Goal: Information Seeking & Learning: Learn about a topic

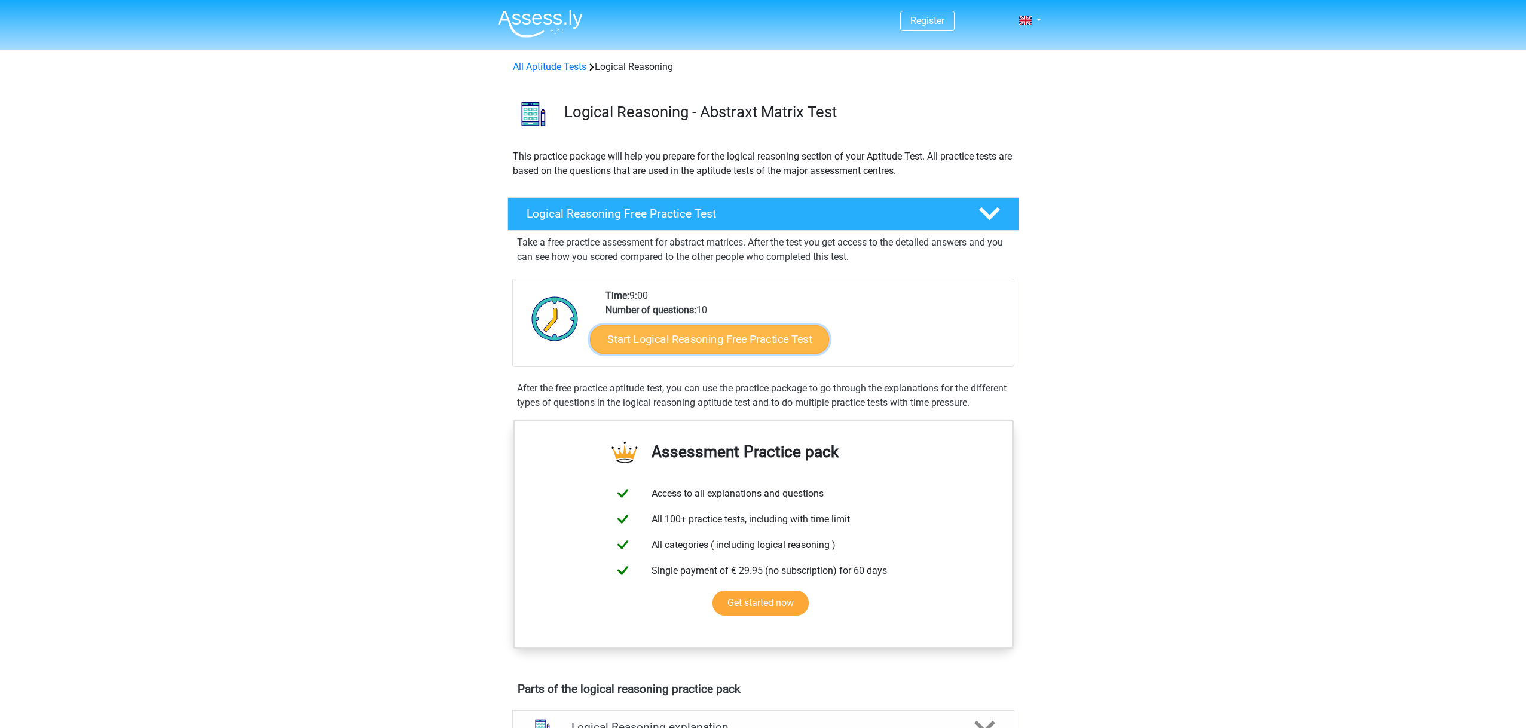
click at [703, 331] on link "Start Logical Reasoning Free Practice Test" at bounding box center [709, 339] width 239 height 29
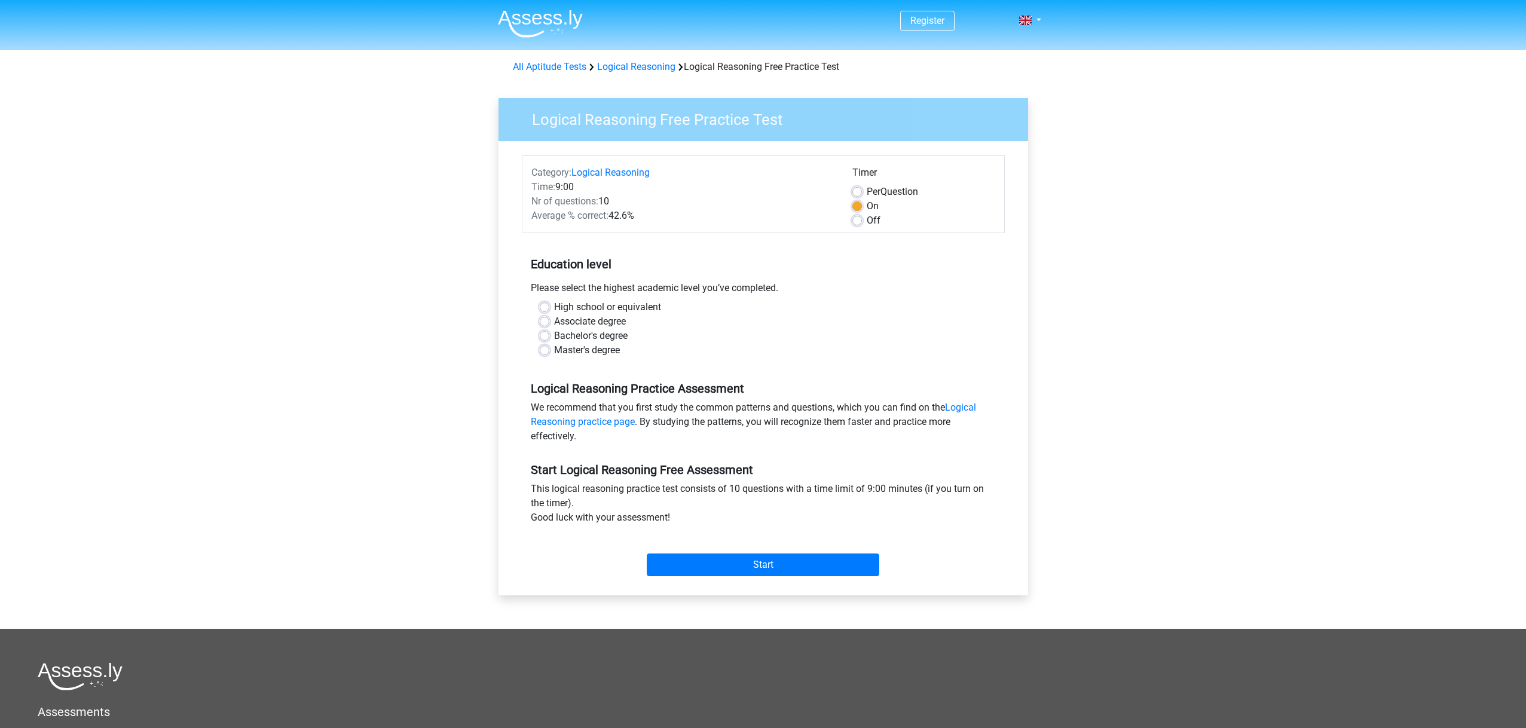
click at [554, 305] on label "High school or equivalent" at bounding box center [607, 307] width 107 height 14
click at [545, 305] on input "High school or equivalent" at bounding box center [545, 306] width 10 height 12
radio input "true"
click at [797, 561] on input "Start" at bounding box center [763, 565] width 233 height 23
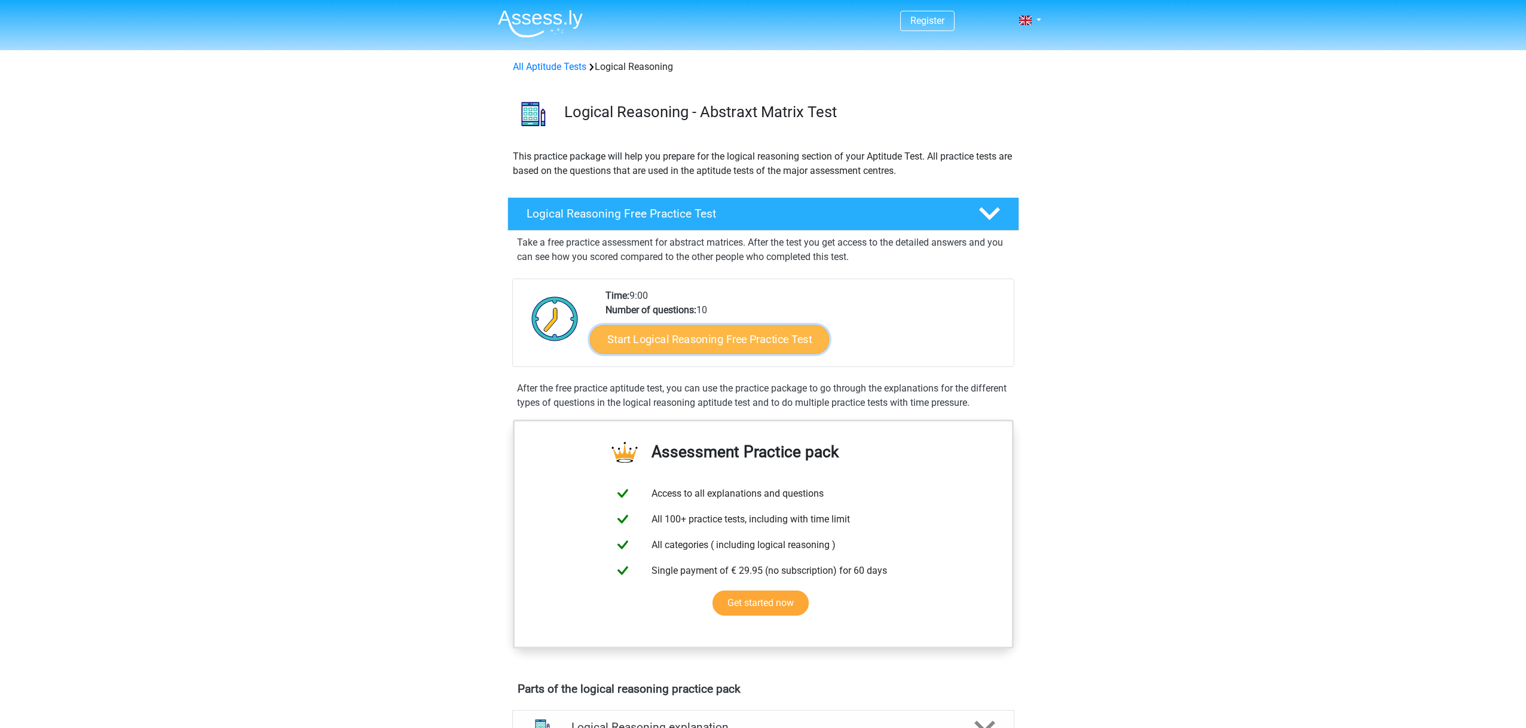
click at [681, 341] on link "Start Logical Reasoning Free Practice Test" at bounding box center [709, 339] width 239 height 29
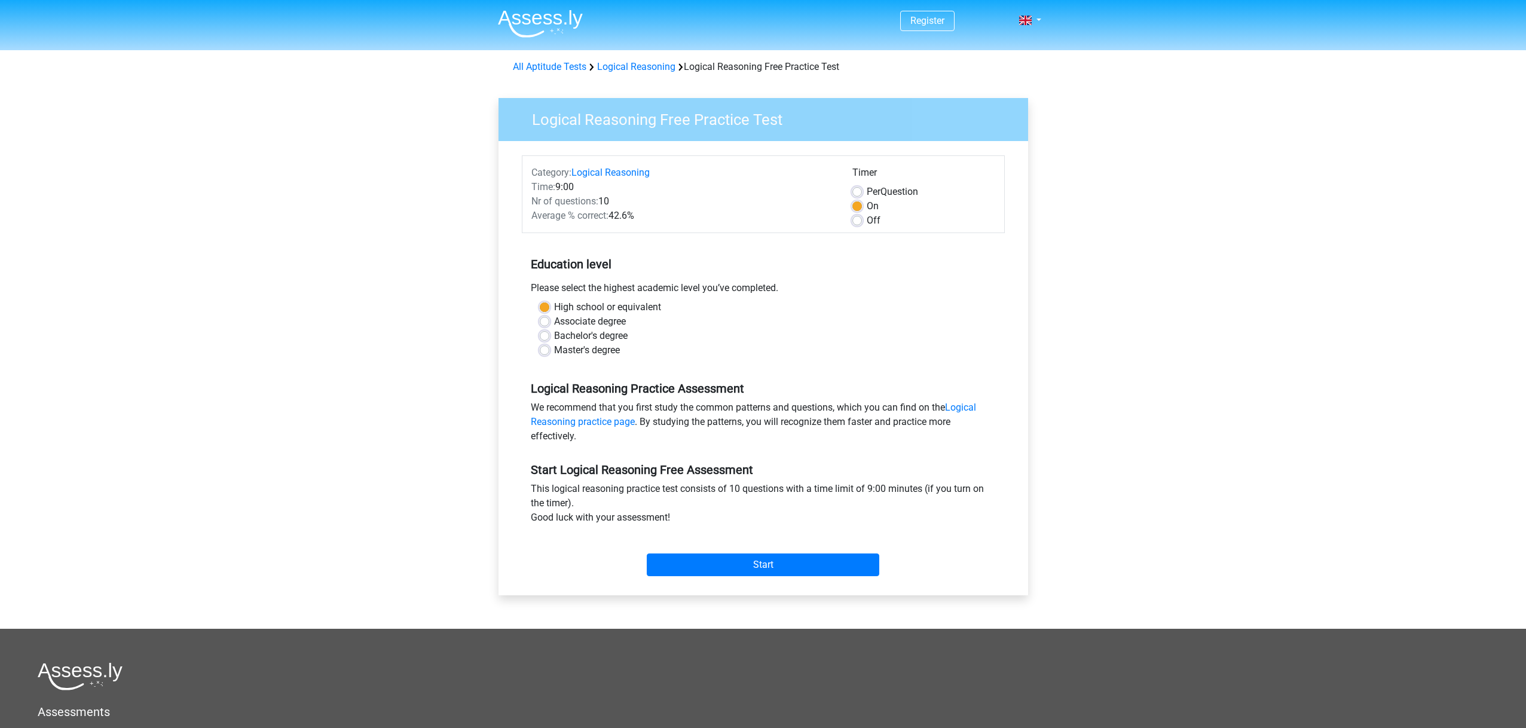
click at [554, 352] on label "Master's degree" at bounding box center [587, 350] width 66 height 14
click at [543, 352] on input "Master's degree" at bounding box center [545, 349] width 10 height 12
radio input "true"
click at [740, 565] on input "Start" at bounding box center [763, 565] width 233 height 23
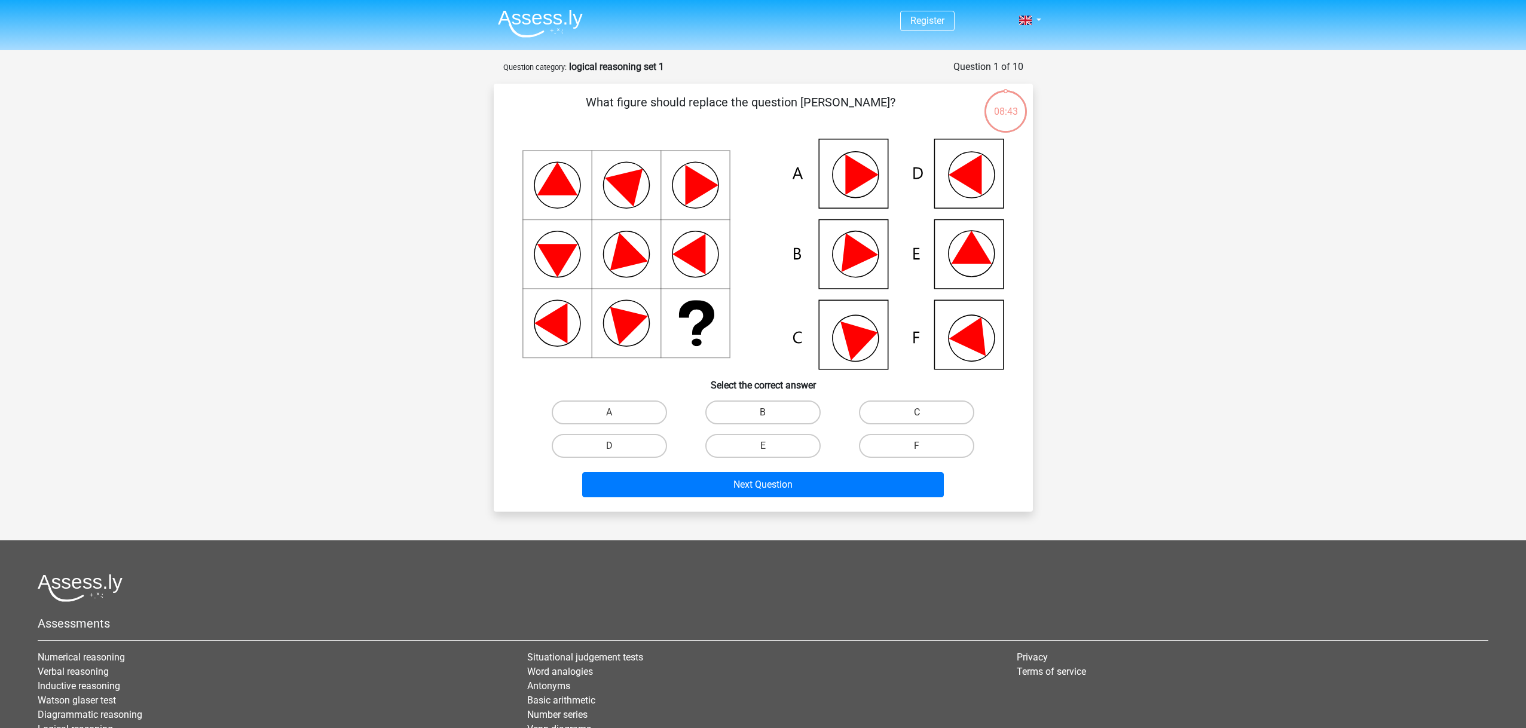
click at [968, 334] on icon at bounding box center [974, 332] width 51 height 47
click at [900, 444] on label "F" at bounding box center [916, 446] width 115 height 24
click at [917, 446] on input "F" at bounding box center [921, 450] width 8 height 8
radio input "true"
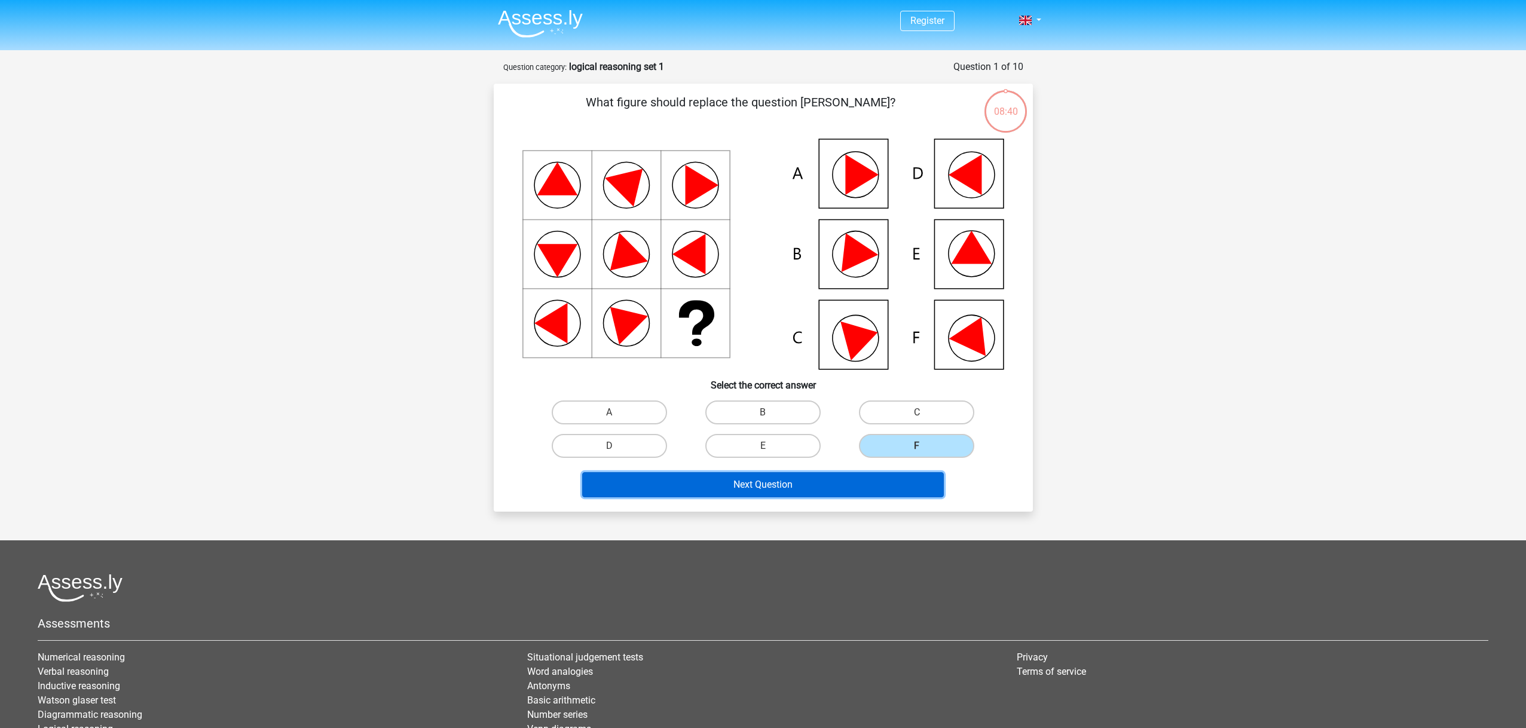
click at [804, 484] on button "Next Question" at bounding box center [763, 484] width 362 height 25
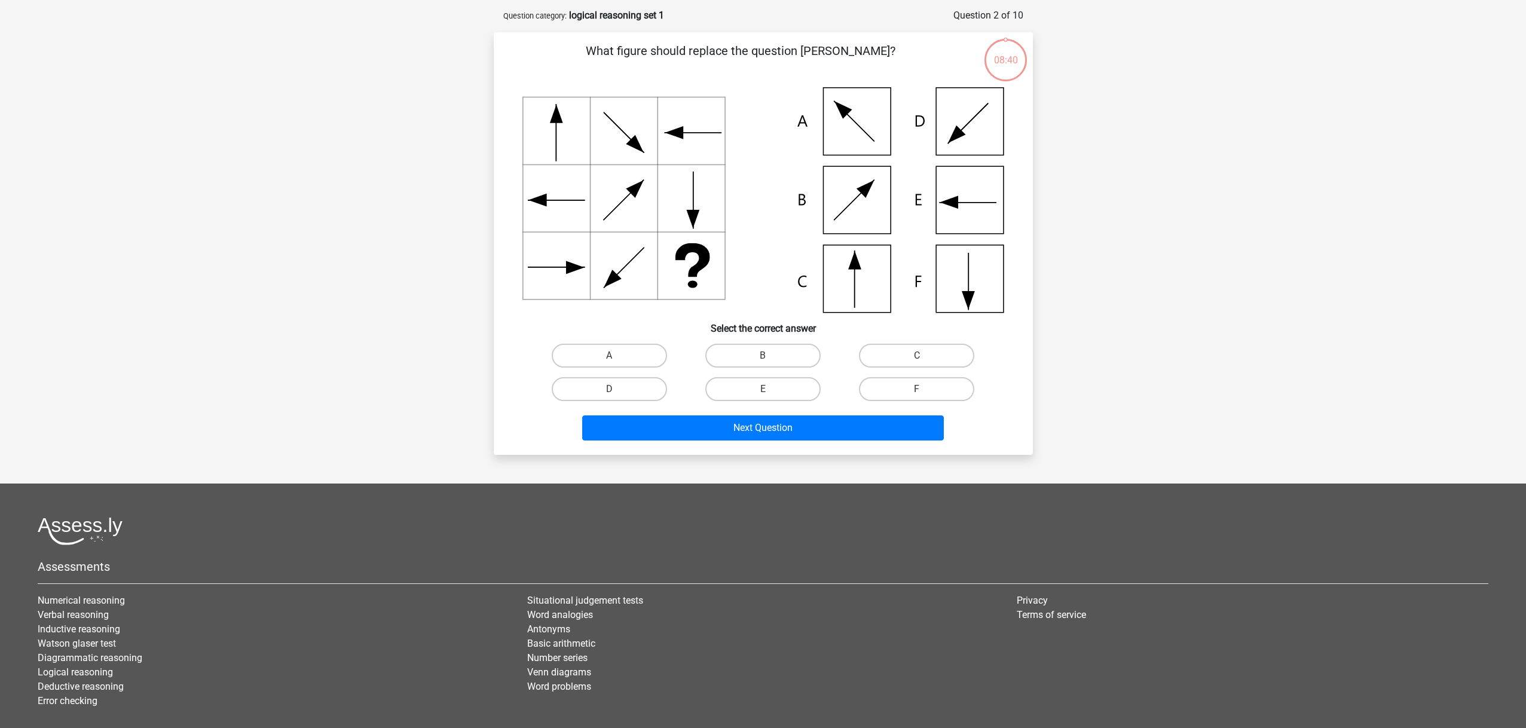
scroll to position [60, 0]
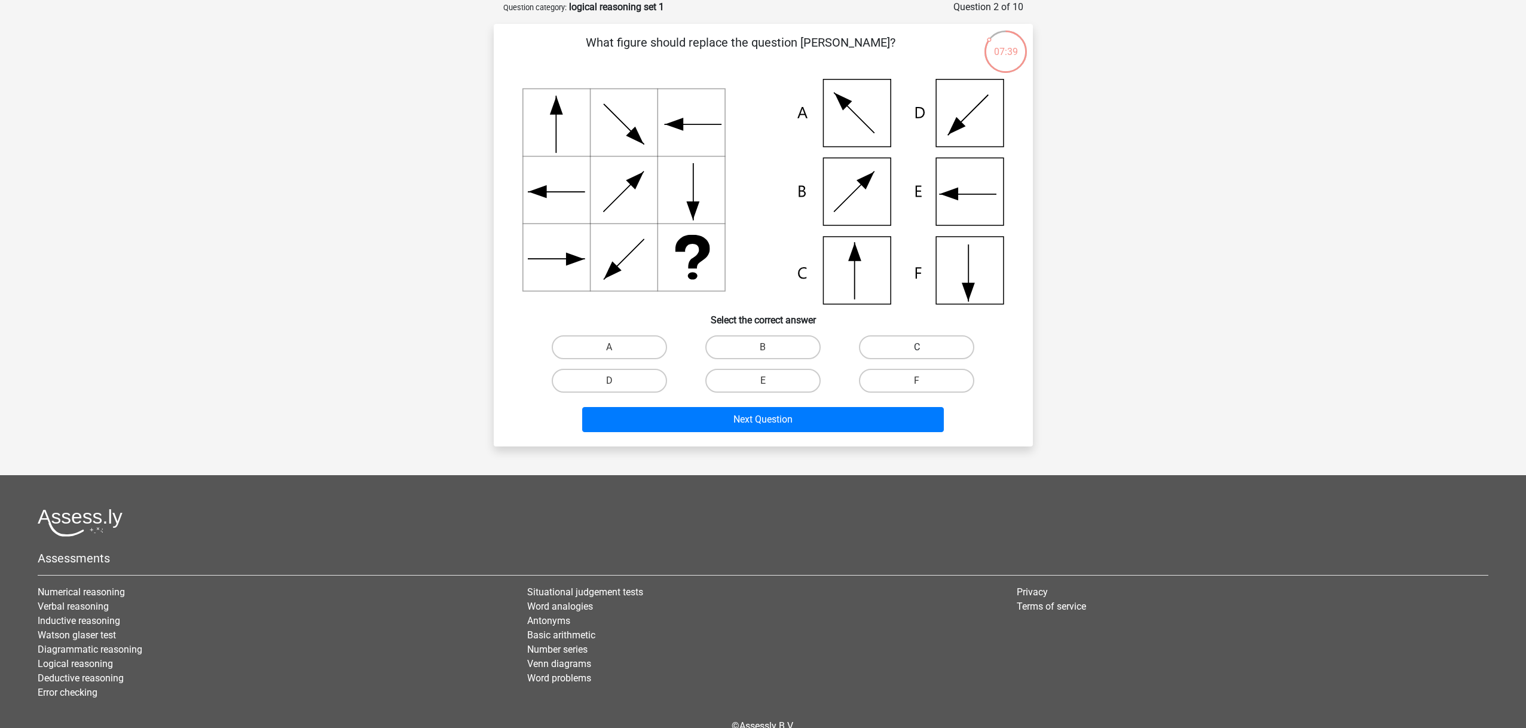
click at [934, 349] on label "C" at bounding box center [916, 347] width 115 height 24
click at [925, 349] on input "C" at bounding box center [921, 351] width 8 height 8
radio input "true"
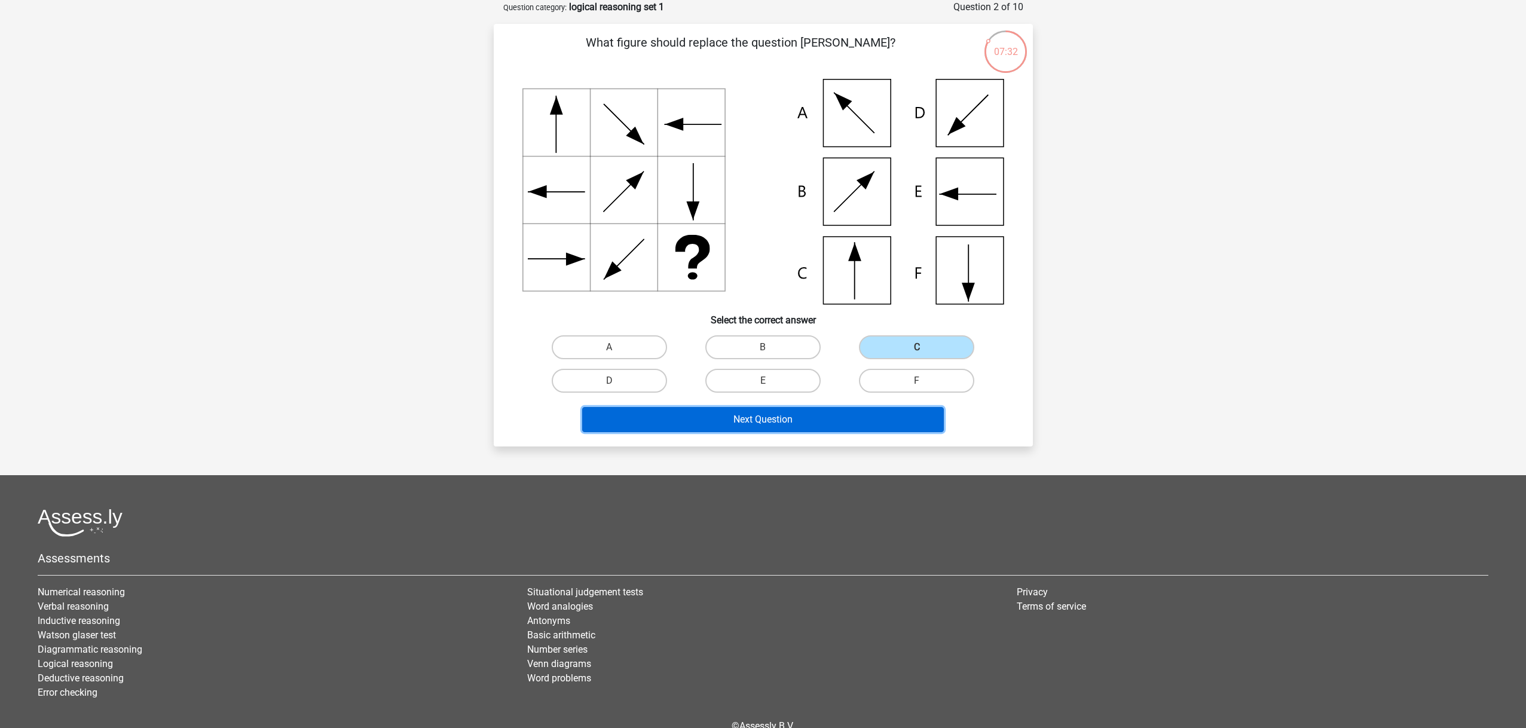
click at [754, 417] on button "Next Question" at bounding box center [763, 419] width 362 height 25
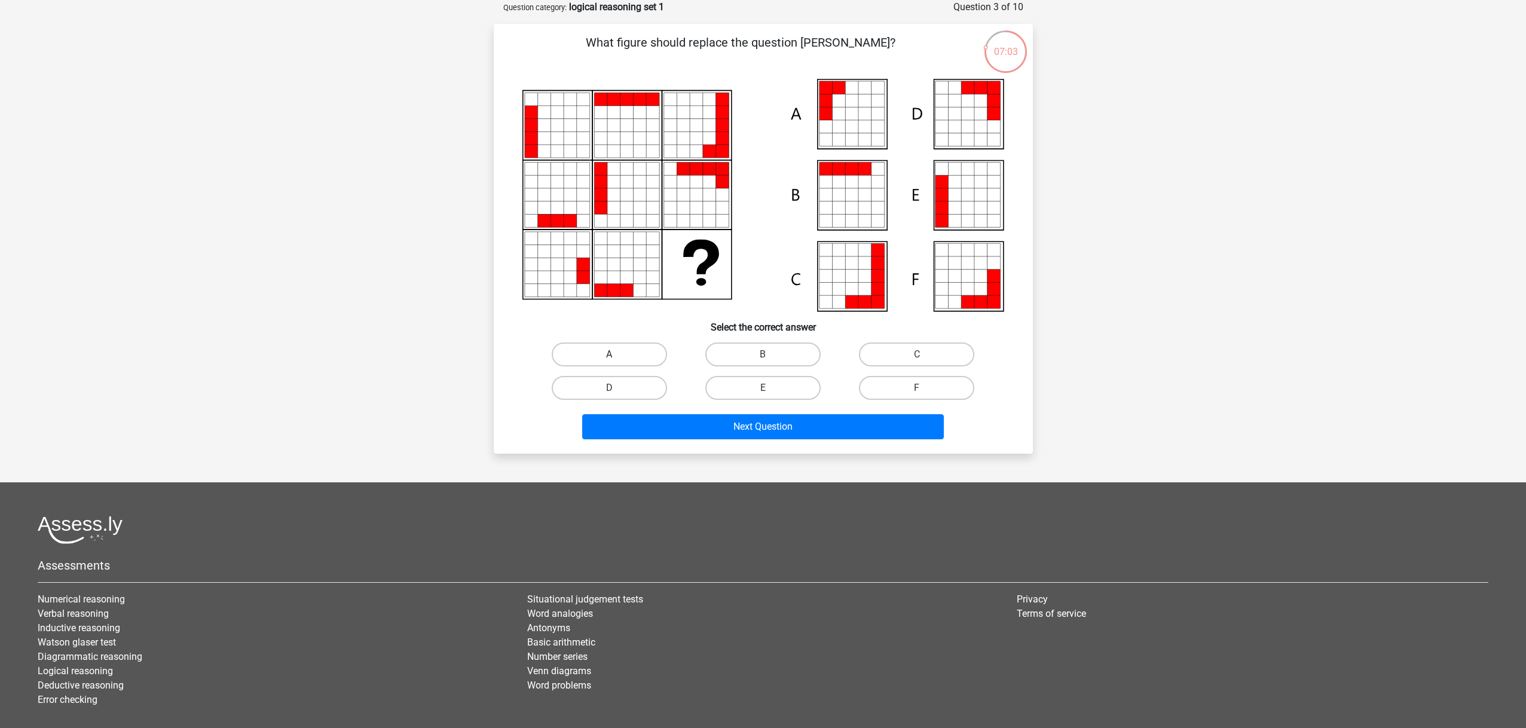
click at [636, 354] on label "A" at bounding box center [609, 355] width 115 height 24
click at [617, 355] on input "A" at bounding box center [613, 359] width 8 height 8
radio input "true"
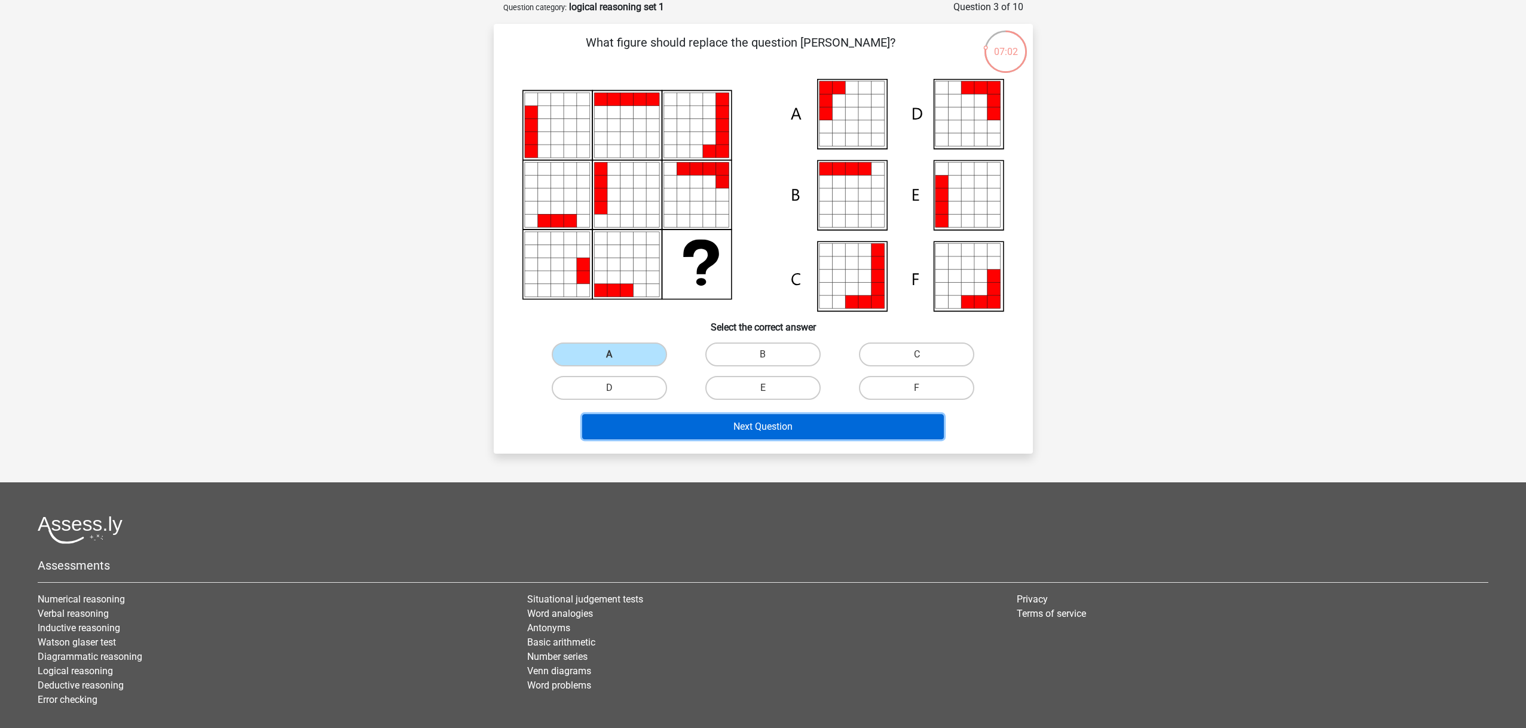
click at [725, 428] on button "Next Question" at bounding box center [763, 426] width 362 height 25
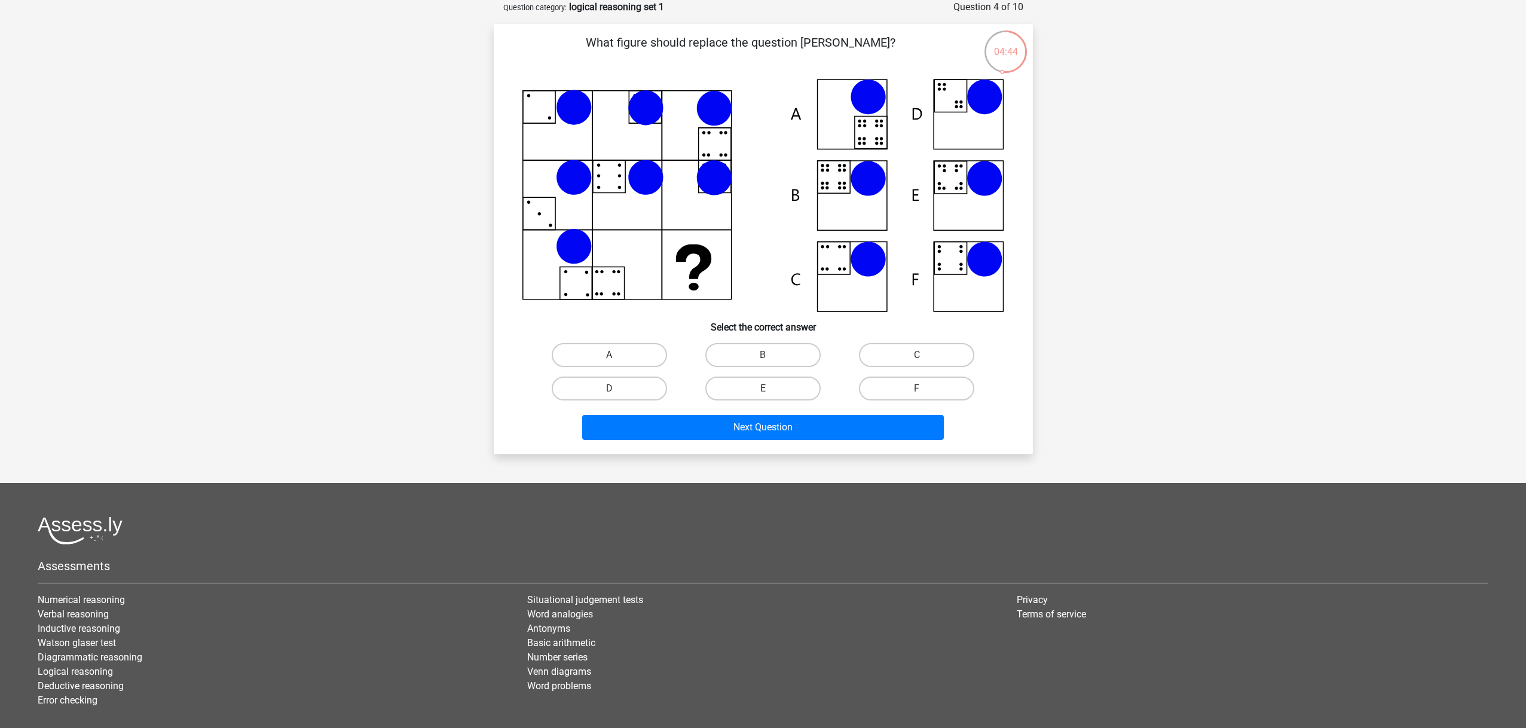
drag, startPoint x: 614, startPoint y: 356, endPoint x: 636, endPoint y: 356, distance: 22.1
click at [619, 355] on div "A" at bounding box center [609, 355] width 144 height 24
click at [601, 360] on label "A" at bounding box center [609, 355] width 115 height 24
click at [609, 360] on input "A" at bounding box center [613, 359] width 8 height 8
radio input "true"
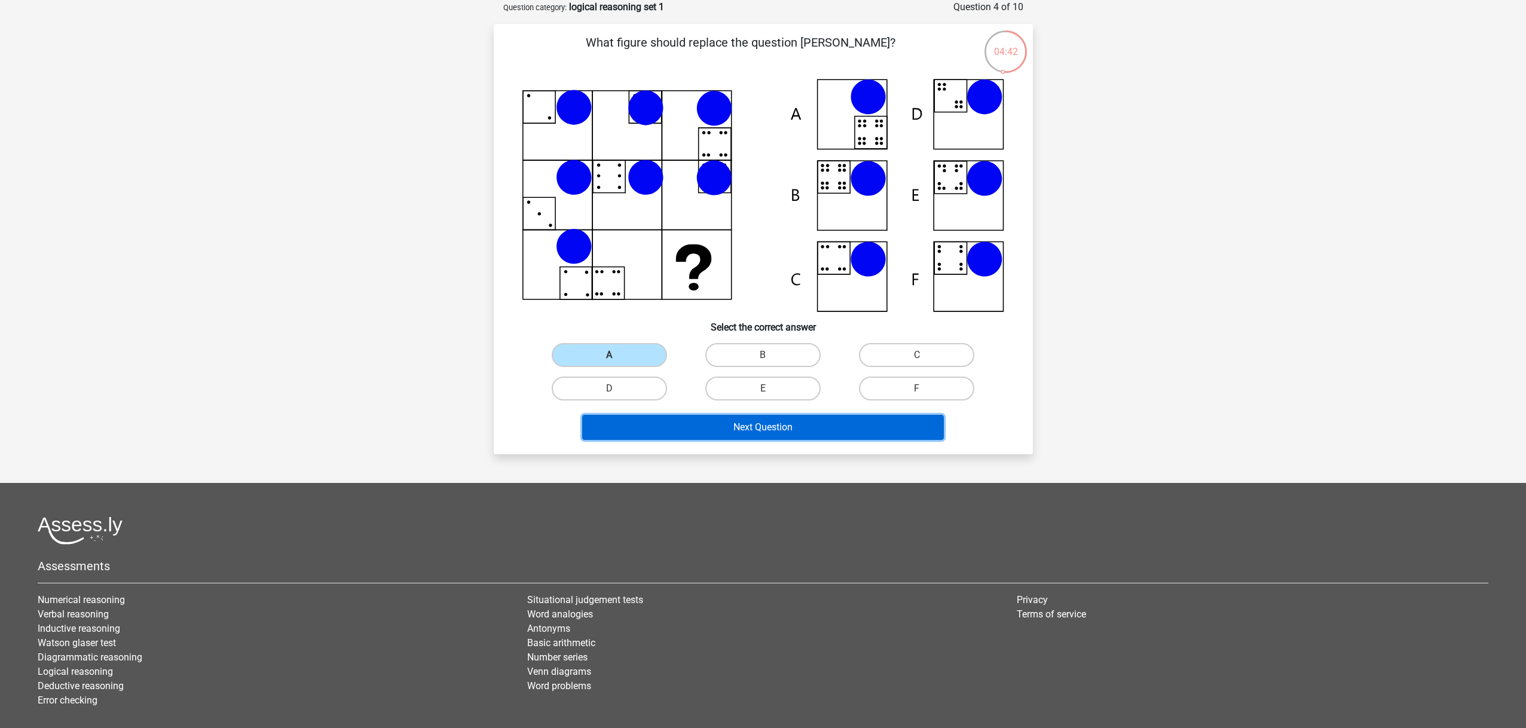
click at [771, 435] on button "Next Question" at bounding box center [763, 427] width 362 height 25
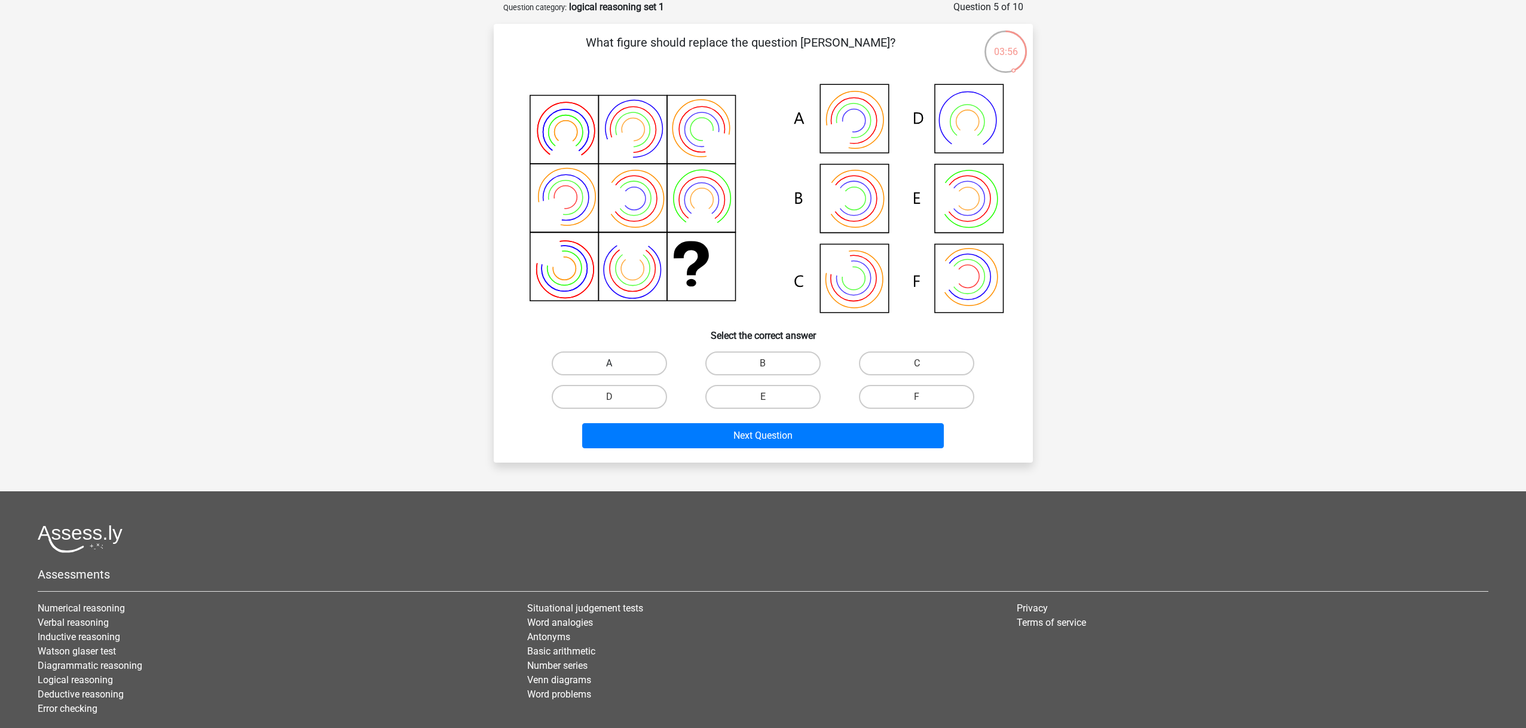
click at [589, 358] on label "A" at bounding box center [609, 364] width 115 height 24
click at [609, 363] on input "A" at bounding box center [613, 367] width 8 height 8
radio input "true"
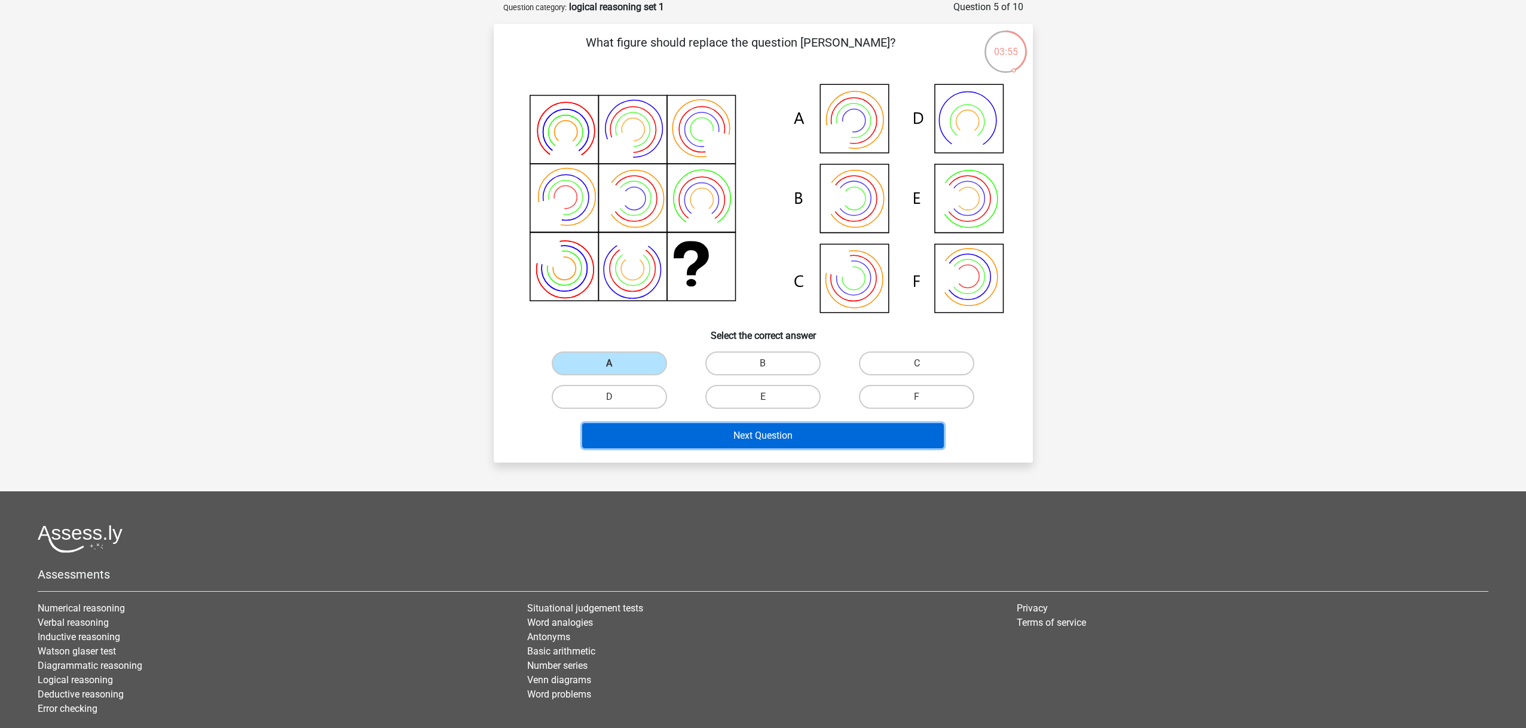
click at [720, 444] on button "Next Question" at bounding box center [763, 435] width 362 height 25
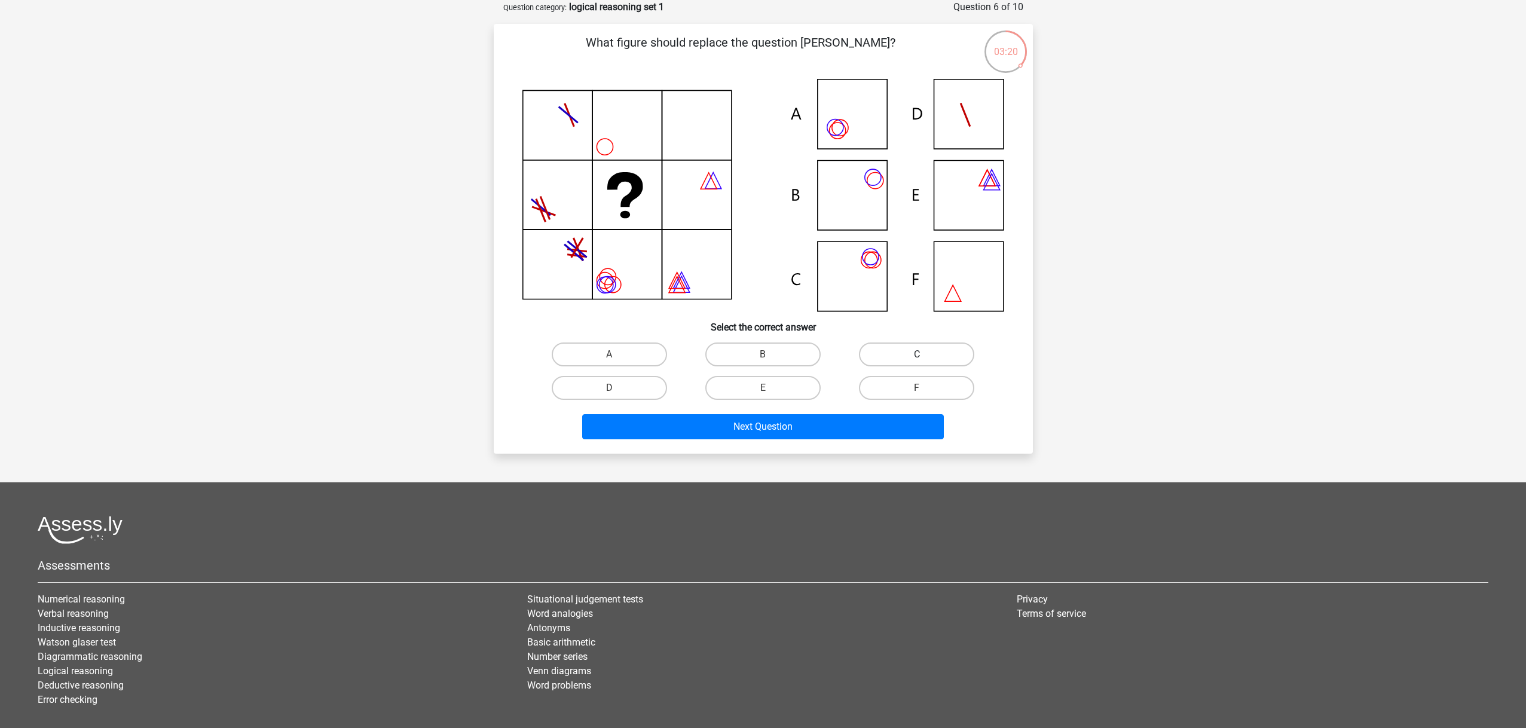
click at [936, 356] on label "C" at bounding box center [916, 355] width 115 height 24
click at [925, 356] on input "C" at bounding box center [921, 359] width 8 height 8
radio input "true"
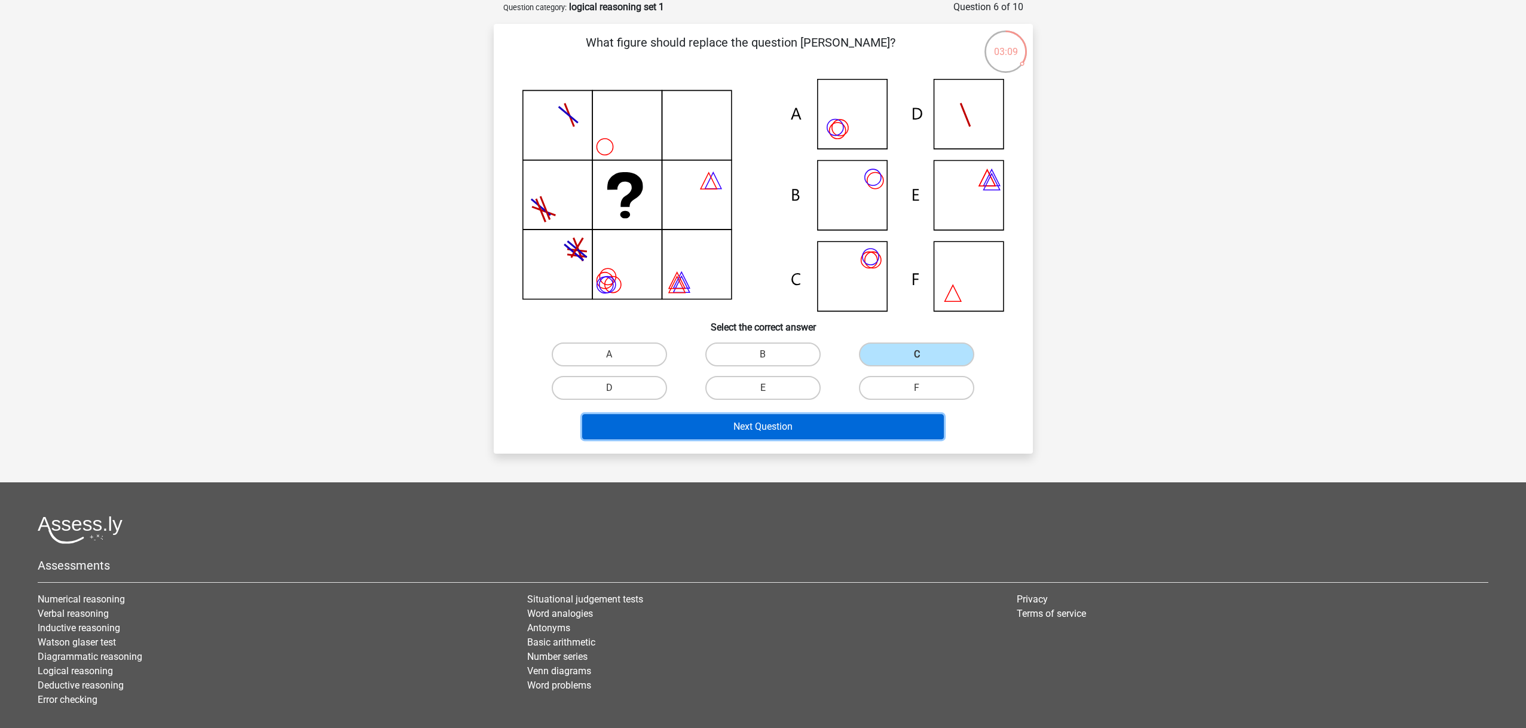
click at [790, 430] on button "Next Question" at bounding box center [763, 426] width 362 height 25
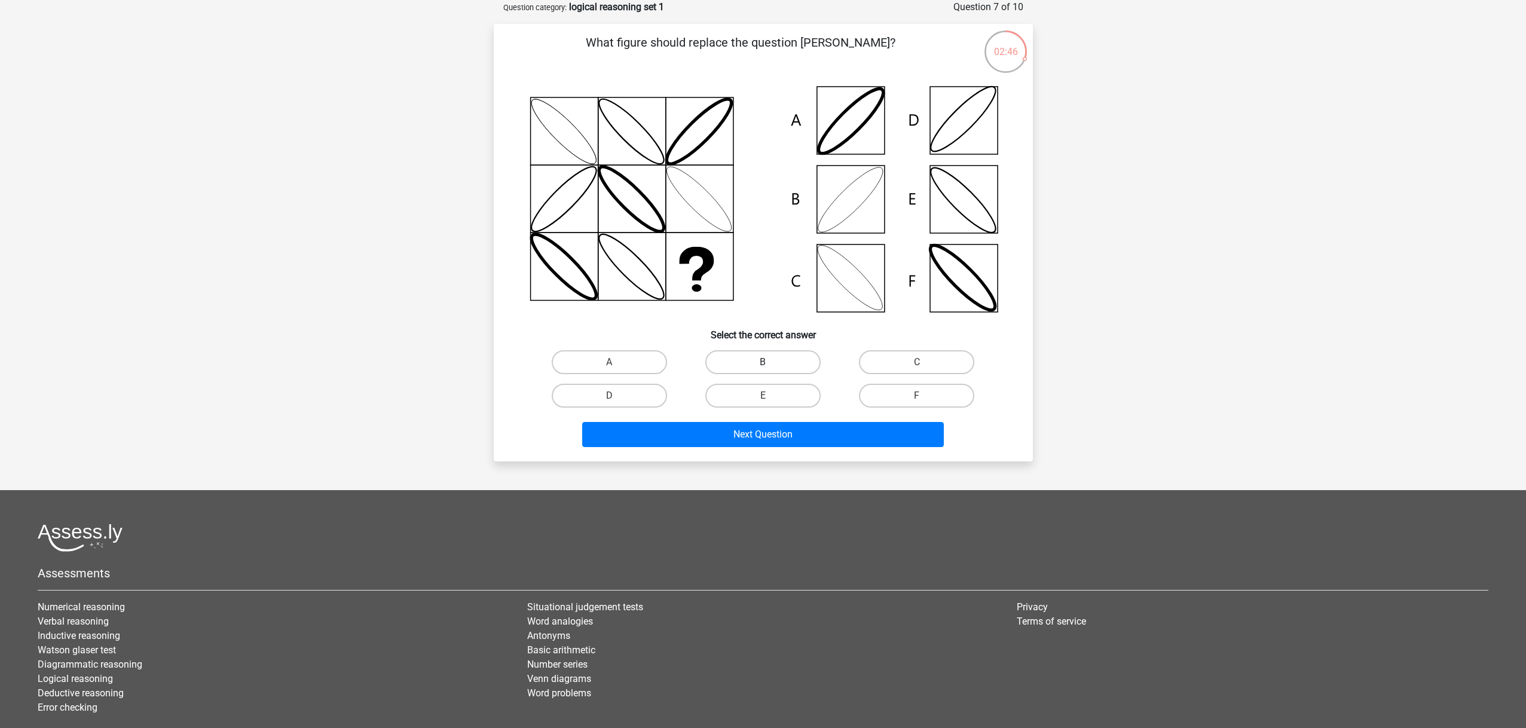
click at [775, 353] on label "B" at bounding box center [762, 362] width 115 height 24
click at [771, 362] on input "B" at bounding box center [767, 366] width 8 height 8
radio input "true"
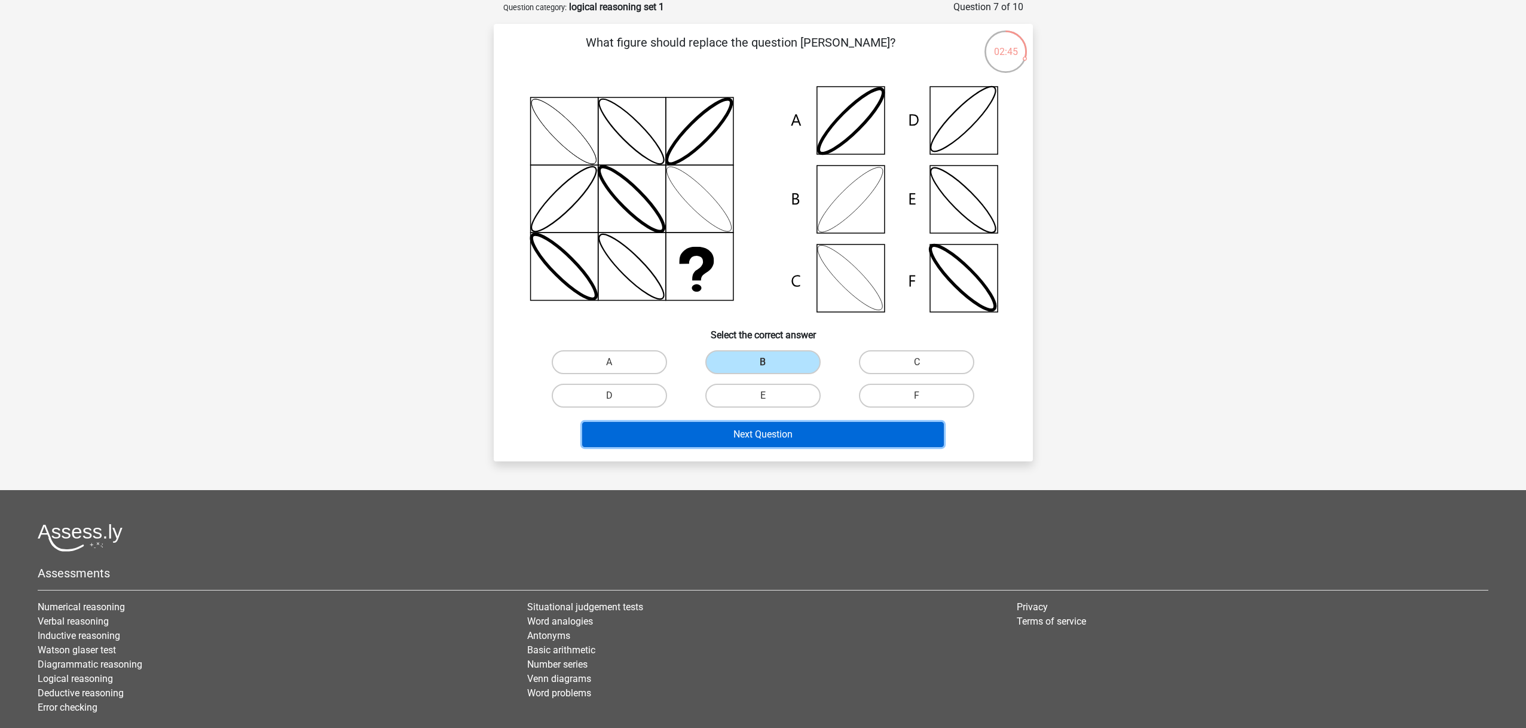
click at [780, 429] on button "Next Question" at bounding box center [763, 434] width 362 height 25
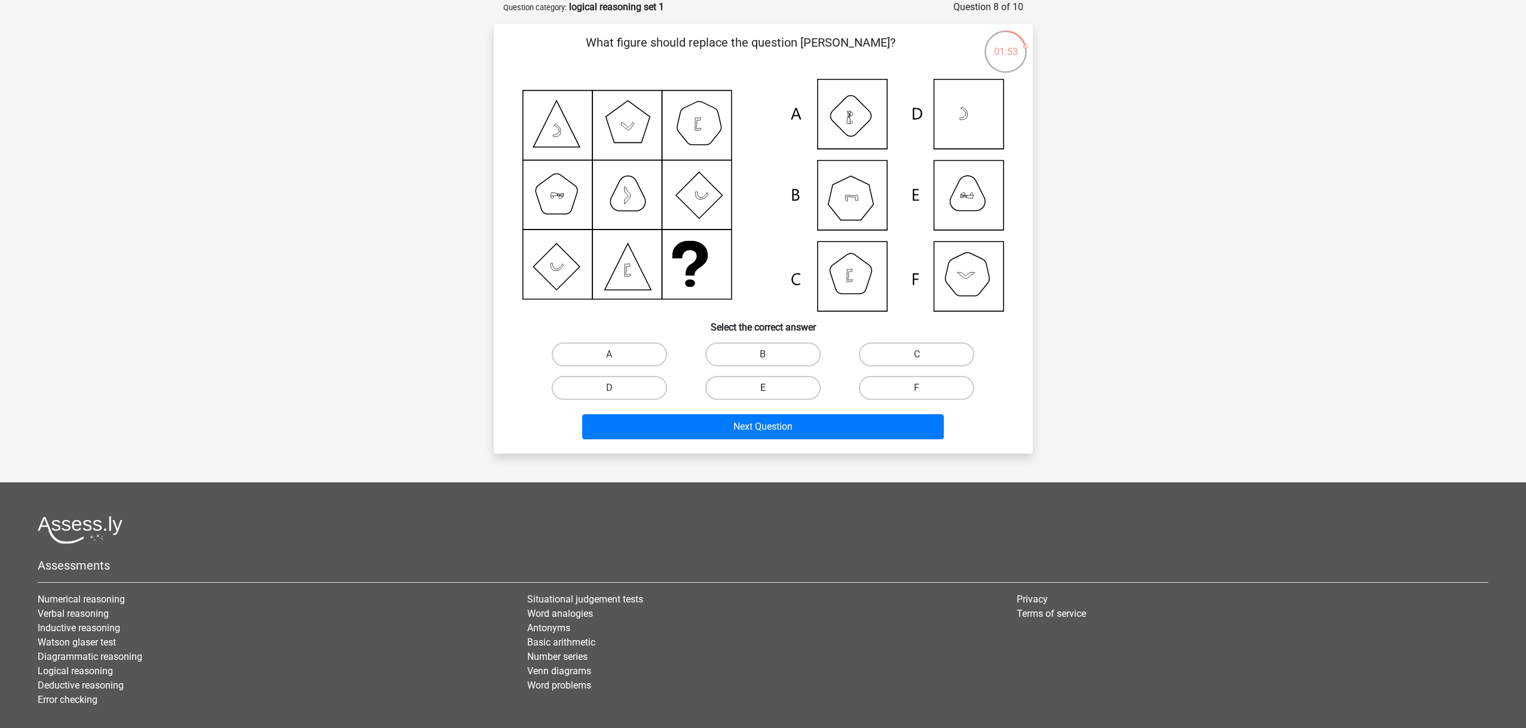
click at [761, 378] on label "E" at bounding box center [762, 388] width 115 height 24
click at [763, 388] on input "E" at bounding box center [767, 392] width 8 height 8
radio input "true"
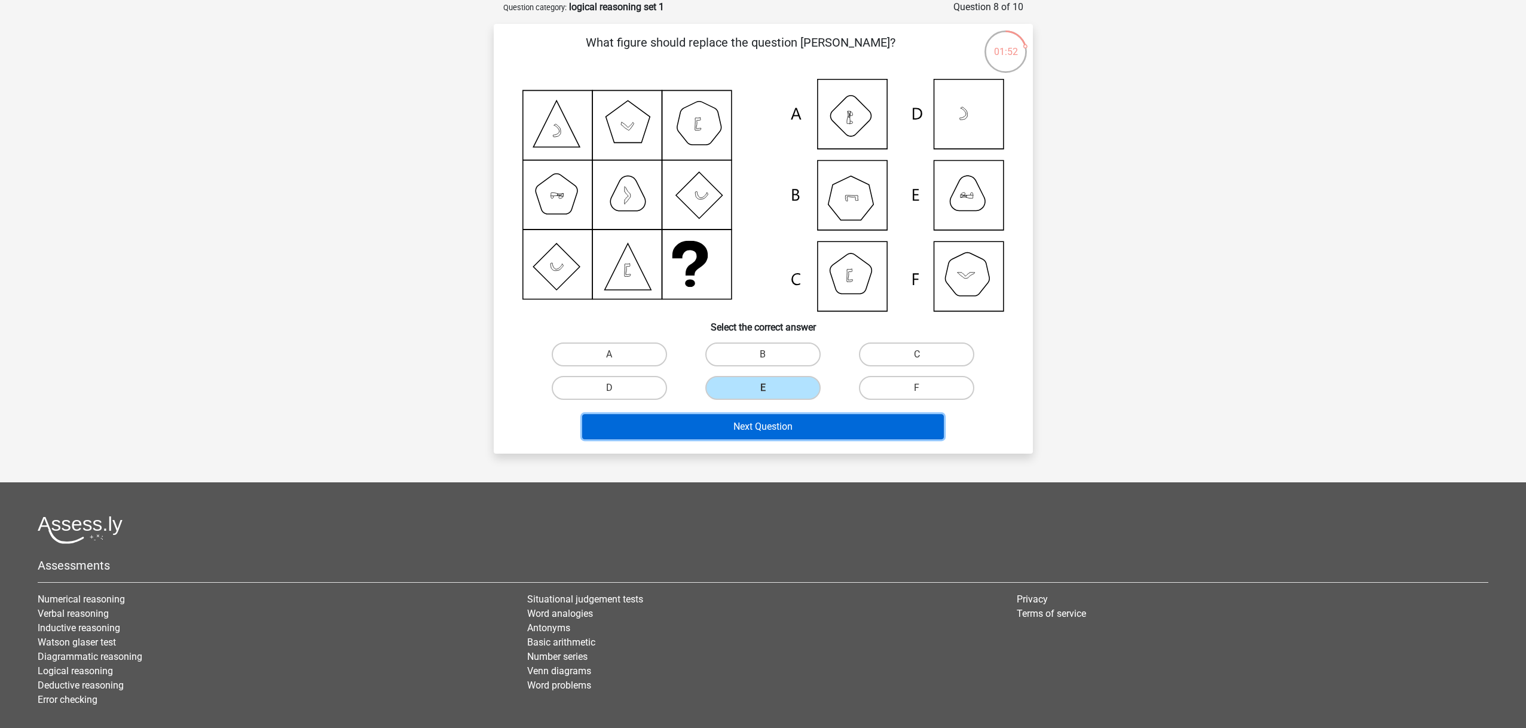
click at [754, 424] on button "Next Question" at bounding box center [763, 426] width 362 height 25
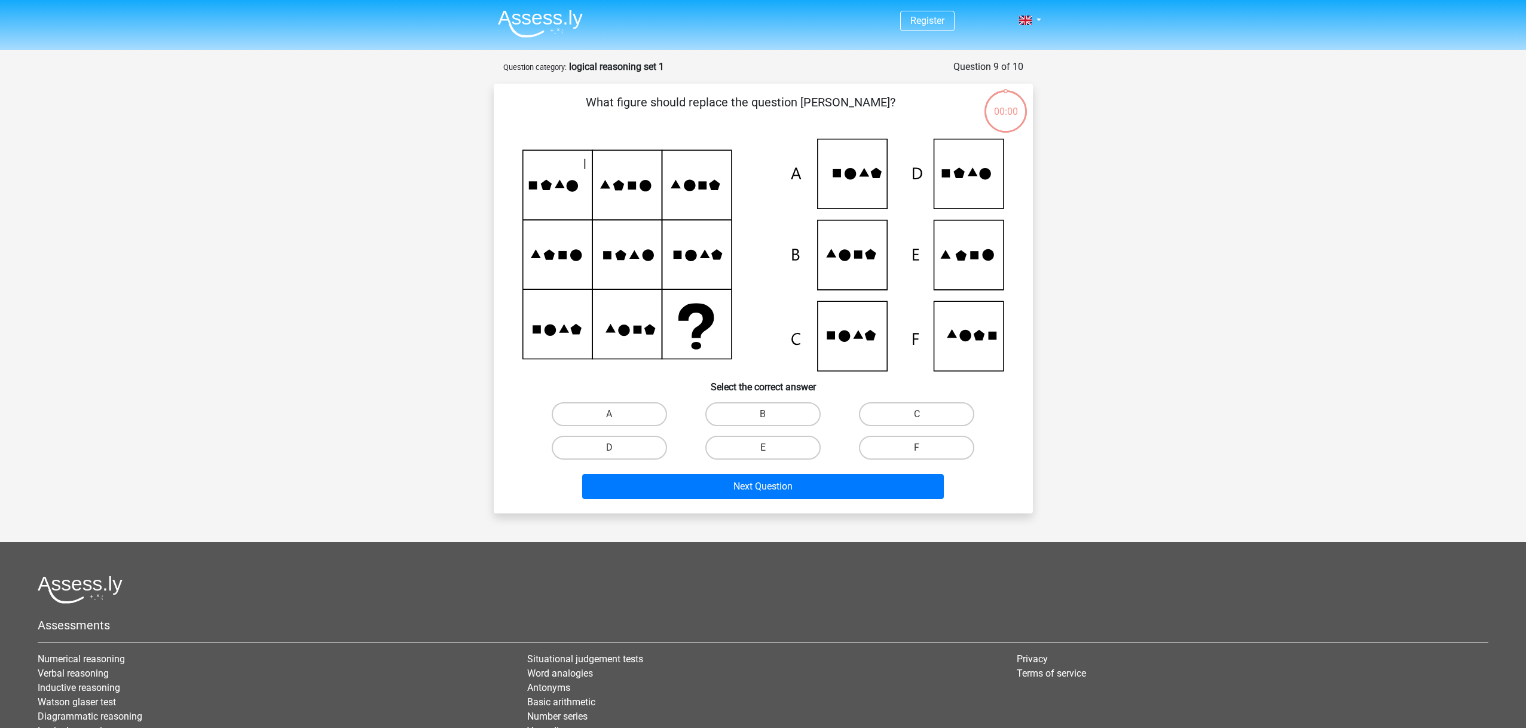
scroll to position [60, 0]
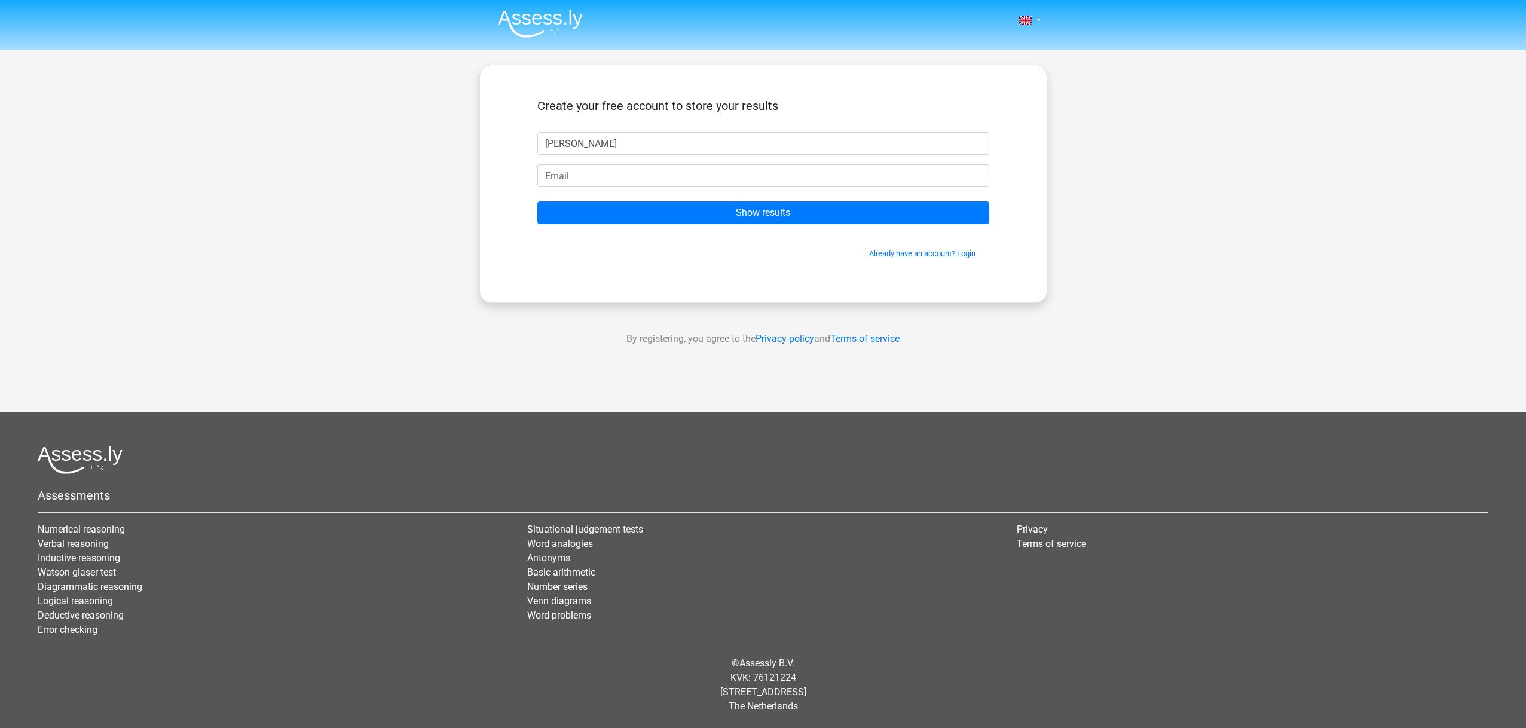
type input "[PERSON_NAME]"
click at [735, 170] on input "email" at bounding box center [763, 175] width 452 height 23
type input "[PERSON_NAME][EMAIL_ADDRESS][DOMAIN_NAME]"
click at [537, 201] on input "Show results" at bounding box center [763, 212] width 452 height 23
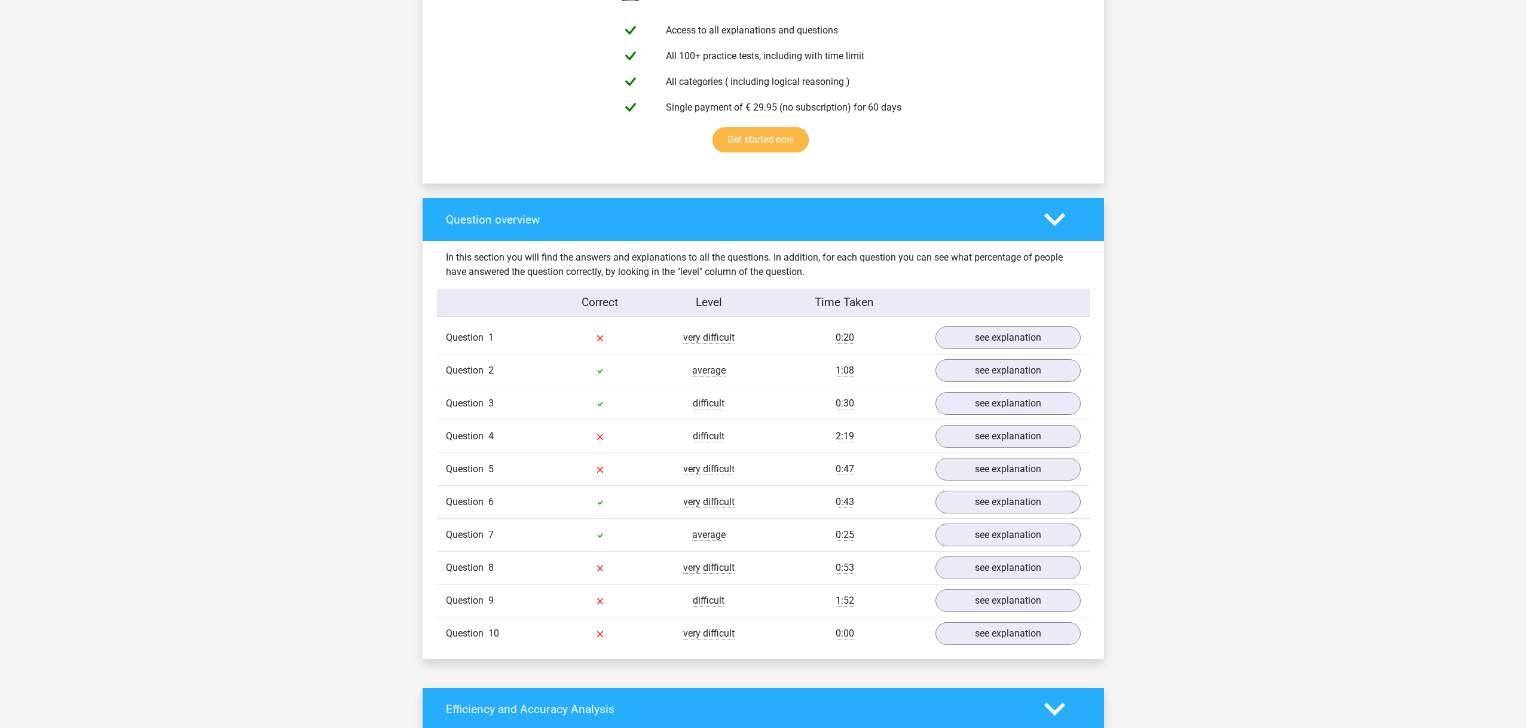
scroll to position [700, 0]
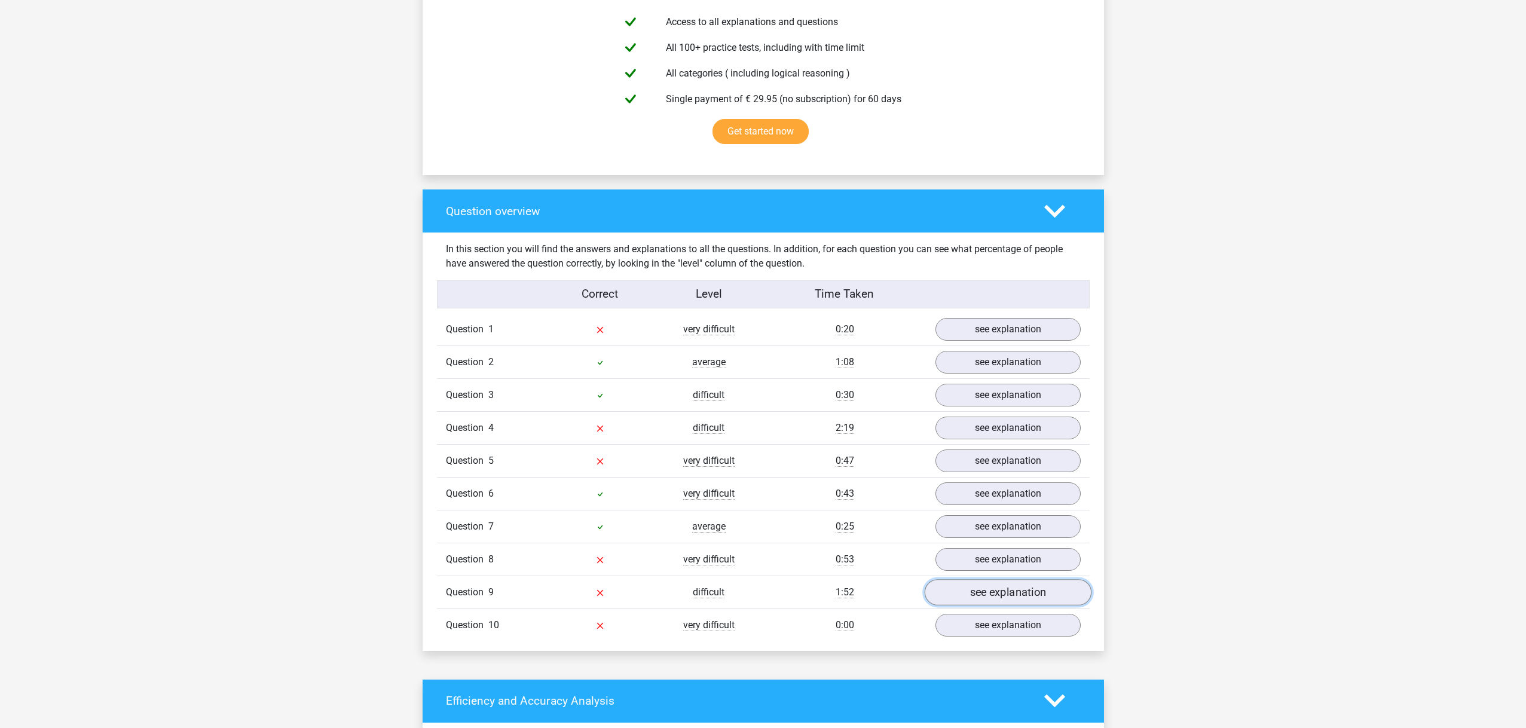
click at [959, 595] on link "see explanation" at bounding box center [1007, 592] width 167 height 26
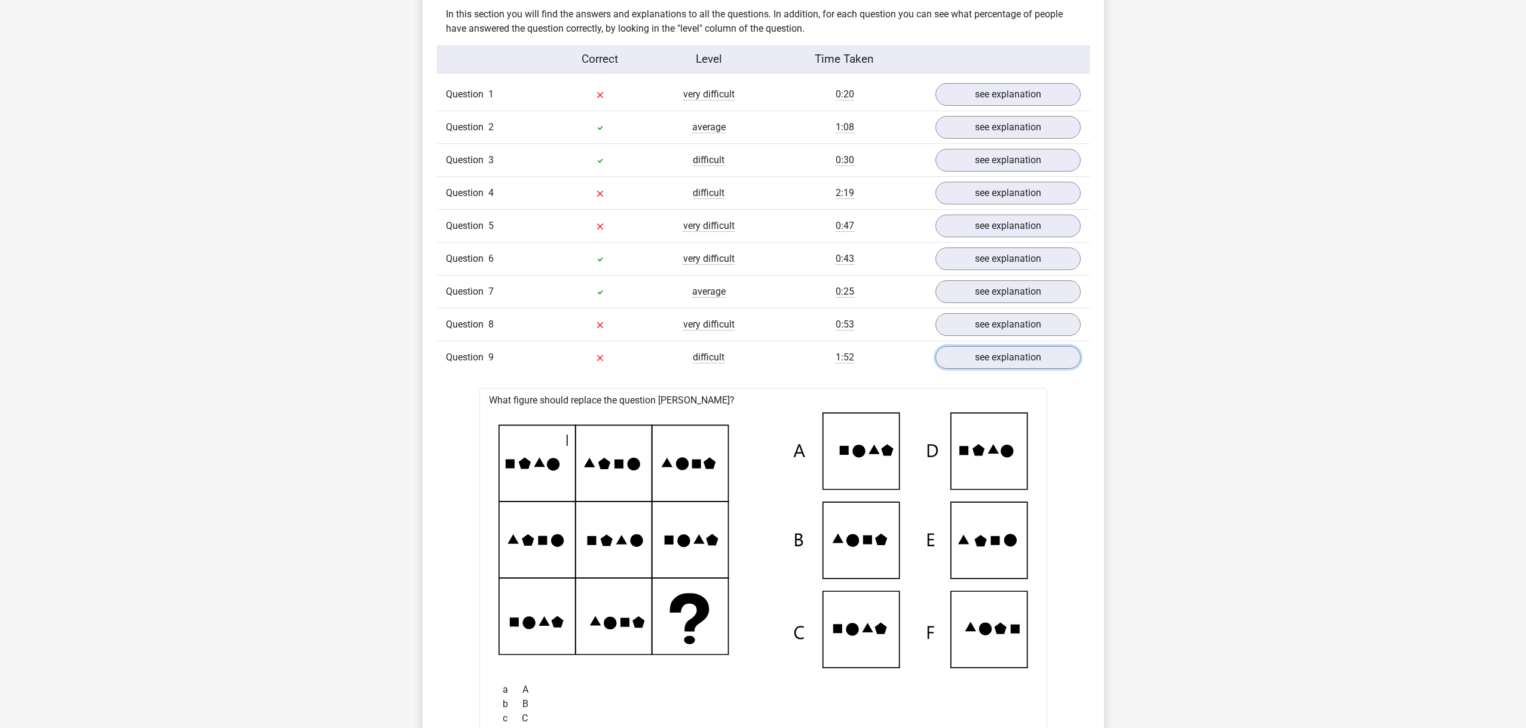
scroll to position [930, 0]
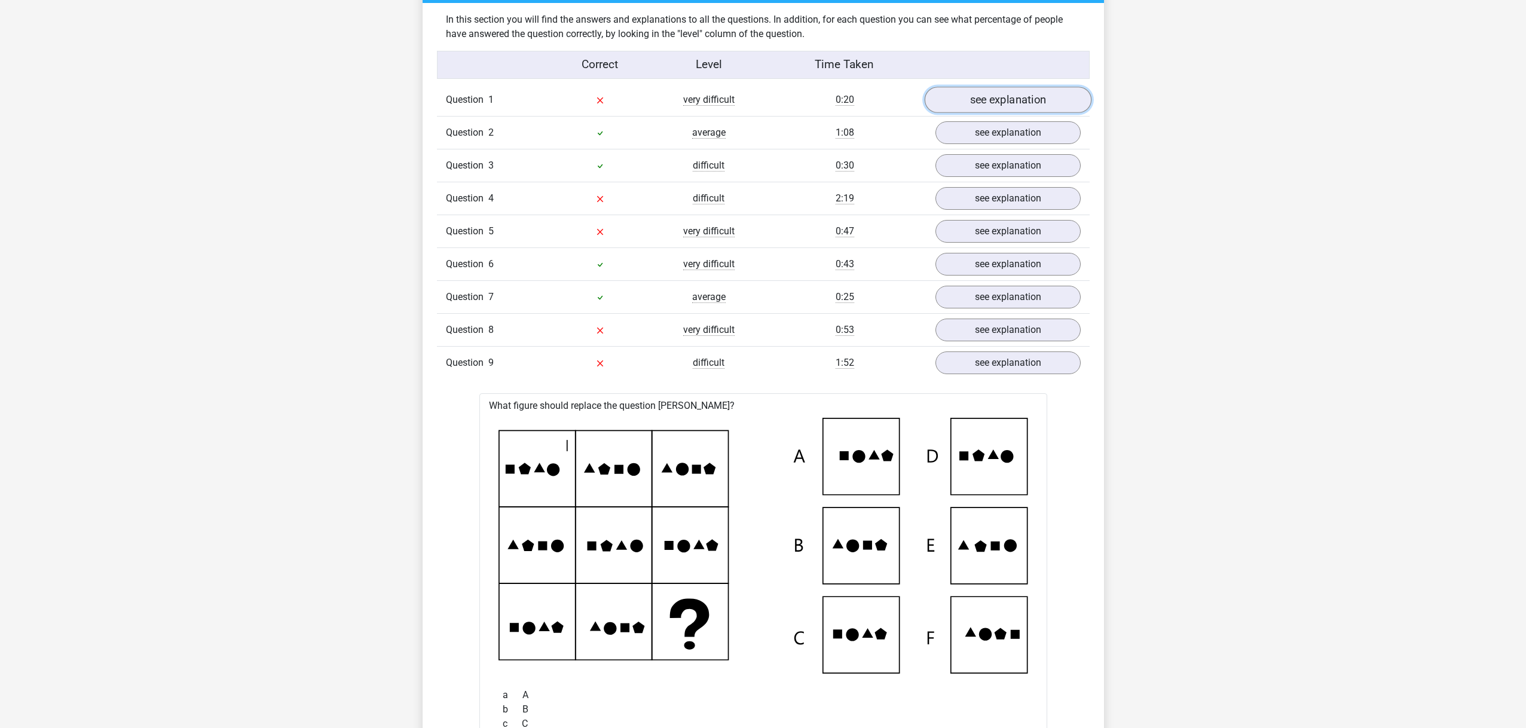
click at [1002, 106] on link "see explanation" at bounding box center [1007, 100] width 167 height 26
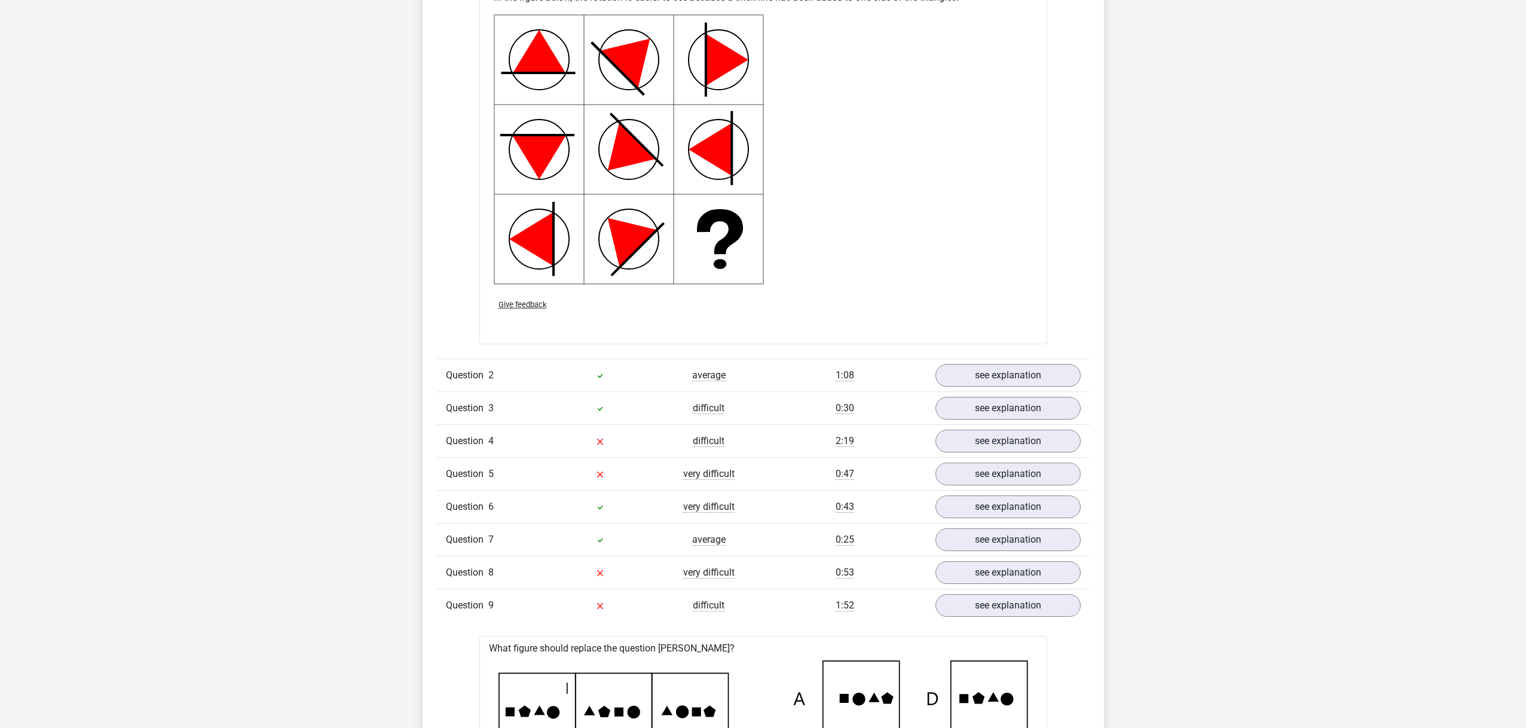
scroll to position [1507, 0]
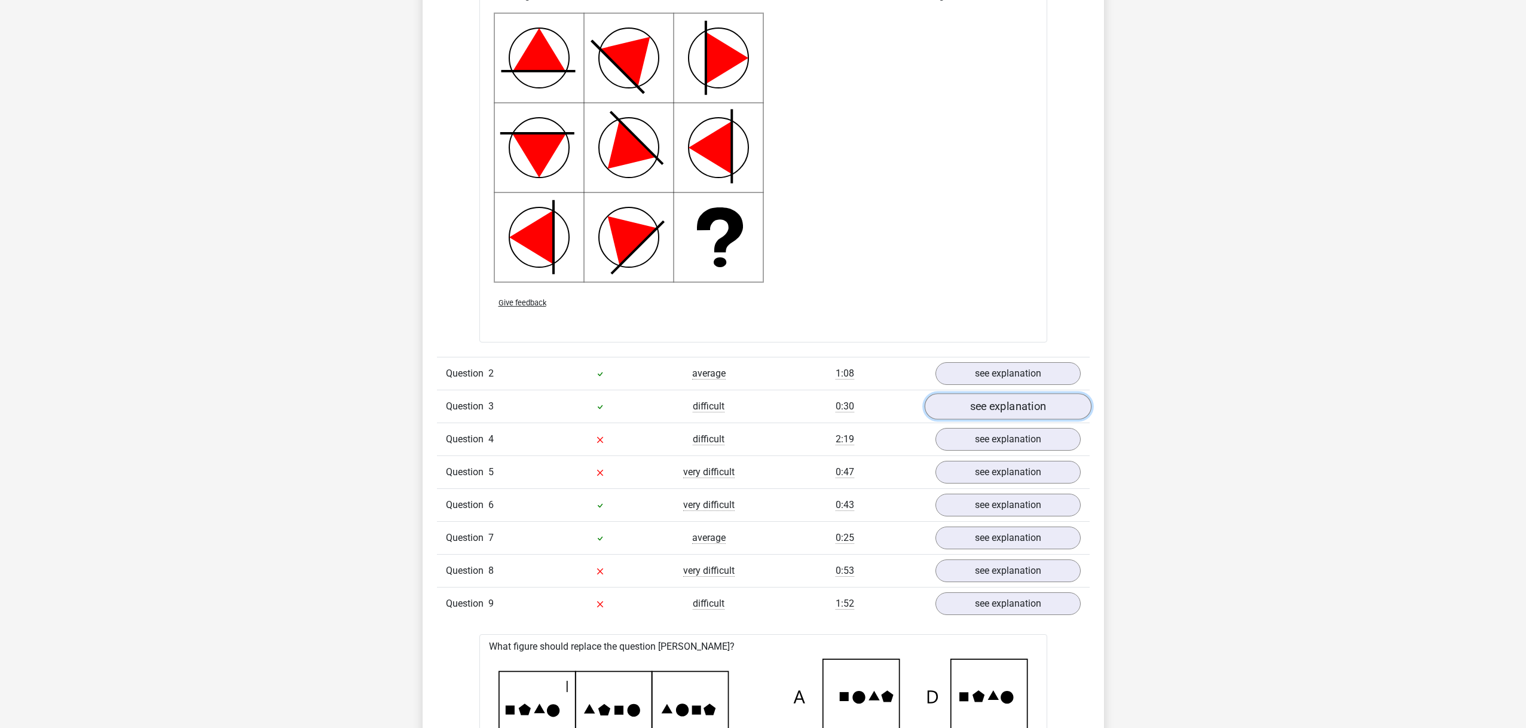
click at [989, 410] on link "see explanation" at bounding box center [1007, 406] width 167 height 26
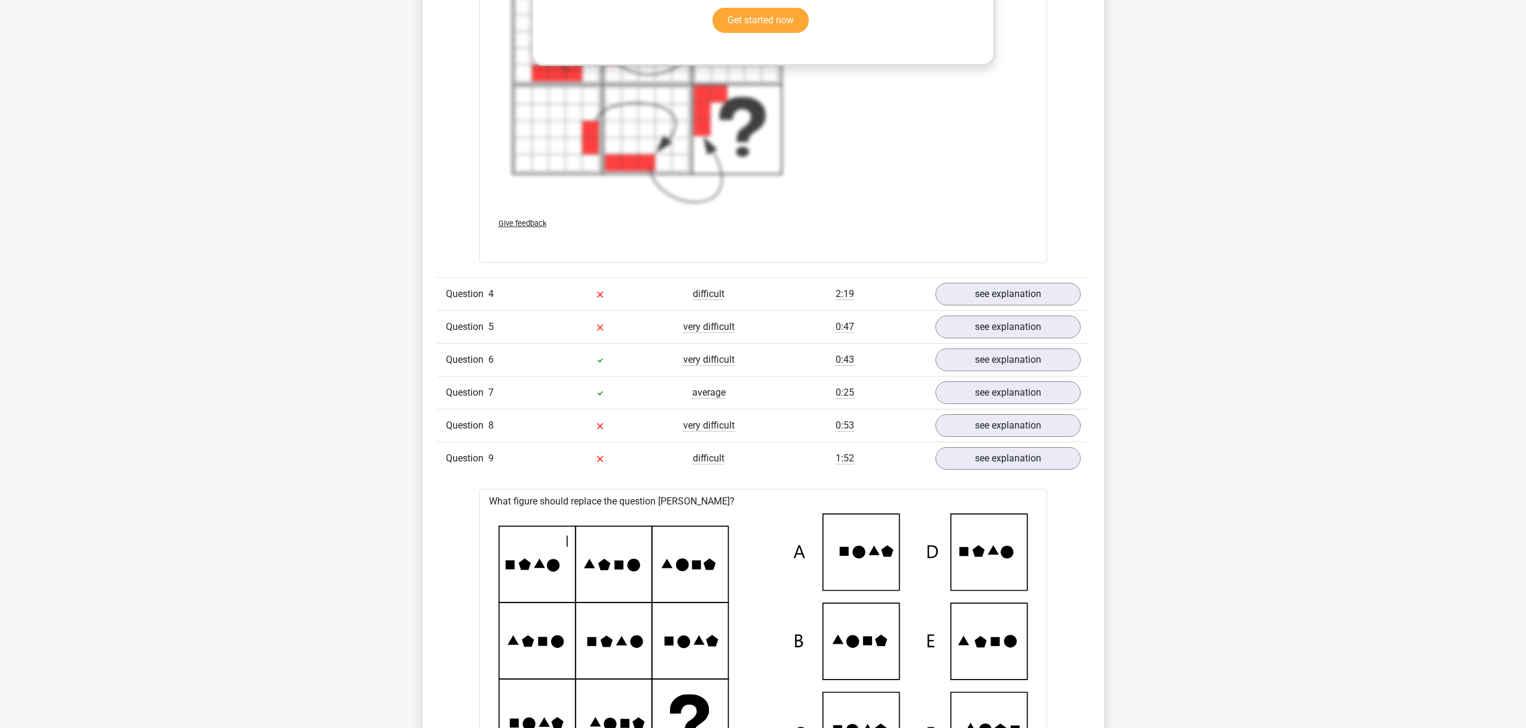
scroll to position [2553, 0]
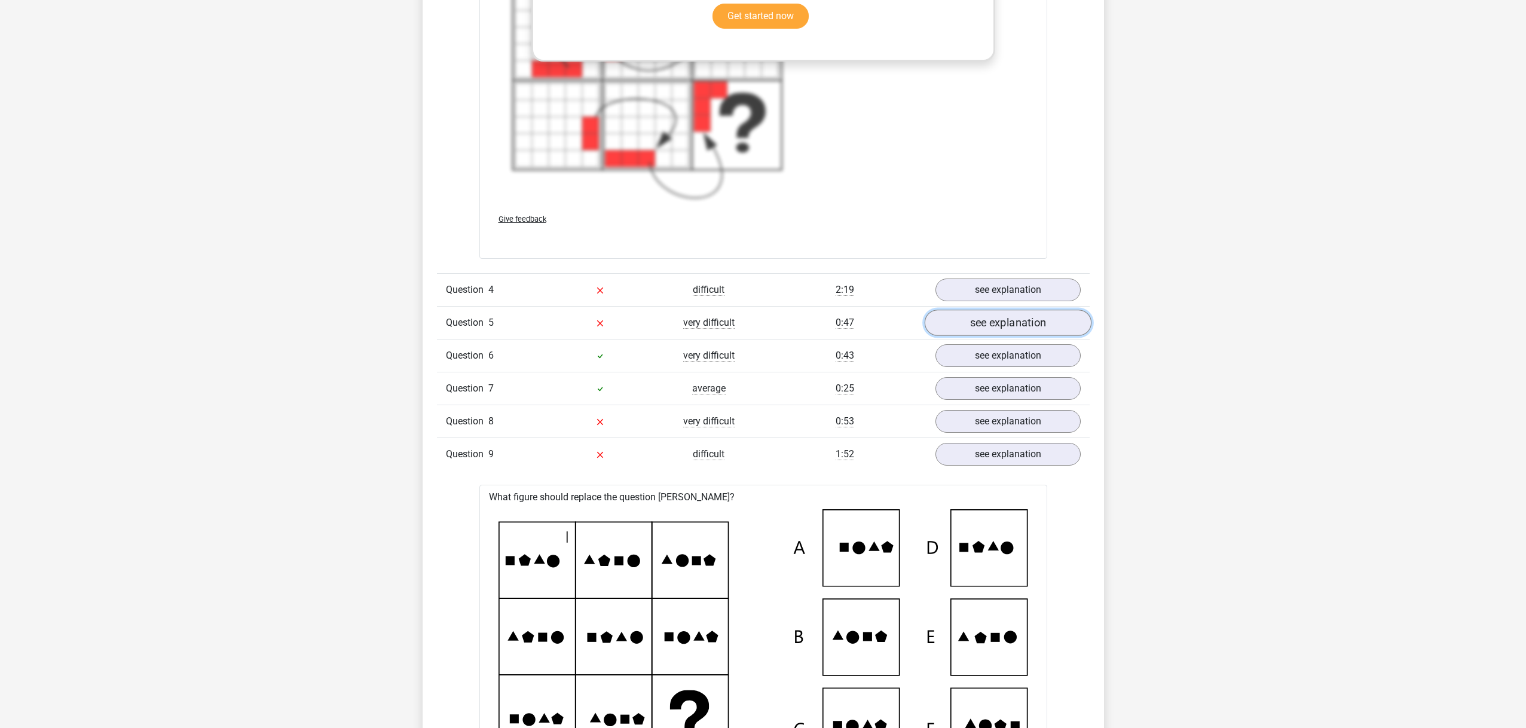
click at [1039, 323] on link "see explanation" at bounding box center [1007, 323] width 167 height 26
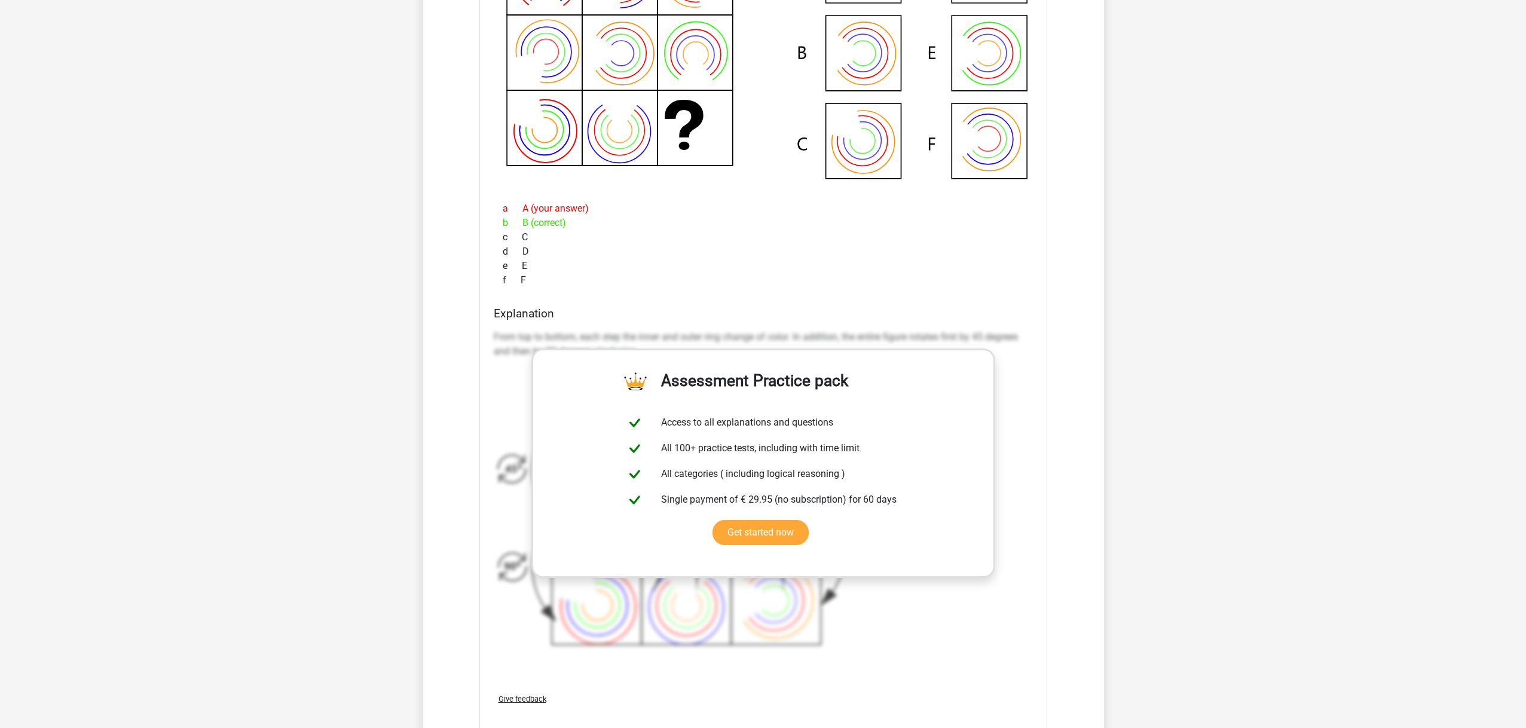
scroll to position [3011, 0]
click at [773, 530] on link "Get started now" at bounding box center [761, 530] width 96 height 25
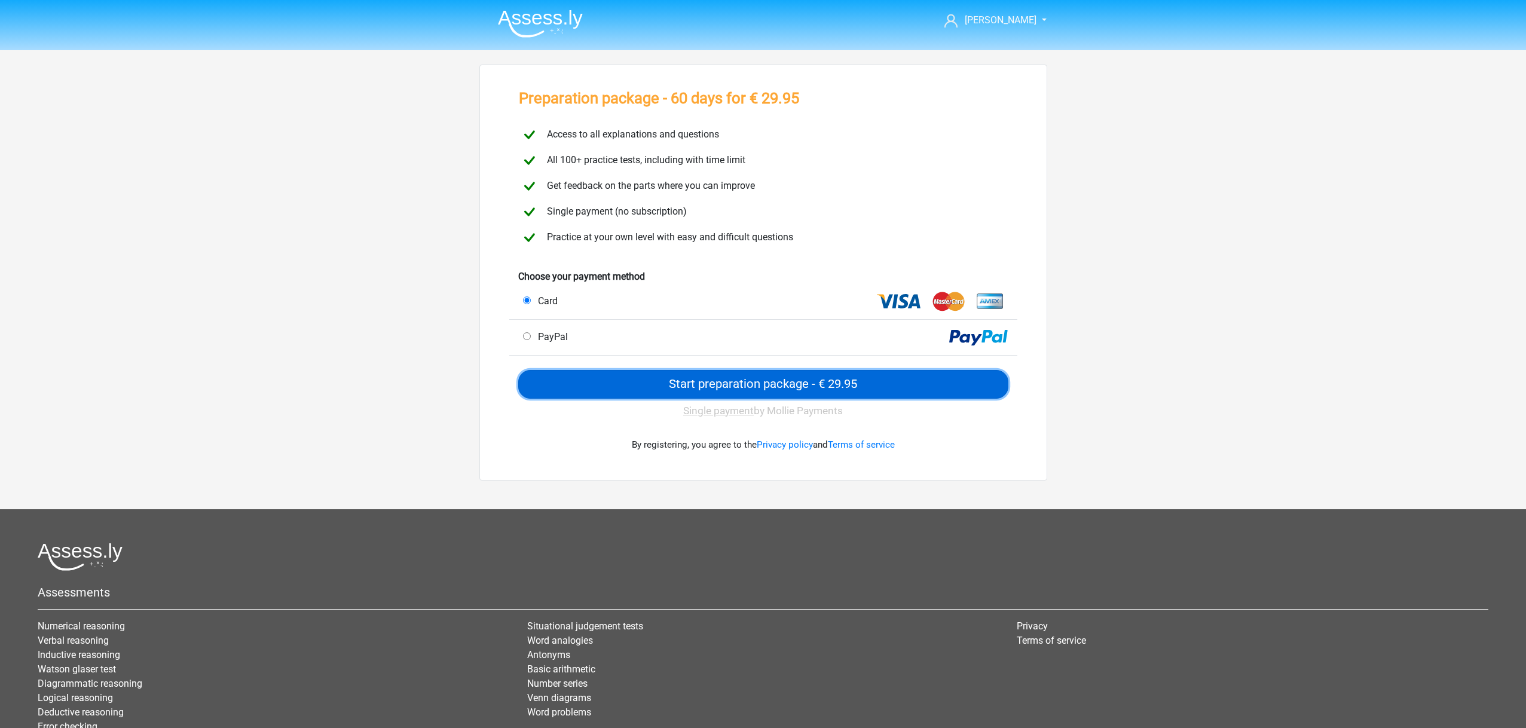
click at [749, 384] on input "Start preparation package - € 29.95" at bounding box center [763, 384] width 490 height 29
click at [813, 389] on input "Start preparation package - € 29.95" at bounding box center [763, 384] width 490 height 29
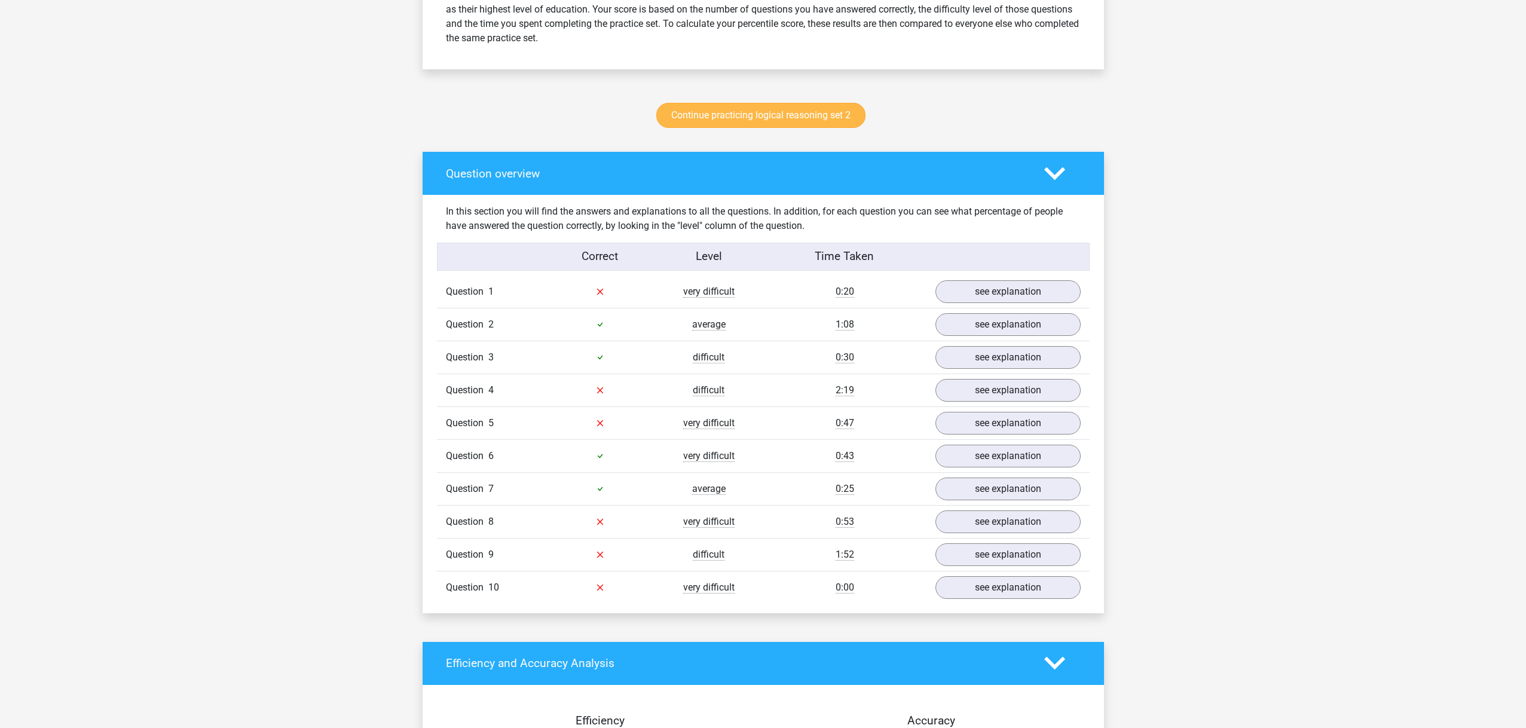
scroll to position [841, 0]
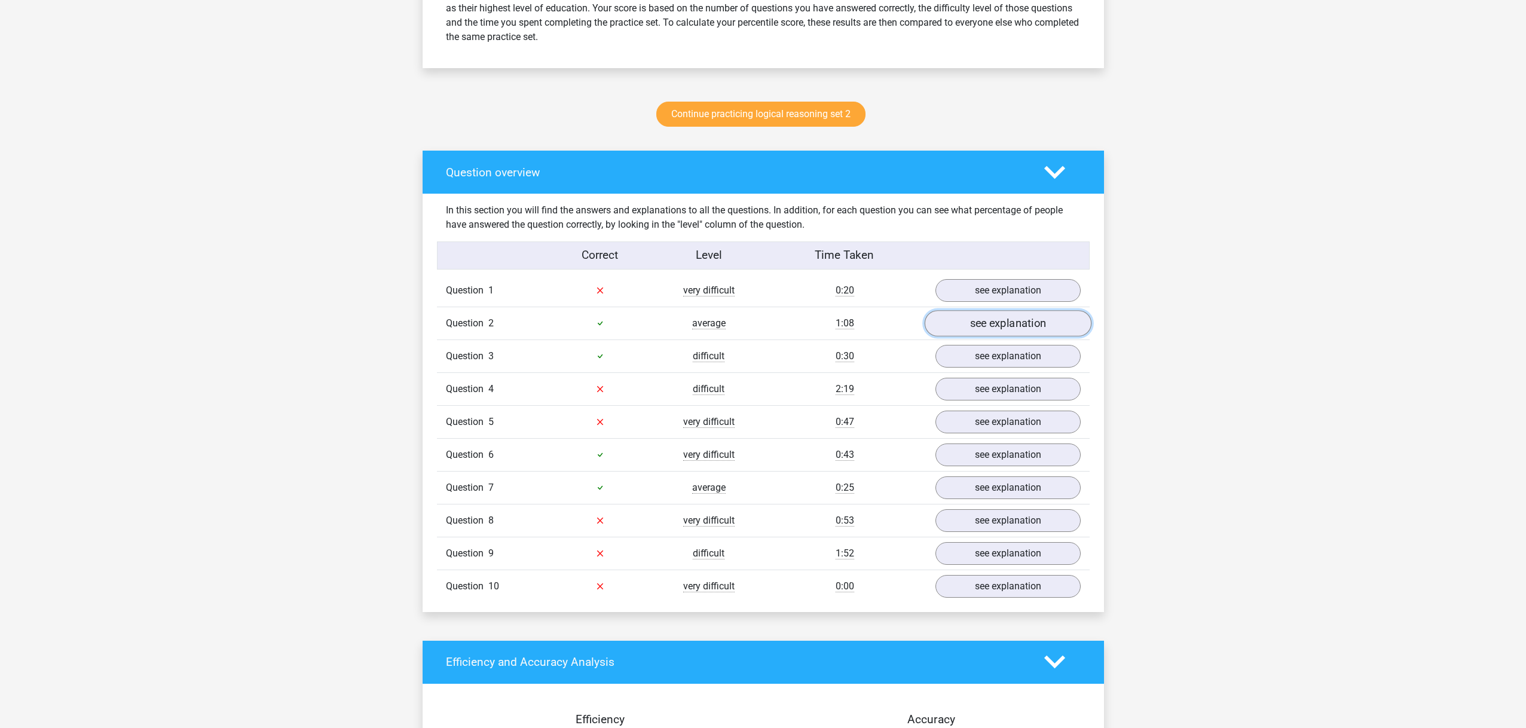
click at [981, 323] on link "see explanation" at bounding box center [1007, 323] width 167 height 26
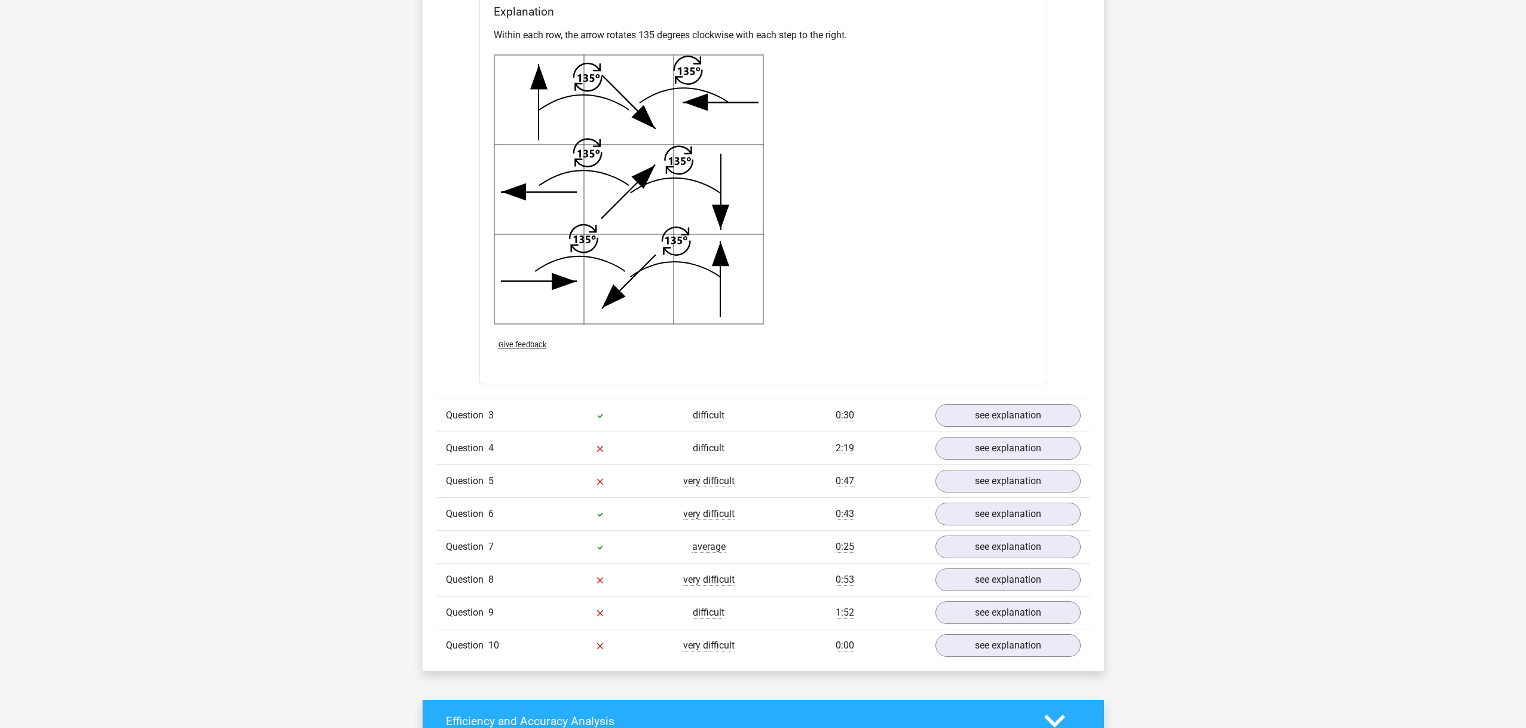
scroll to position [1576, 0]
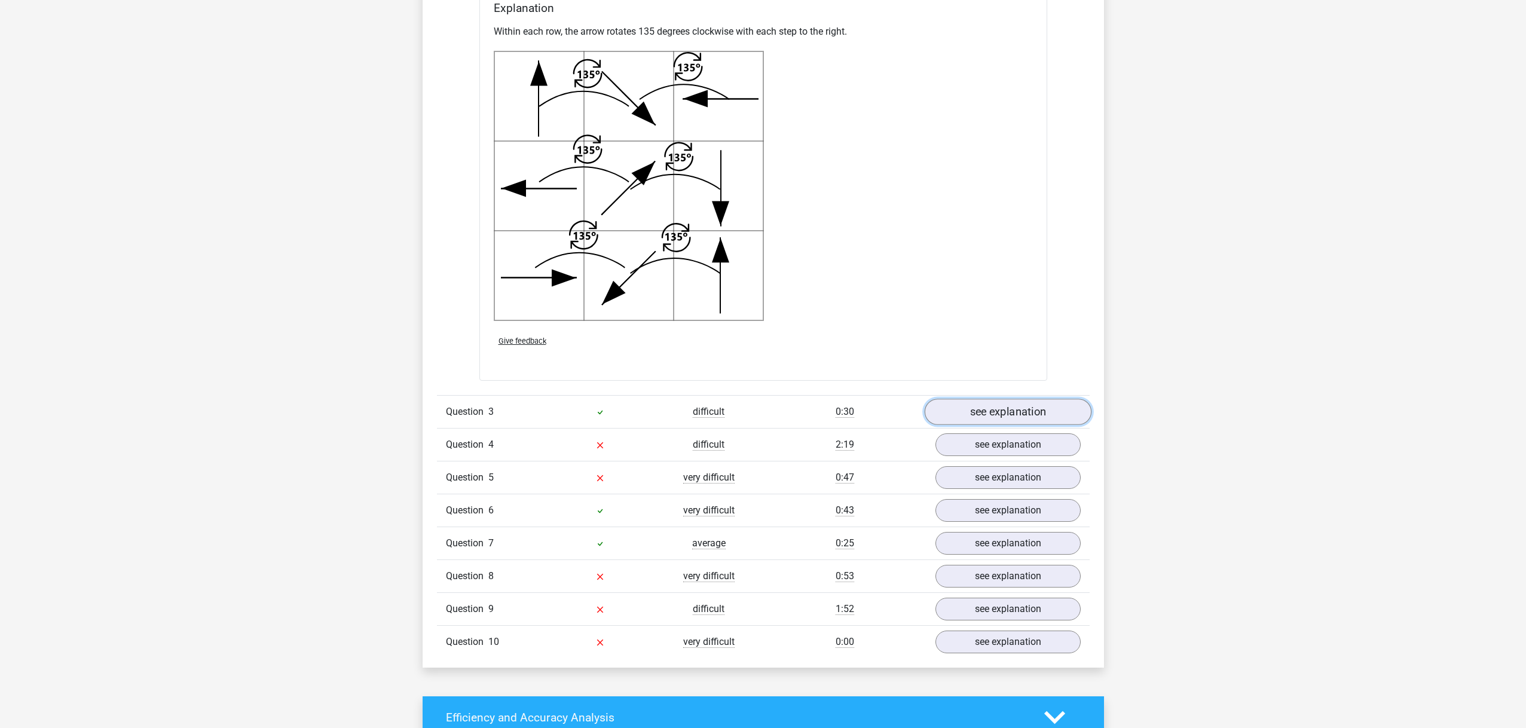
click at [992, 415] on link "see explanation" at bounding box center [1007, 412] width 167 height 26
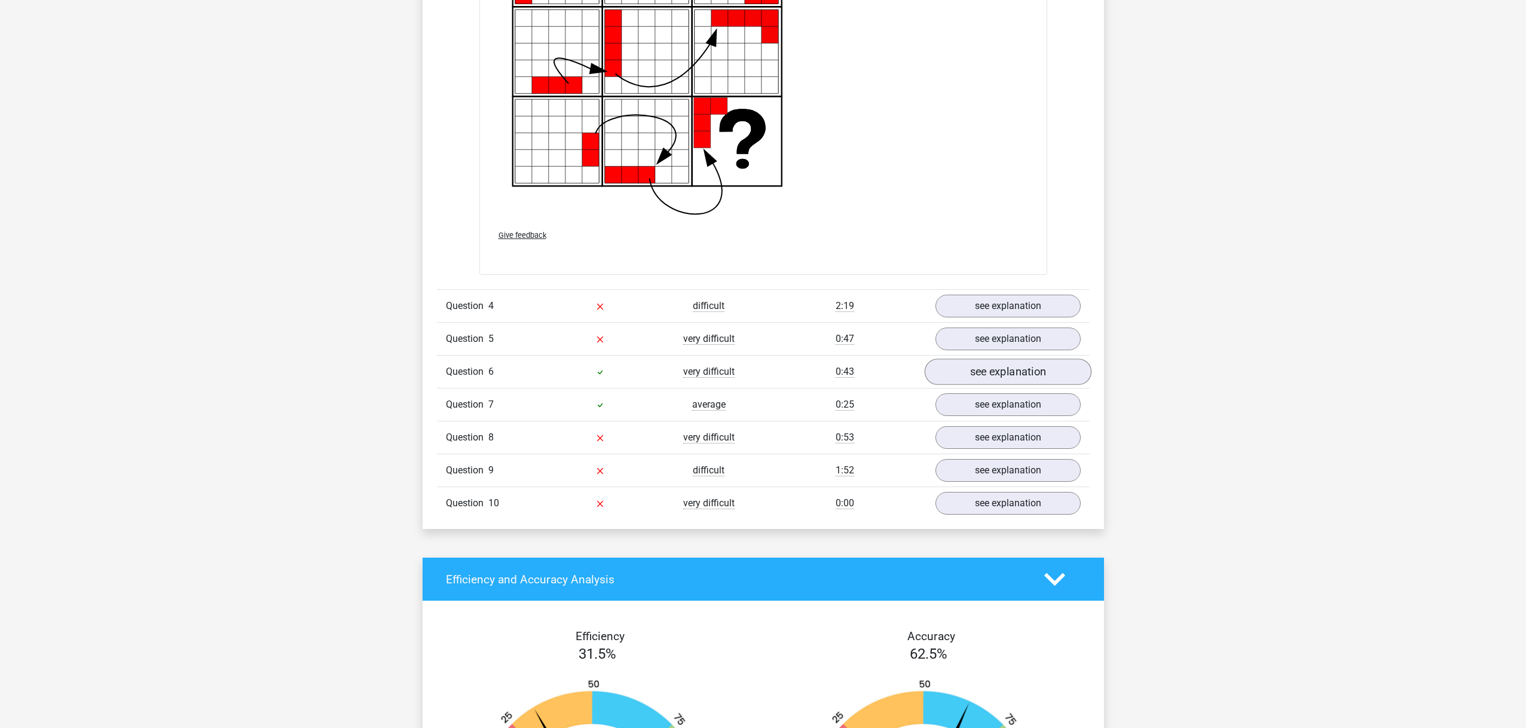
scroll to position [2606, 0]
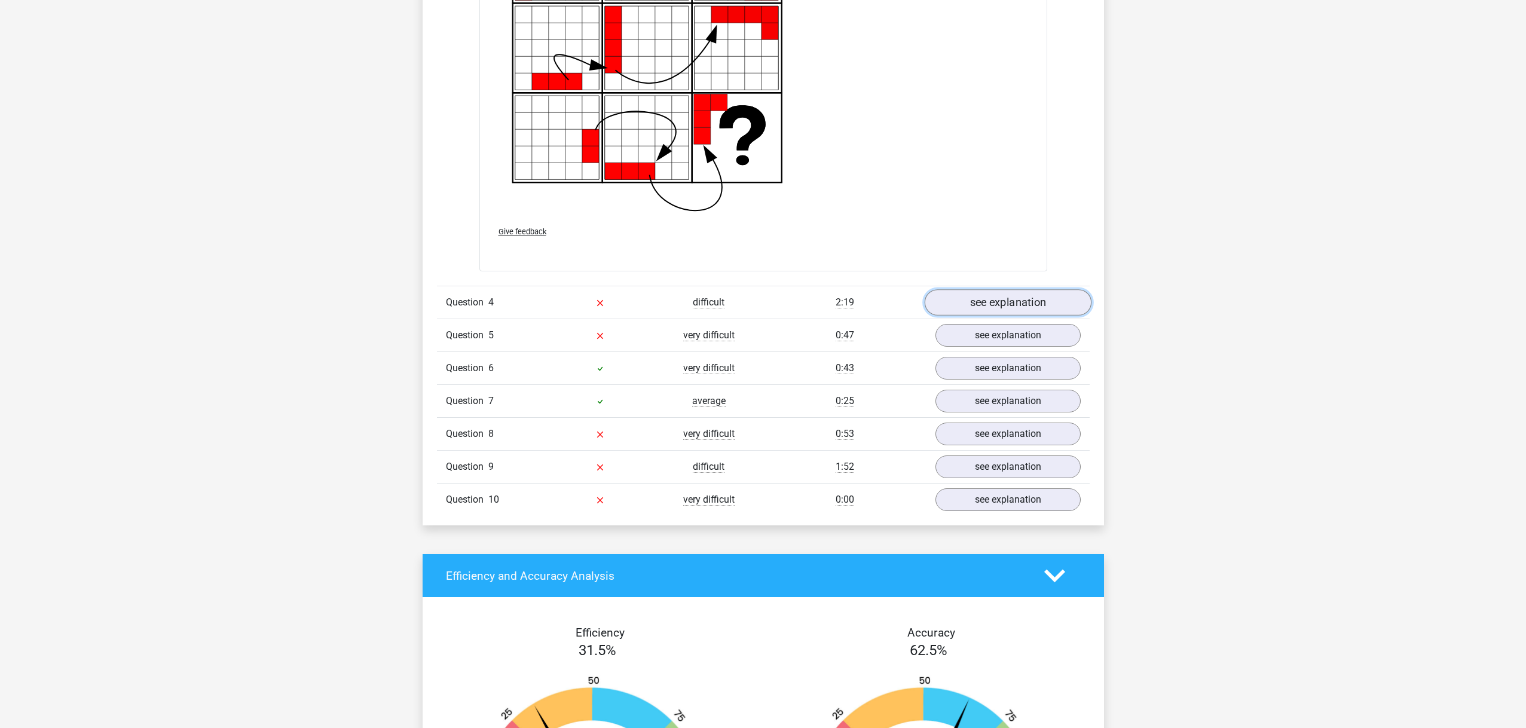
click at [1003, 307] on link "see explanation" at bounding box center [1007, 302] width 167 height 26
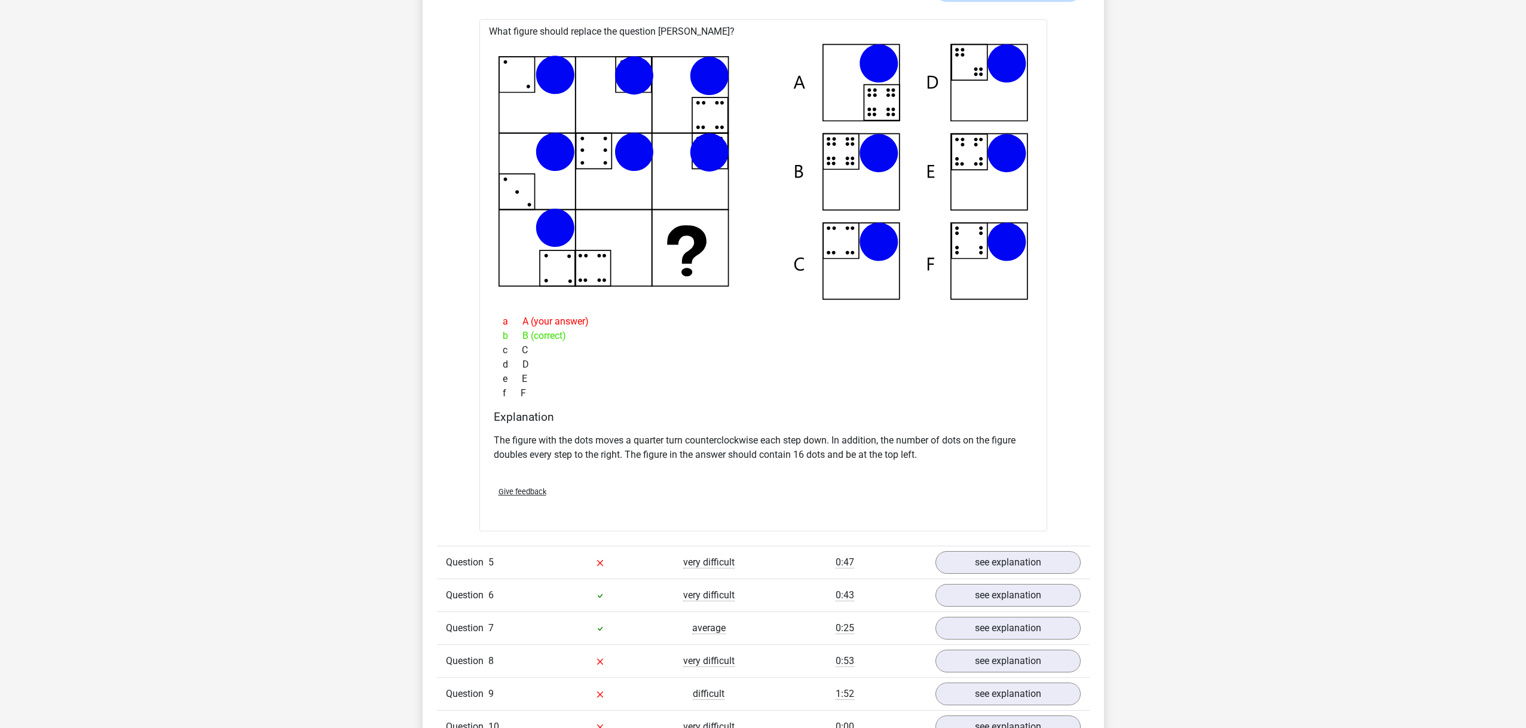
scroll to position [2923, 0]
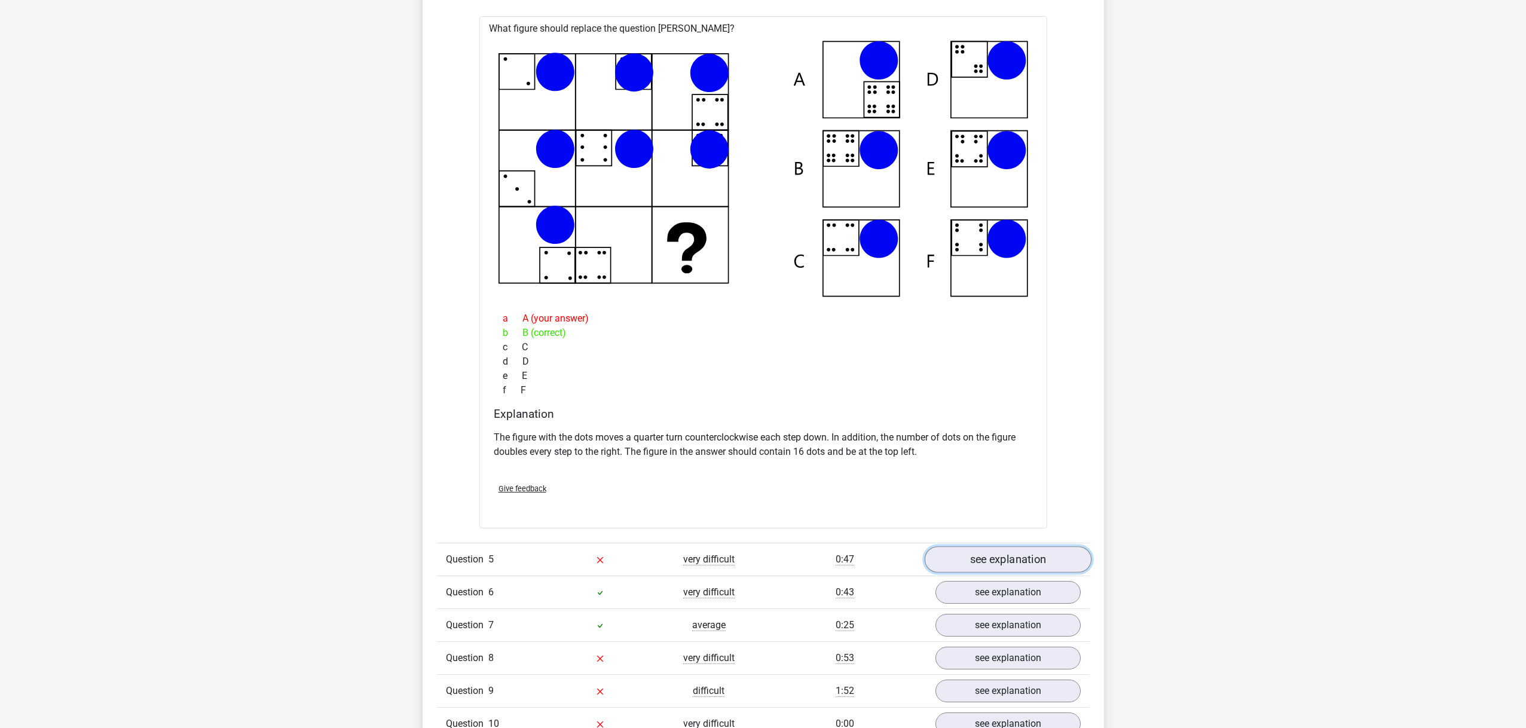
click at [1022, 564] on link "see explanation" at bounding box center [1007, 559] width 167 height 26
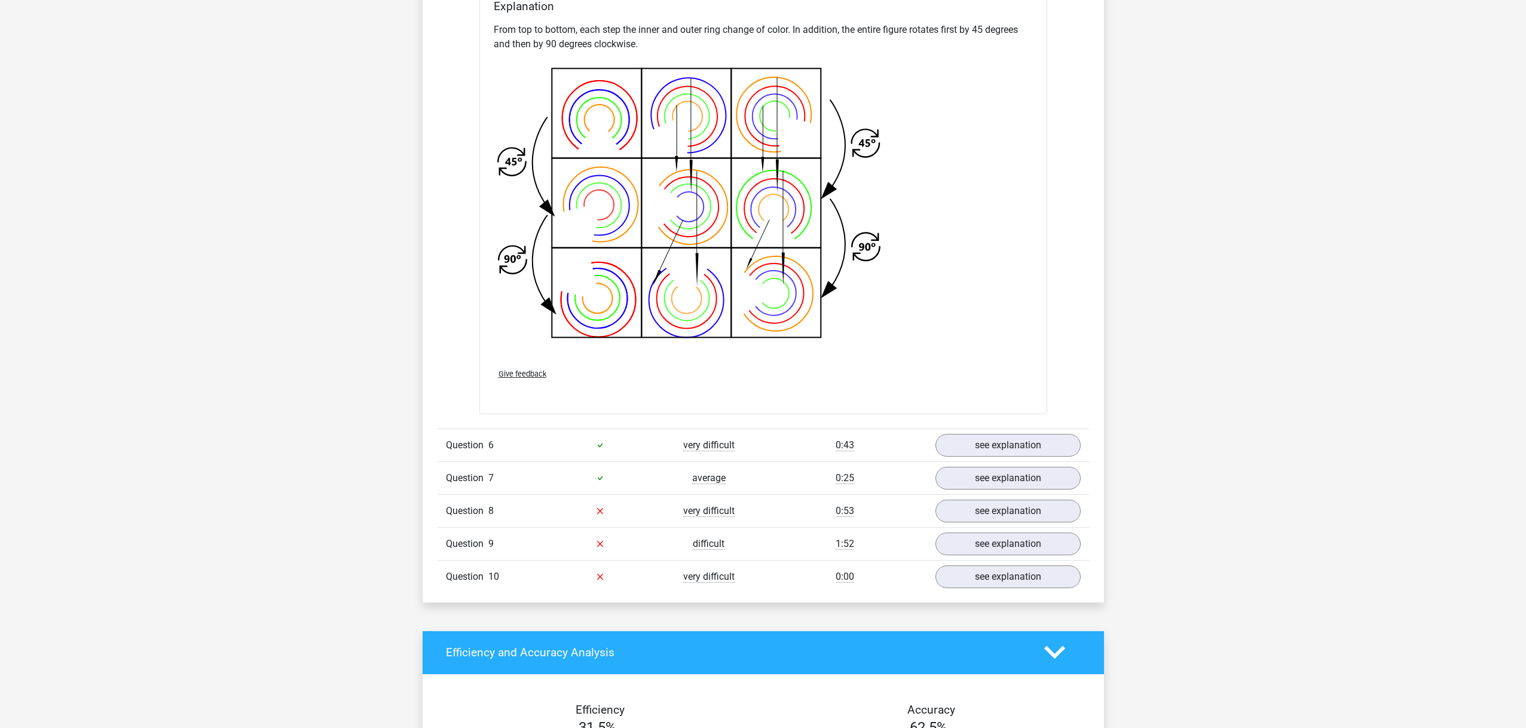
scroll to position [3916, 0]
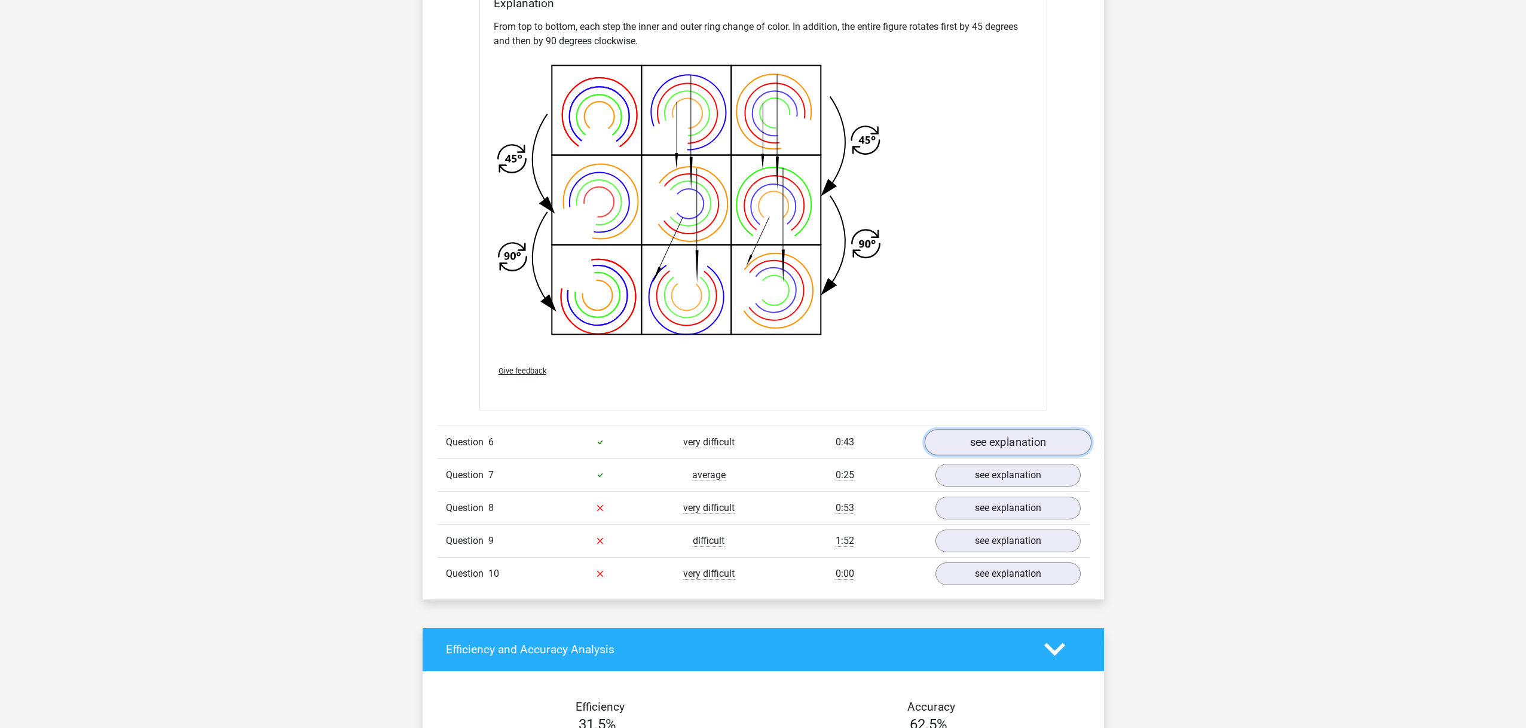
click at [957, 442] on link "see explanation" at bounding box center [1007, 442] width 167 height 26
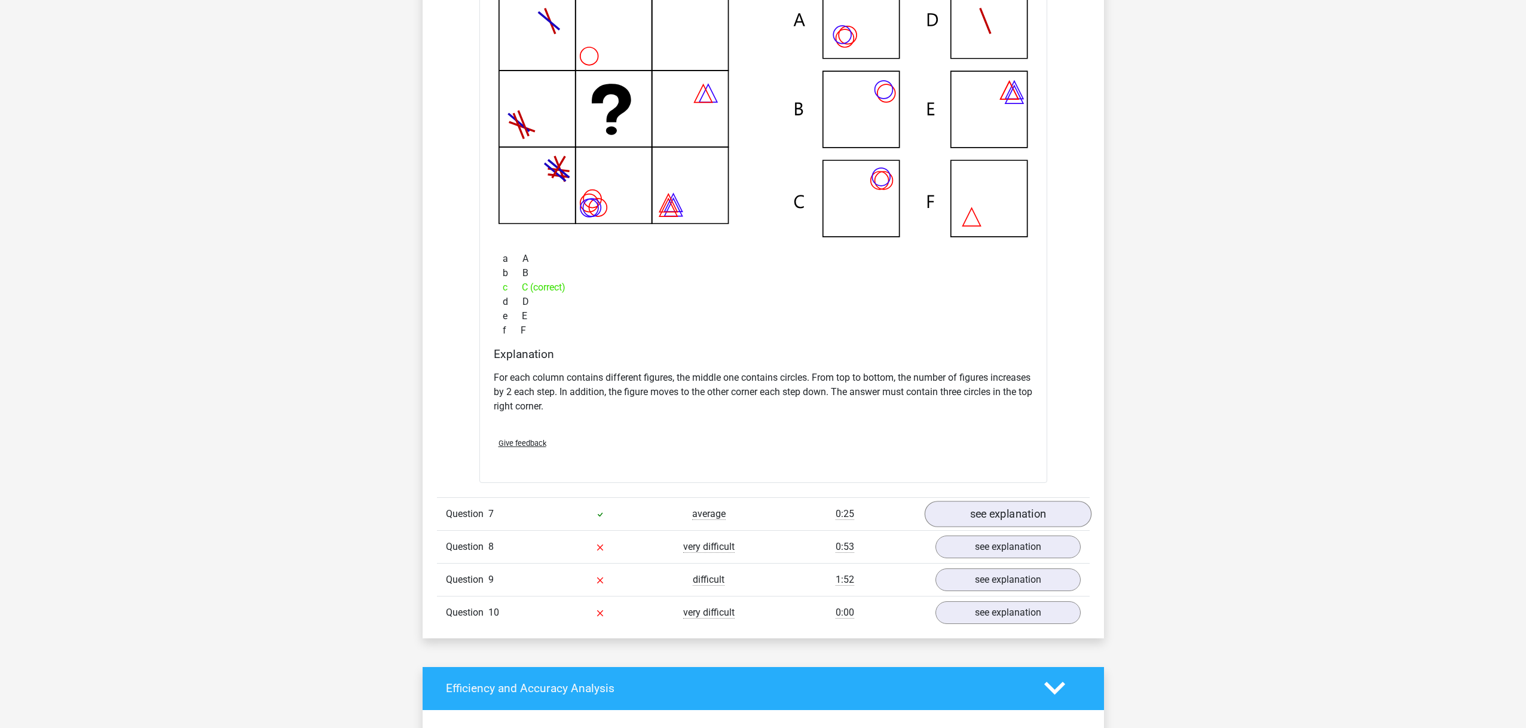
scroll to position [4435, 0]
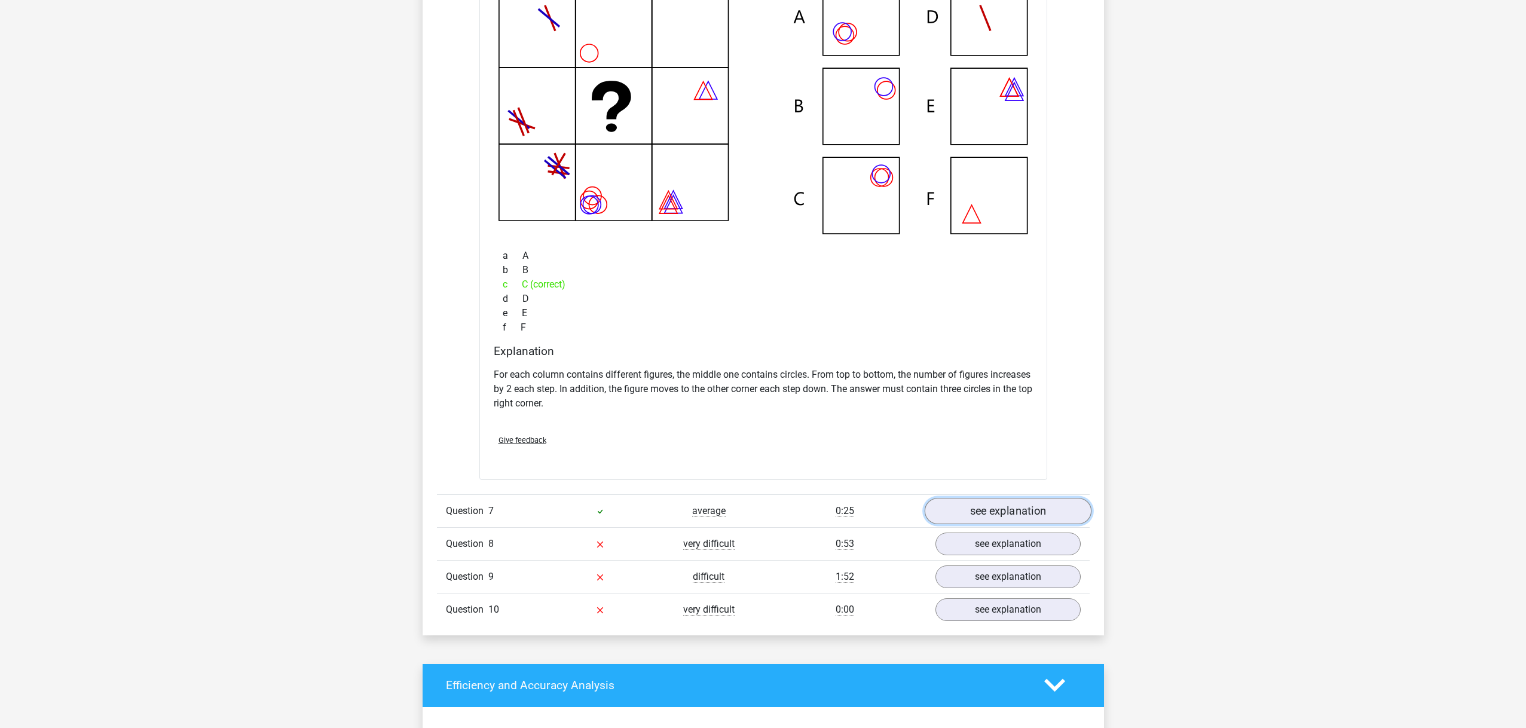
click at [954, 510] on link "see explanation" at bounding box center [1007, 511] width 167 height 26
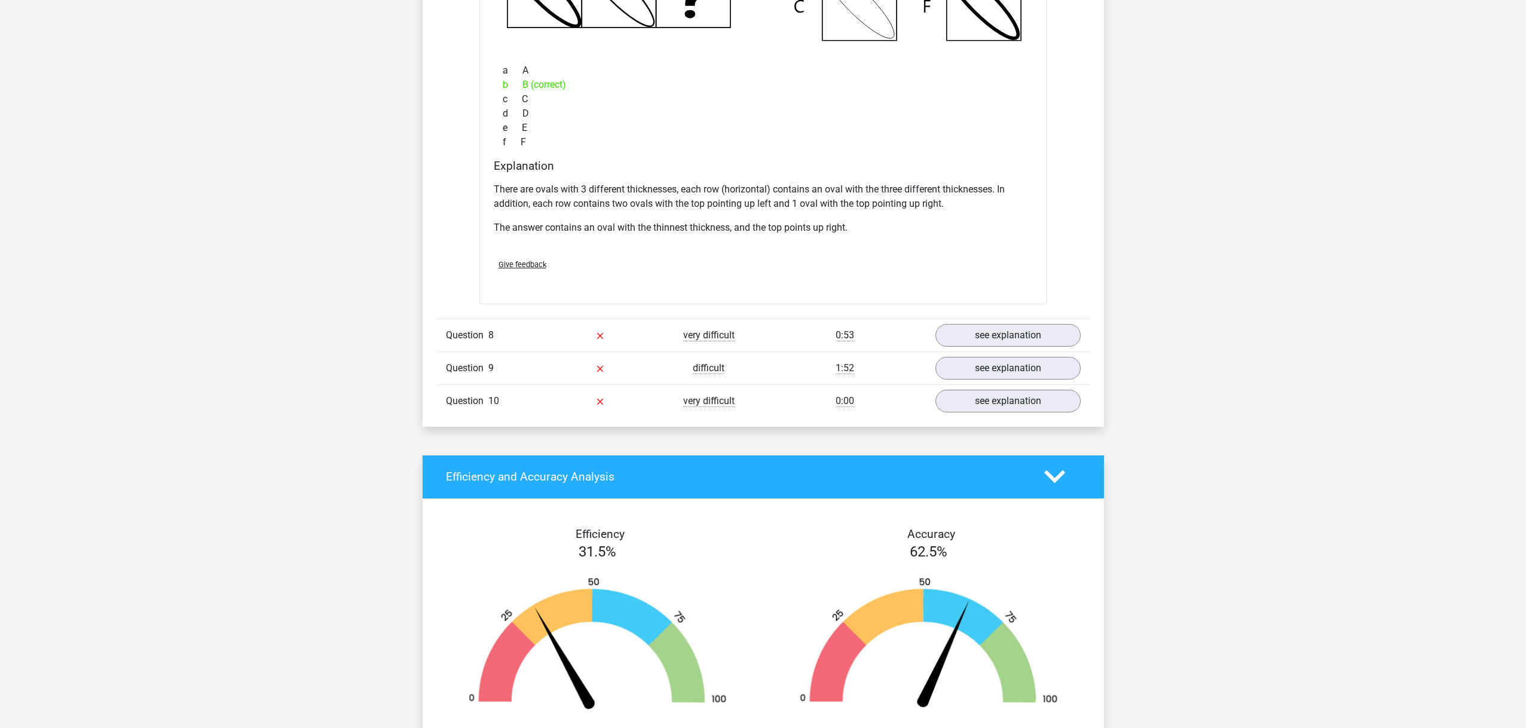
scroll to position [5225, 0]
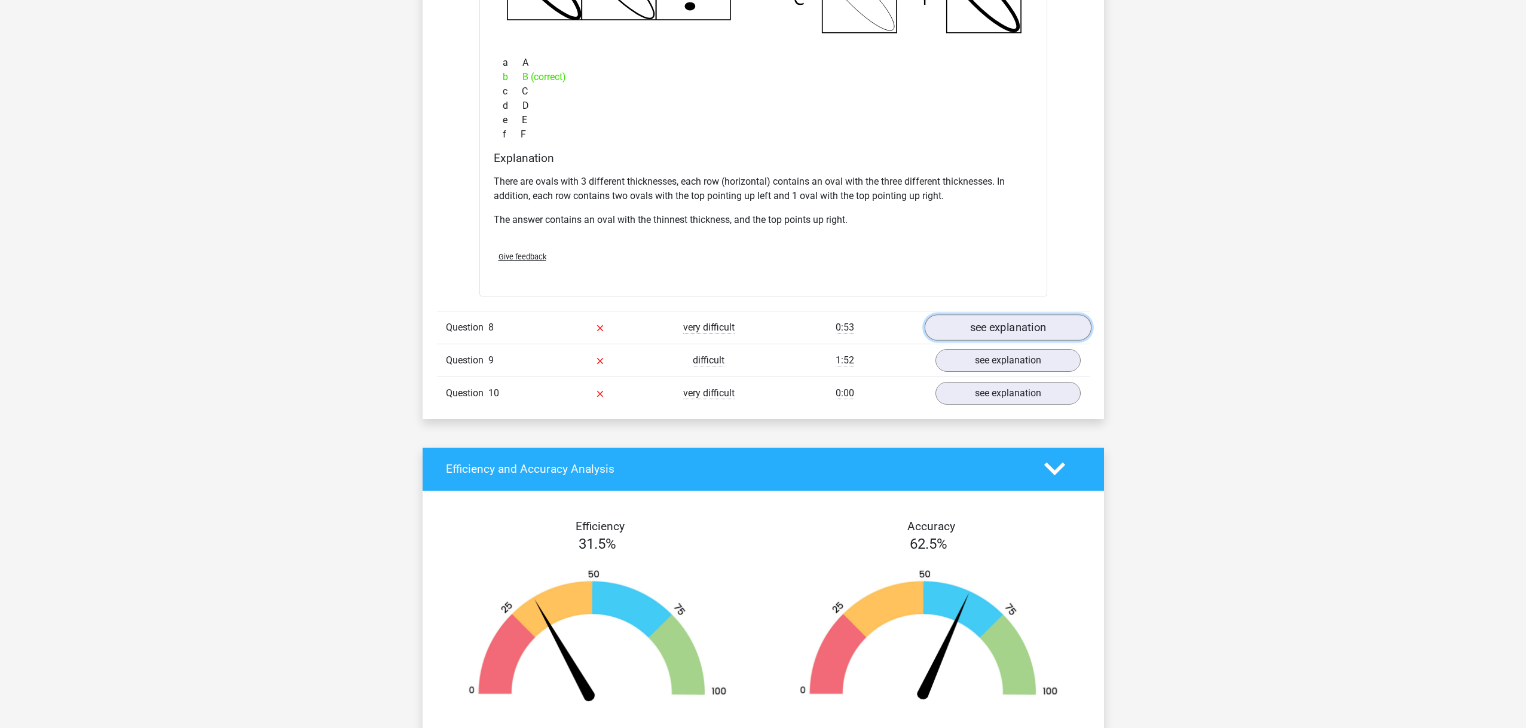
click at [985, 321] on link "see explanation" at bounding box center [1007, 327] width 167 height 26
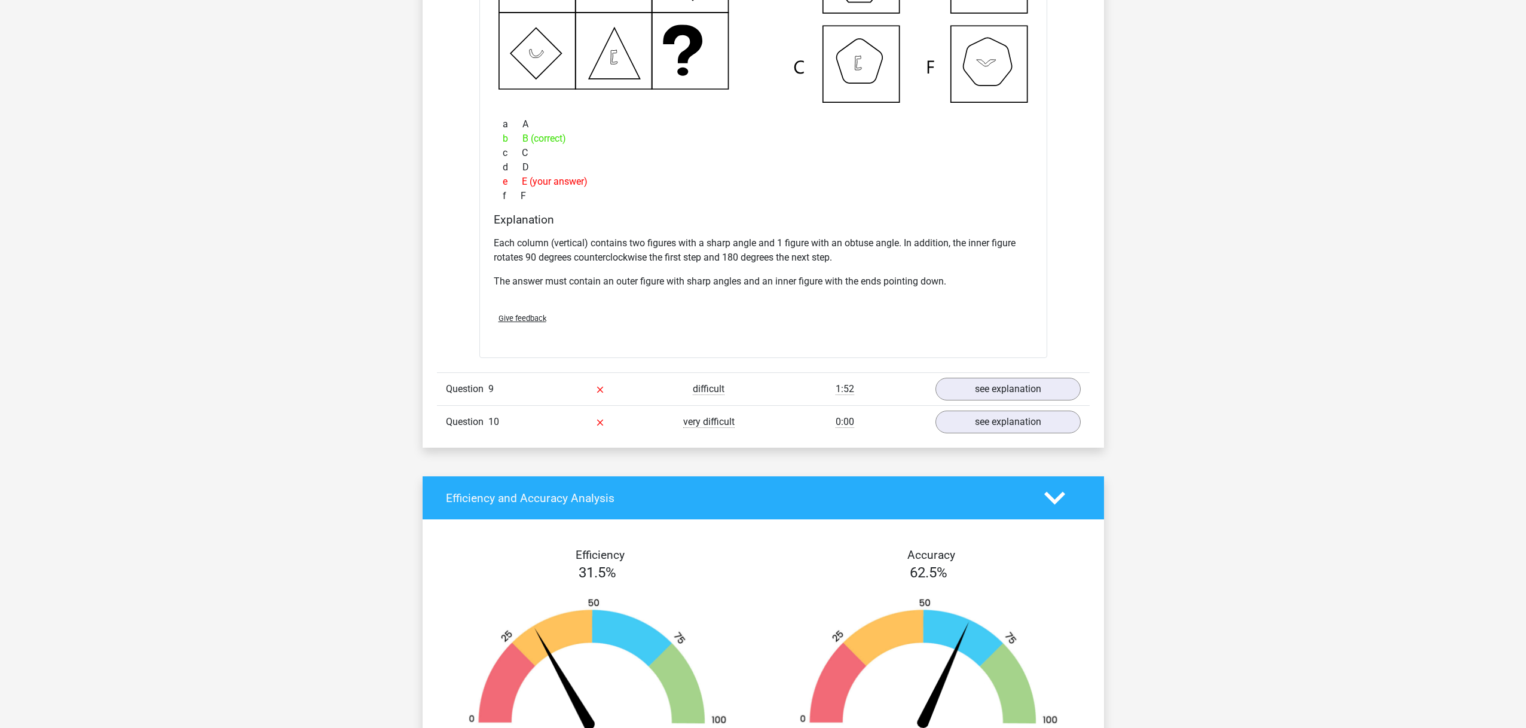
scroll to position [5762, 0]
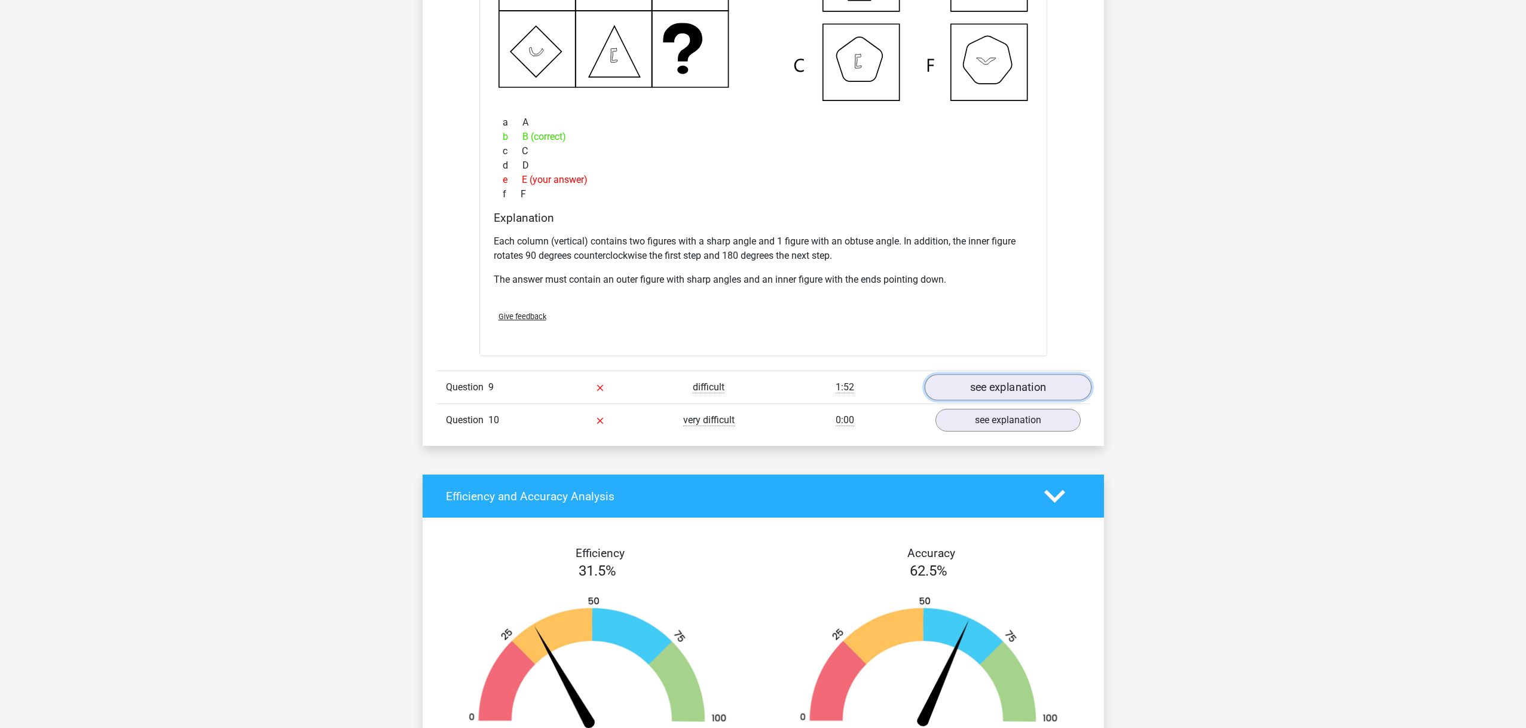
click at [1047, 393] on link "see explanation" at bounding box center [1007, 387] width 167 height 26
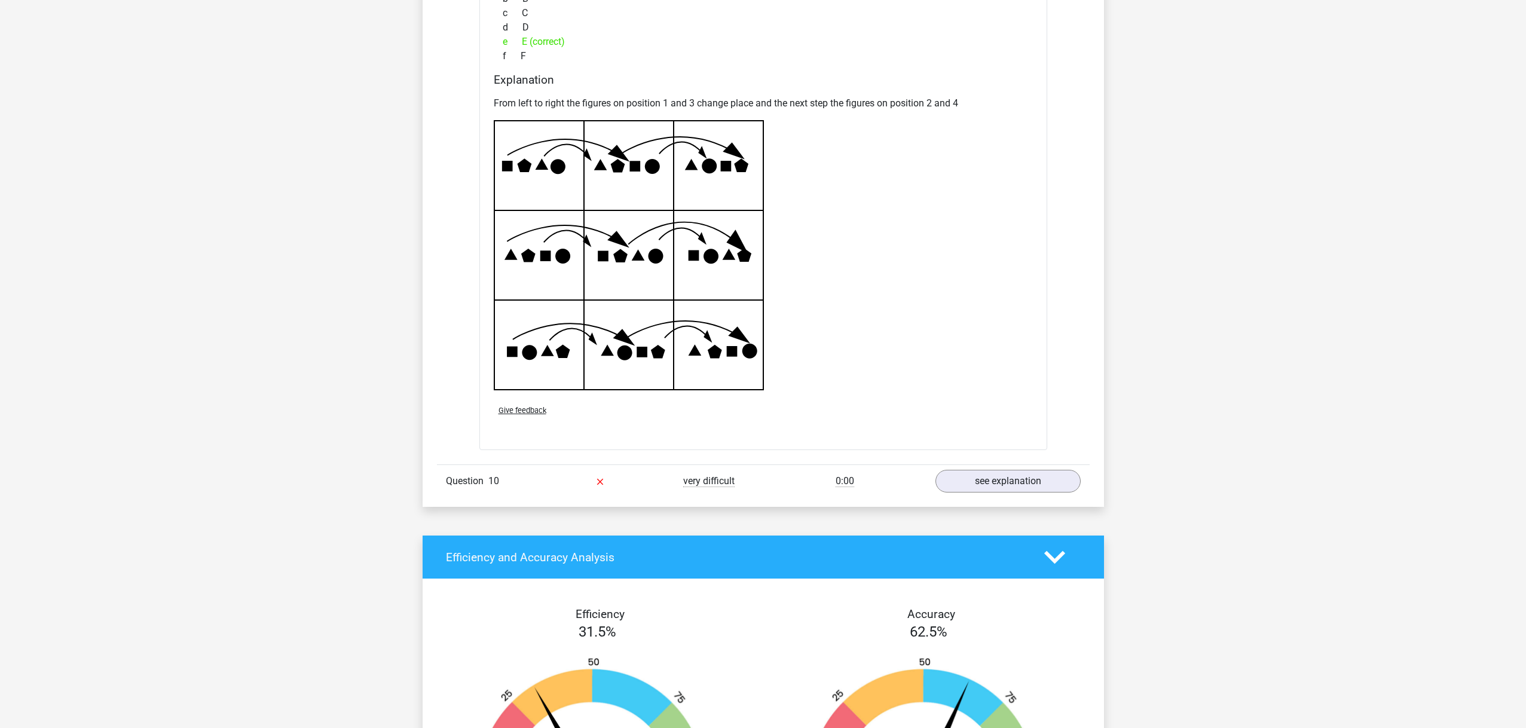
scroll to position [6484, 0]
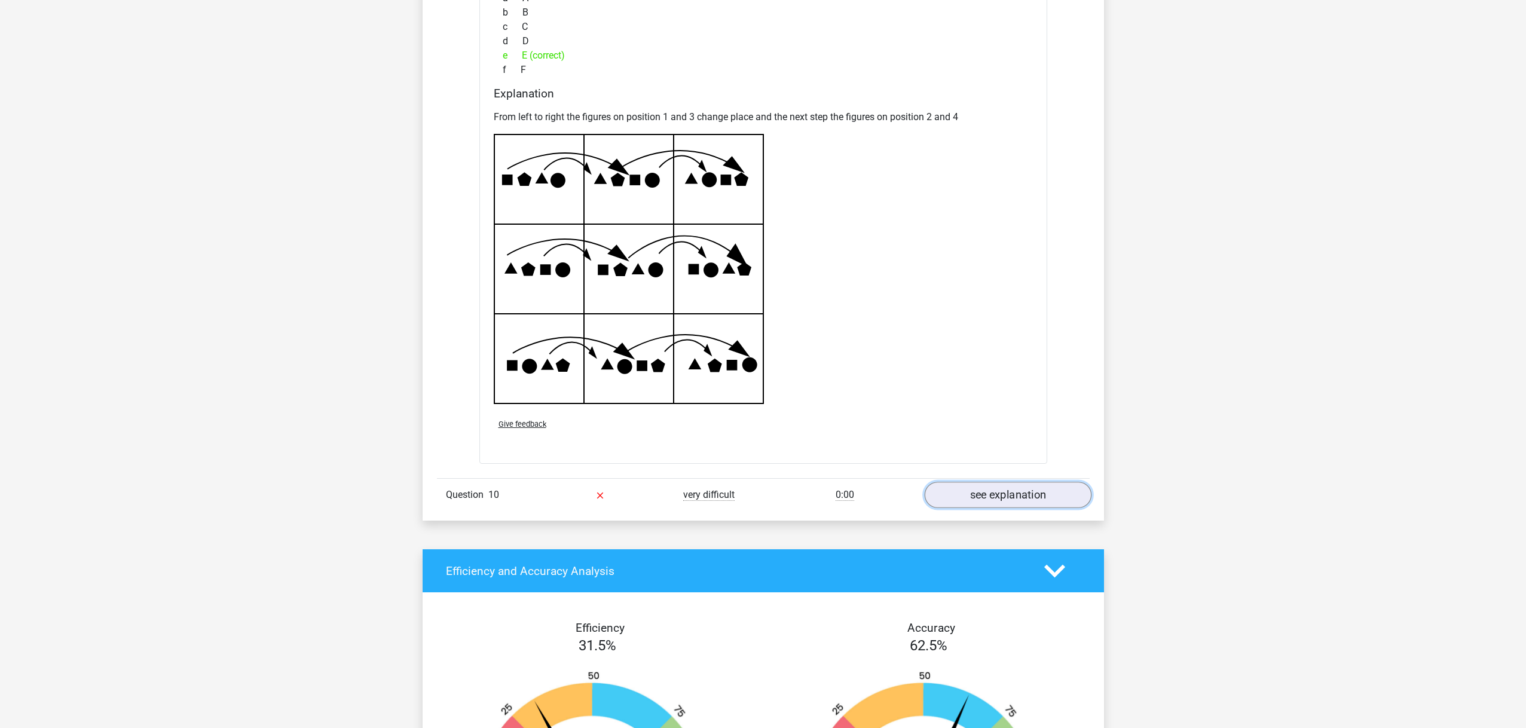
click at [988, 491] on link "see explanation" at bounding box center [1007, 495] width 167 height 26
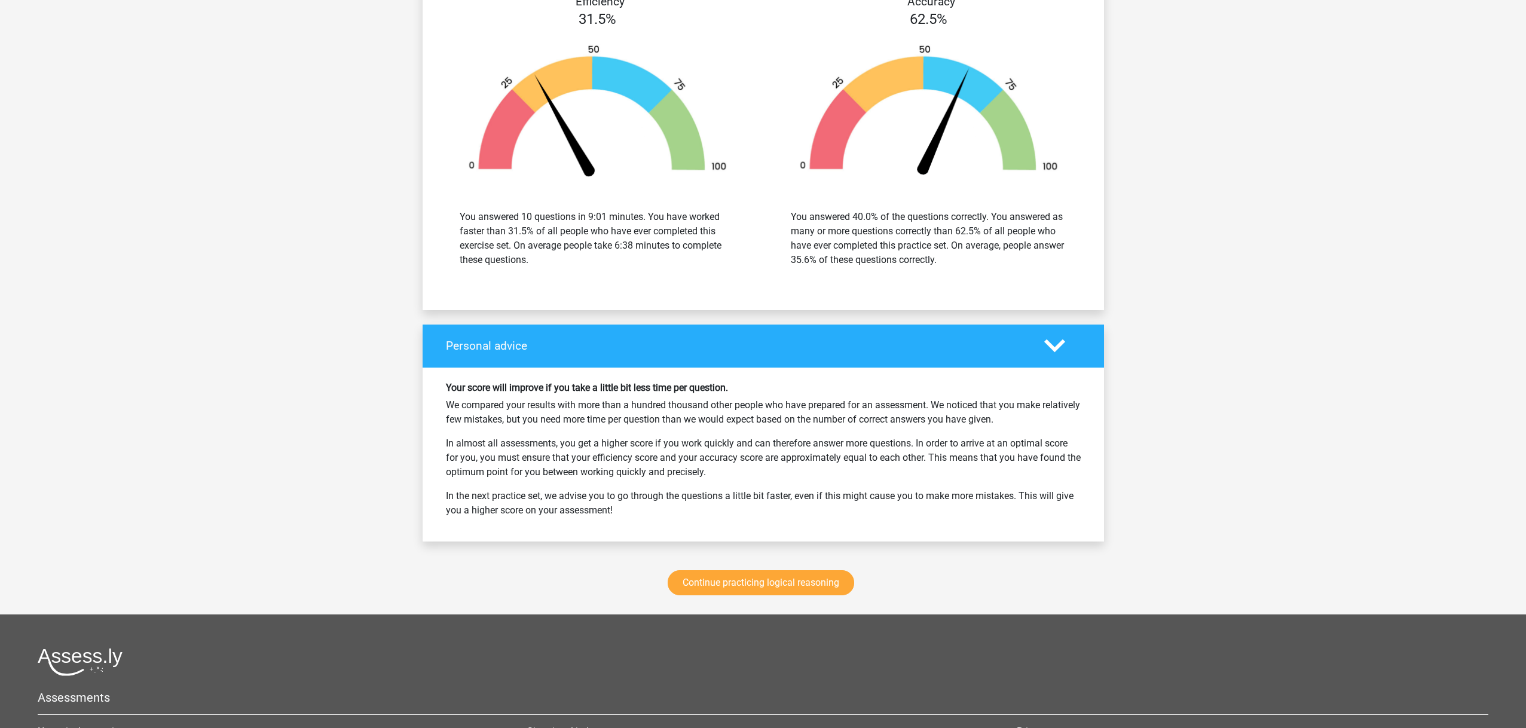
scroll to position [7710, 0]
click at [784, 586] on link "Continue practicing logical reasoning" at bounding box center [761, 582] width 187 height 25
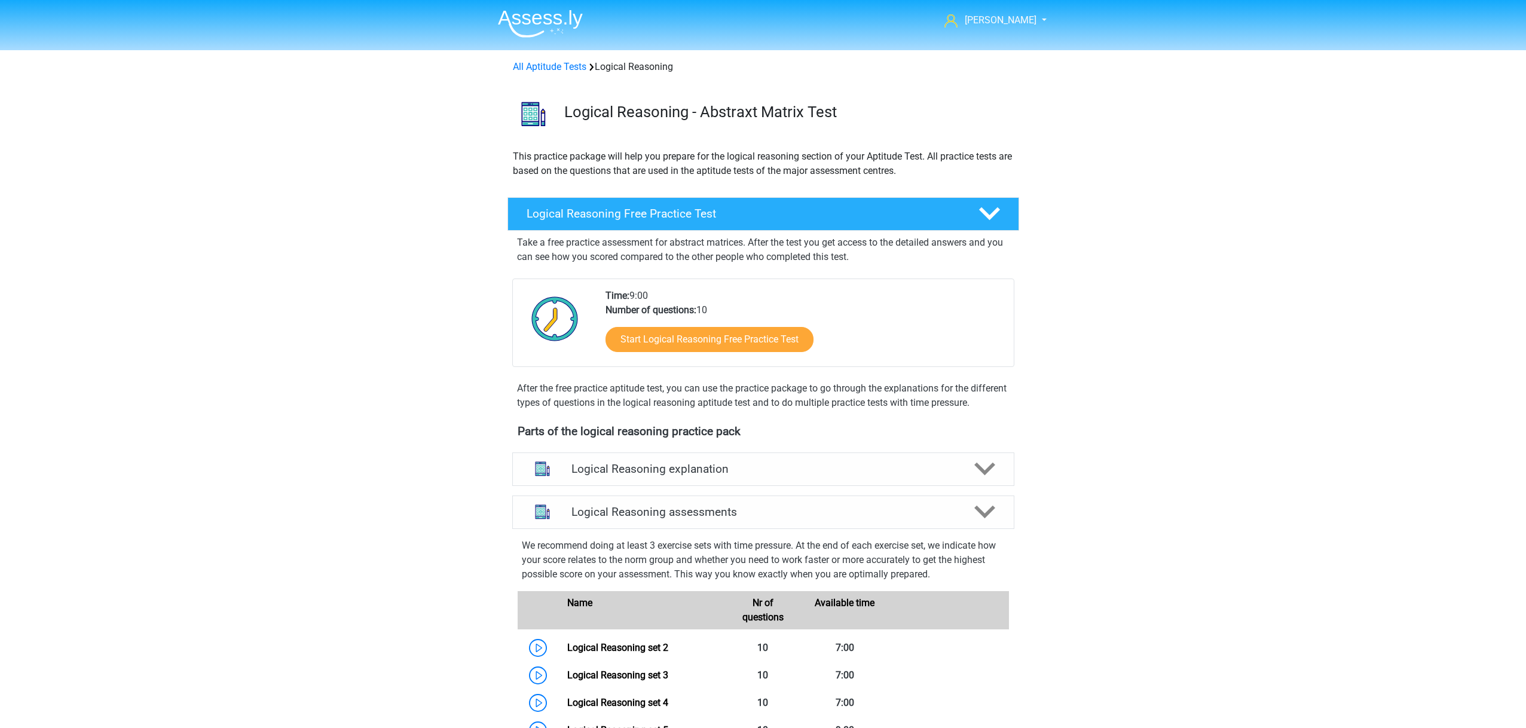
scroll to position [505, 0]
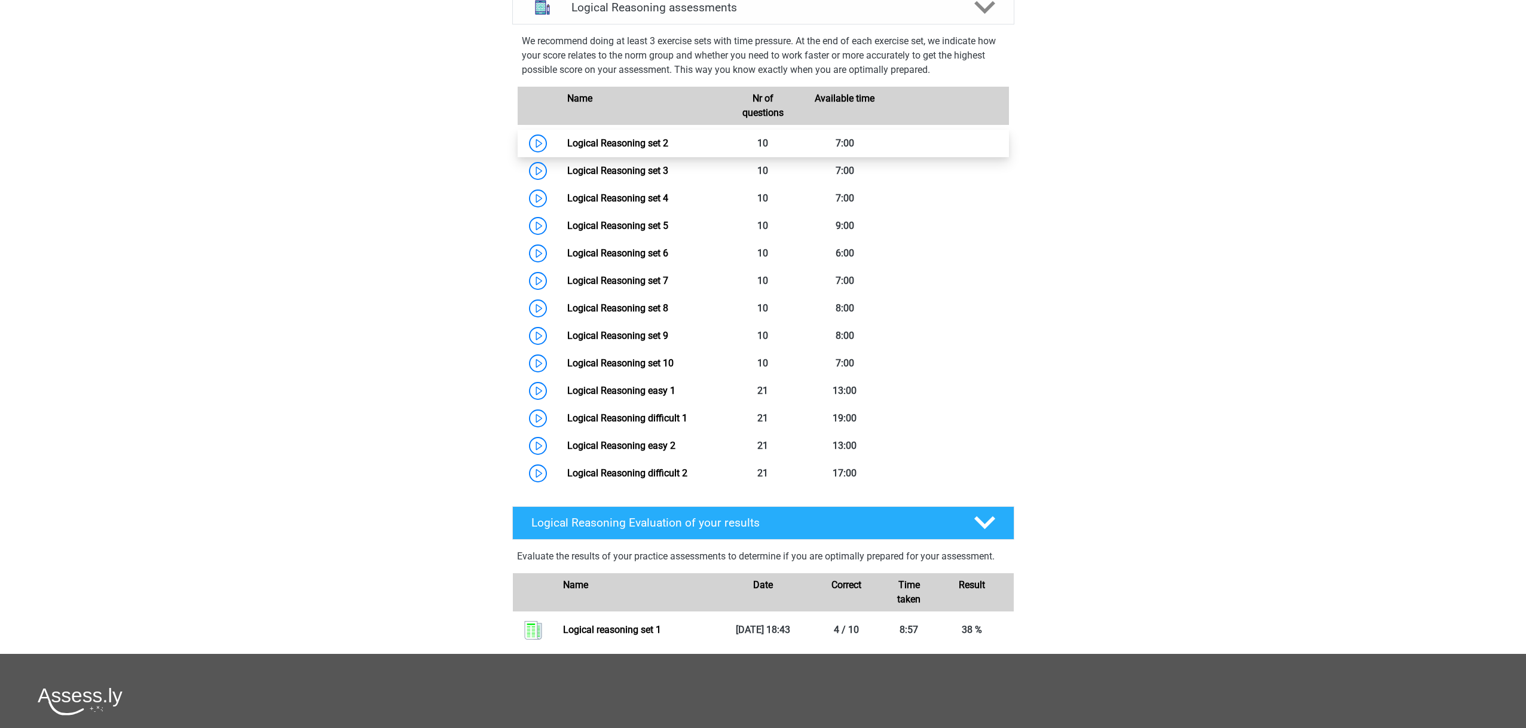
click at [621, 149] on link "Logical Reasoning set 2" at bounding box center [617, 143] width 101 height 11
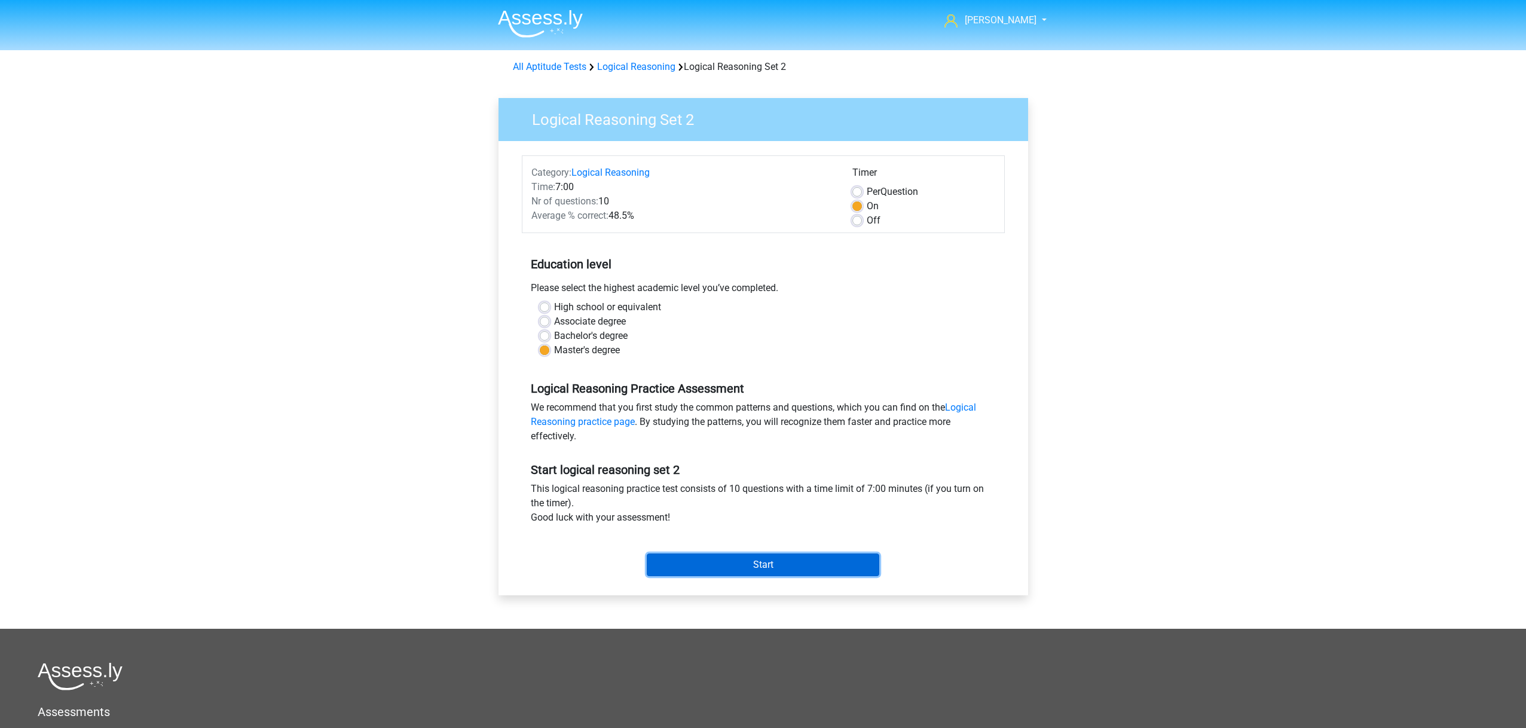
click at [725, 560] on input "Start" at bounding box center [763, 565] width 233 height 23
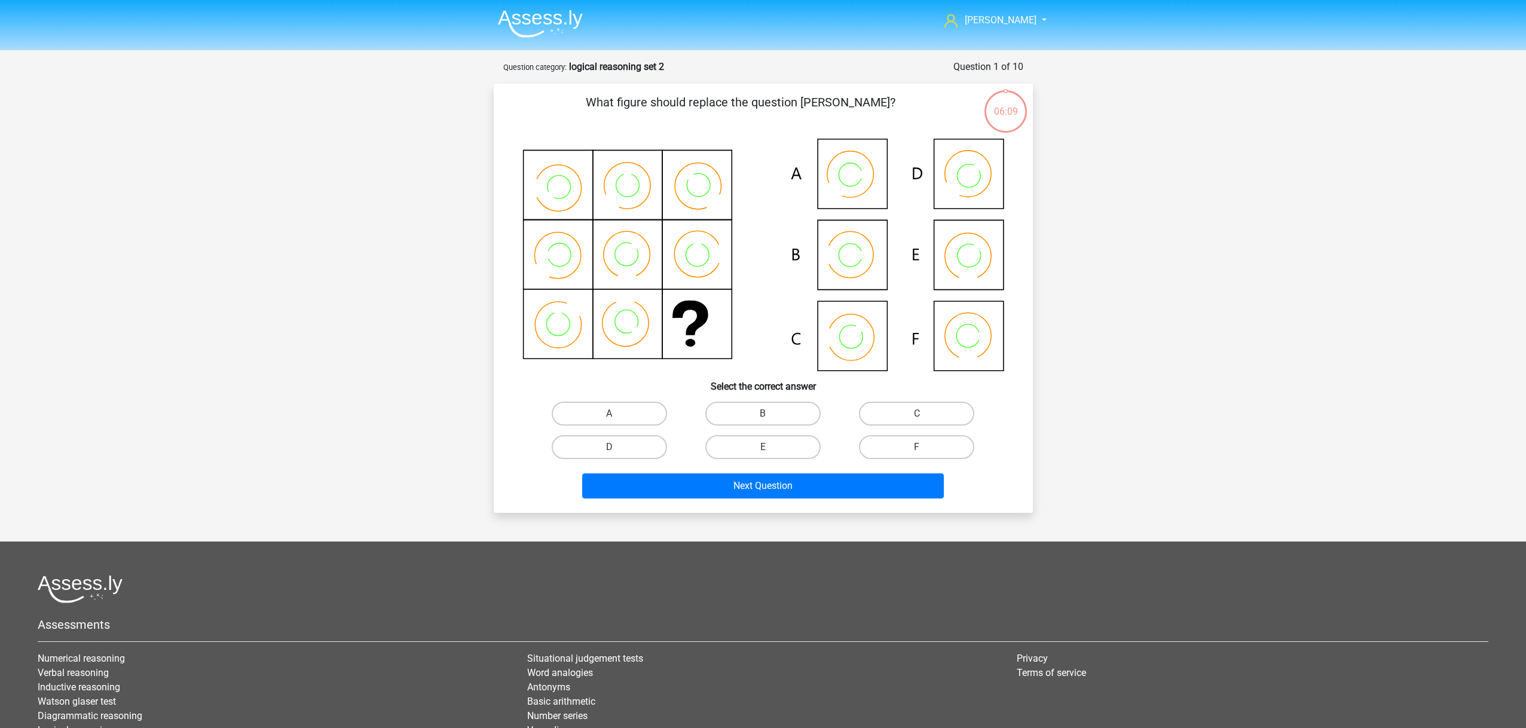
click at [918, 414] on input "C" at bounding box center [921, 418] width 8 height 8
radio input "true"
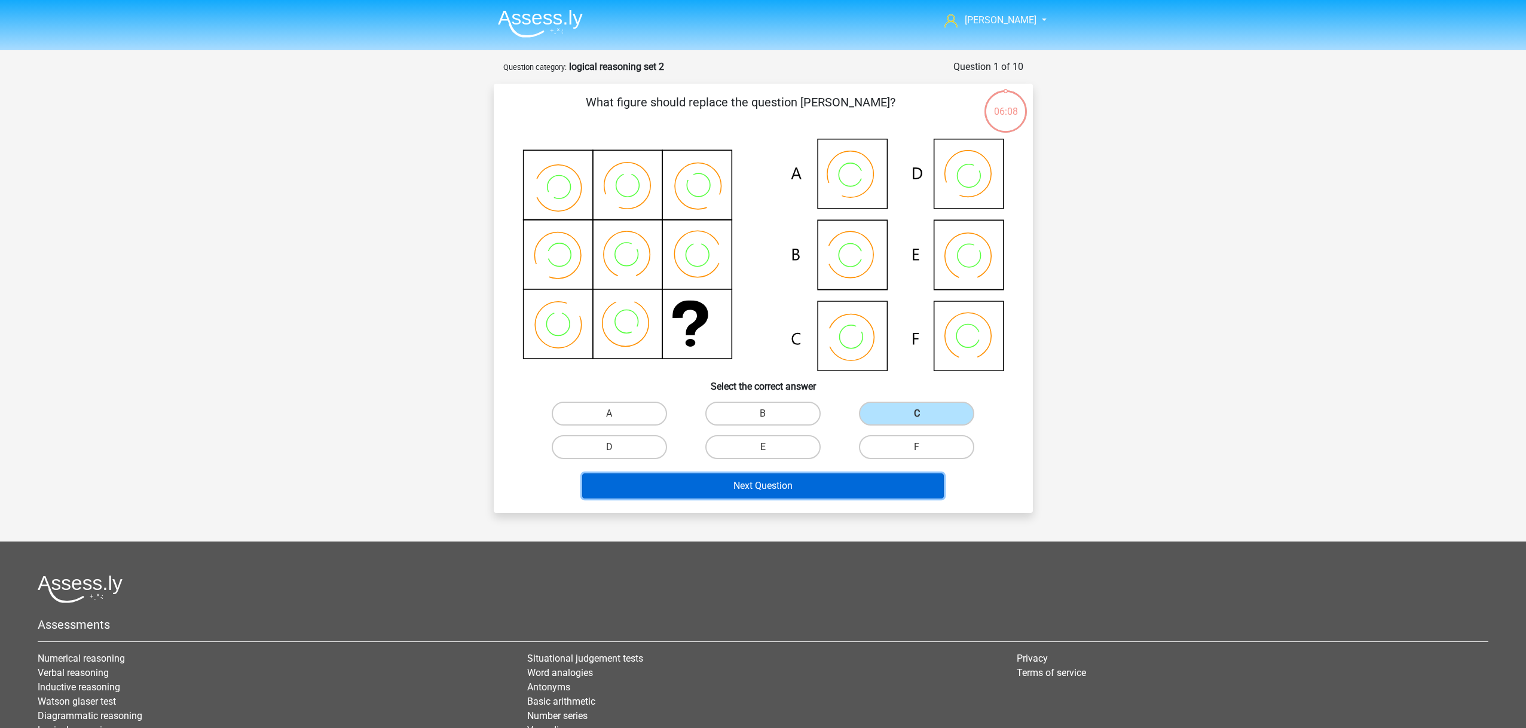
click at [821, 481] on button "Next Question" at bounding box center [763, 485] width 362 height 25
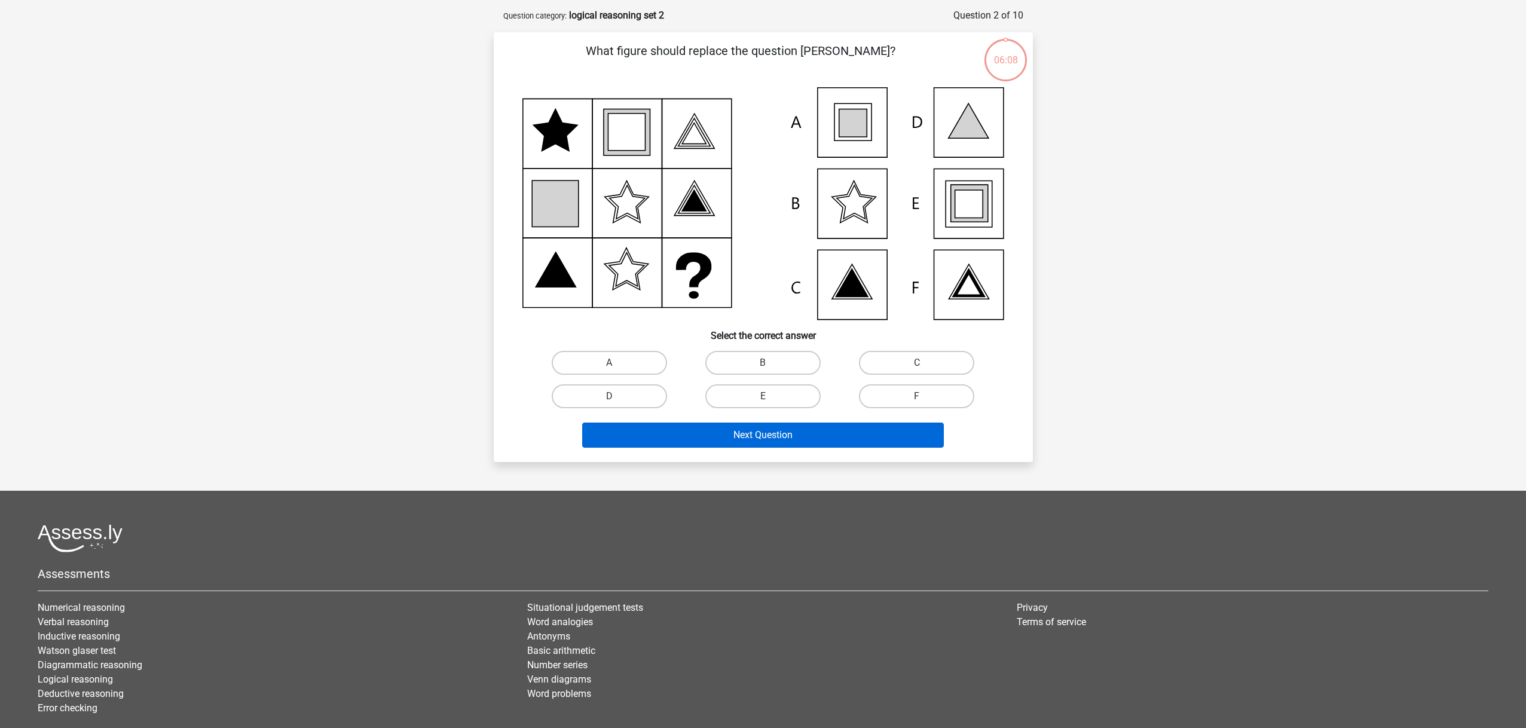
scroll to position [60, 0]
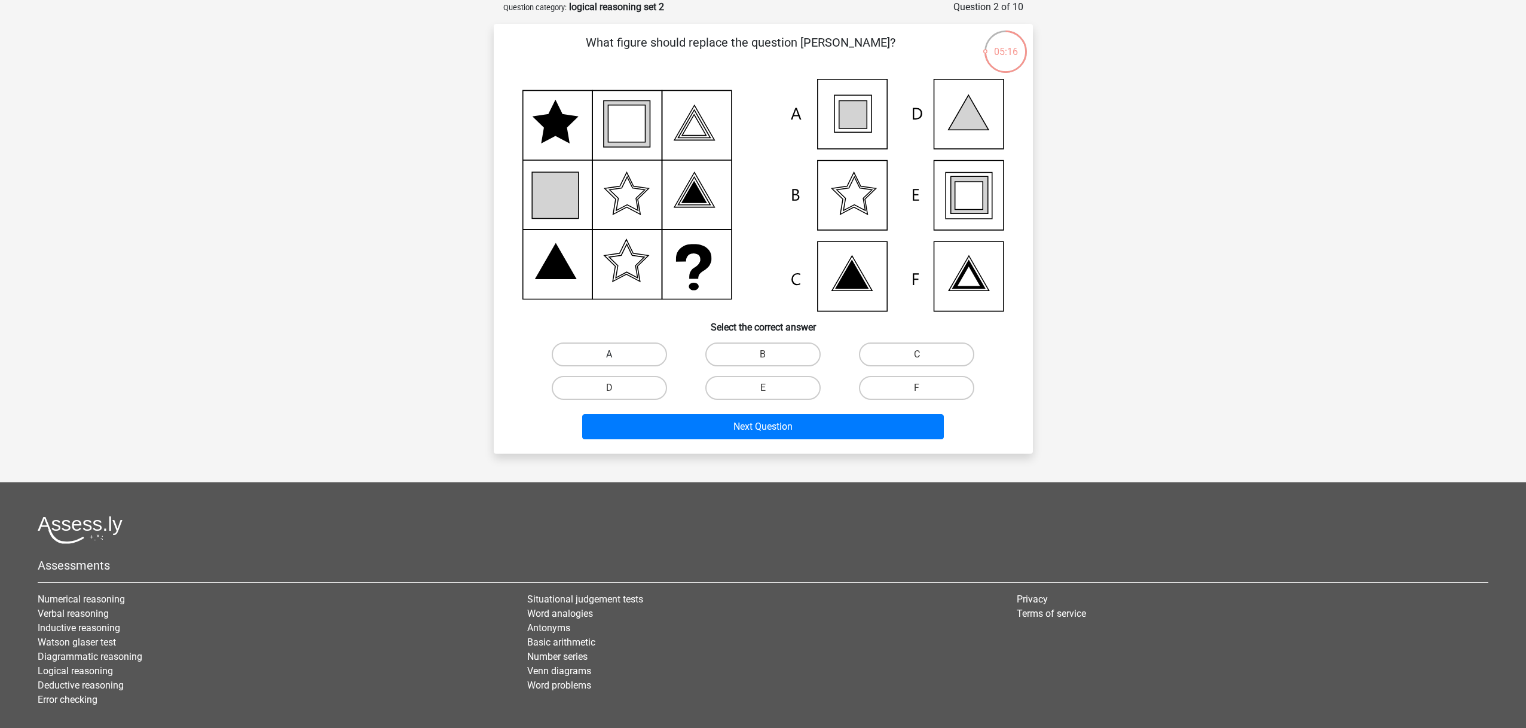
drag, startPoint x: 622, startPoint y: 348, endPoint x: 623, endPoint y: 355, distance: 6.7
click at [622, 351] on label "A" at bounding box center [609, 355] width 115 height 24
click at [617, 355] on input "A" at bounding box center [613, 359] width 8 height 8
radio input "true"
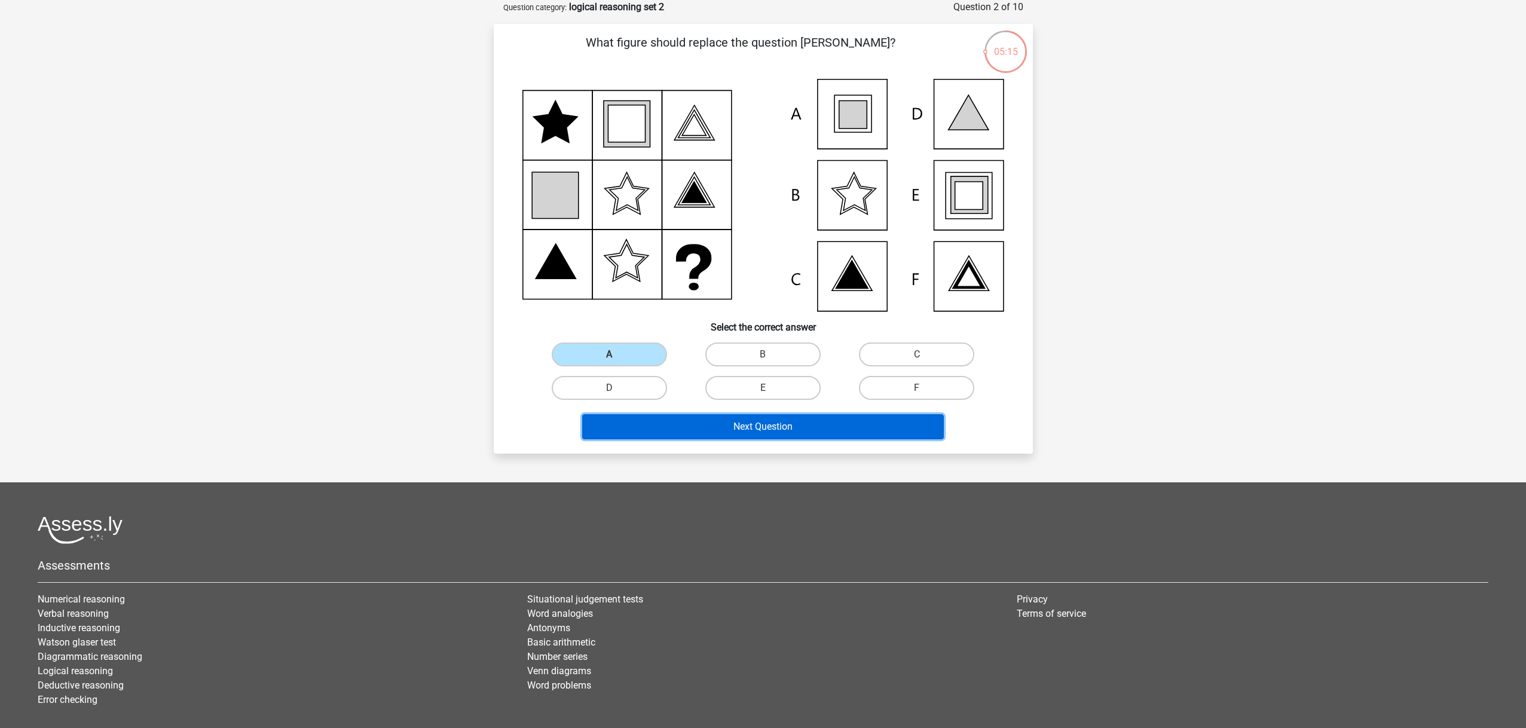
click at [724, 421] on button "Next Question" at bounding box center [763, 426] width 362 height 25
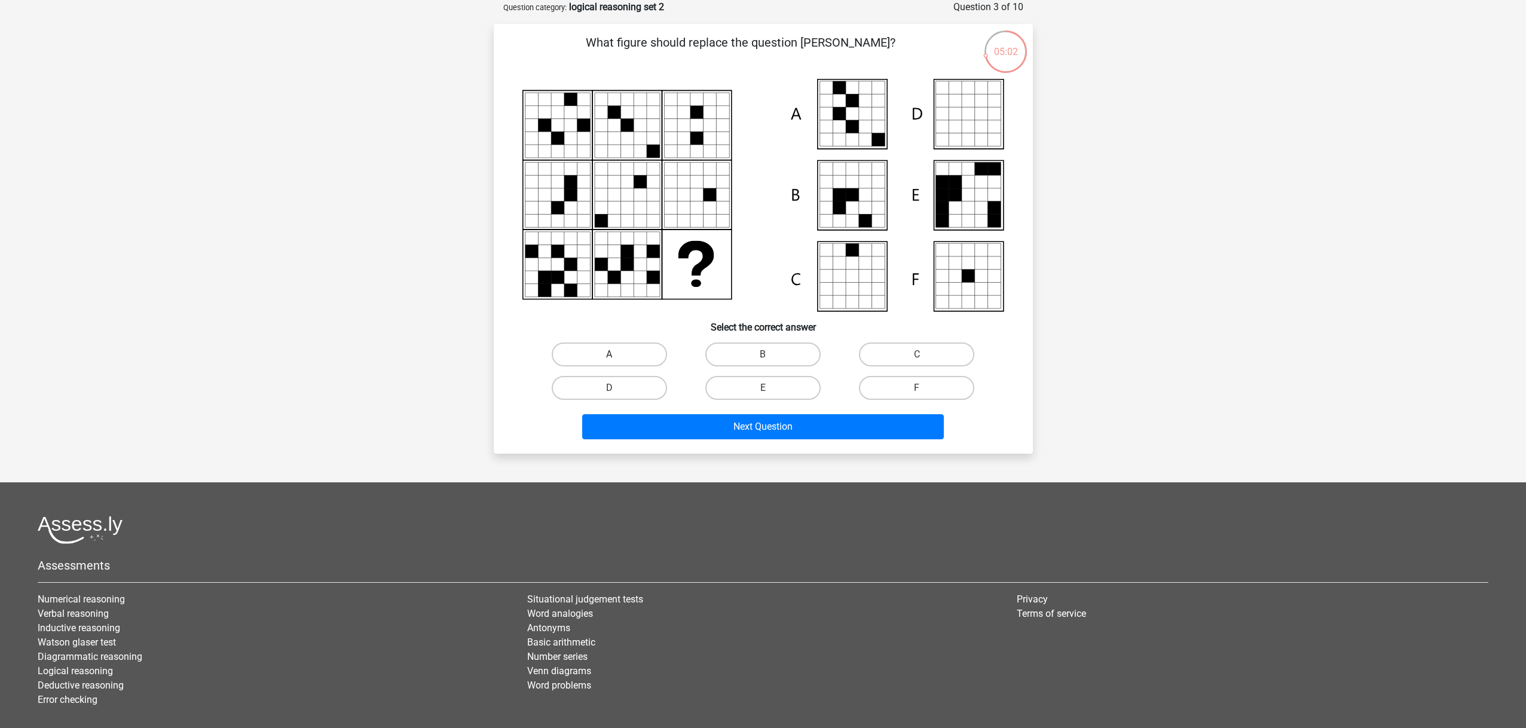
click at [637, 356] on label "A" at bounding box center [609, 355] width 115 height 24
click at [617, 356] on input "A" at bounding box center [613, 359] width 8 height 8
radio input "true"
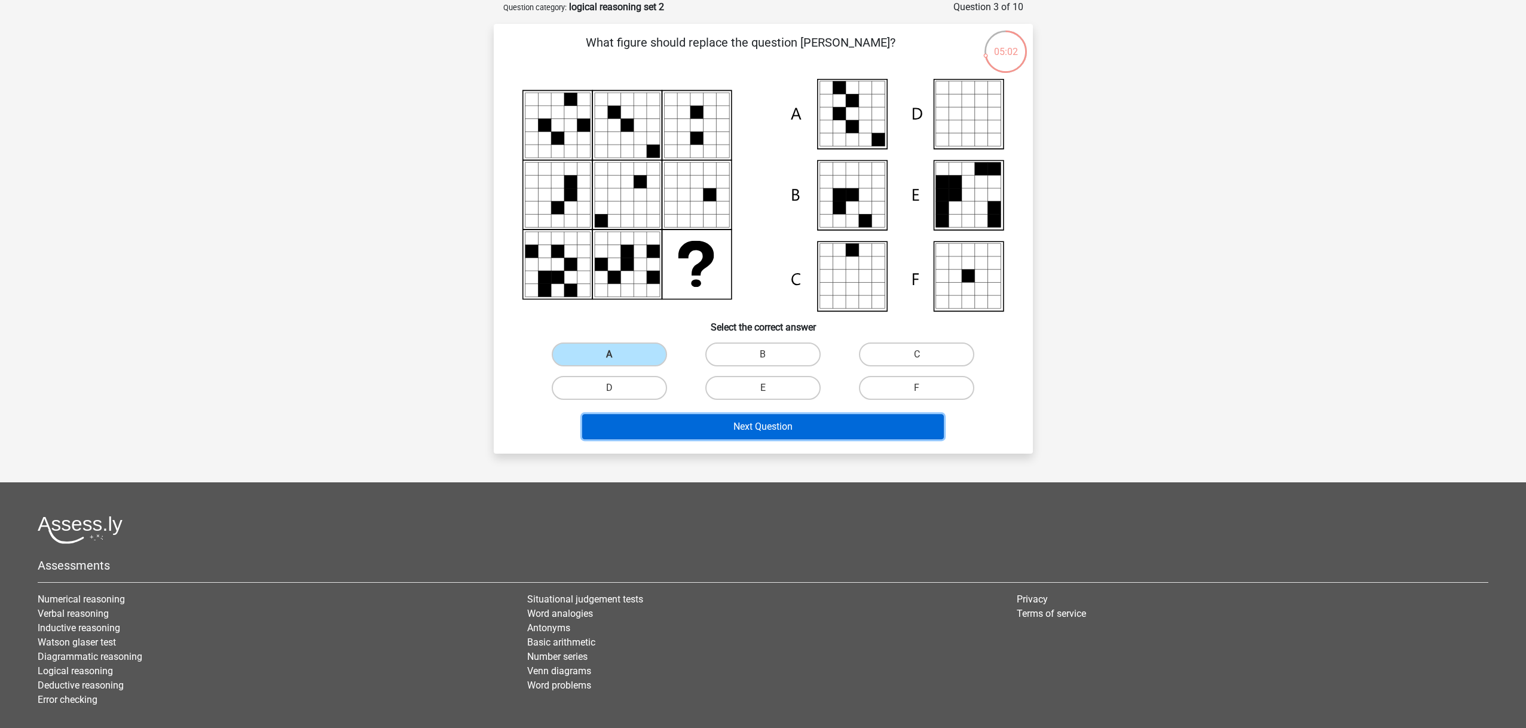
click at [724, 424] on button "Next Question" at bounding box center [763, 426] width 362 height 25
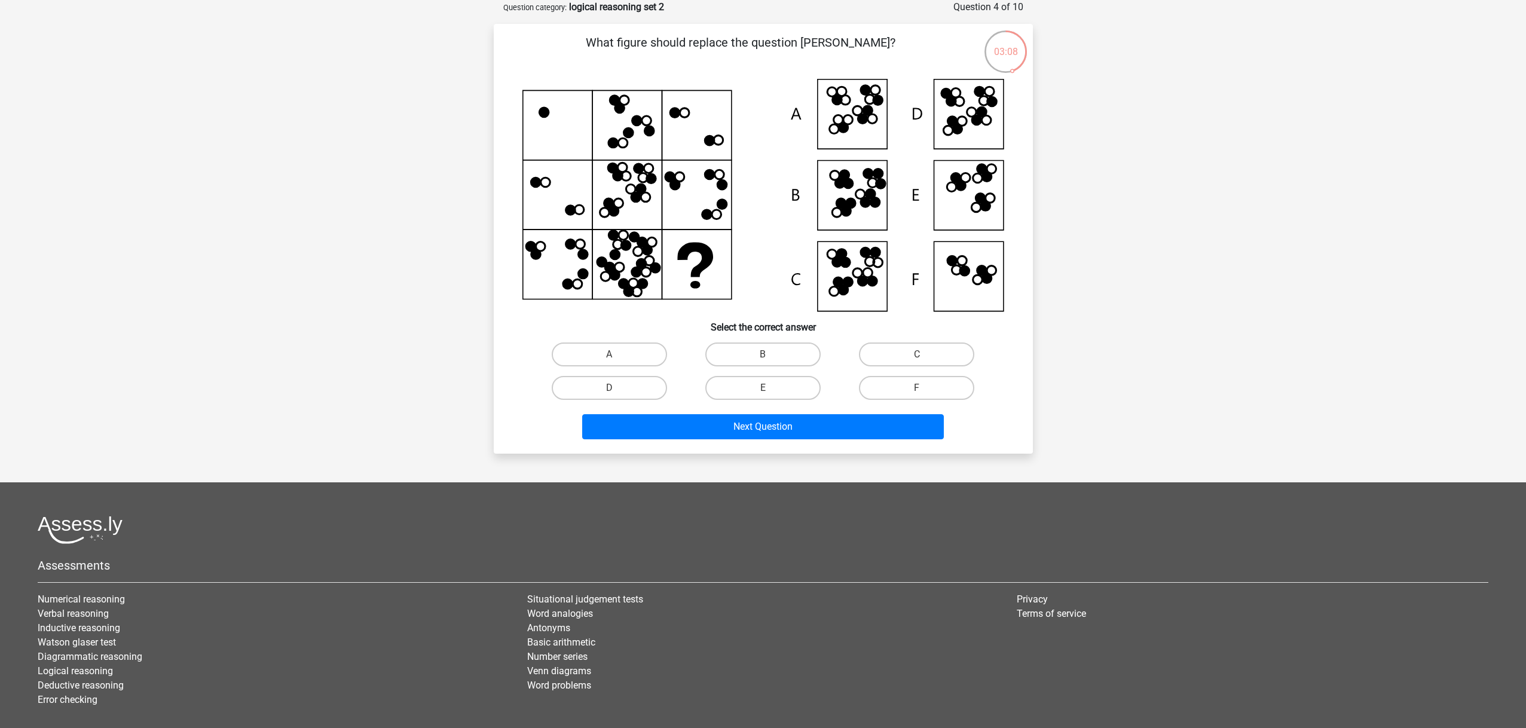
drag, startPoint x: 925, startPoint y: 389, endPoint x: 916, endPoint y: 393, distance: 9.7
click at [925, 389] on label "F" at bounding box center [916, 388] width 115 height 24
click at [925, 389] on input "F" at bounding box center [921, 392] width 8 height 8
radio input "true"
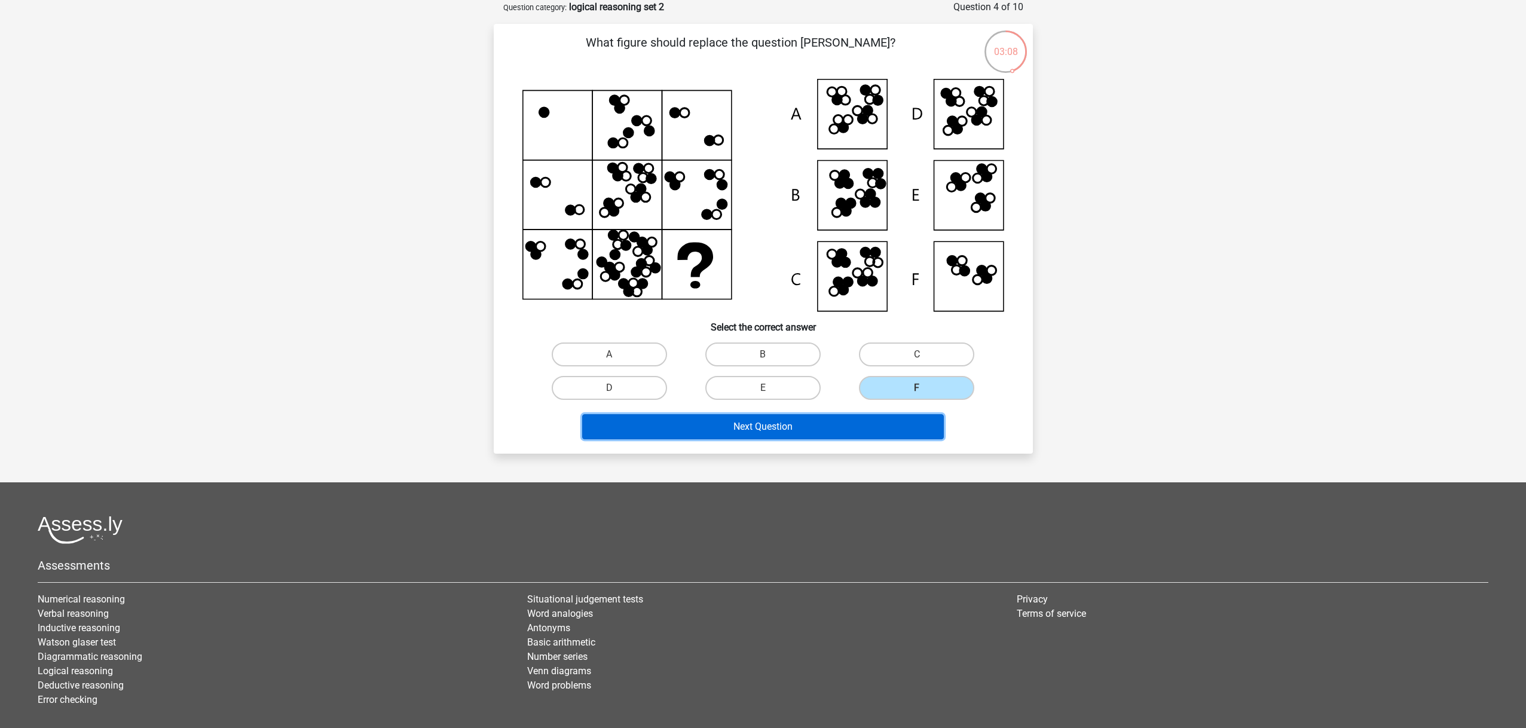
click at [854, 426] on button "Next Question" at bounding box center [763, 426] width 362 height 25
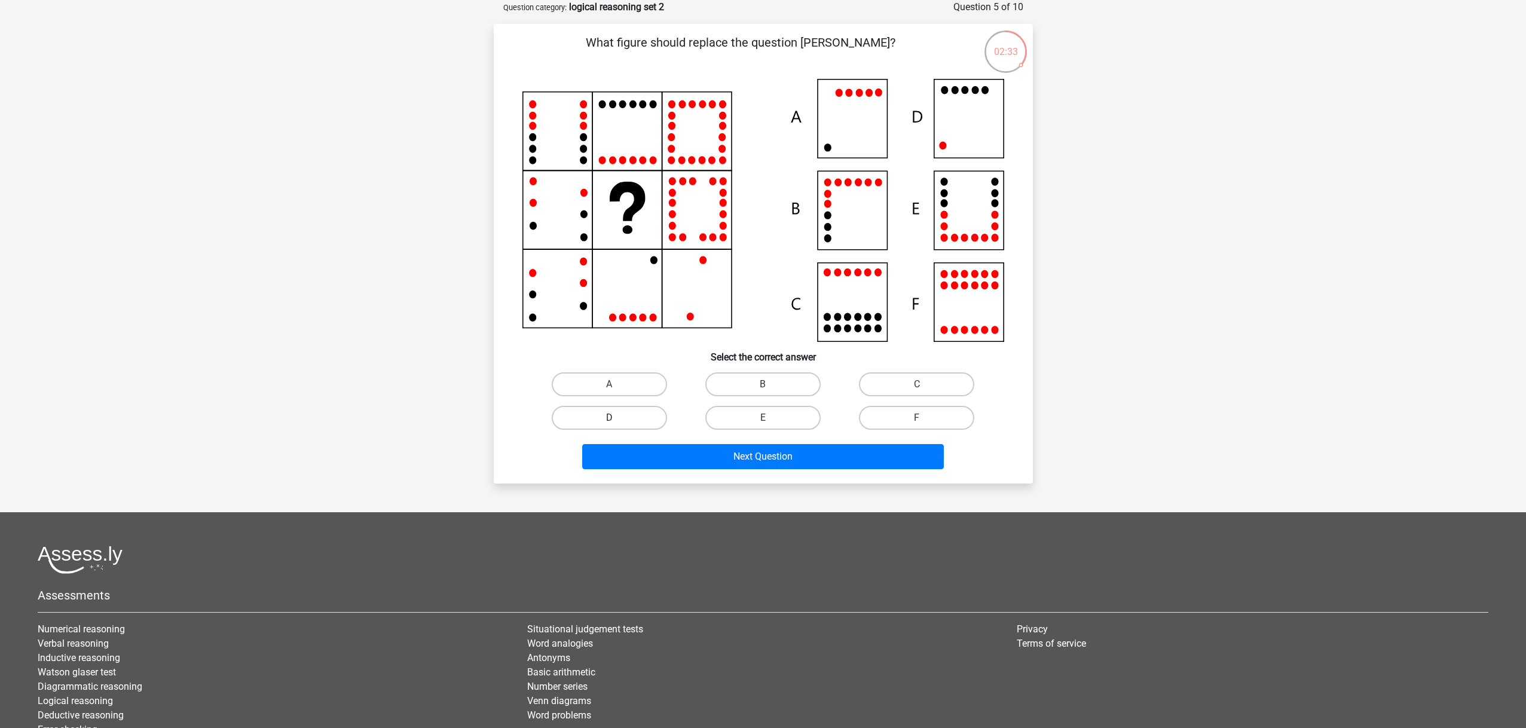
drag, startPoint x: 650, startPoint y: 417, endPoint x: 662, endPoint y: 418, distance: 12.6
click at [650, 417] on label "D" at bounding box center [609, 418] width 115 height 24
click at [617, 418] on input "D" at bounding box center [613, 422] width 8 height 8
radio input "true"
click at [725, 443] on div "Next Question" at bounding box center [763, 454] width 501 height 39
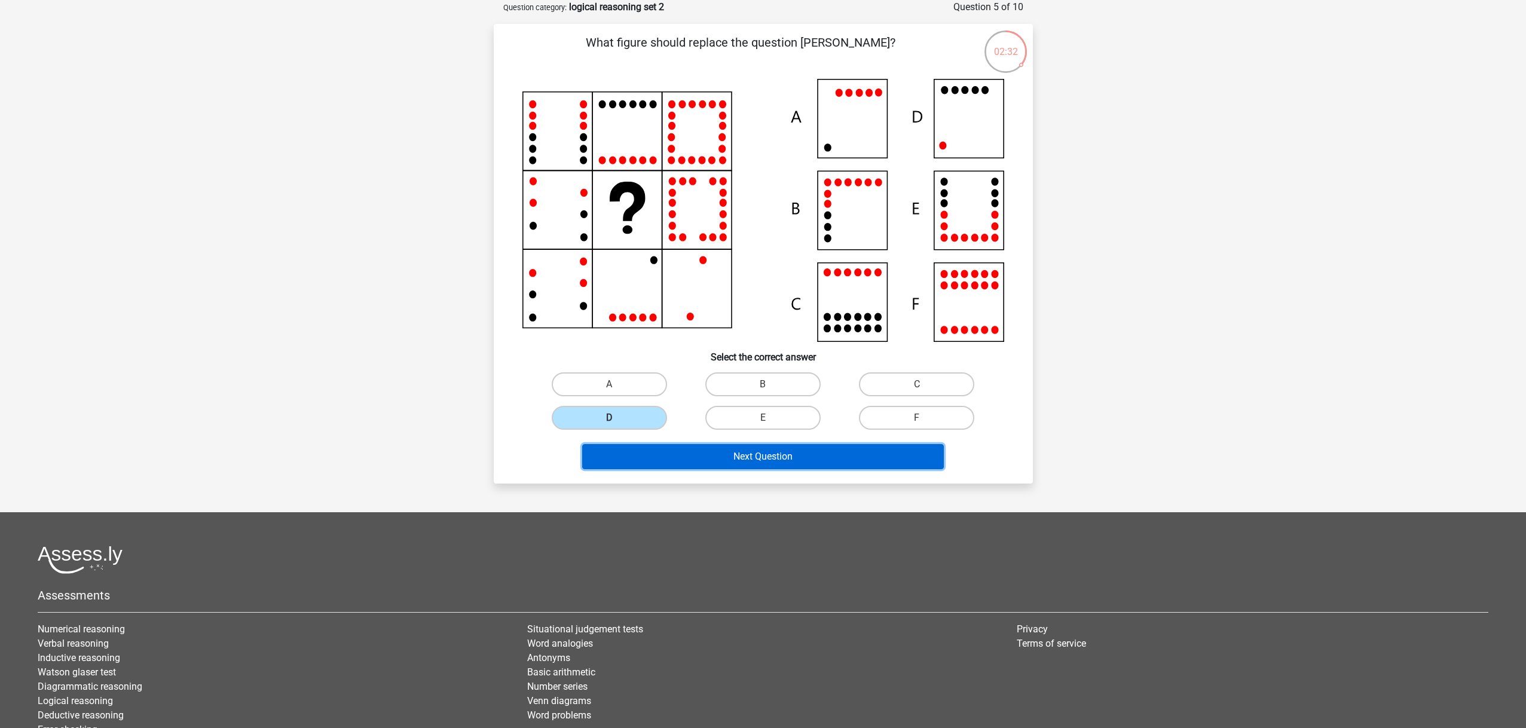
click at [721, 449] on button "Next Question" at bounding box center [763, 456] width 362 height 25
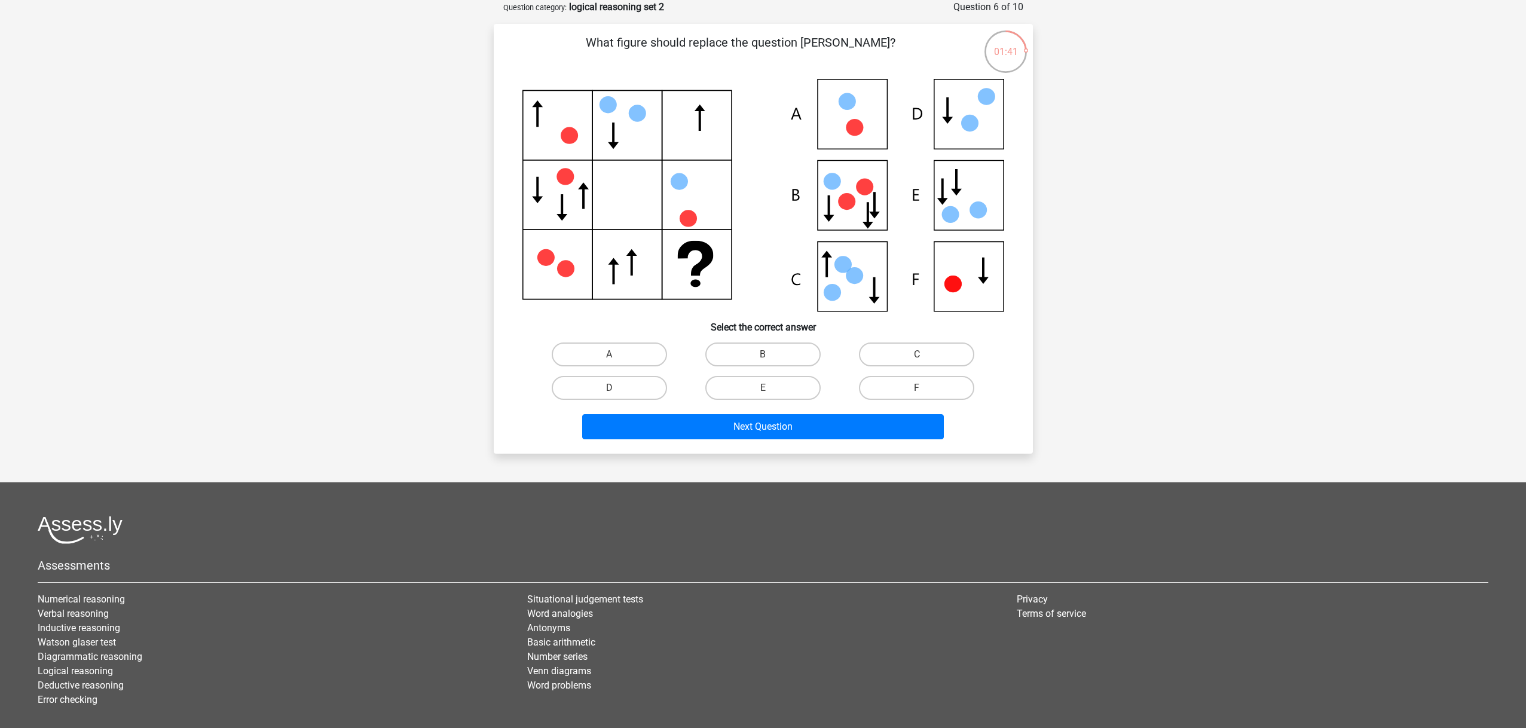
click at [762, 359] on label "B" at bounding box center [762, 355] width 115 height 24
click at [763, 359] on input "B" at bounding box center [767, 359] width 8 height 8
radio input "true"
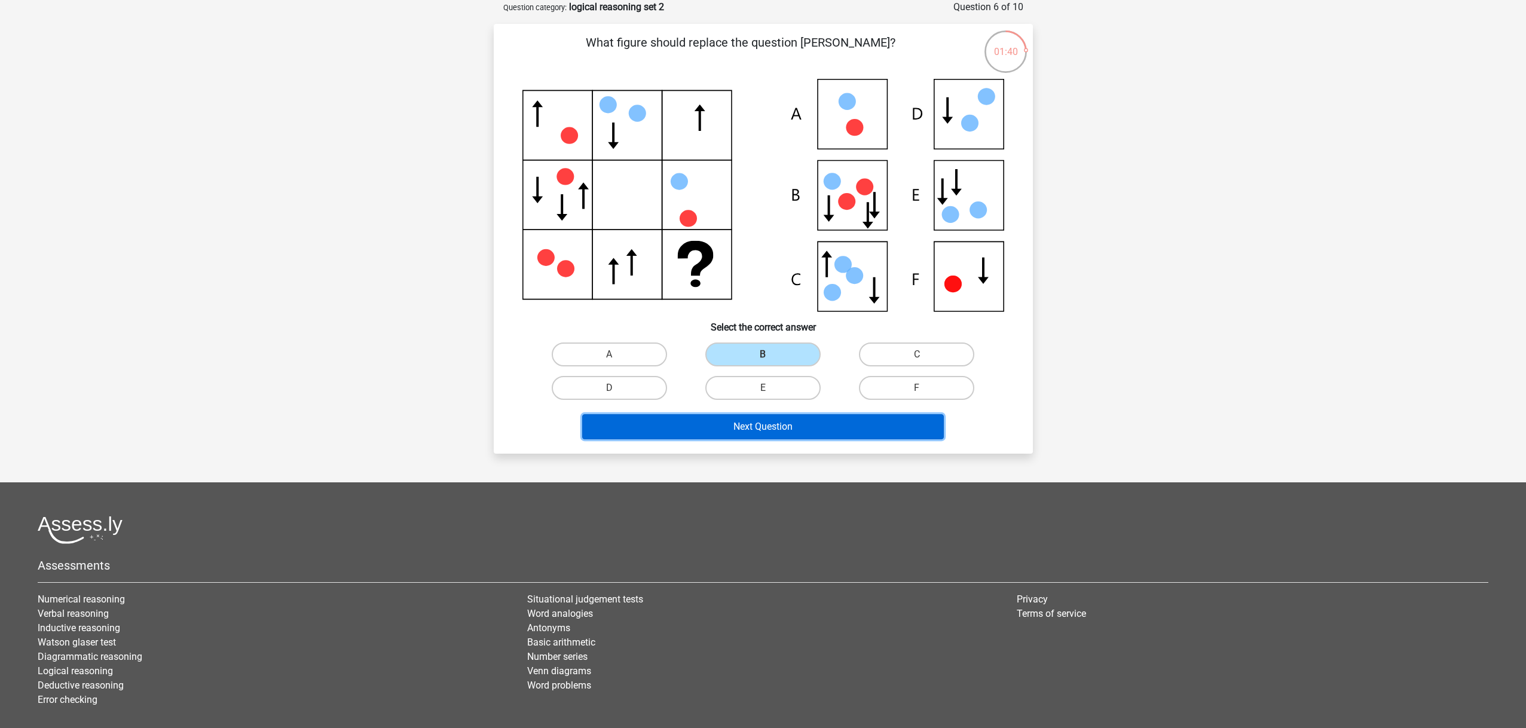
click at [776, 423] on button "Next Question" at bounding box center [763, 426] width 362 height 25
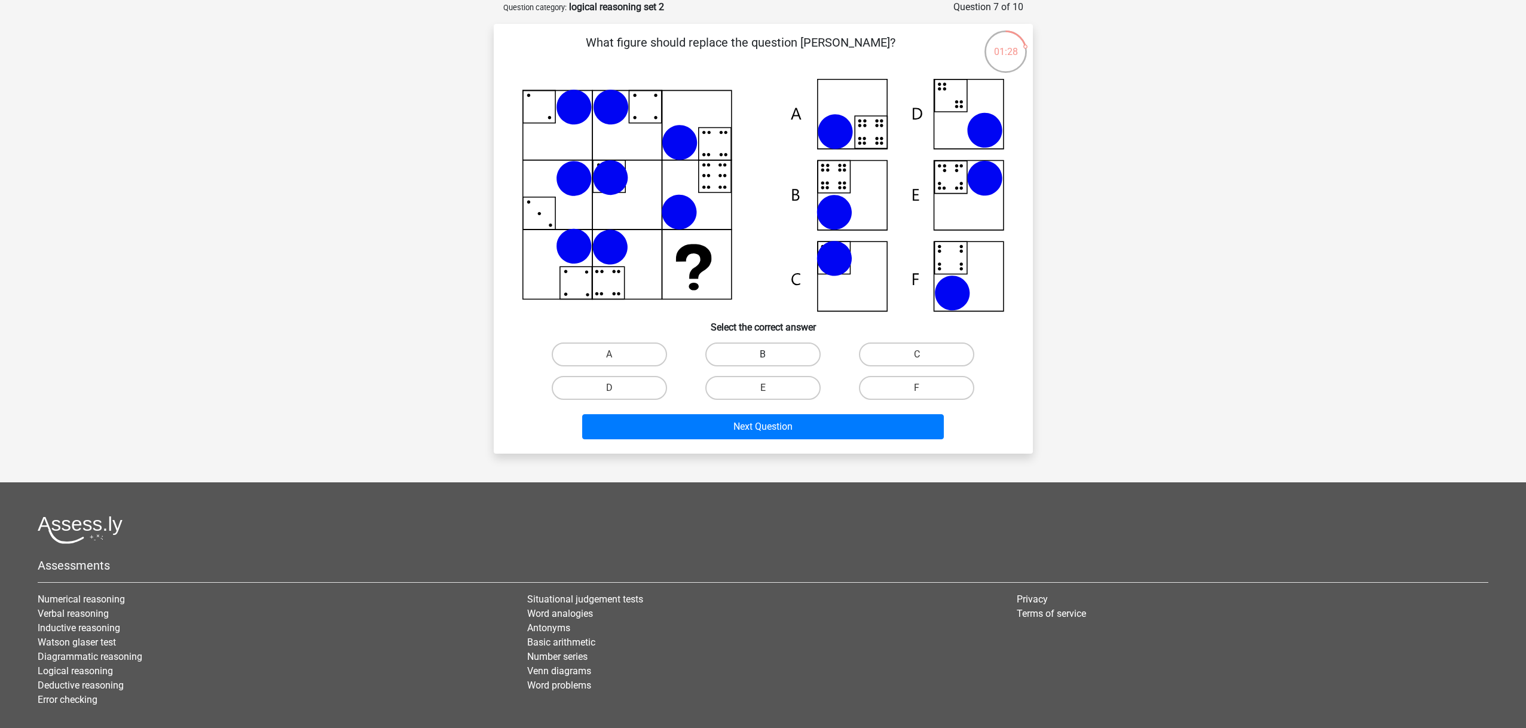
click at [747, 349] on label "B" at bounding box center [762, 355] width 115 height 24
click at [763, 355] on input "B" at bounding box center [767, 359] width 8 height 8
radio input "true"
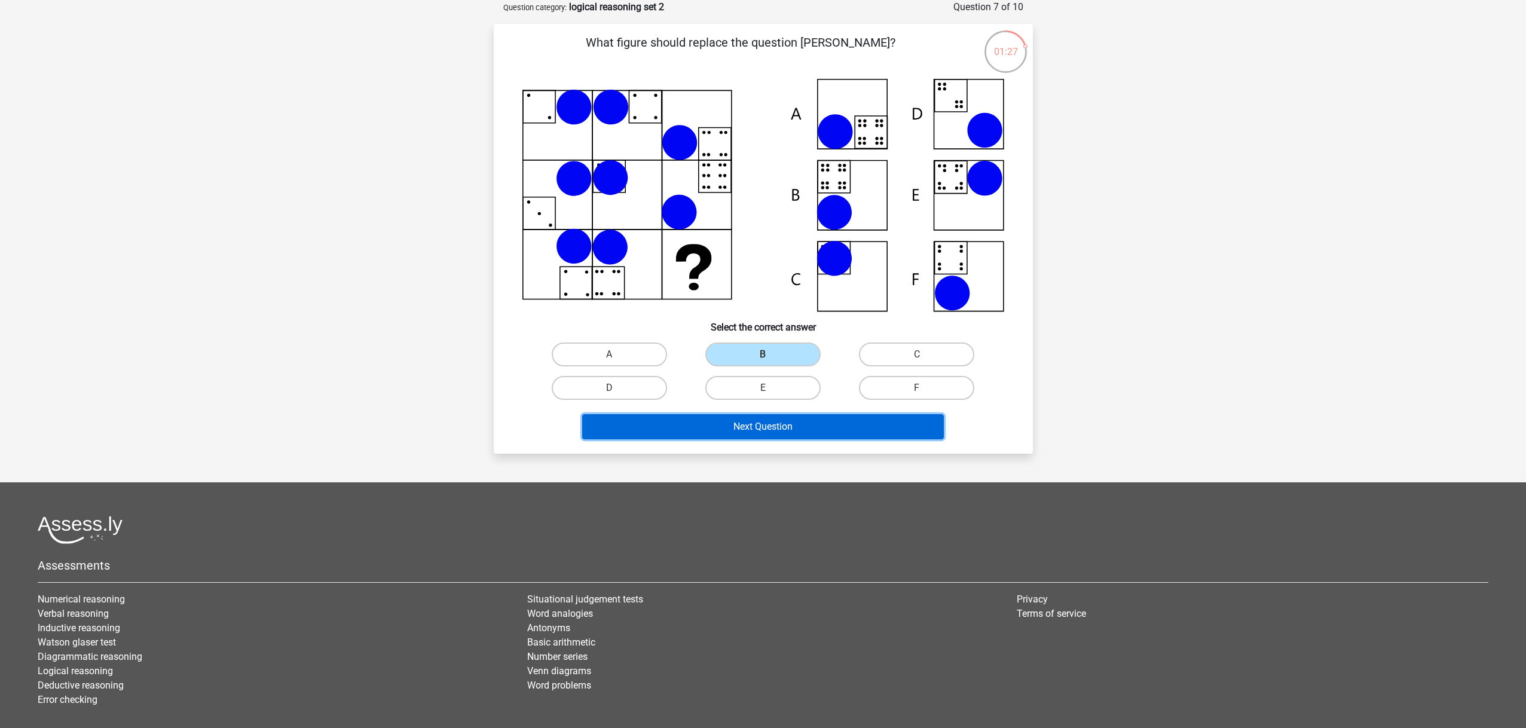
click at [767, 421] on button "Next Question" at bounding box center [763, 426] width 362 height 25
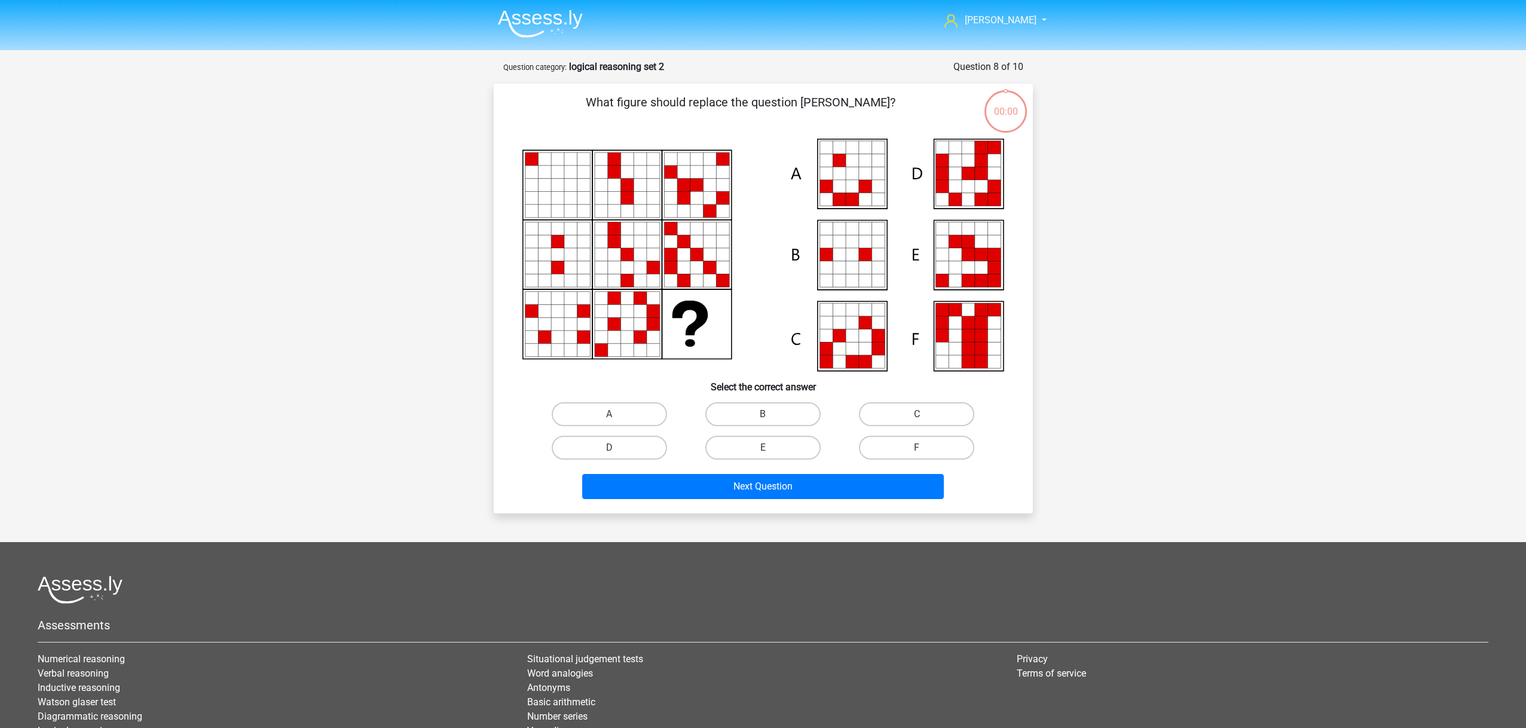
scroll to position [60, 0]
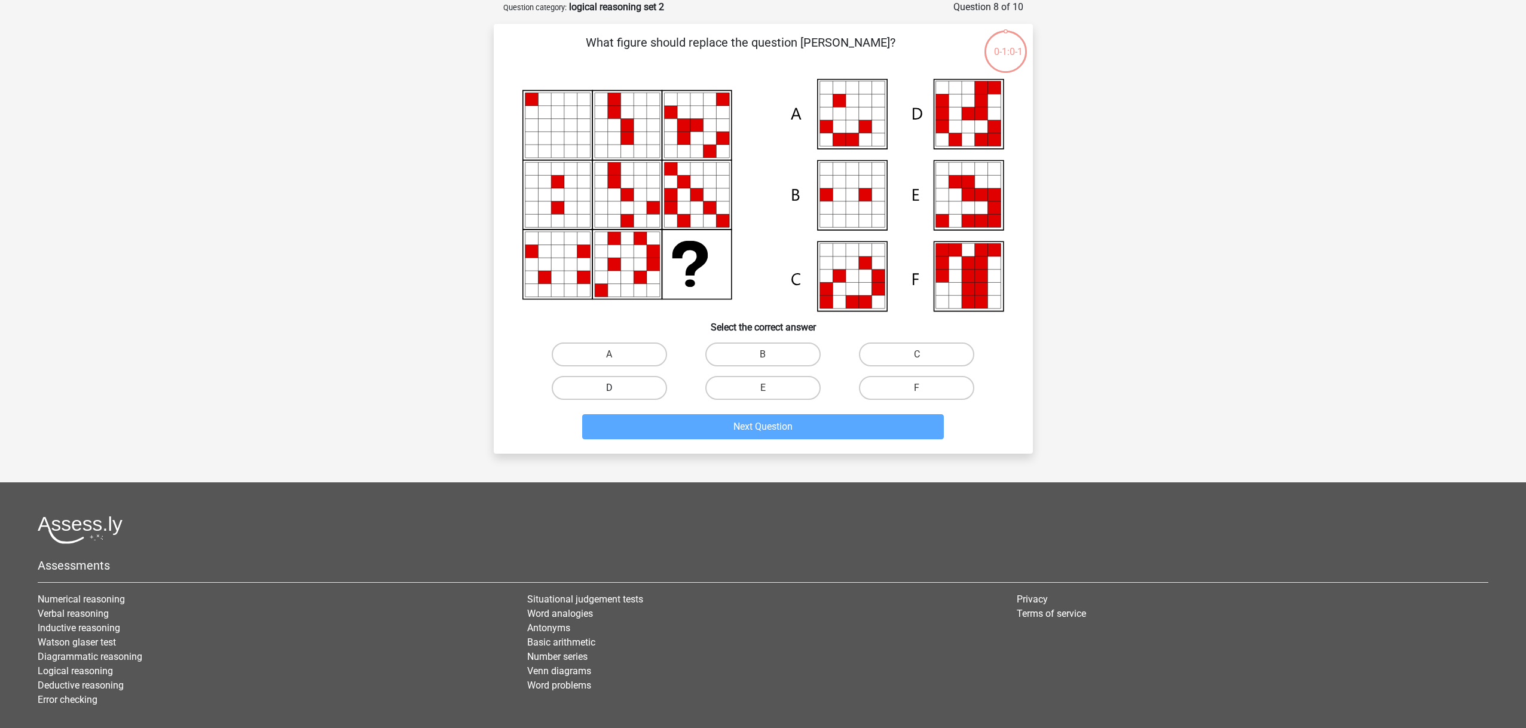
drag, startPoint x: 622, startPoint y: 381, endPoint x: 644, endPoint y: 386, distance: 21.9
click at [622, 382] on label "D" at bounding box center [609, 388] width 115 height 24
click at [617, 388] on input "D" at bounding box center [613, 392] width 8 height 8
radio input "true"
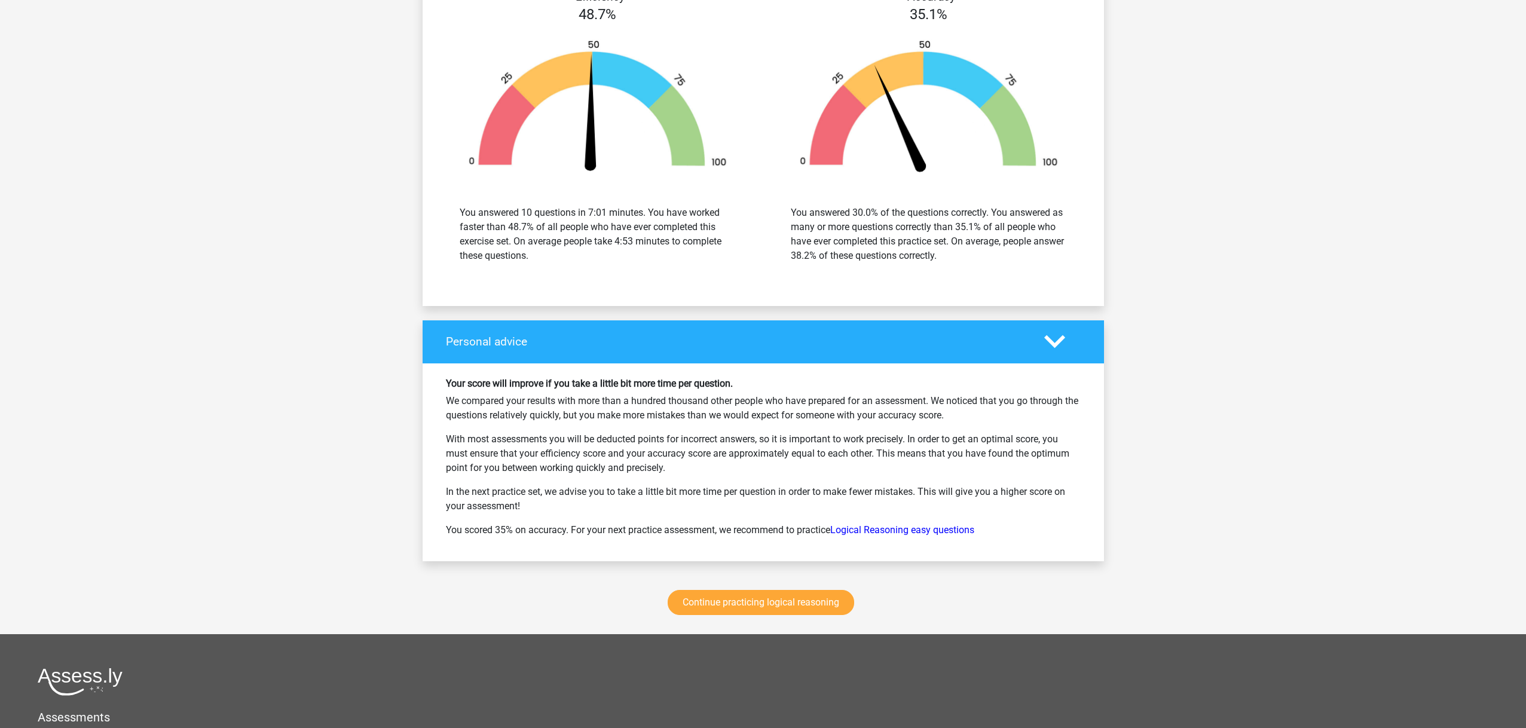
scroll to position [1276, 0]
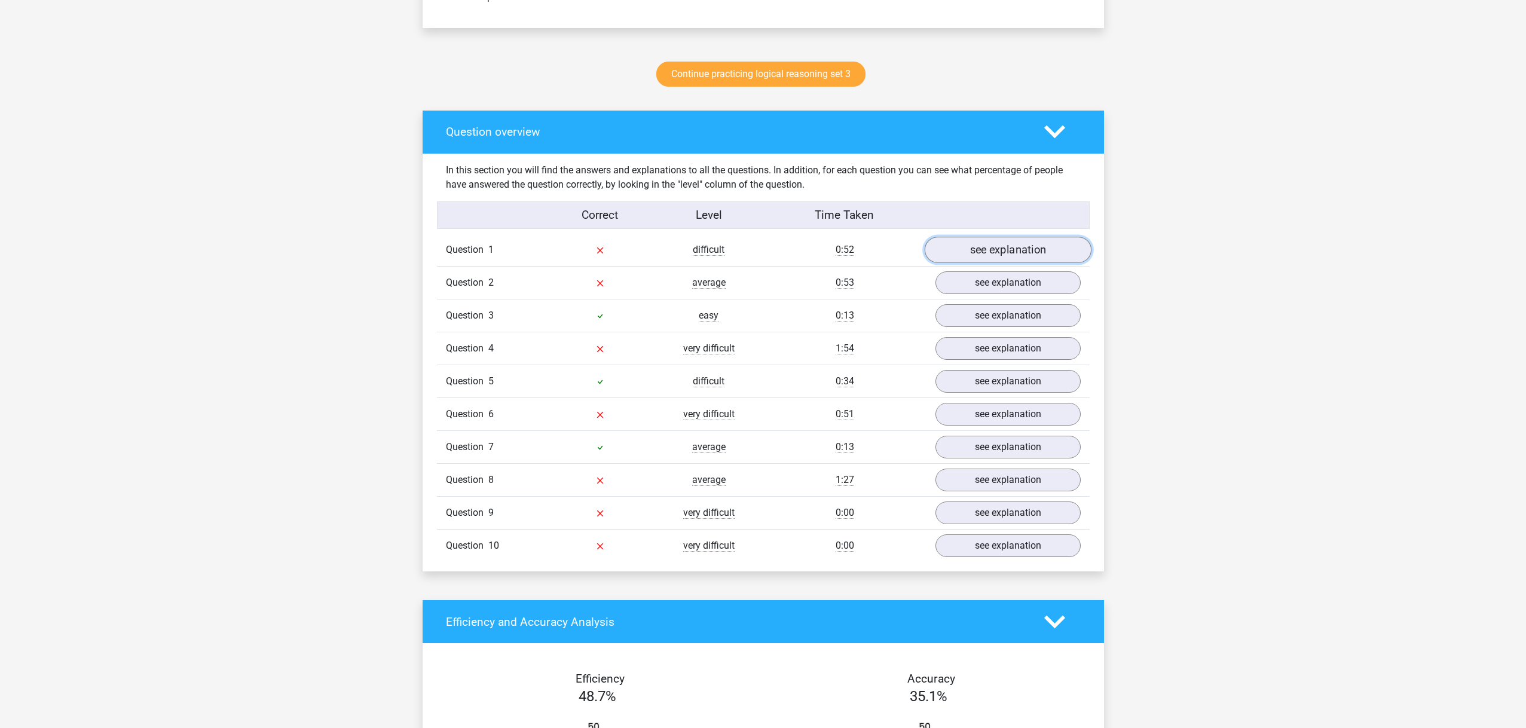
click at [955, 250] on link "see explanation" at bounding box center [1007, 250] width 167 height 26
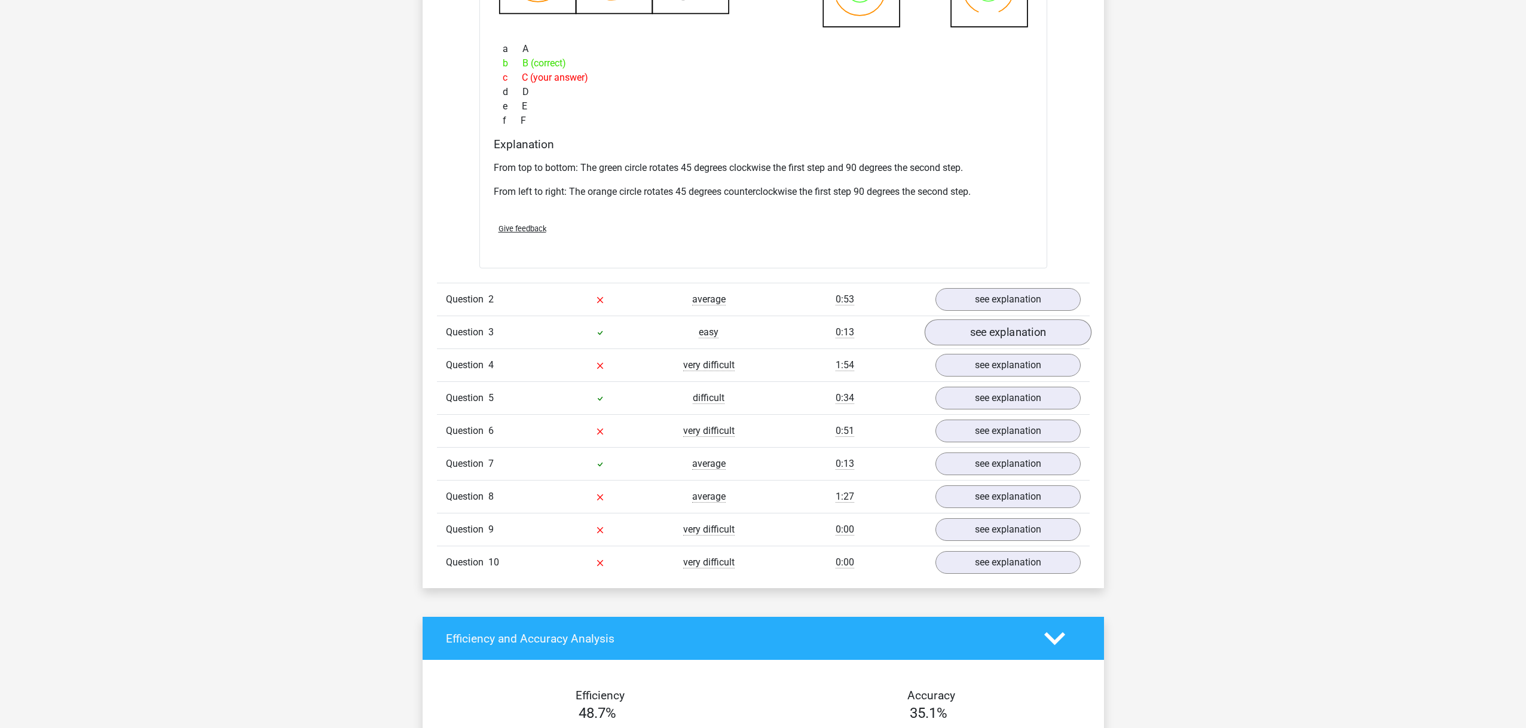
scroll to position [1128, 0]
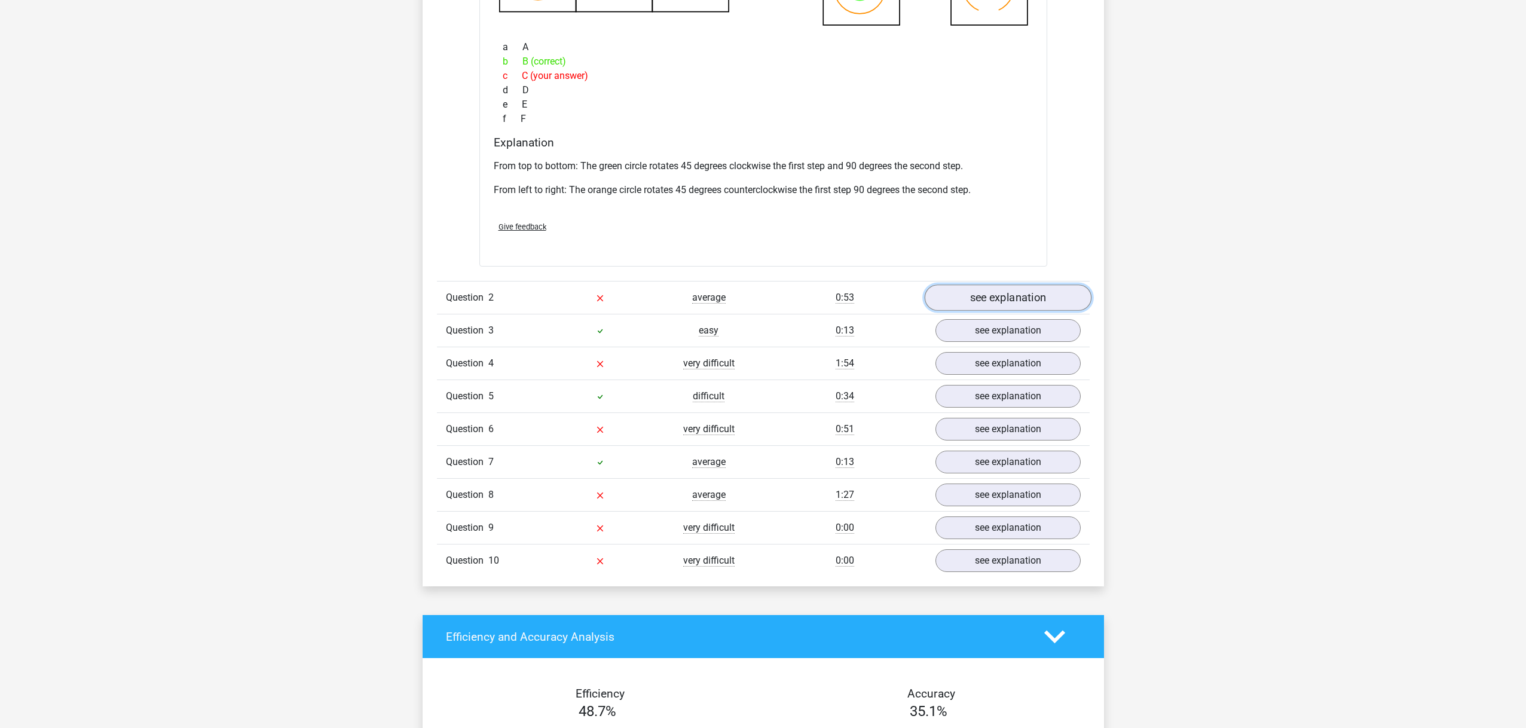
click at [954, 302] on link "see explanation" at bounding box center [1007, 298] width 167 height 26
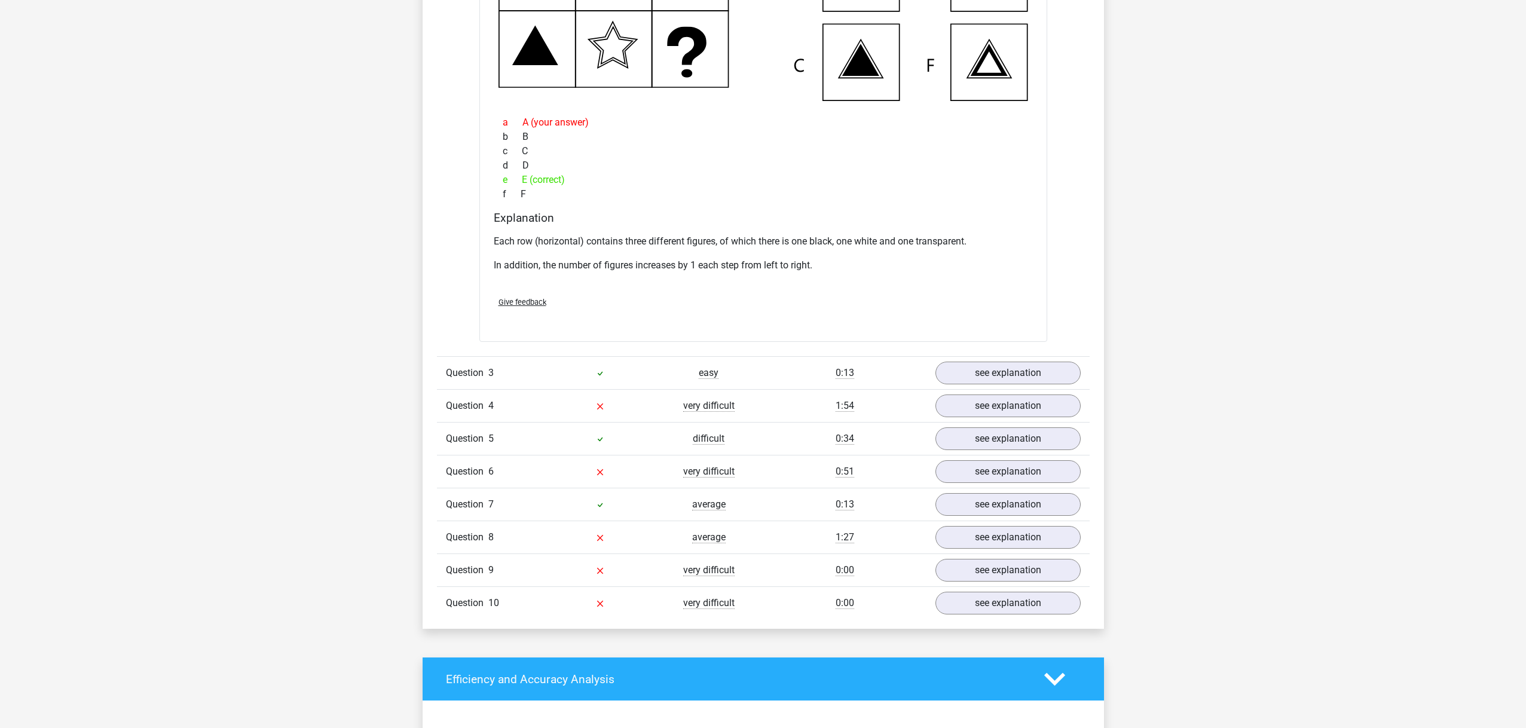
scroll to position [1637, 0]
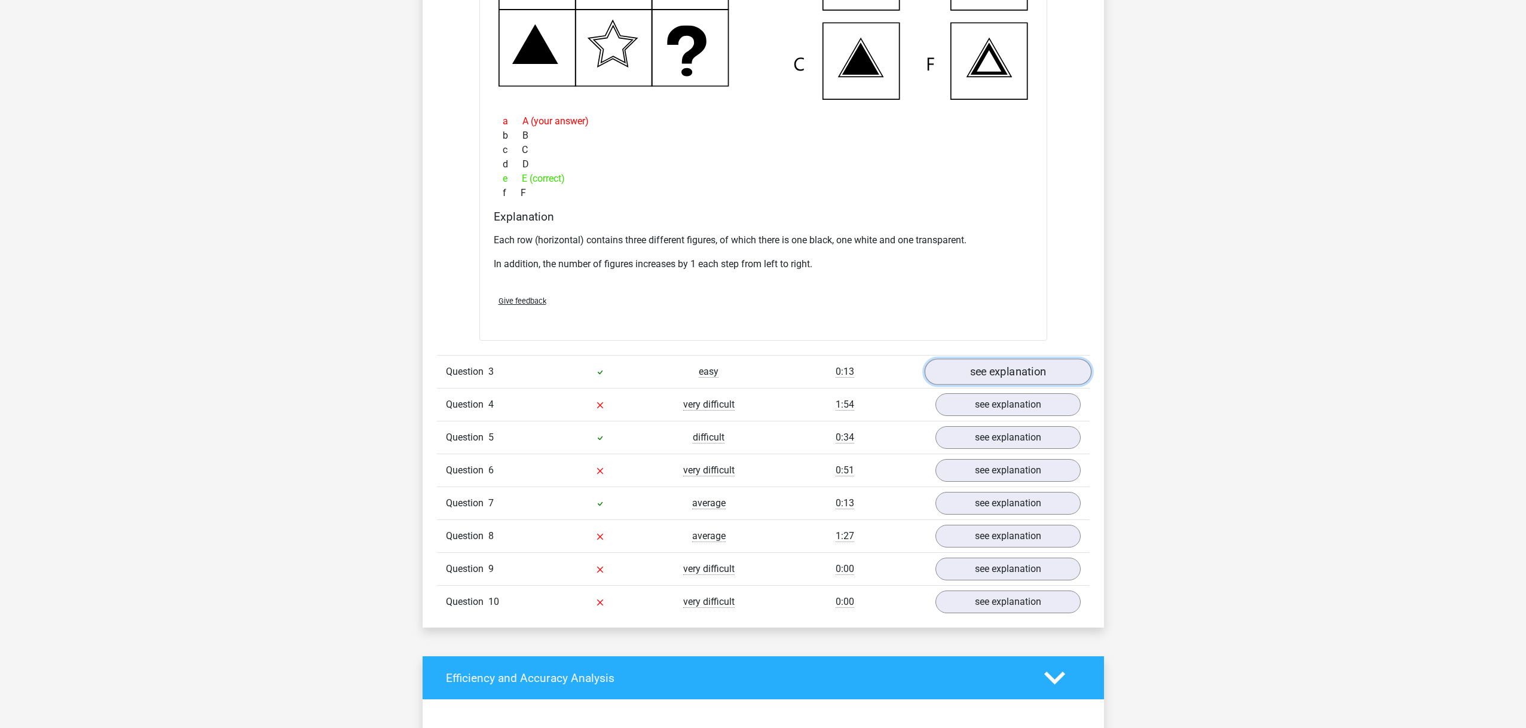
click at [962, 373] on link "see explanation" at bounding box center [1007, 372] width 167 height 26
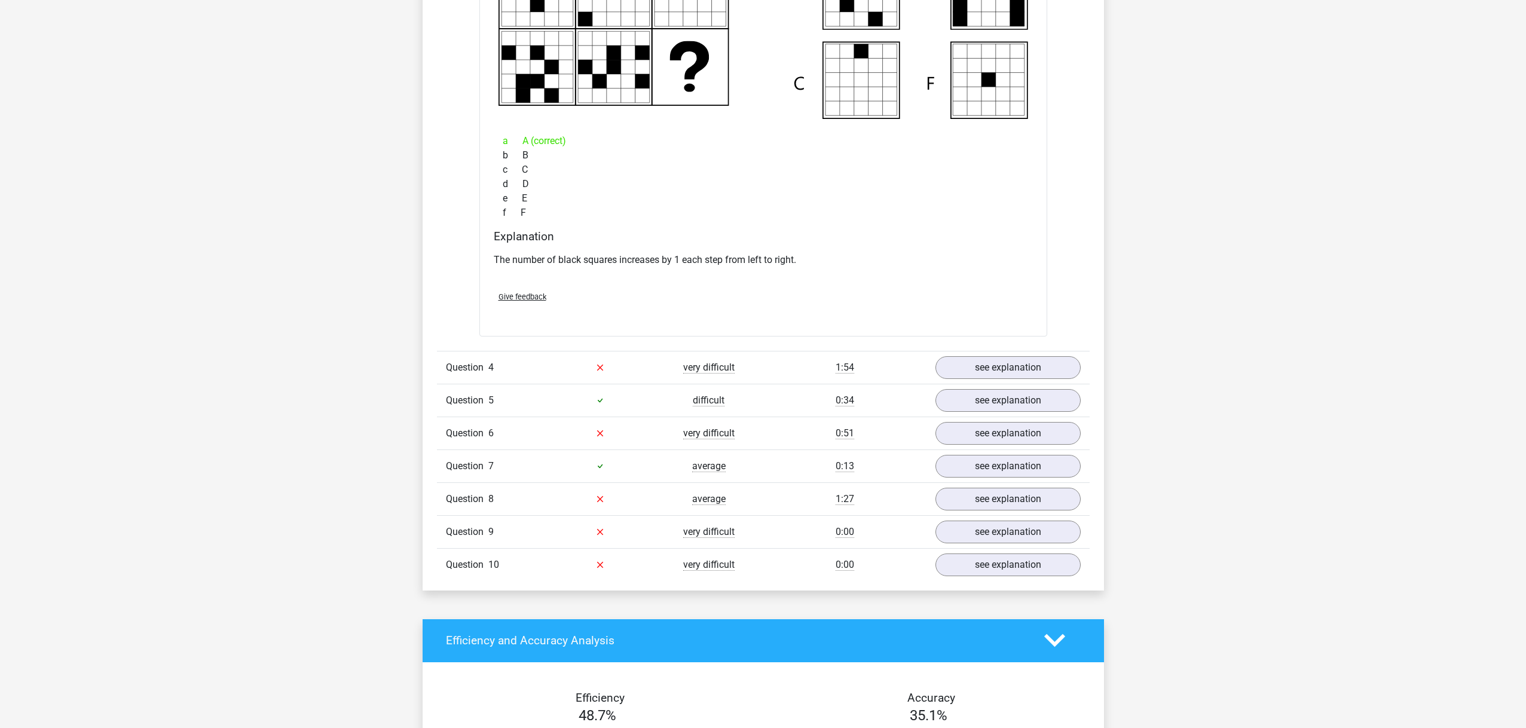
scroll to position [2210, 0]
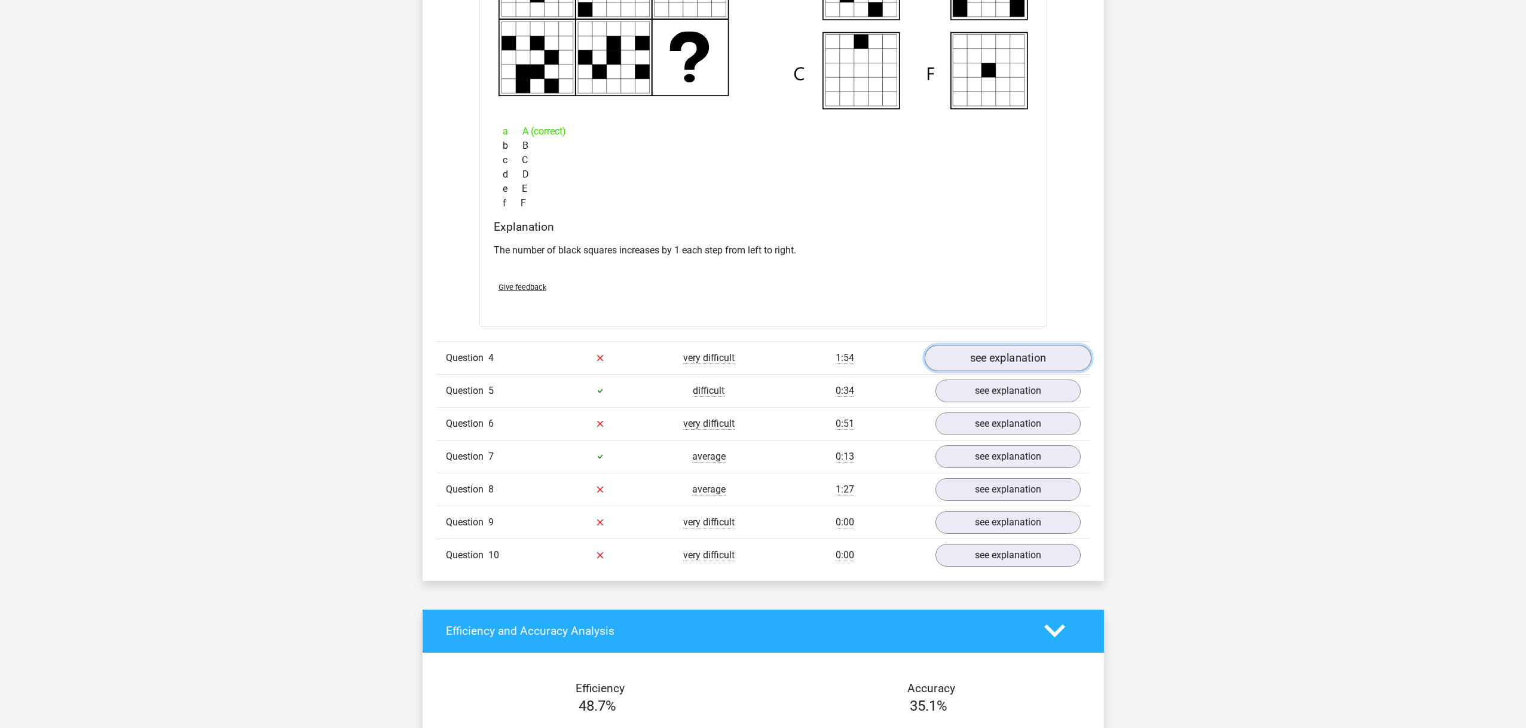
click at [957, 360] on link "see explanation" at bounding box center [1007, 358] width 167 height 26
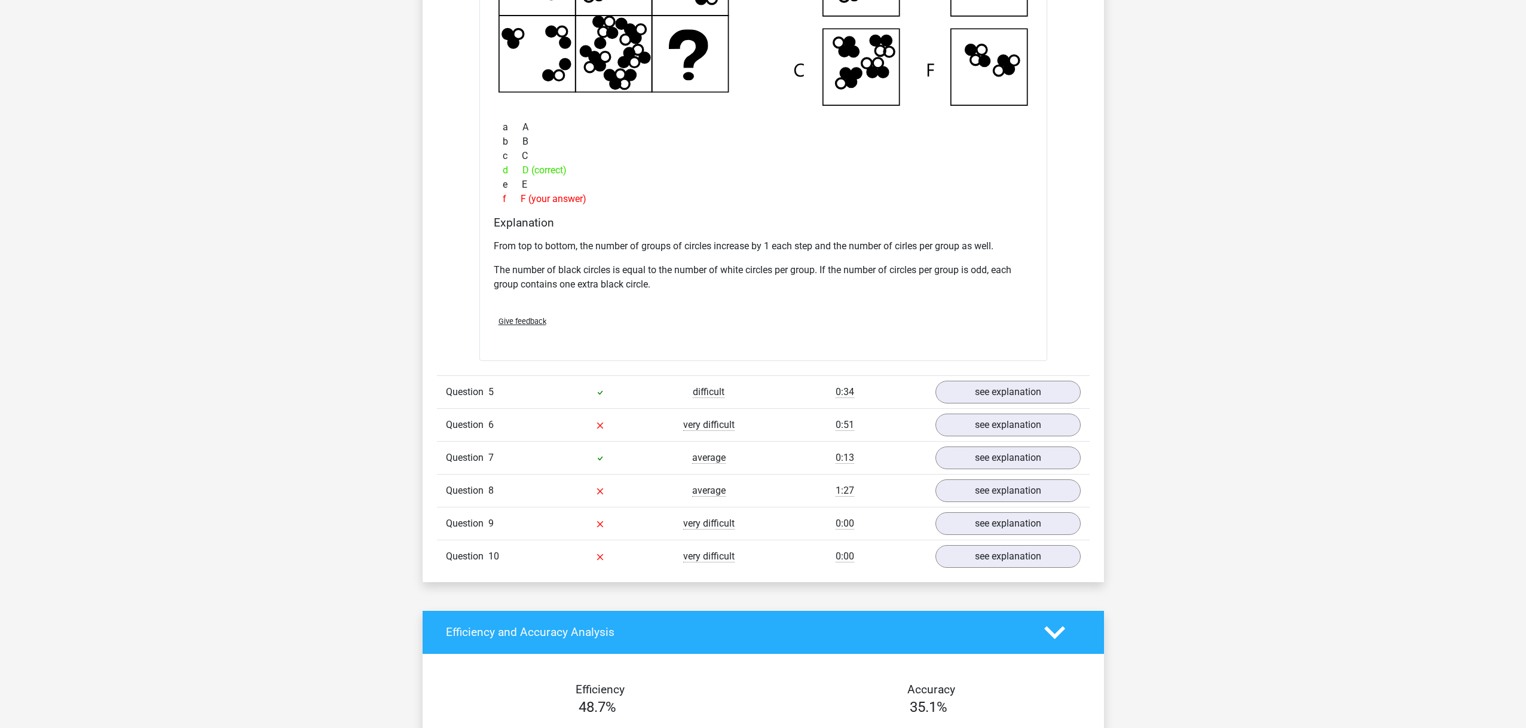
scroll to position [2776, 0]
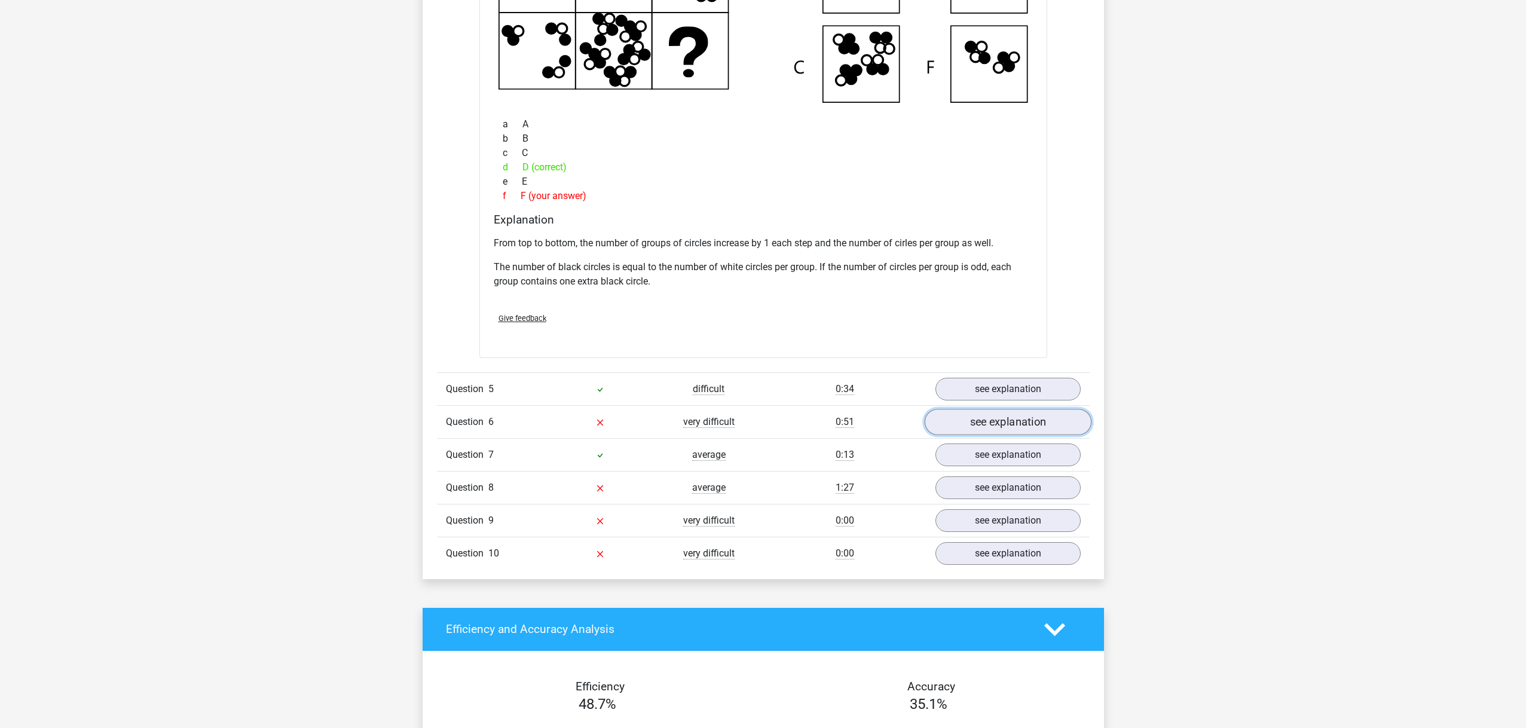
click at [1029, 426] on link "see explanation" at bounding box center [1007, 422] width 167 height 26
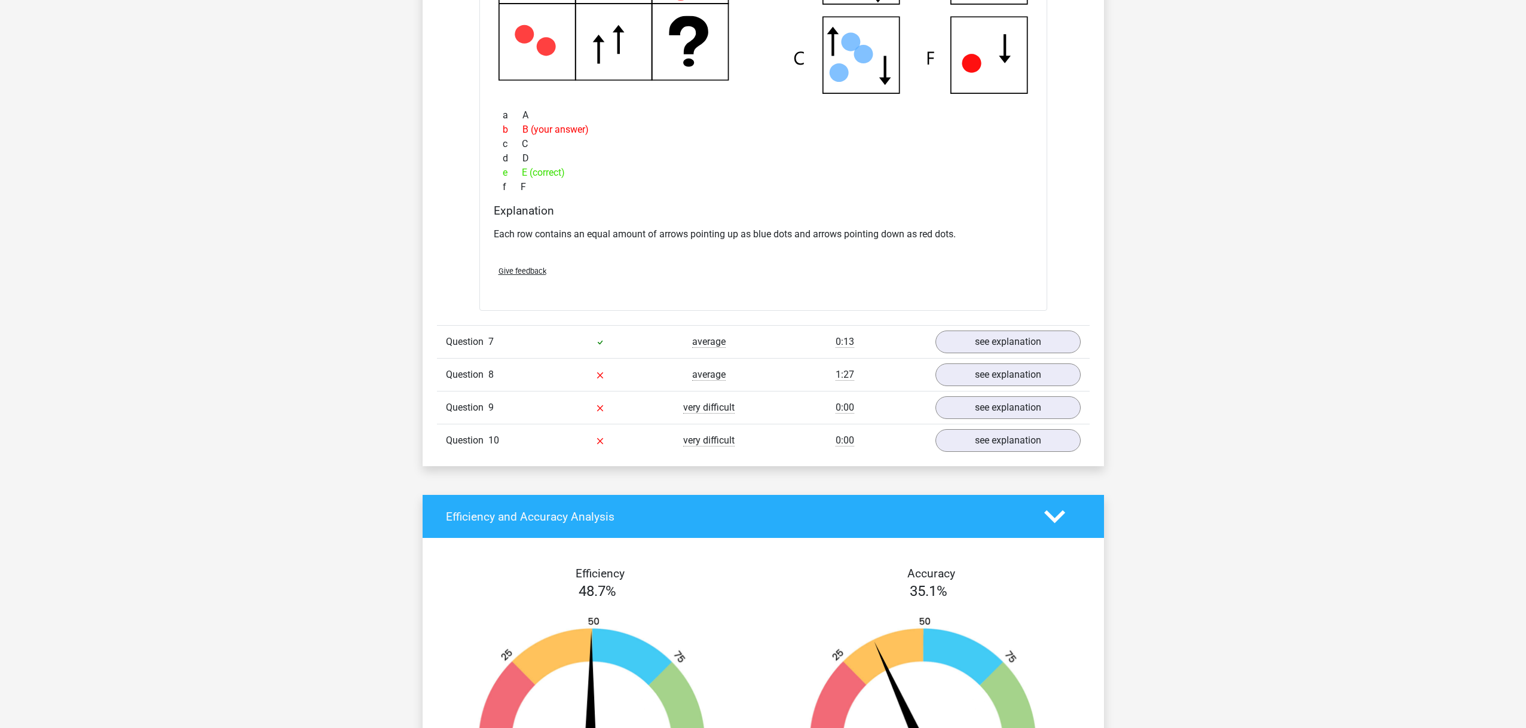
scroll to position [3416, 0]
click at [967, 347] on link "see explanation" at bounding box center [1007, 342] width 167 height 26
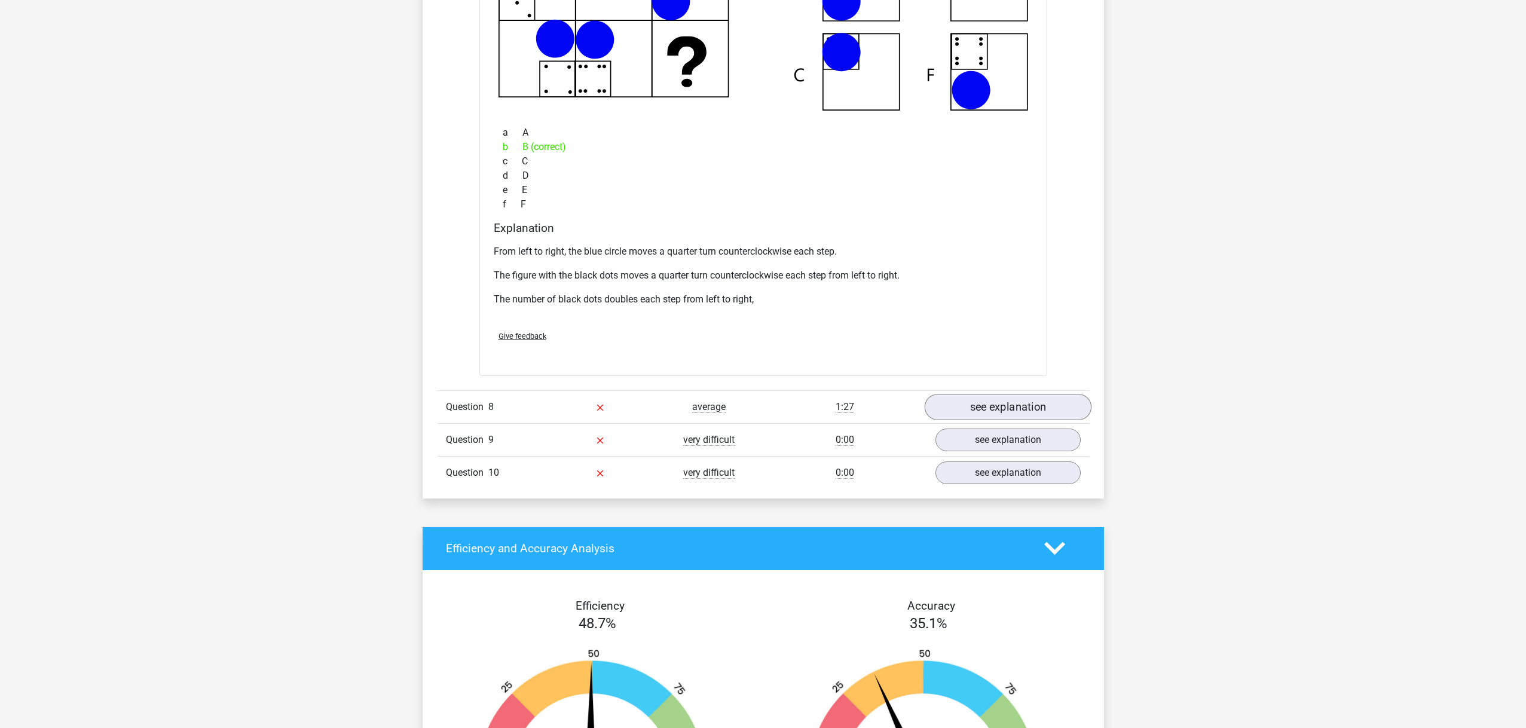
scroll to position [3962, 0]
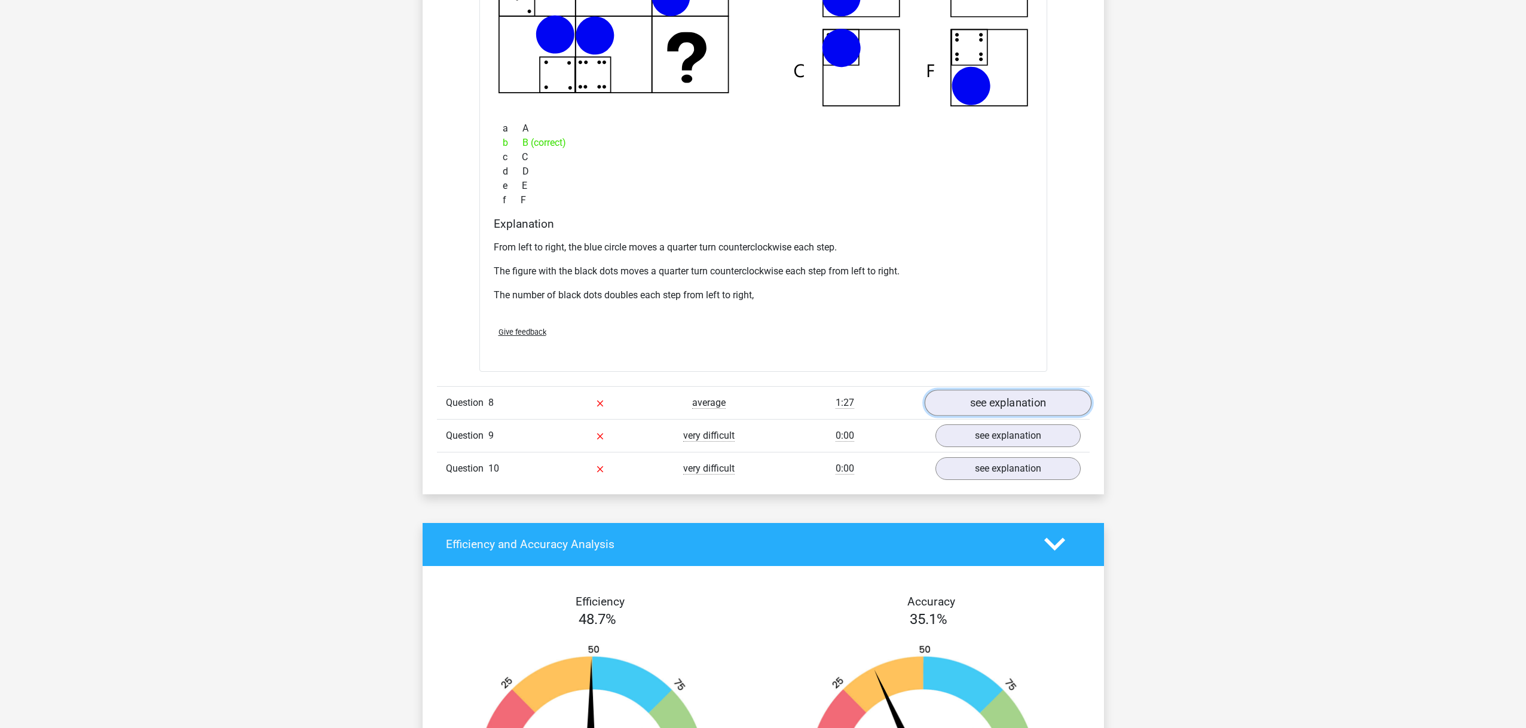
click at [979, 407] on link "see explanation" at bounding box center [1007, 403] width 167 height 26
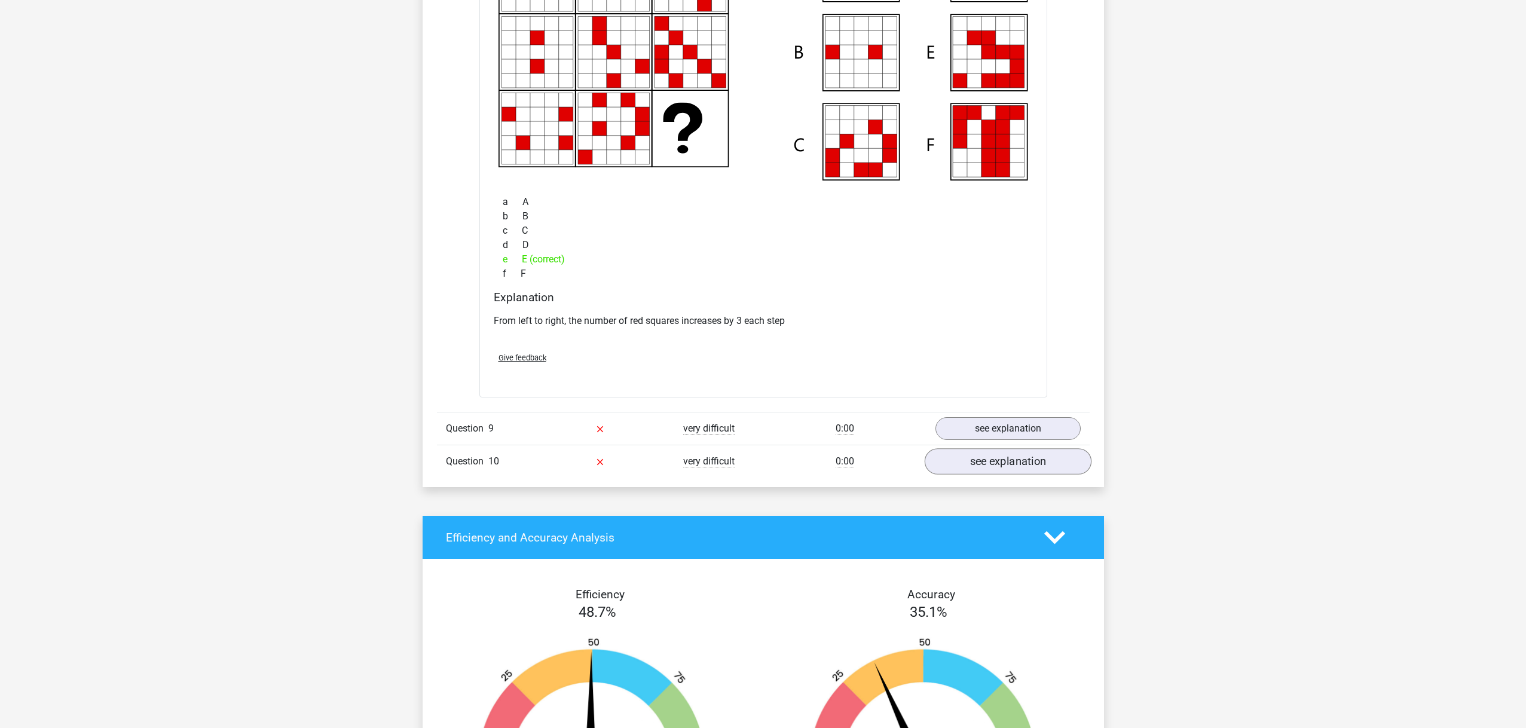
scroll to position [4500, 0]
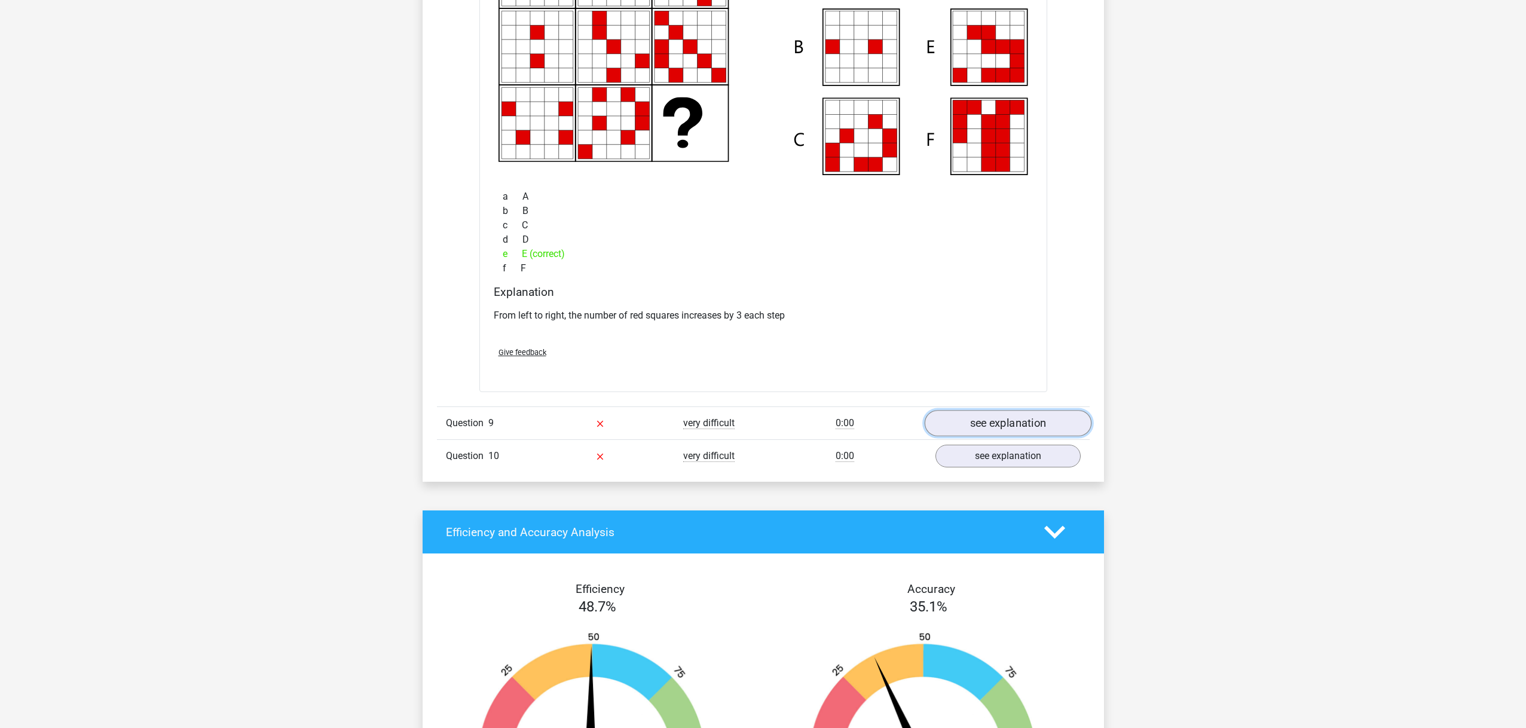
click at [973, 427] on link "see explanation" at bounding box center [1007, 423] width 167 height 26
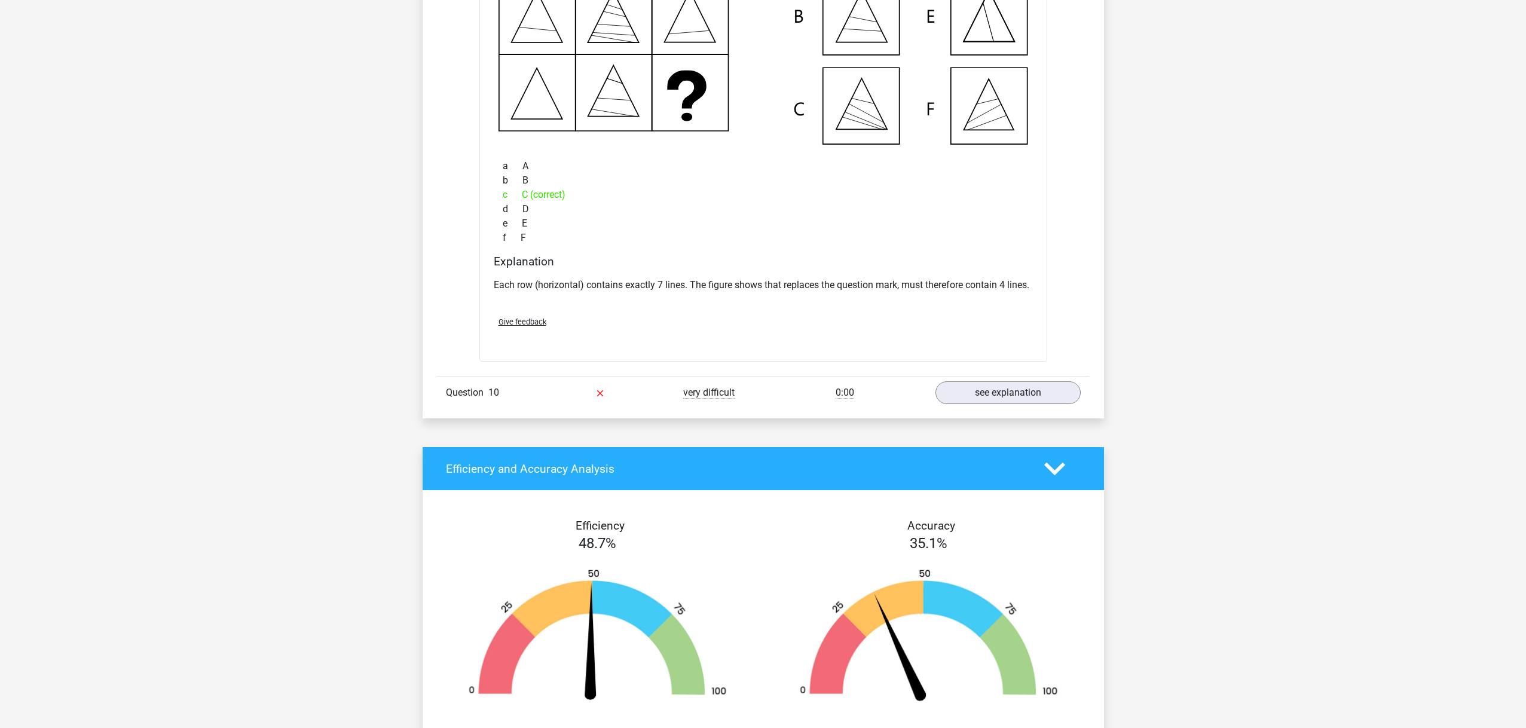
scroll to position [5098, 0]
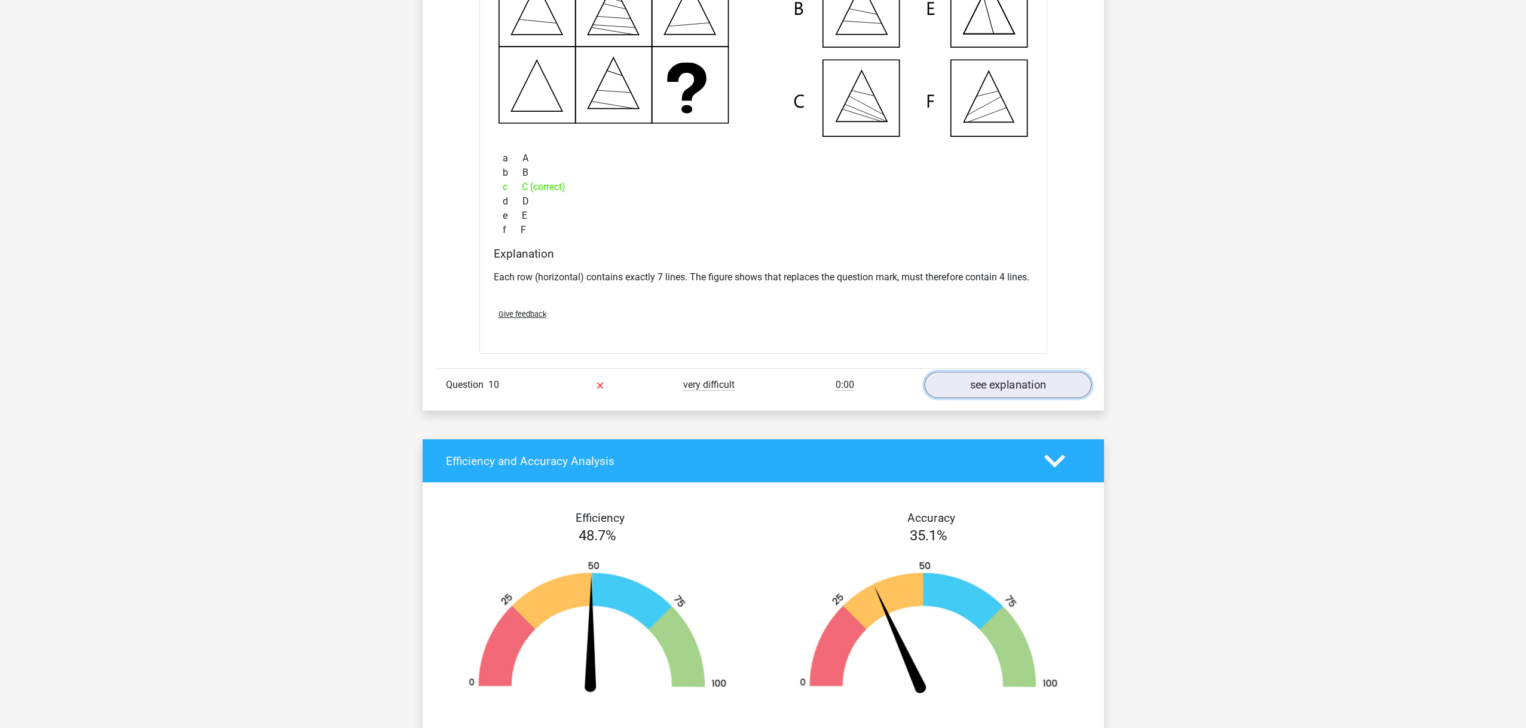
click at [1003, 398] on link "see explanation" at bounding box center [1007, 385] width 167 height 26
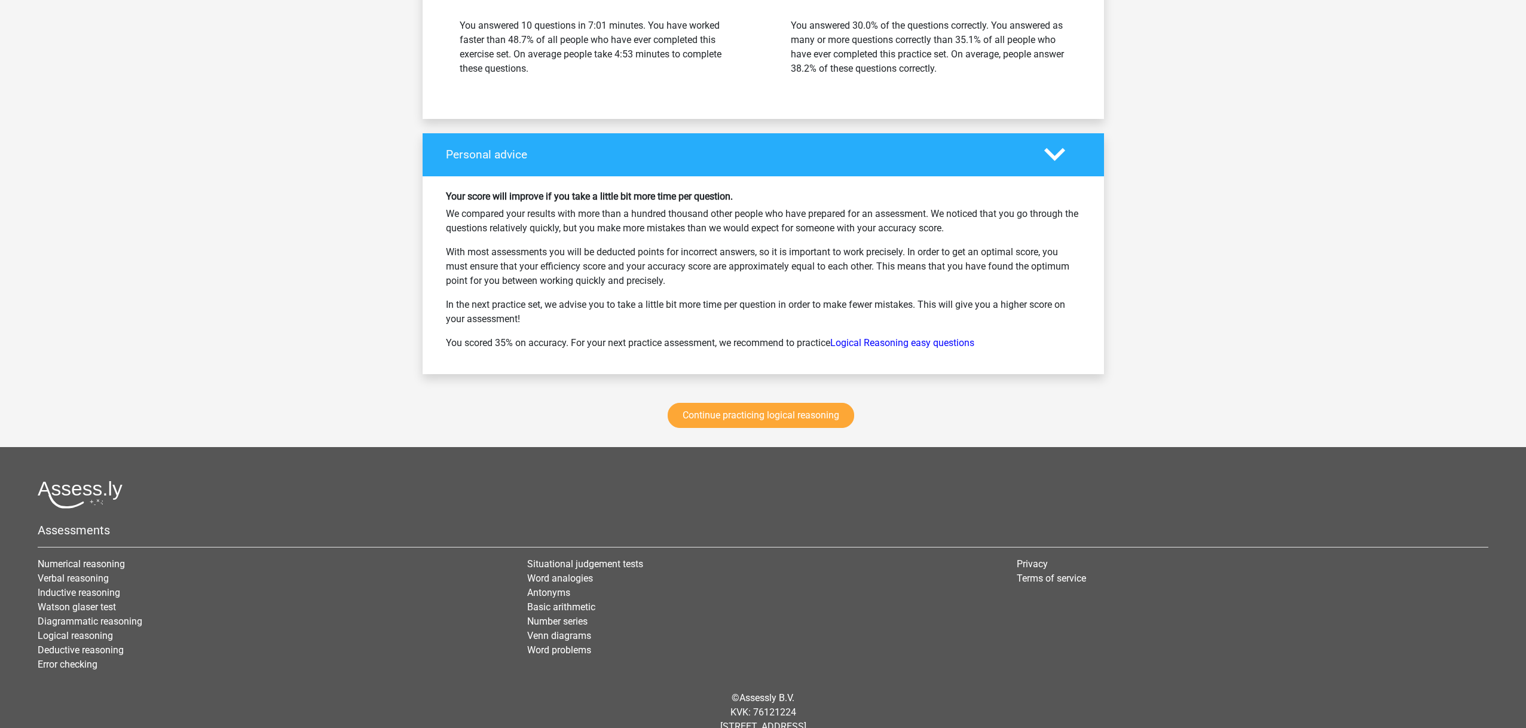
scroll to position [6411, 0]
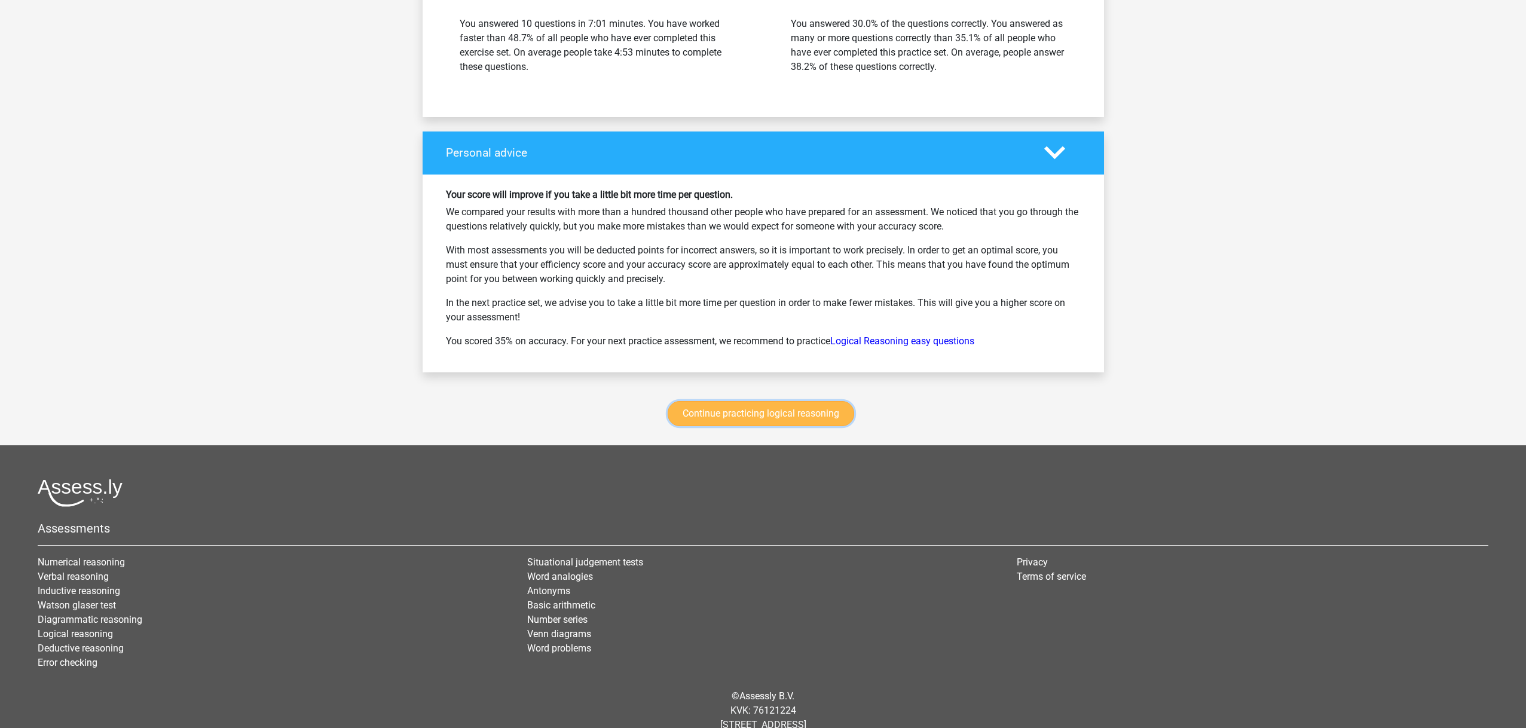
click at [713, 422] on link "Continue practicing logical reasoning" at bounding box center [761, 413] width 187 height 25
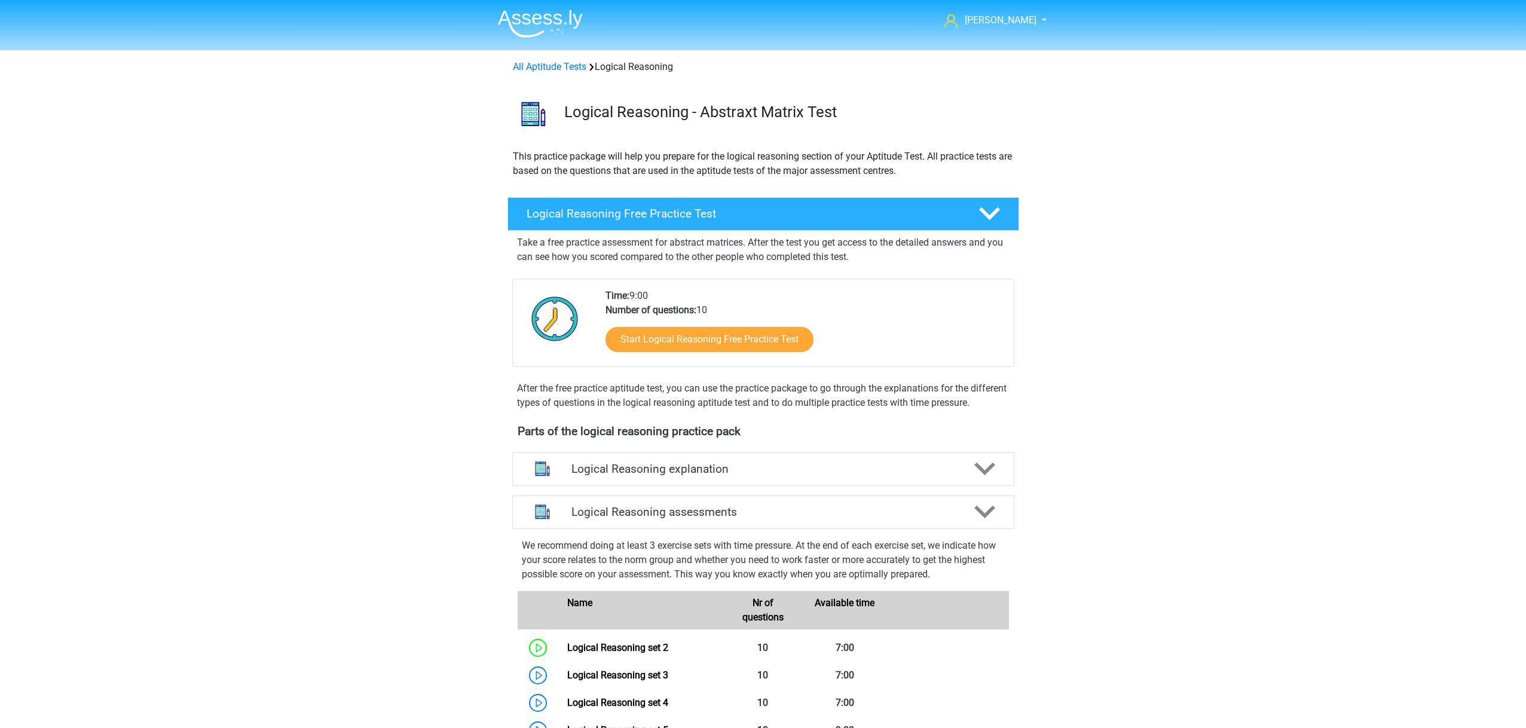
scroll to position [505, 0]
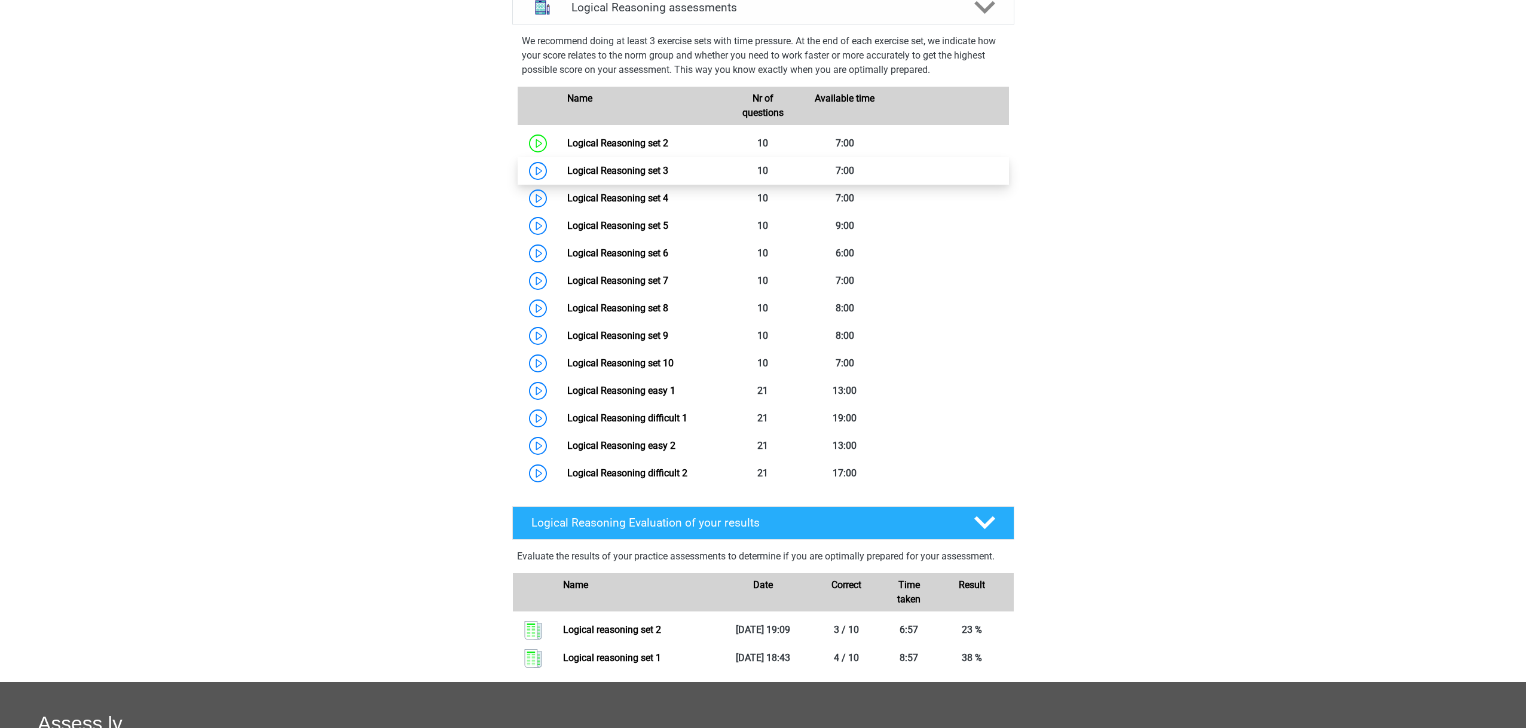
click at [573, 176] on link "Logical Reasoning set 3" at bounding box center [617, 170] width 101 height 11
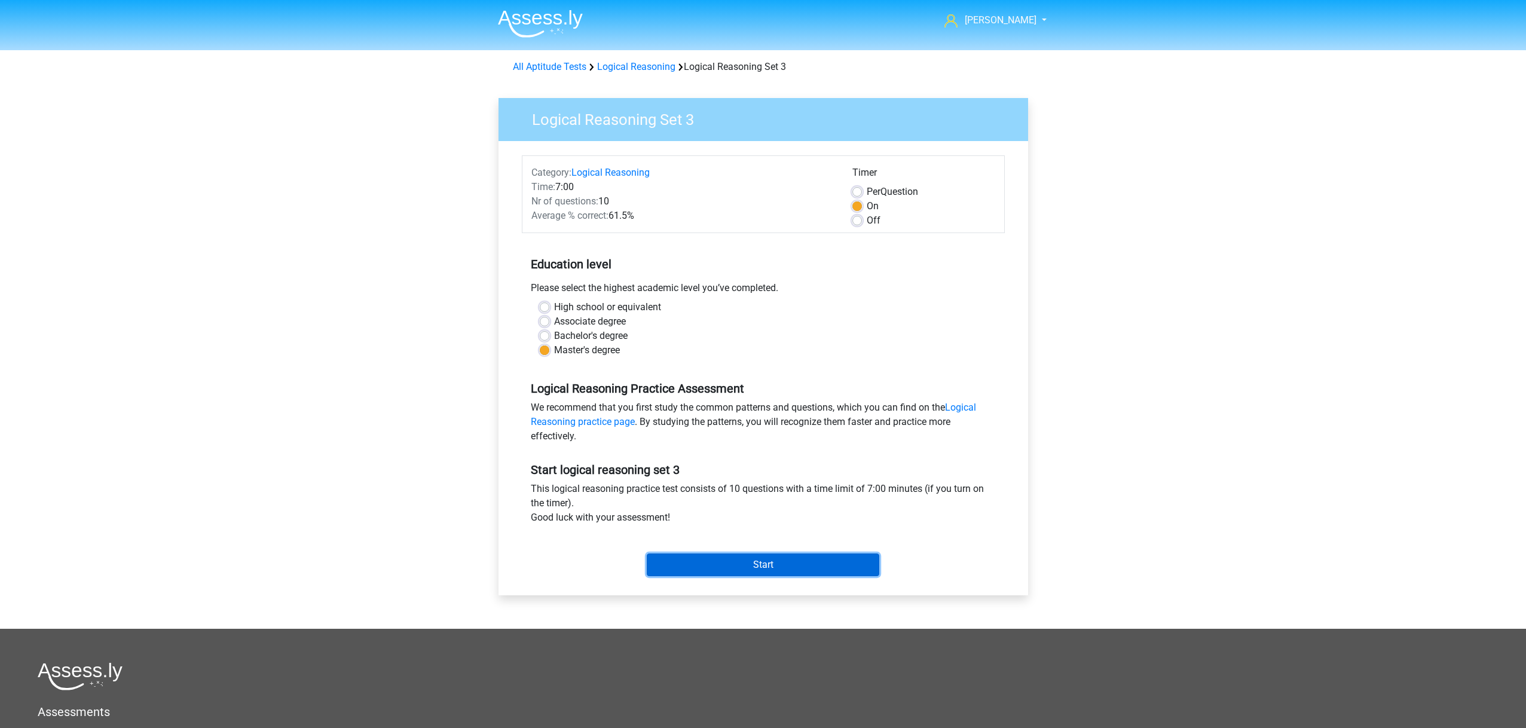
click at [722, 559] on input "Start" at bounding box center [763, 565] width 233 height 23
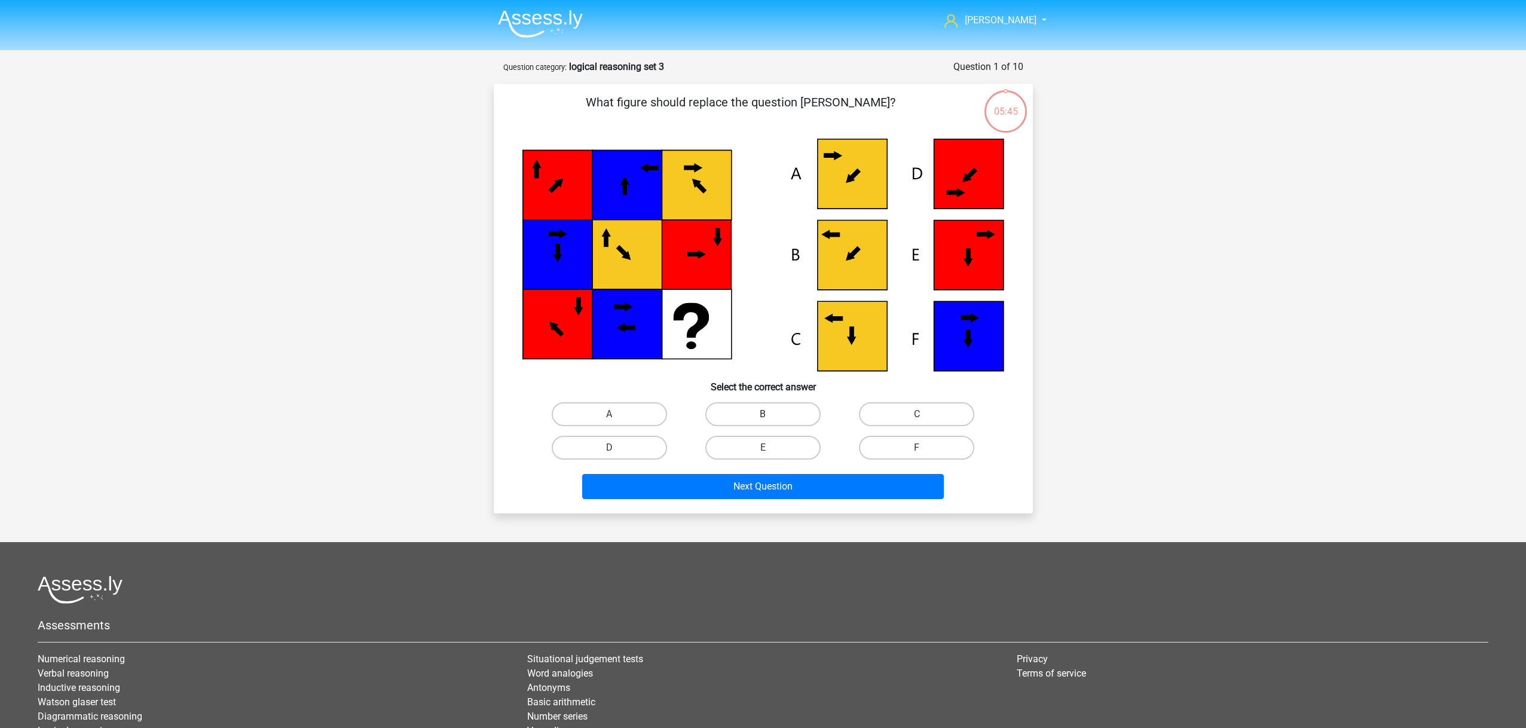
click at [754, 410] on label "B" at bounding box center [762, 414] width 115 height 24
click at [763, 414] on input "B" at bounding box center [767, 418] width 8 height 8
radio input "true"
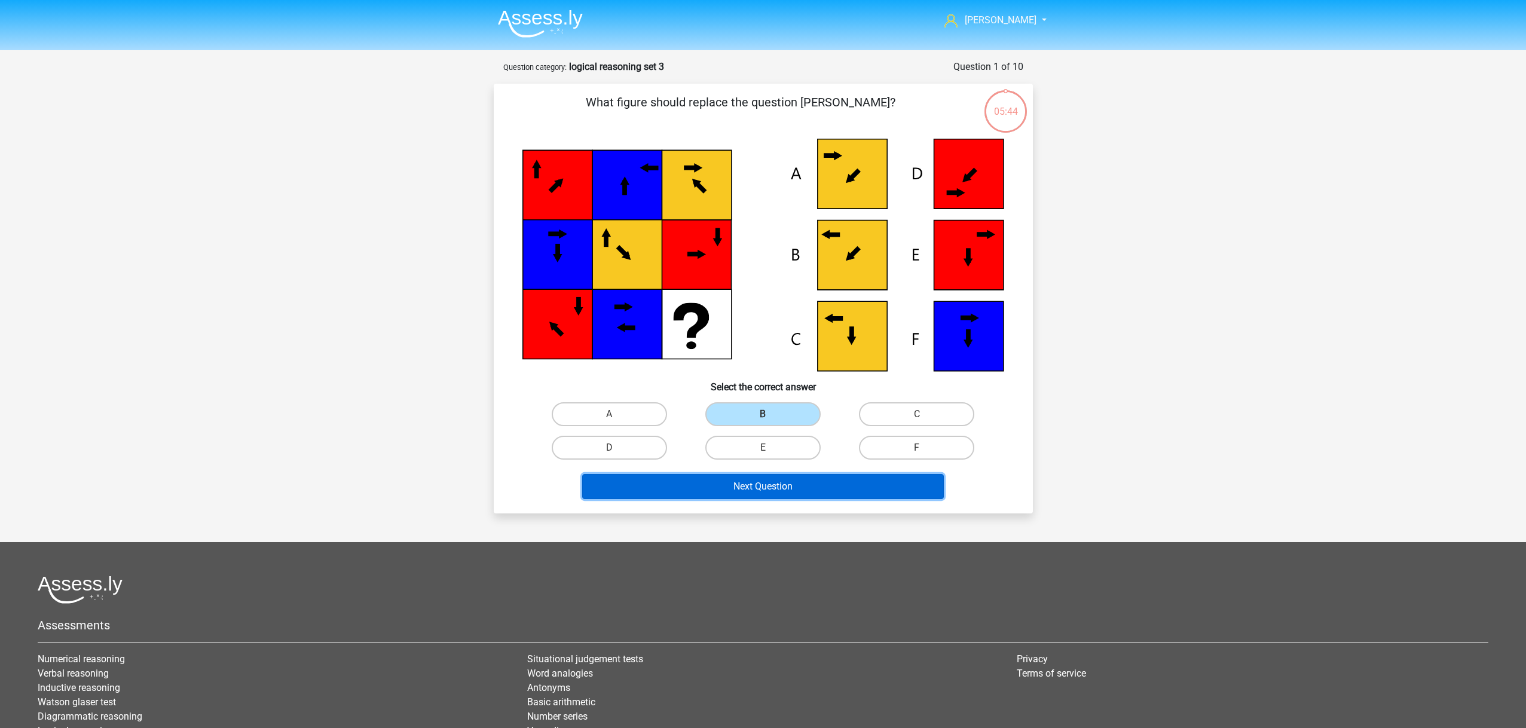
click at [760, 477] on button "Next Question" at bounding box center [763, 486] width 362 height 25
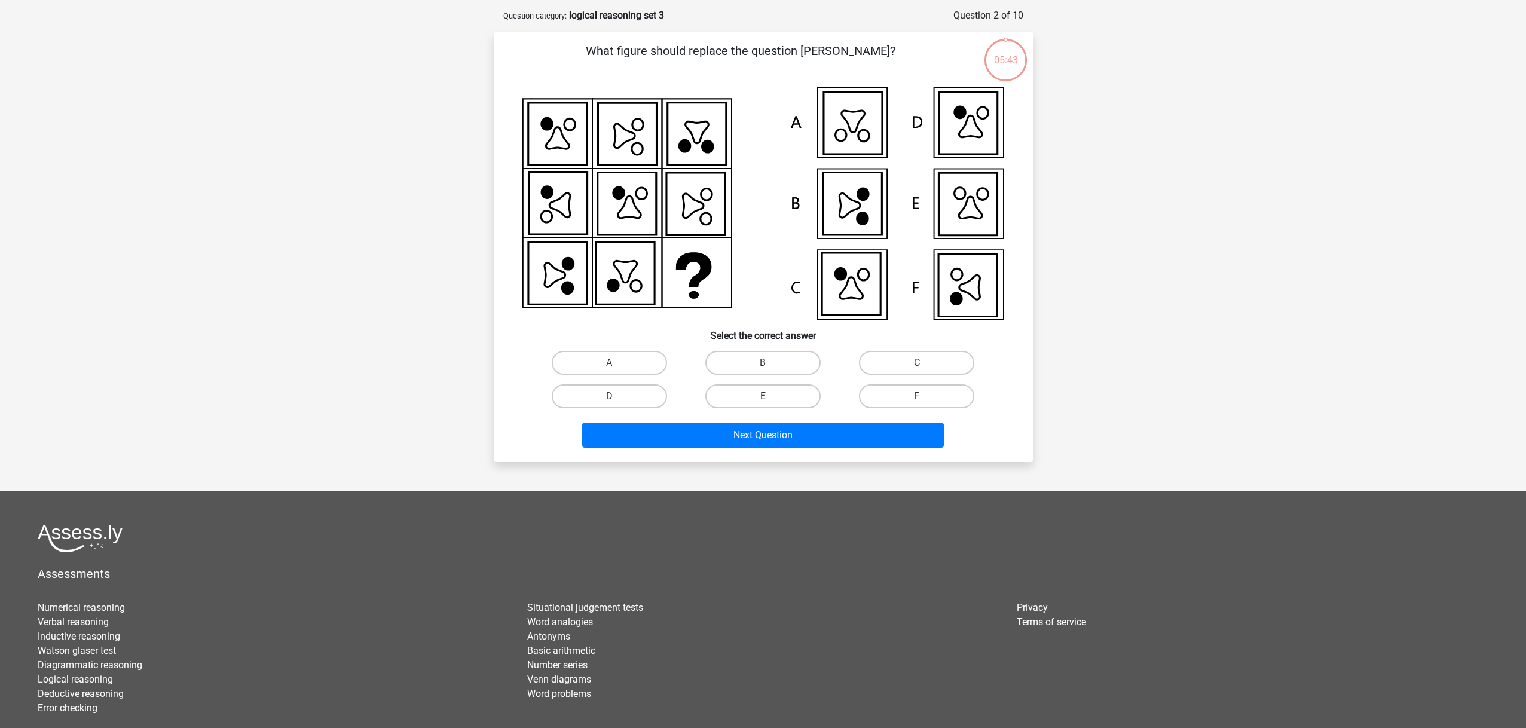
scroll to position [60, 0]
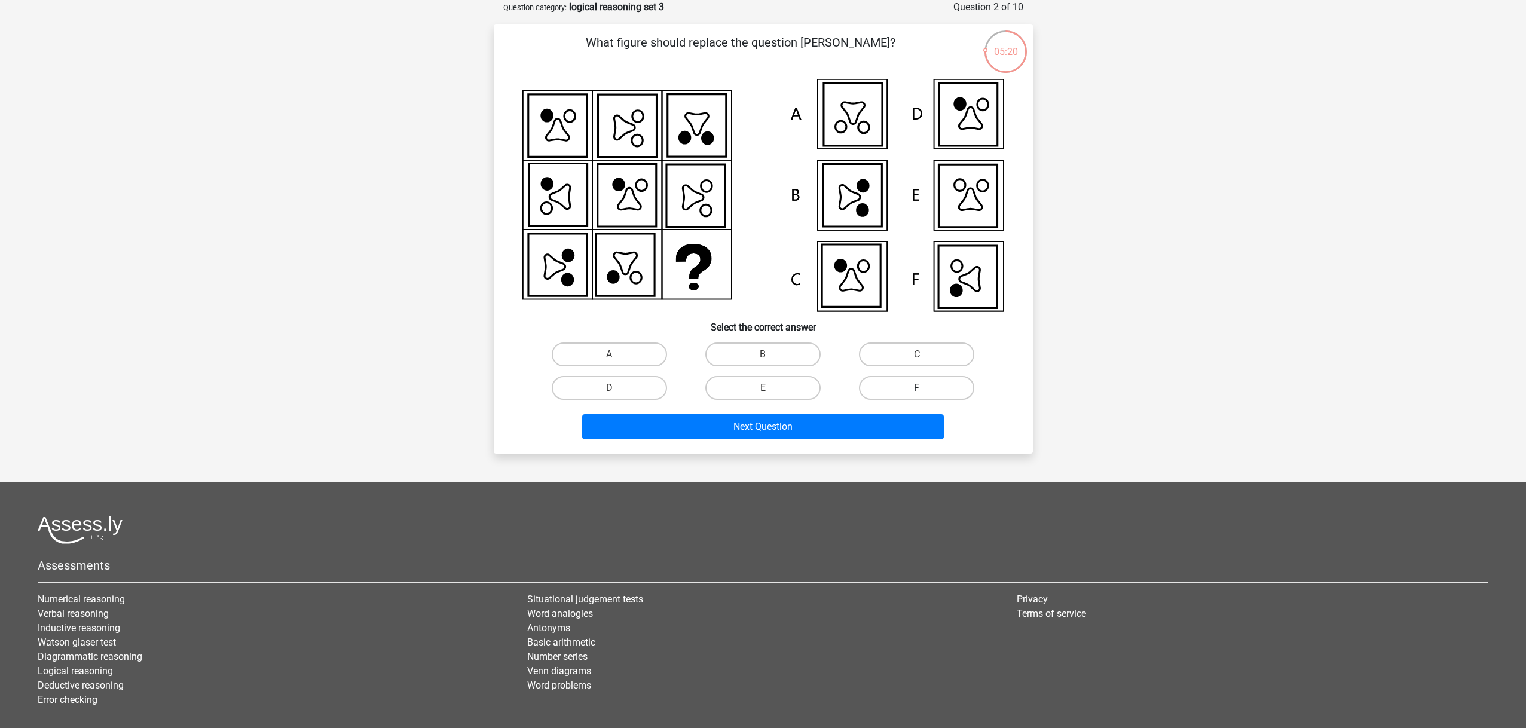
click at [903, 387] on label "F" at bounding box center [916, 388] width 115 height 24
click at [917, 388] on input "F" at bounding box center [921, 392] width 8 height 8
radio input "true"
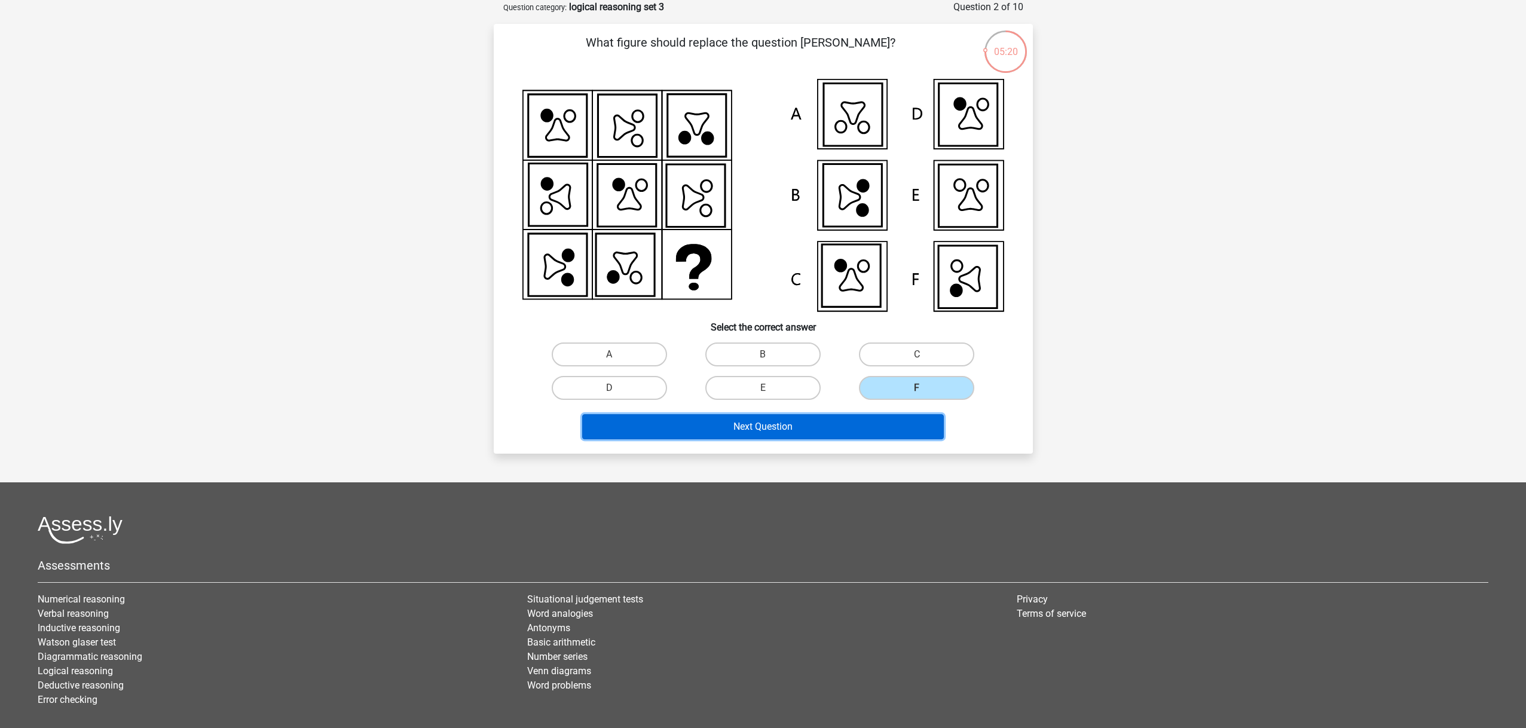
click at [821, 423] on button "Next Question" at bounding box center [763, 426] width 362 height 25
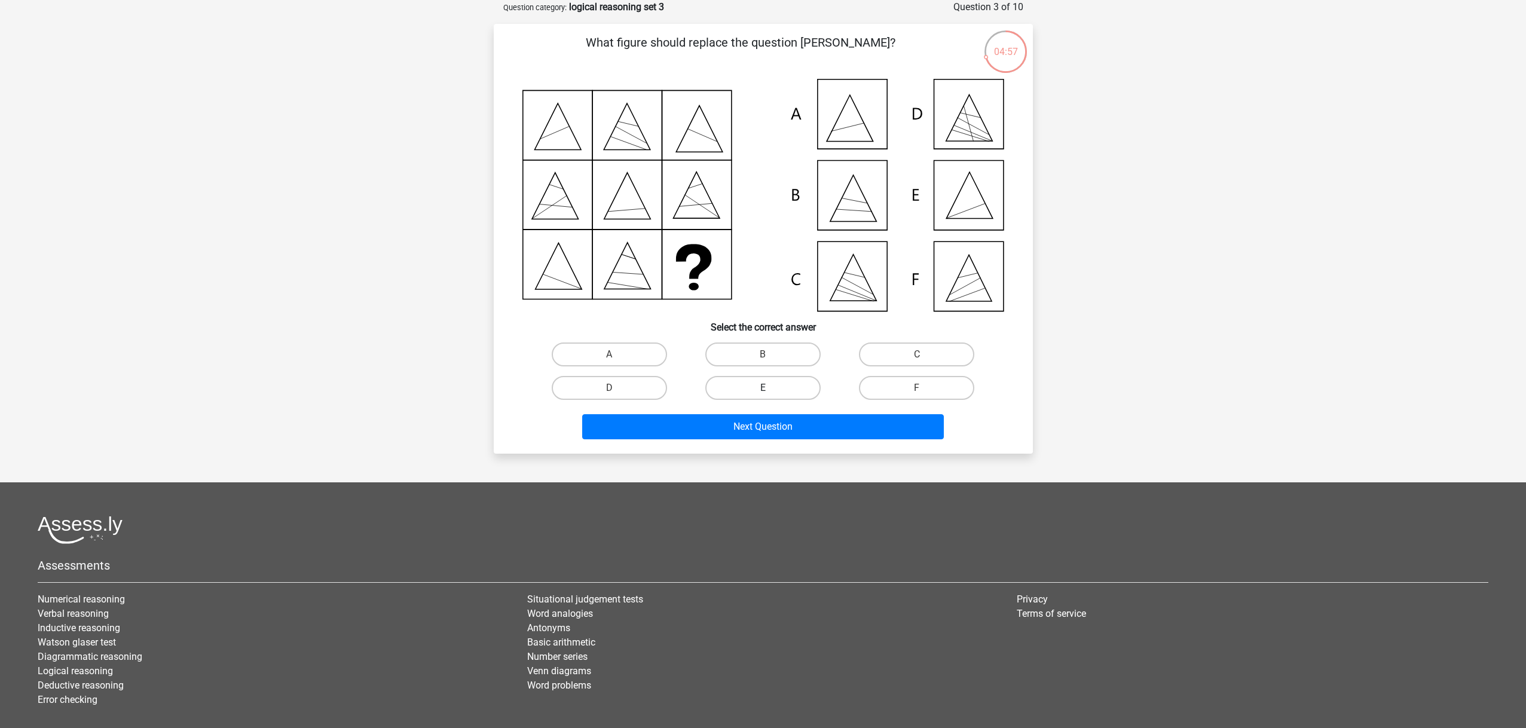
click at [780, 386] on label "E" at bounding box center [762, 388] width 115 height 24
click at [771, 388] on input "E" at bounding box center [767, 392] width 8 height 8
radio input "true"
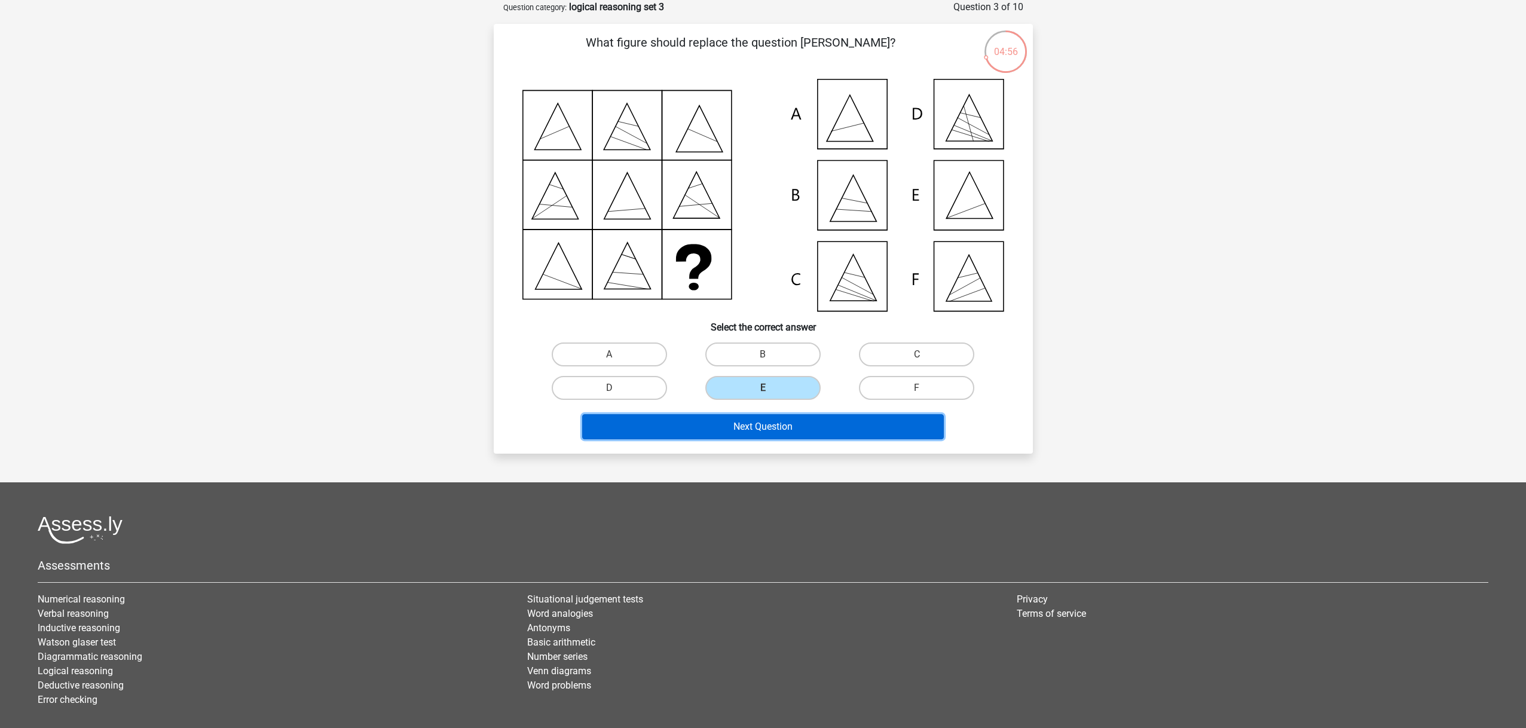
click at [781, 424] on button "Next Question" at bounding box center [763, 426] width 362 height 25
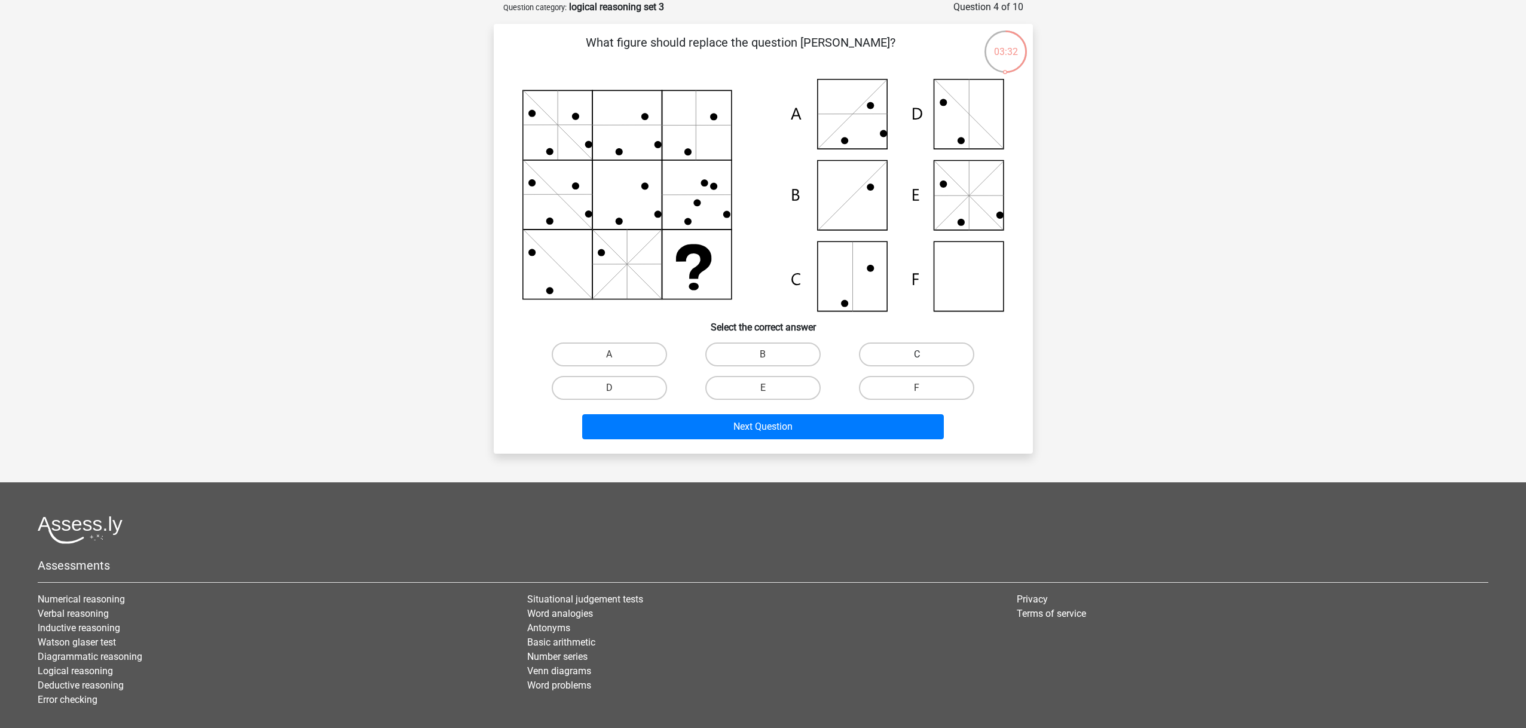
click at [955, 353] on label "C" at bounding box center [916, 355] width 115 height 24
click at [925, 355] on input "C" at bounding box center [921, 359] width 8 height 8
radio input "true"
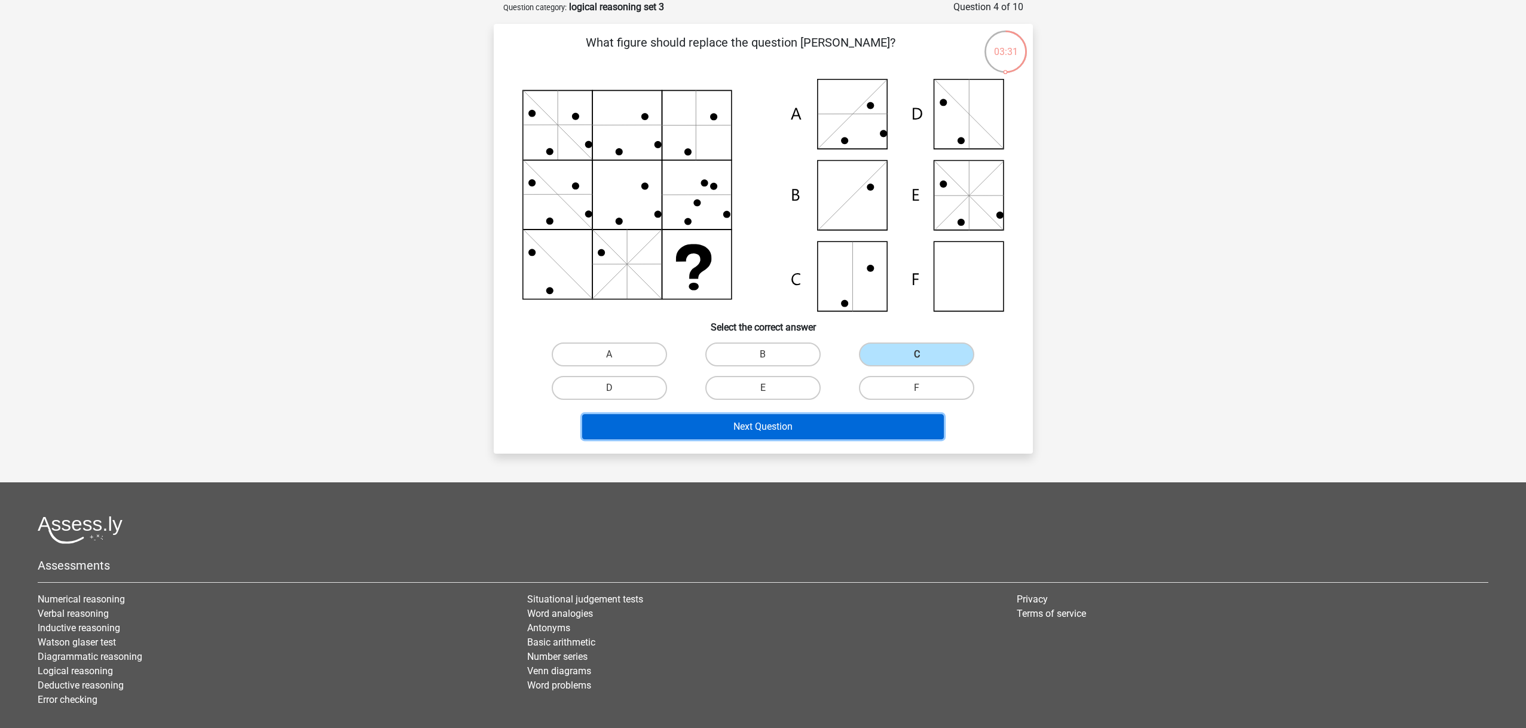
click at [870, 419] on button "Next Question" at bounding box center [763, 426] width 362 height 25
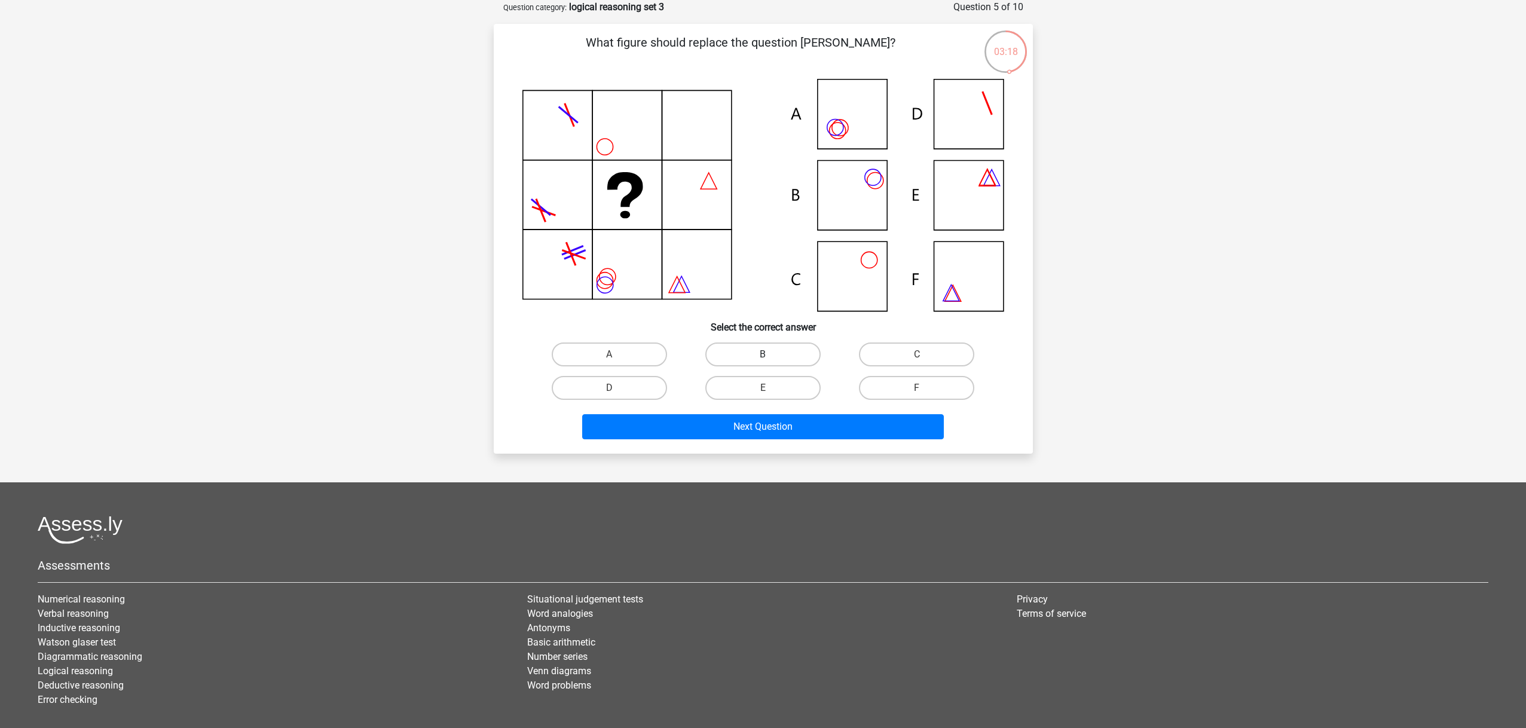
click at [775, 347] on label "B" at bounding box center [762, 355] width 115 height 24
click at [771, 355] on input "B" at bounding box center [767, 359] width 8 height 8
radio input "true"
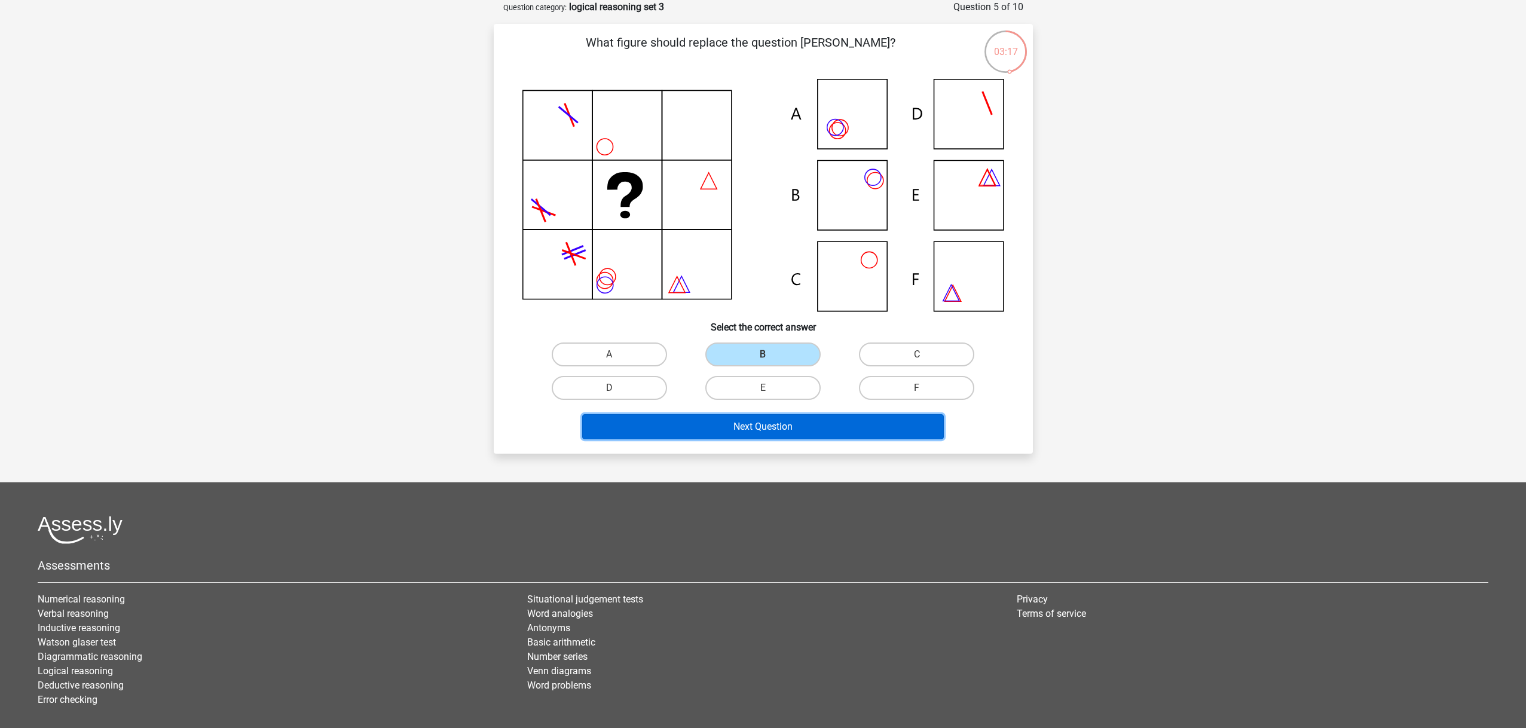
click at [771, 424] on button "Next Question" at bounding box center [763, 426] width 362 height 25
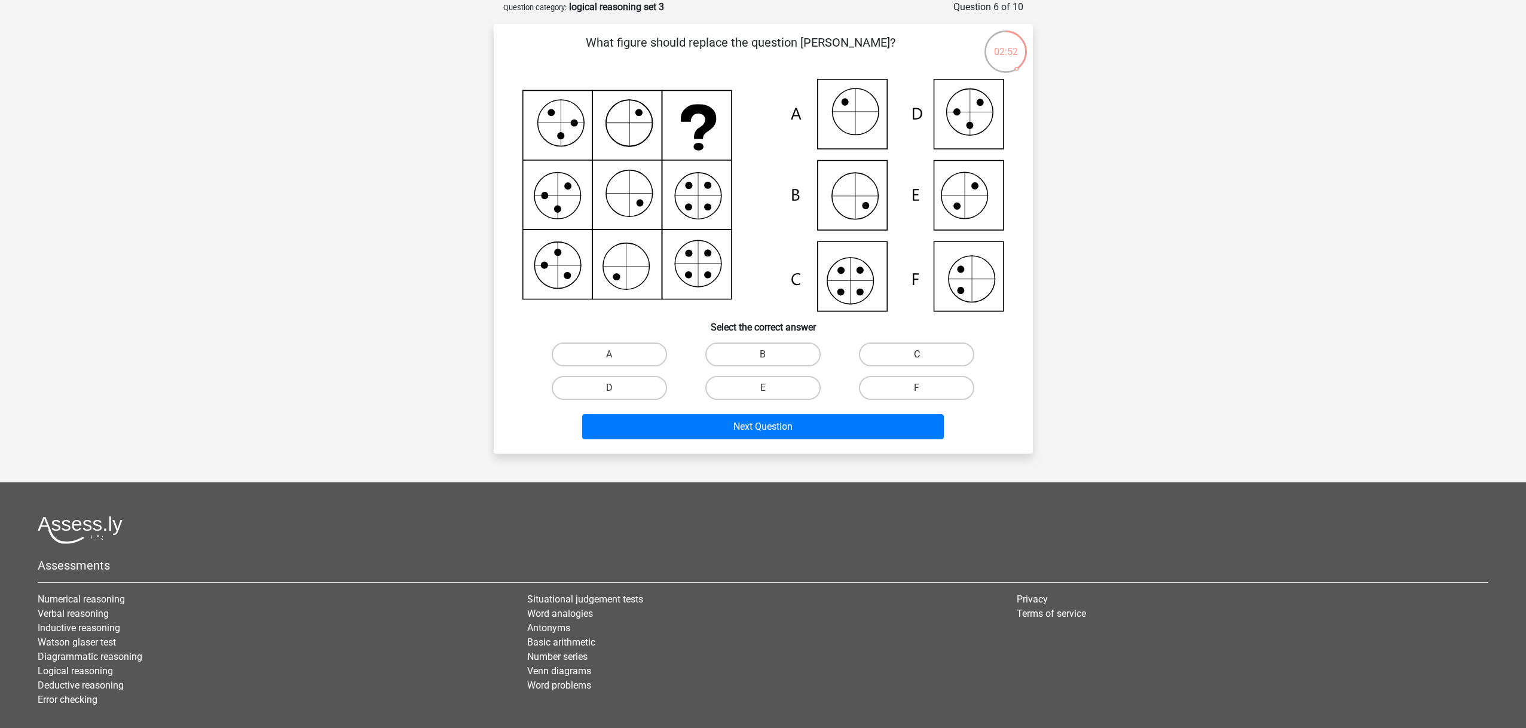
click at [903, 352] on label "C" at bounding box center [916, 355] width 115 height 24
click at [917, 355] on input "C" at bounding box center [921, 359] width 8 height 8
radio input "true"
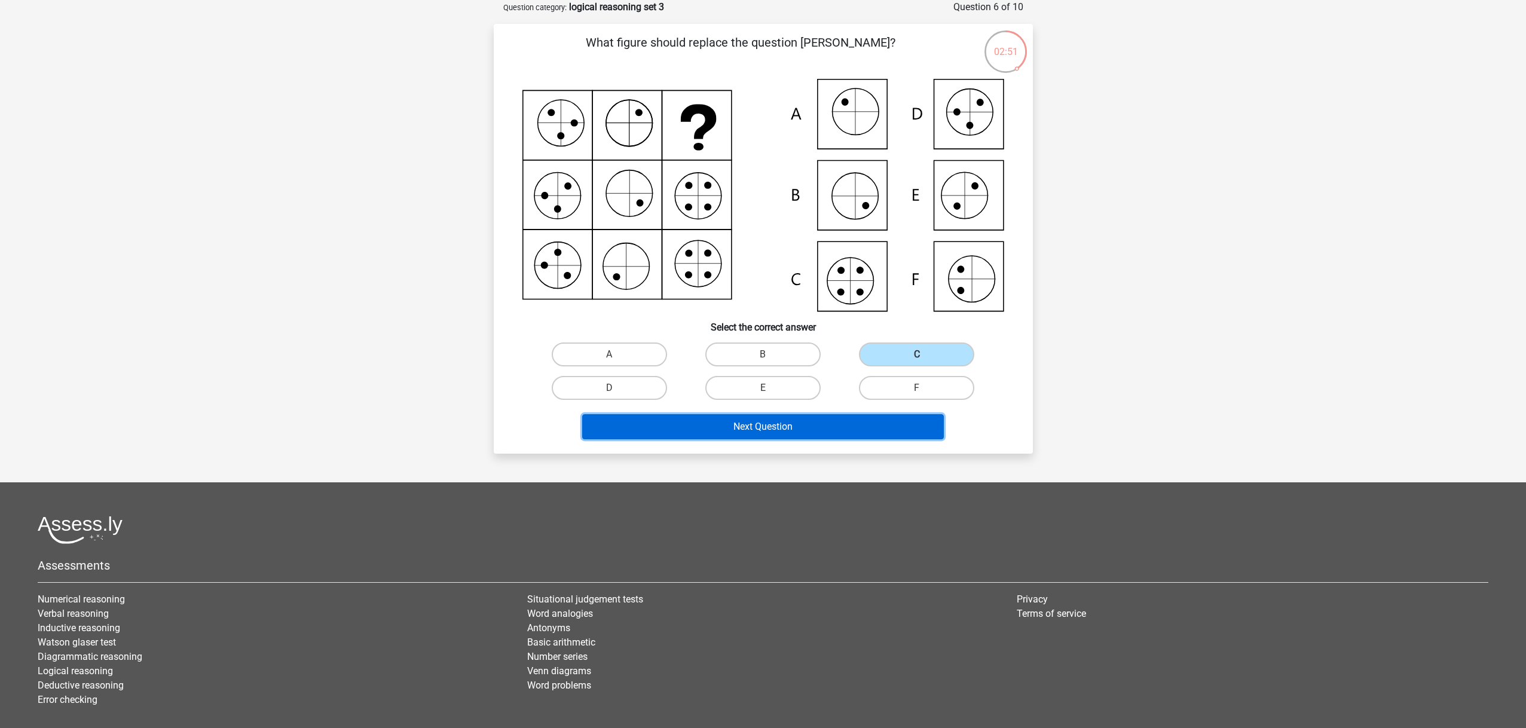
click at [838, 425] on button "Next Question" at bounding box center [763, 426] width 362 height 25
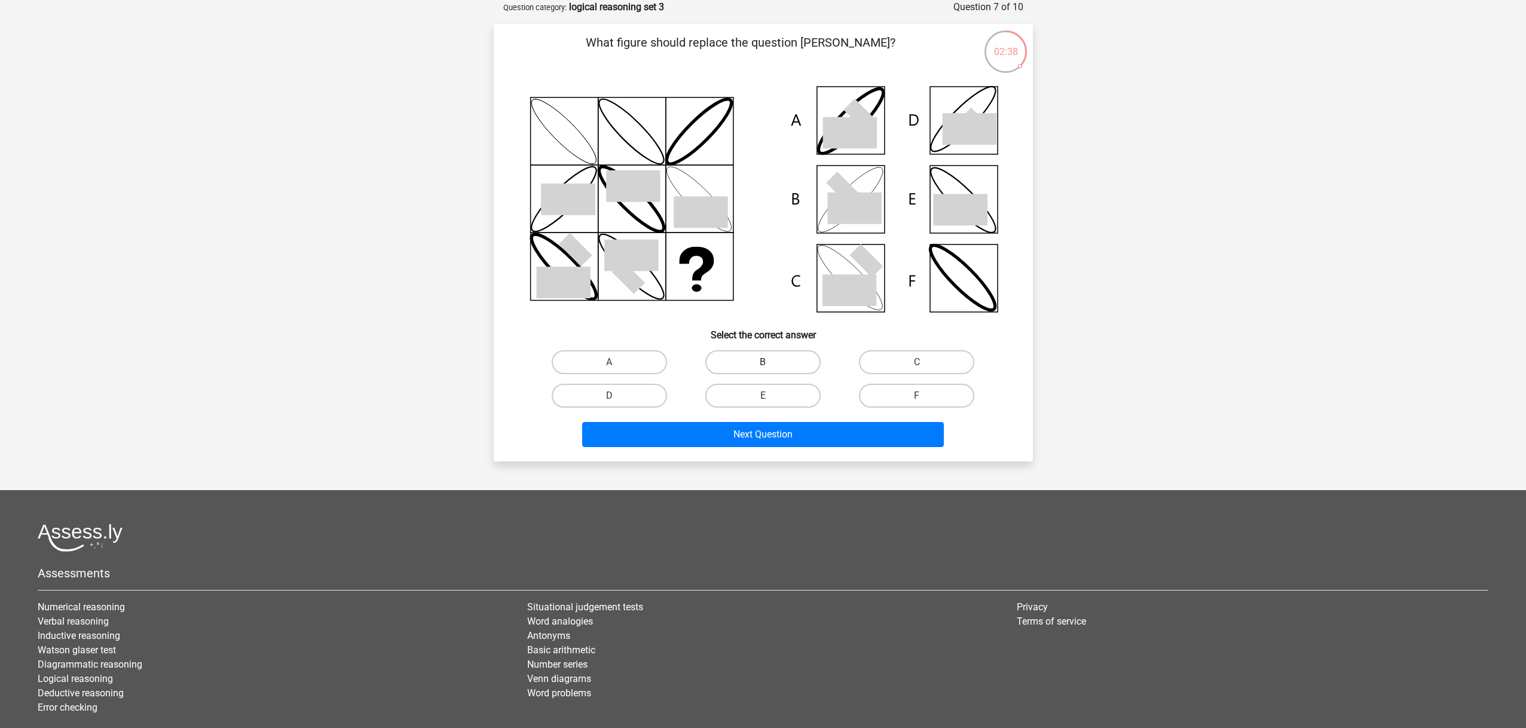
click at [788, 362] on label "B" at bounding box center [762, 362] width 115 height 24
click at [771, 362] on input "B" at bounding box center [767, 366] width 8 height 8
radio input "true"
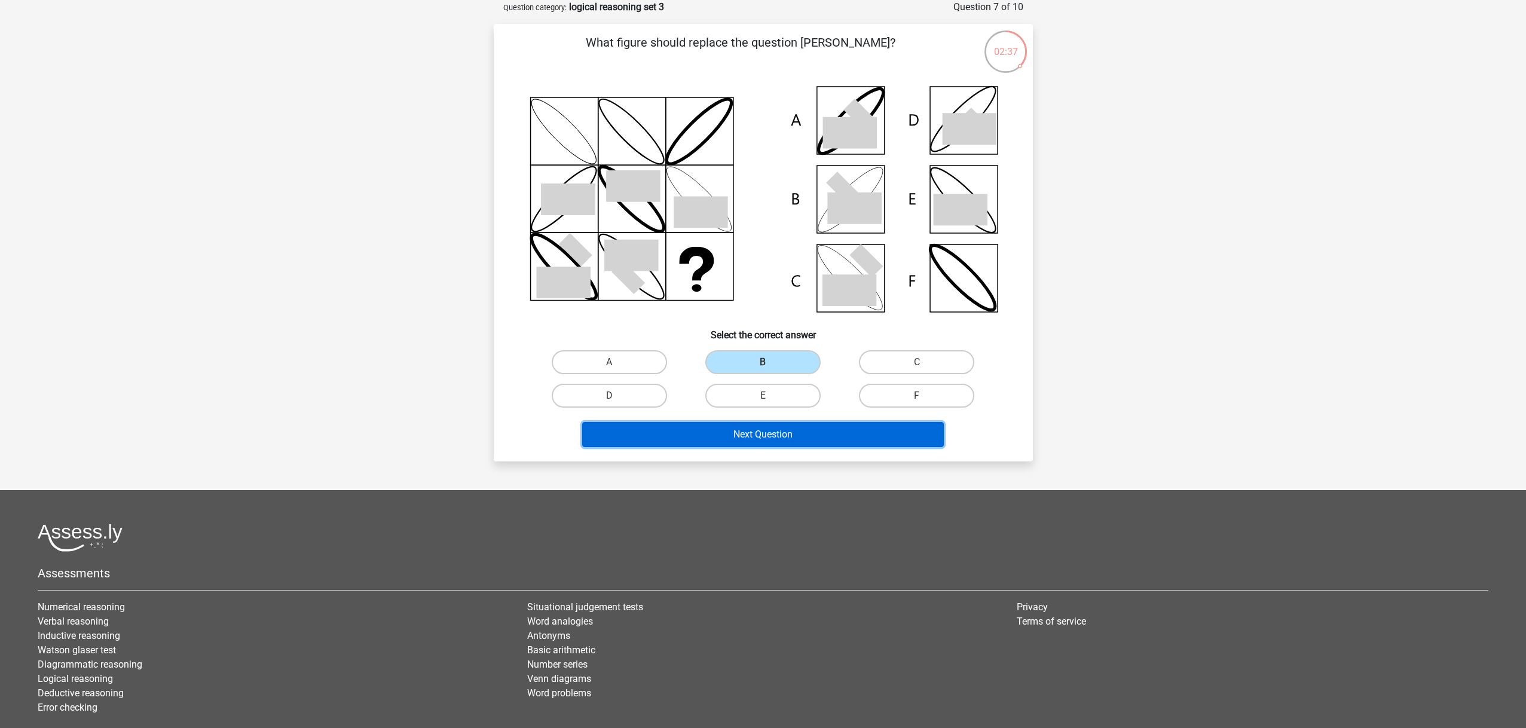
click at [792, 433] on button "Next Question" at bounding box center [763, 434] width 362 height 25
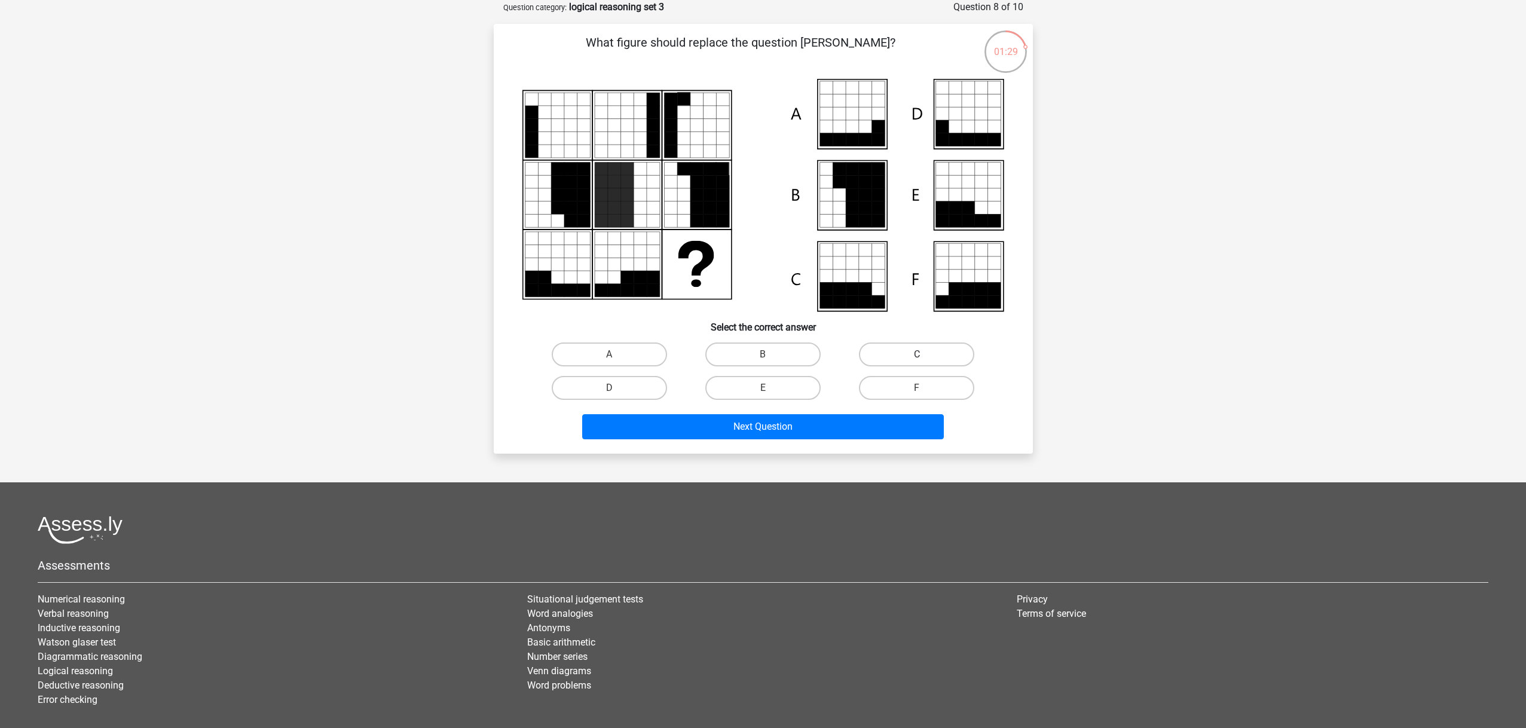
drag, startPoint x: 891, startPoint y: 359, endPoint x: 885, endPoint y: 359, distance: 6.0
click at [889, 359] on label "C" at bounding box center [916, 355] width 115 height 24
click at [917, 359] on input "C" at bounding box center [921, 359] width 8 height 8
radio input "true"
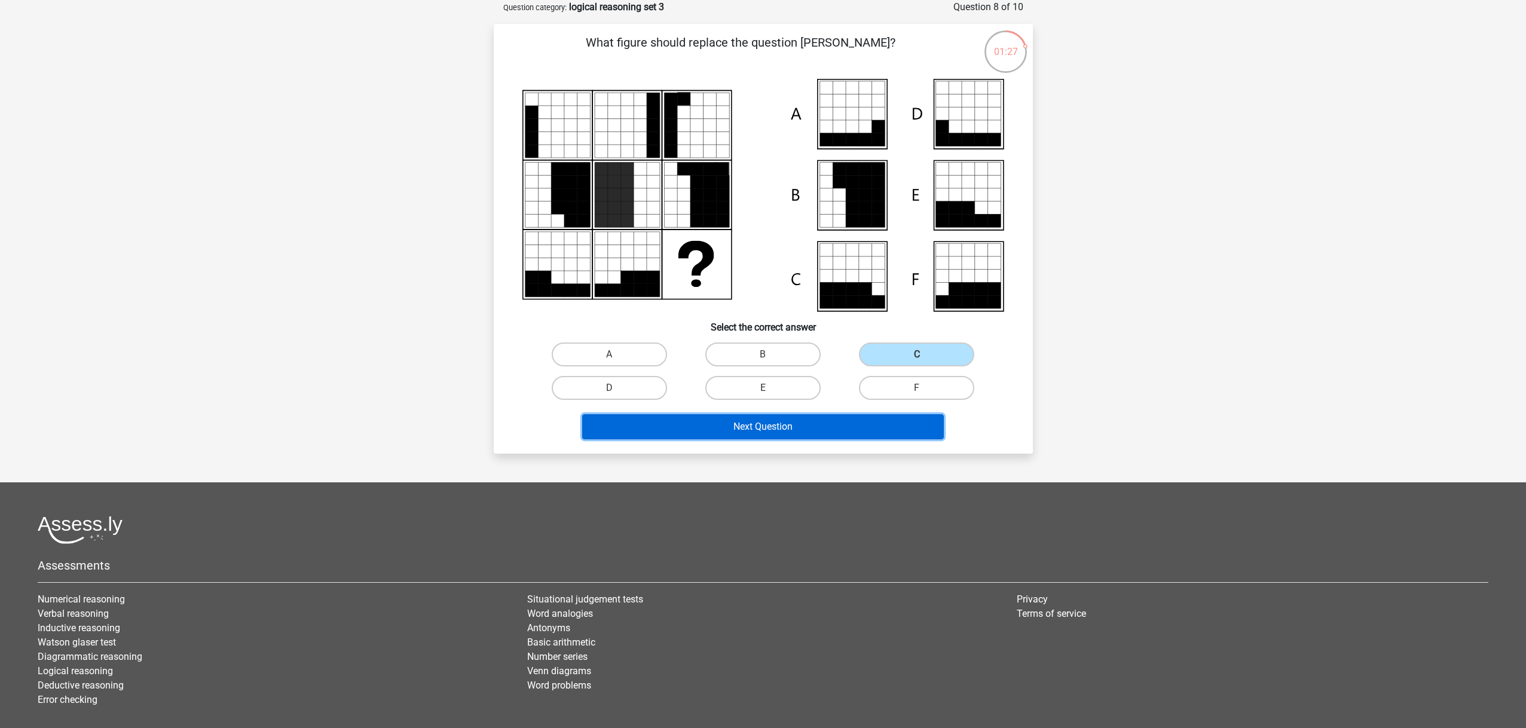
click at [849, 424] on button "Next Question" at bounding box center [763, 426] width 362 height 25
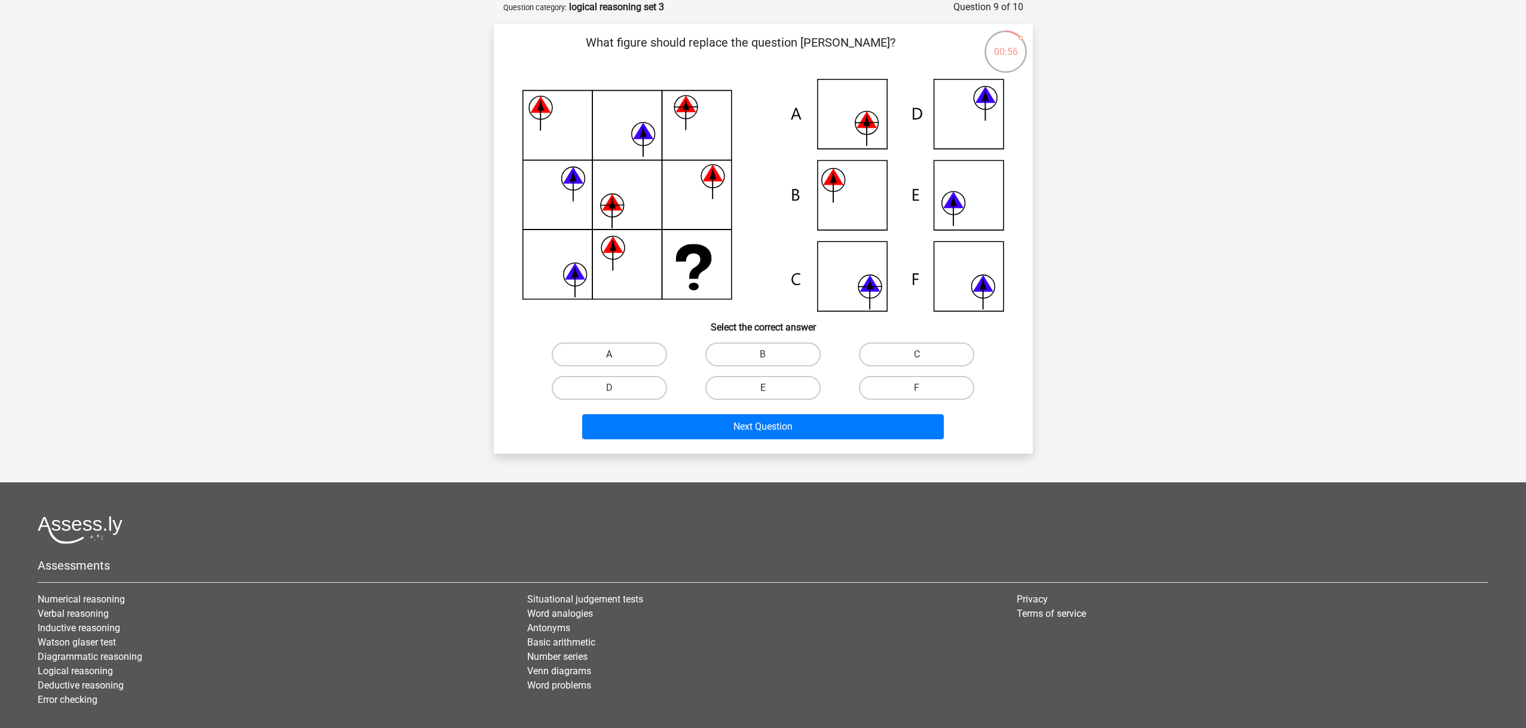
click at [624, 353] on label "A" at bounding box center [609, 355] width 115 height 24
click at [617, 355] on input "A" at bounding box center [613, 359] width 8 height 8
radio input "true"
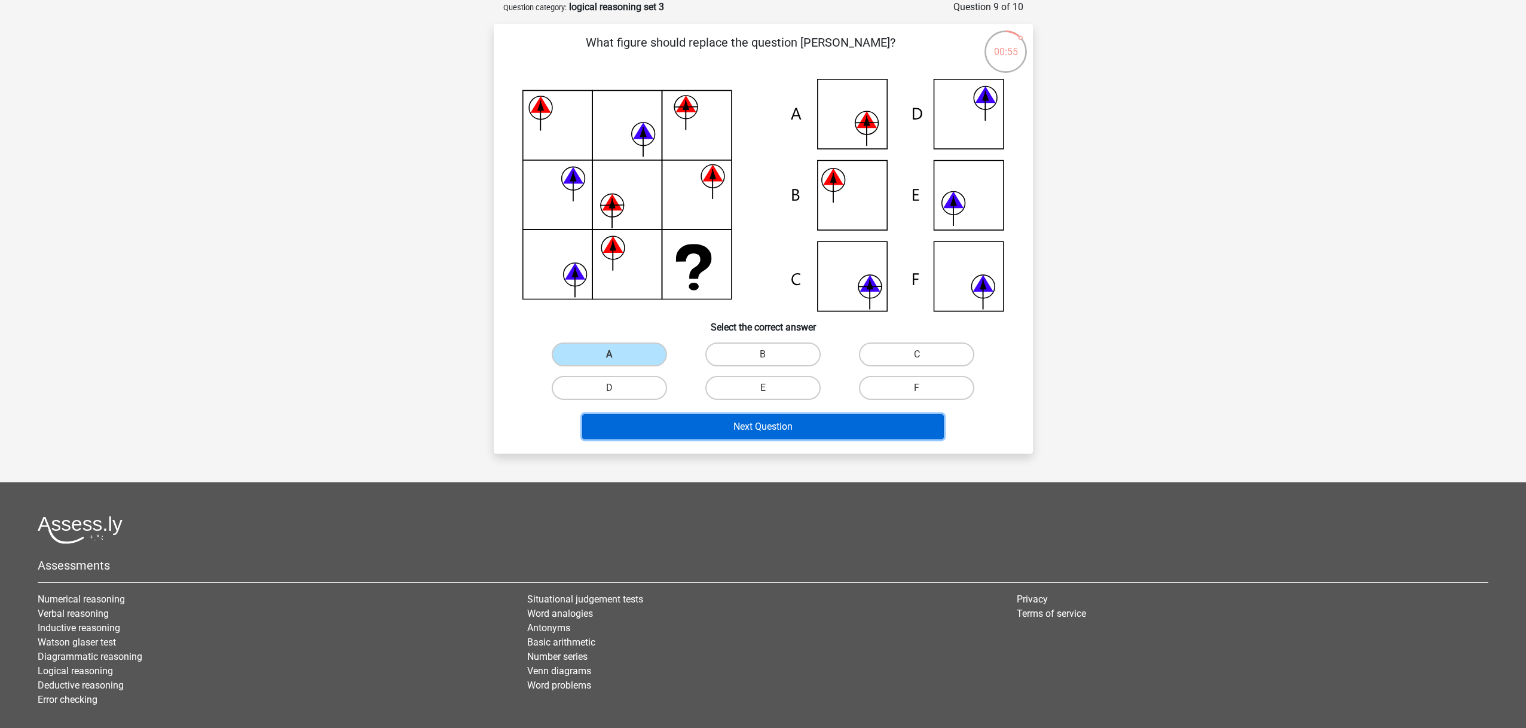
click at [762, 430] on button "Next Question" at bounding box center [763, 426] width 362 height 25
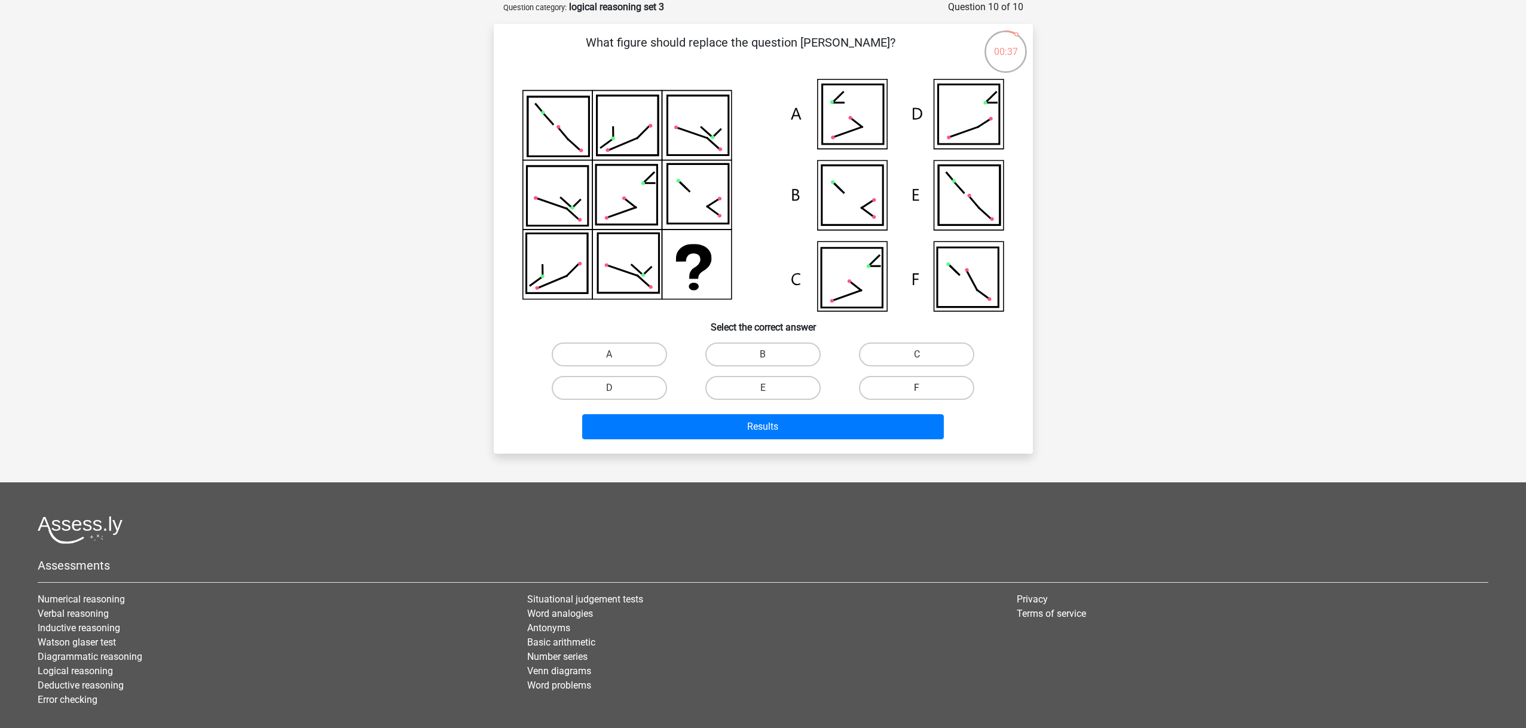
drag, startPoint x: 895, startPoint y: 385, endPoint x: 888, endPoint y: 396, distance: 12.9
click at [894, 386] on label "F" at bounding box center [916, 388] width 115 height 24
click at [917, 388] on input "F" at bounding box center [921, 392] width 8 height 8
radio input "true"
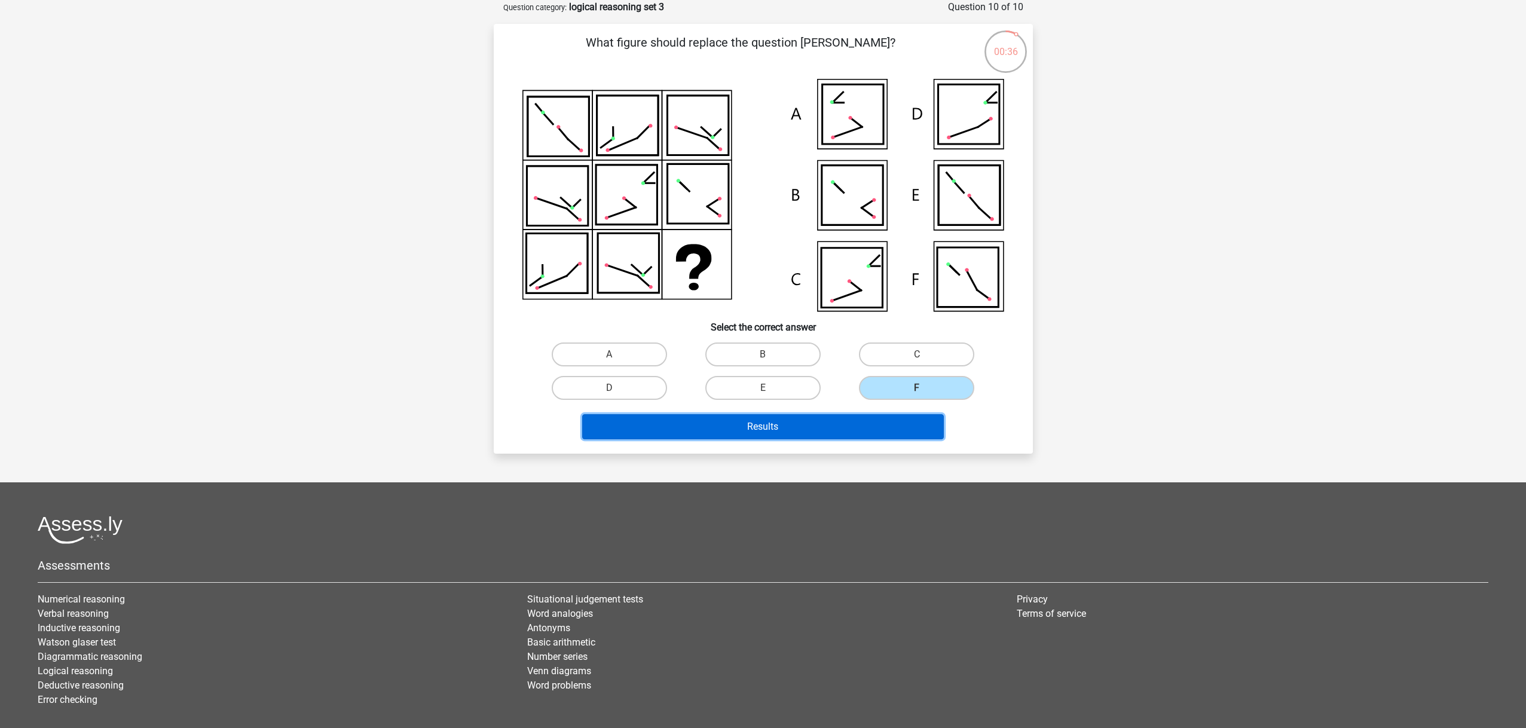
click at [832, 422] on button "Results" at bounding box center [763, 426] width 362 height 25
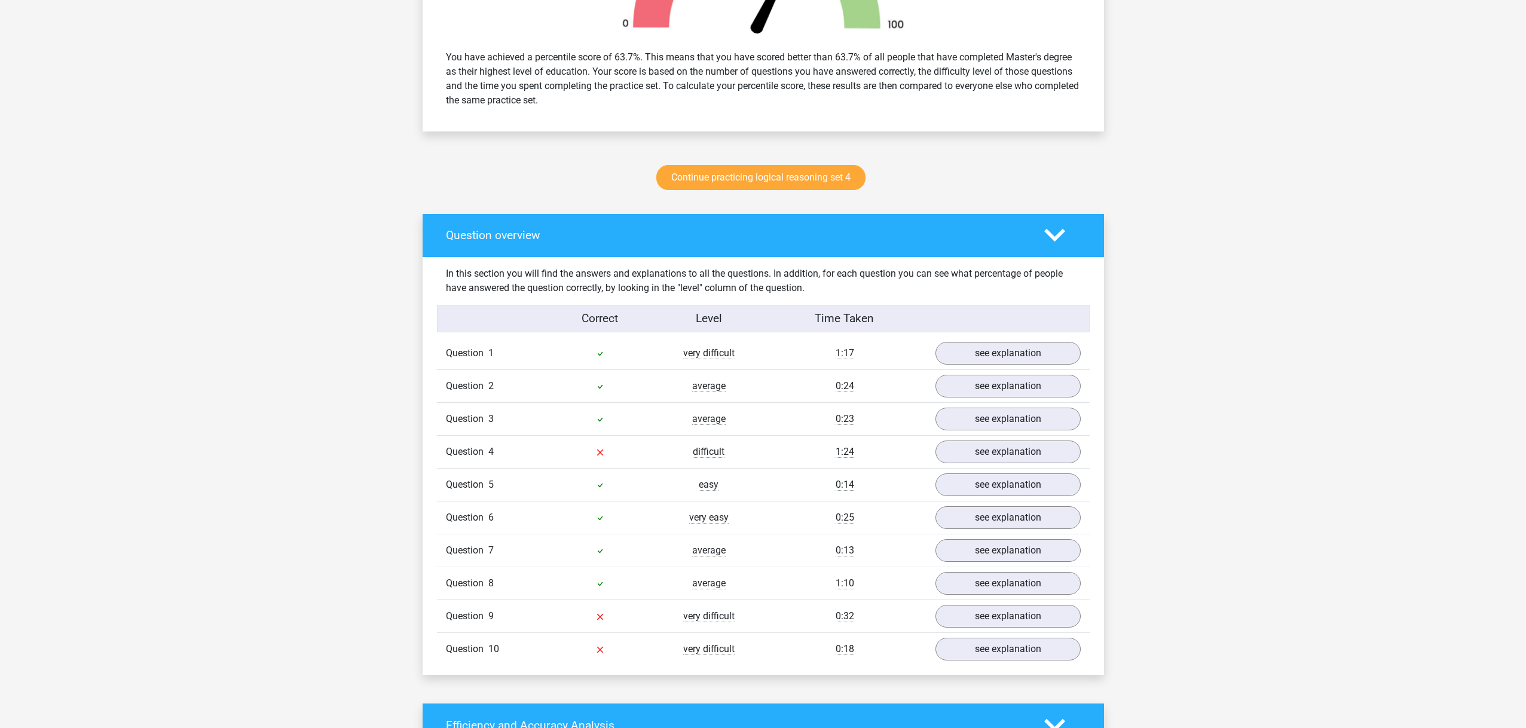
scroll to position [490, 0]
click at [985, 447] on link "see explanation" at bounding box center [1007, 451] width 167 height 26
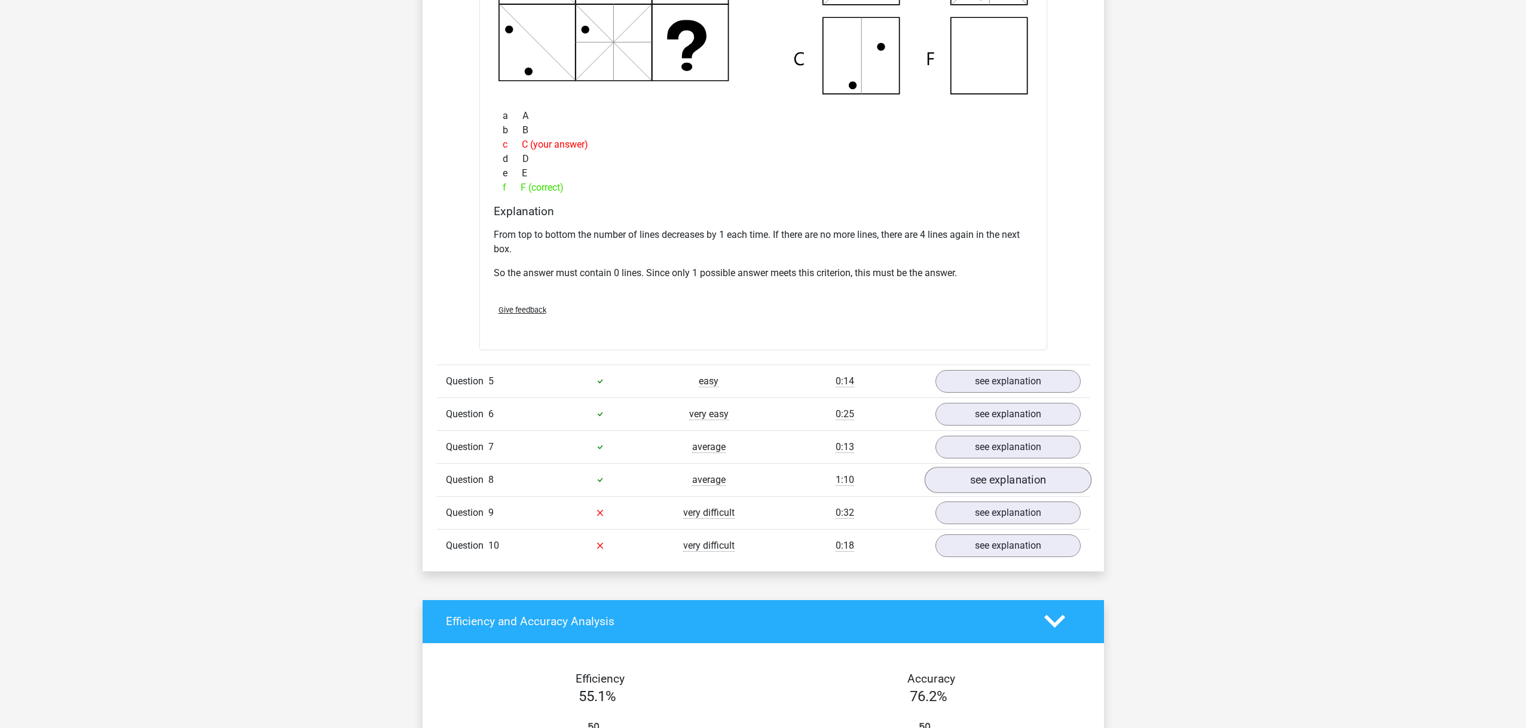
scroll to position [1167, 0]
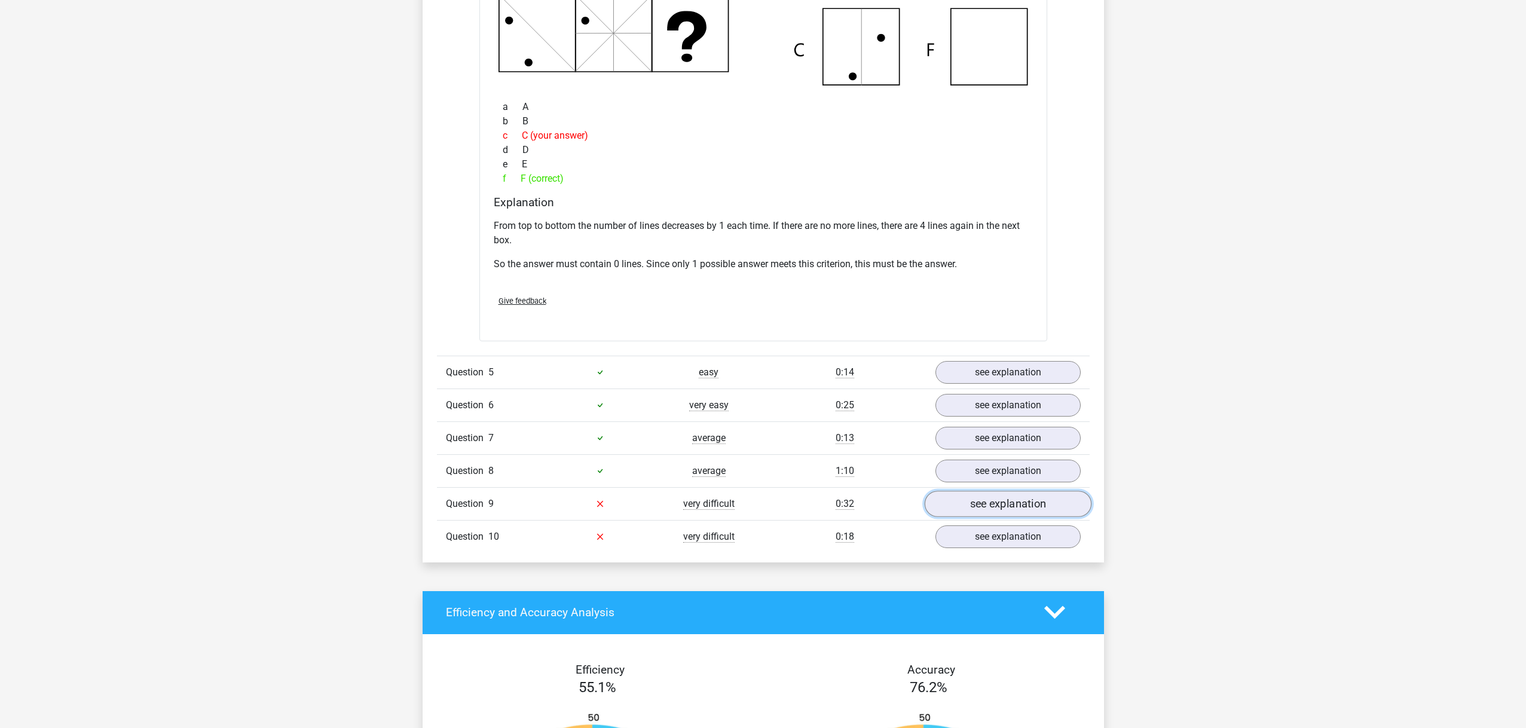
click at [1003, 501] on link "see explanation" at bounding box center [1007, 504] width 167 height 26
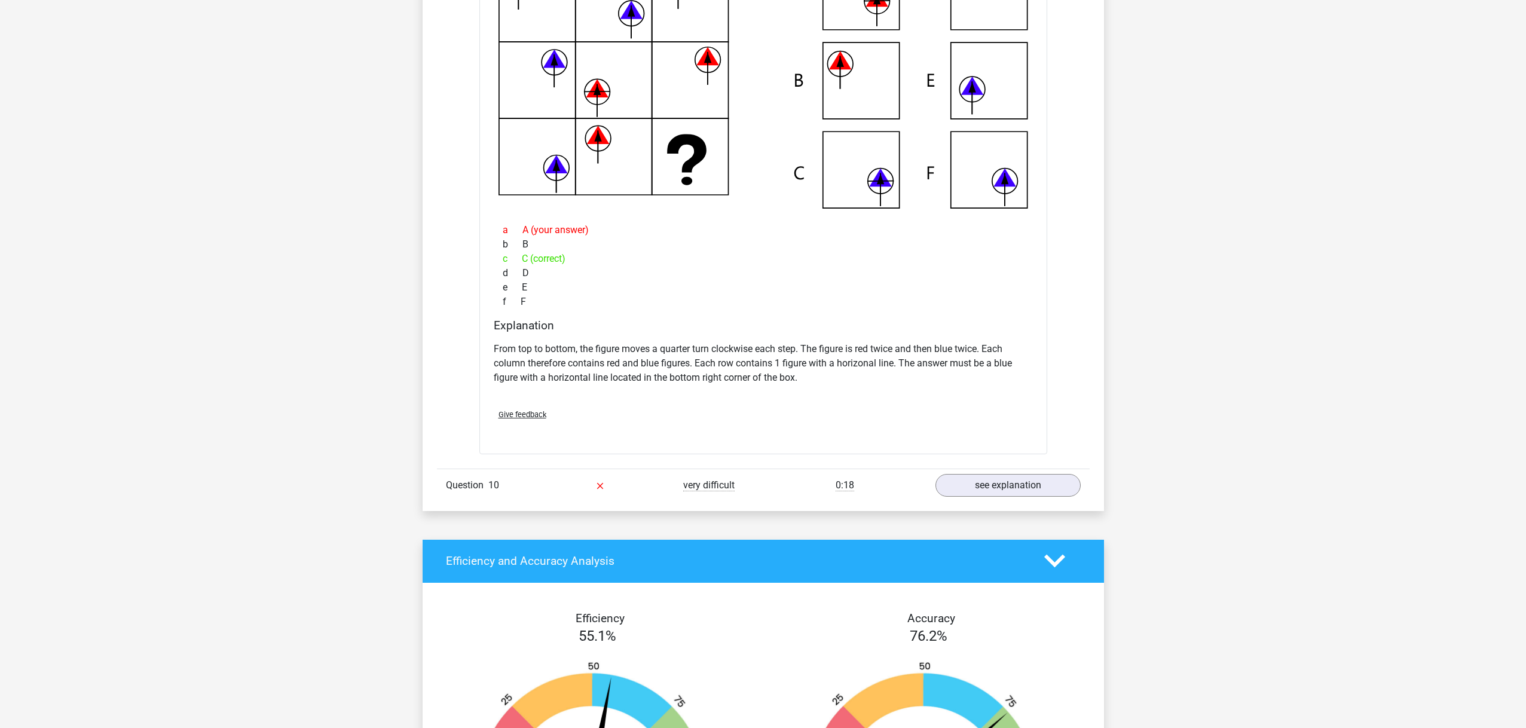
scroll to position [1780, 0]
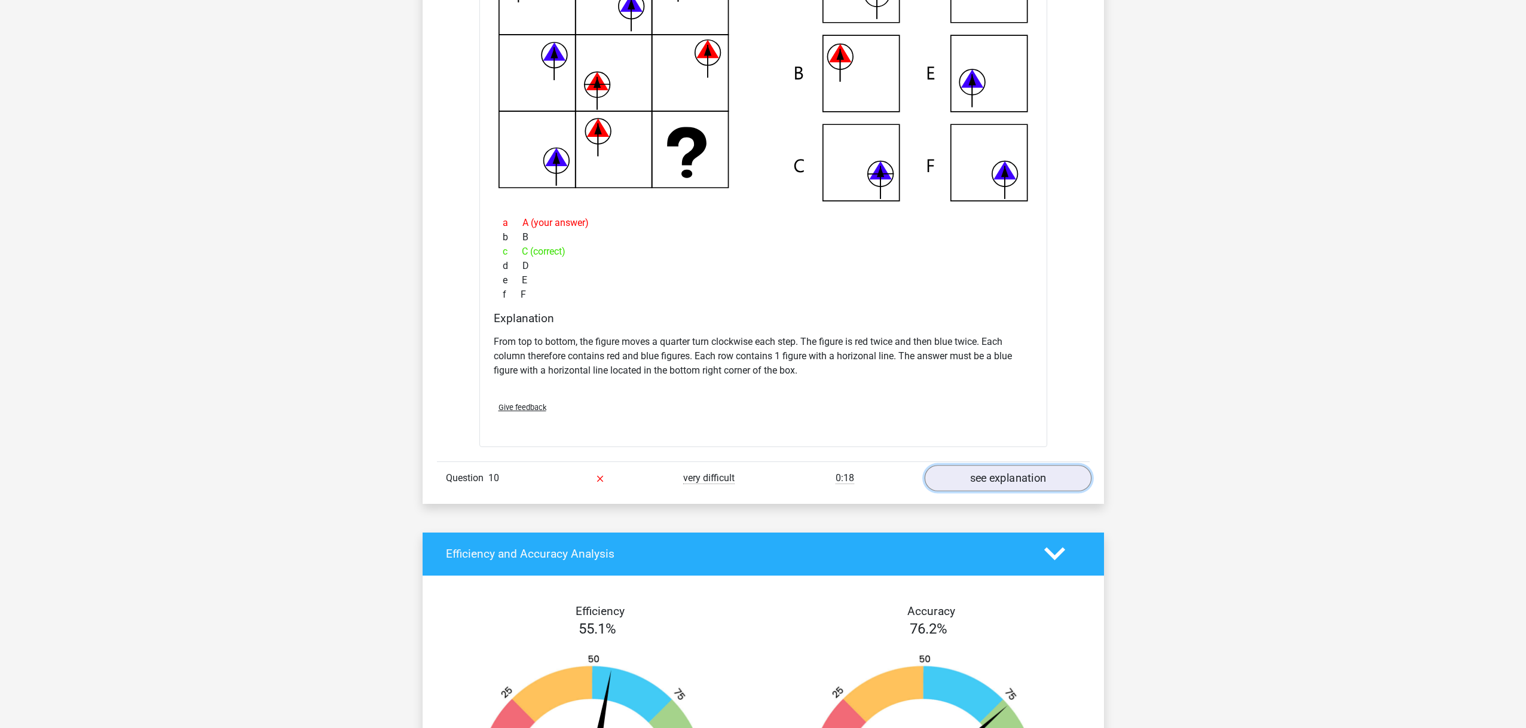
click at [976, 479] on link "see explanation" at bounding box center [1007, 478] width 167 height 26
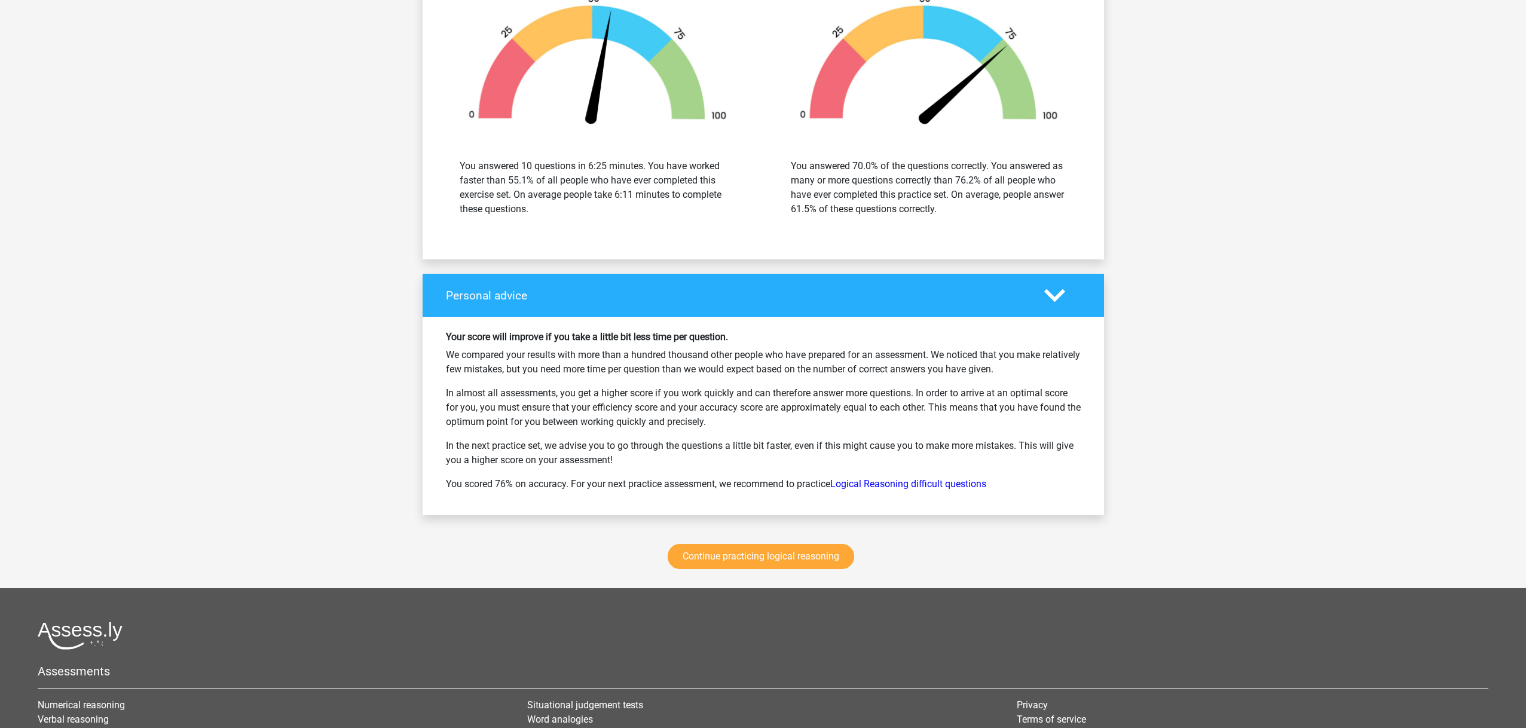
scroll to position [3021, 0]
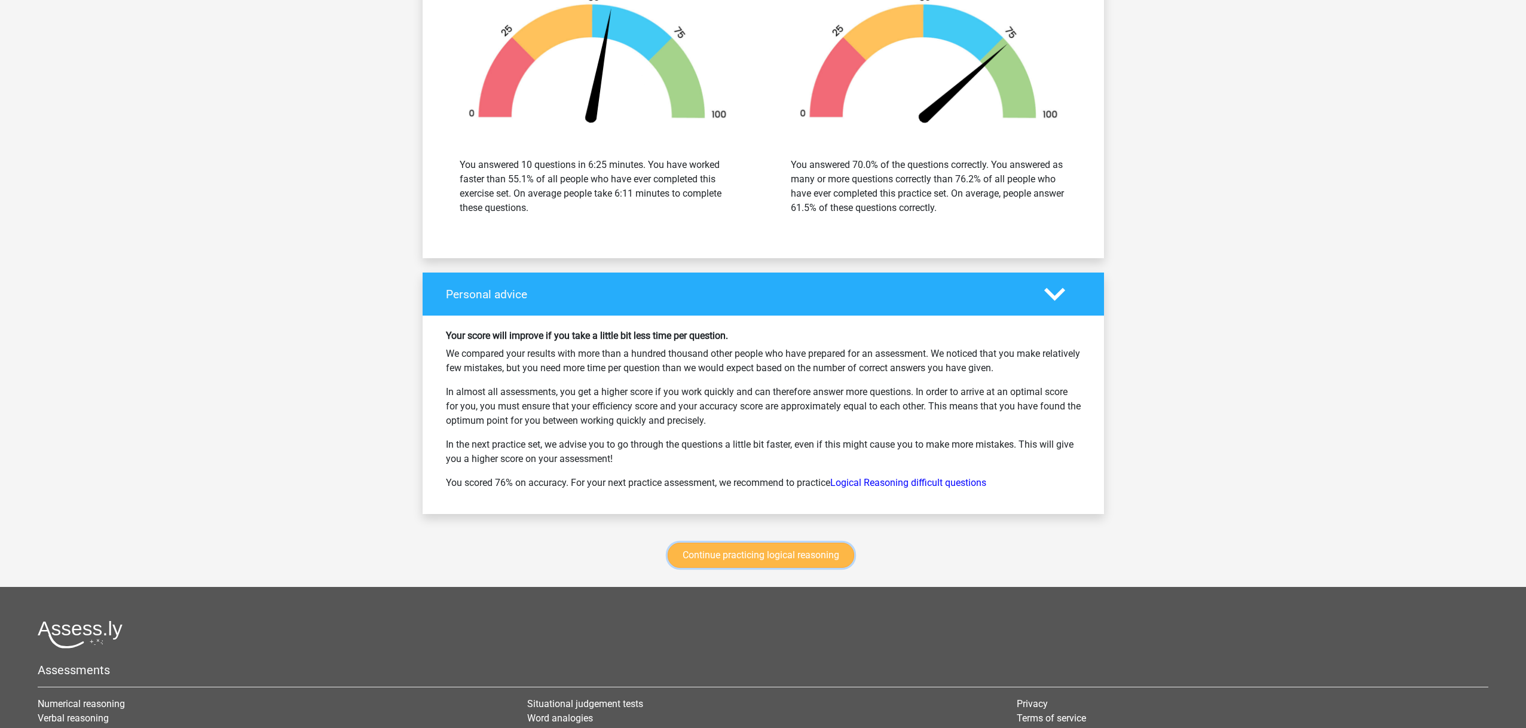
click at [734, 560] on link "Continue practicing logical reasoning" at bounding box center [761, 555] width 187 height 25
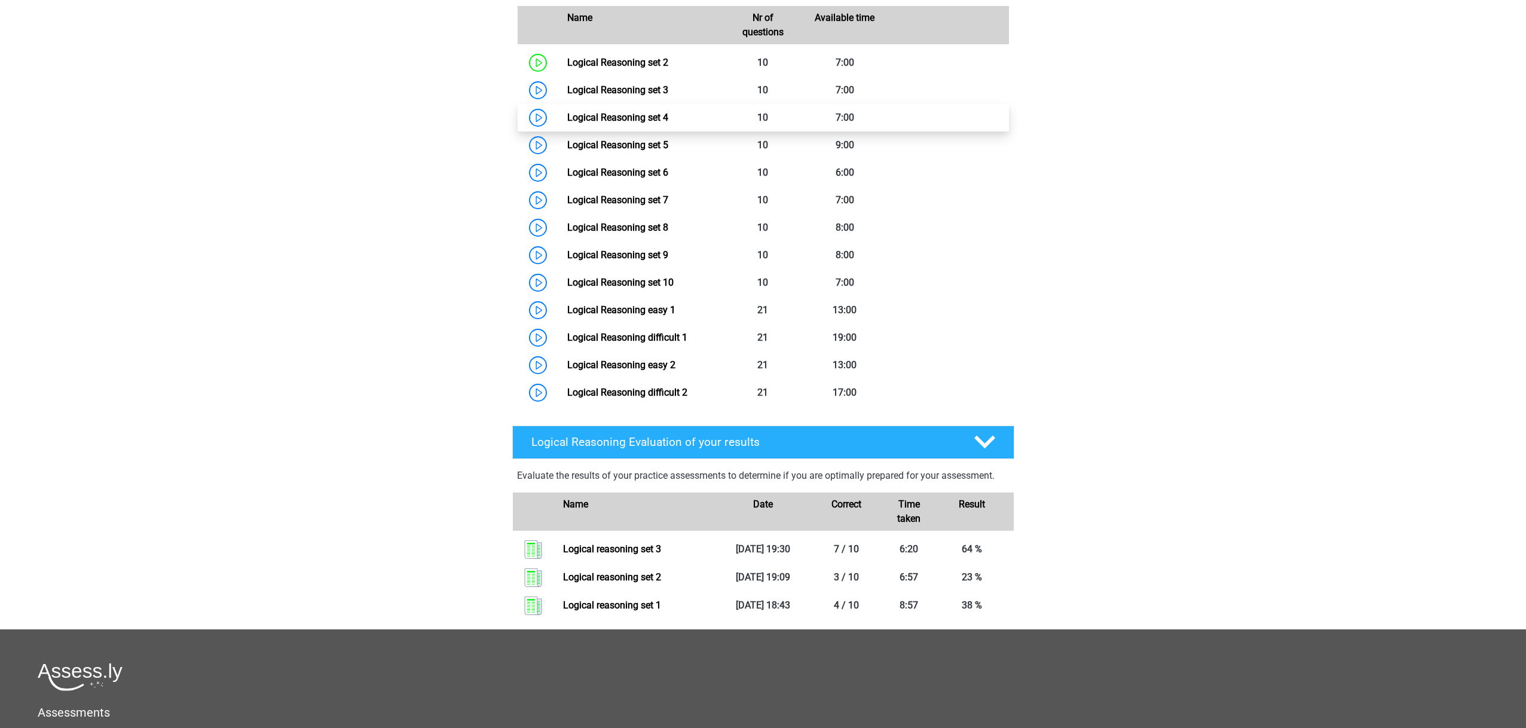
scroll to position [585, 0]
click at [626, 124] on link "Logical Reasoning set 4" at bounding box center [617, 117] width 101 height 11
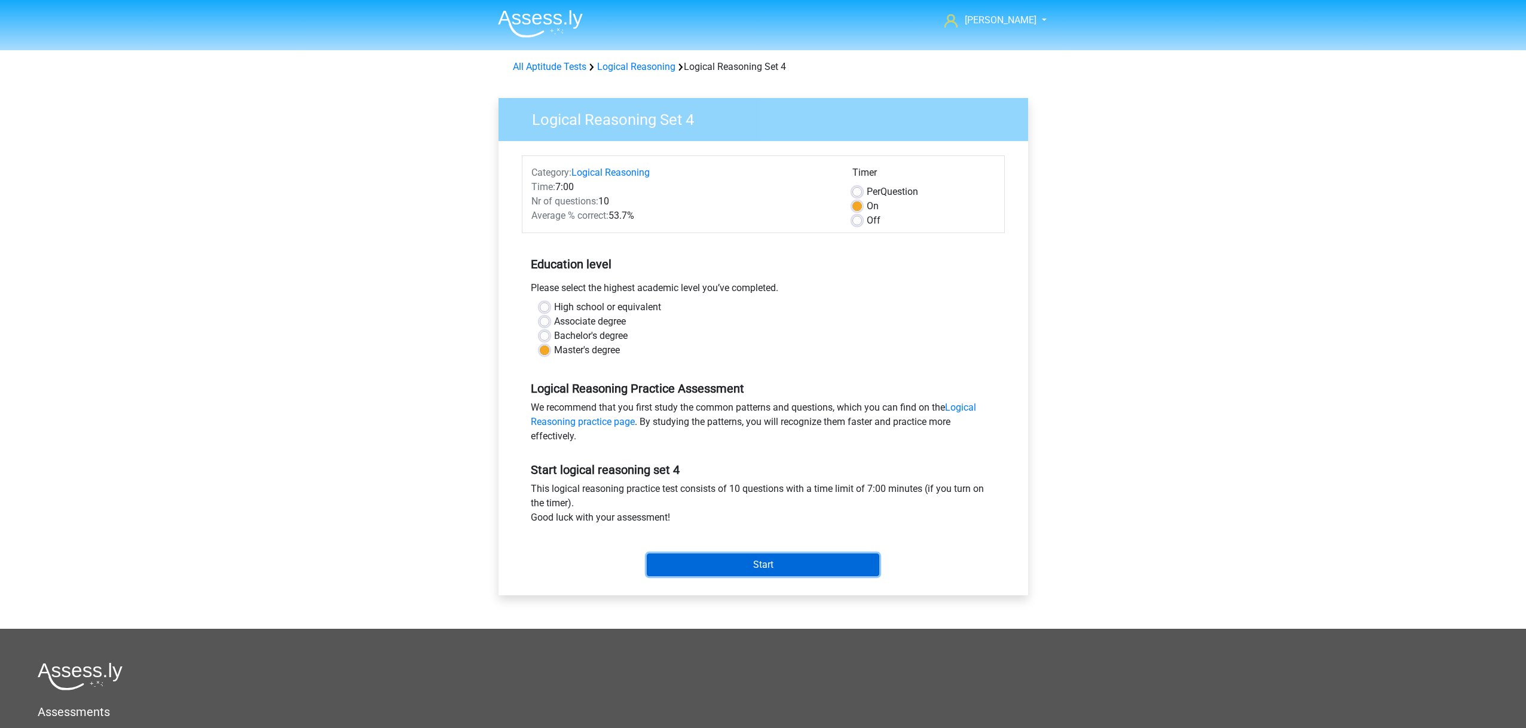
click at [735, 558] on input "Start" at bounding box center [763, 565] width 233 height 23
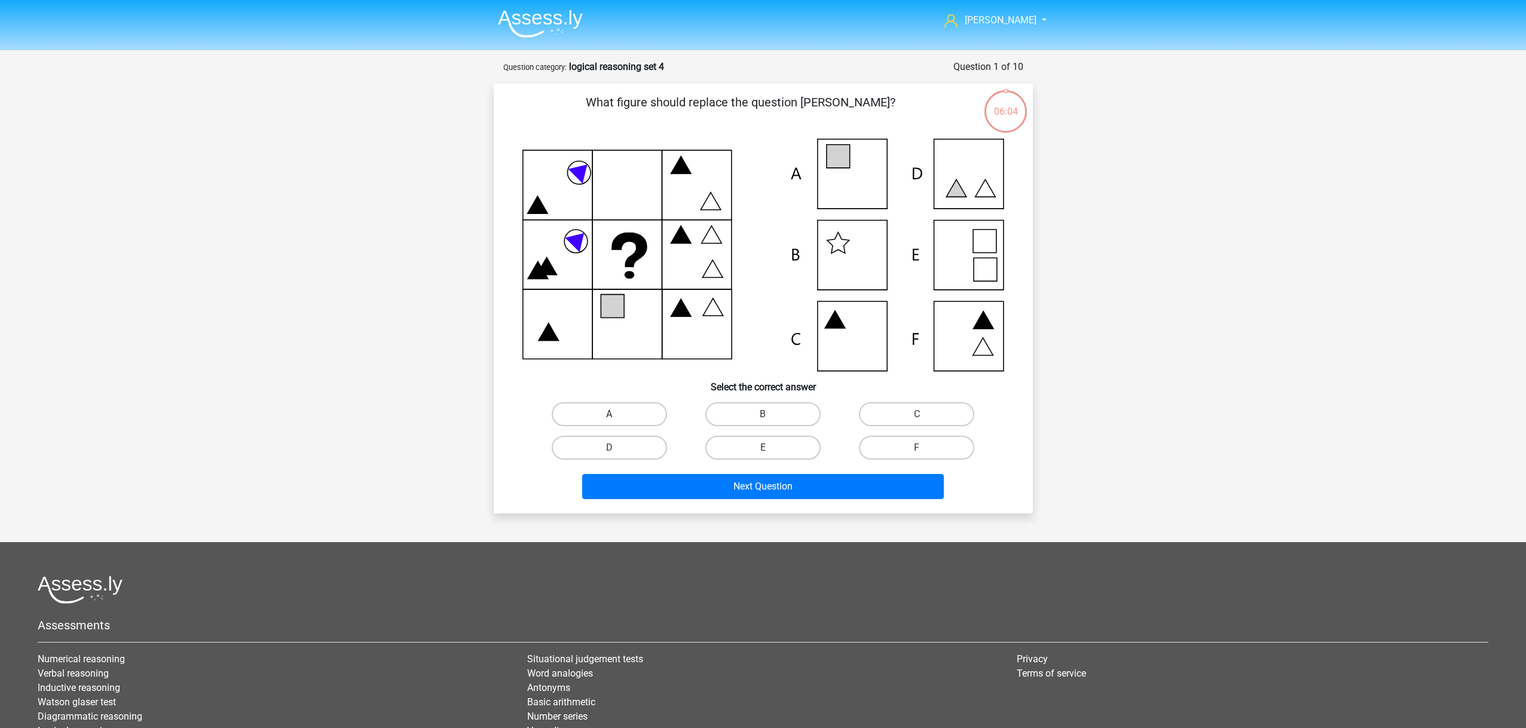
click at [604, 413] on label "A" at bounding box center [609, 414] width 115 height 24
click at [609, 414] on input "A" at bounding box center [613, 418] width 8 height 8
radio input "true"
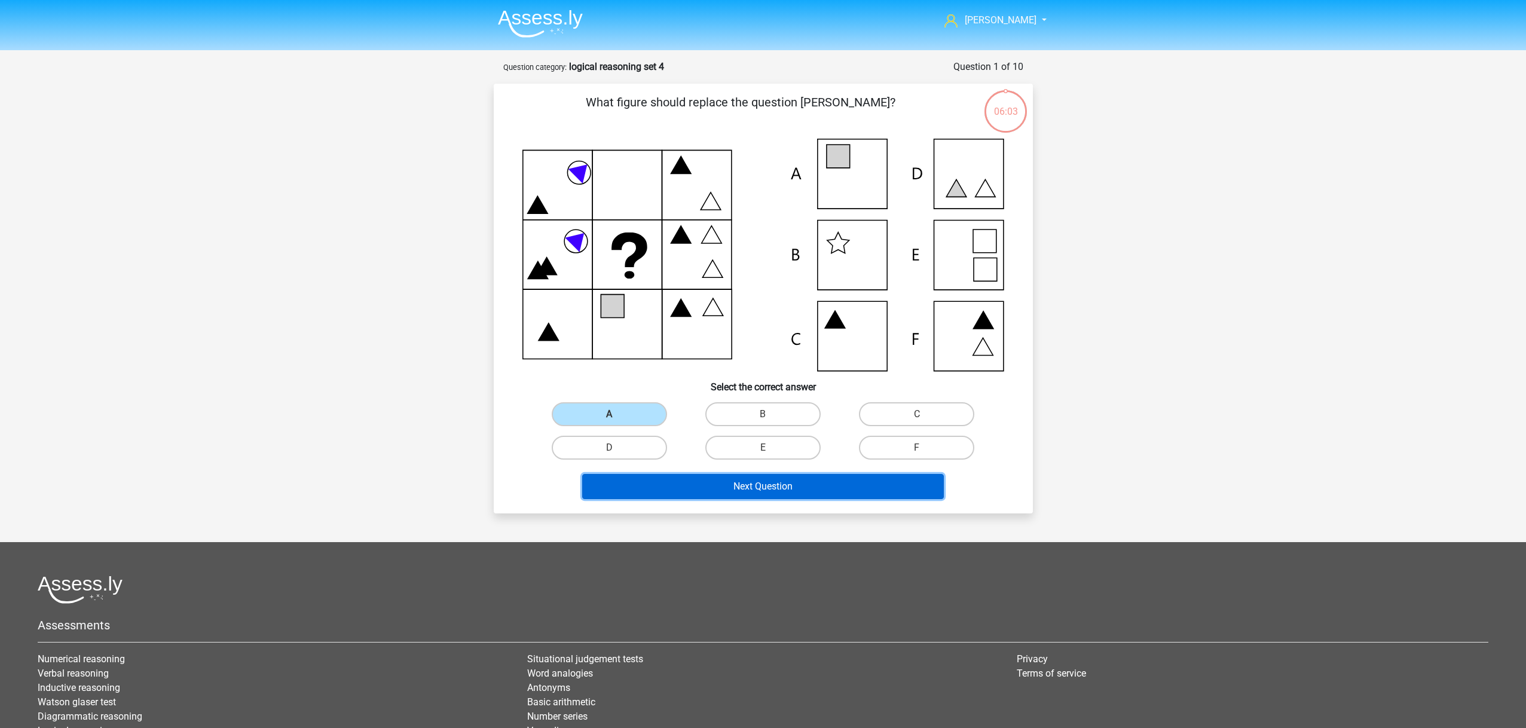
click at [744, 480] on button "Next Question" at bounding box center [763, 486] width 362 height 25
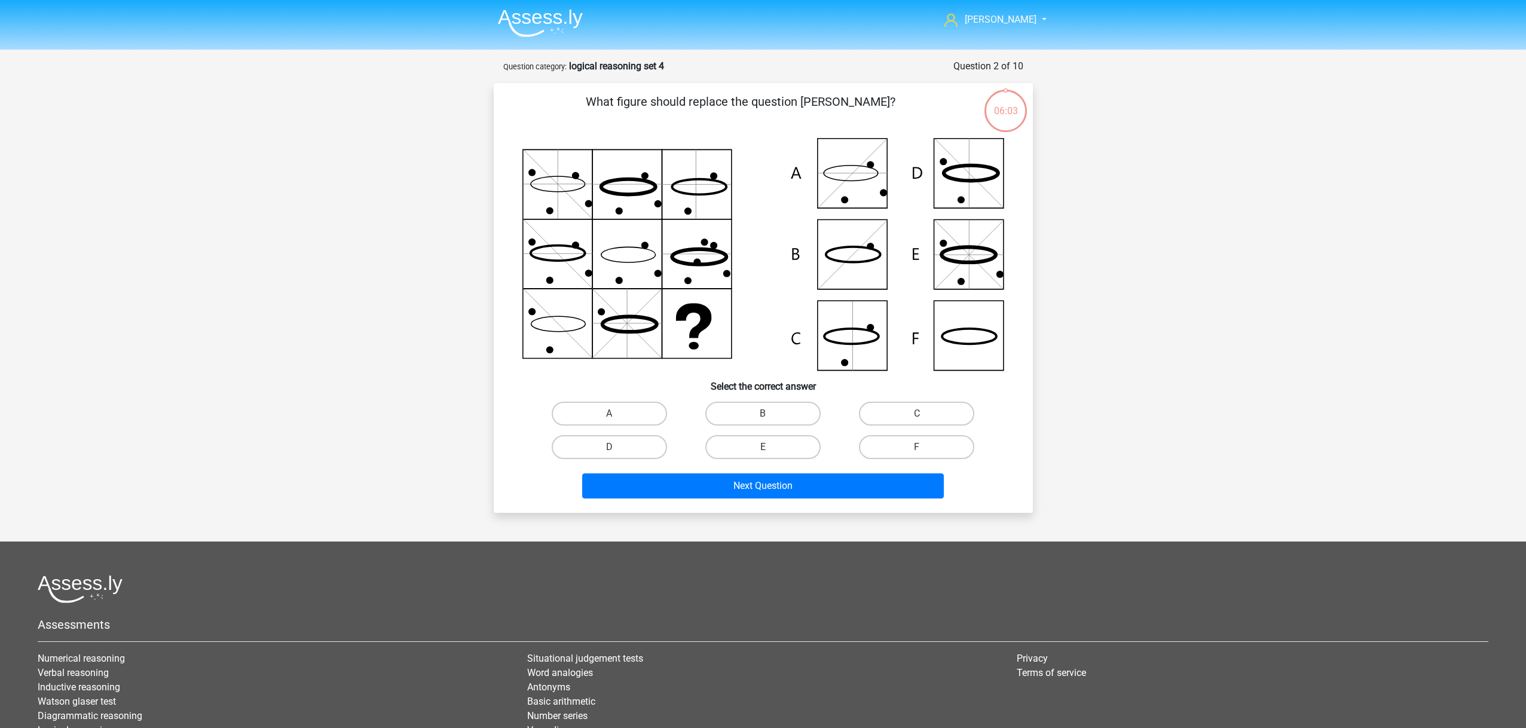
scroll to position [60, 0]
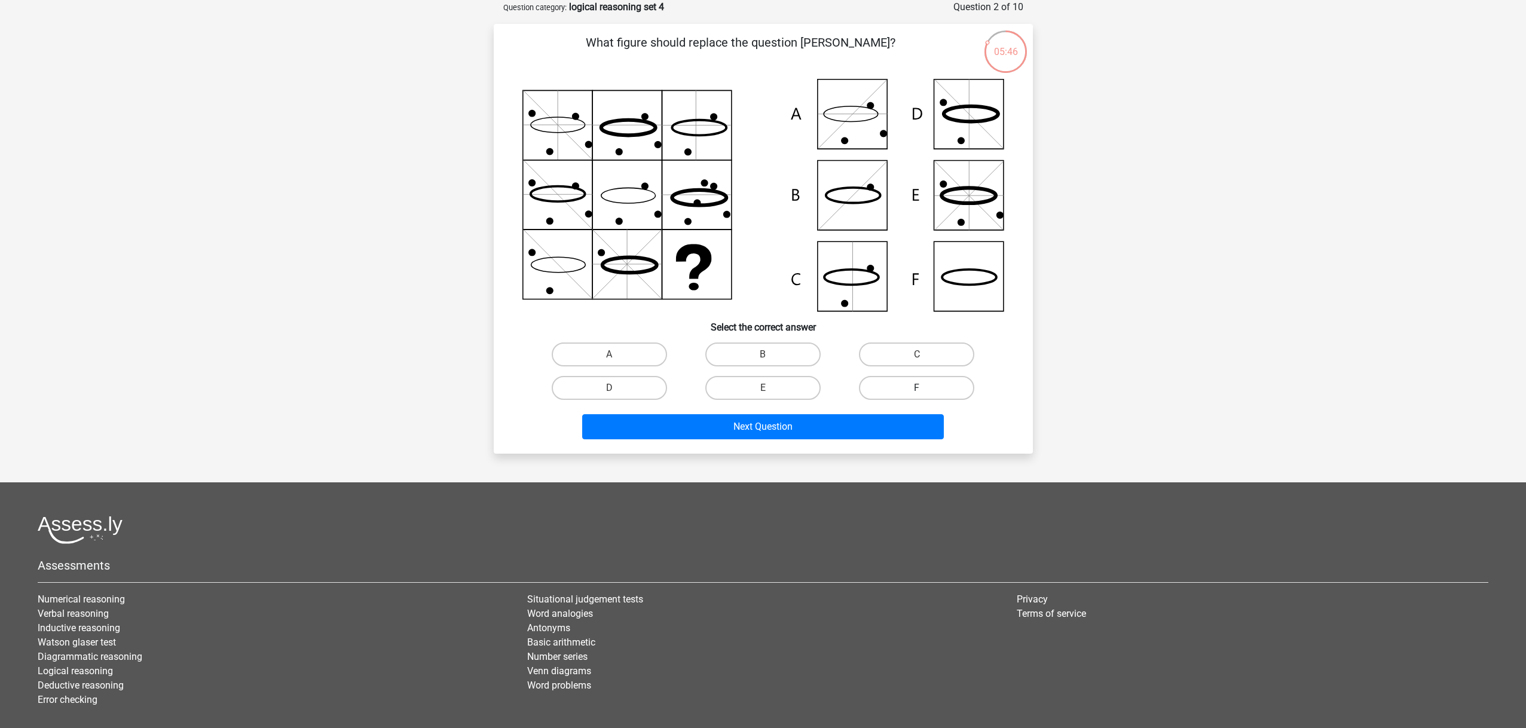
click at [903, 387] on label "F" at bounding box center [916, 388] width 115 height 24
click at [917, 388] on input "F" at bounding box center [921, 392] width 8 height 8
radio input "true"
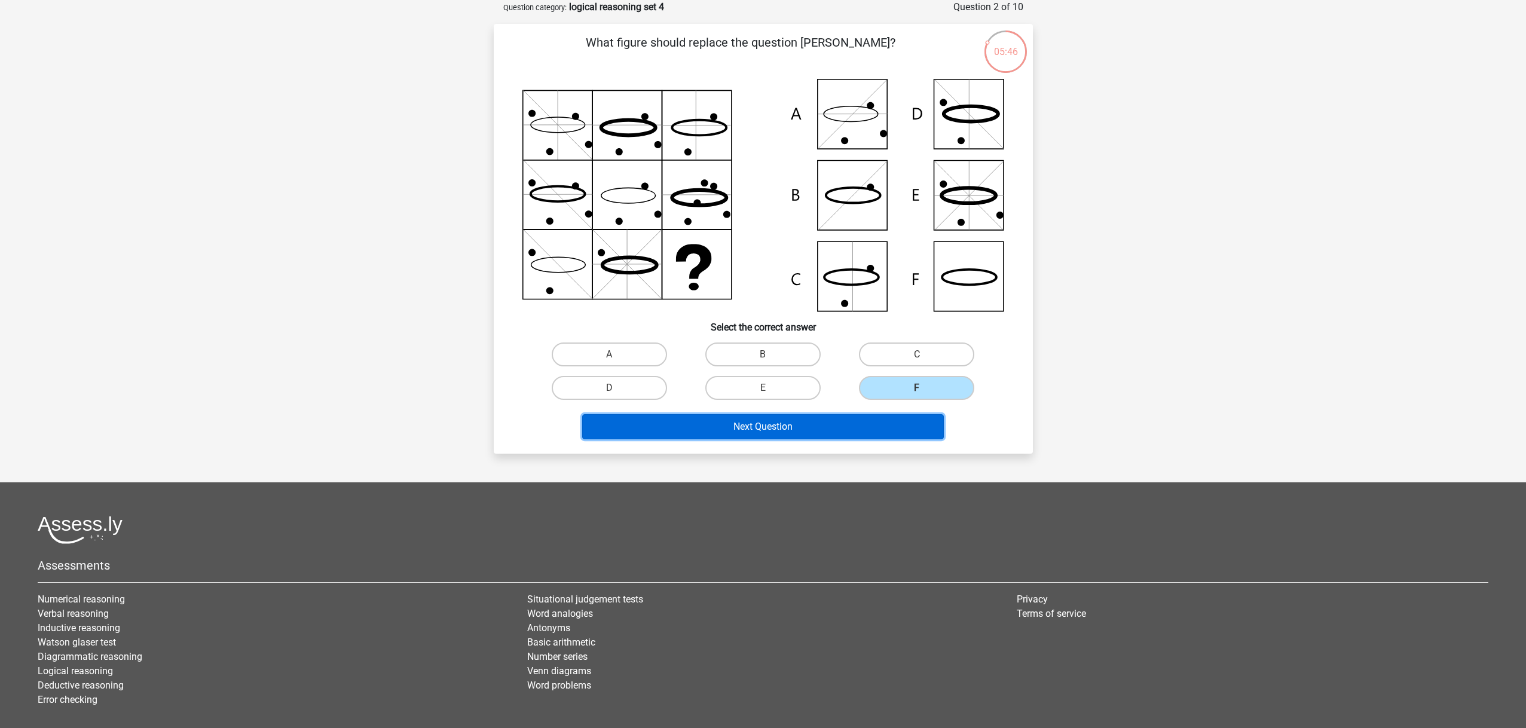
click at [821, 433] on button "Next Question" at bounding box center [763, 426] width 362 height 25
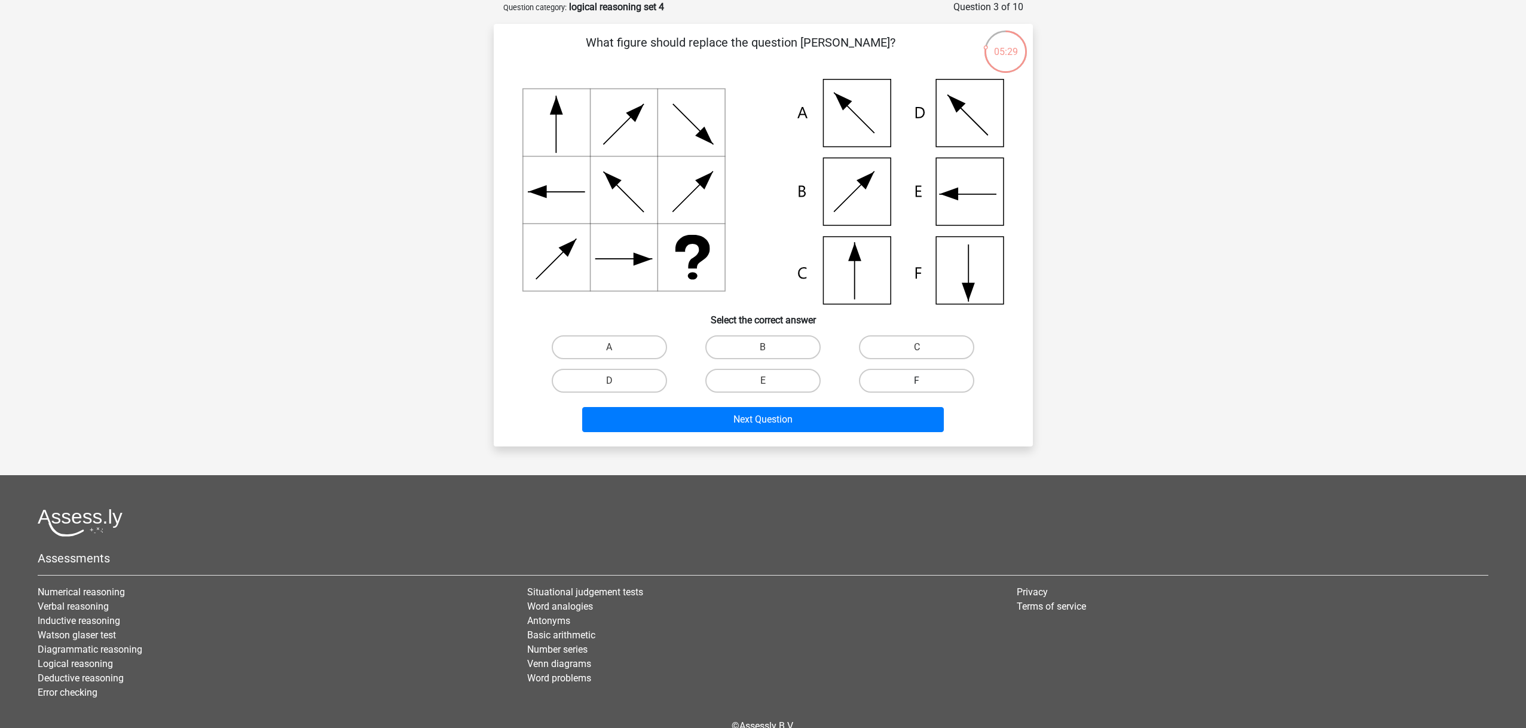
click at [903, 387] on label "F" at bounding box center [916, 381] width 115 height 24
click at [917, 387] on input "F" at bounding box center [921, 385] width 8 height 8
radio input "true"
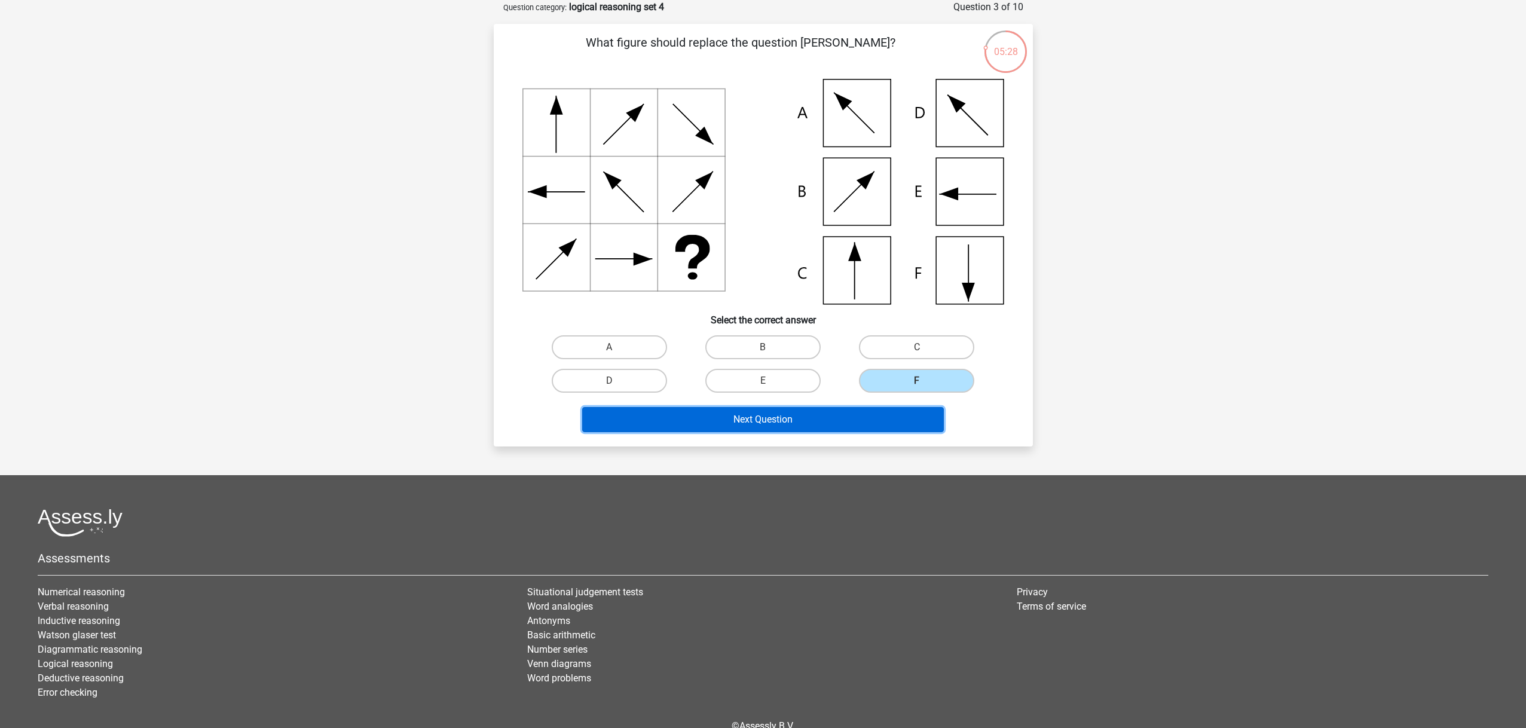
click at [847, 417] on button "Next Question" at bounding box center [763, 419] width 362 height 25
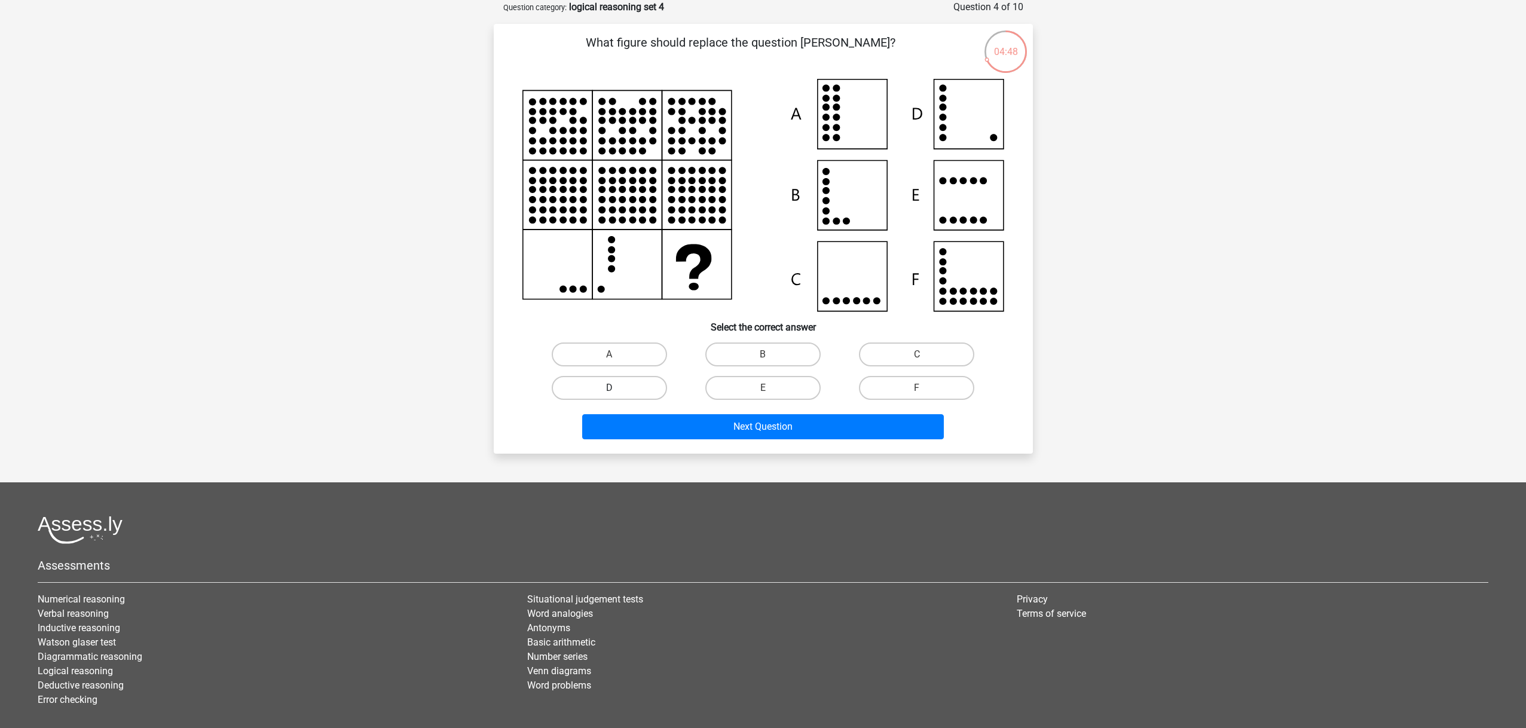
click at [643, 384] on label "D" at bounding box center [609, 388] width 115 height 24
click at [617, 388] on input "D" at bounding box center [613, 392] width 8 height 8
radio input "true"
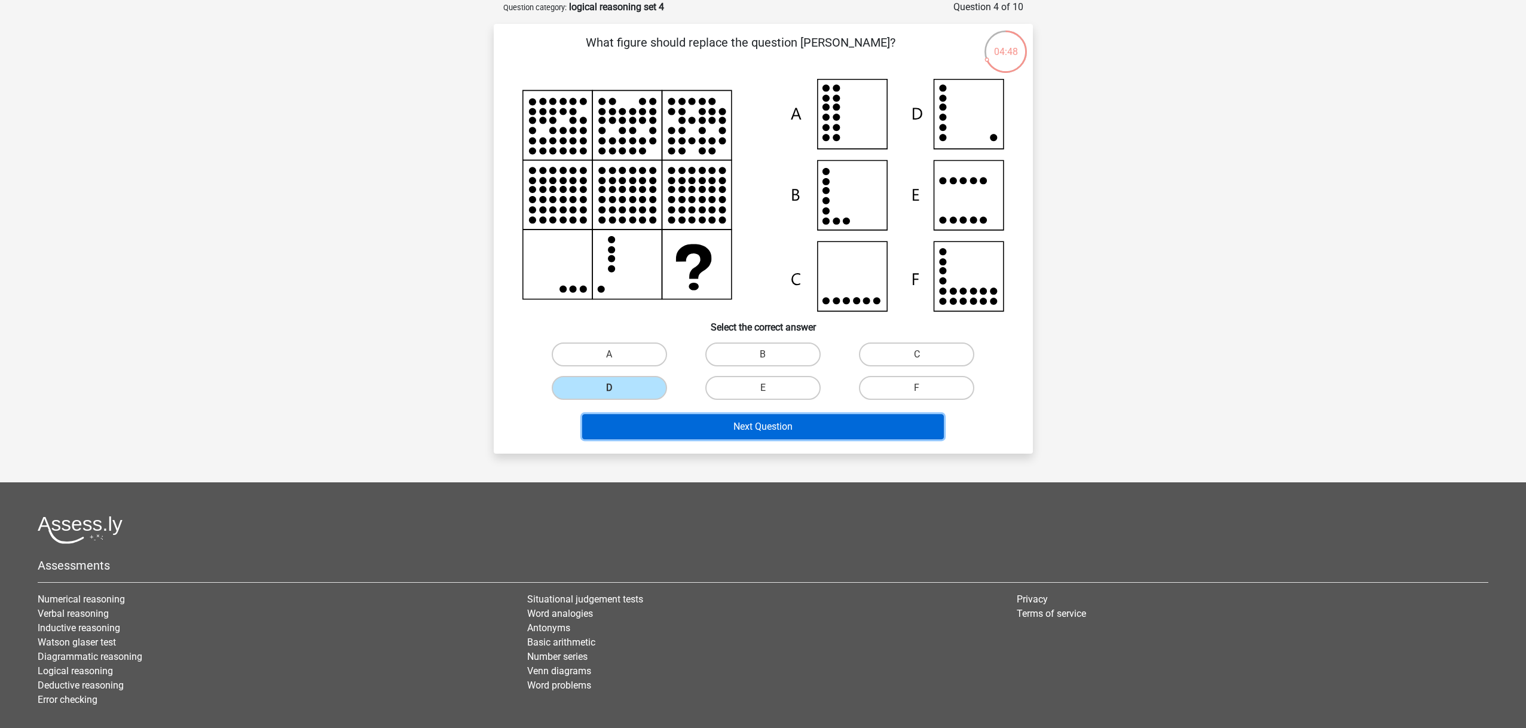
click at [759, 432] on button "Next Question" at bounding box center [763, 426] width 362 height 25
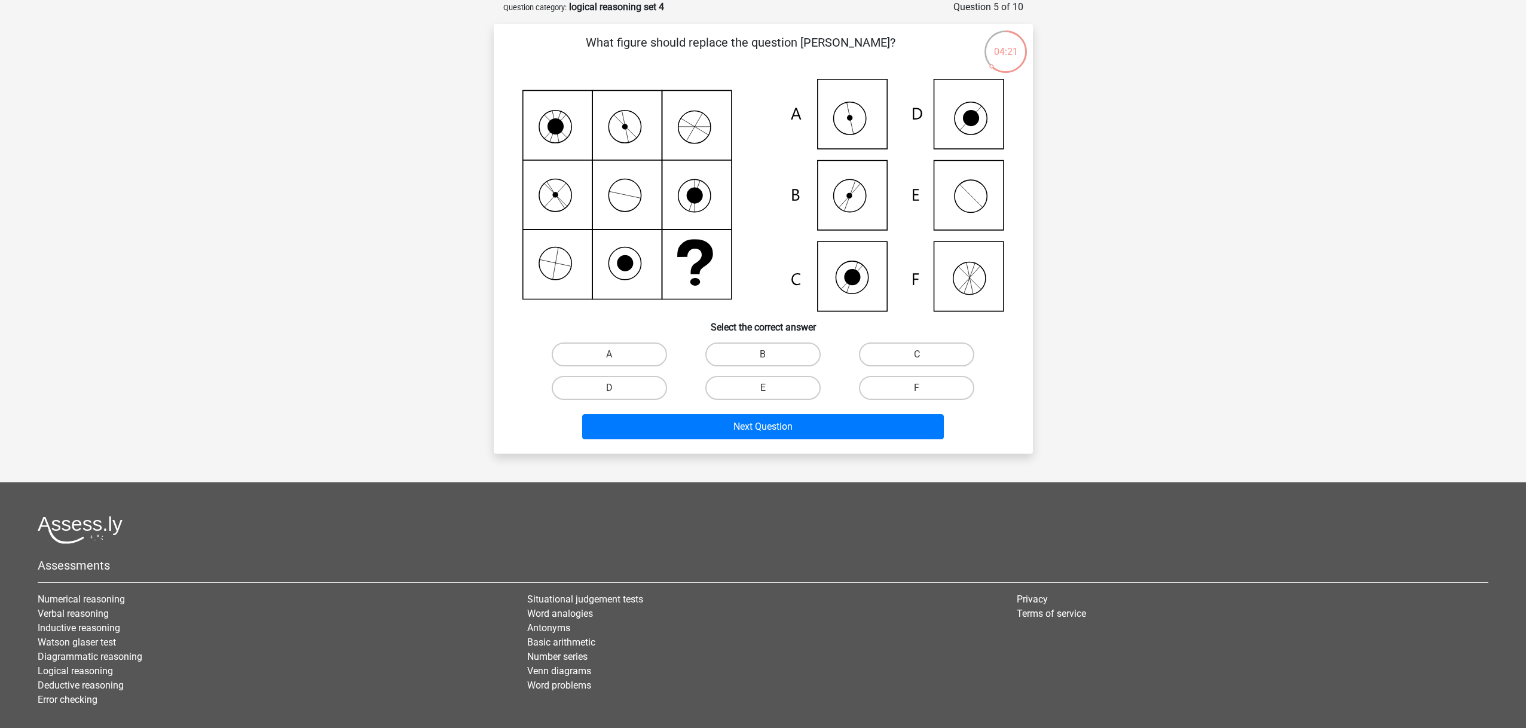
click at [615, 358] on input "A" at bounding box center [613, 359] width 8 height 8
radio input "true"
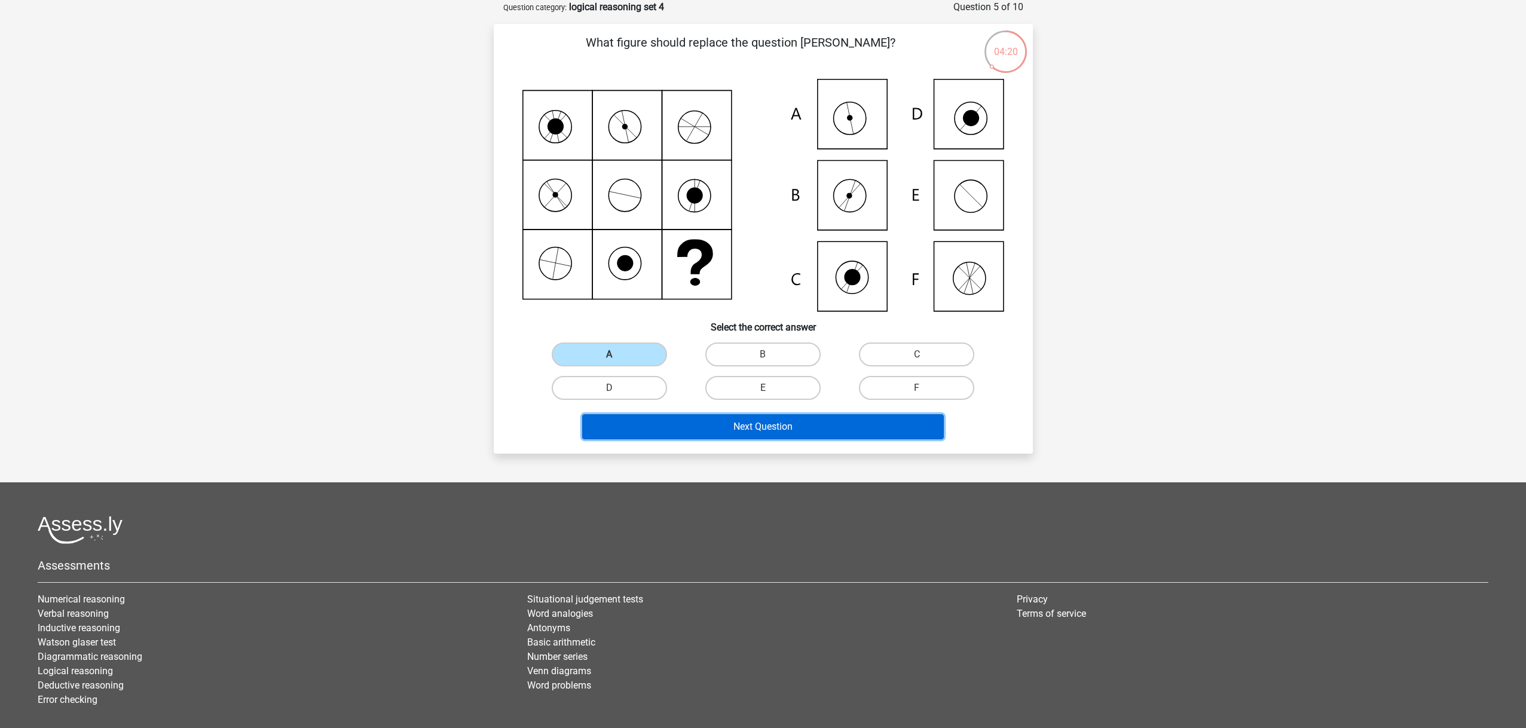
click at [772, 433] on button "Next Question" at bounding box center [763, 426] width 362 height 25
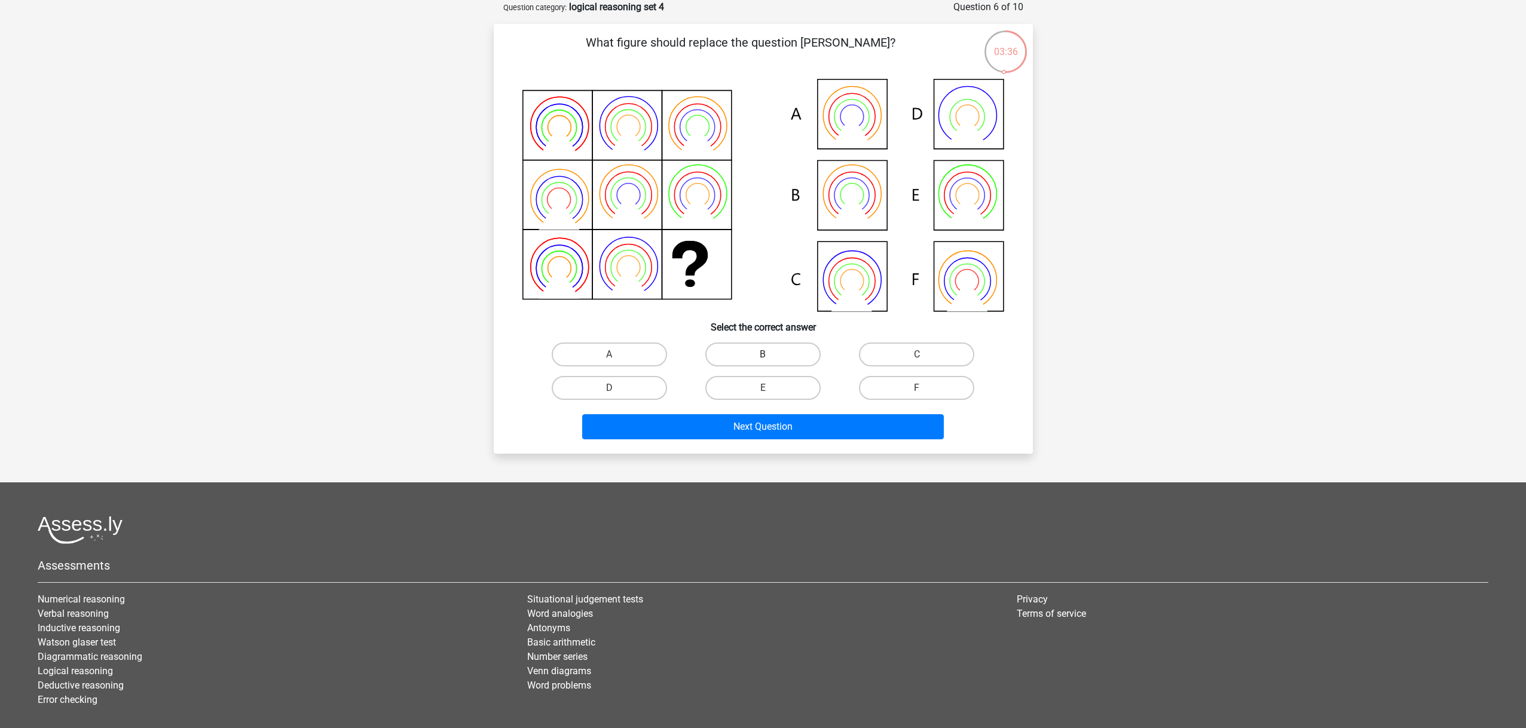
click at [750, 353] on label "B" at bounding box center [762, 355] width 115 height 24
click at [763, 355] on input "B" at bounding box center [767, 359] width 8 height 8
radio input "true"
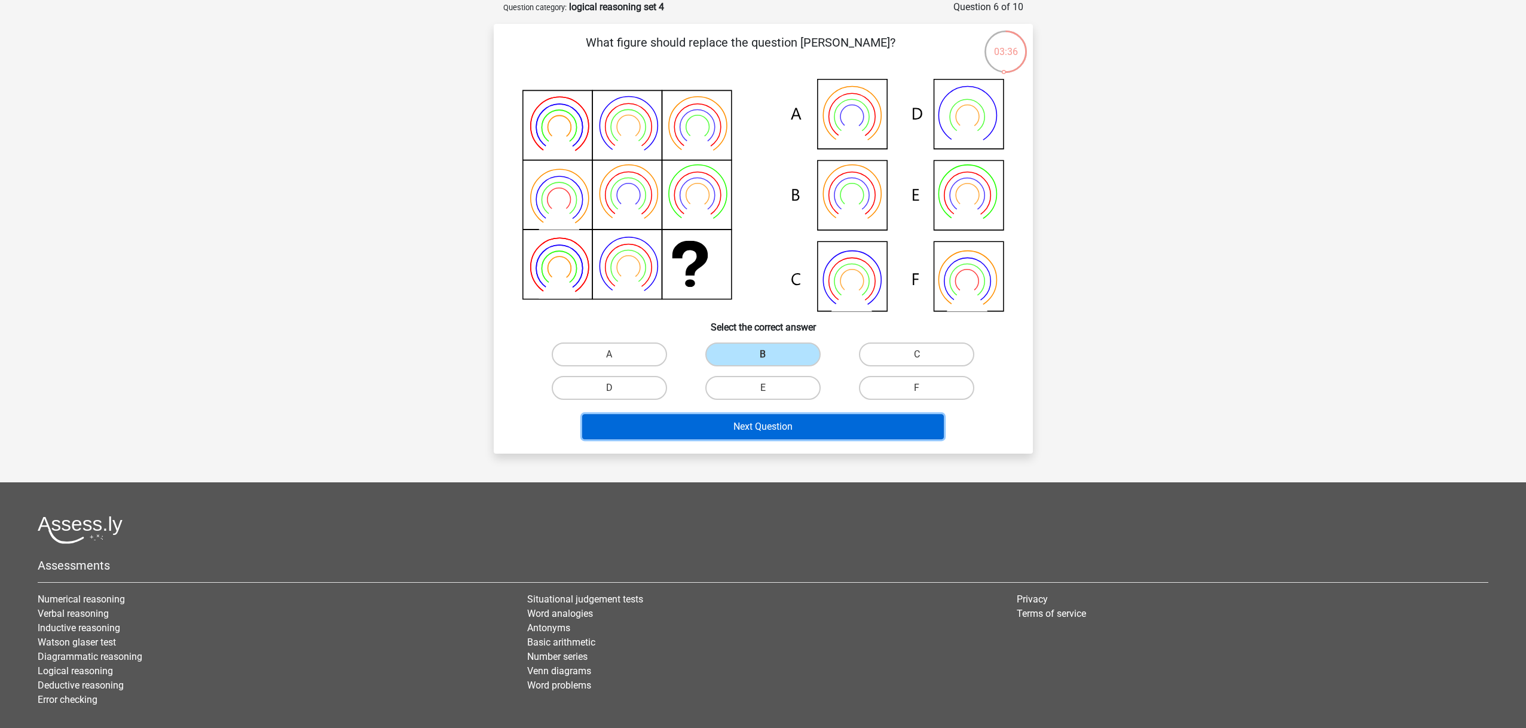
click at [743, 421] on button "Next Question" at bounding box center [763, 426] width 362 height 25
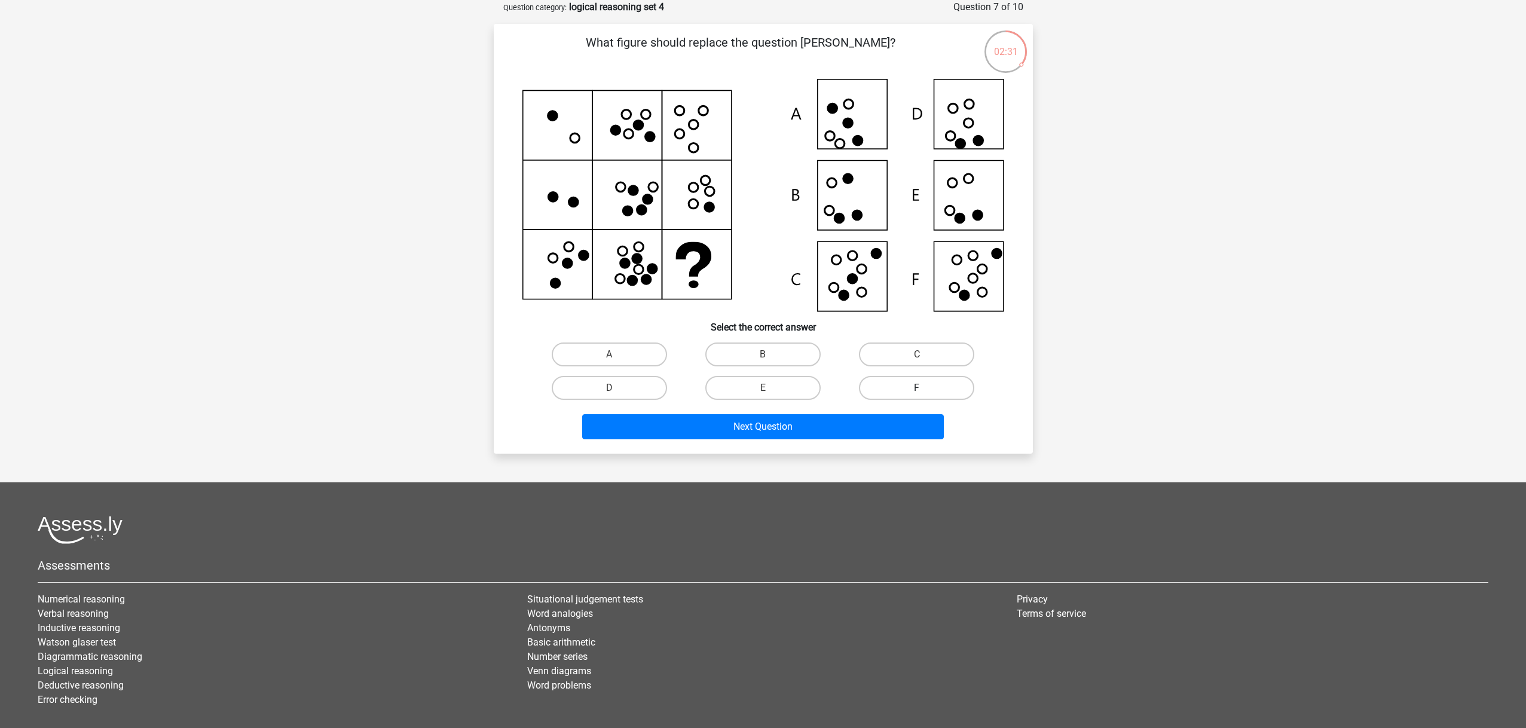
click at [902, 384] on label "F" at bounding box center [916, 388] width 115 height 24
click at [917, 388] on input "F" at bounding box center [921, 392] width 8 height 8
radio input "true"
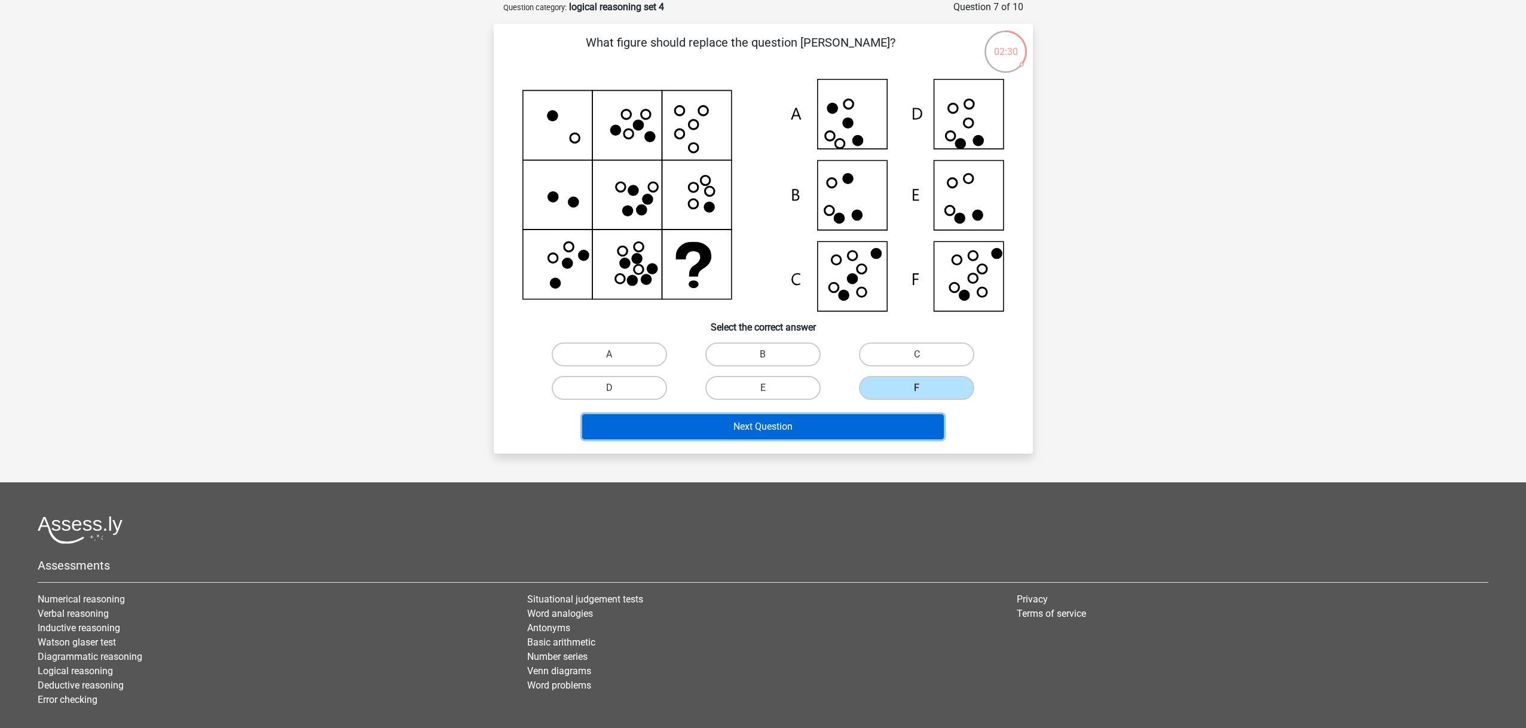
click at [825, 431] on button "Next Question" at bounding box center [763, 426] width 362 height 25
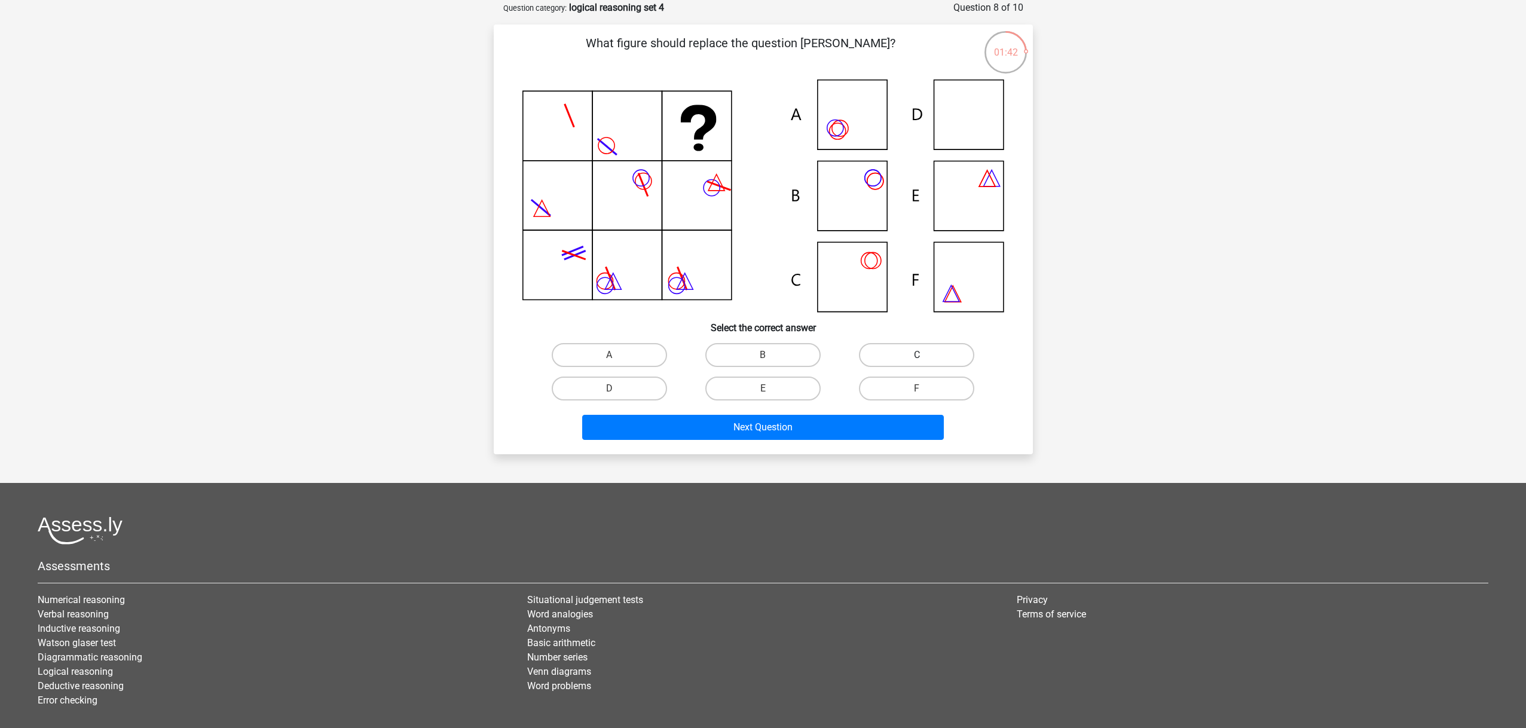
click at [906, 350] on label "C" at bounding box center [916, 355] width 115 height 24
click at [917, 355] on input "C" at bounding box center [921, 359] width 8 height 8
radio input "true"
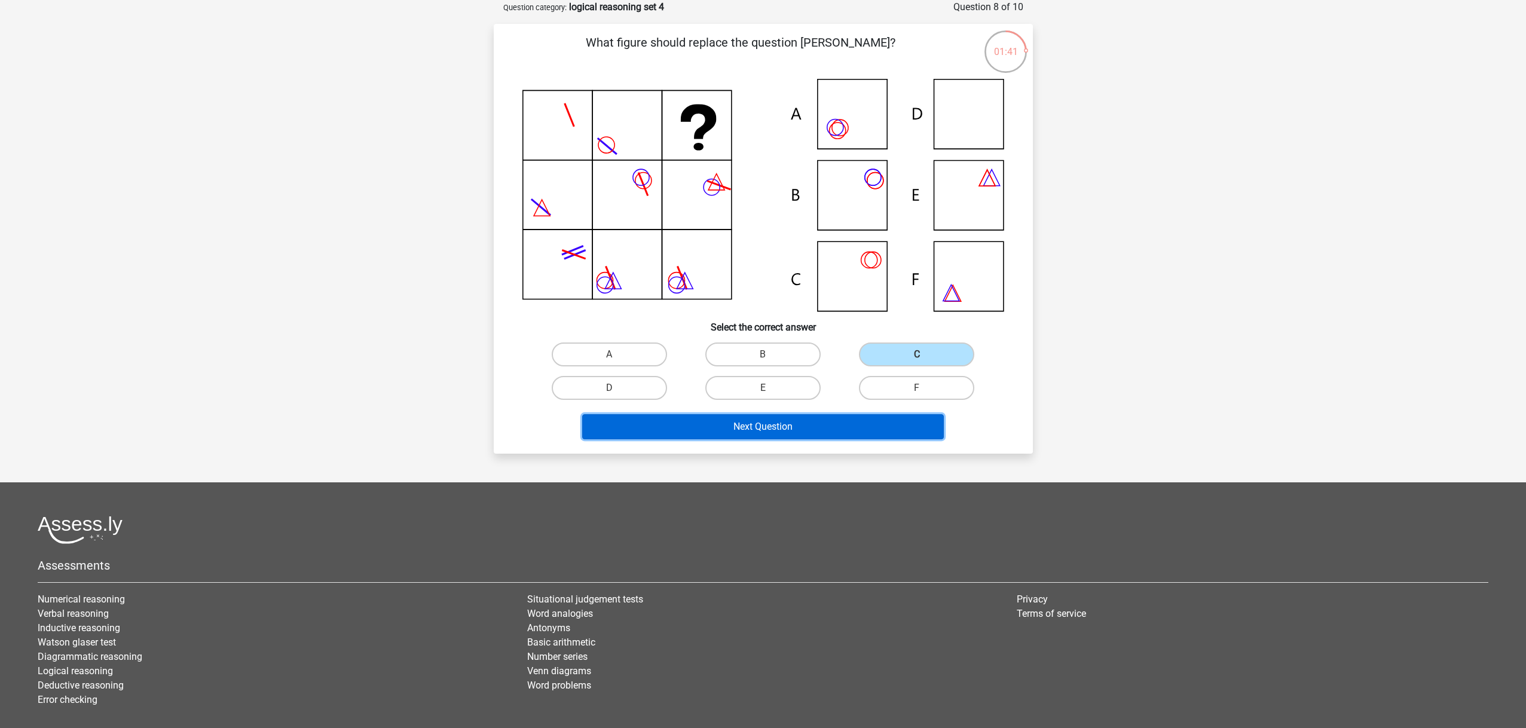
click at [838, 420] on button "Next Question" at bounding box center [763, 426] width 362 height 25
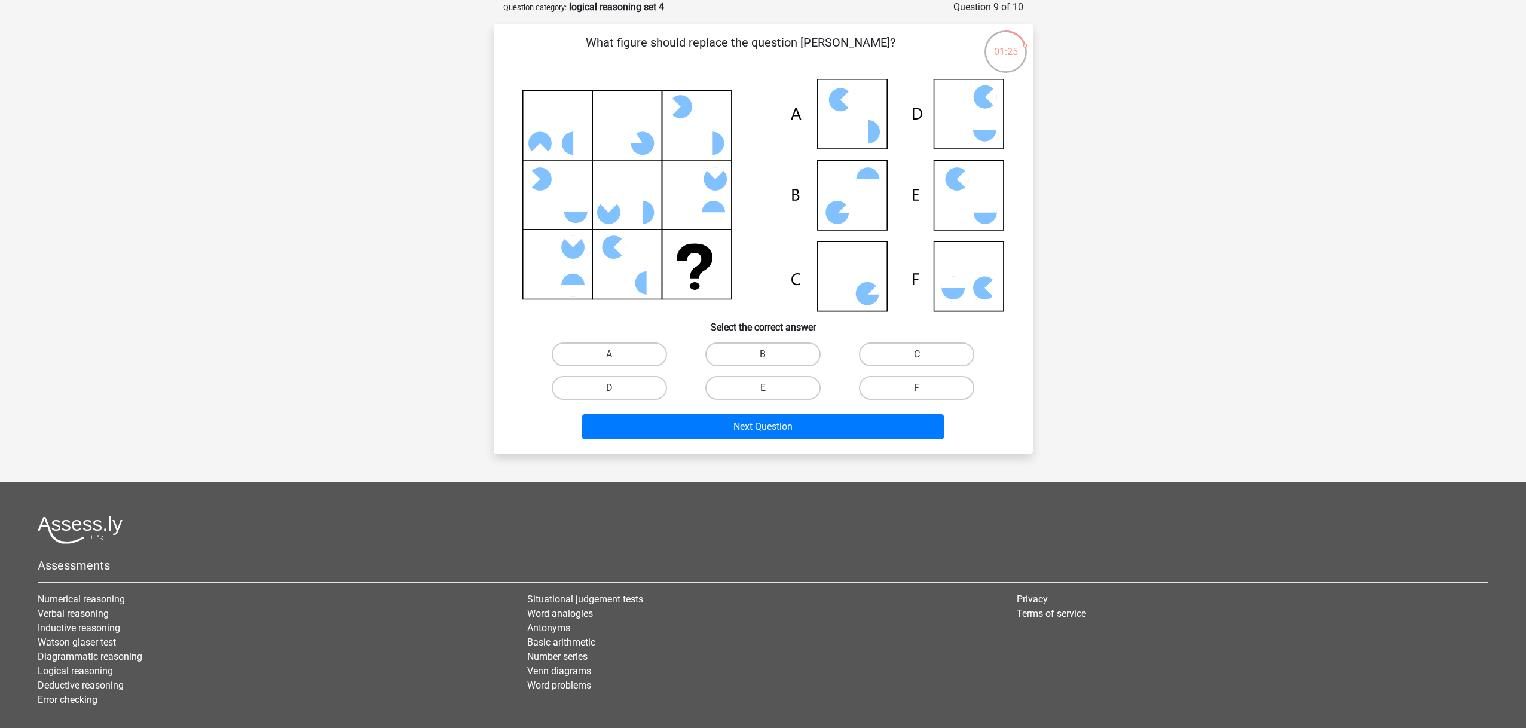
click at [917, 353] on label "C" at bounding box center [916, 355] width 115 height 24
click at [917, 355] on input "C" at bounding box center [921, 359] width 8 height 8
radio input "true"
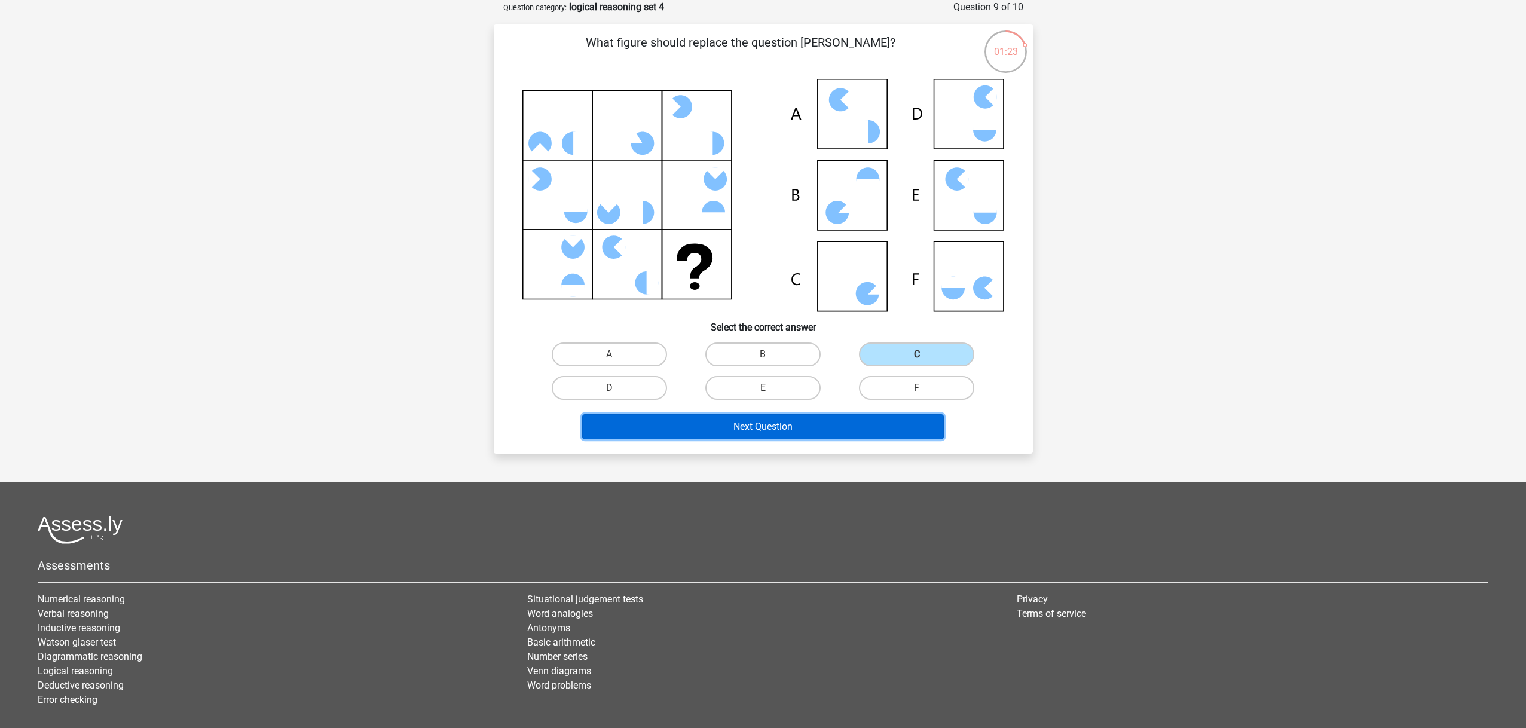
click at [857, 420] on button "Next Question" at bounding box center [763, 426] width 362 height 25
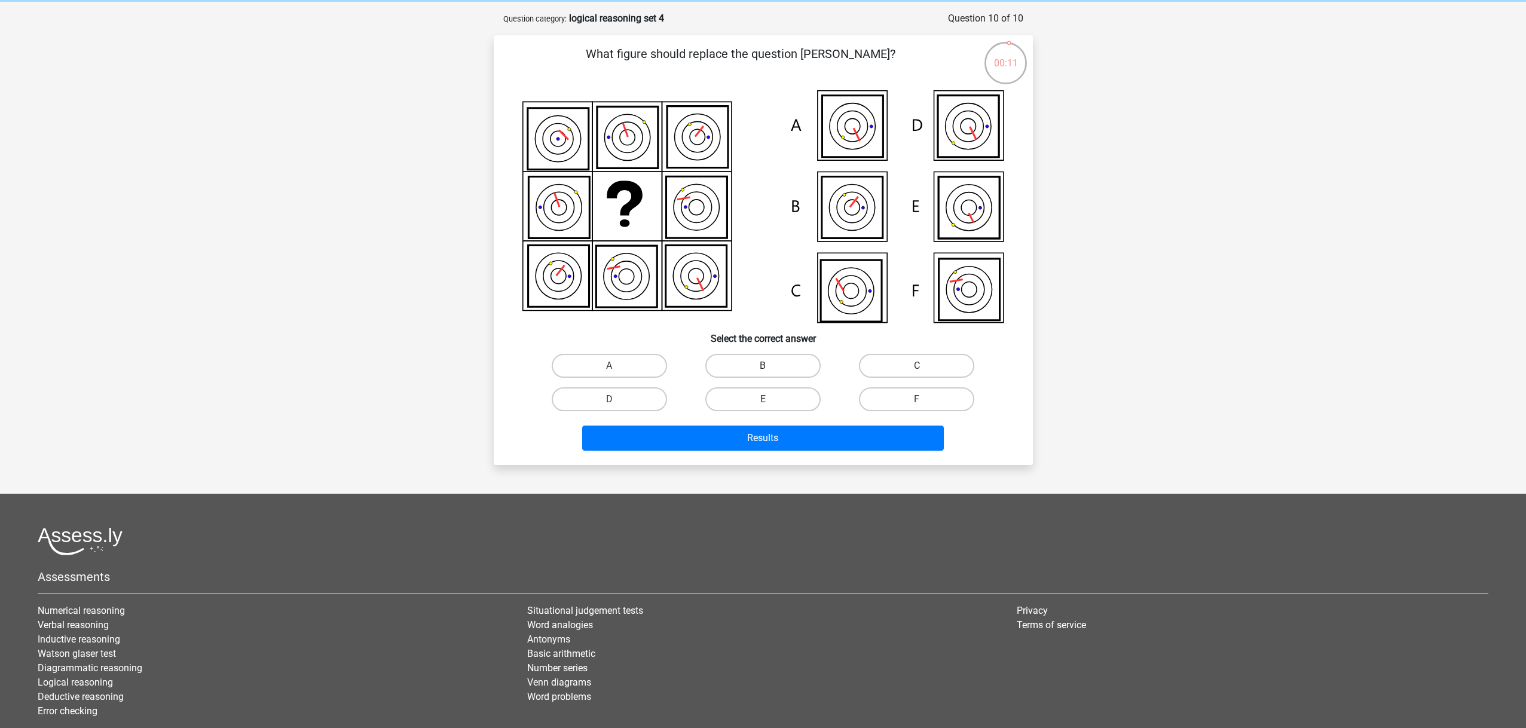
scroll to position [51, 0]
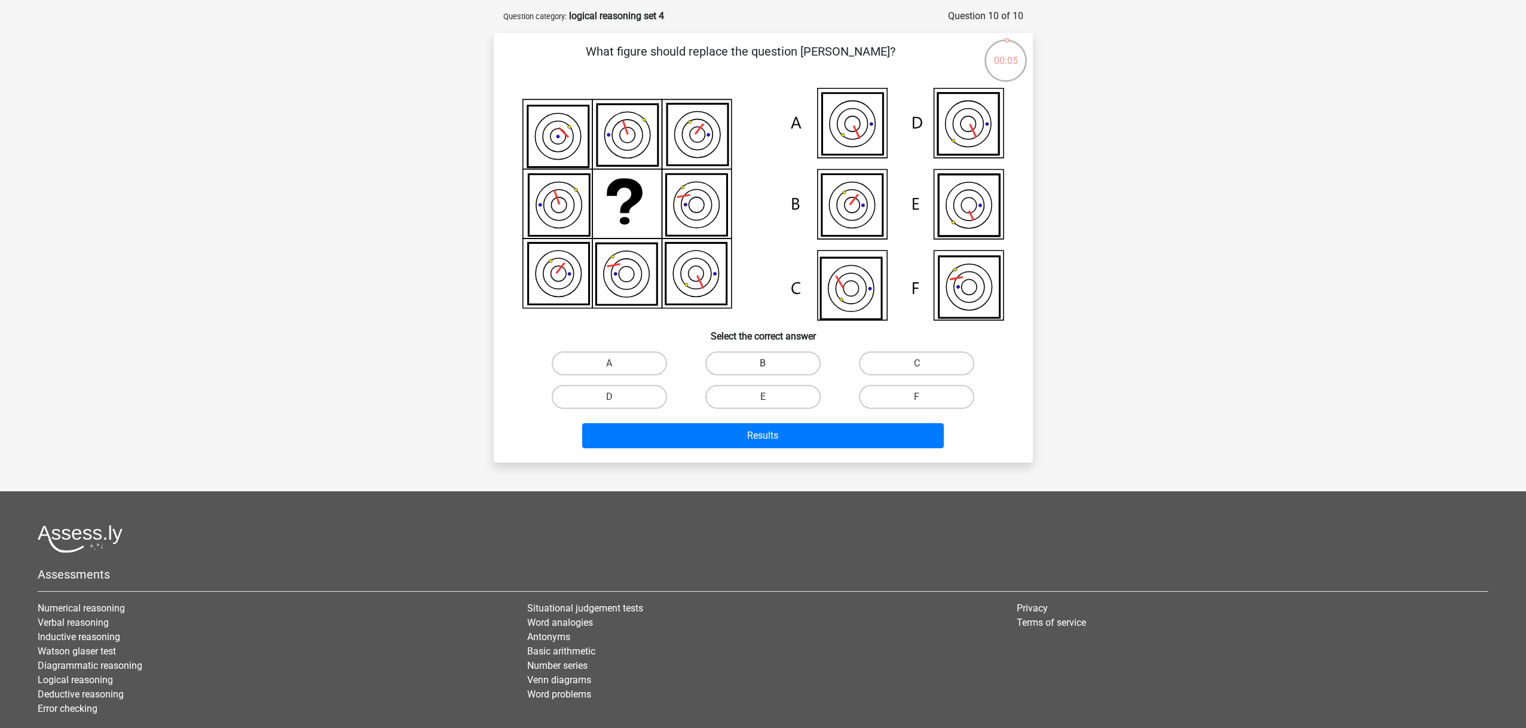
click at [777, 356] on label "B" at bounding box center [762, 364] width 115 height 24
click at [771, 363] on input "B" at bounding box center [767, 367] width 8 height 8
radio input "true"
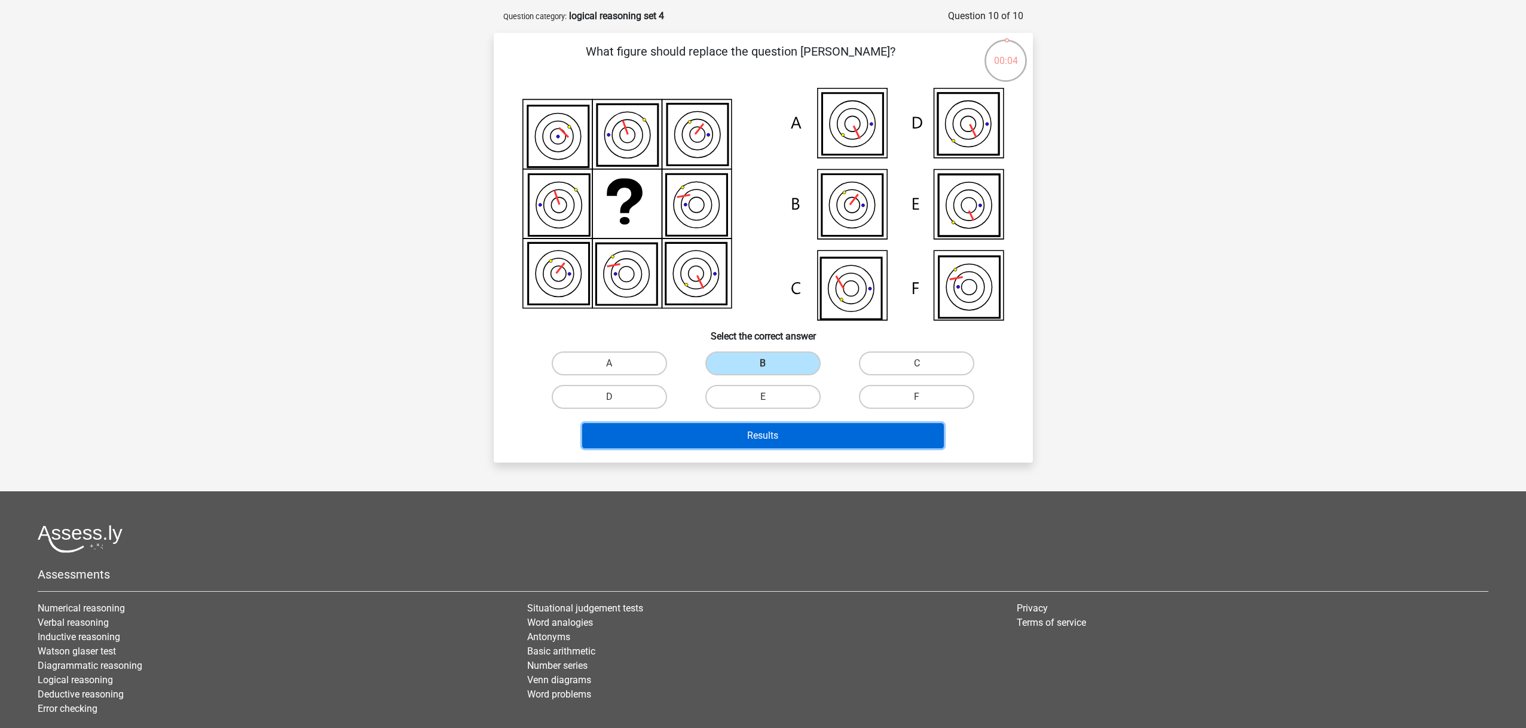
click at [825, 438] on button "Results" at bounding box center [763, 435] width 362 height 25
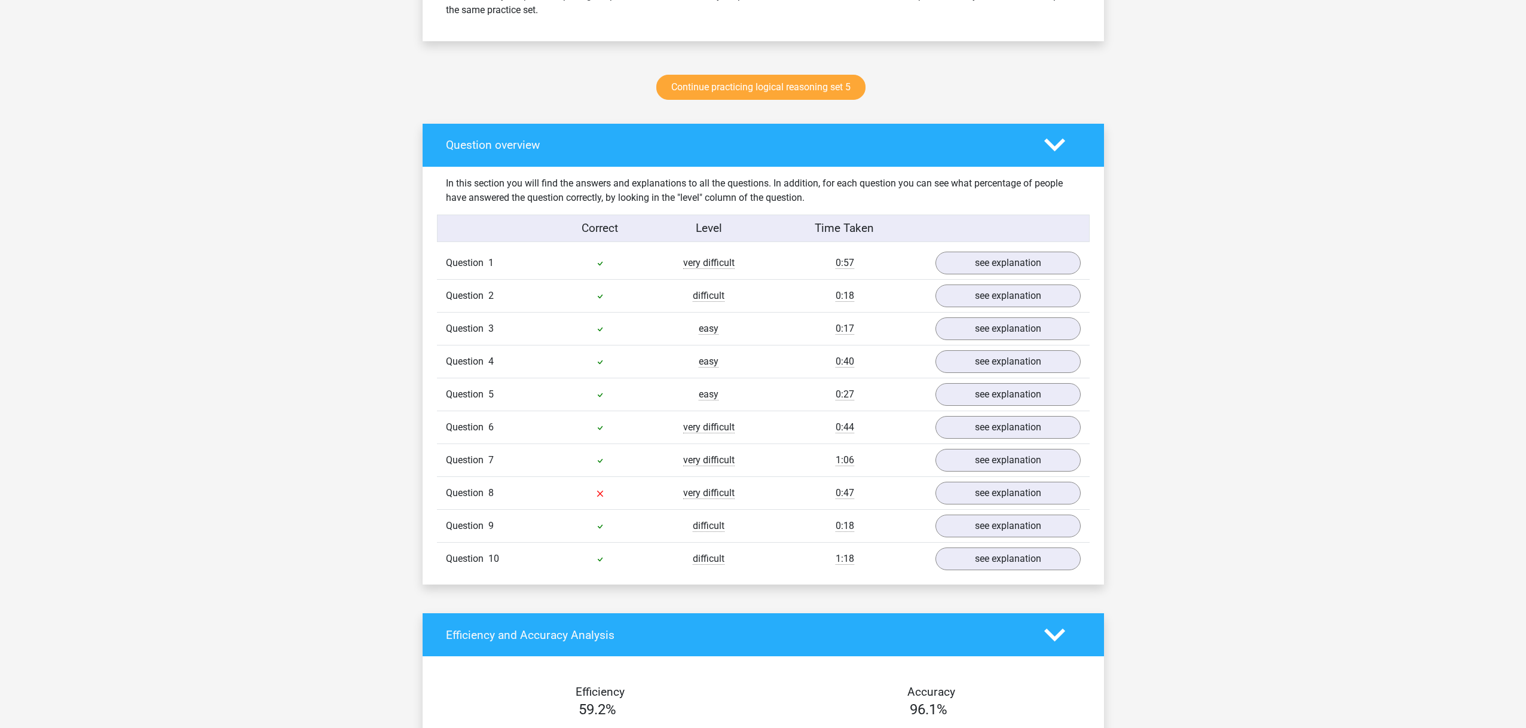
scroll to position [580, 0]
click at [964, 499] on link "see explanation" at bounding box center [1007, 492] width 167 height 26
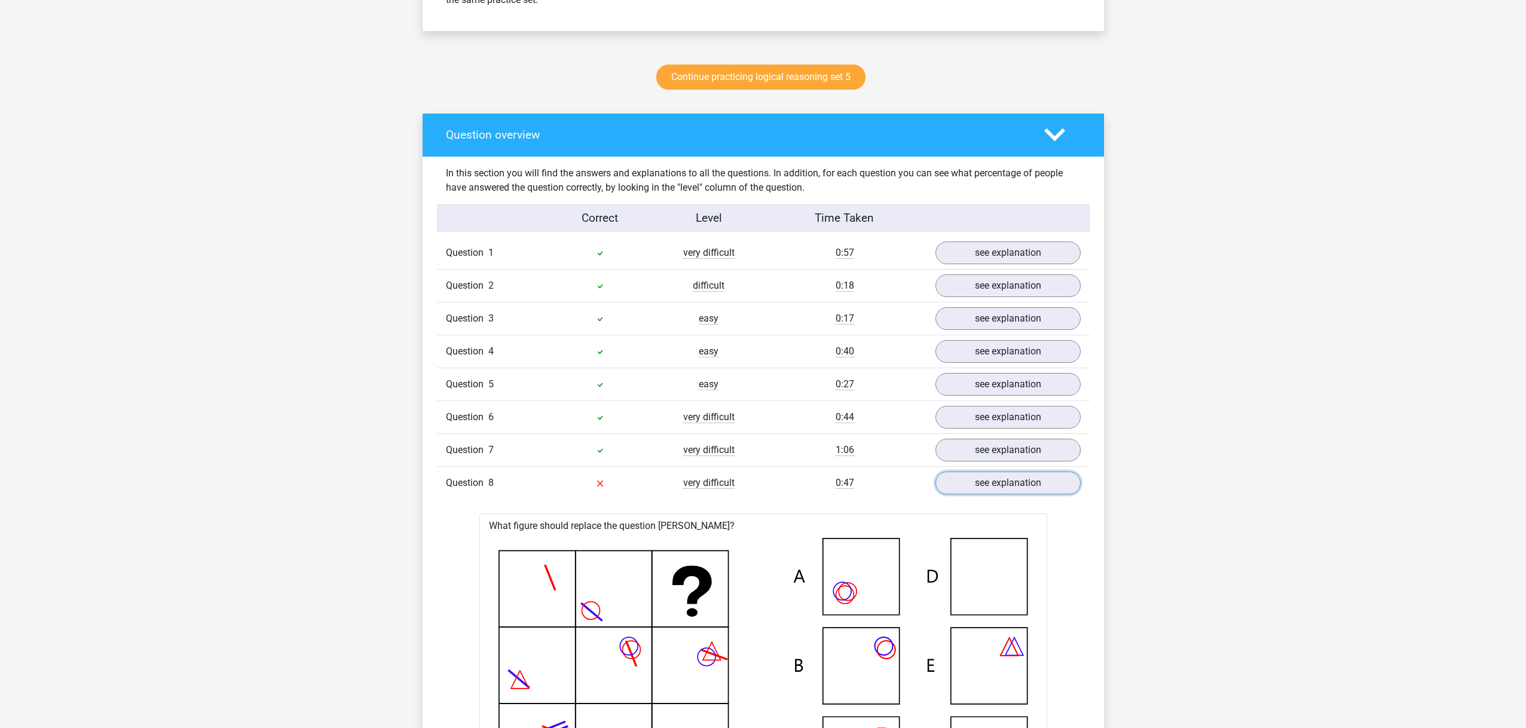
scroll to position [595, 0]
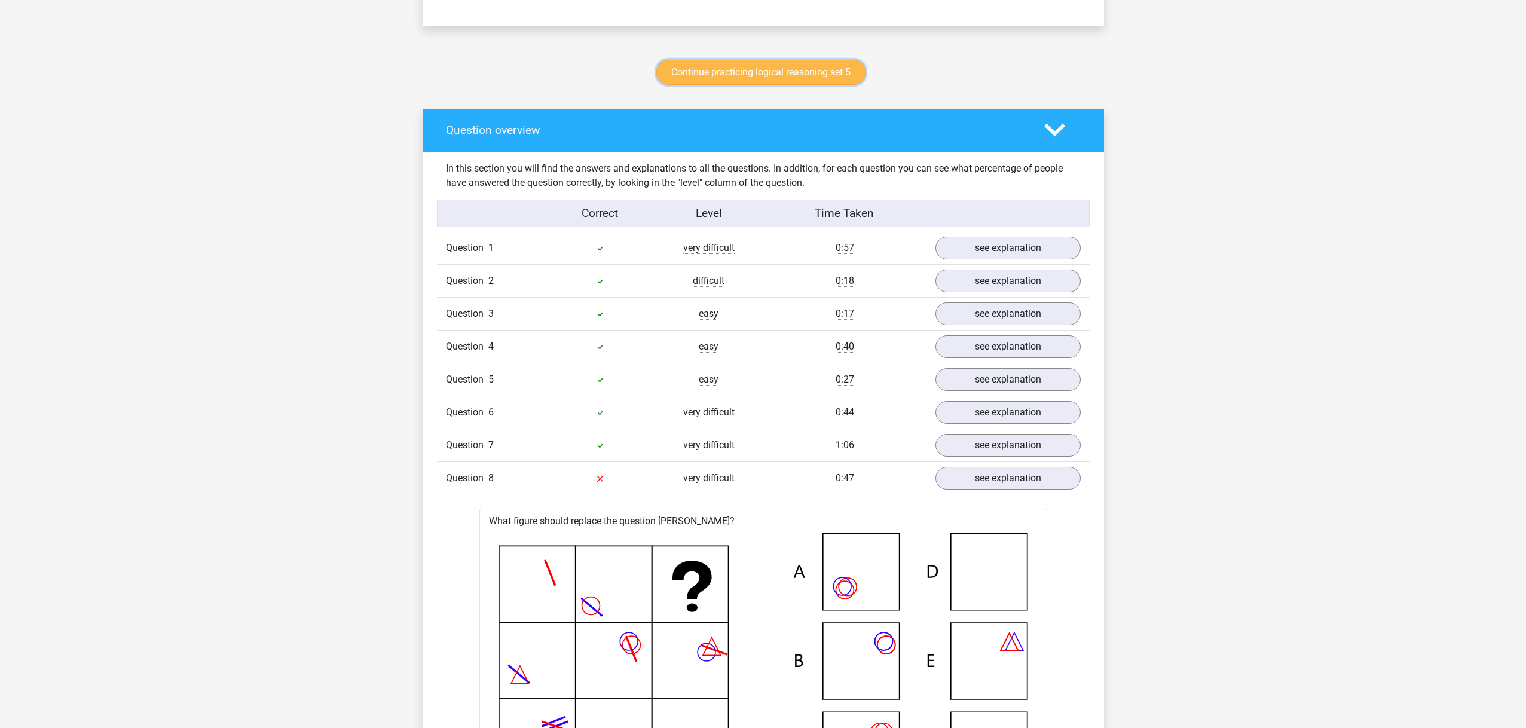
click at [799, 69] on link "Continue practicing logical reasoning set 5" at bounding box center [760, 72] width 209 height 25
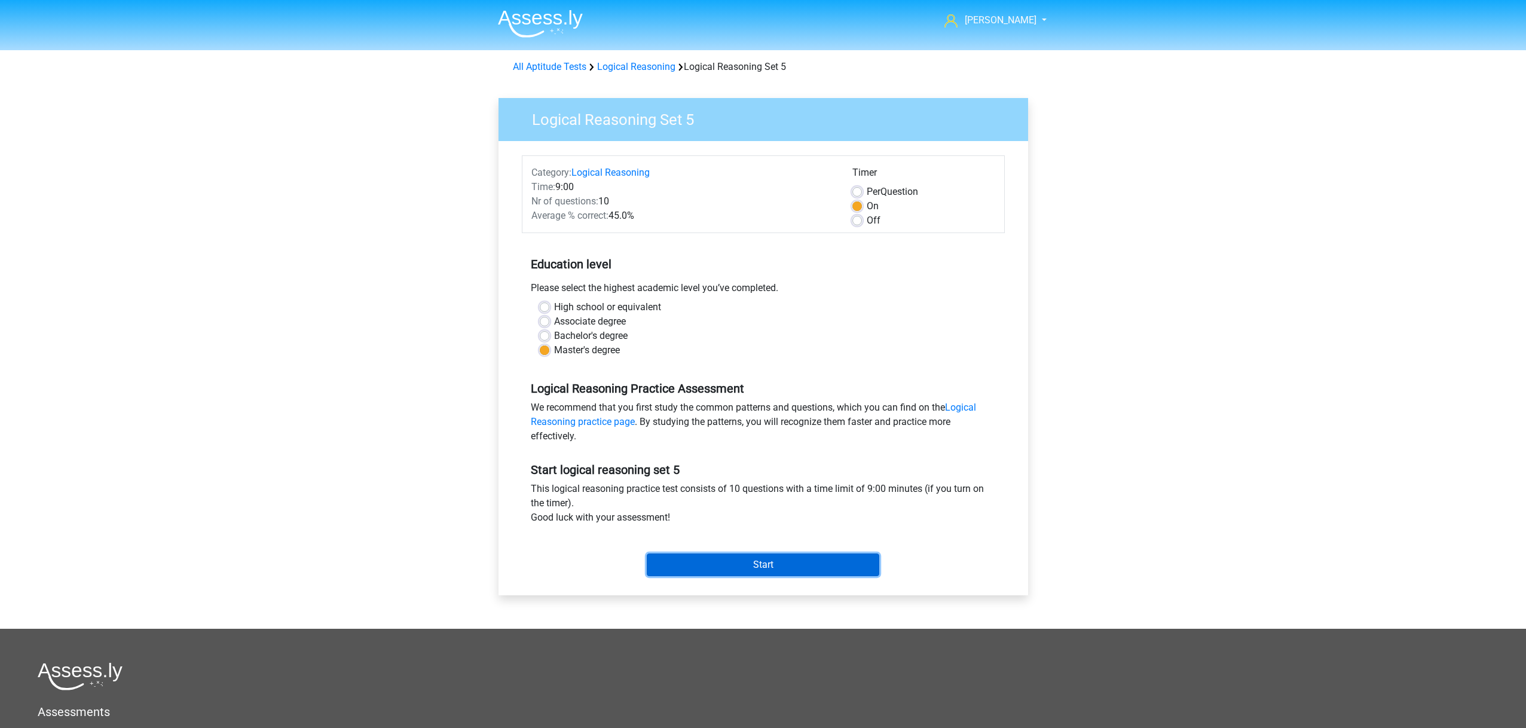
click at [773, 562] on input "Start" at bounding box center [763, 565] width 233 height 23
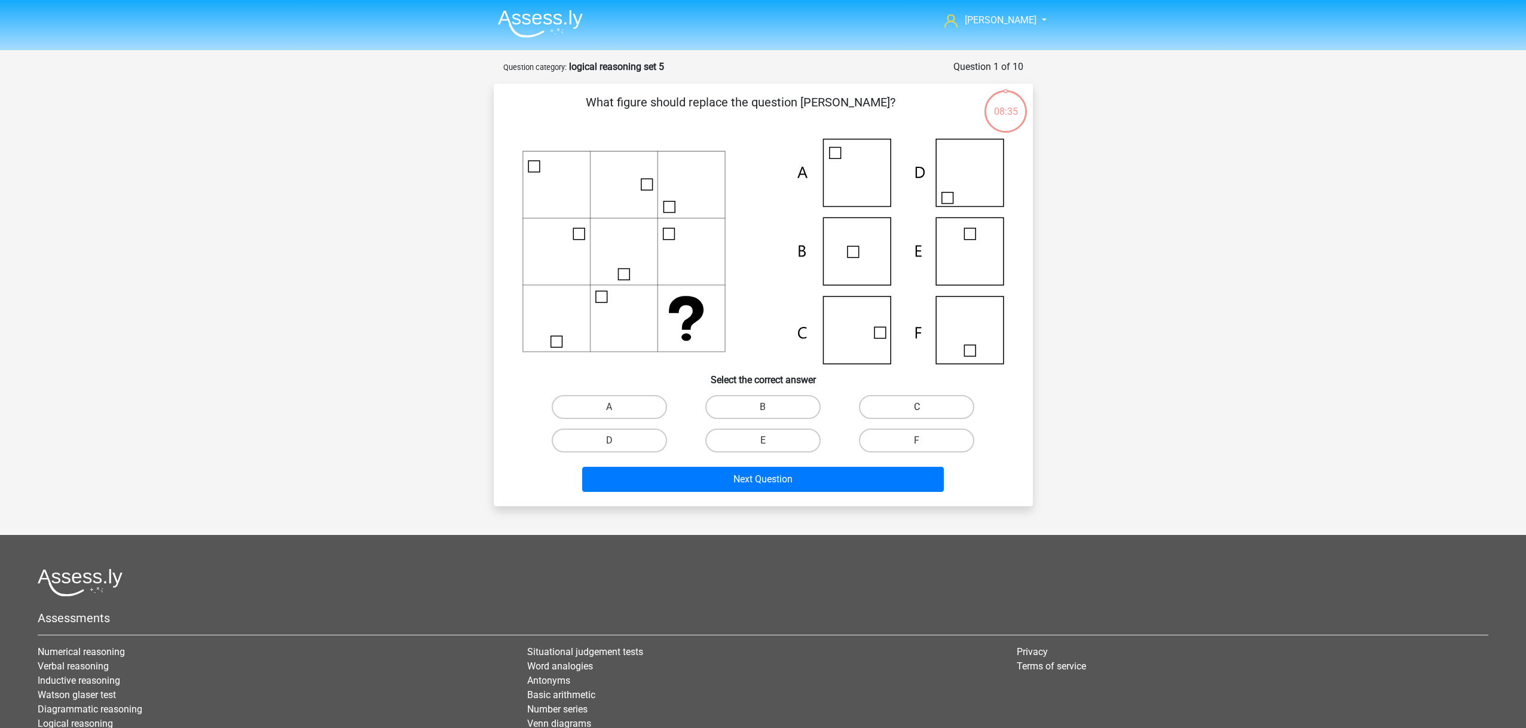
click at [894, 397] on label "C" at bounding box center [916, 407] width 115 height 24
click at [917, 407] on input "C" at bounding box center [921, 411] width 8 height 8
radio input "true"
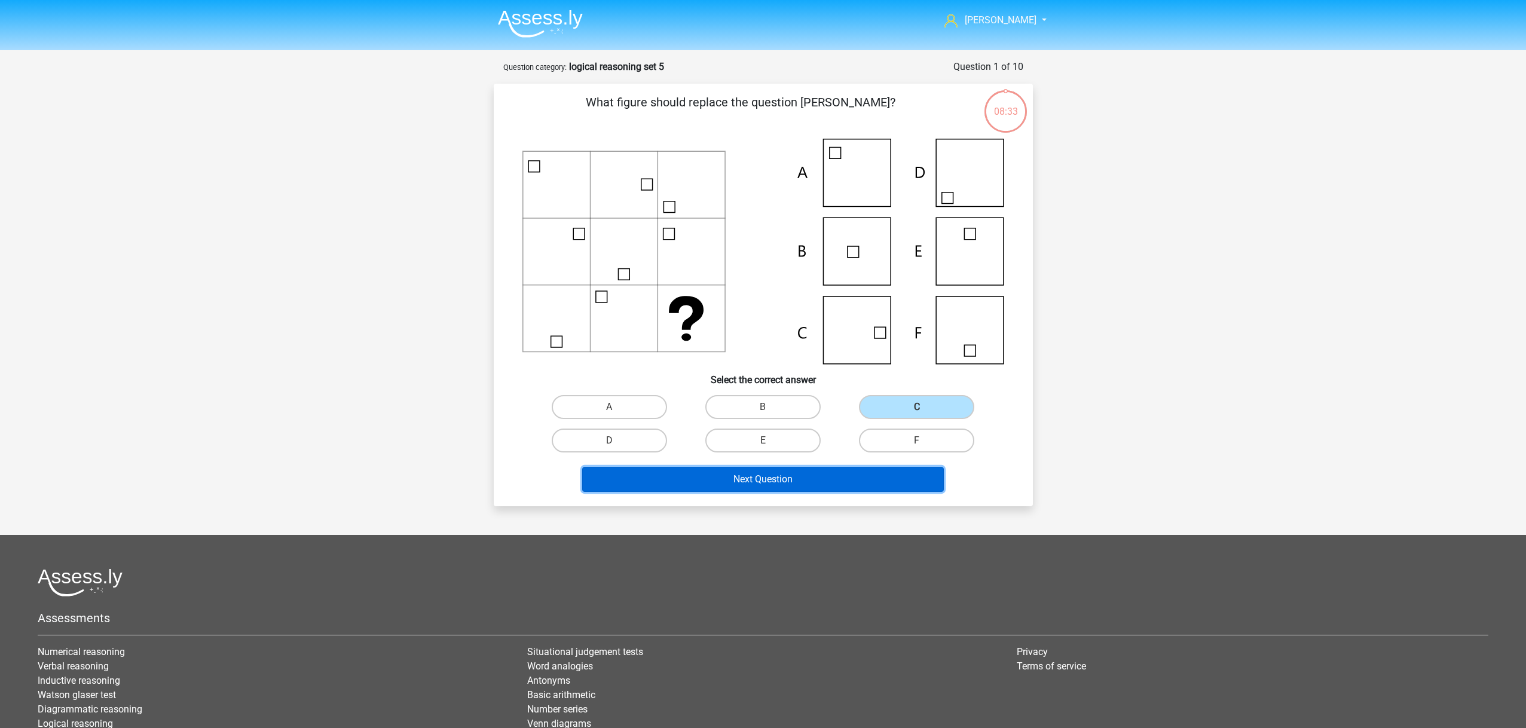
click at [844, 472] on button "Next Question" at bounding box center [763, 479] width 362 height 25
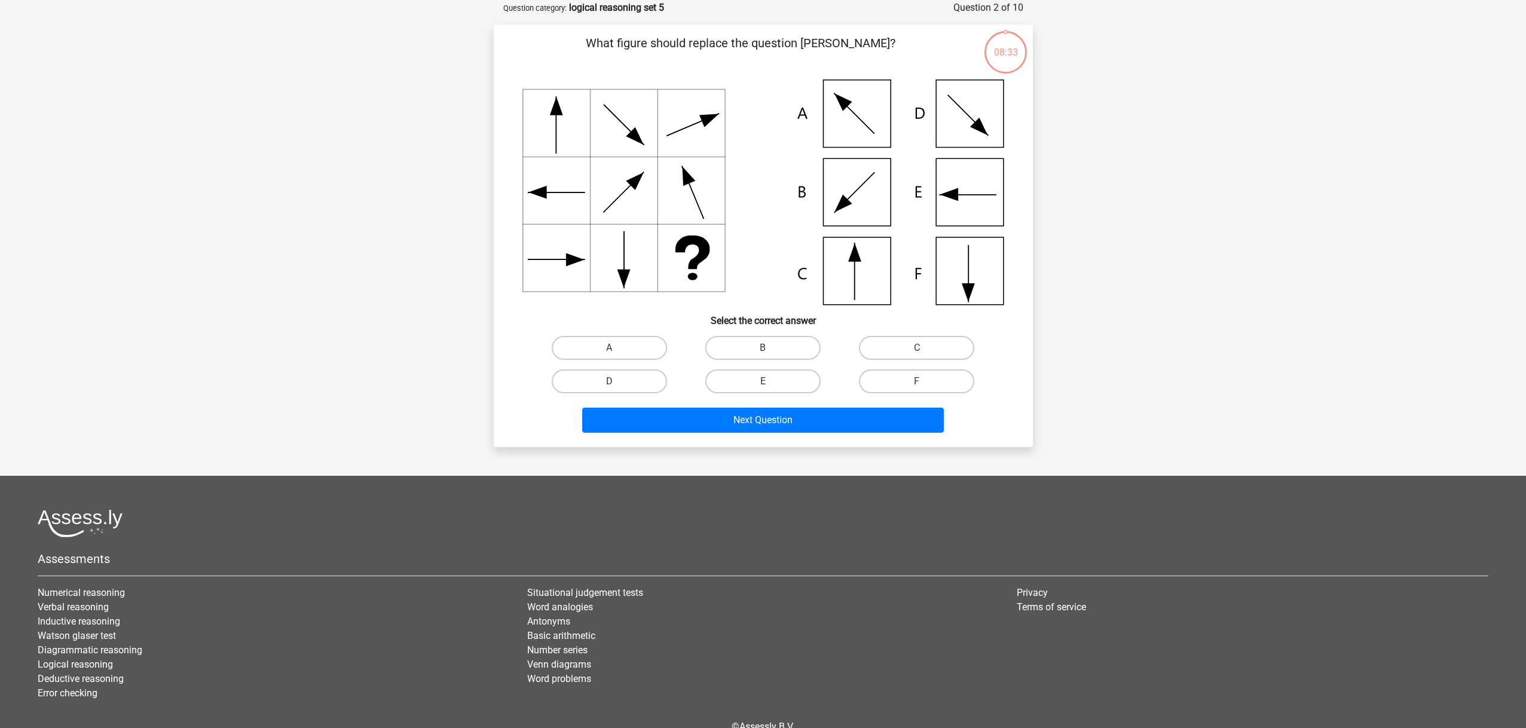
scroll to position [60, 0]
click at [732, 385] on label "E" at bounding box center [762, 381] width 115 height 24
click at [763, 385] on input "E" at bounding box center [767, 385] width 8 height 8
radio input "true"
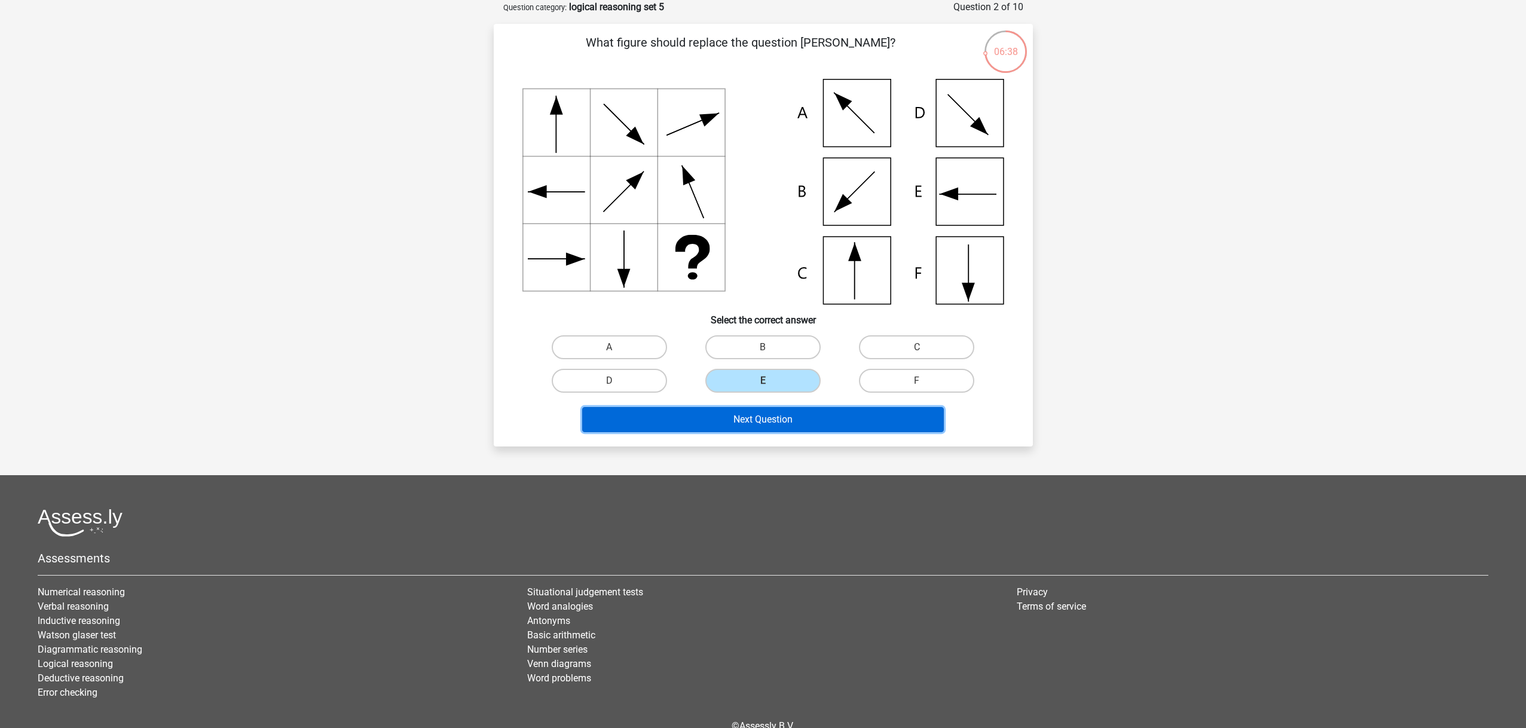
click at [741, 420] on button "Next Question" at bounding box center [763, 419] width 362 height 25
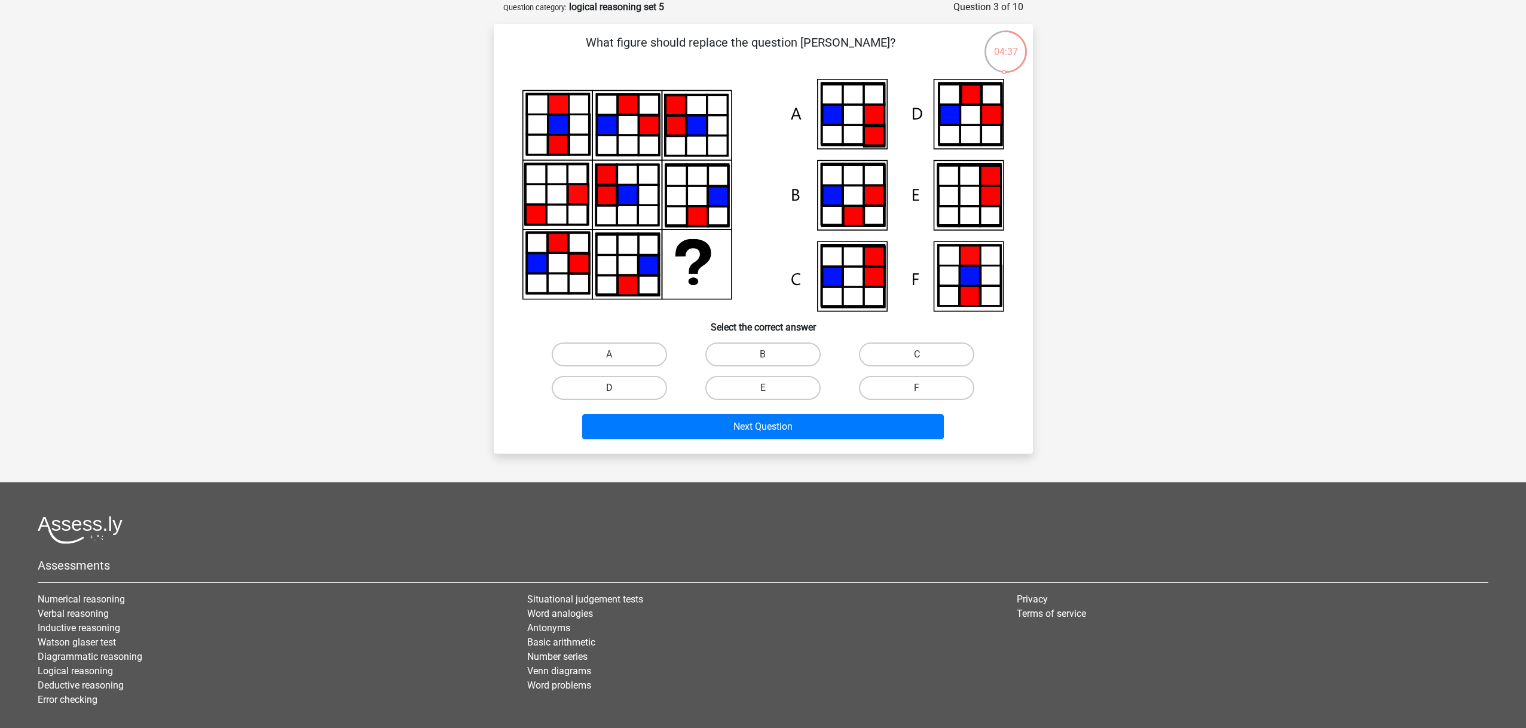
click at [628, 387] on label "D" at bounding box center [609, 388] width 115 height 24
click at [617, 388] on input "D" at bounding box center [613, 392] width 8 height 8
radio input "true"
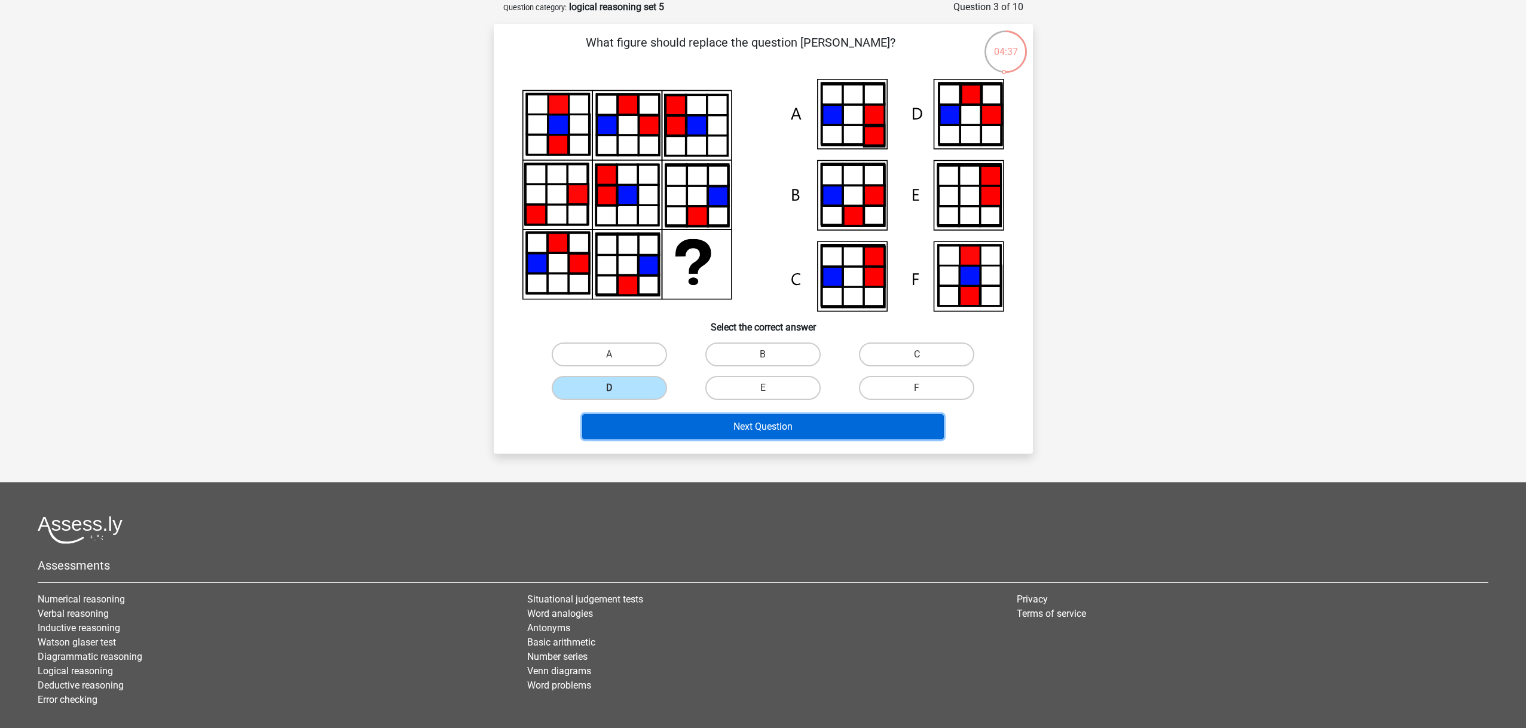
click at [762, 429] on button "Next Question" at bounding box center [763, 426] width 362 height 25
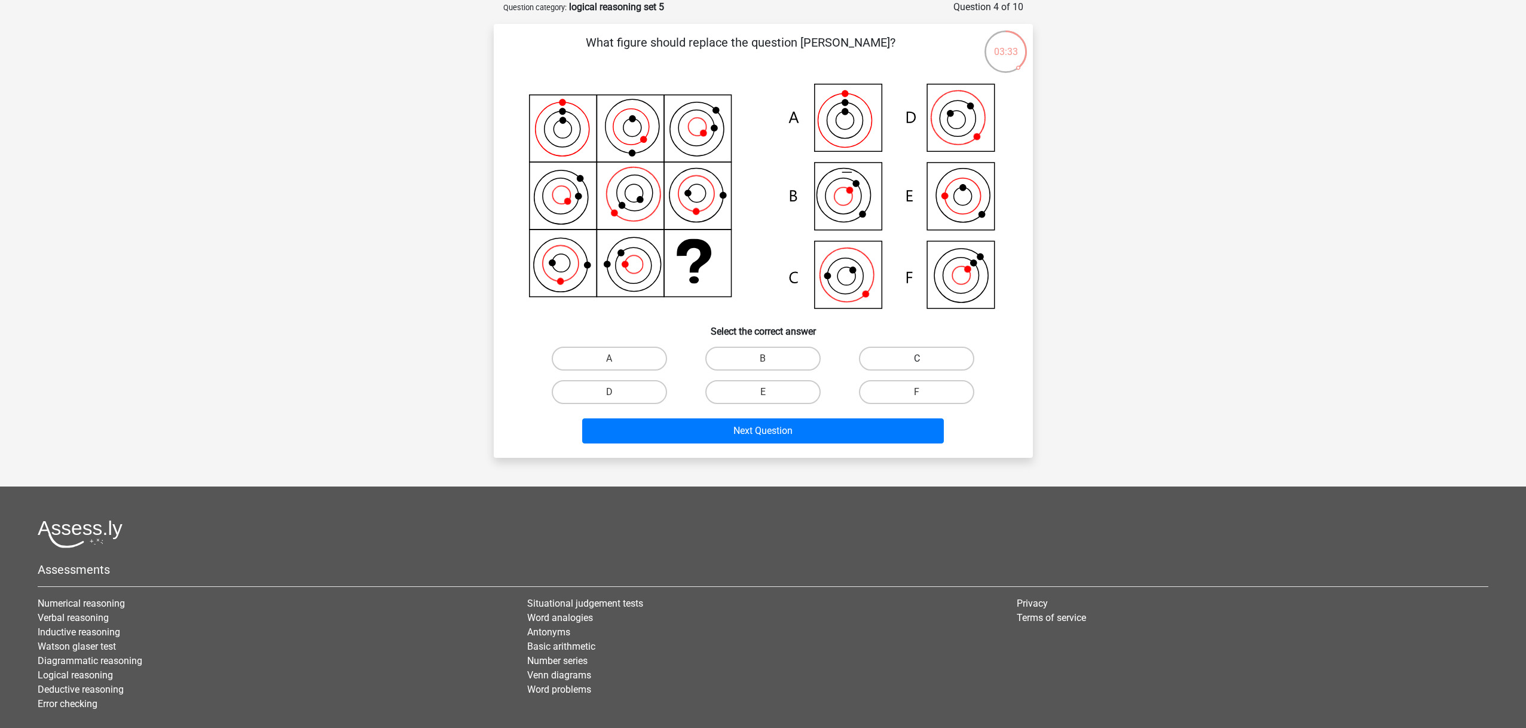
drag, startPoint x: 896, startPoint y: 356, endPoint x: 881, endPoint y: 358, distance: 15.0
click at [891, 356] on label "C" at bounding box center [916, 359] width 115 height 24
click at [917, 359] on input "C" at bounding box center [921, 363] width 8 height 8
radio input "true"
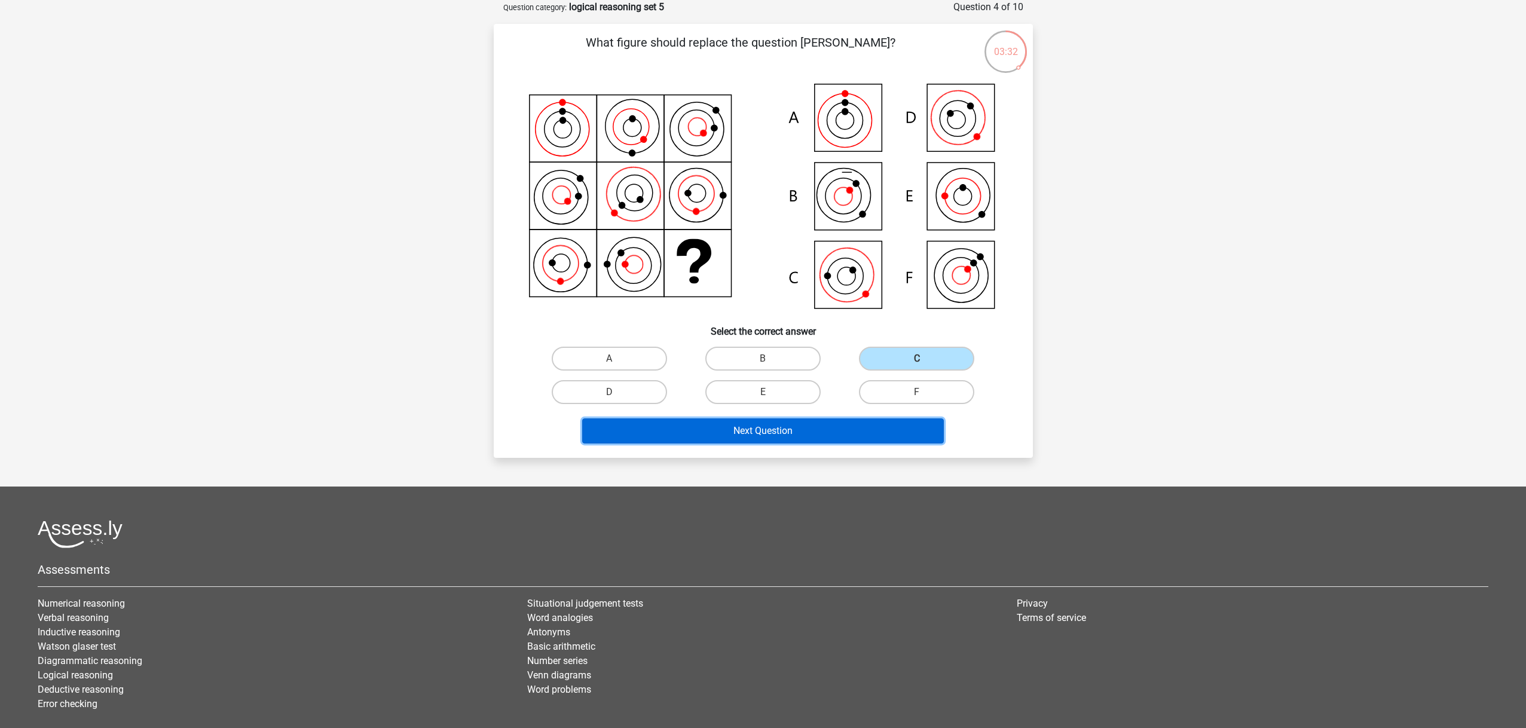
click at [816, 424] on button "Next Question" at bounding box center [763, 430] width 362 height 25
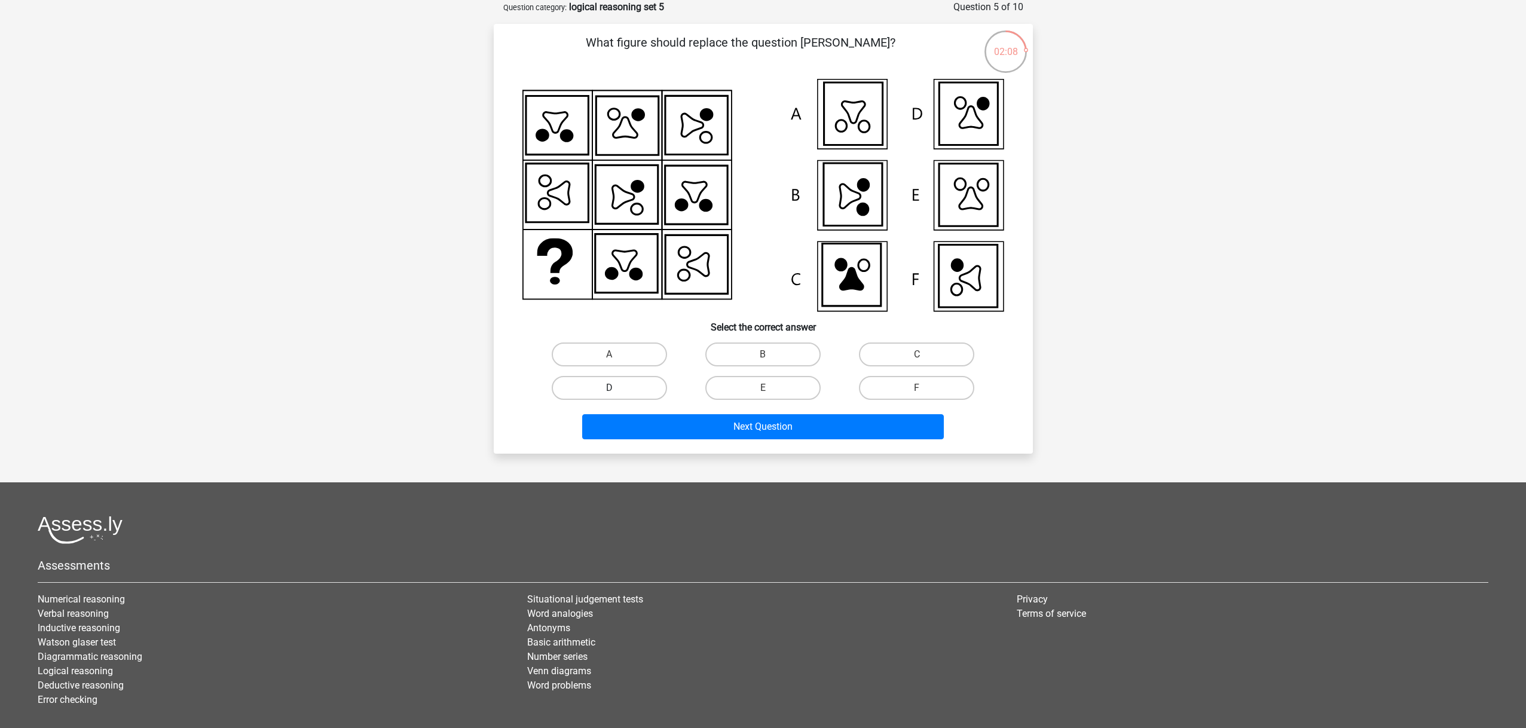
click at [644, 389] on label "D" at bounding box center [609, 388] width 115 height 24
click at [617, 389] on input "D" at bounding box center [613, 392] width 8 height 8
radio input "true"
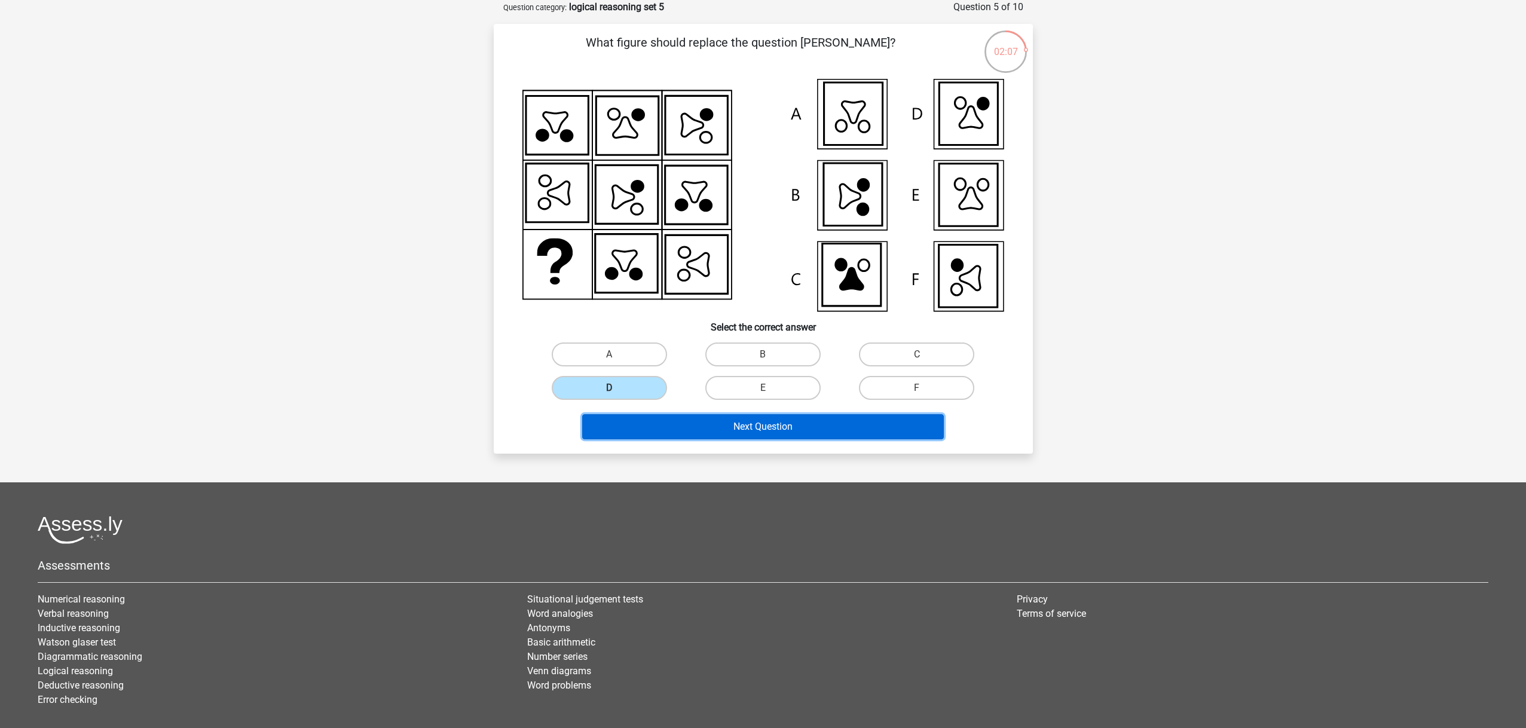
click at [714, 423] on button "Next Question" at bounding box center [763, 426] width 362 height 25
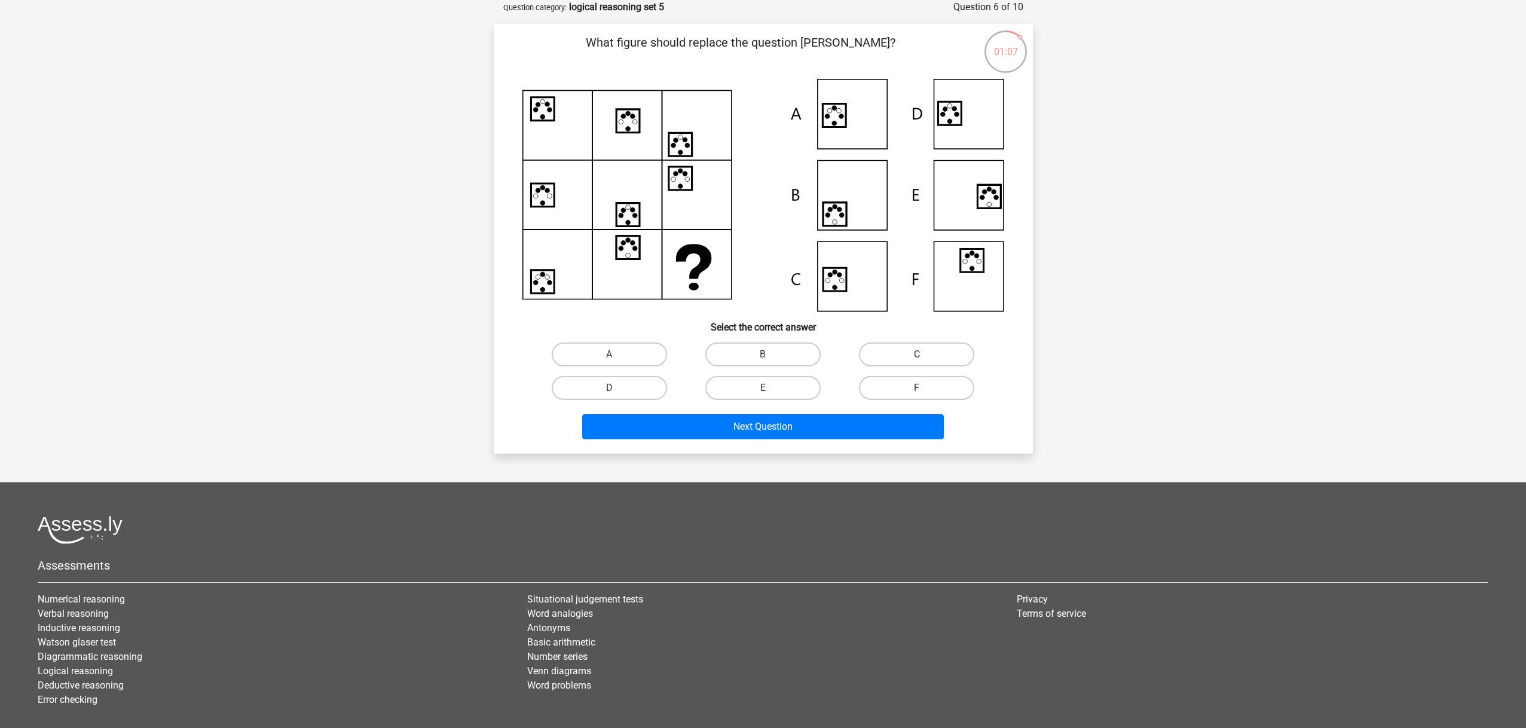
click at [764, 358] on input "B" at bounding box center [767, 359] width 8 height 8
radio input "true"
click at [763, 355] on input "B" at bounding box center [767, 359] width 8 height 8
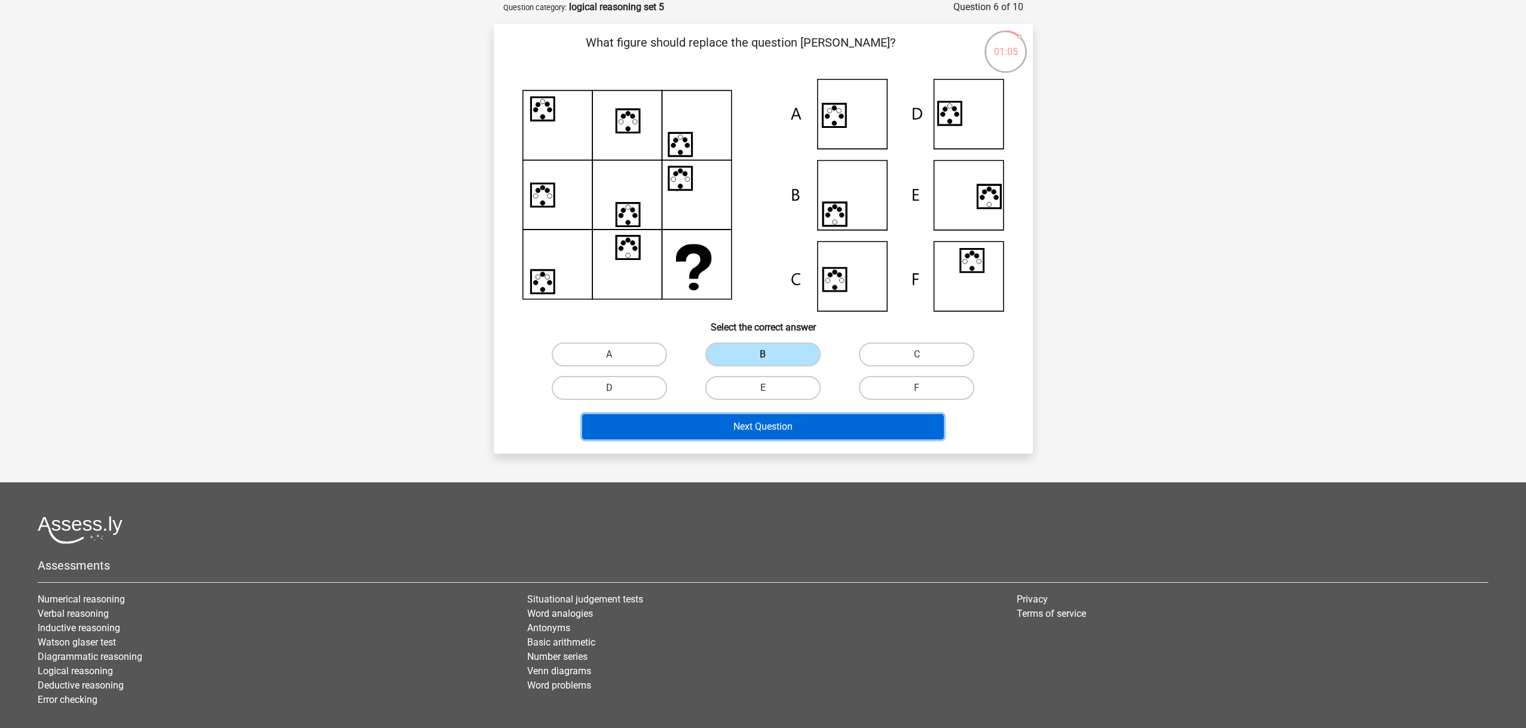
click at [798, 421] on button "Next Question" at bounding box center [763, 426] width 362 height 25
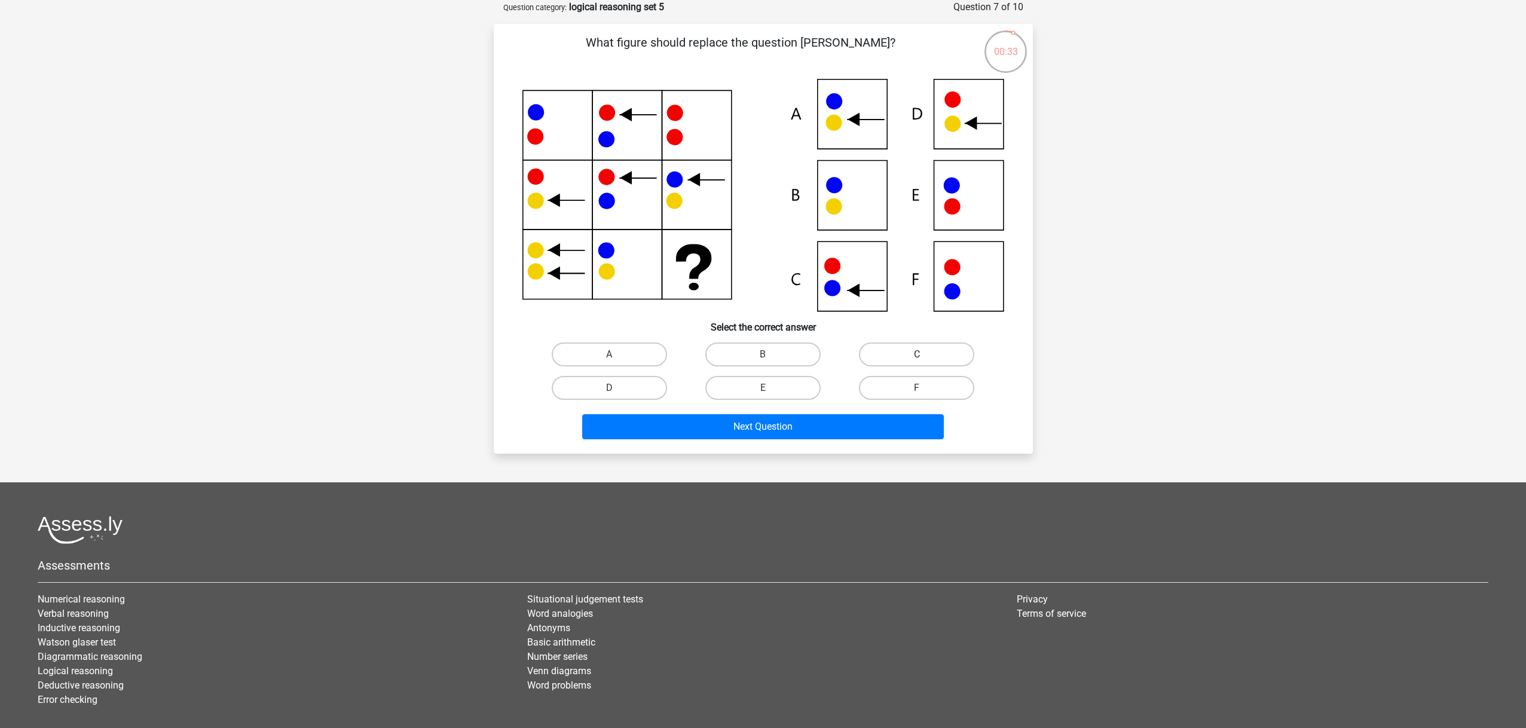
click at [889, 355] on label "C" at bounding box center [916, 355] width 115 height 24
click at [917, 355] on input "C" at bounding box center [921, 359] width 8 height 8
radio input "true"
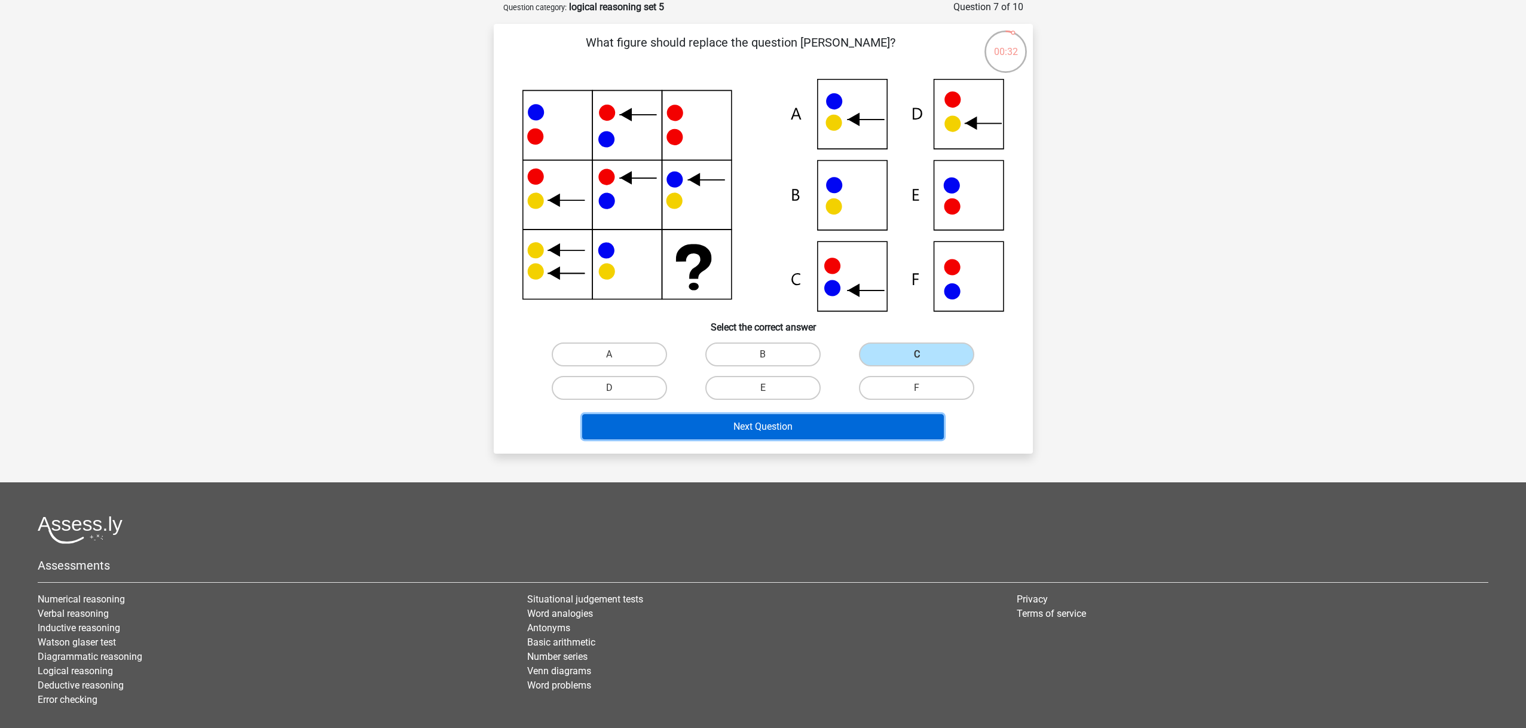
click at [841, 420] on button "Next Question" at bounding box center [763, 426] width 362 height 25
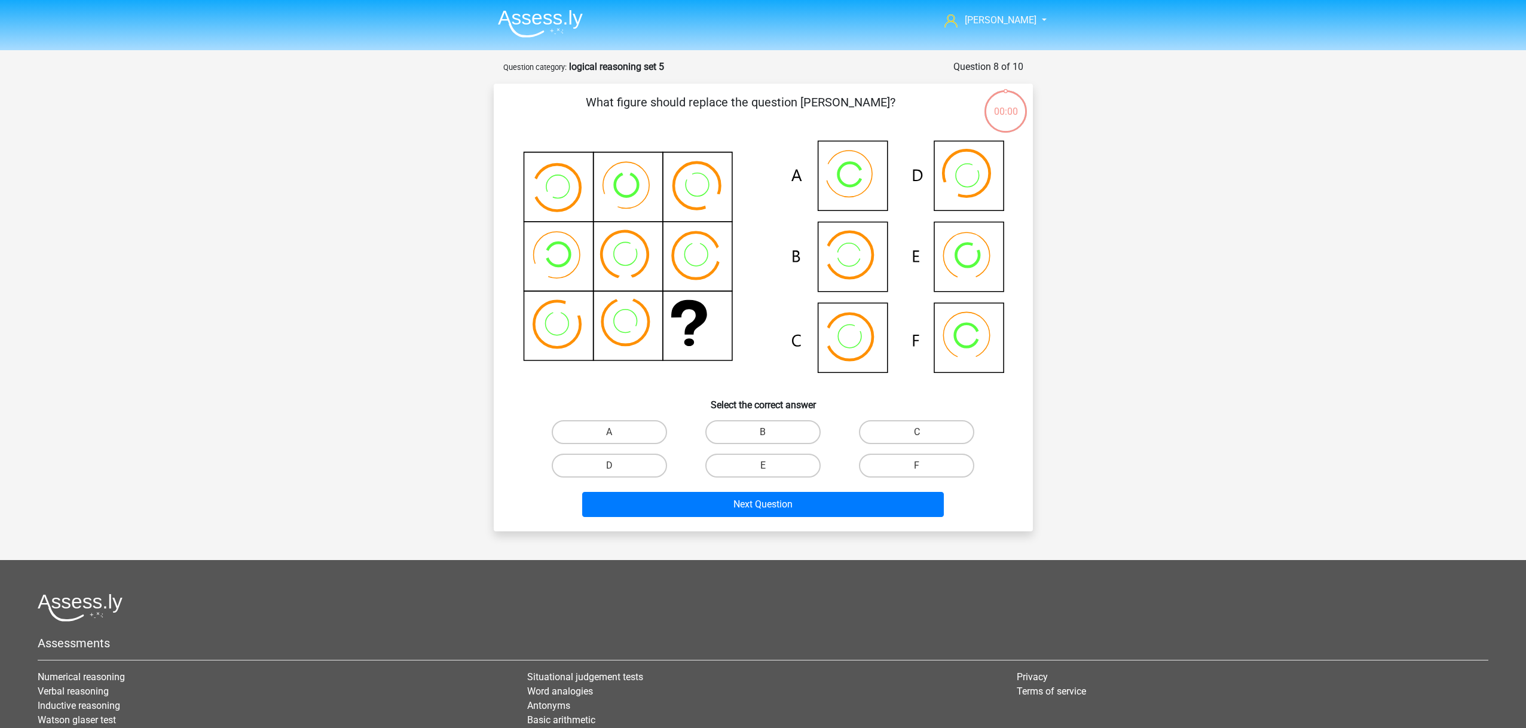
scroll to position [60, 0]
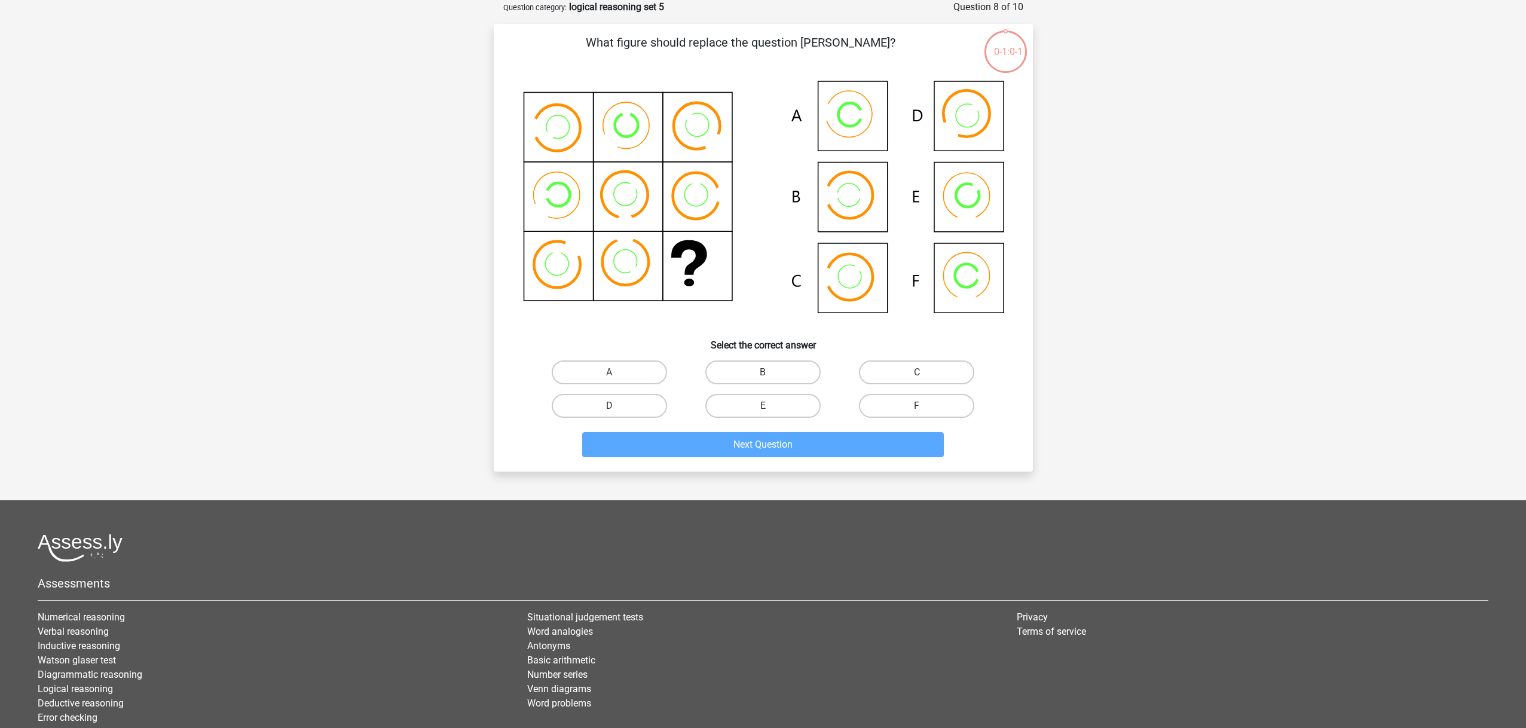
click at [922, 372] on input "C" at bounding box center [921, 376] width 8 height 8
radio input "true"
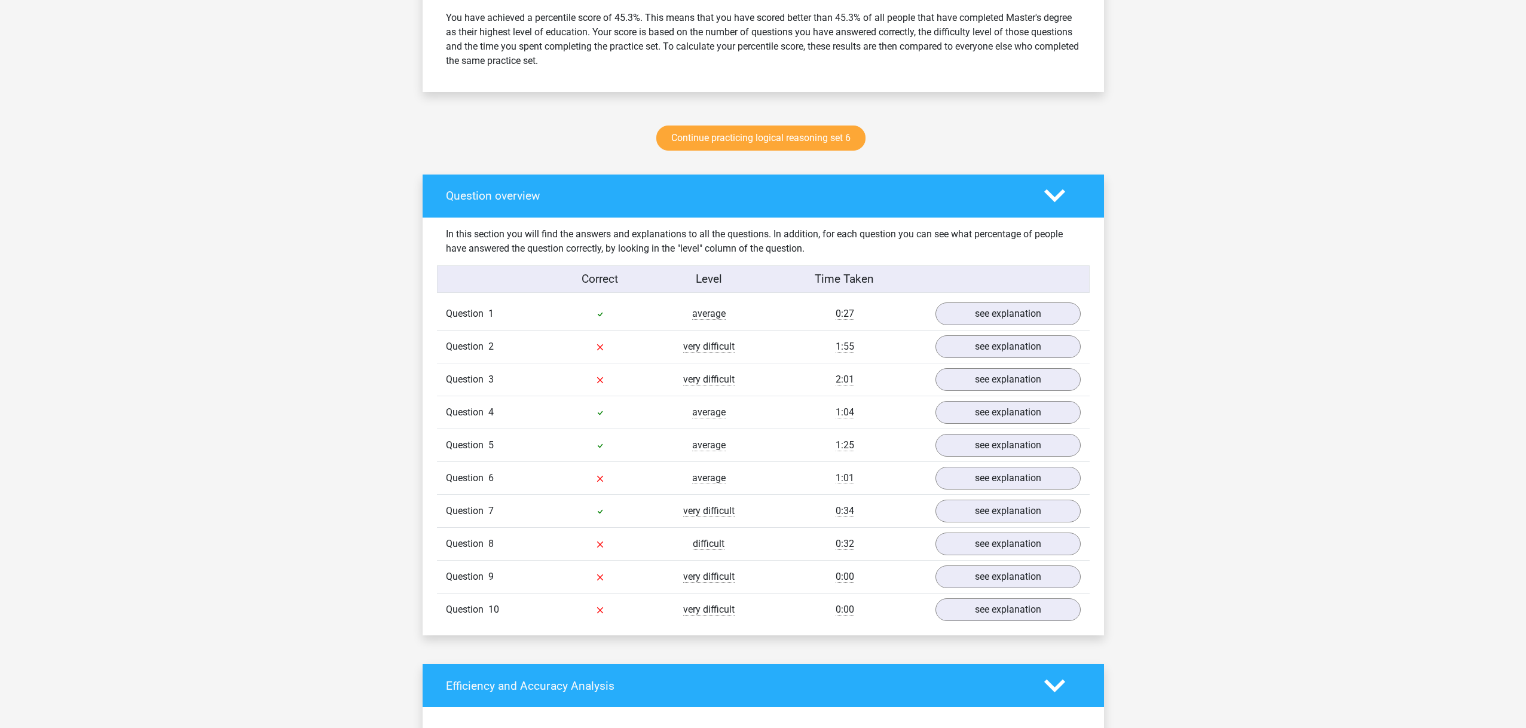
scroll to position [531, 0]
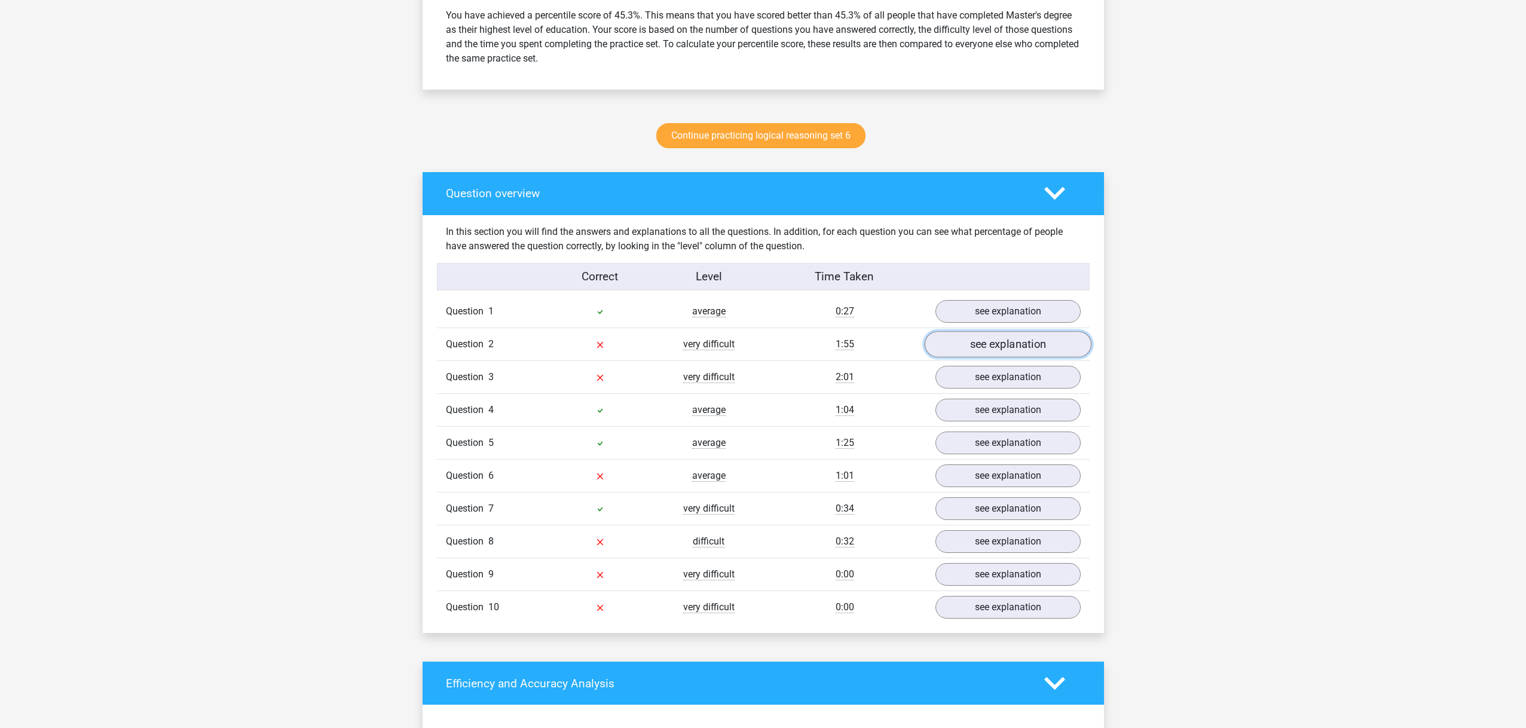
click at [961, 349] on link "see explanation" at bounding box center [1007, 344] width 167 height 26
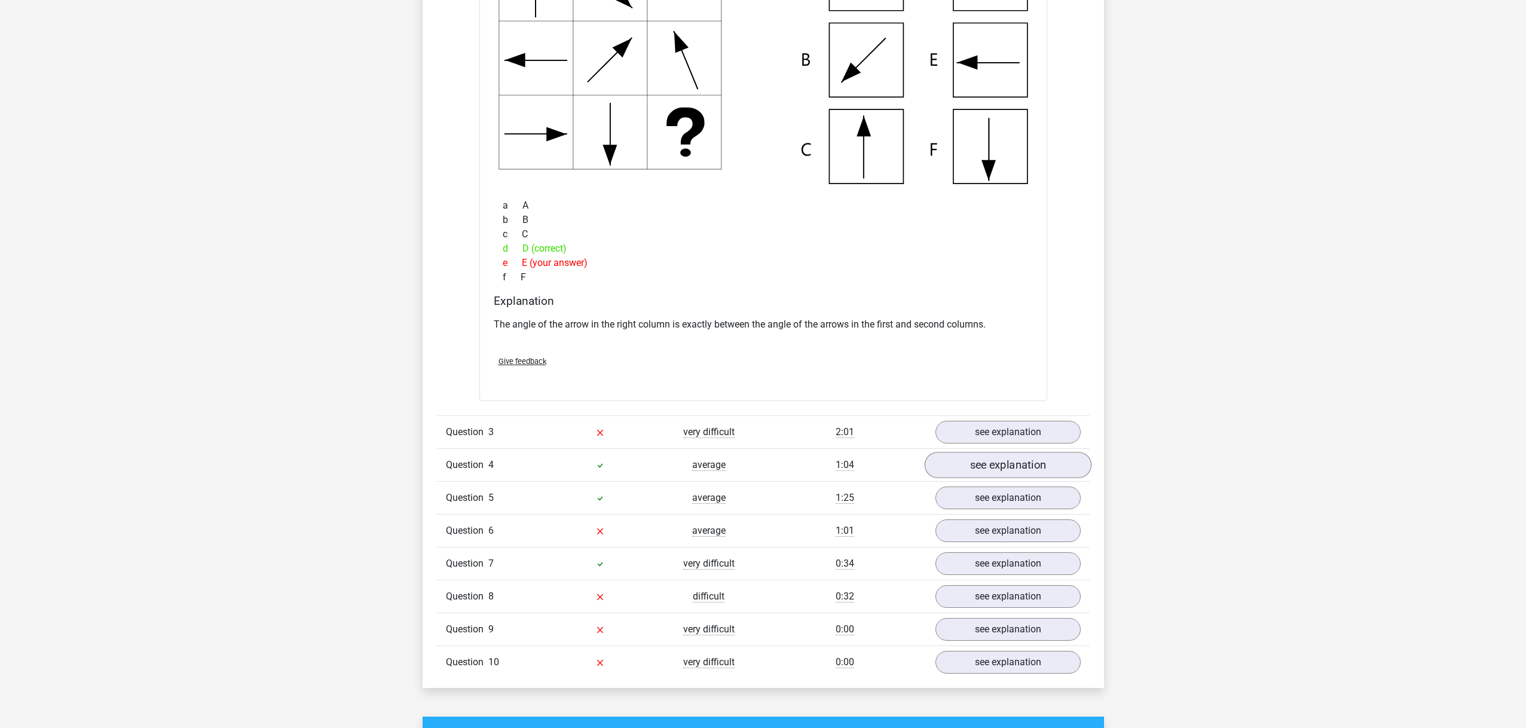
scroll to position [1010, 0]
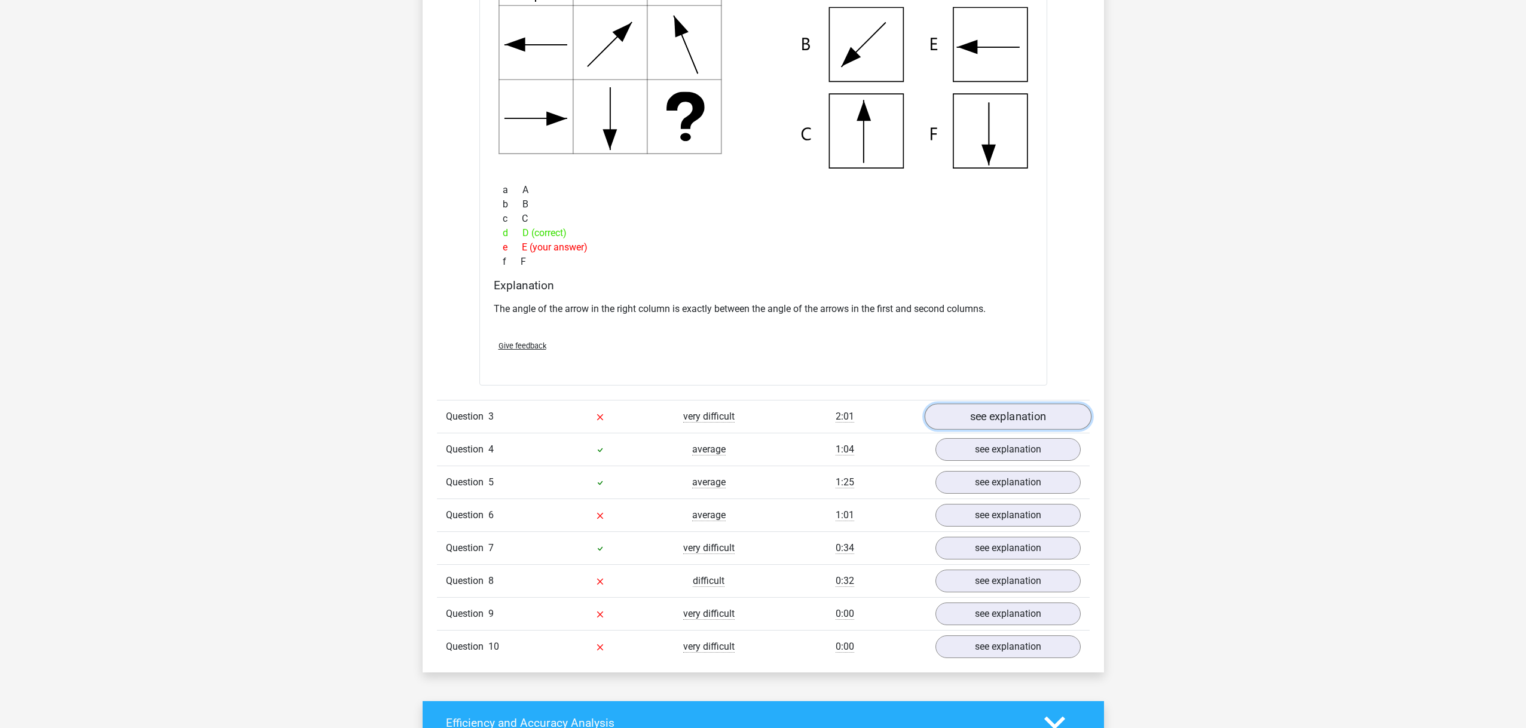
click at [983, 426] on link "see explanation" at bounding box center [1007, 417] width 167 height 26
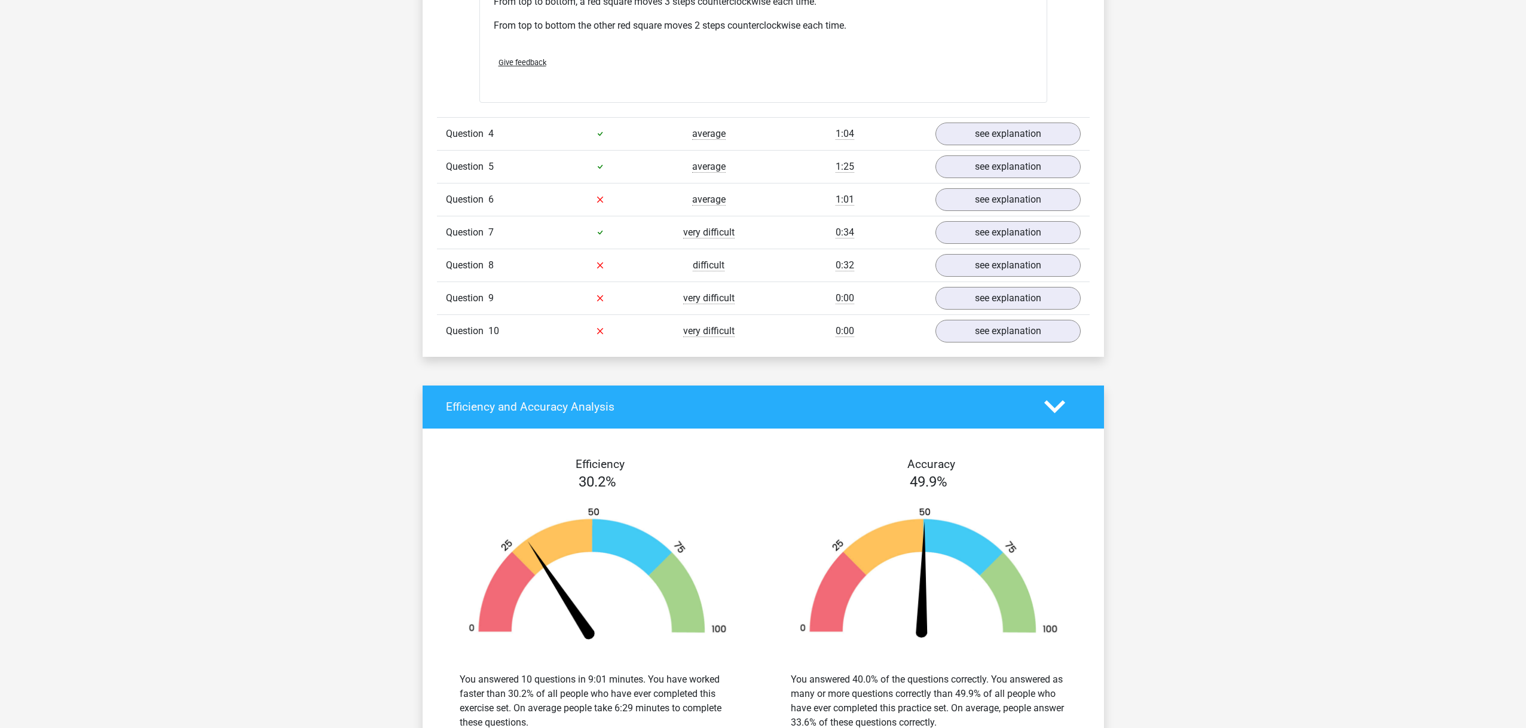
scroll to position [1919, 0]
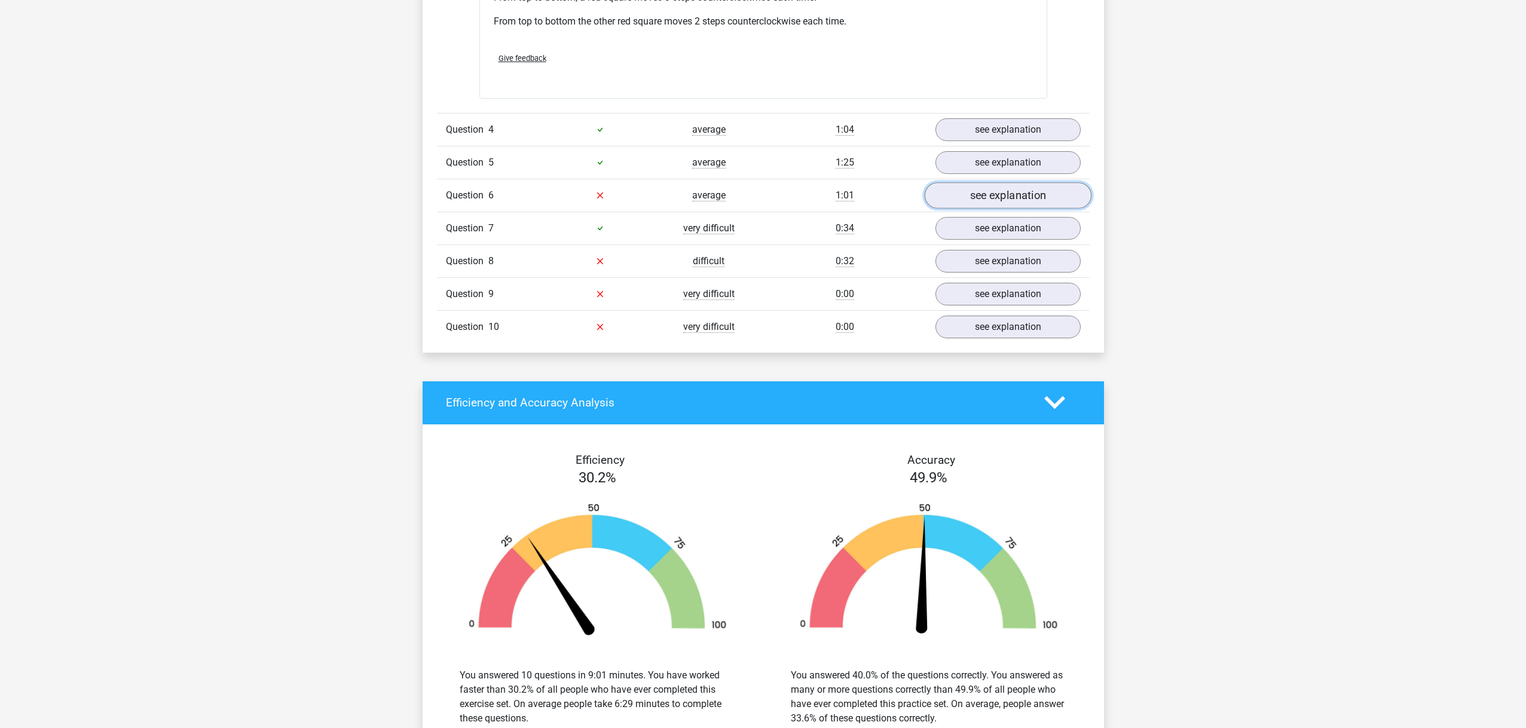
click at [980, 194] on link "see explanation" at bounding box center [1007, 195] width 167 height 26
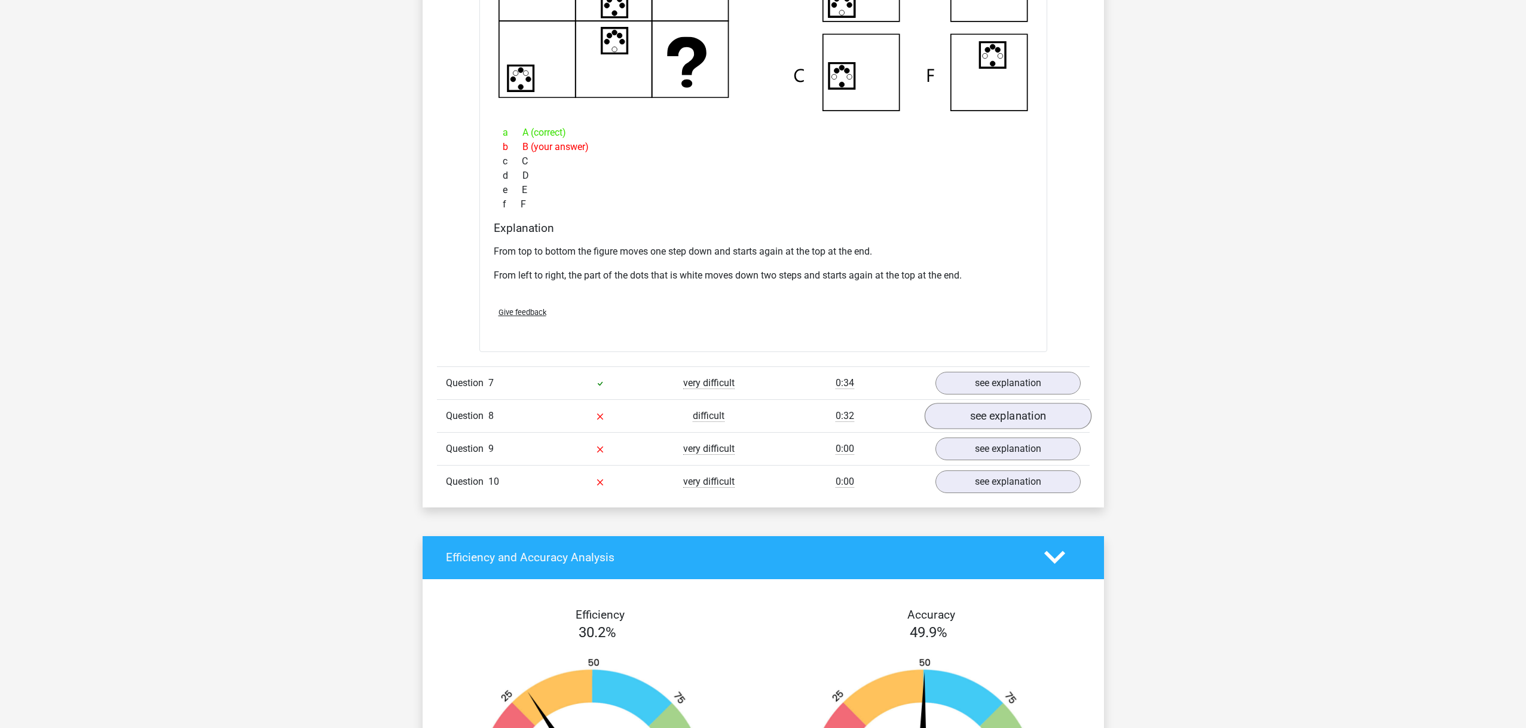
scroll to position [2317, 0]
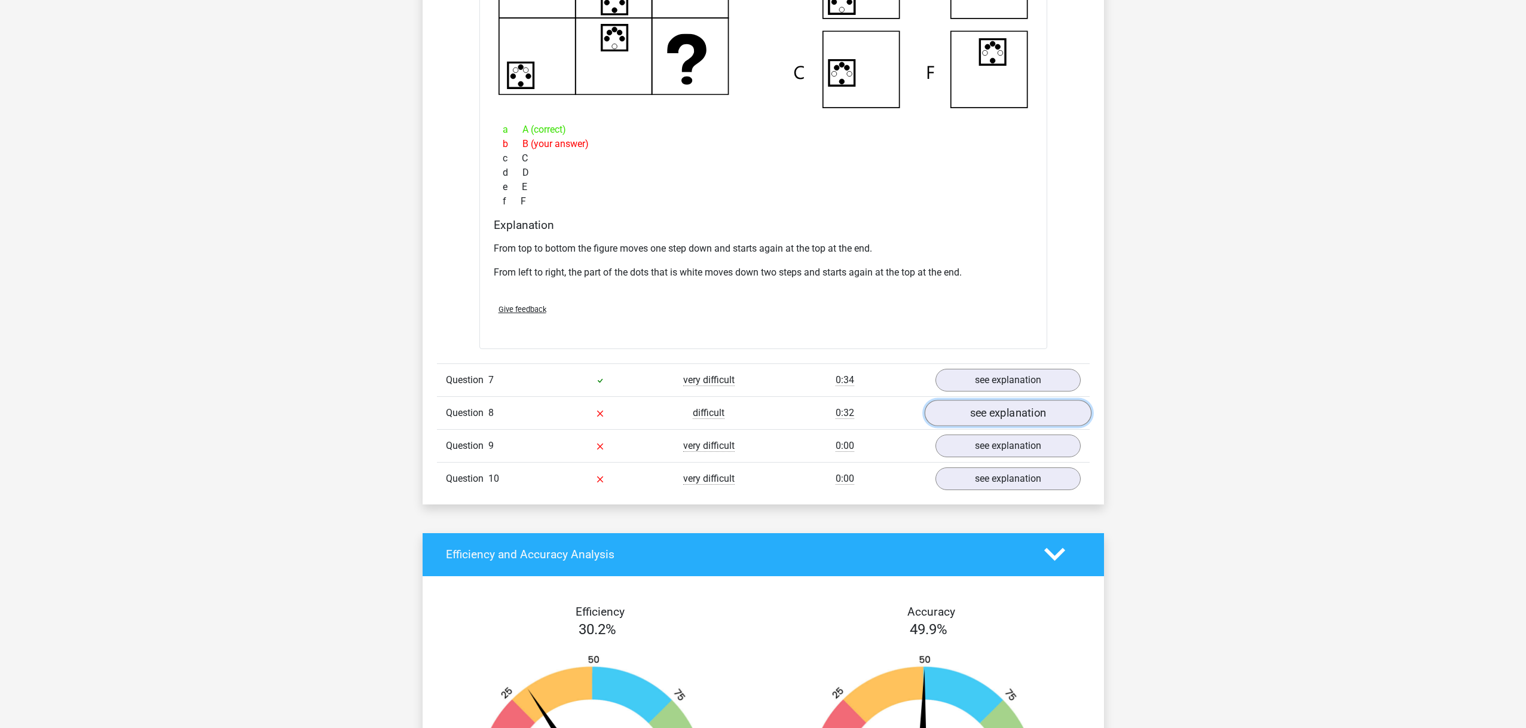
click at [1008, 414] on link "see explanation" at bounding box center [1007, 413] width 167 height 26
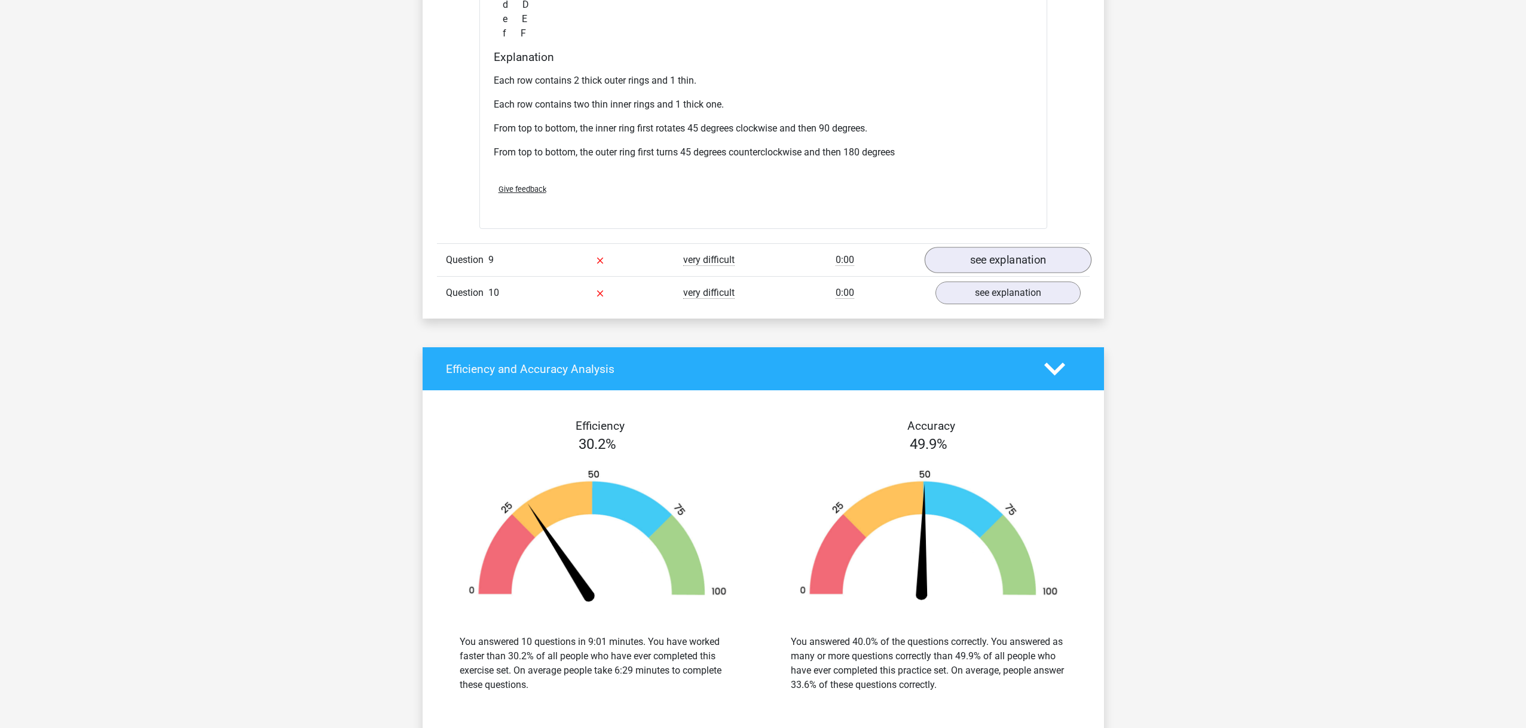
scroll to position [3121, 0]
click at [1008, 256] on link "see explanation" at bounding box center [1007, 260] width 167 height 26
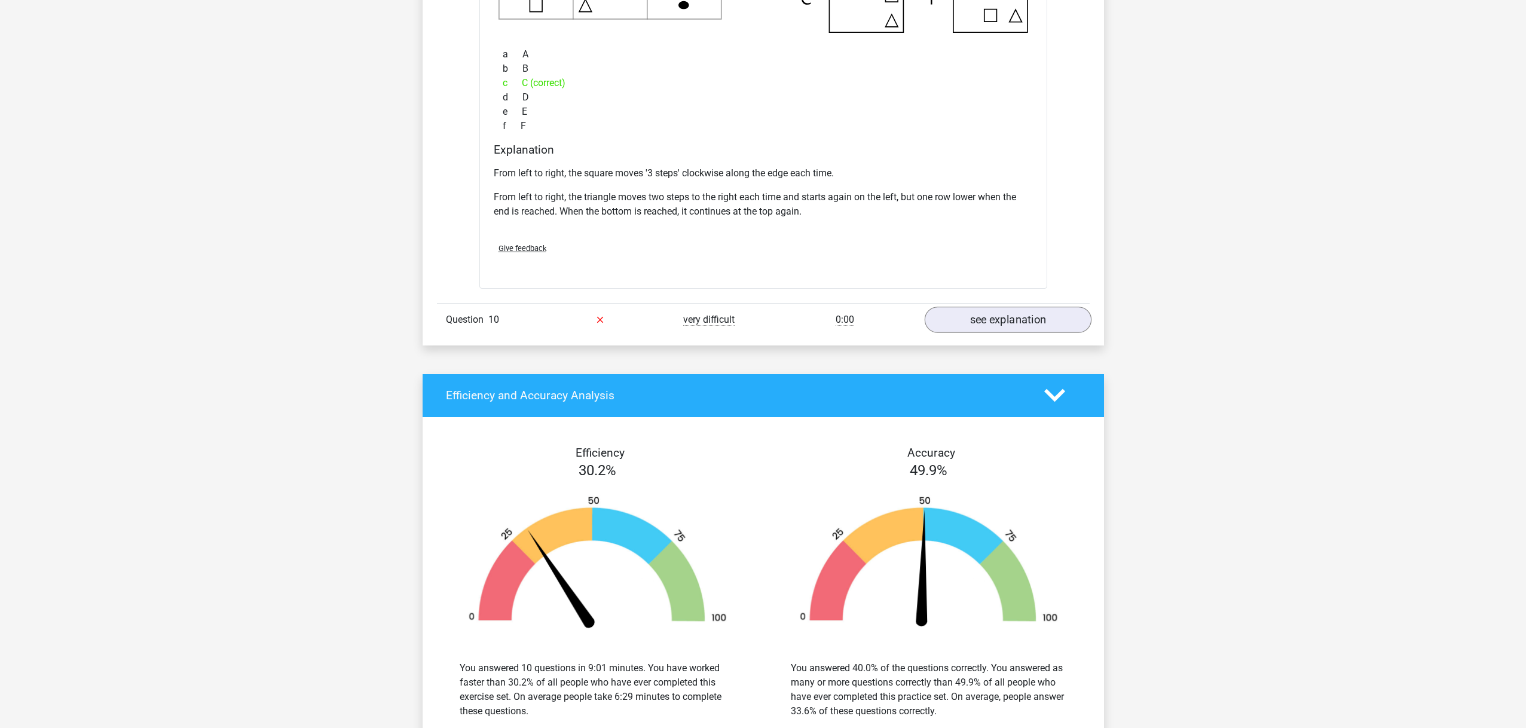
scroll to position [3652, 0]
click at [971, 323] on link "see explanation" at bounding box center [1007, 319] width 167 height 26
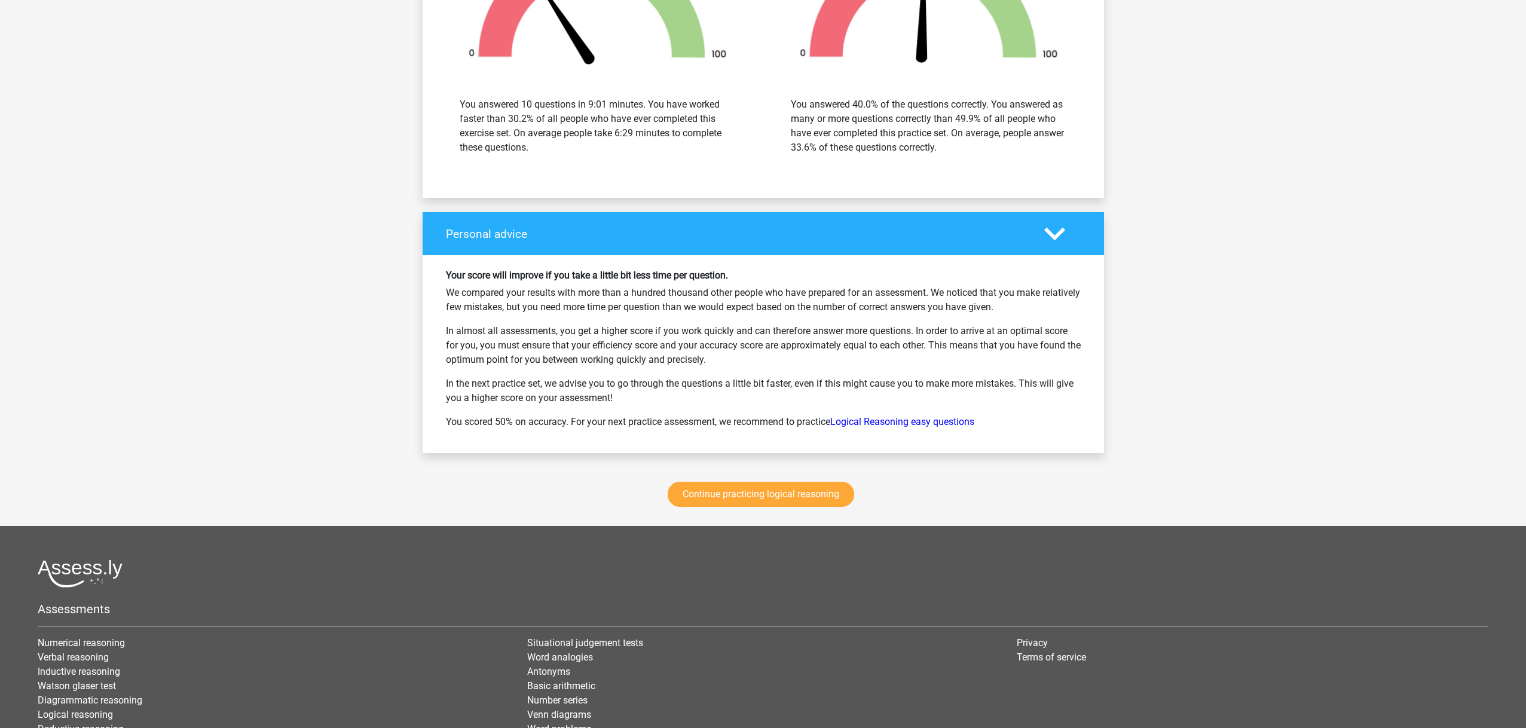
scroll to position [4794, 0]
click at [782, 500] on link "Continue practicing logical reasoning" at bounding box center [761, 493] width 187 height 25
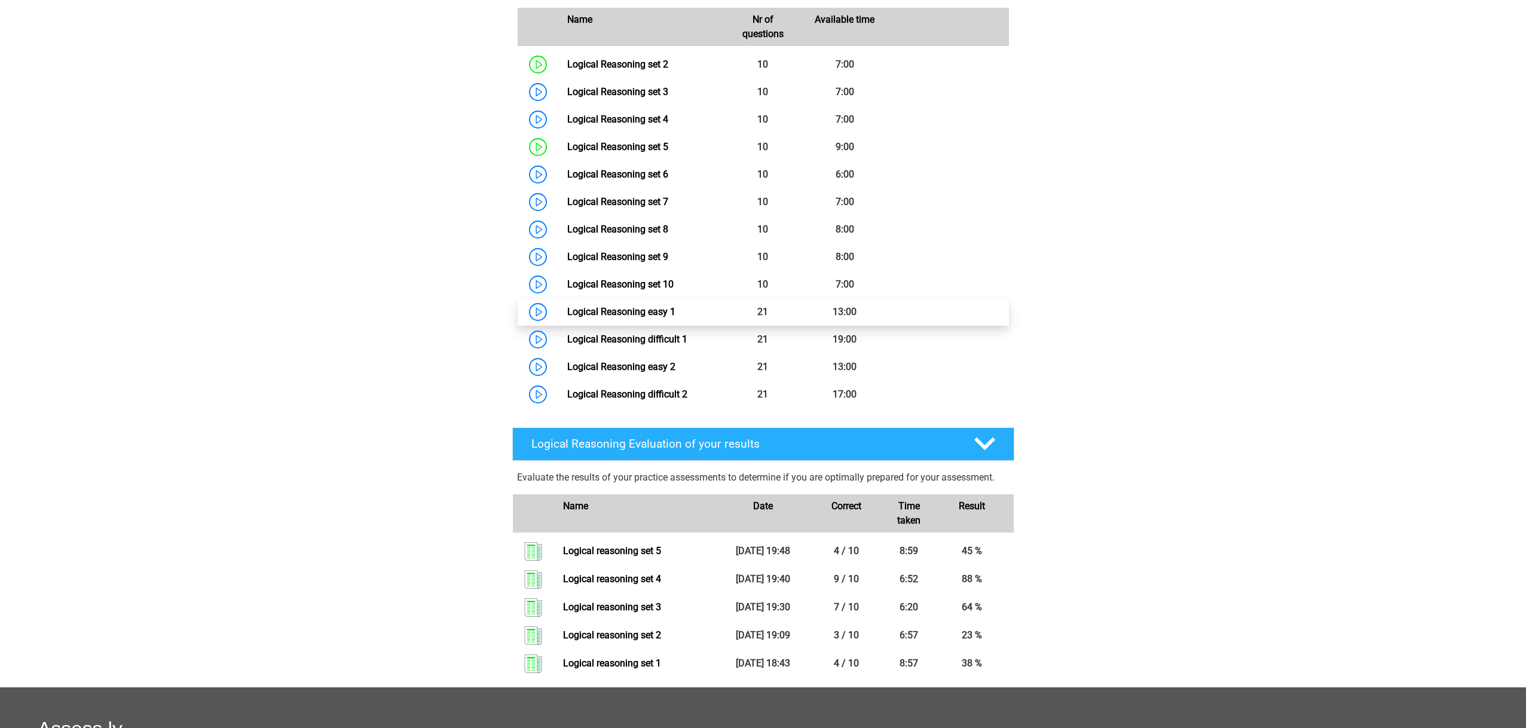
scroll to position [584, 0]
click at [620, 179] on link "Logical Reasoning set 6" at bounding box center [617, 173] width 101 height 11
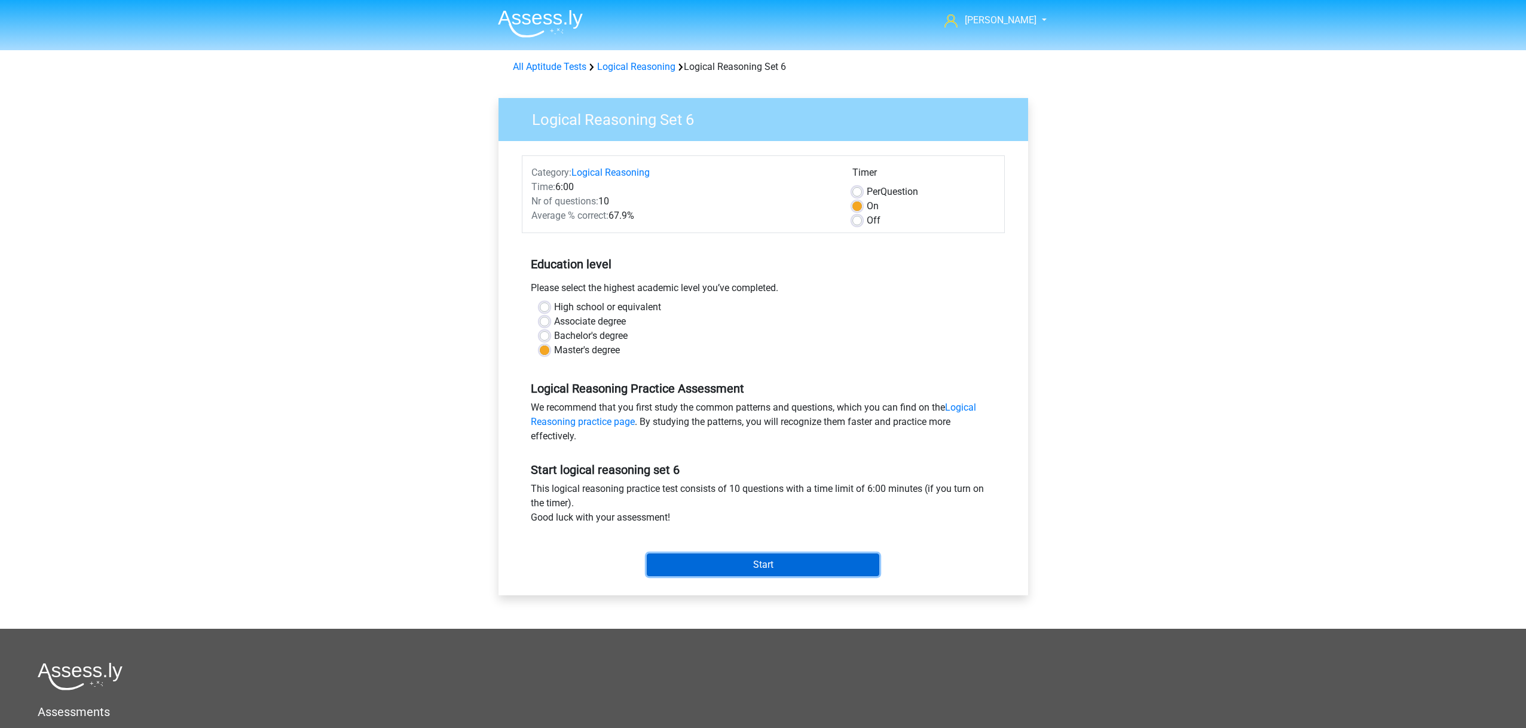
click at [724, 555] on input "Start" at bounding box center [763, 565] width 233 height 23
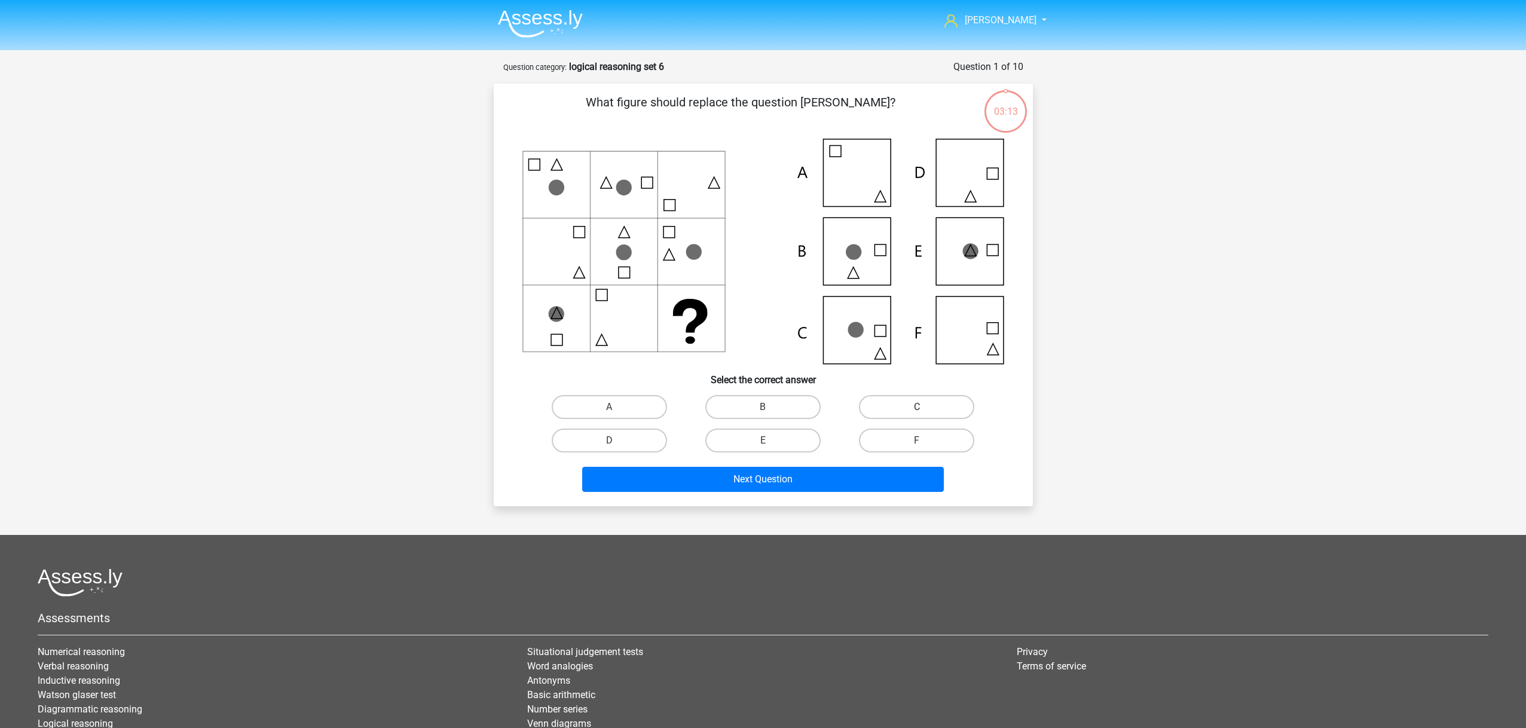
click at [949, 399] on label "C" at bounding box center [916, 407] width 115 height 24
click at [925, 407] on input "C" at bounding box center [921, 411] width 8 height 8
radio input "true"
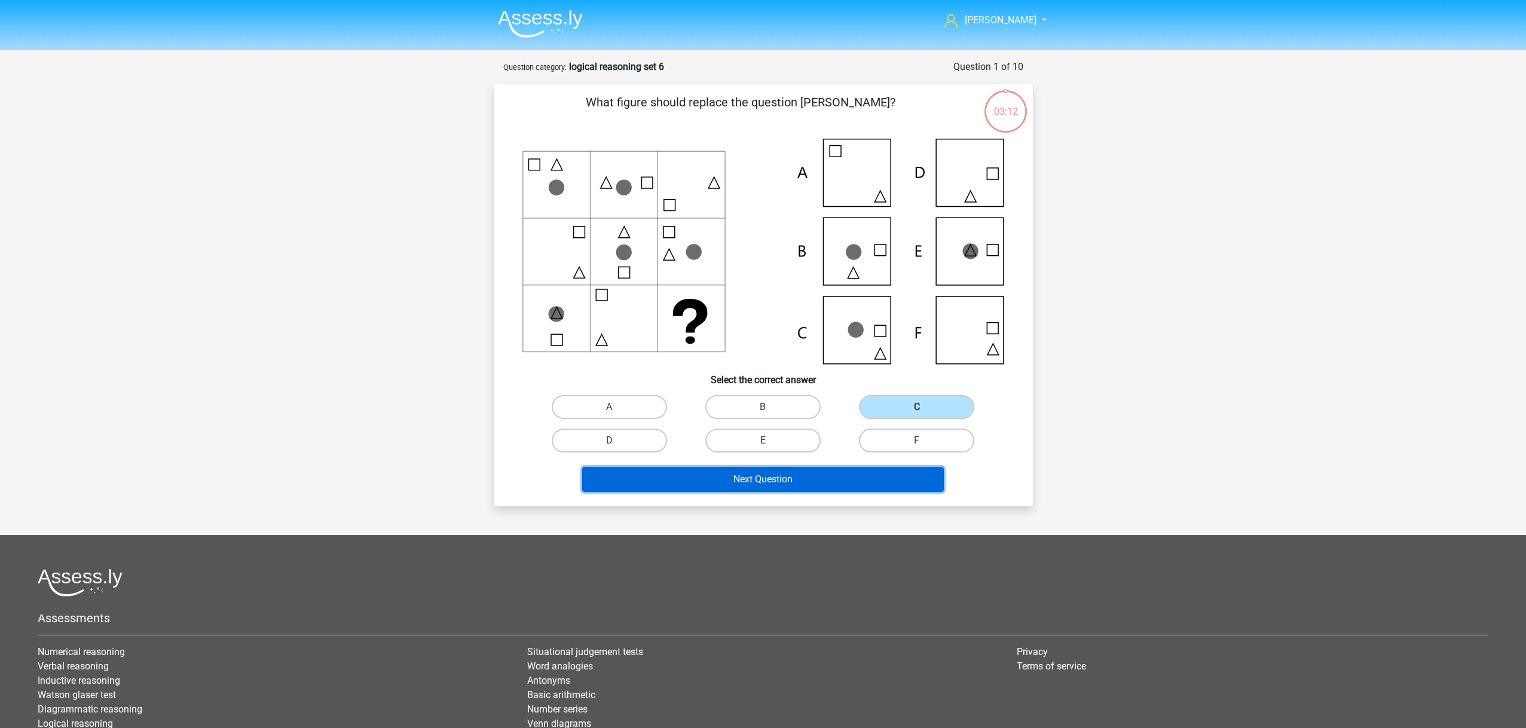
click at [816, 479] on button "Next Question" at bounding box center [763, 479] width 362 height 25
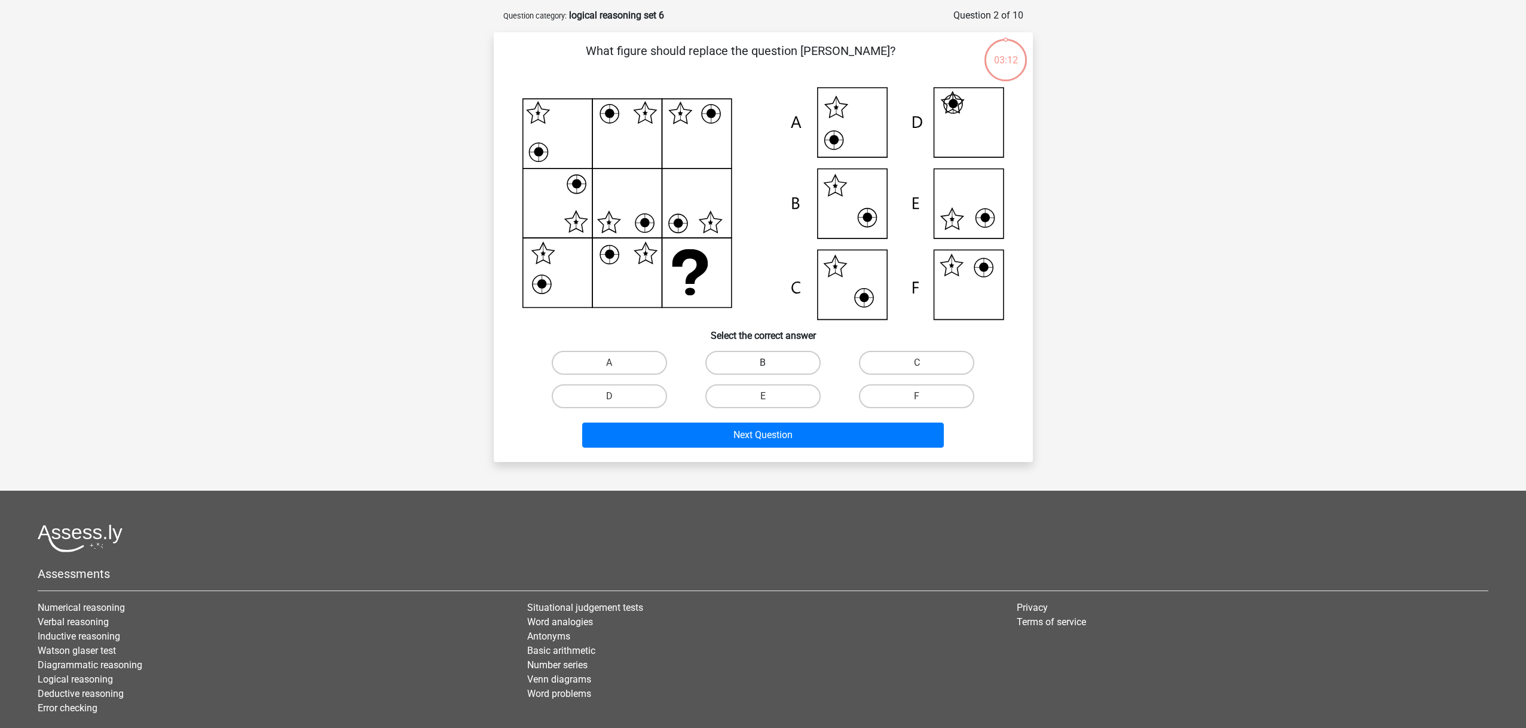
scroll to position [60, 0]
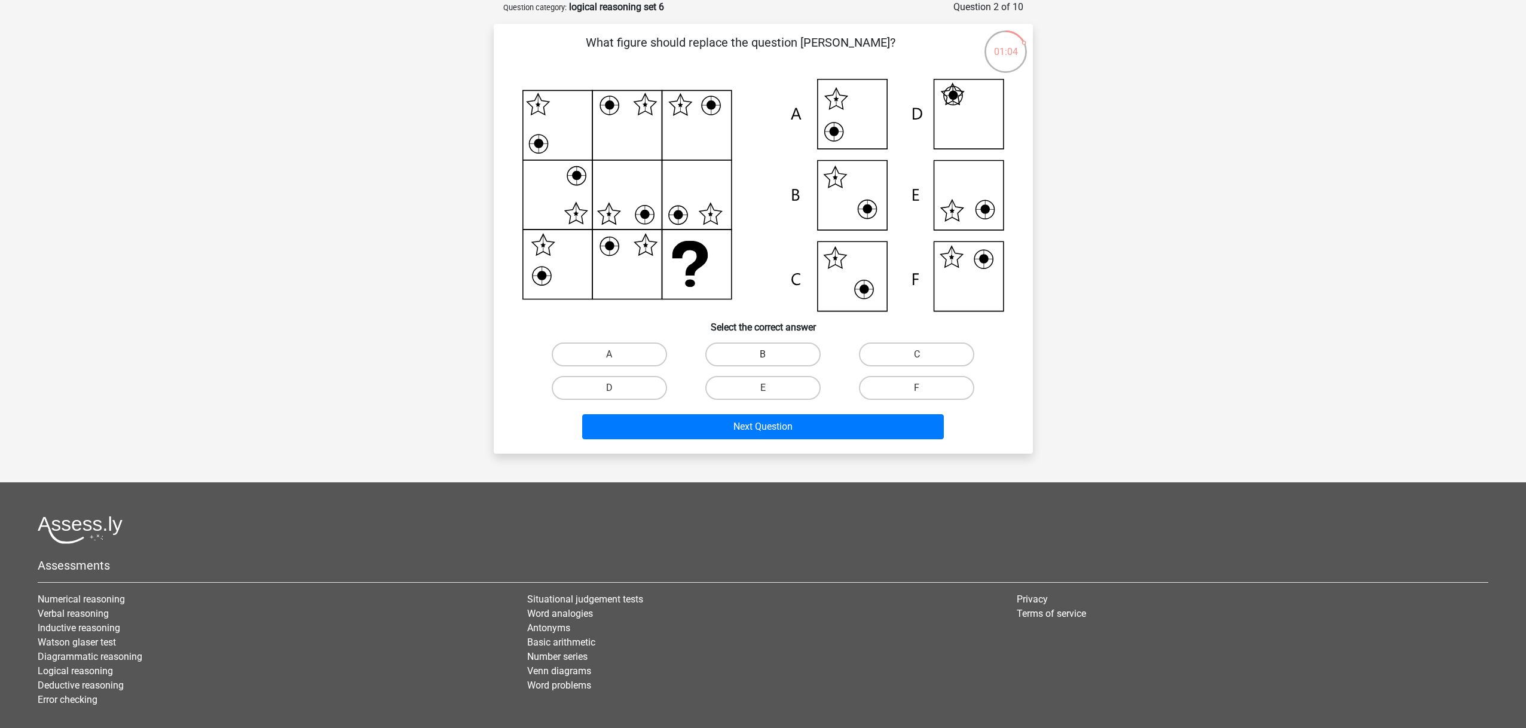
click at [780, 347] on label "B" at bounding box center [762, 355] width 115 height 24
click at [771, 355] on input "B" at bounding box center [767, 359] width 8 height 8
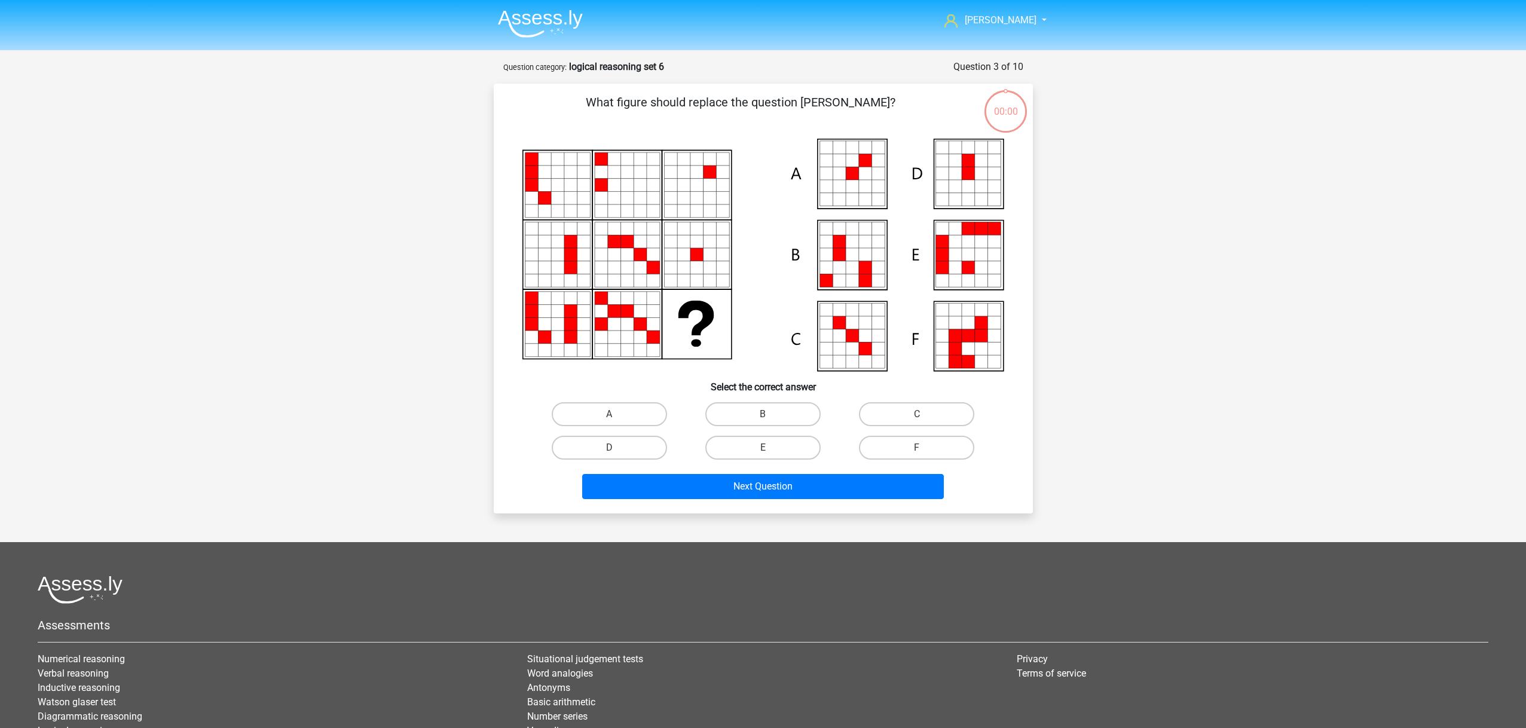
scroll to position [60, 0]
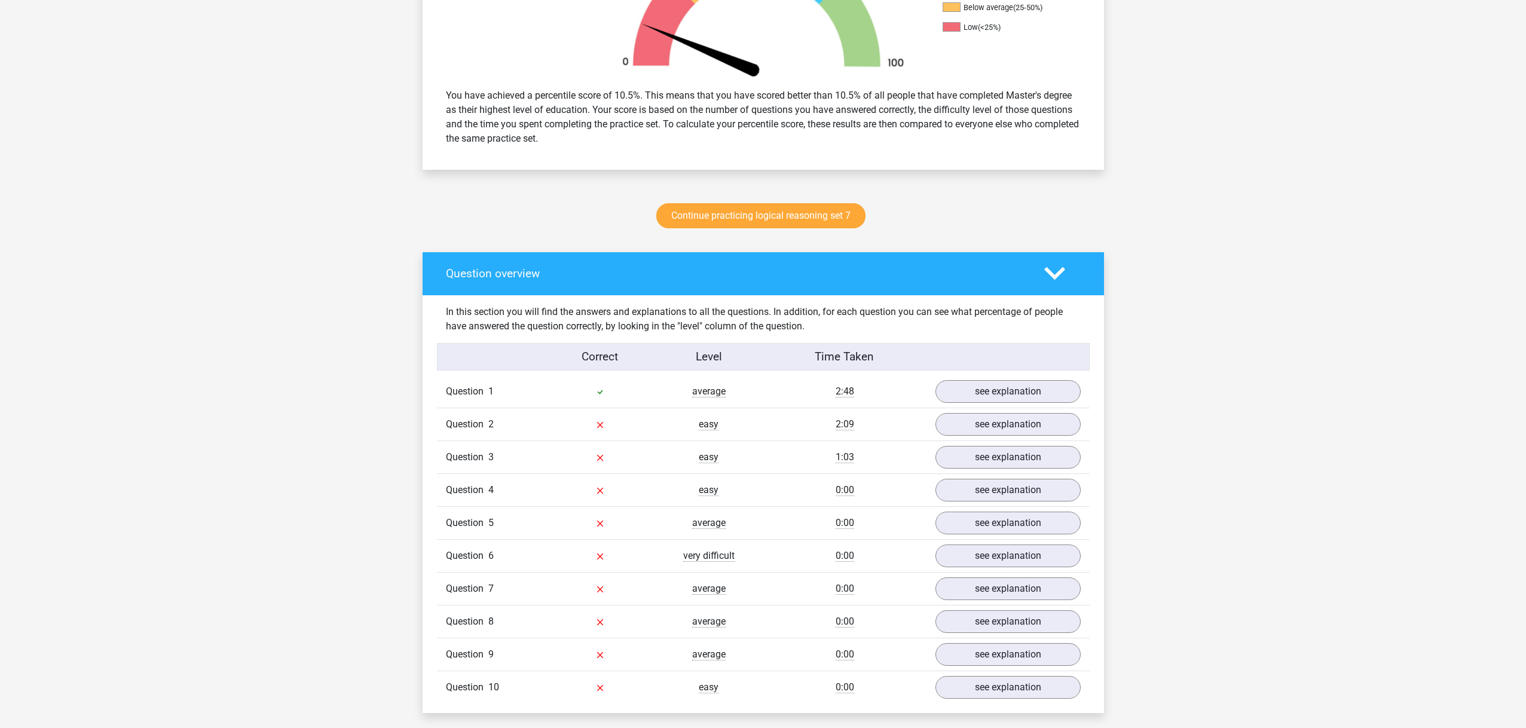
scroll to position [463, 0]
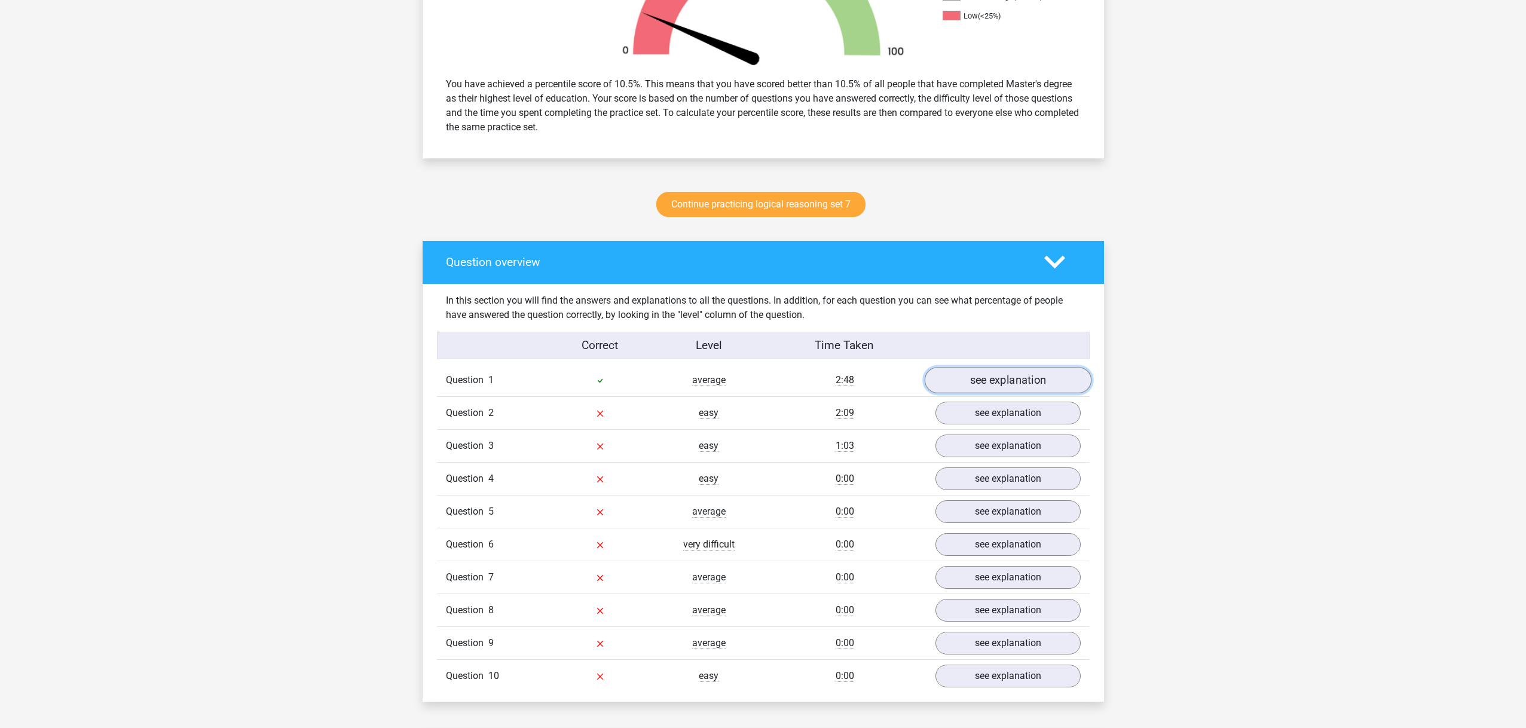
click at [943, 386] on link "see explanation" at bounding box center [1007, 380] width 167 height 26
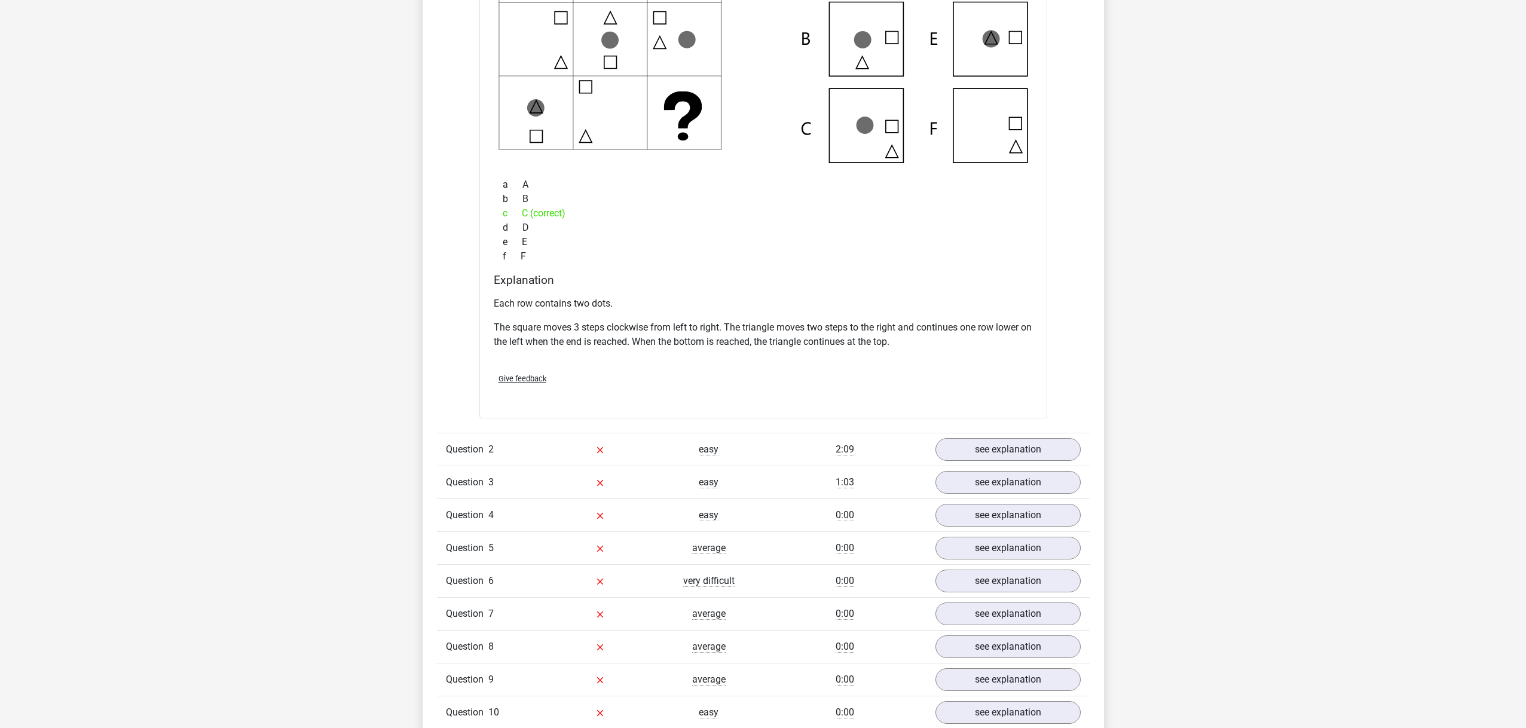
scroll to position [983, 0]
click at [965, 444] on link "see explanation" at bounding box center [1007, 449] width 167 height 26
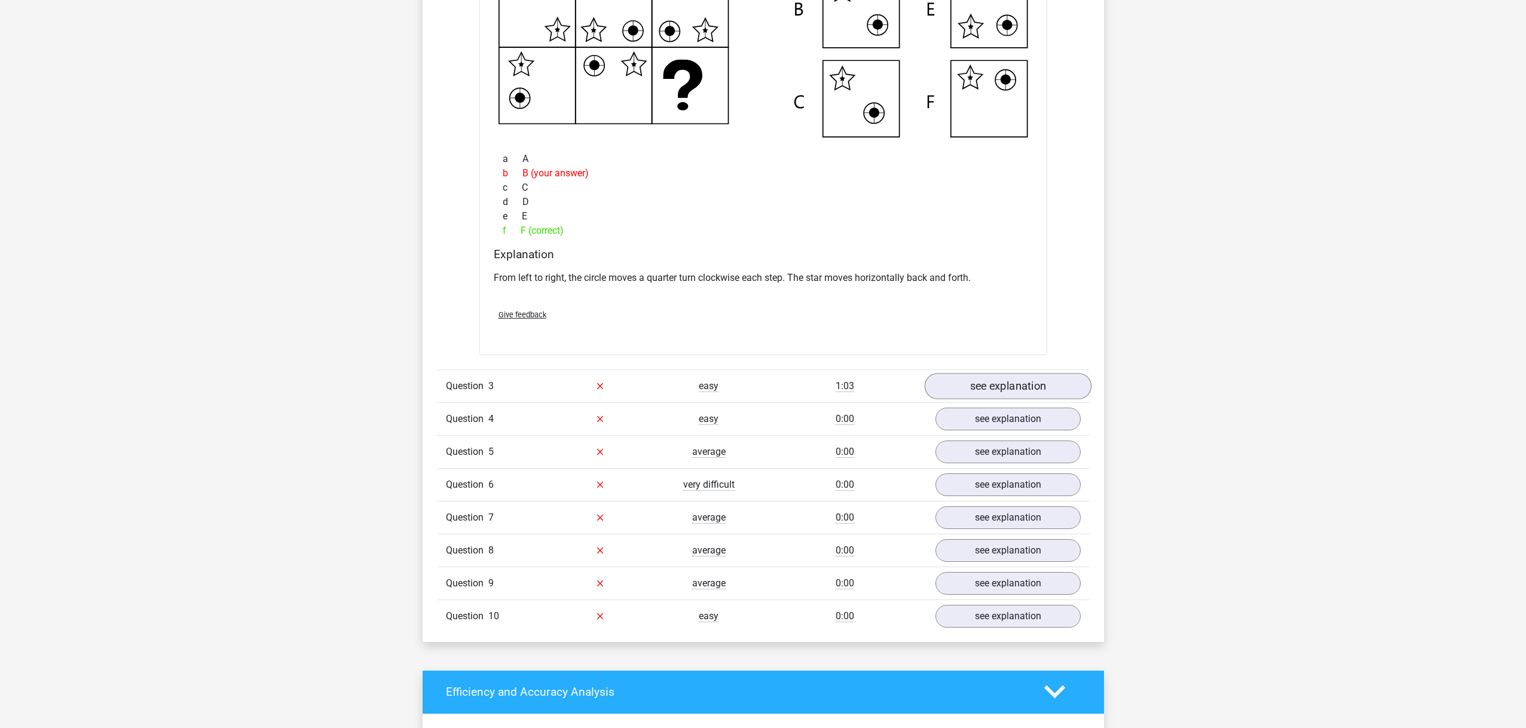
scroll to position [1607, 0]
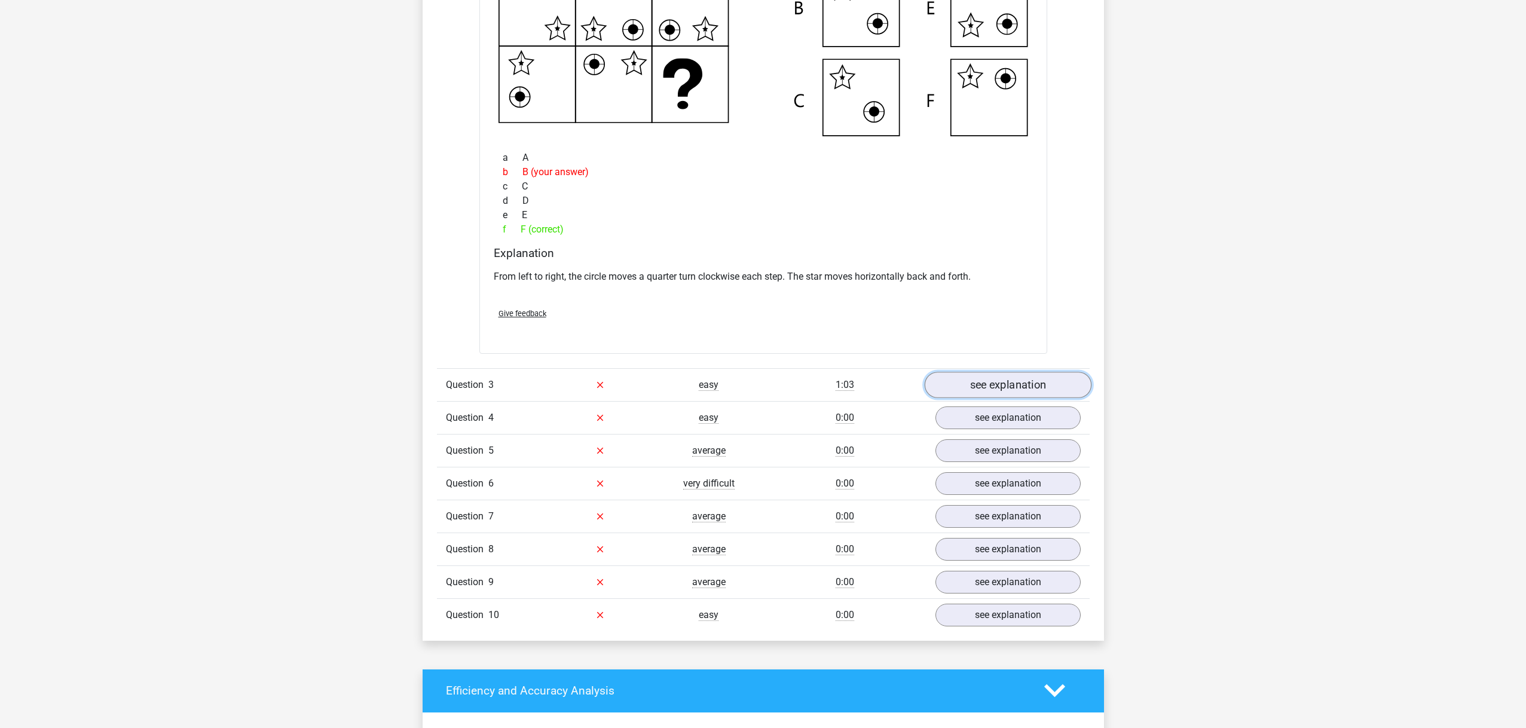
click at [970, 378] on link "see explanation" at bounding box center [1007, 385] width 167 height 26
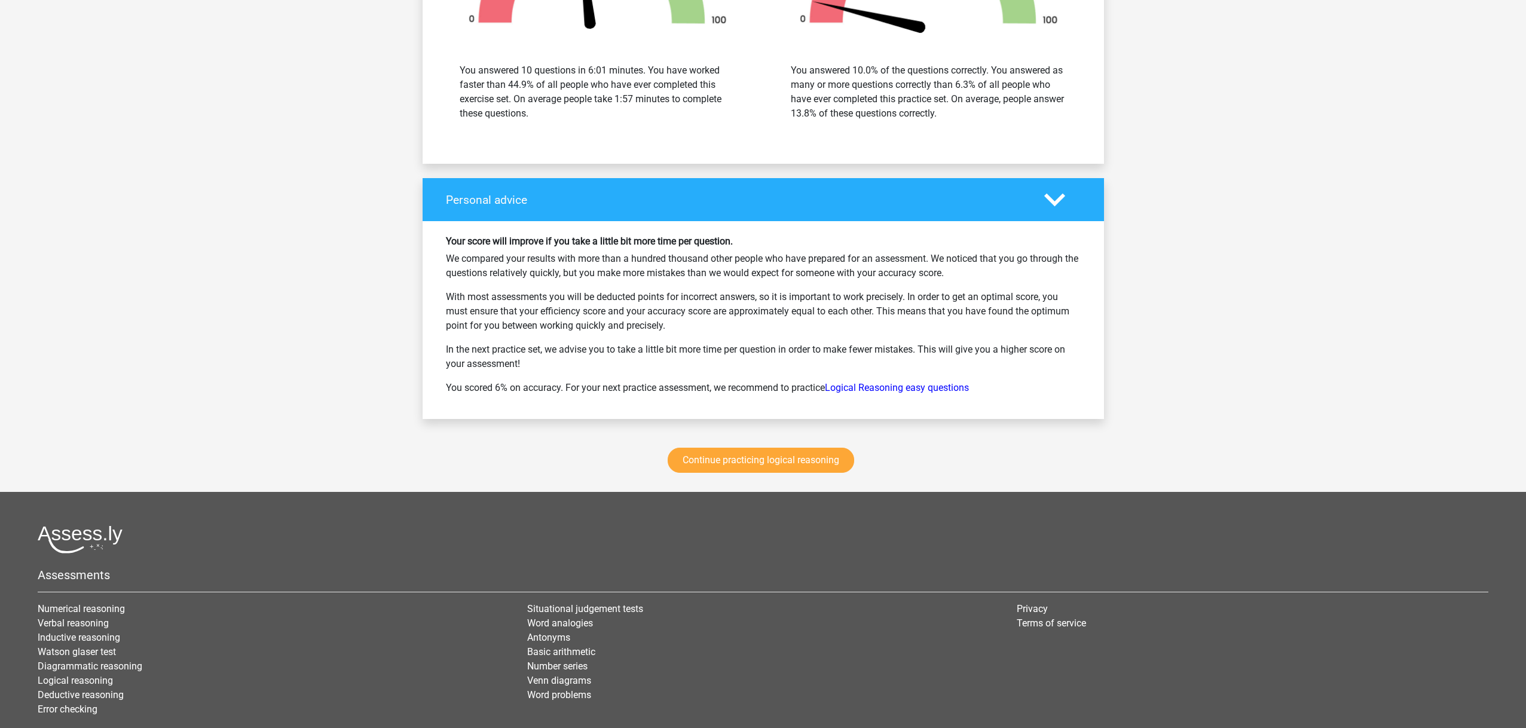
scroll to position [3046, 0]
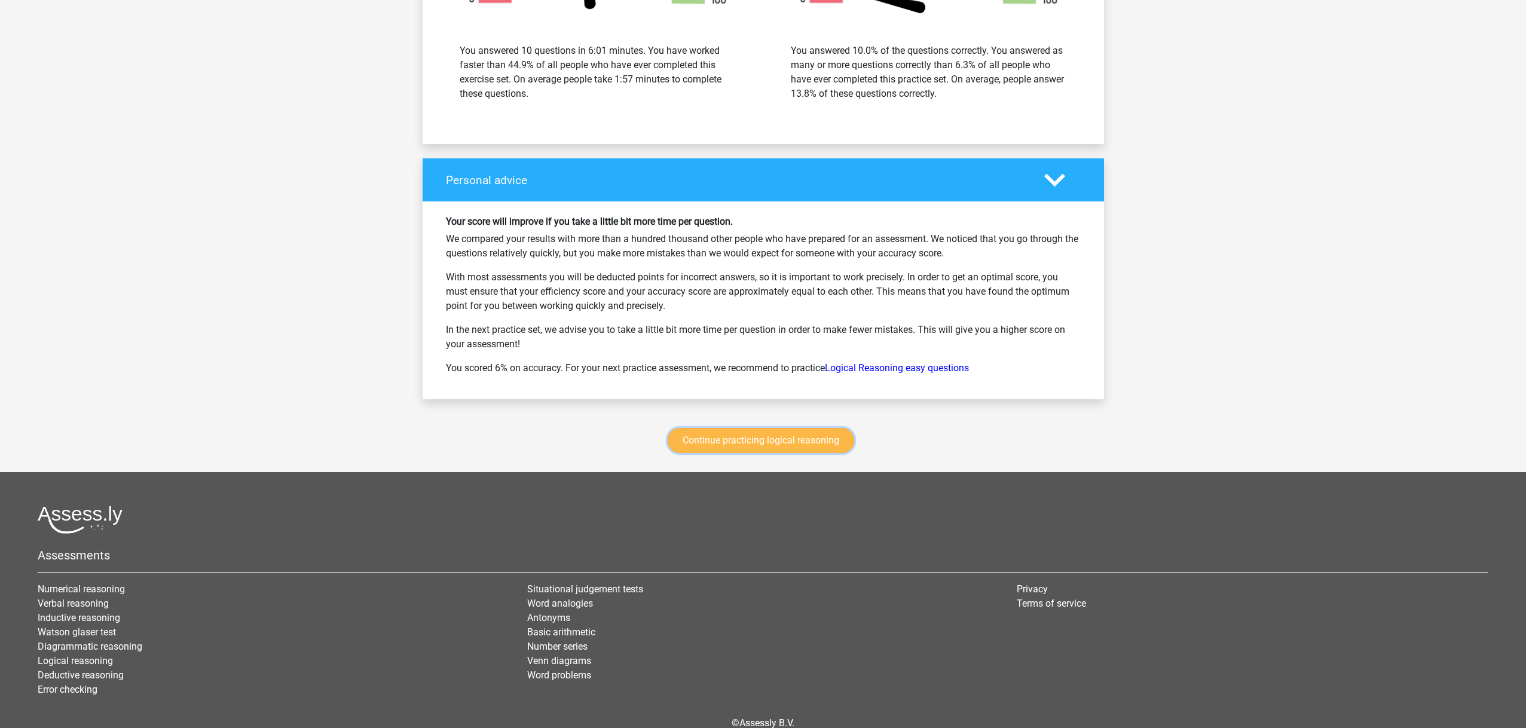
click at [746, 438] on link "Continue practicing logical reasoning" at bounding box center [761, 440] width 187 height 25
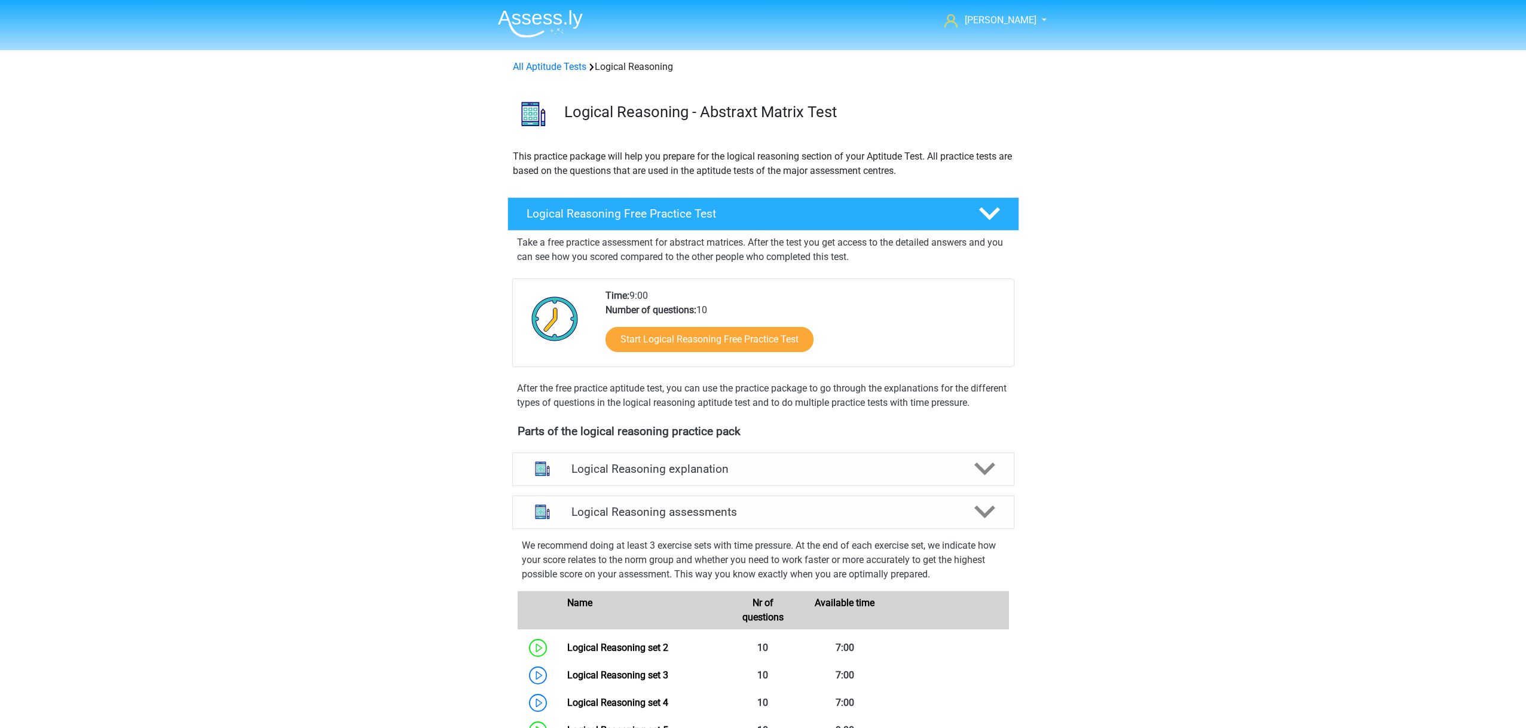
scroll to position [505, 0]
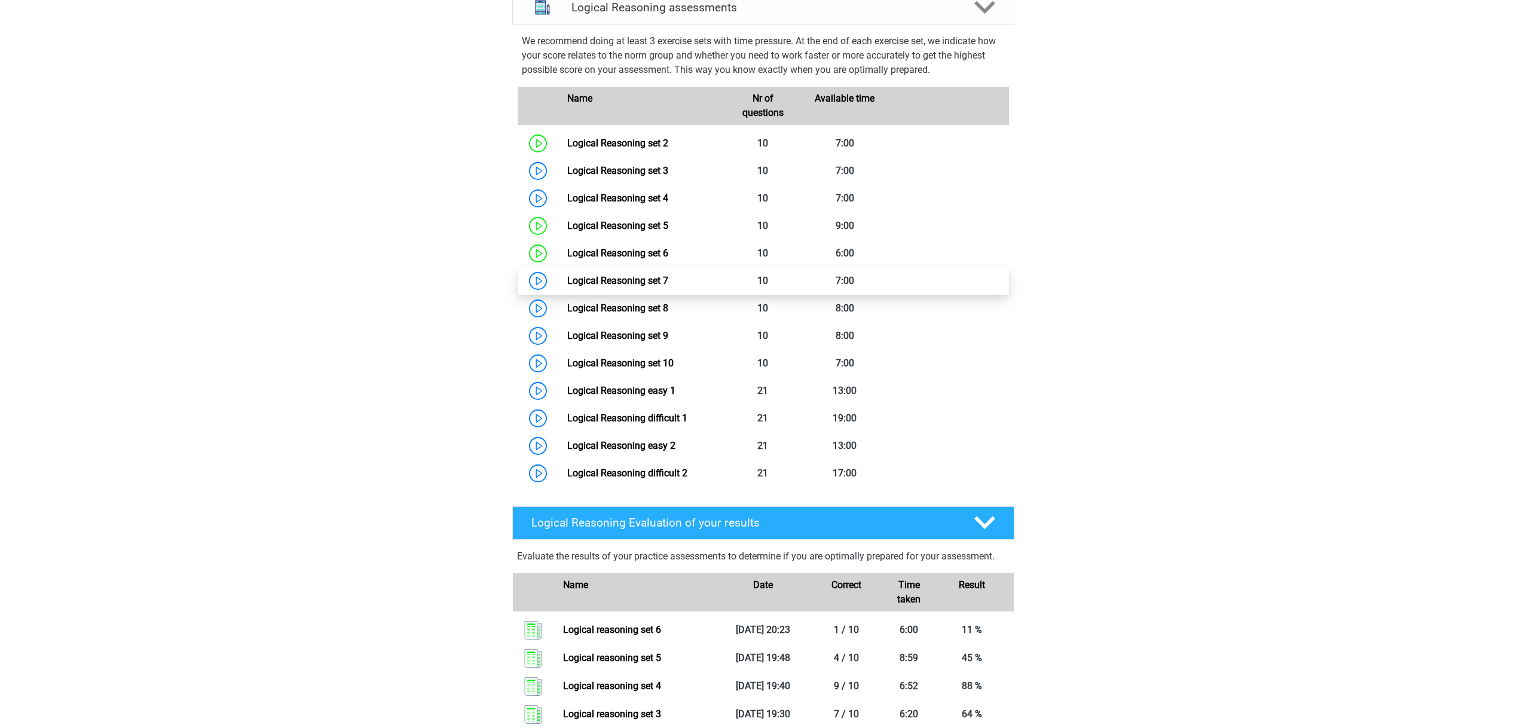
click at [622, 286] on link "Logical Reasoning set 7" at bounding box center [617, 280] width 101 height 11
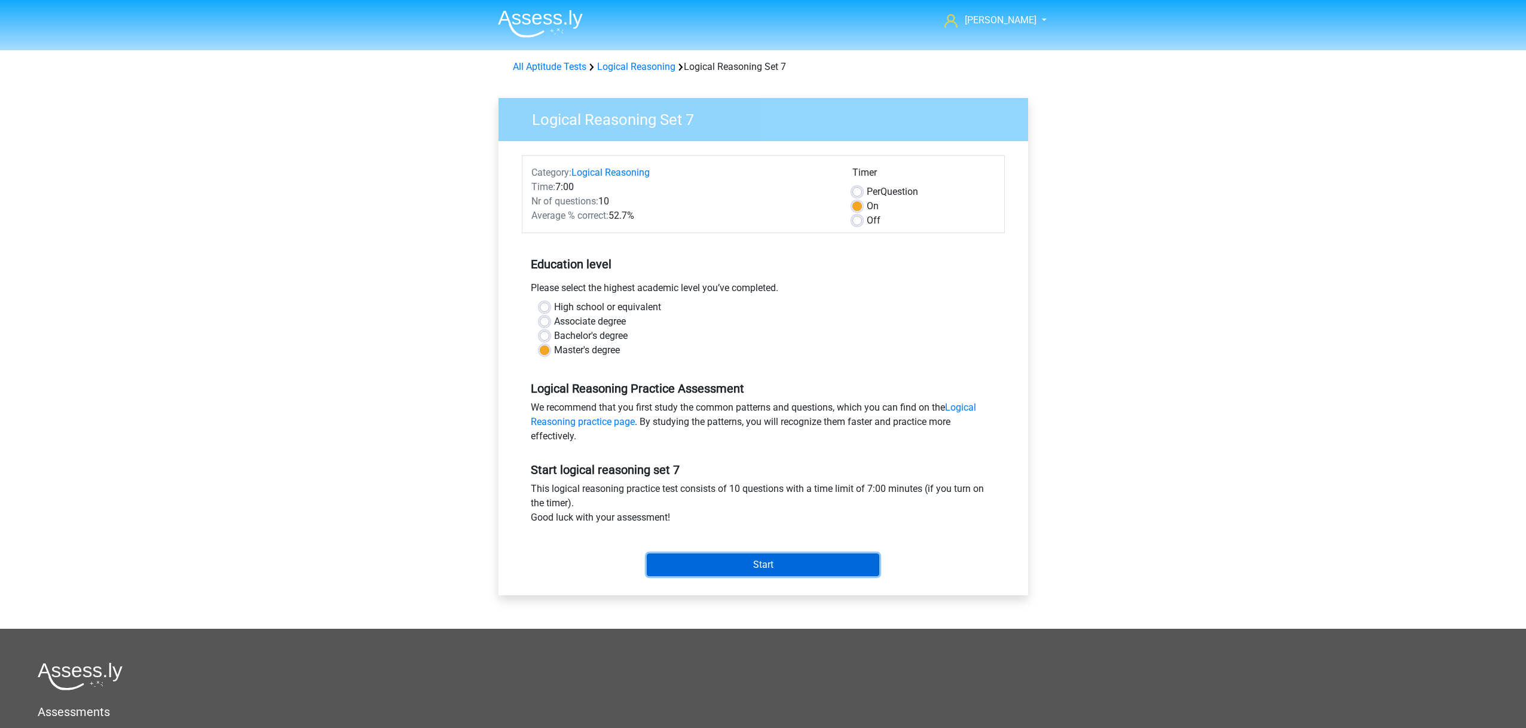
drag, startPoint x: 745, startPoint y: 568, endPoint x: 729, endPoint y: 561, distance: 17.7
click at [745, 567] on input "Start" at bounding box center [763, 565] width 233 height 23
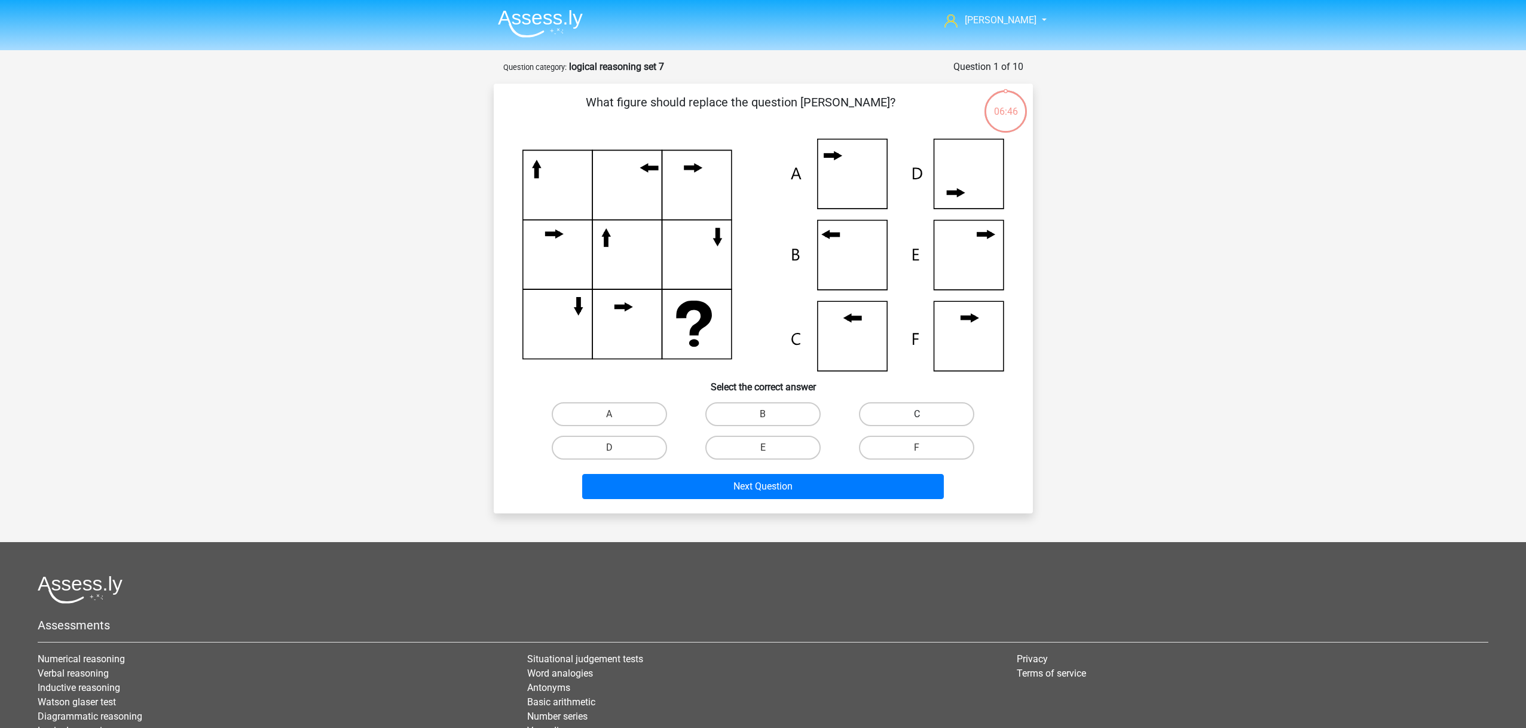
click at [898, 404] on label "C" at bounding box center [916, 414] width 115 height 24
click at [917, 414] on input "C" at bounding box center [921, 418] width 8 height 8
radio input "true"
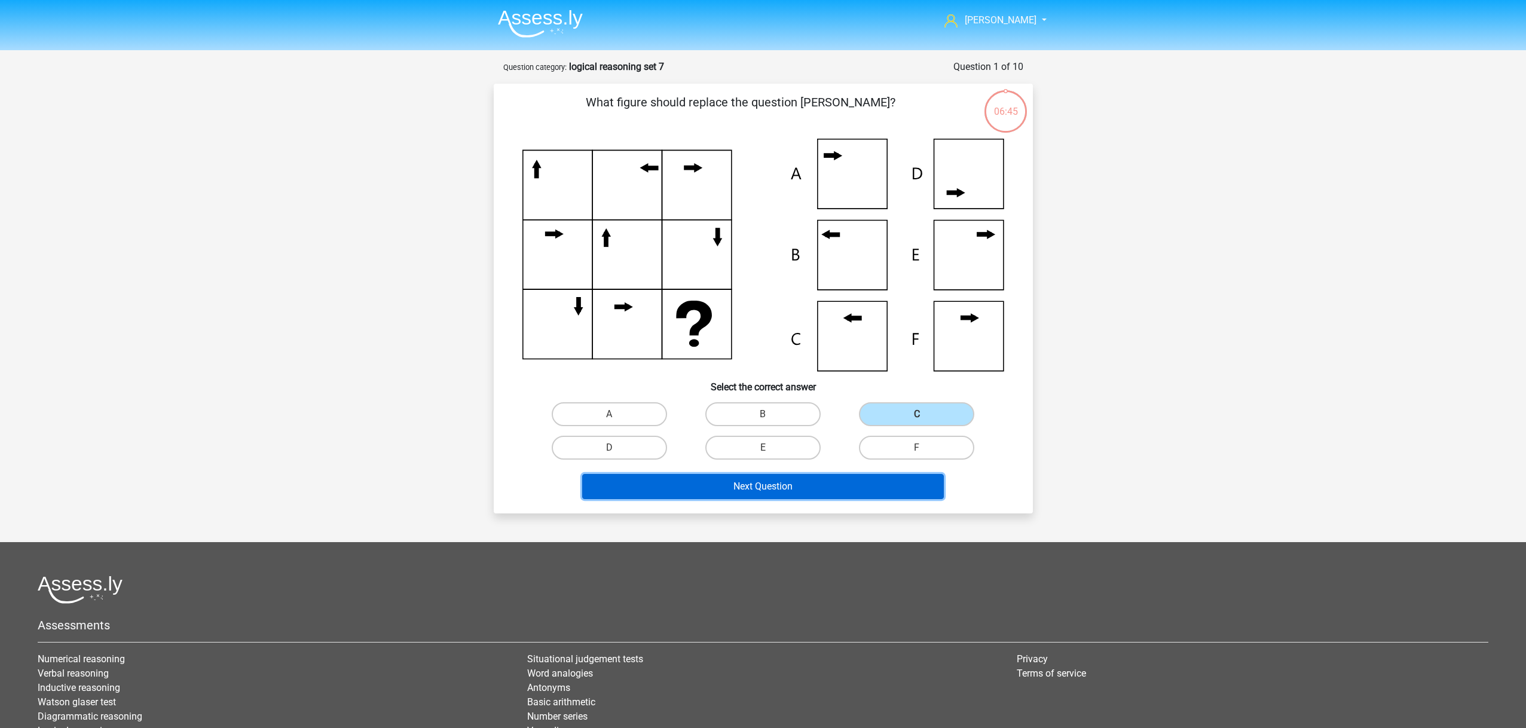
click at [756, 490] on button "Next Question" at bounding box center [763, 486] width 362 height 25
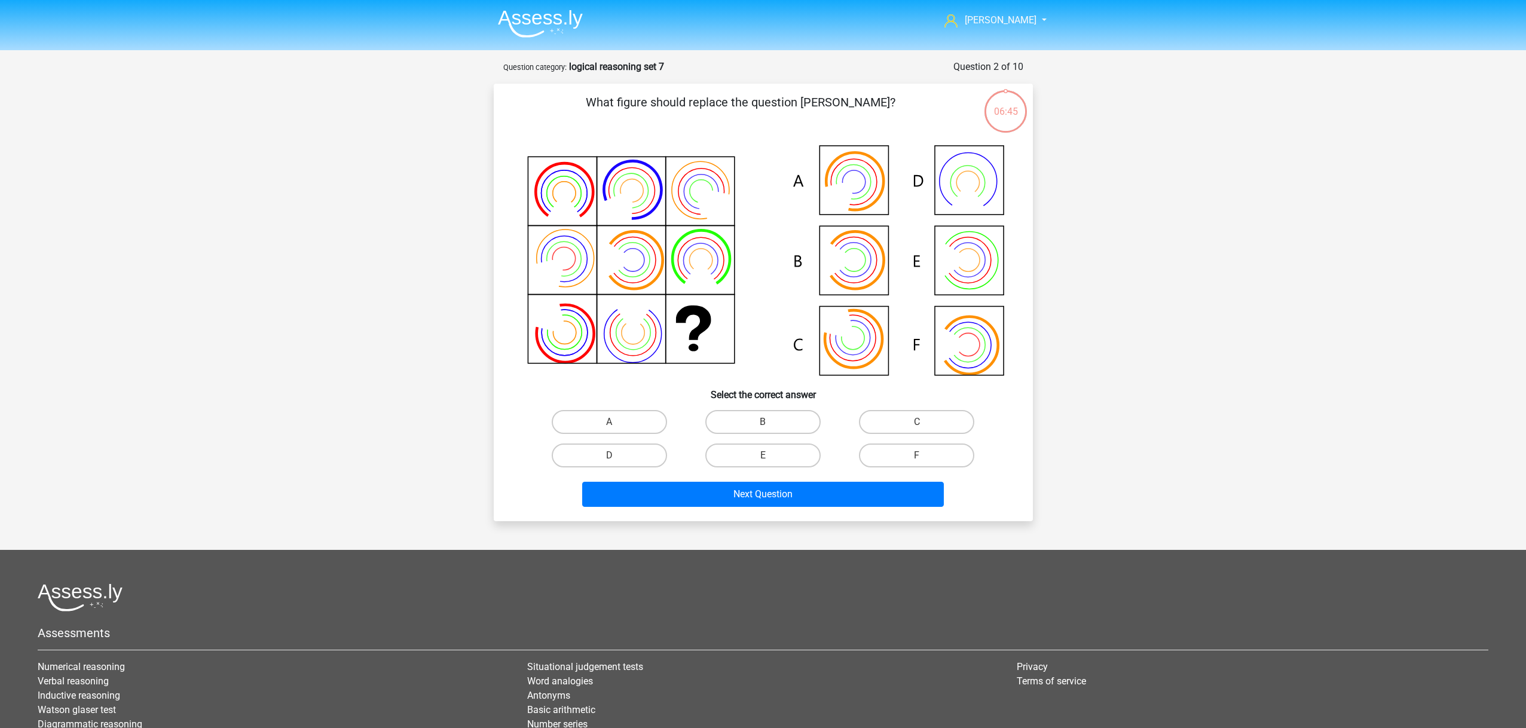
scroll to position [60, 0]
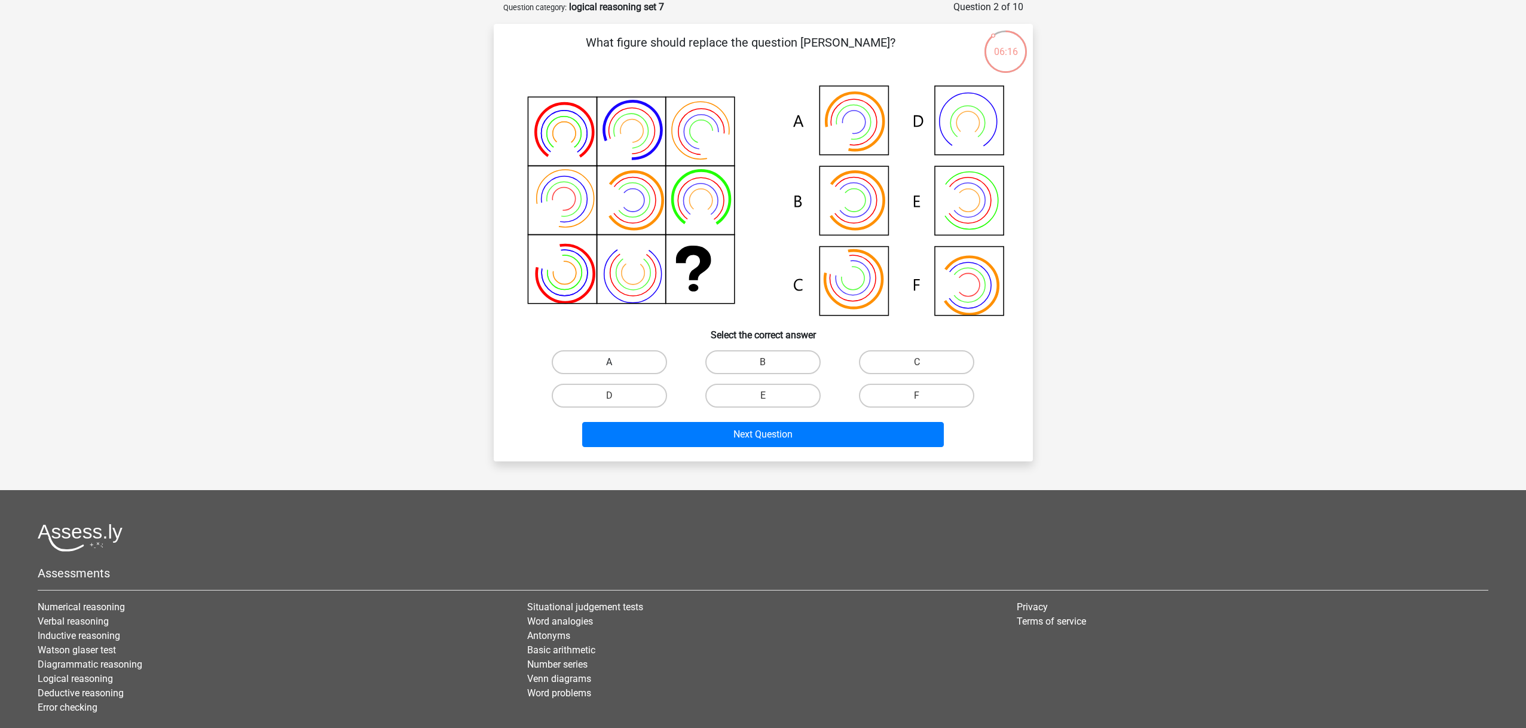
click at [628, 369] on label "A" at bounding box center [609, 362] width 115 height 24
click at [617, 369] on input "A" at bounding box center [613, 366] width 8 height 8
radio input "true"
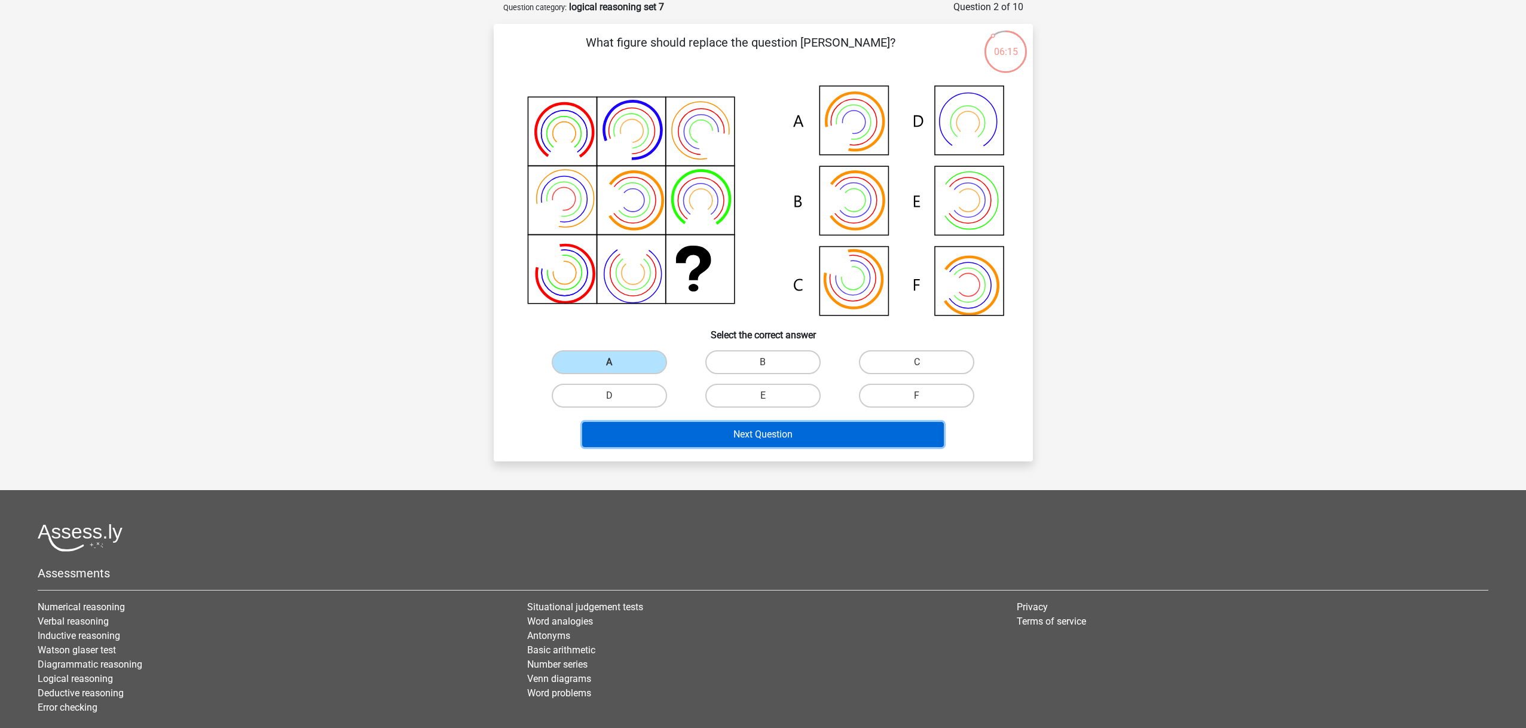
click at [702, 447] on button "Next Question" at bounding box center [763, 434] width 362 height 25
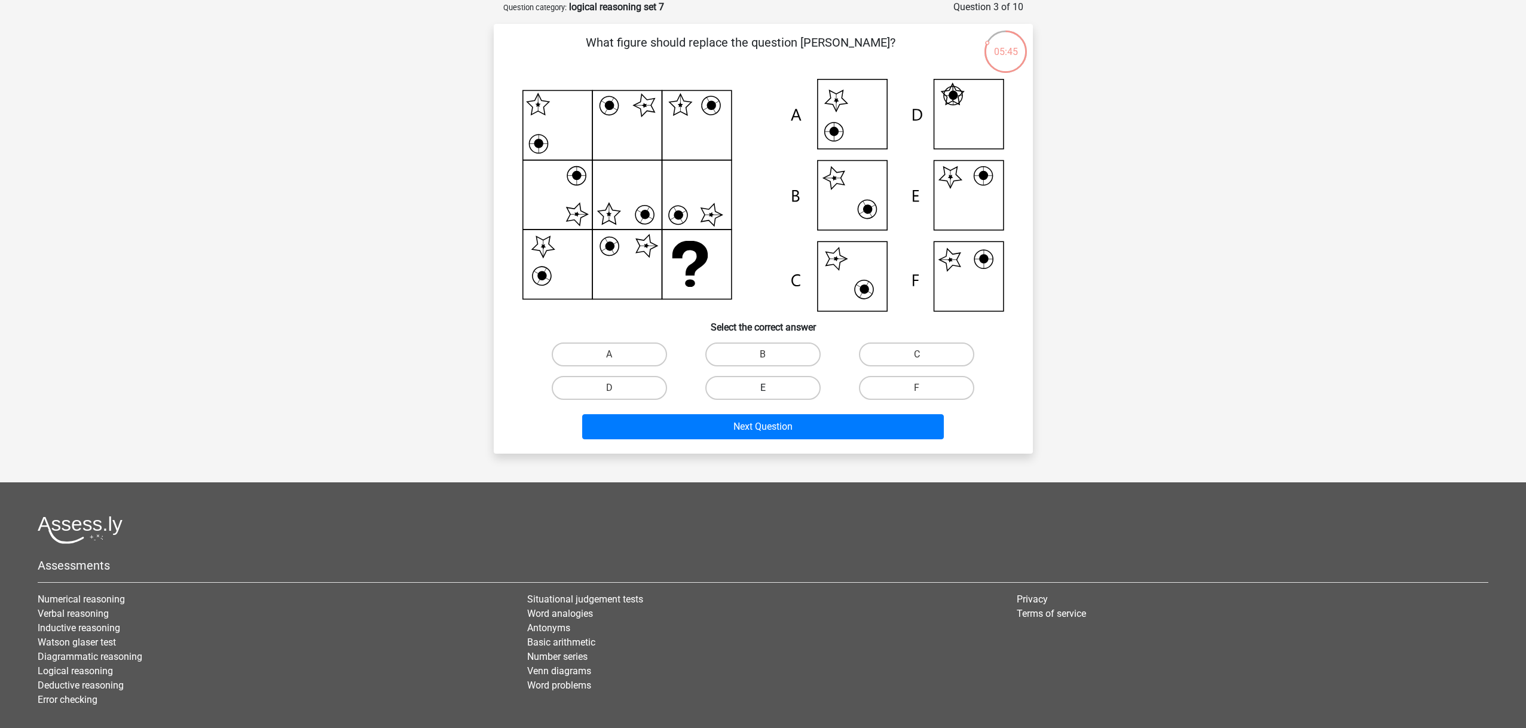
click at [800, 384] on label "E" at bounding box center [762, 388] width 115 height 24
click at [771, 388] on input "E" at bounding box center [767, 392] width 8 height 8
radio input "true"
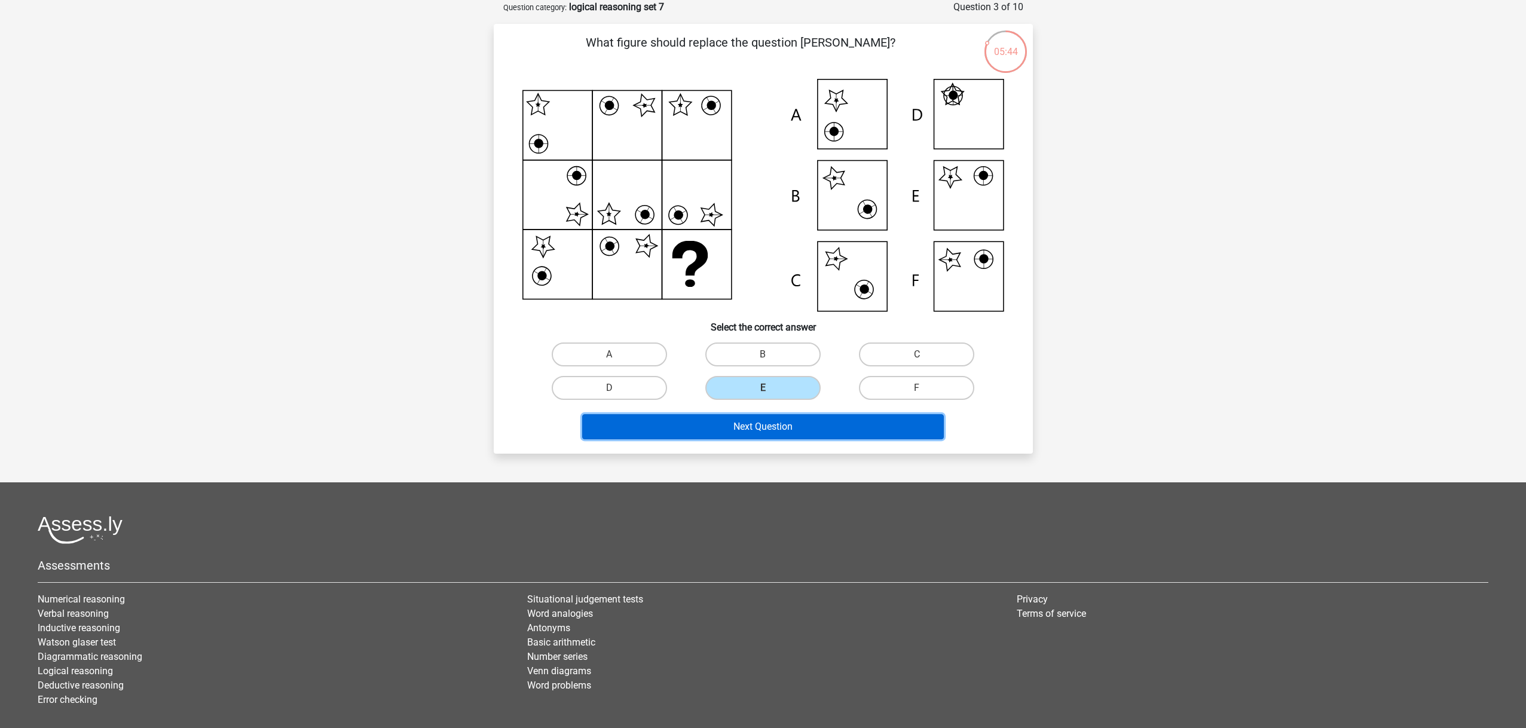
click at [793, 424] on button "Next Question" at bounding box center [763, 426] width 362 height 25
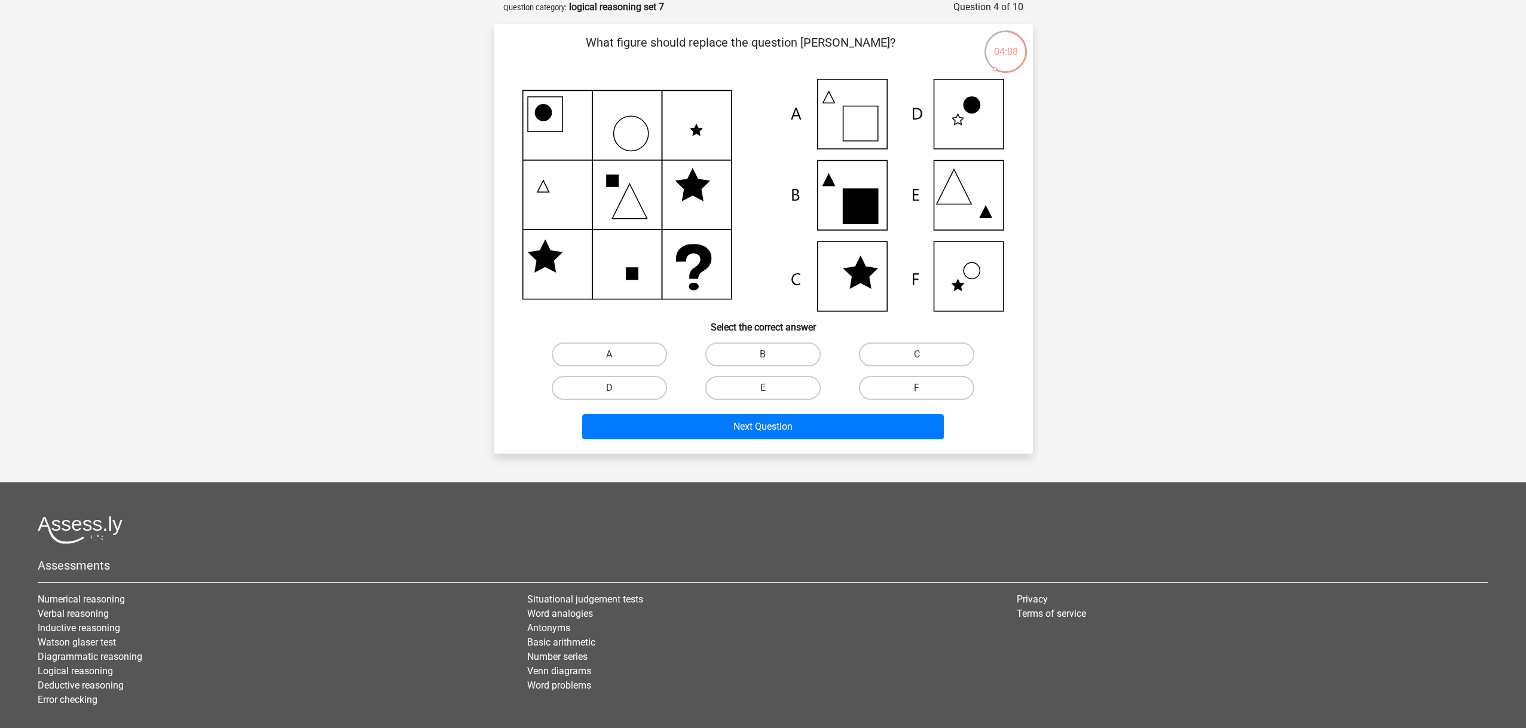
click at [600, 364] on label "A" at bounding box center [609, 355] width 115 height 24
click at [609, 362] on input "A" at bounding box center [613, 359] width 8 height 8
radio input "true"
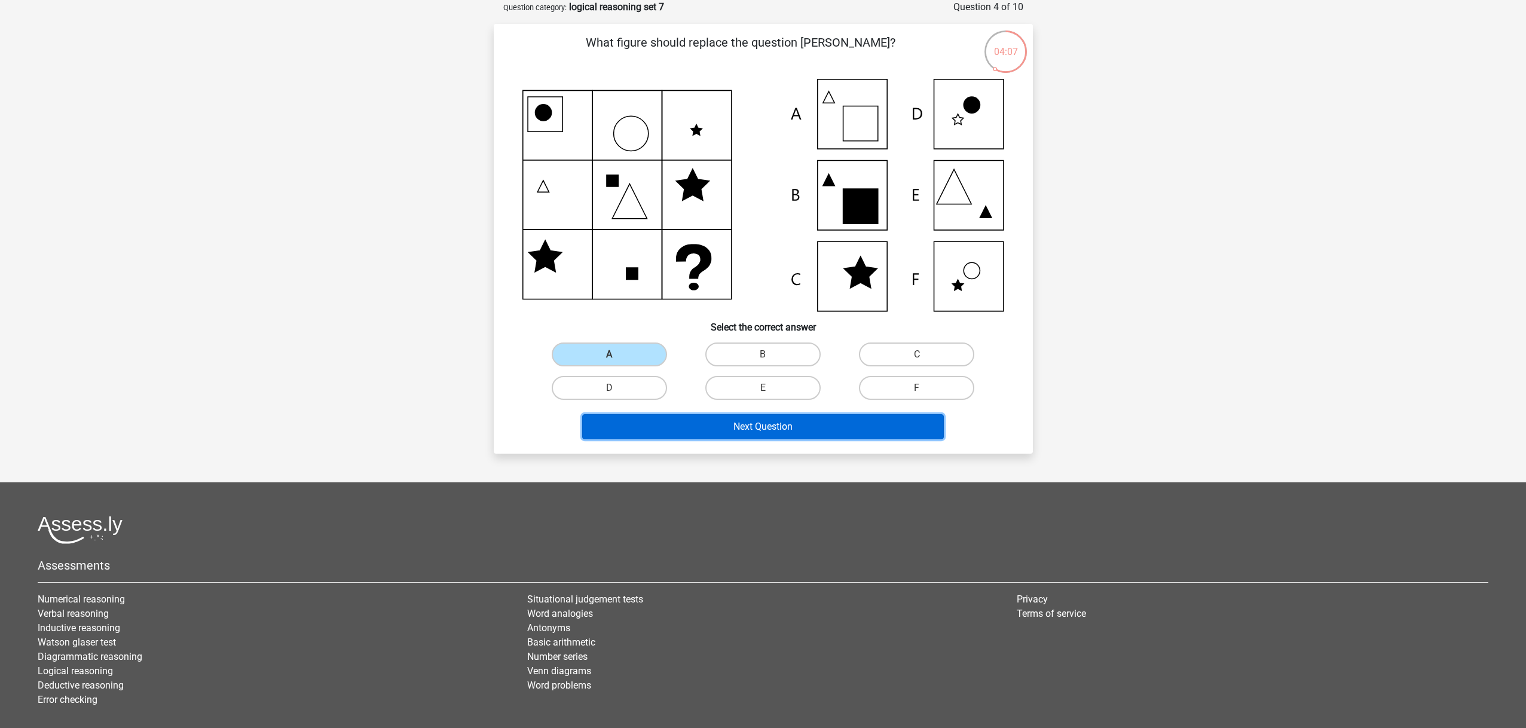
click at [688, 422] on button "Next Question" at bounding box center [763, 426] width 362 height 25
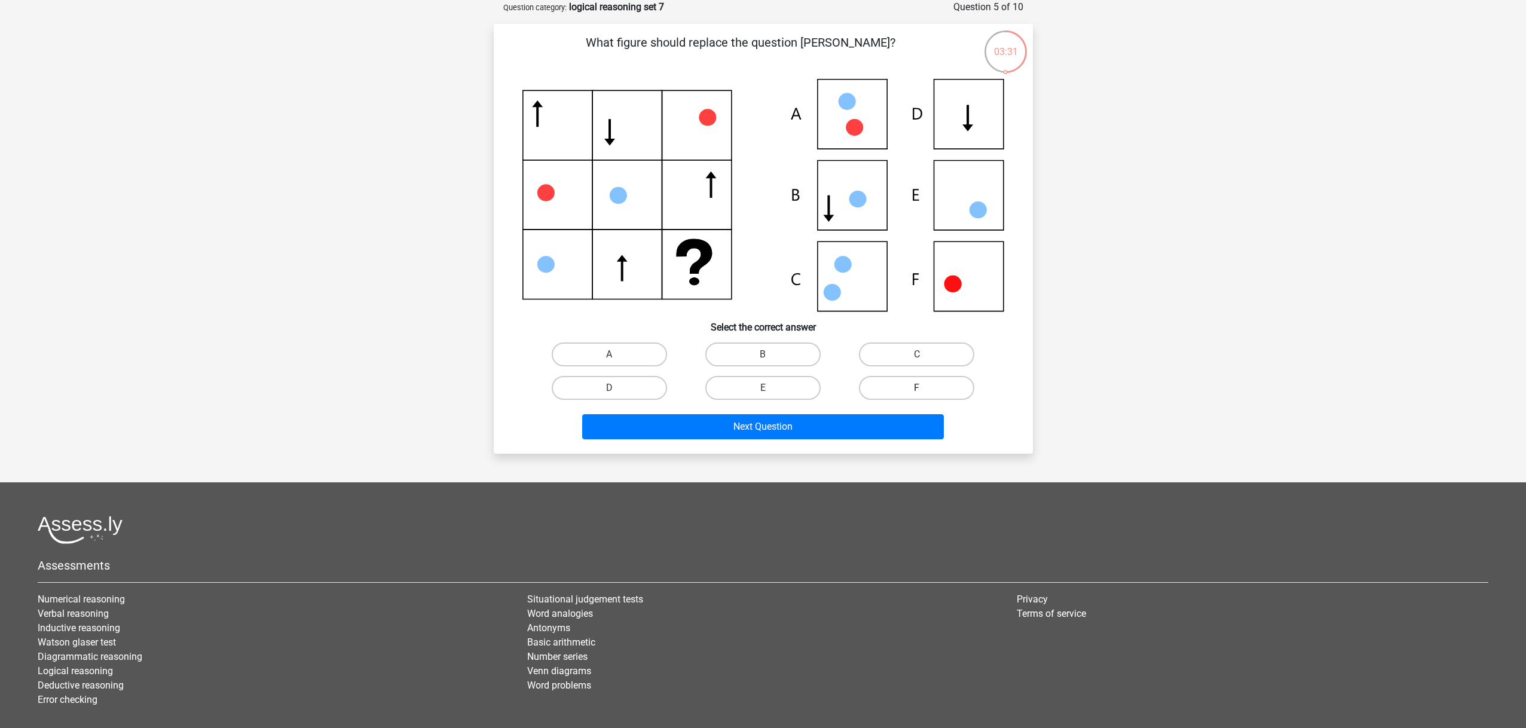
click at [903, 389] on label "F" at bounding box center [916, 388] width 115 height 24
click at [917, 389] on input "F" at bounding box center [921, 392] width 8 height 8
radio input "true"
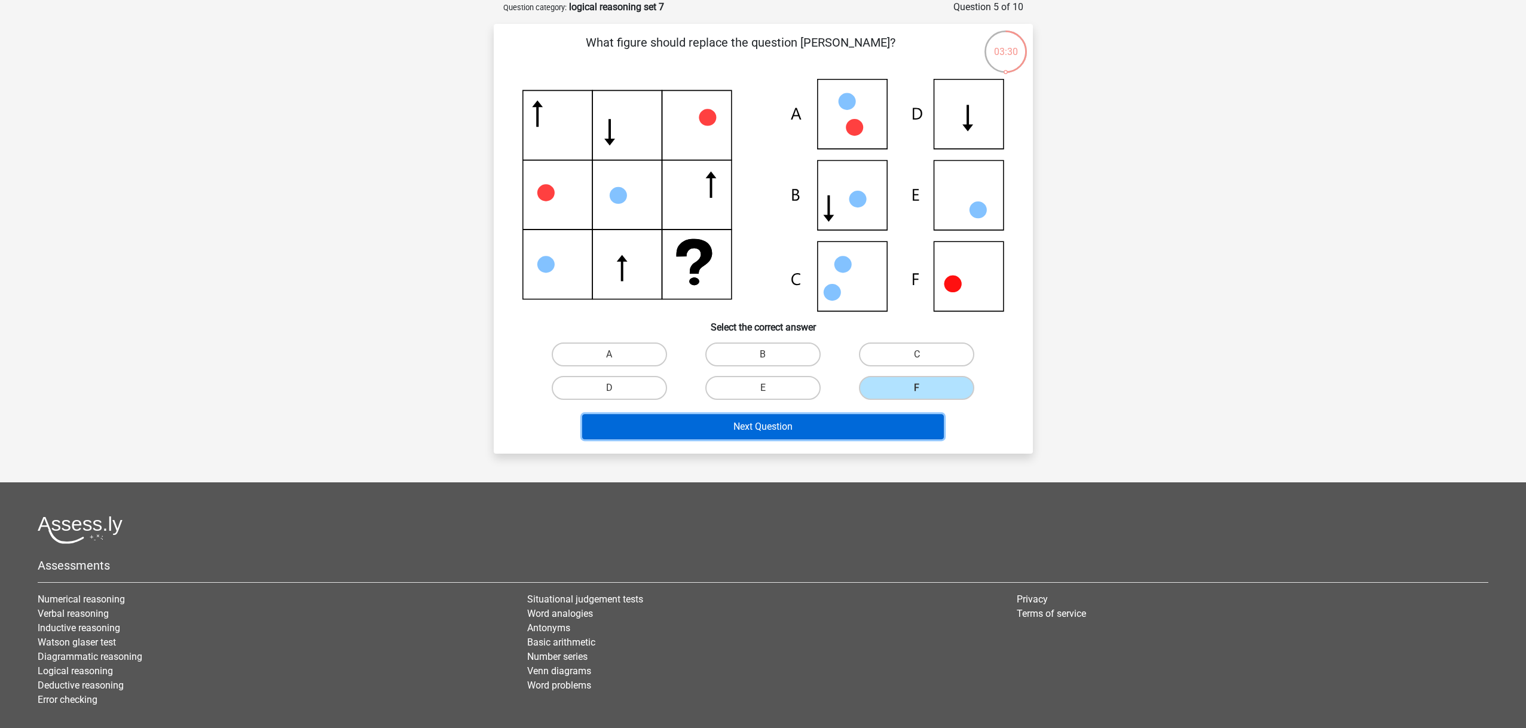
click at [830, 423] on button "Next Question" at bounding box center [763, 426] width 362 height 25
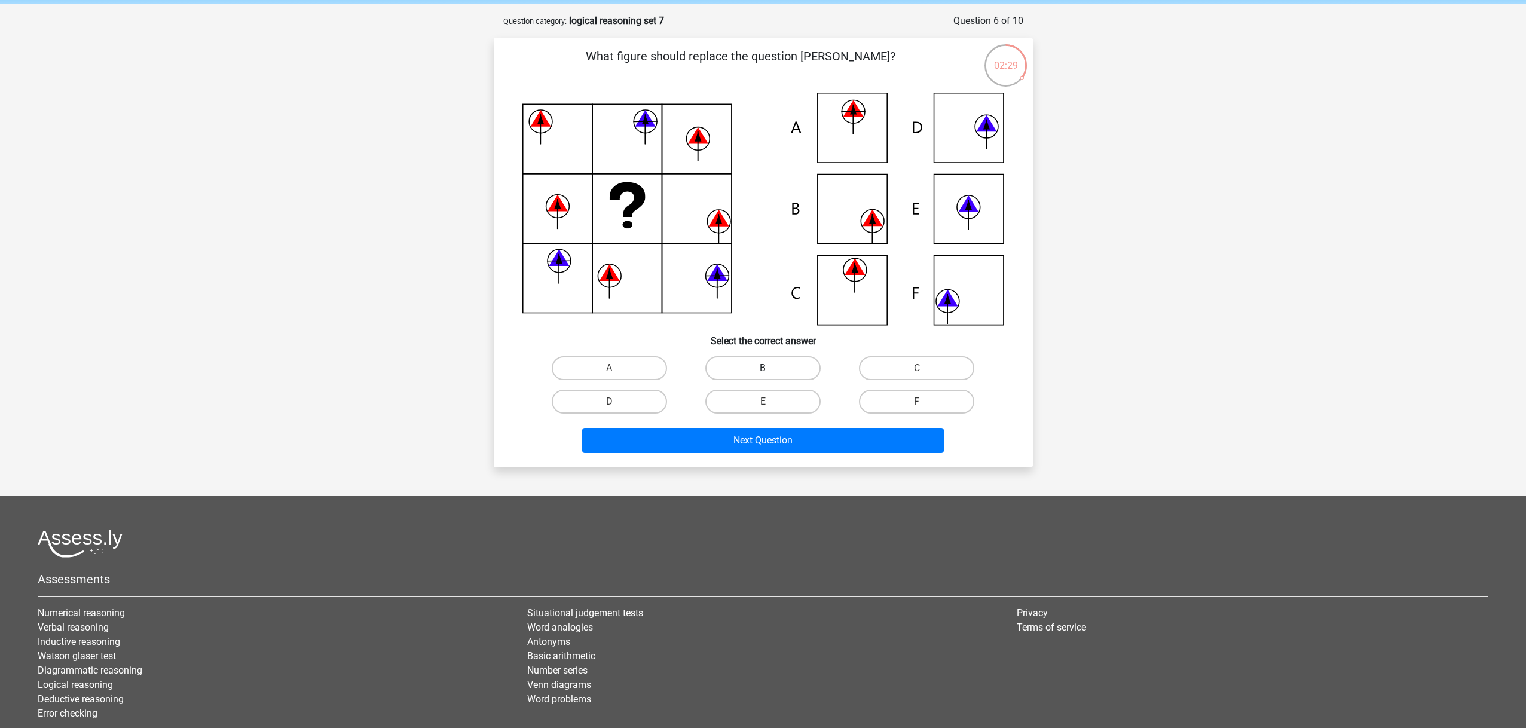
scroll to position [44, 0]
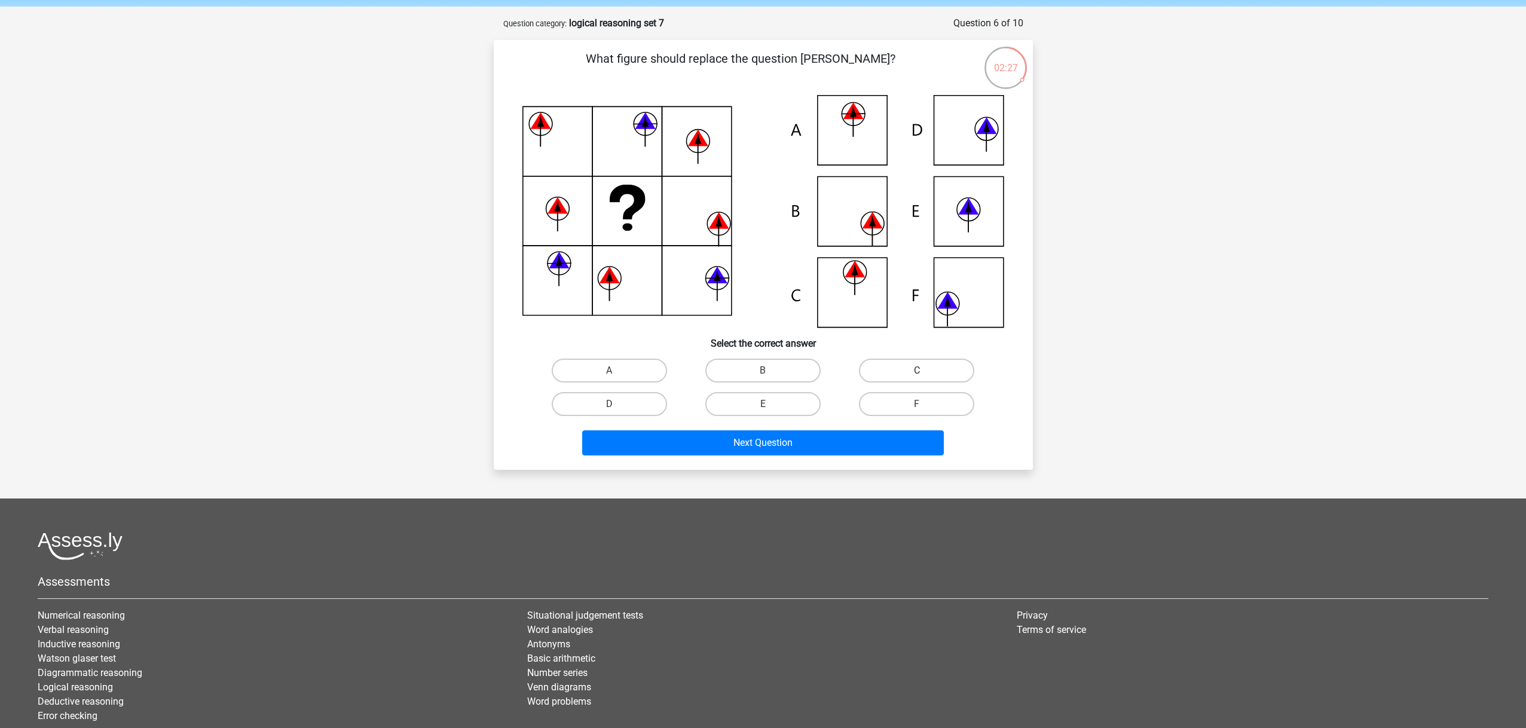
click at [905, 363] on label "C" at bounding box center [916, 371] width 115 height 24
click at [917, 371] on input "C" at bounding box center [921, 375] width 8 height 8
radio input "true"
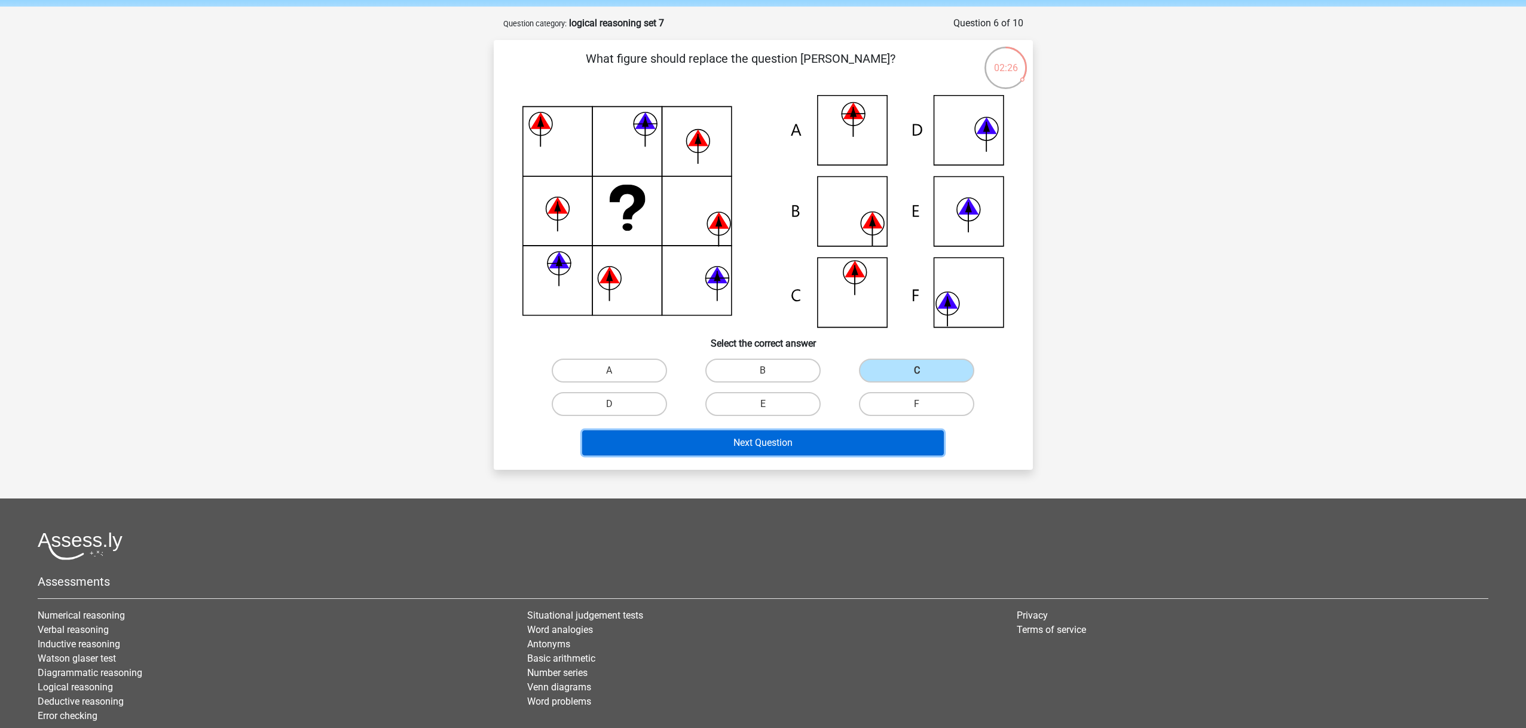
click at [841, 434] on button "Next Question" at bounding box center [763, 442] width 362 height 25
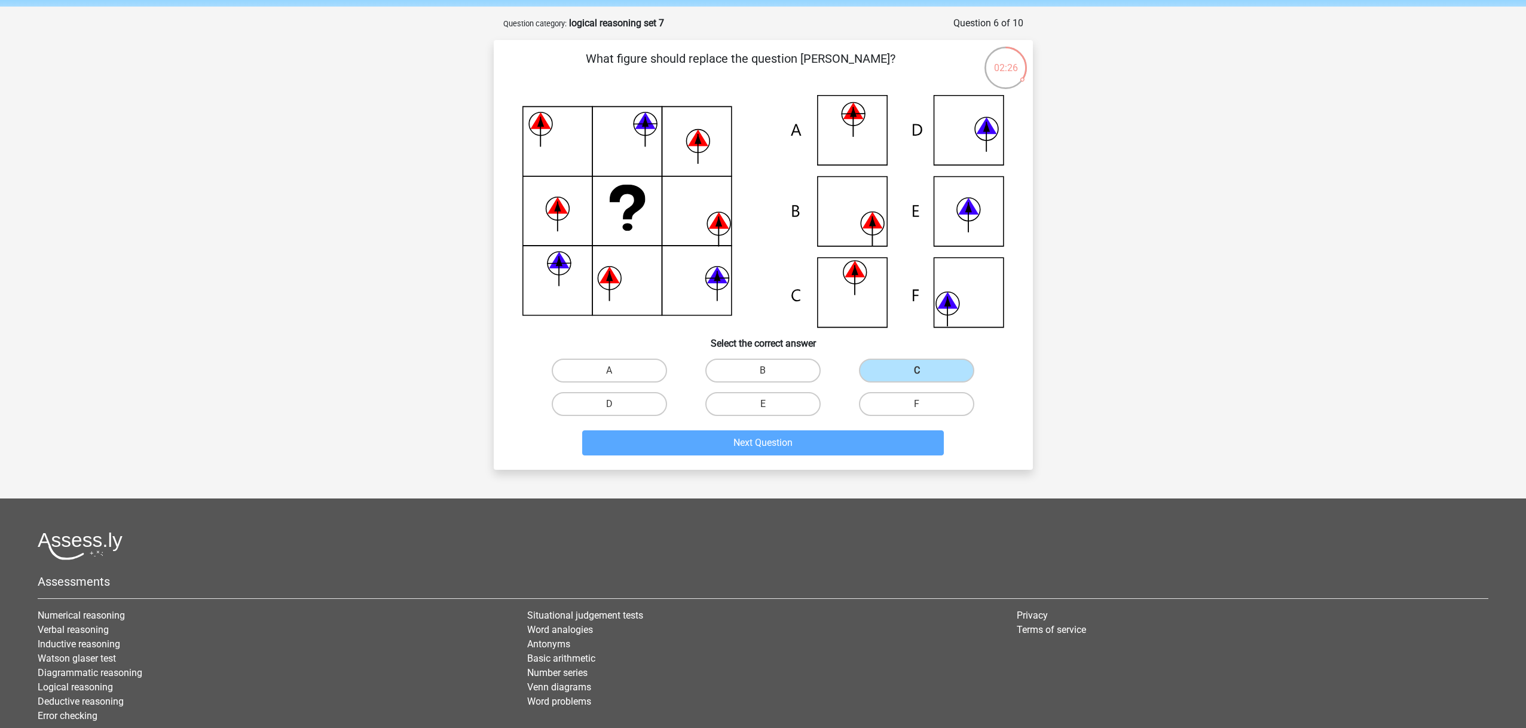
scroll to position [60, 0]
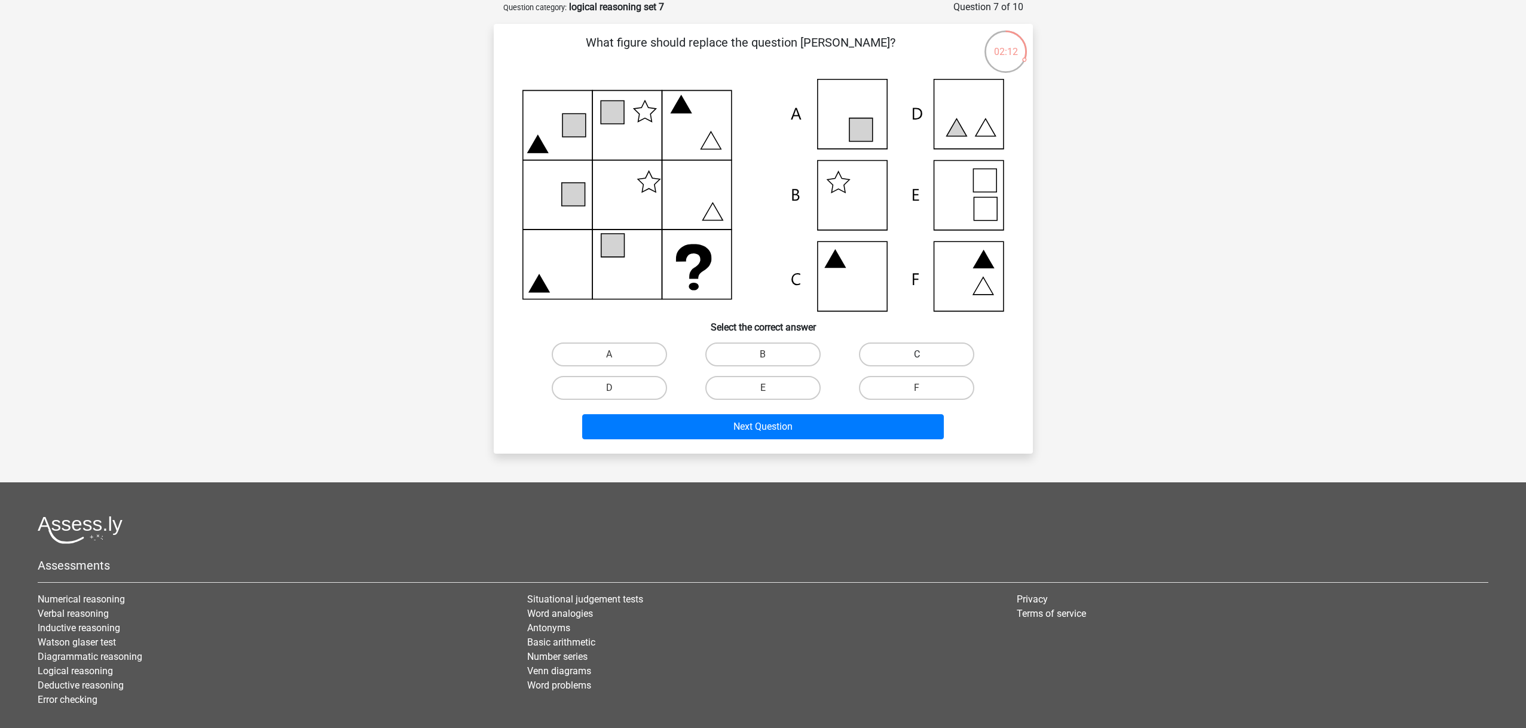
drag, startPoint x: 883, startPoint y: 352, endPoint x: 880, endPoint y: 358, distance: 6.2
click at [884, 352] on label "C" at bounding box center [916, 355] width 115 height 24
click at [917, 355] on input "C" at bounding box center [921, 359] width 8 height 8
radio input "true"
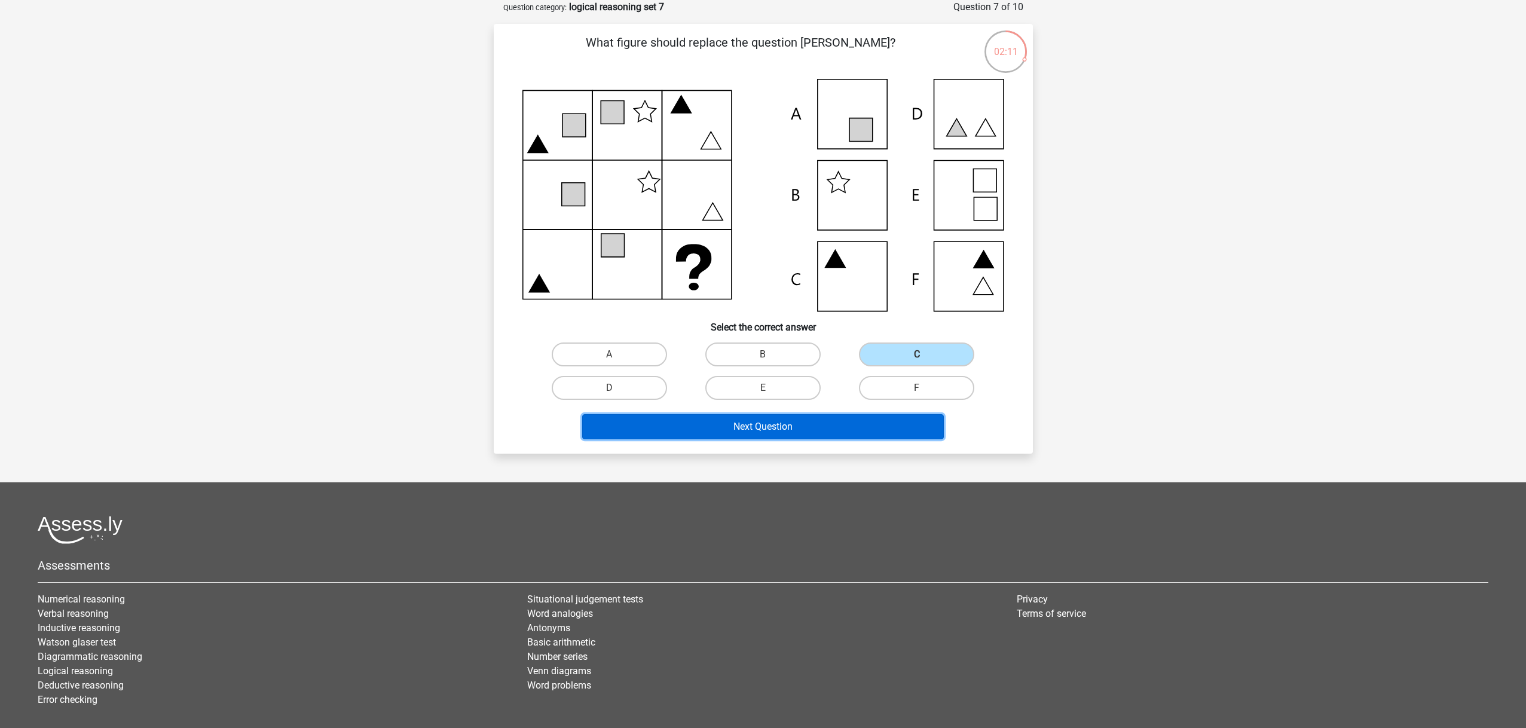
click at [795, 427] on button "Next Question" at bounding box center [763, 426] width 362 height 25
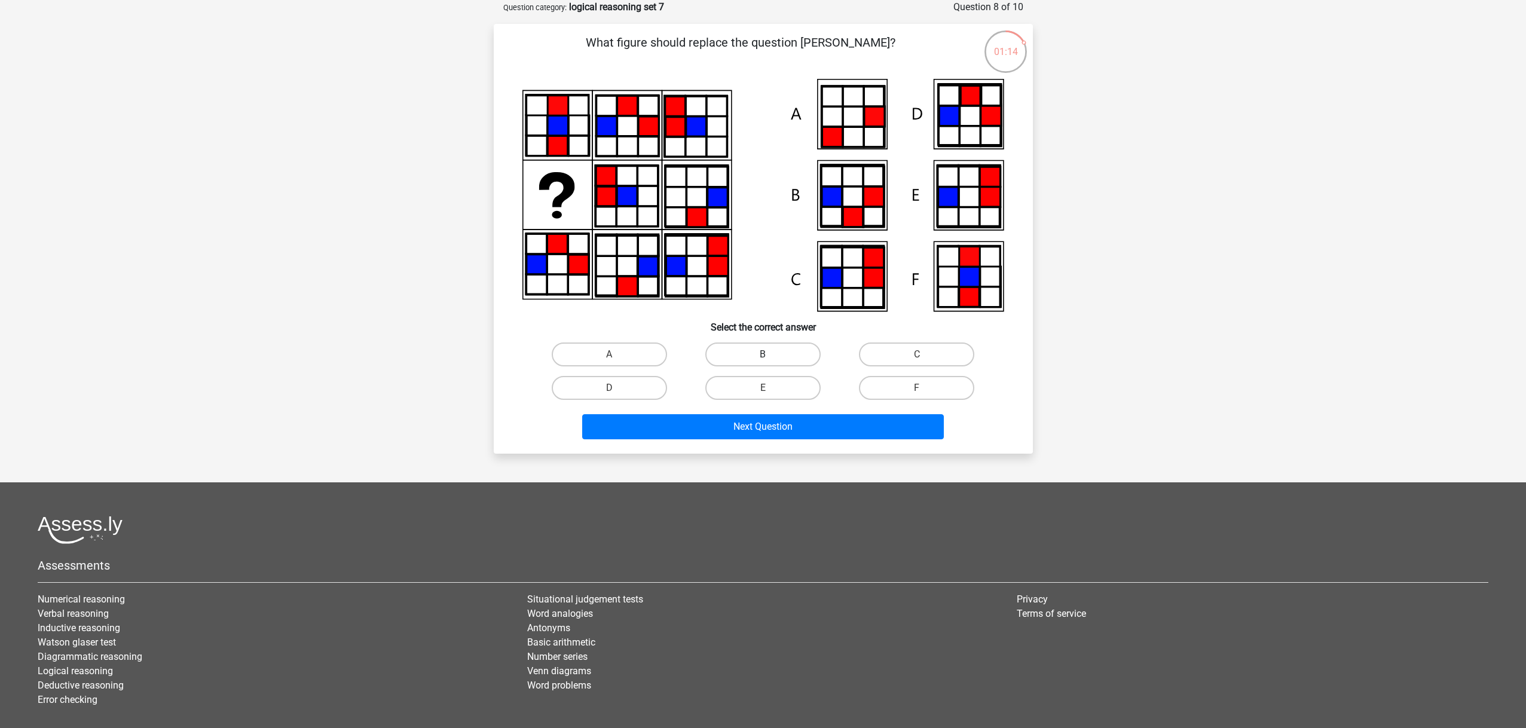
click at [763, 347] on label "B" at bounding box center [762, 355] width 115 height 24
click at [763, 355] on input "B" at bounding box center [767, 359] width 8 height 8
radio input "true"
click at [812, 413] on div "Next Question" at bounding box center [763, 424] width 501 height 39
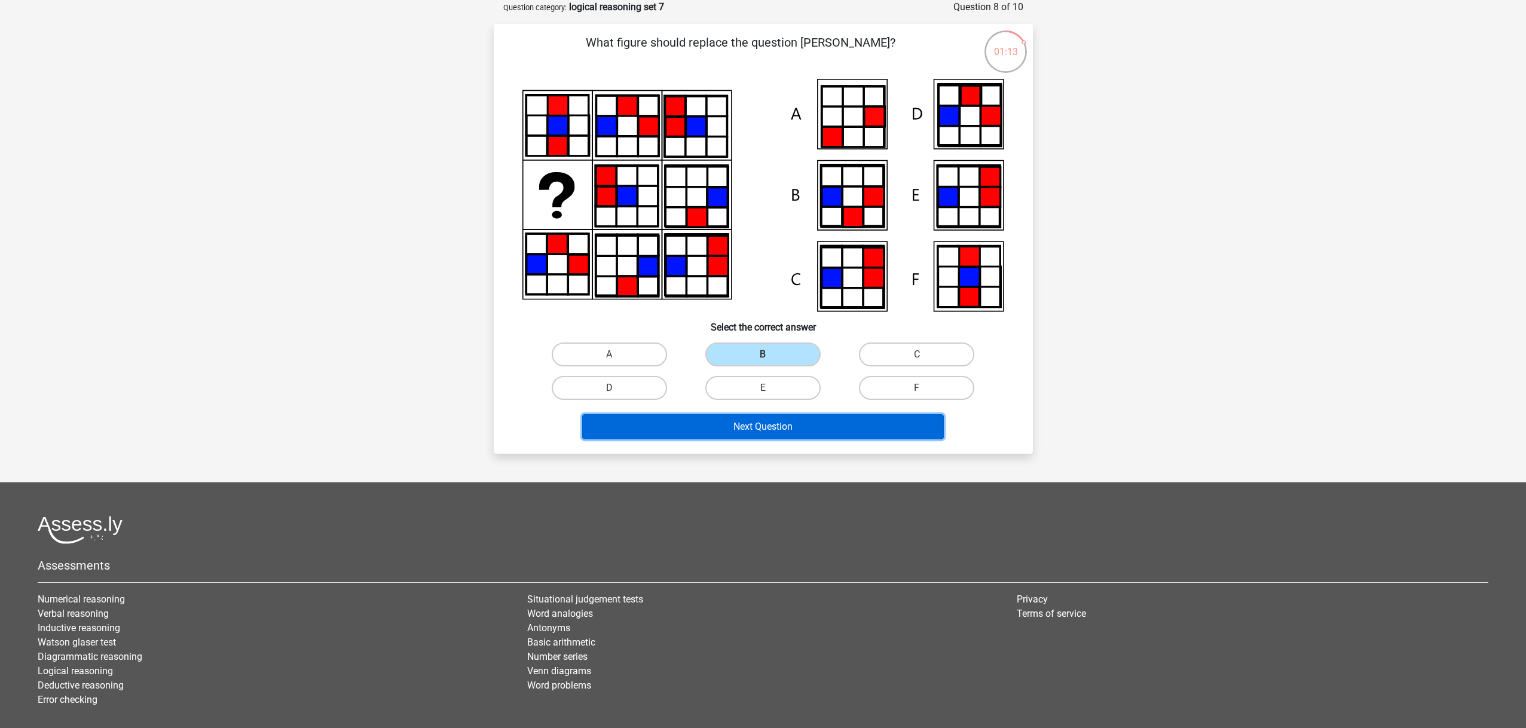
click at [812, 417] on button "Next Question" at bounding box center [763, 426] width 362 height 25
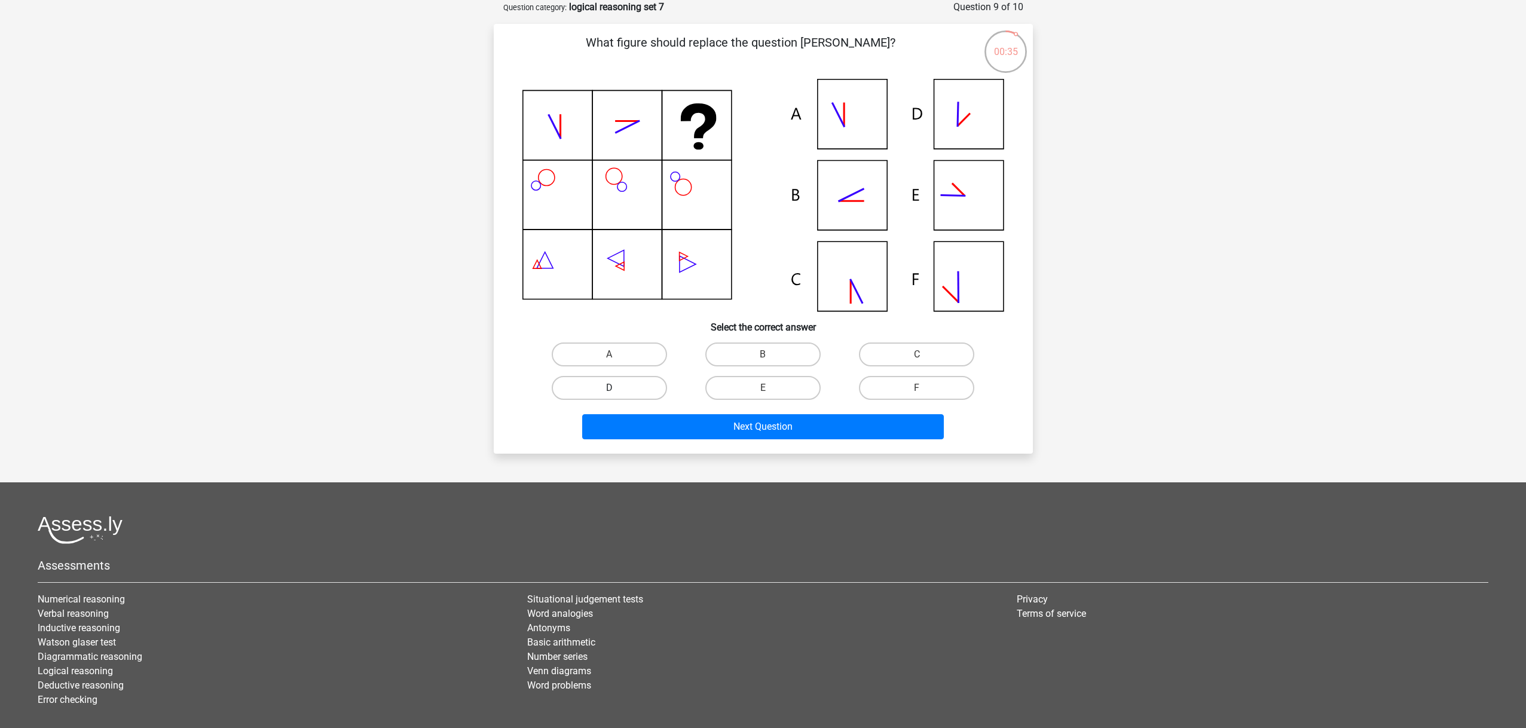
click at [617, 381] on label "D" at bounding box center [609, 388] width 115 height 24
click at [617, 388] on input "D" at bounding box center [613, 392] width 8 height 8
radio input "true"
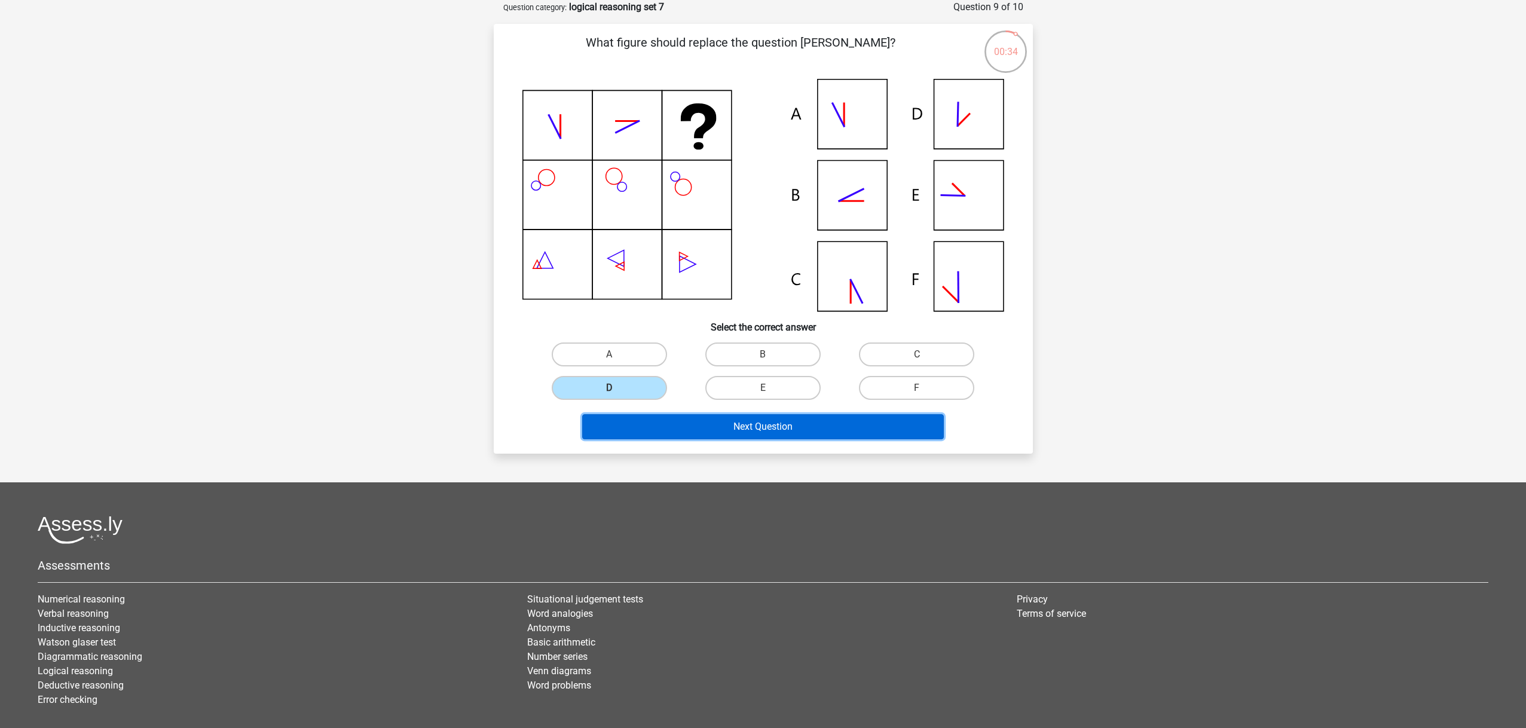
click at [701, 418] on button "Next Question" at bounding box center [763, 426] width 362 height 25
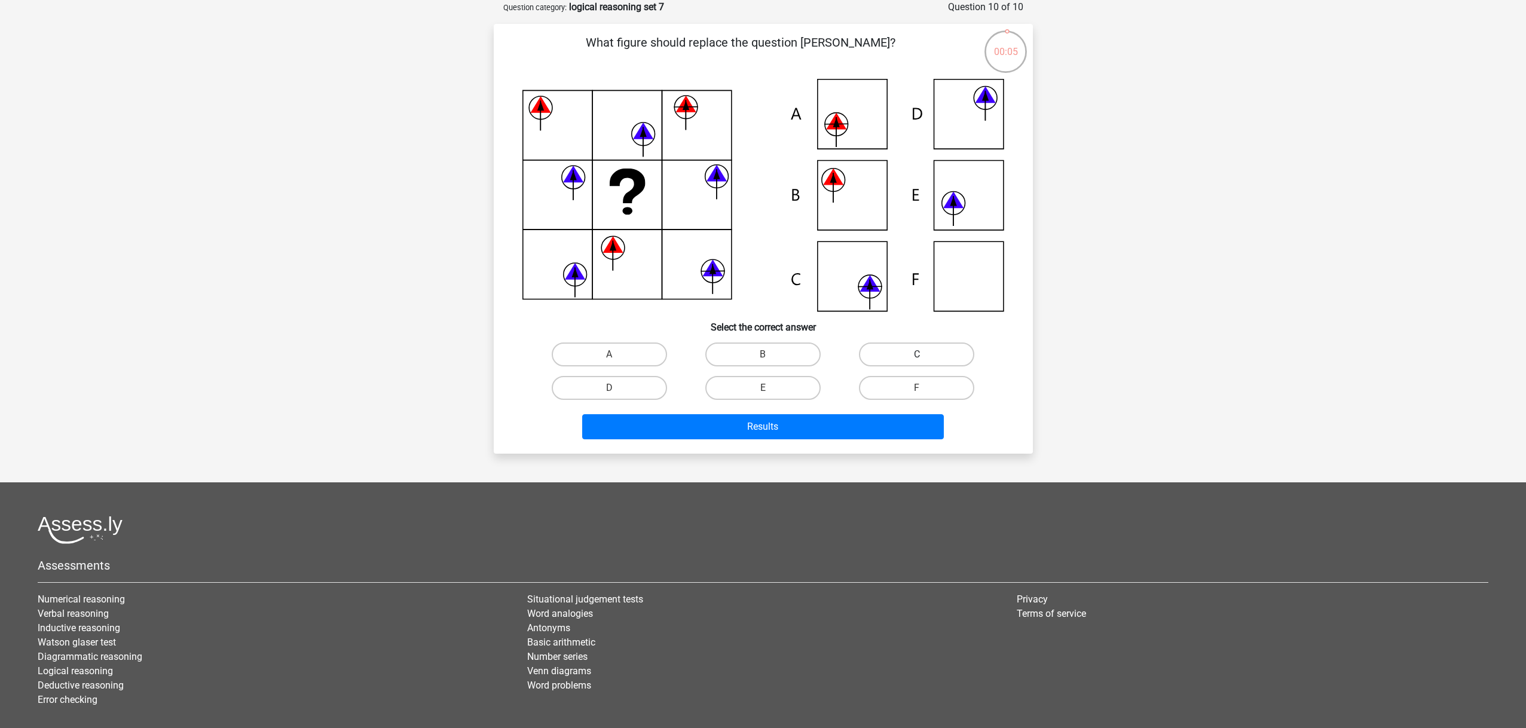
click at [879, 356] on label "C" at bounding box center [916, 355] width 115 height 24
click at [917, 356] on input "C" at bounding box center [921, 359] width 8 height 8
radio input "true"
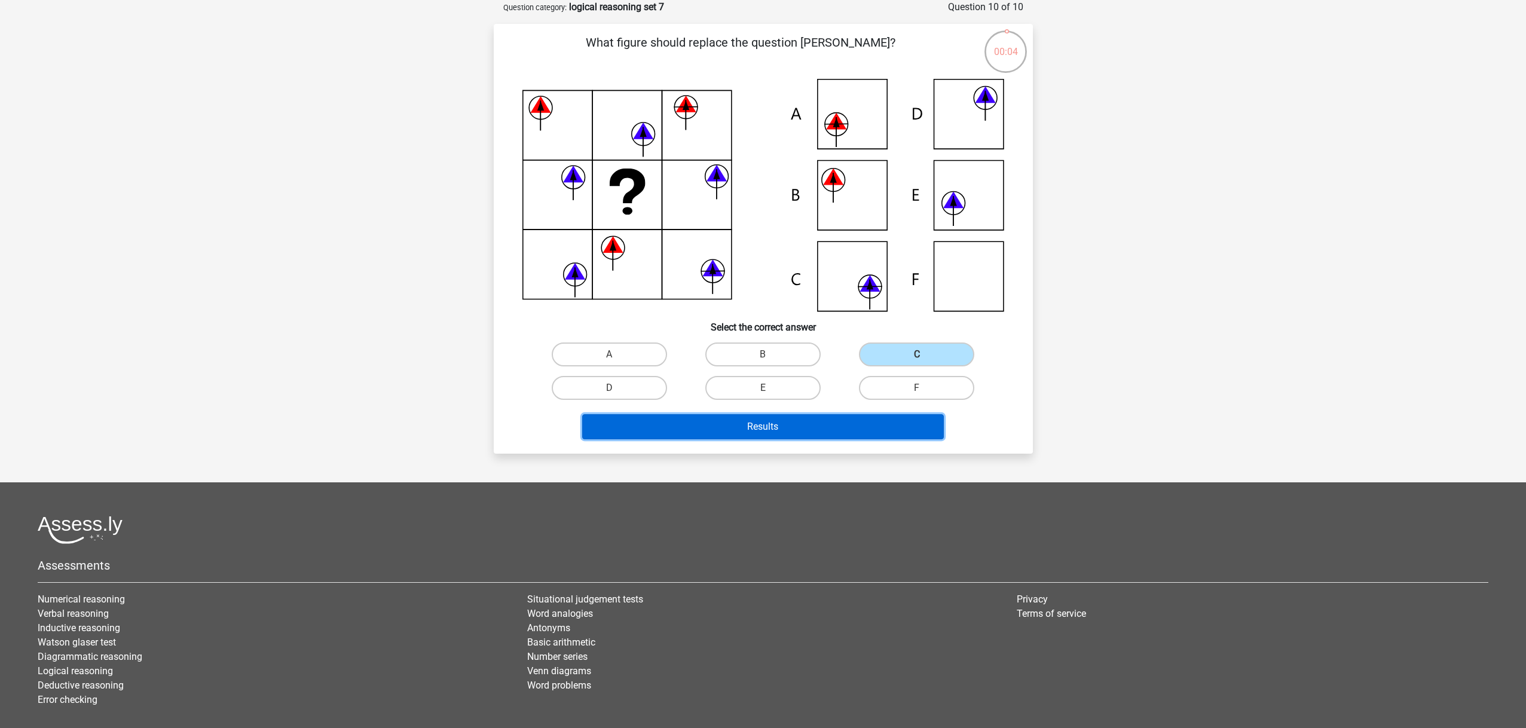
click at [828, 423] on button "Results" at bounding box center [763, 426] width 362 height 25
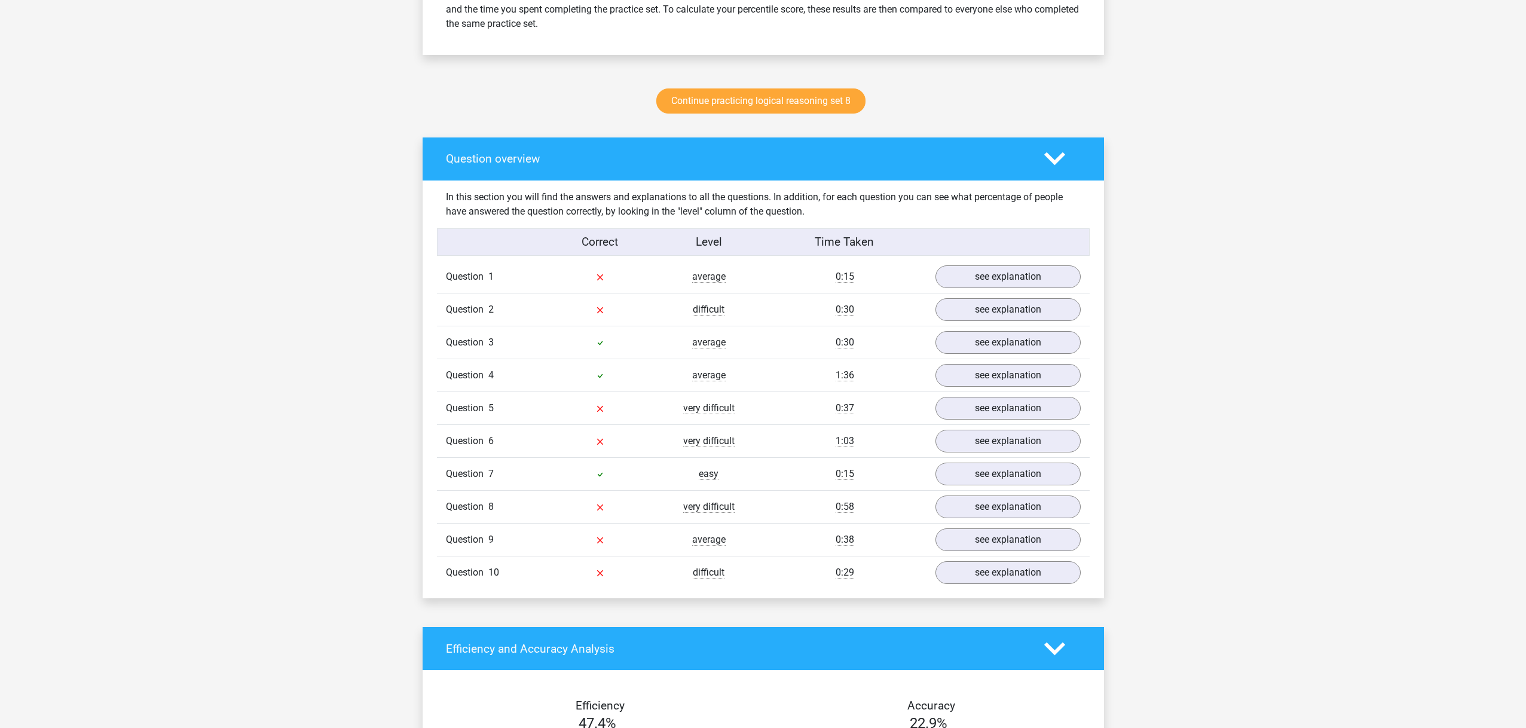
scroll to position [569, 0]
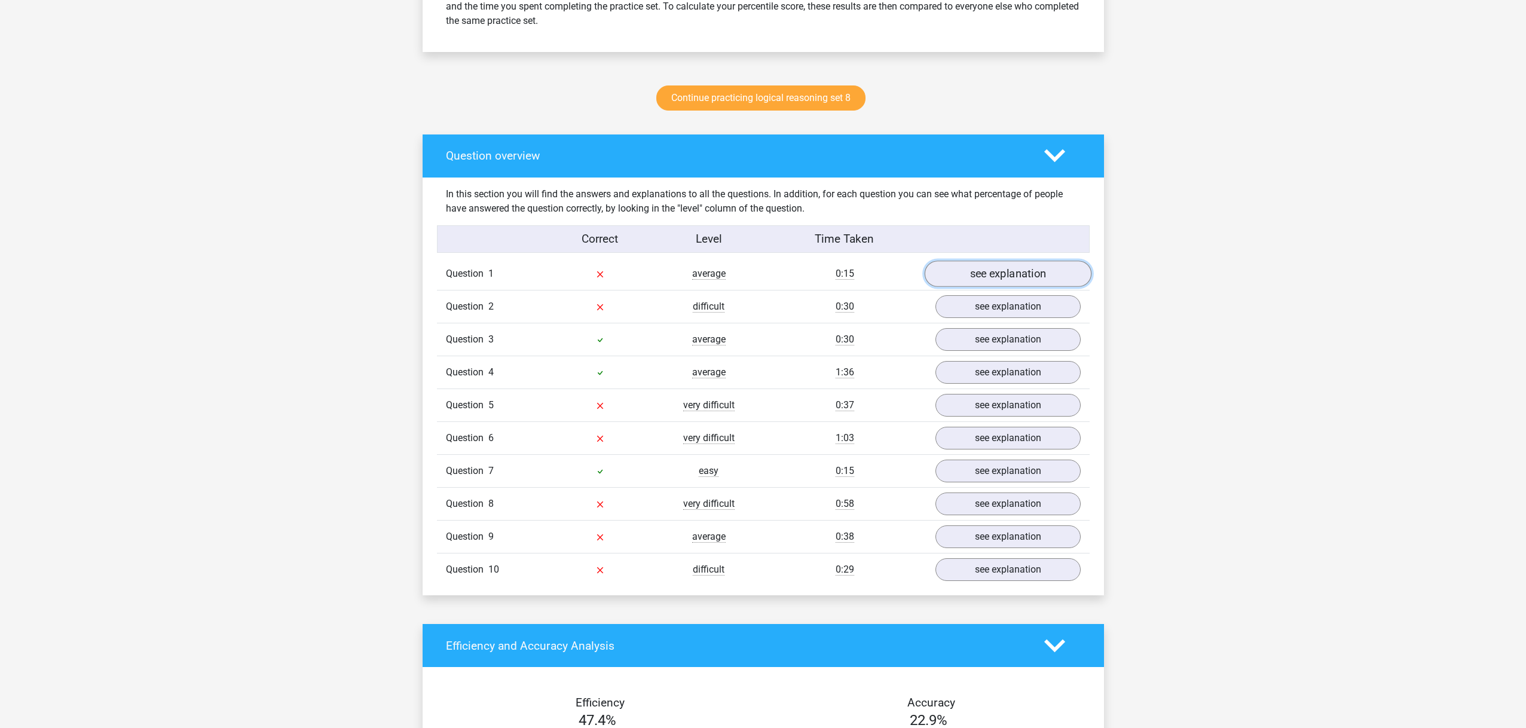
click at [957, 271] on link "see explanation" at bounding box center [1007, 274] width 167 height 26
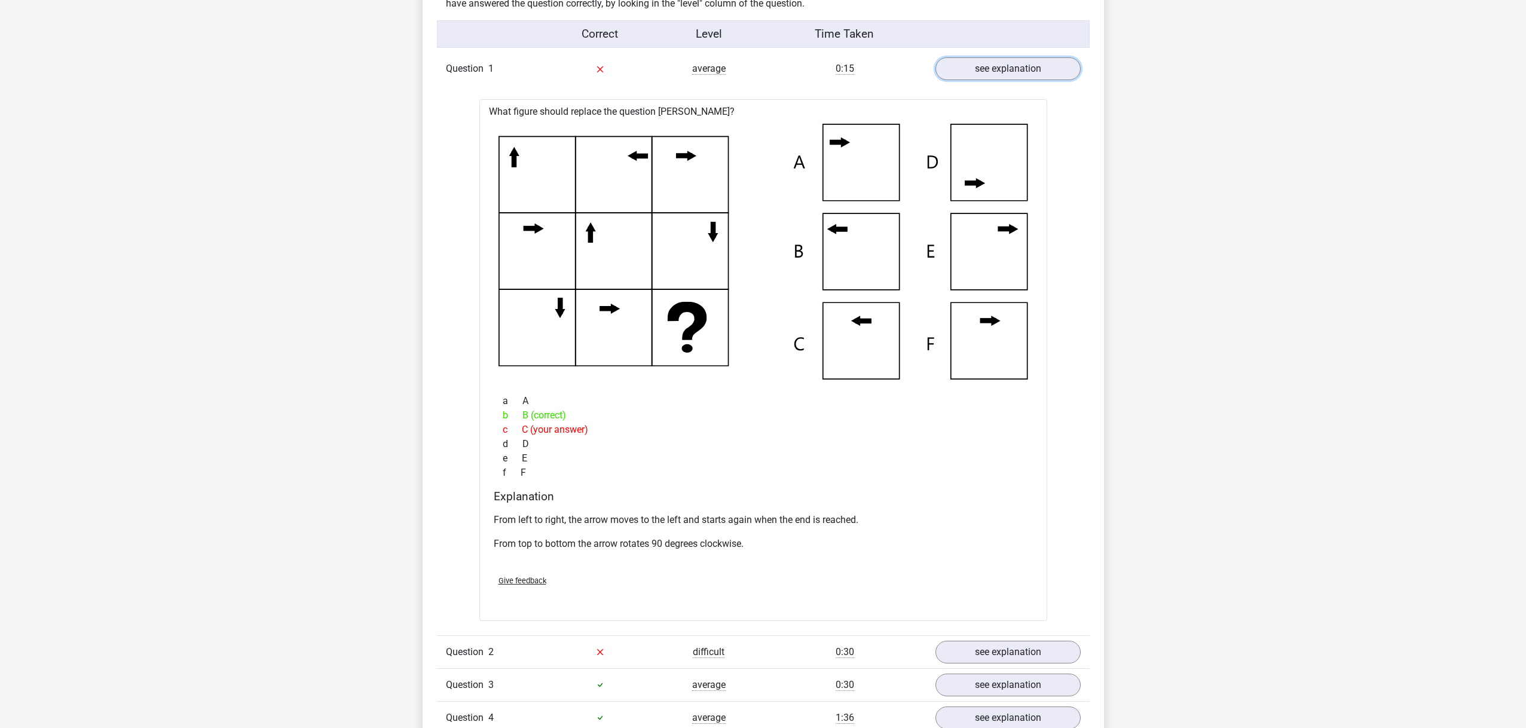
scroll to position [774, 0]
click at [1037, 653] on link "see explanation" at bounding box center [1007, 653] width 167 height 26
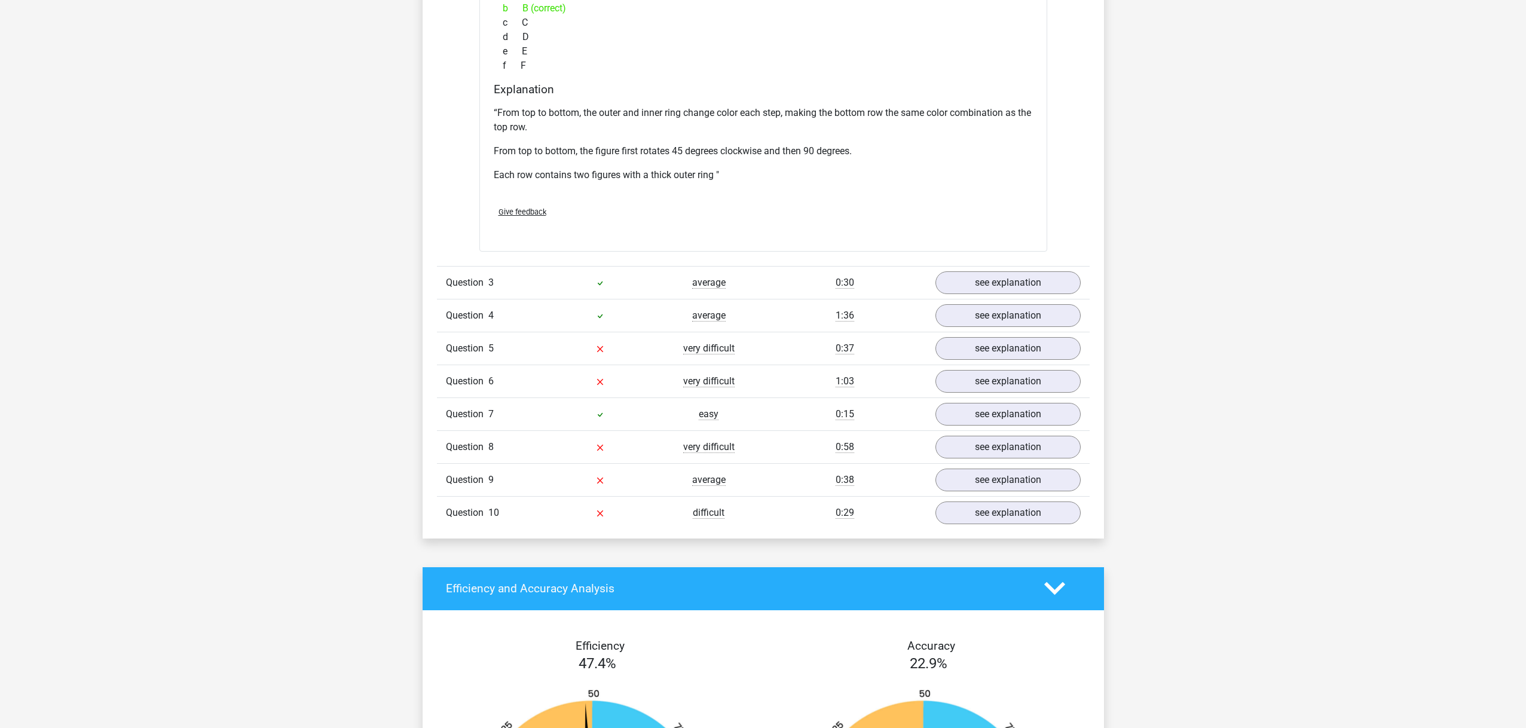
scroll to position [1779, 0]
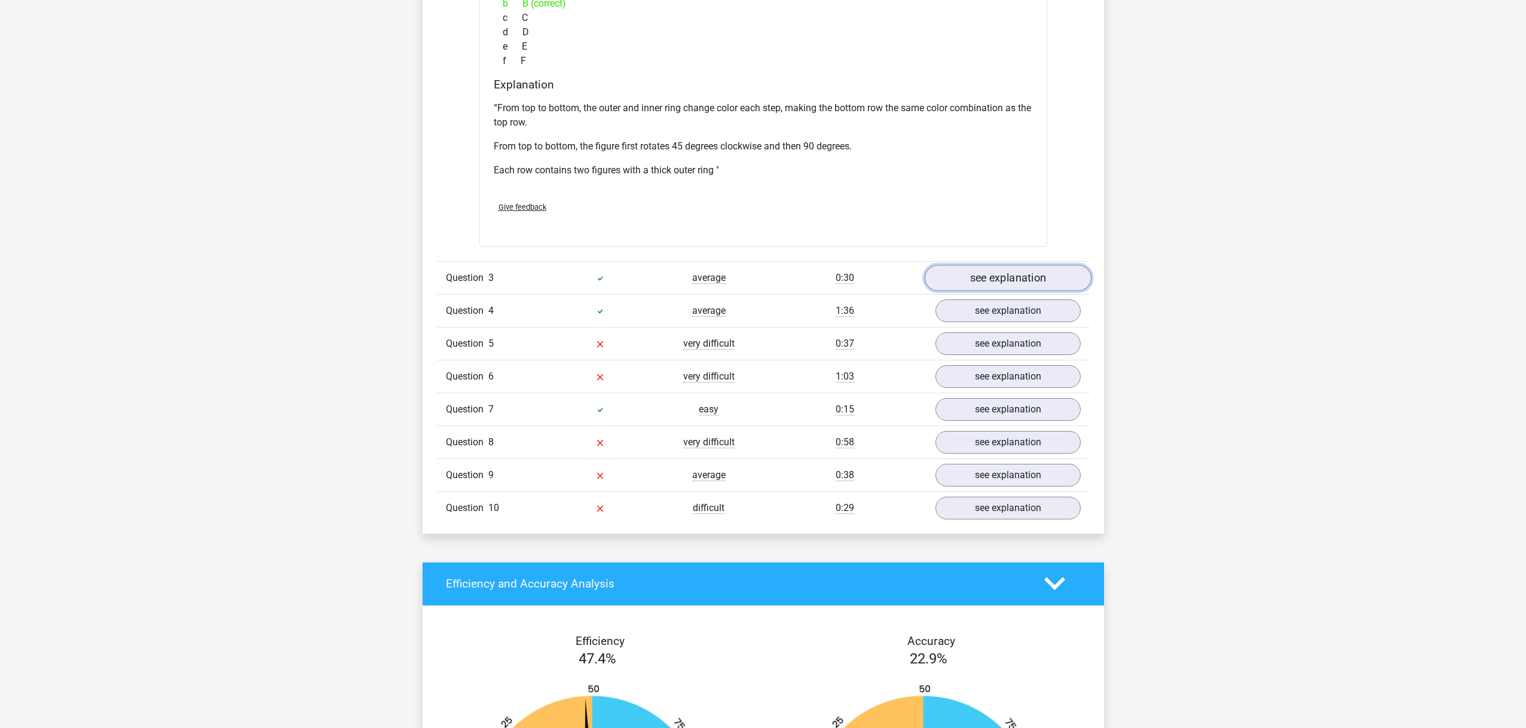
click at [1000, 282] on link "see explanation" at bounding box center [1007, 278] width 167 height 26
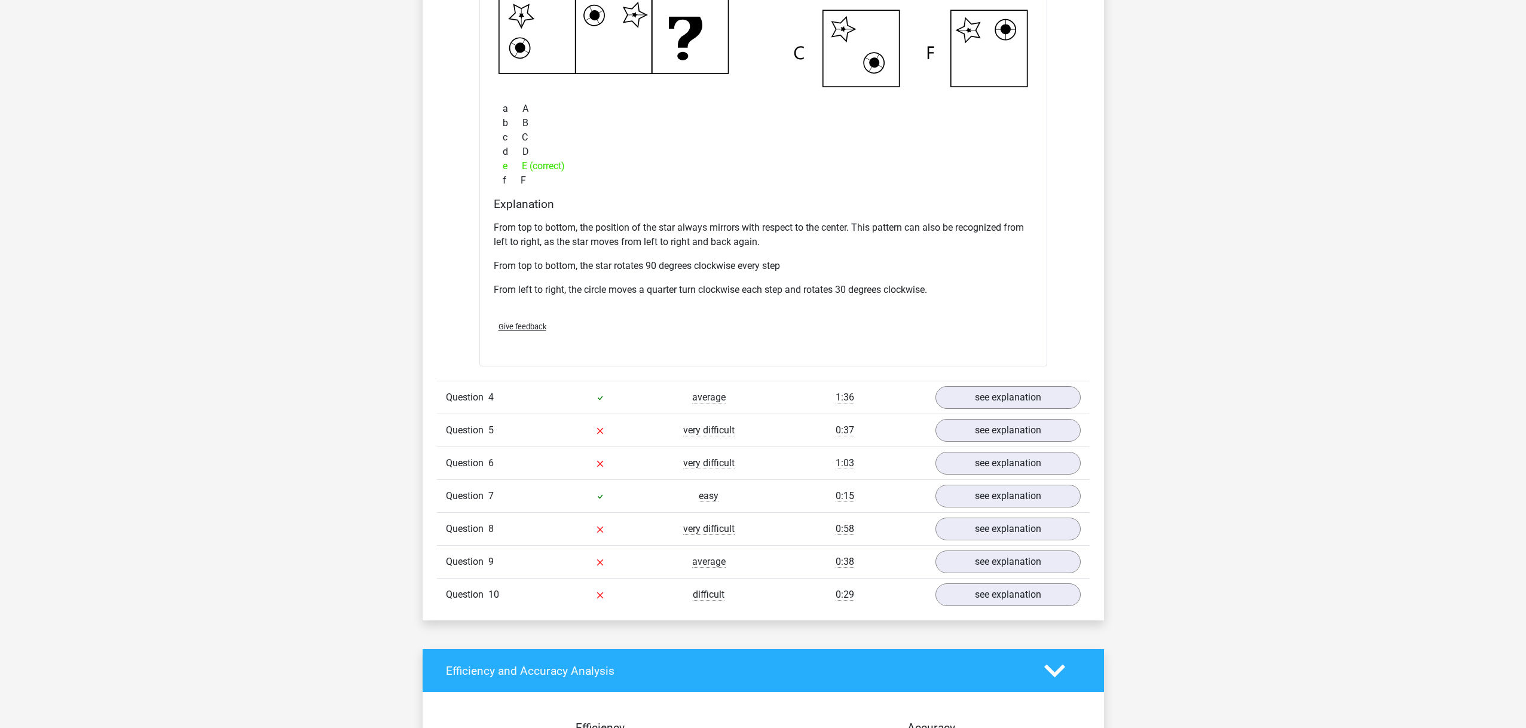
scroll to position [2284, 0]
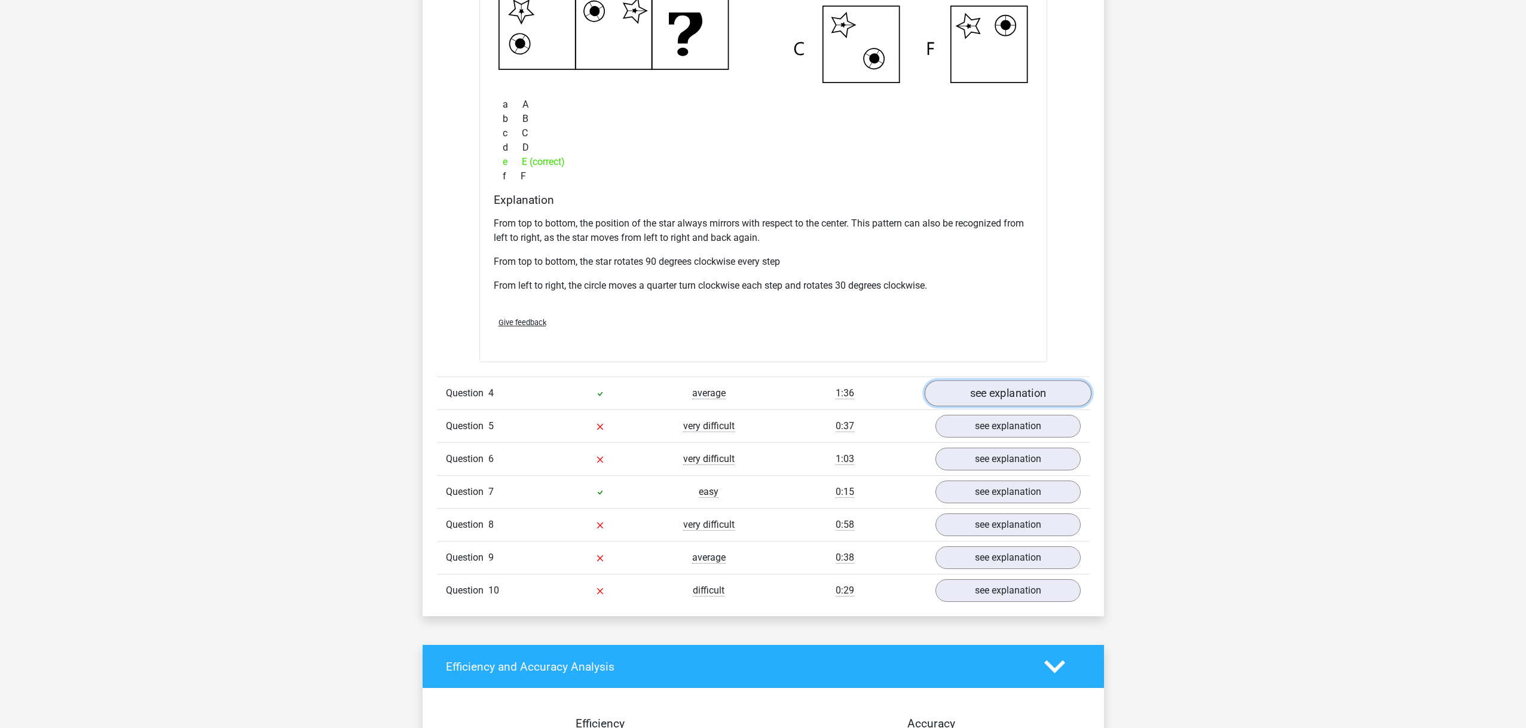
click at [1003, 389] on link "see explanation" at bounding box center [1007, 393] width 167 height 26
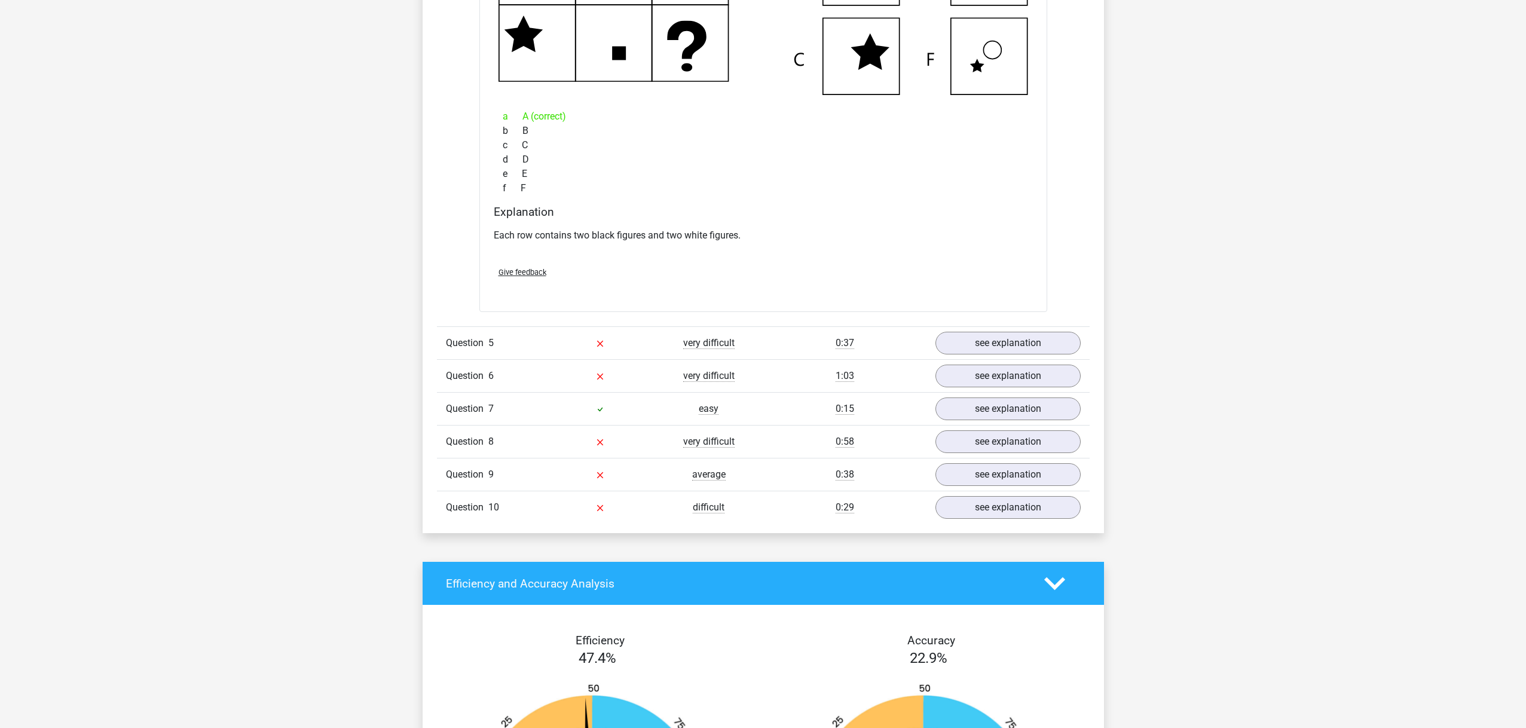
scroll to position [2896, 0]
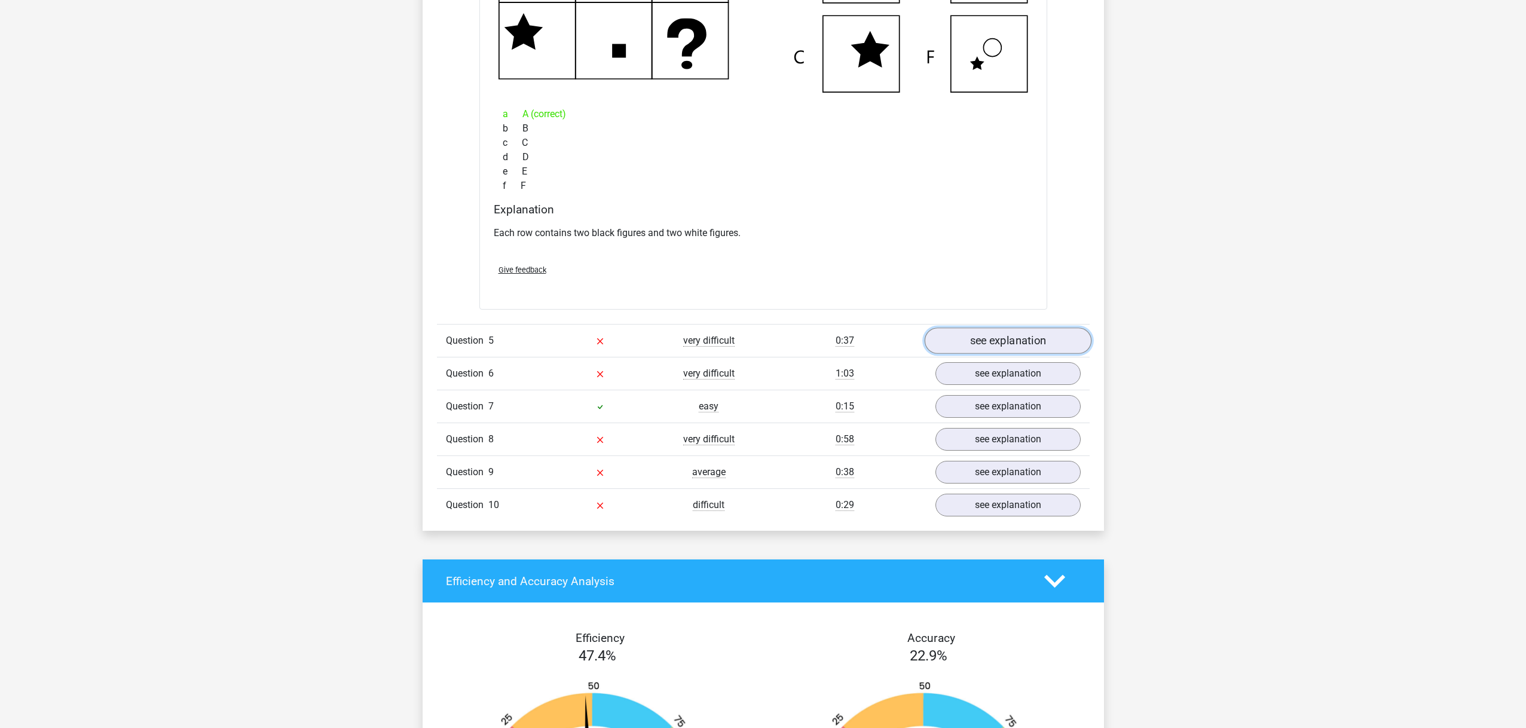
click at [1003, 344] on link "see explanation" at bounding box center [1007, 341] width 167 height 26
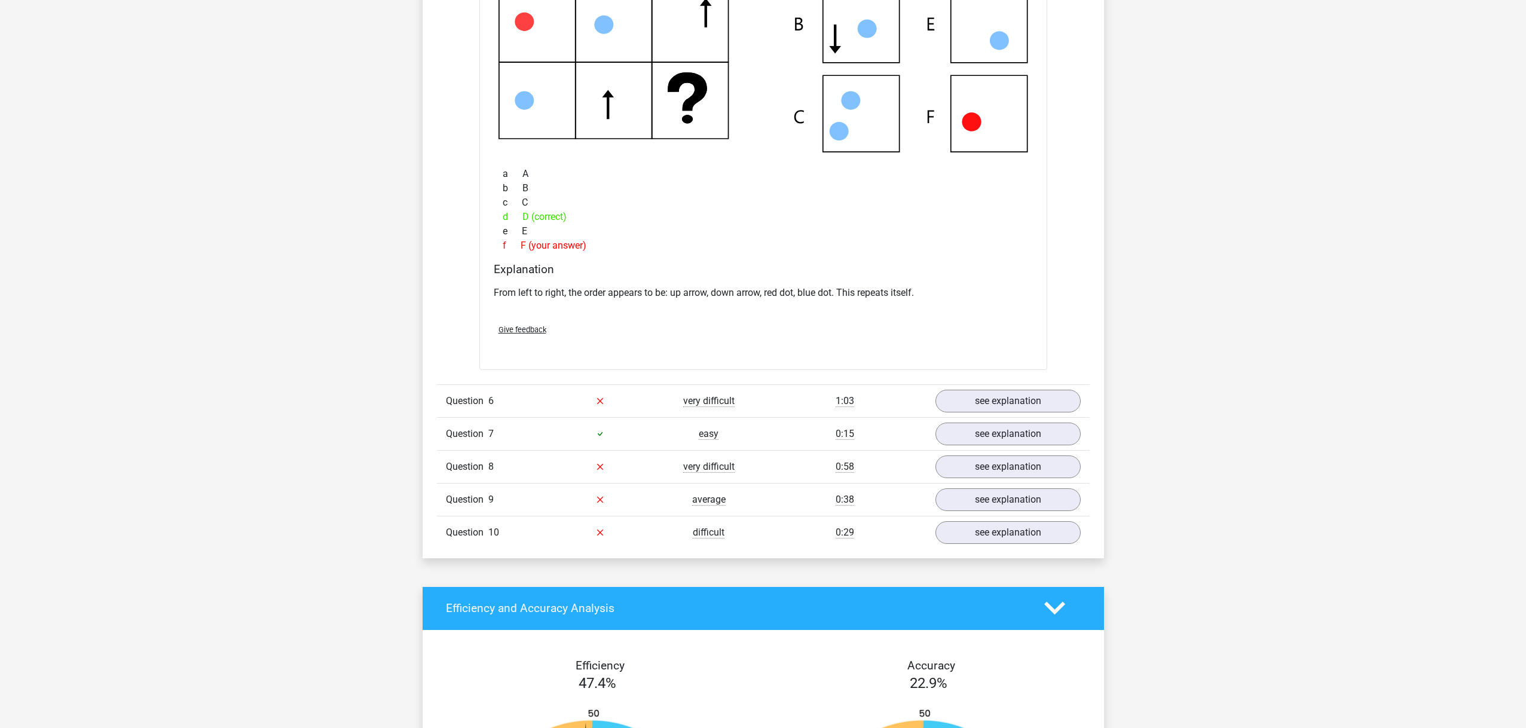
scroll to position [3404, 0]
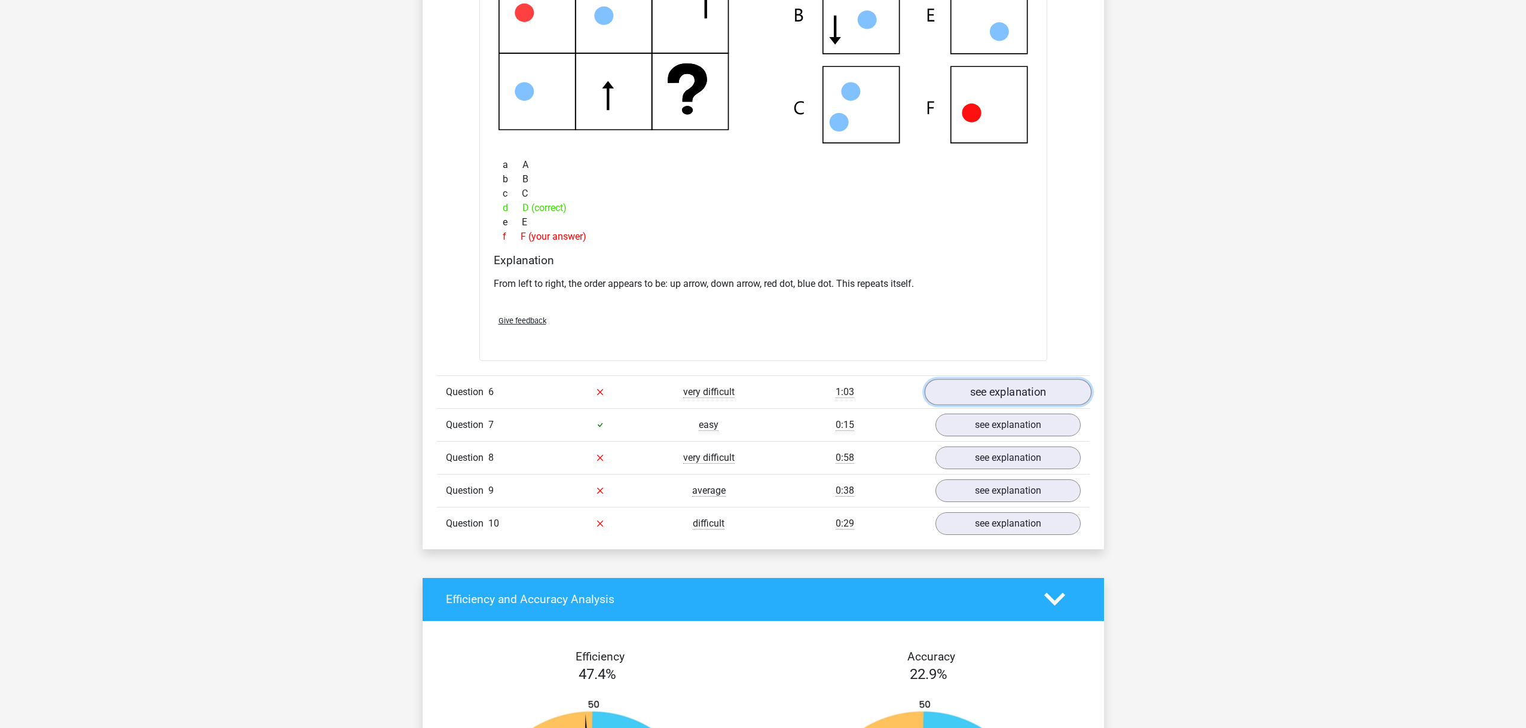
click at [1022, 396] on link "see explanation" at bounding box center [1007, 392] width 167 height 26
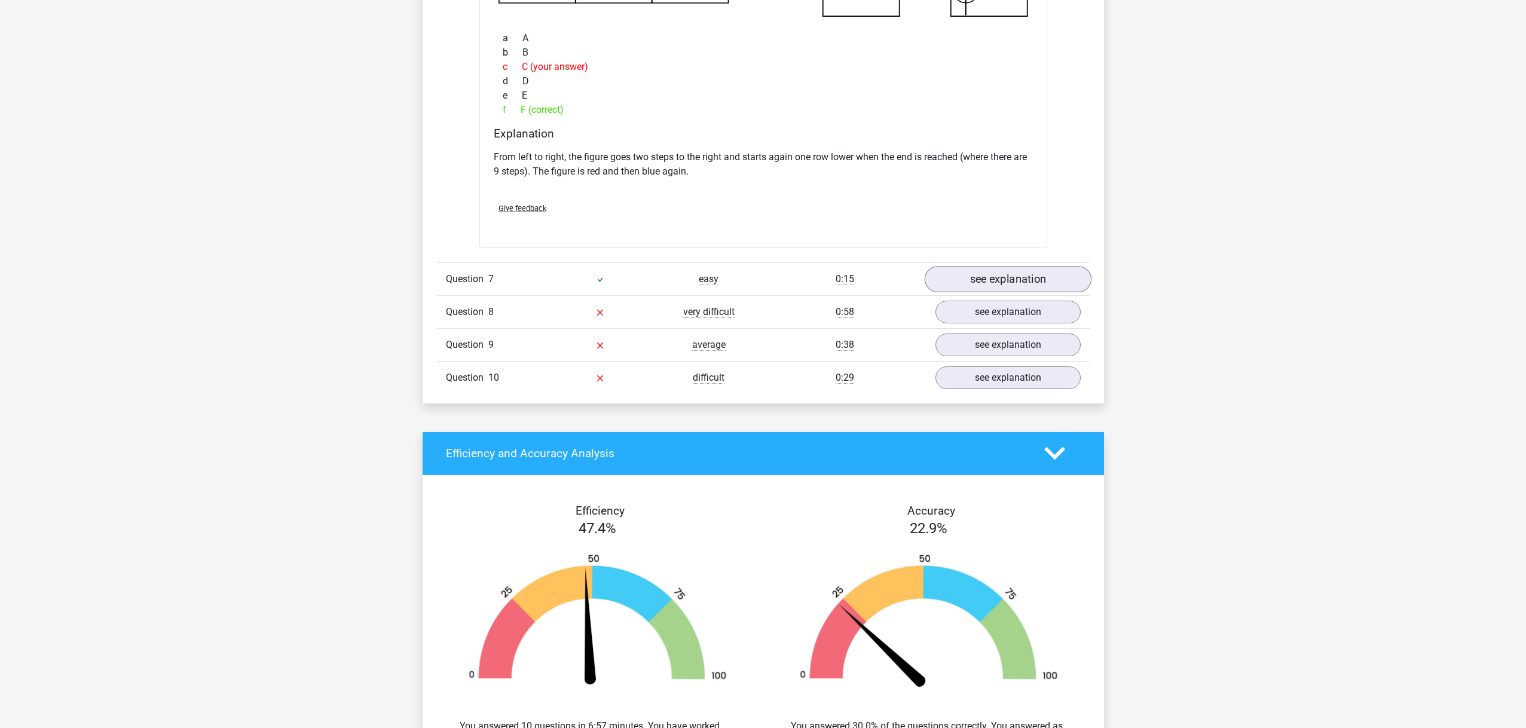
scroll to position [4093, 0]
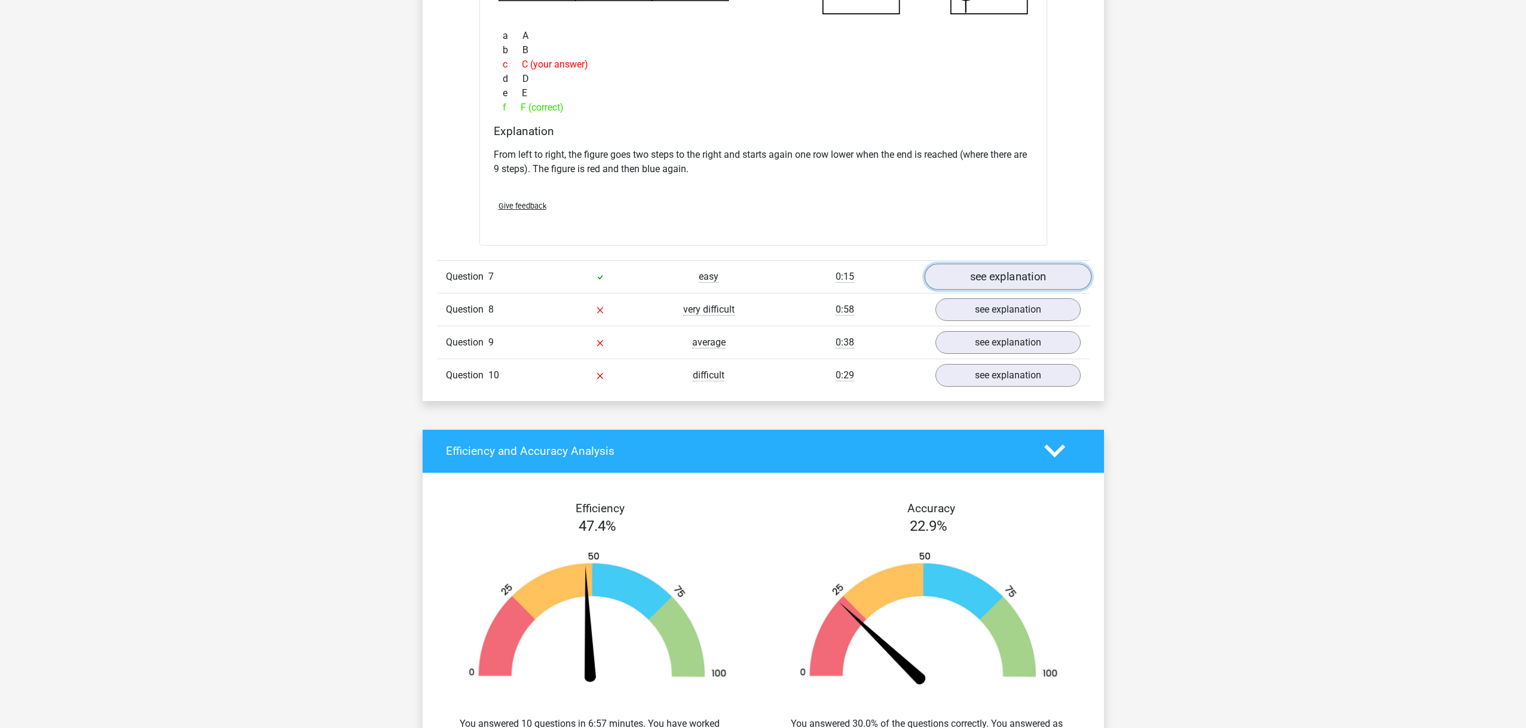
click at [1001, 272] on link "see explanation" at bounding box center [1007, 277] width 167 height 26
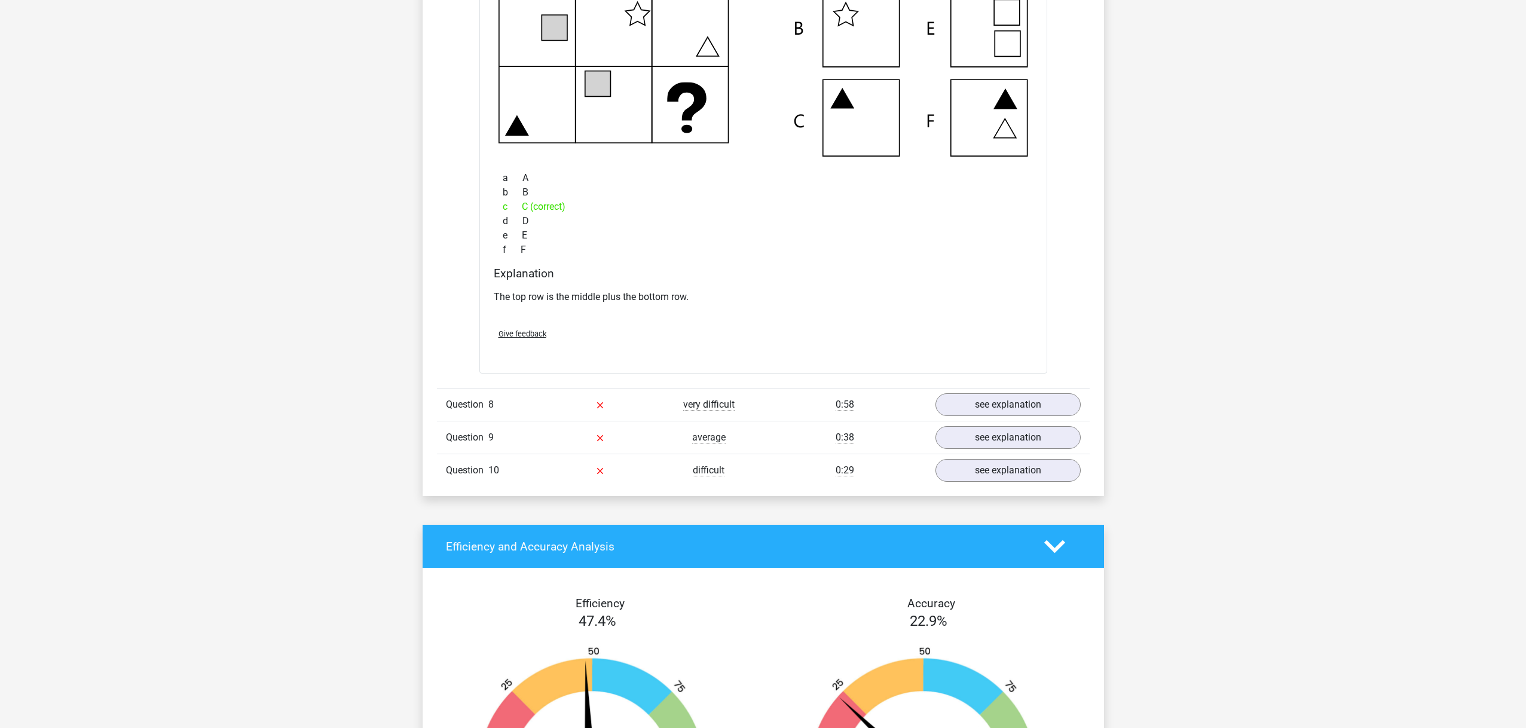
scroll to position [4525, 0]
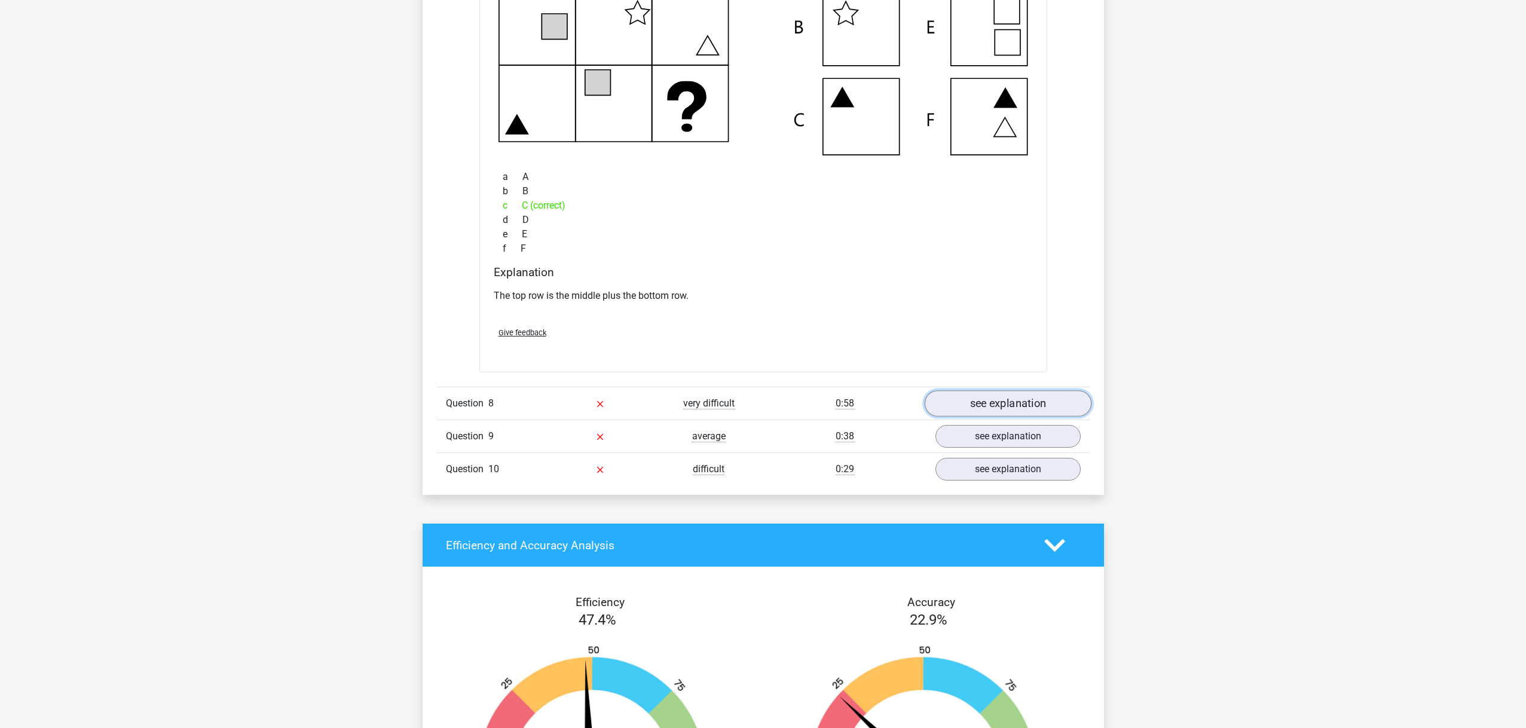
click at [1014, 397] on link "see explanation" at bounding box center [1007, 403] width 167 height 26
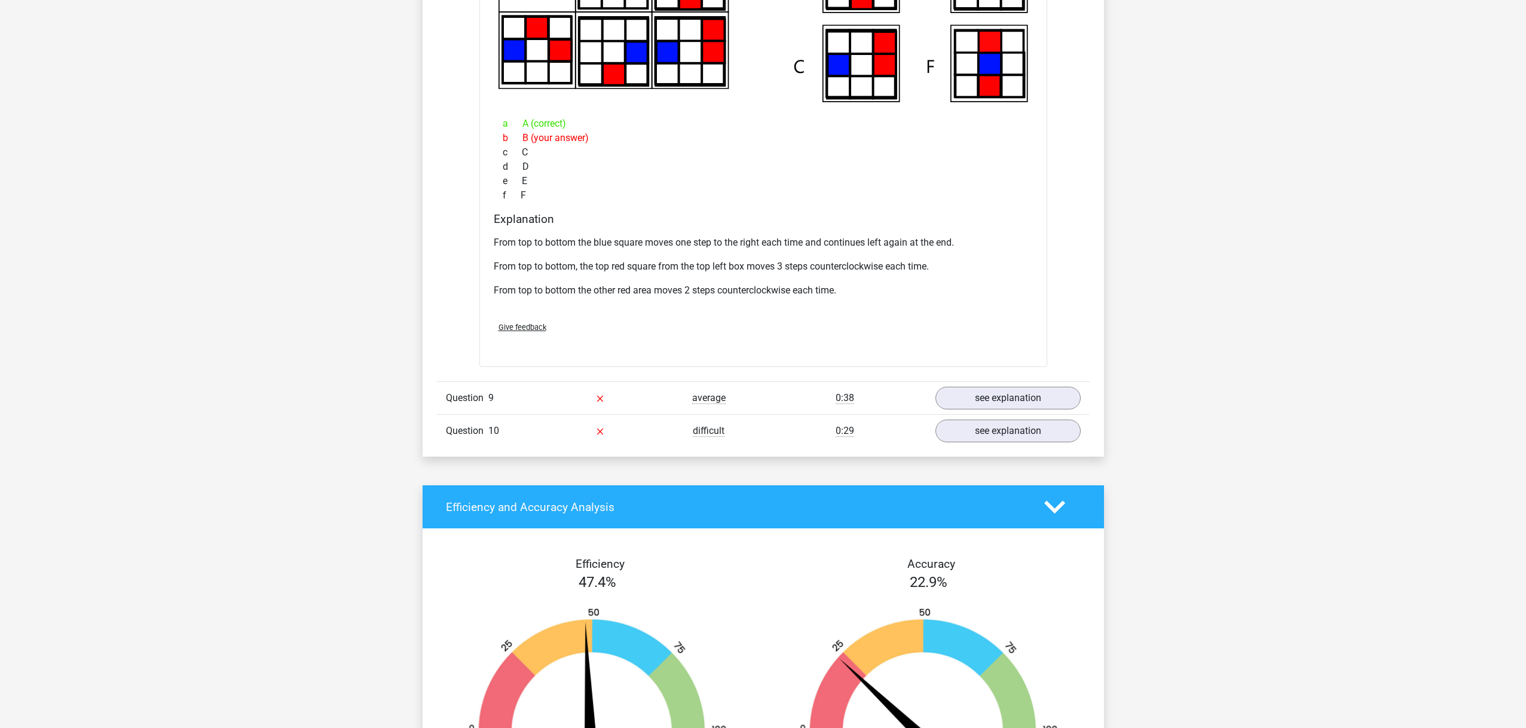
scroll to position [5138, 0]
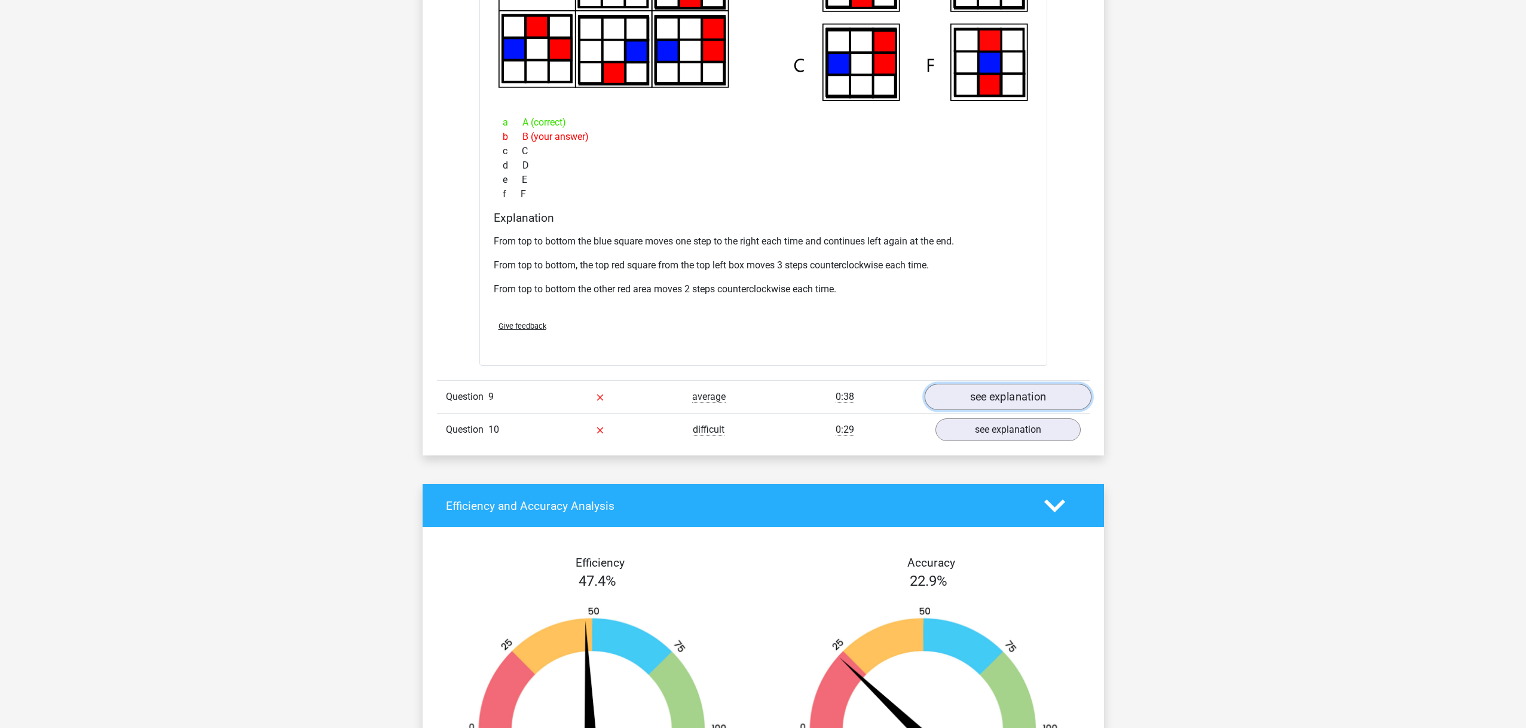
click at [964, 398] on link "see explanation" at bounding box center [1007, 397] width 167 height 26
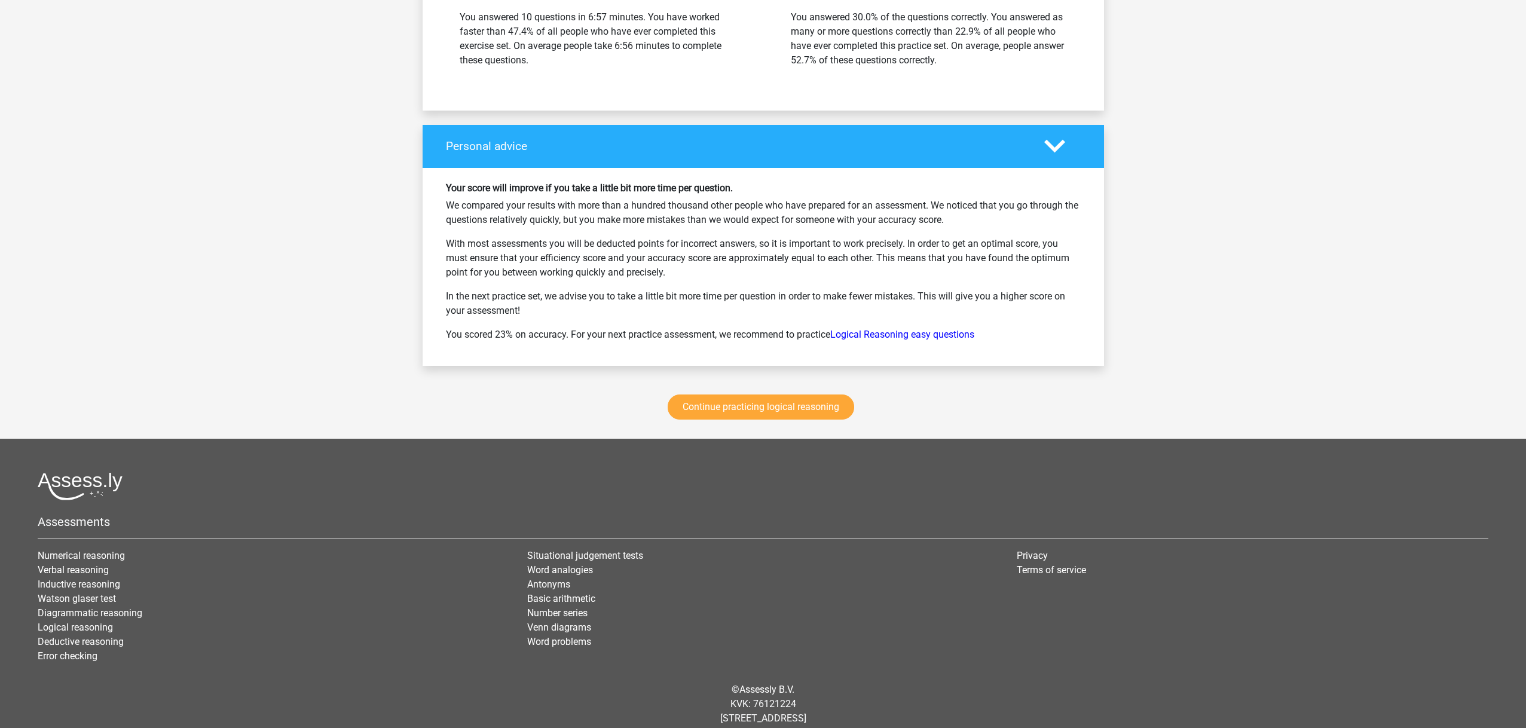
scroll to position [6452, 0]
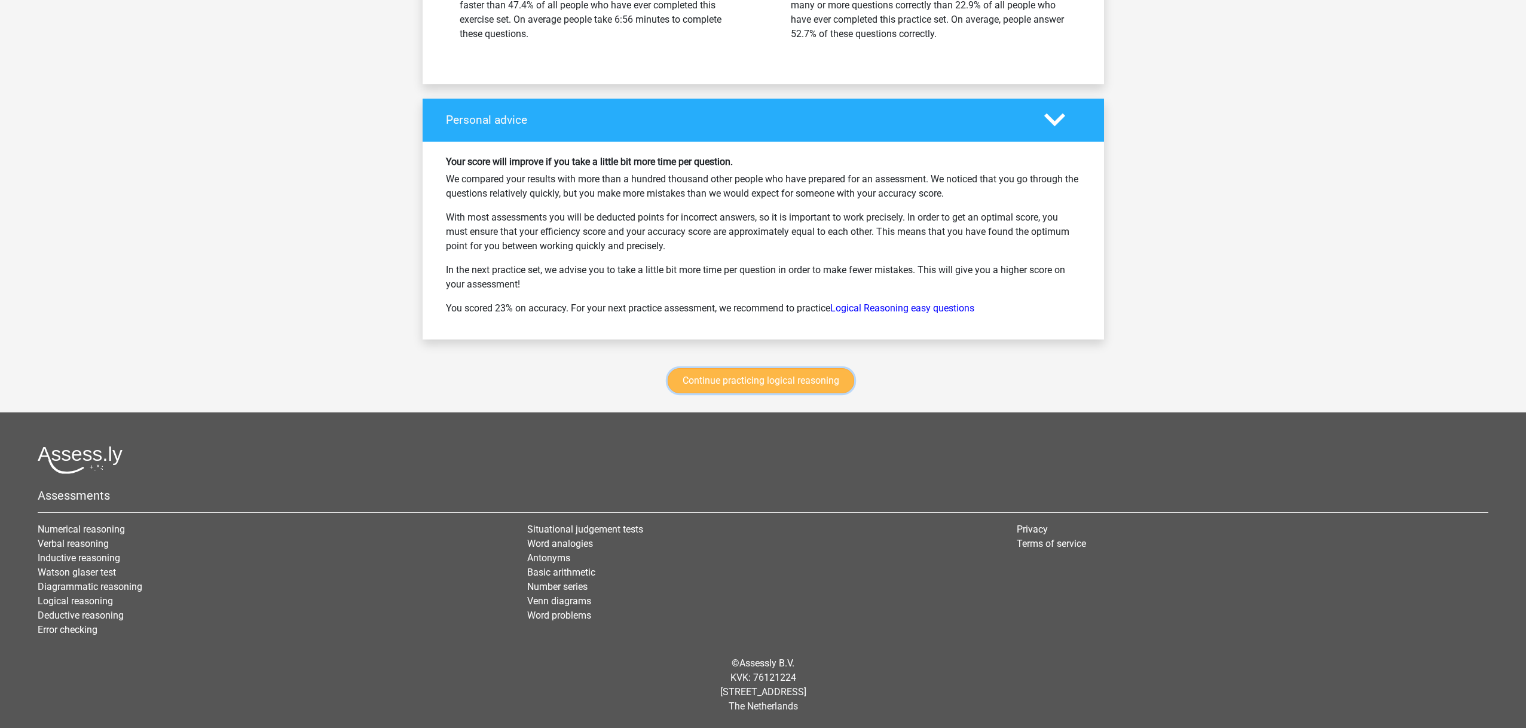
click at [748, 377] on link "Continue practicing logical reasoning" at bounding box center [761, 380] width 187 height 25
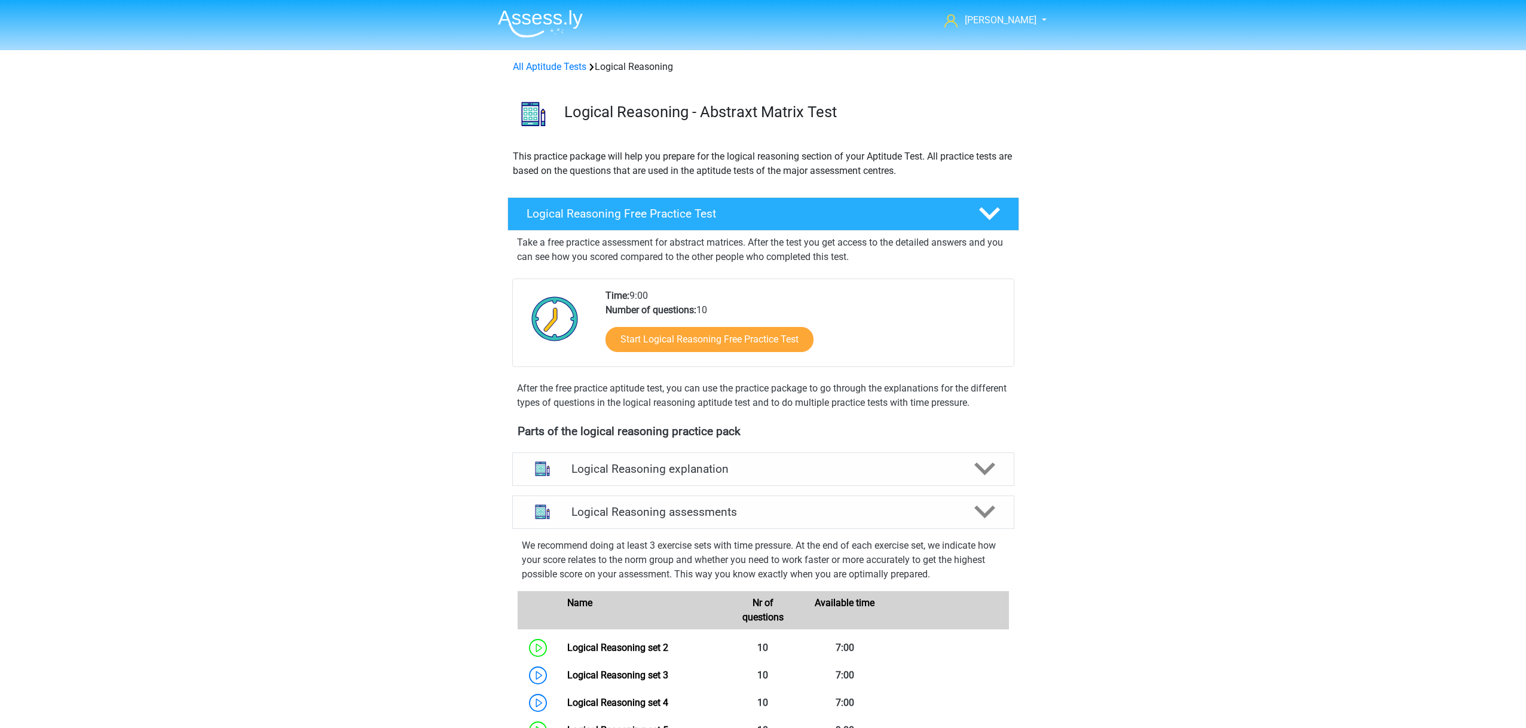
scroll to position [505, 0]
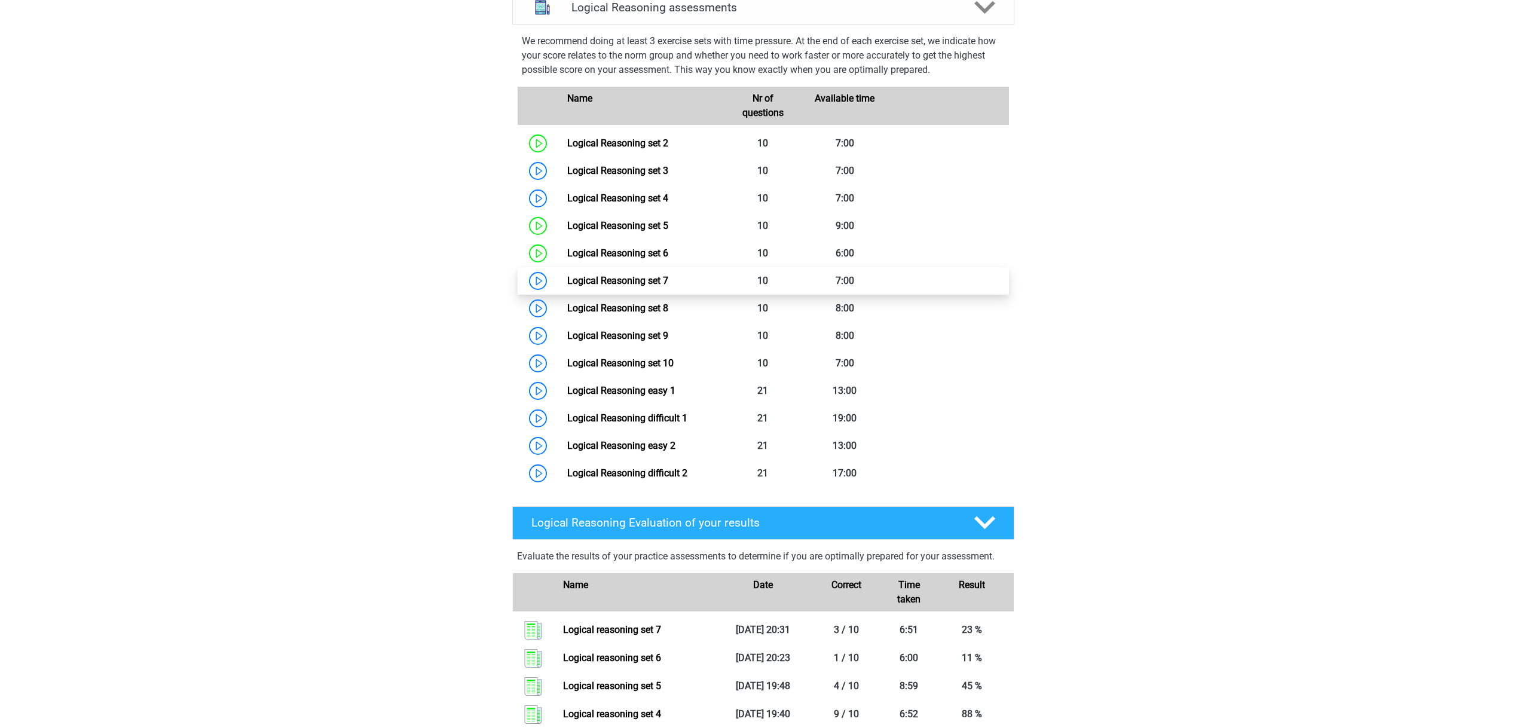
click at [614, 286] on link "Logical Reasoning set 7" at bounding box center [617, 280] width 101 height 11
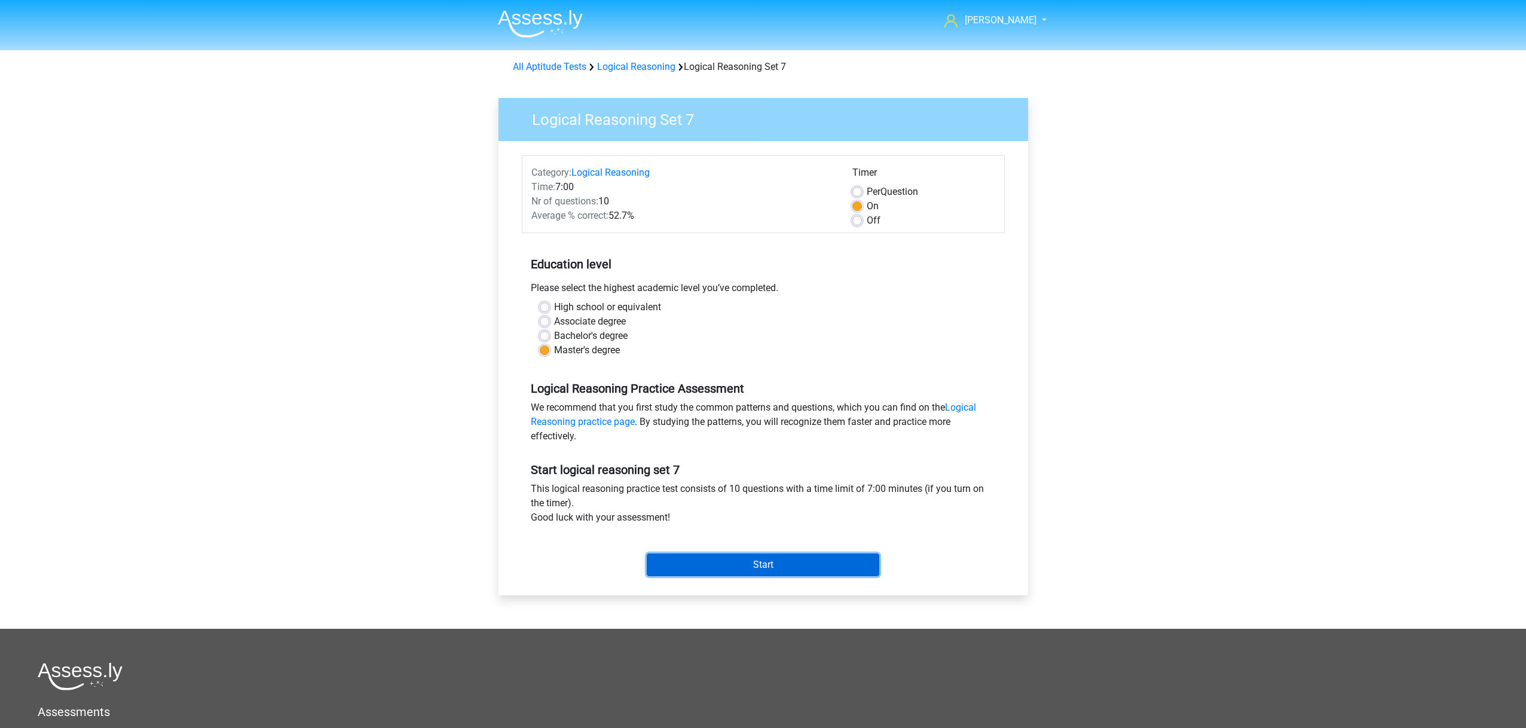
click at [737, 562] on input "Start" at bounding box center [763, 565] width 233 height 23
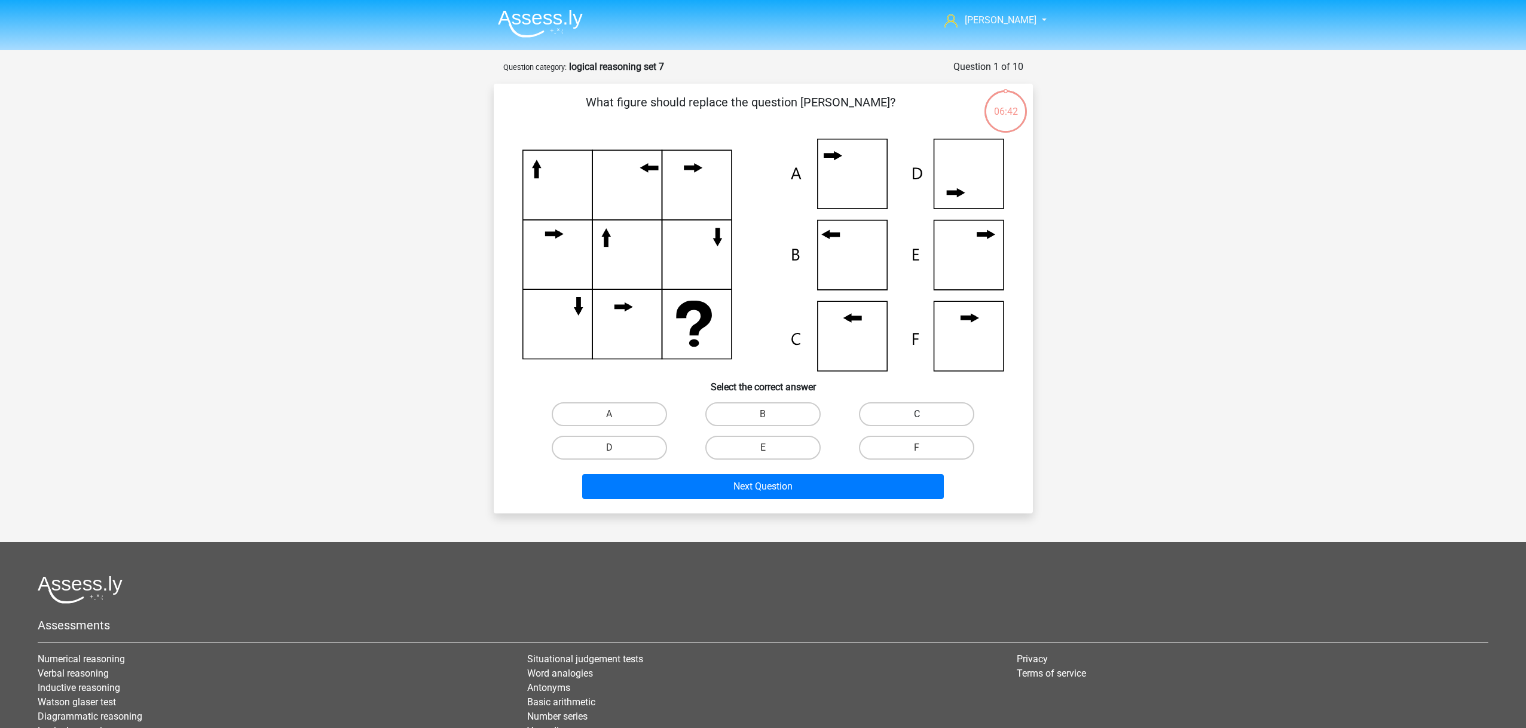
click at [908, 408] on label "C" at bounding box center [916, 414] width 115 height 24
click at [917, 414] on input "C" at bounding box center [921, 418] width 8 height 8
radio input "true"
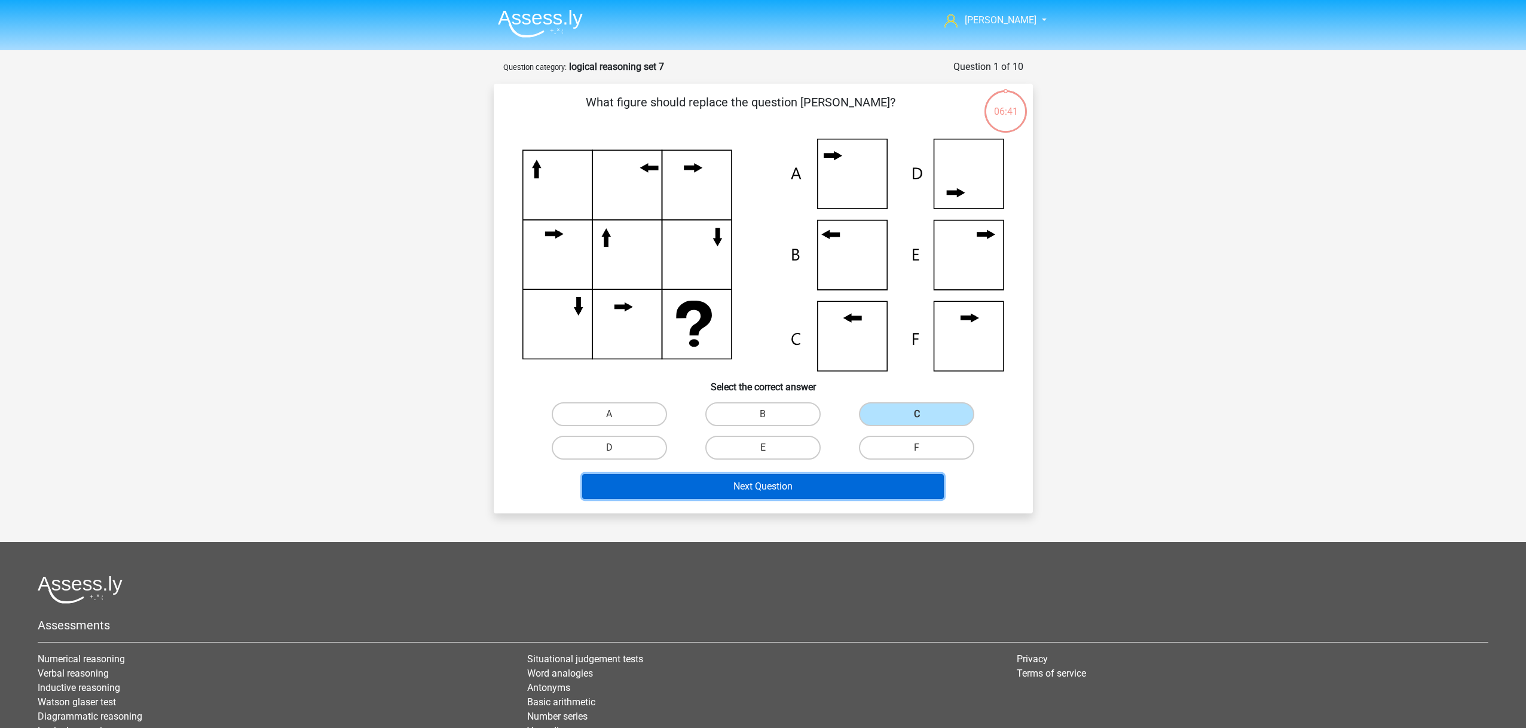
click at [834, 488] on button "Next Question" at bounding box center [763, 486] width 362 height 25
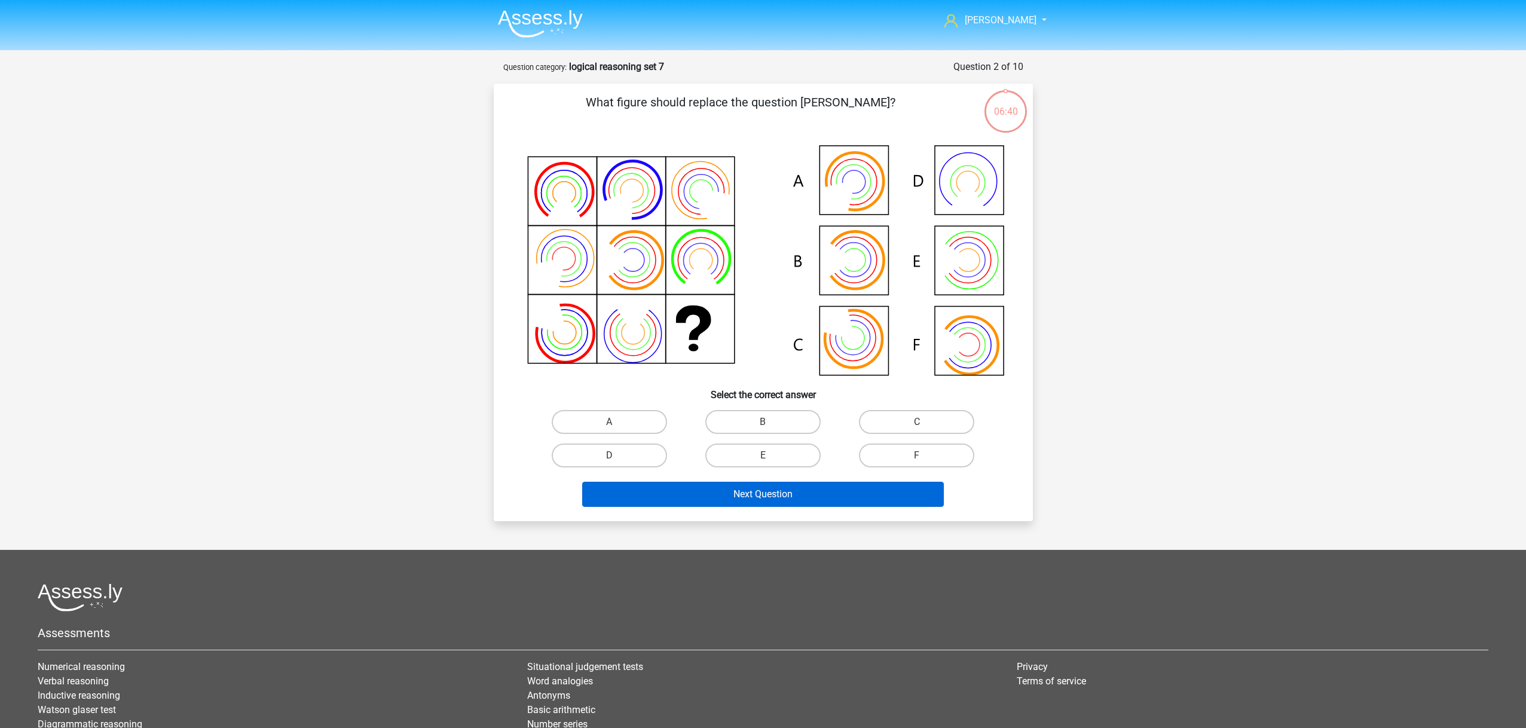
scroll to position [60, 0]
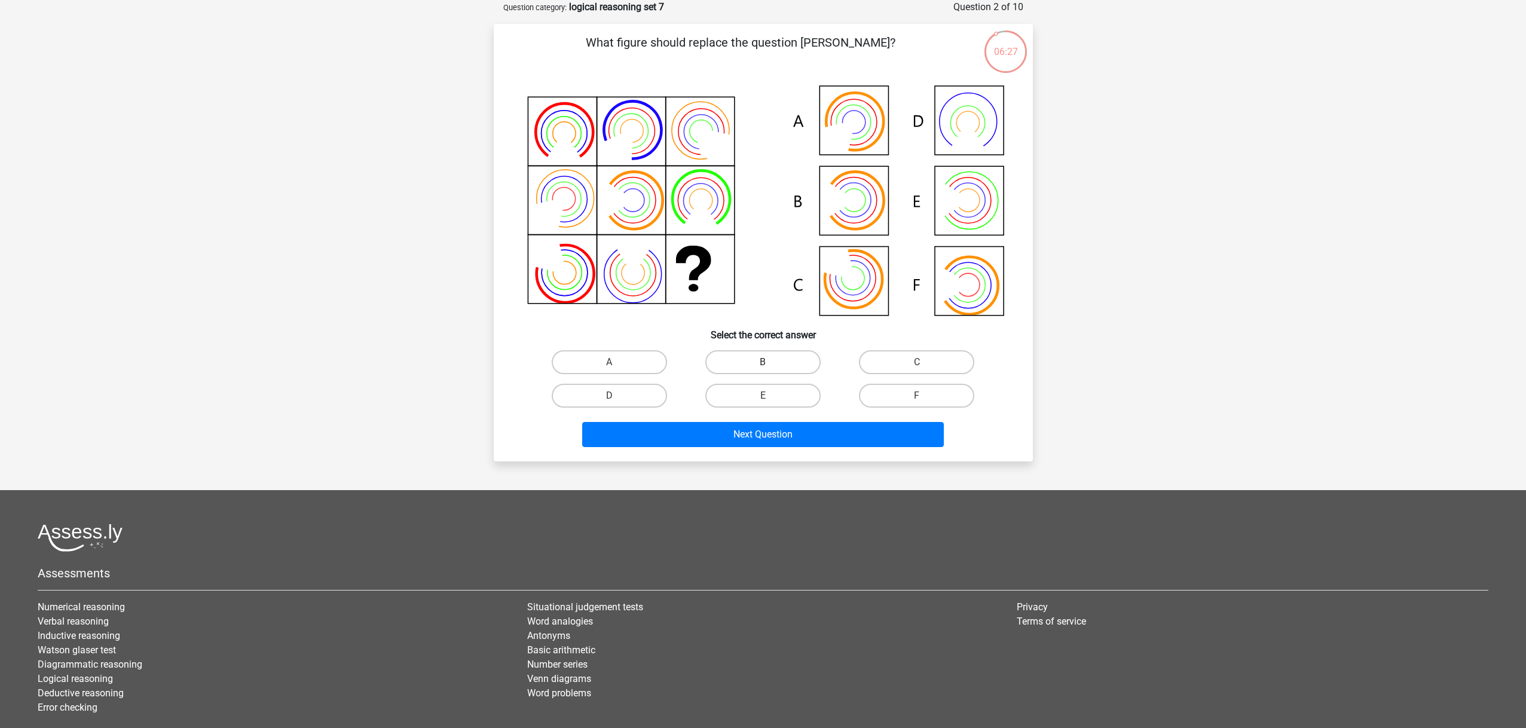
click at [780, 361] on label "B" at bounding box center [762, 362] width 115 height 24
click at [771, 362] on input "B" at bounding box center [767, 366] width 8 height 8
radio input "true"
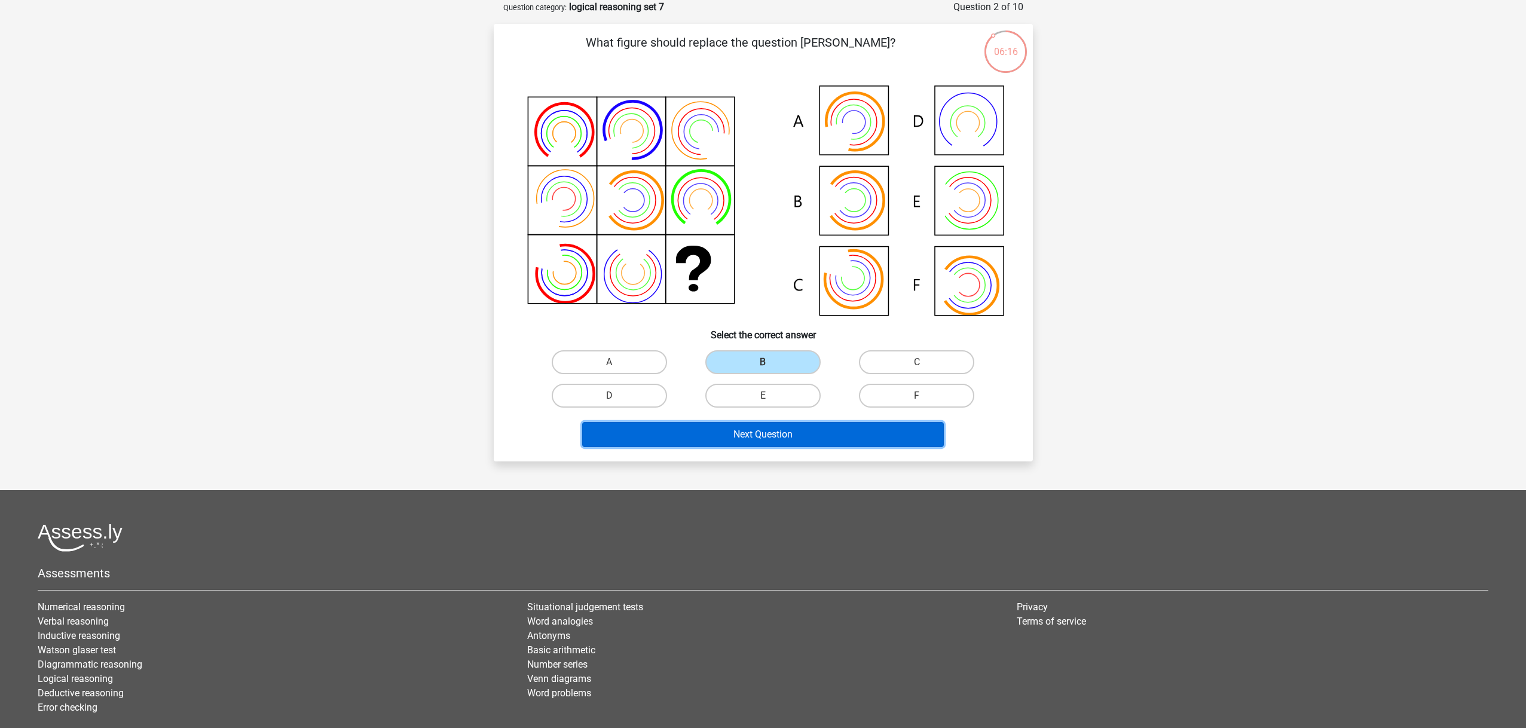
click at [818, 438] on button "Next Question" at bounding box center [763, 434] width 362 height 25
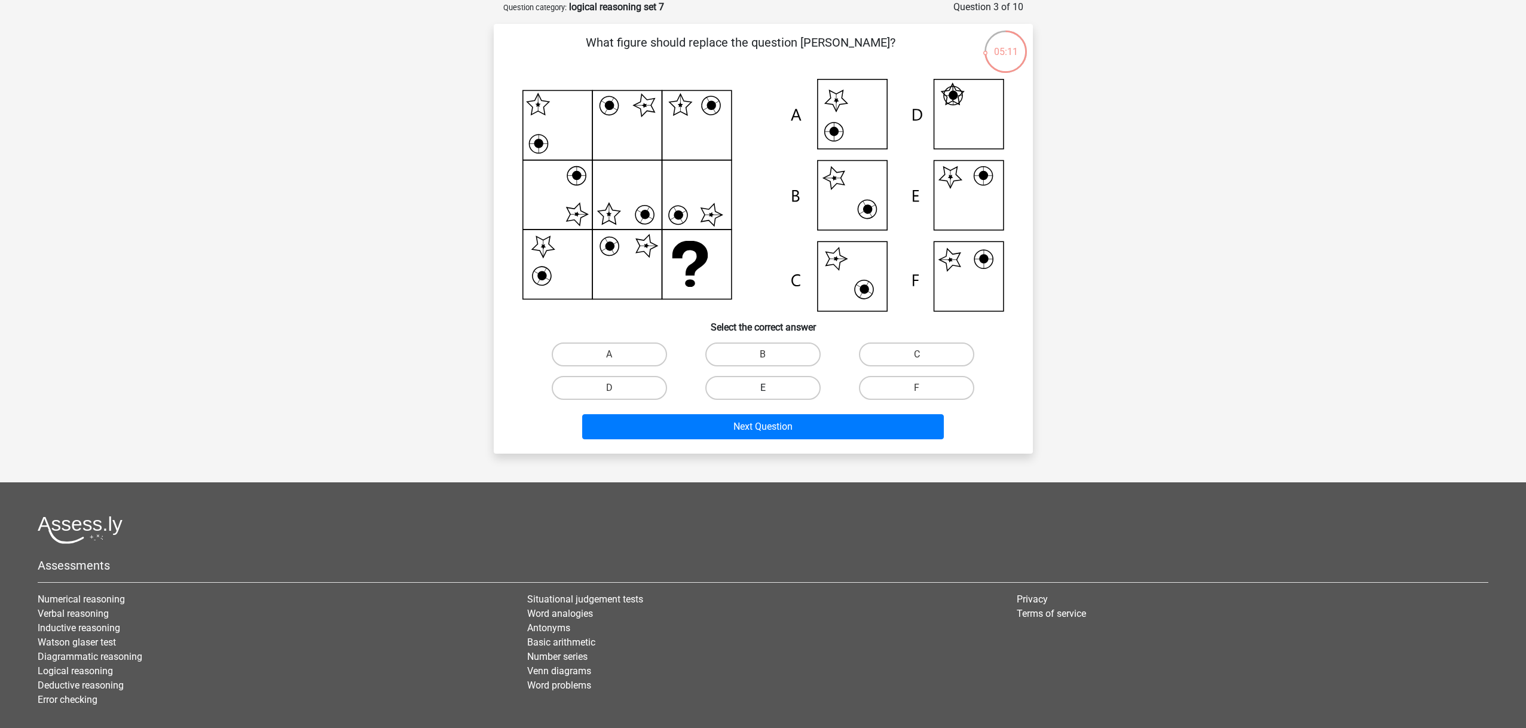
click at [771, 386] on label "E" at bounding box center [762, 388] width 115 height 24
click at [771, 388] on input "E" at bounding box center [767, 392] width 8 height 8
radio input "true"
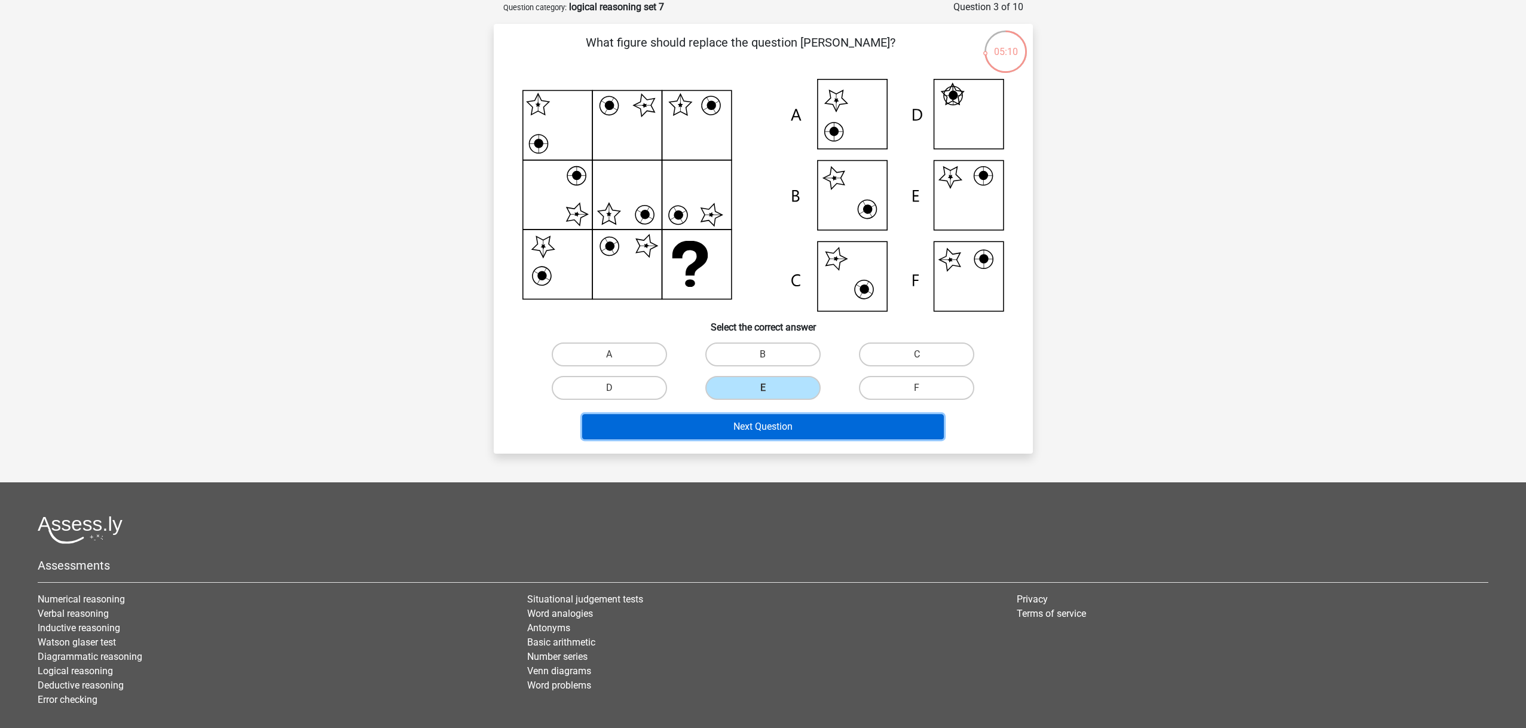
click at [773, 415] on button "Next Question" at bounding box center [763, 426] width 362 height 25
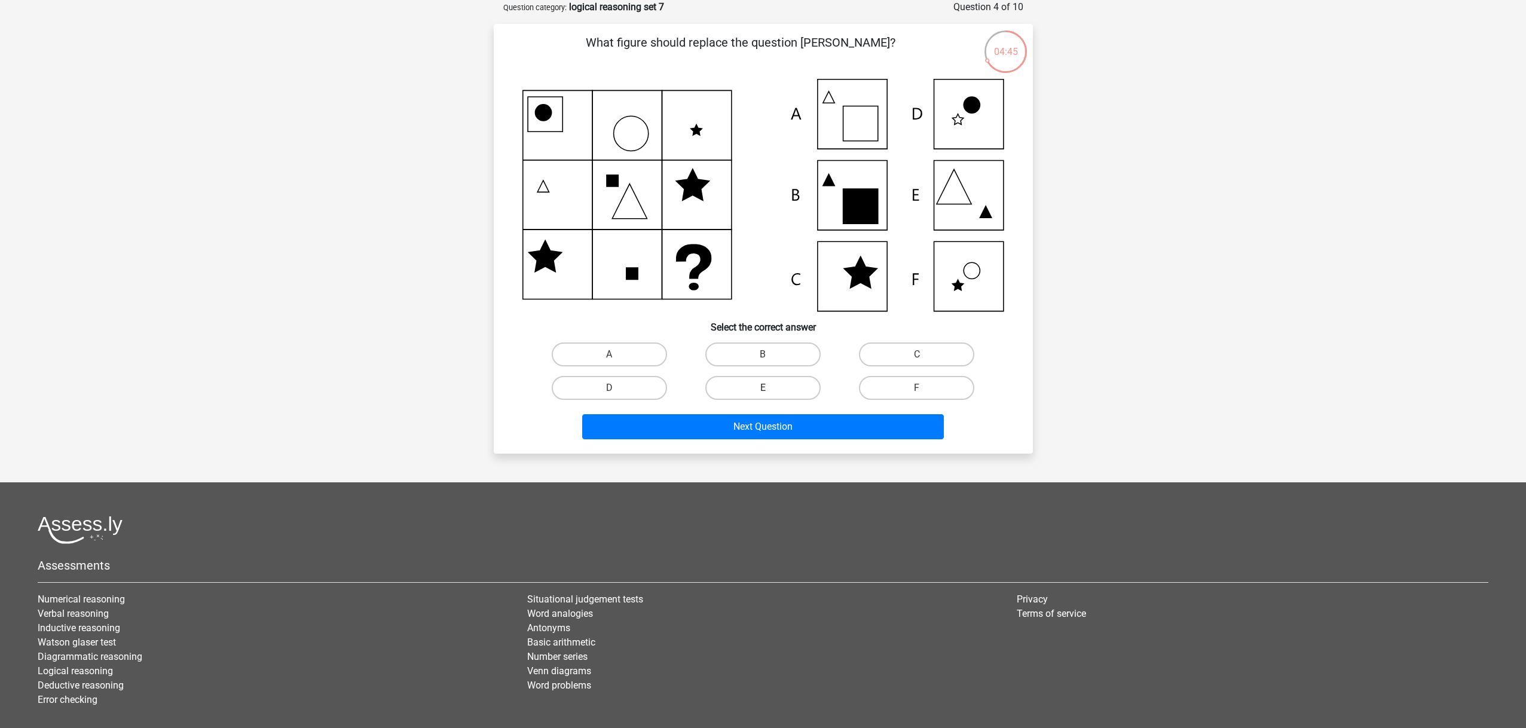
click at [760, 390] on label "E" at bounding box center [762, 388] width 115 height 24
click at [763, 390] on input "E" at bounding box center [767, 392] width 8 height 8
radio input "true"
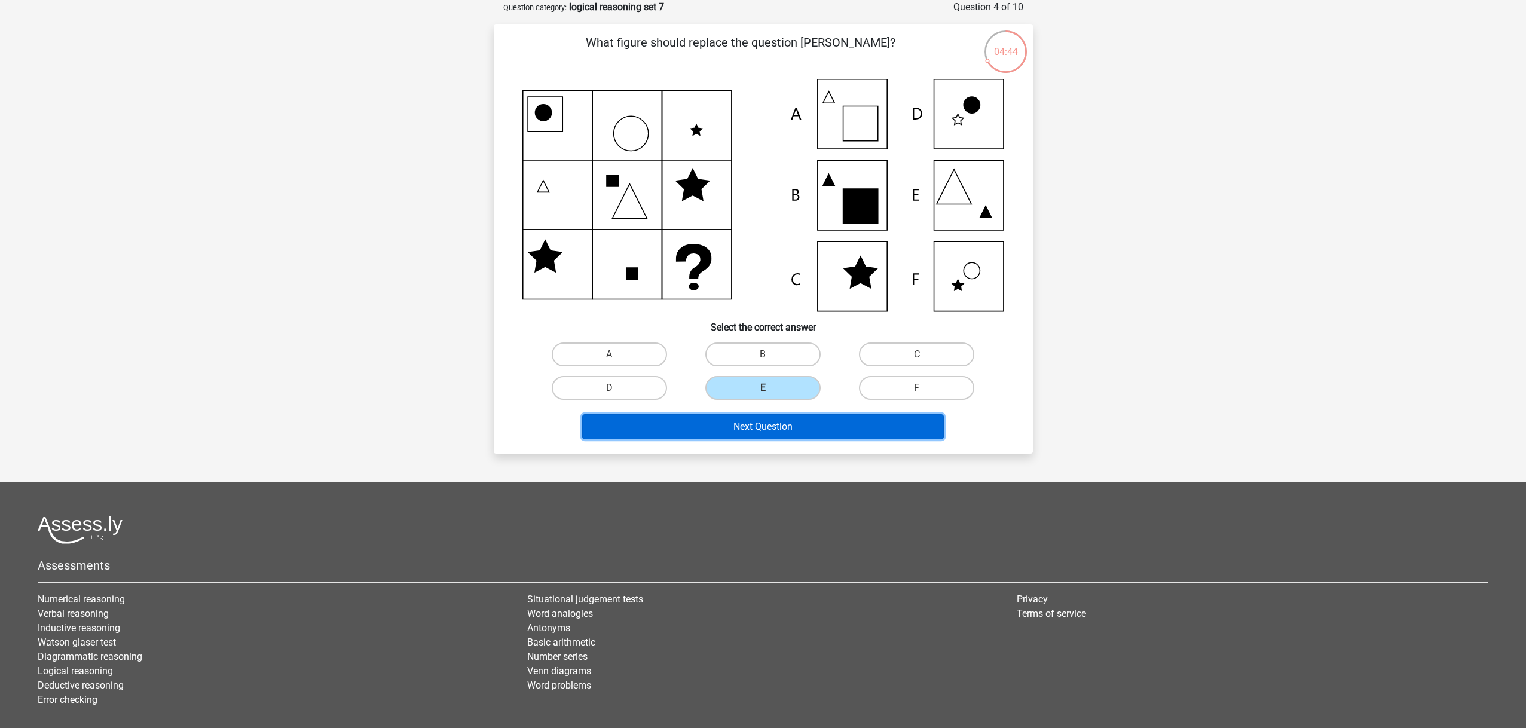
click at [762, 416] on button "Next Question" at bounding box center [763, 426] width 362 height 25
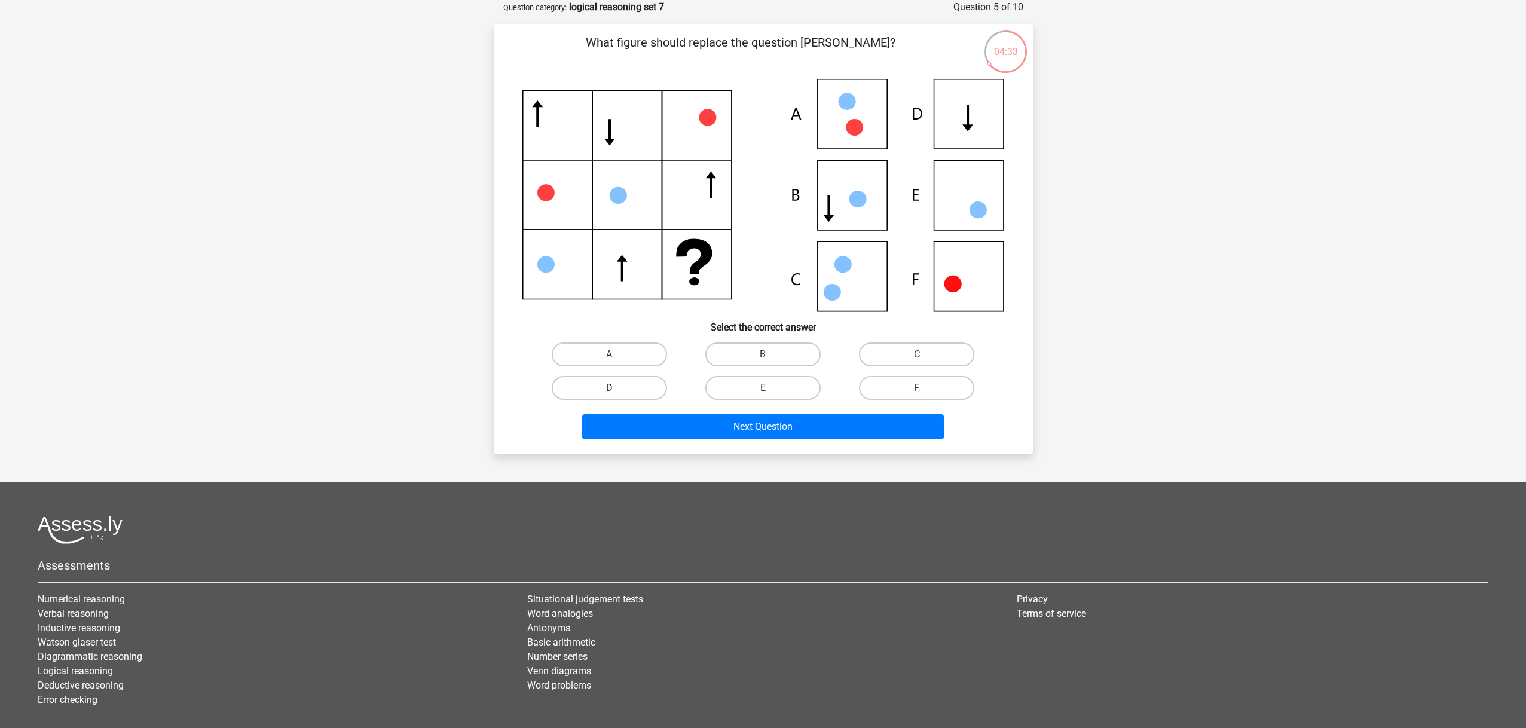
click at [591, 390] on label "D" at bounding box center [609, 388] width 115 height 24
click at [609, 390] on input "D" at bounding box center [613, 392] width 8 height 8
radio input "true"
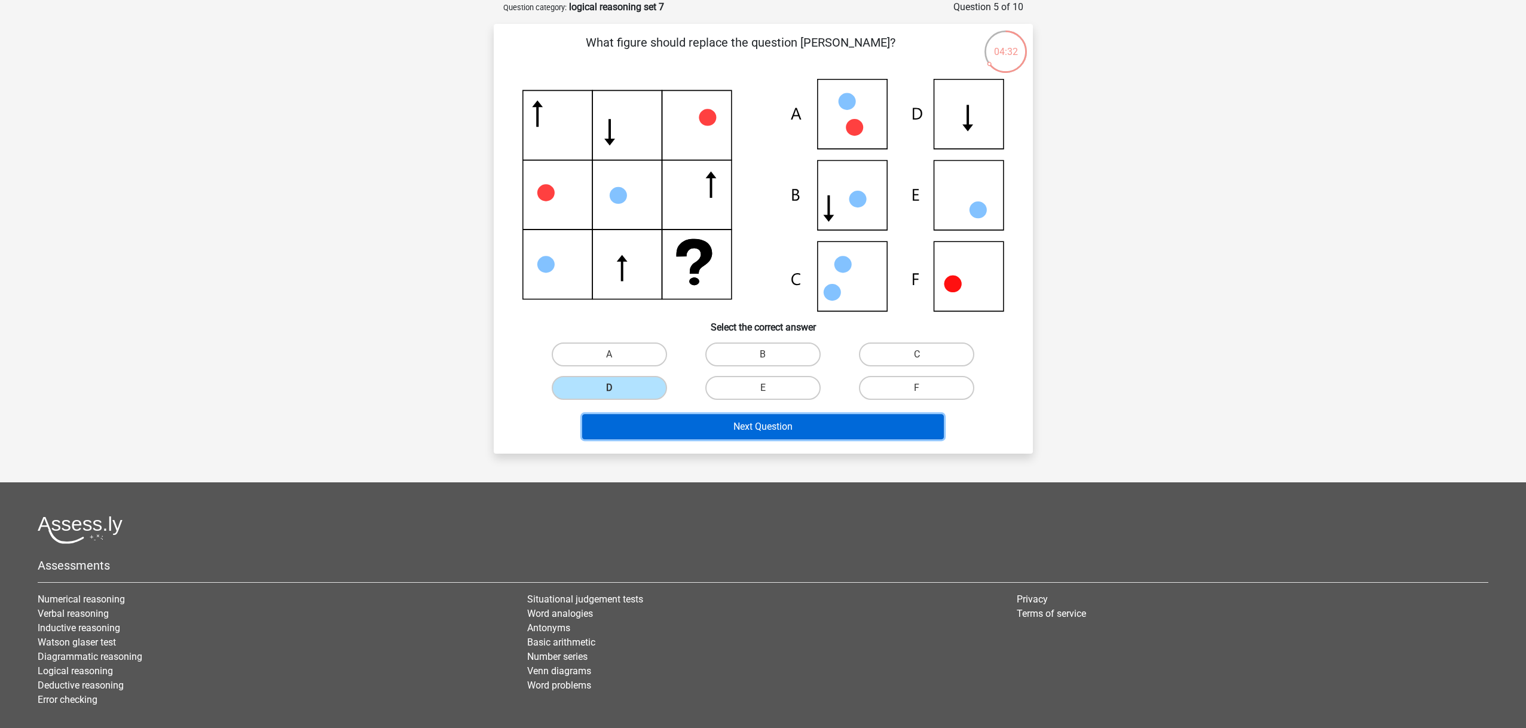
click at [759, 430] on button "Next Question" at bounding box center [763, 426] width 362 height 25
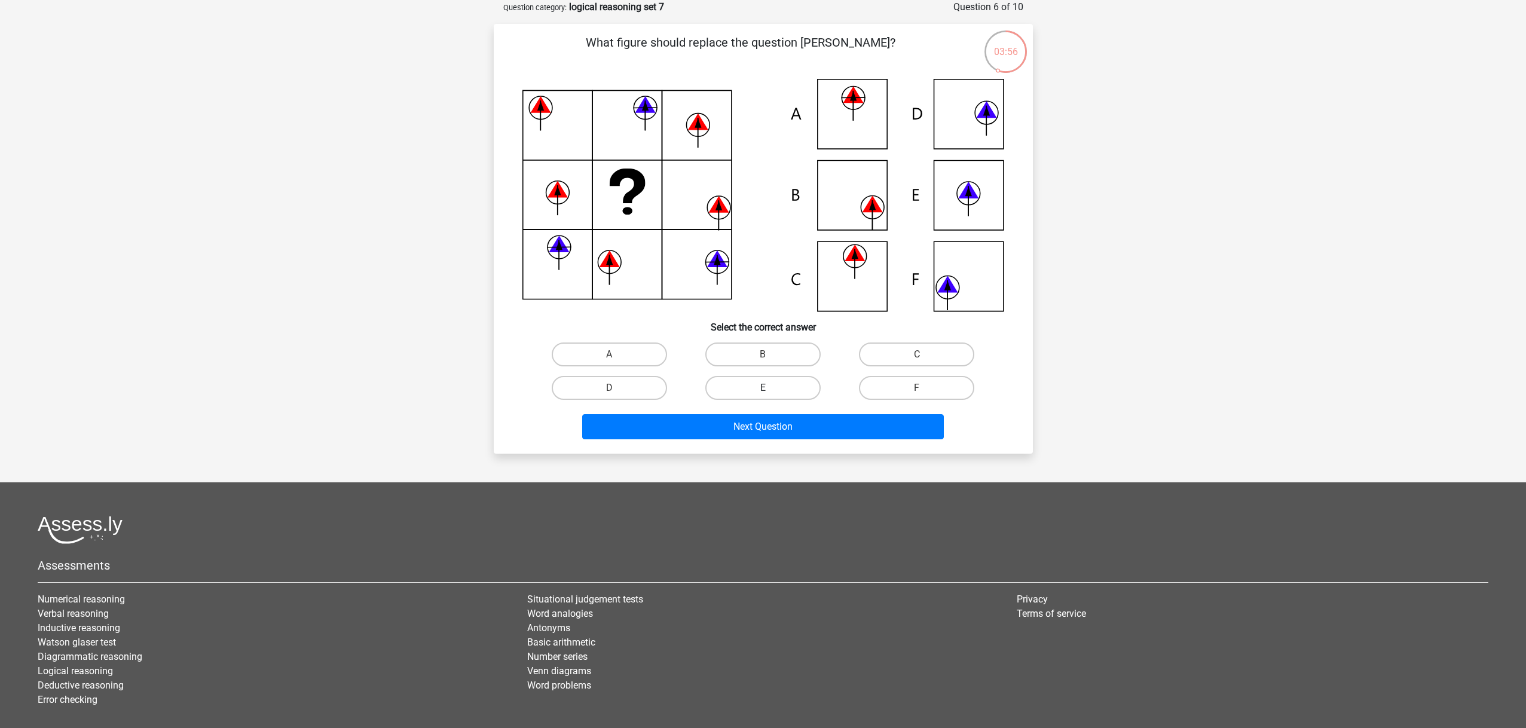
drag, startPoint x: 777, startPoint y: 386, endPoint x: 778, endPoint y: 392, distance: 6.1
click at [777, 386] on label "E" at bounding box center [762, 388] width 115 height 24
click at [771, 388] on input "E" at bounding box center [767, 392] width 8 height 8
radio input "true"
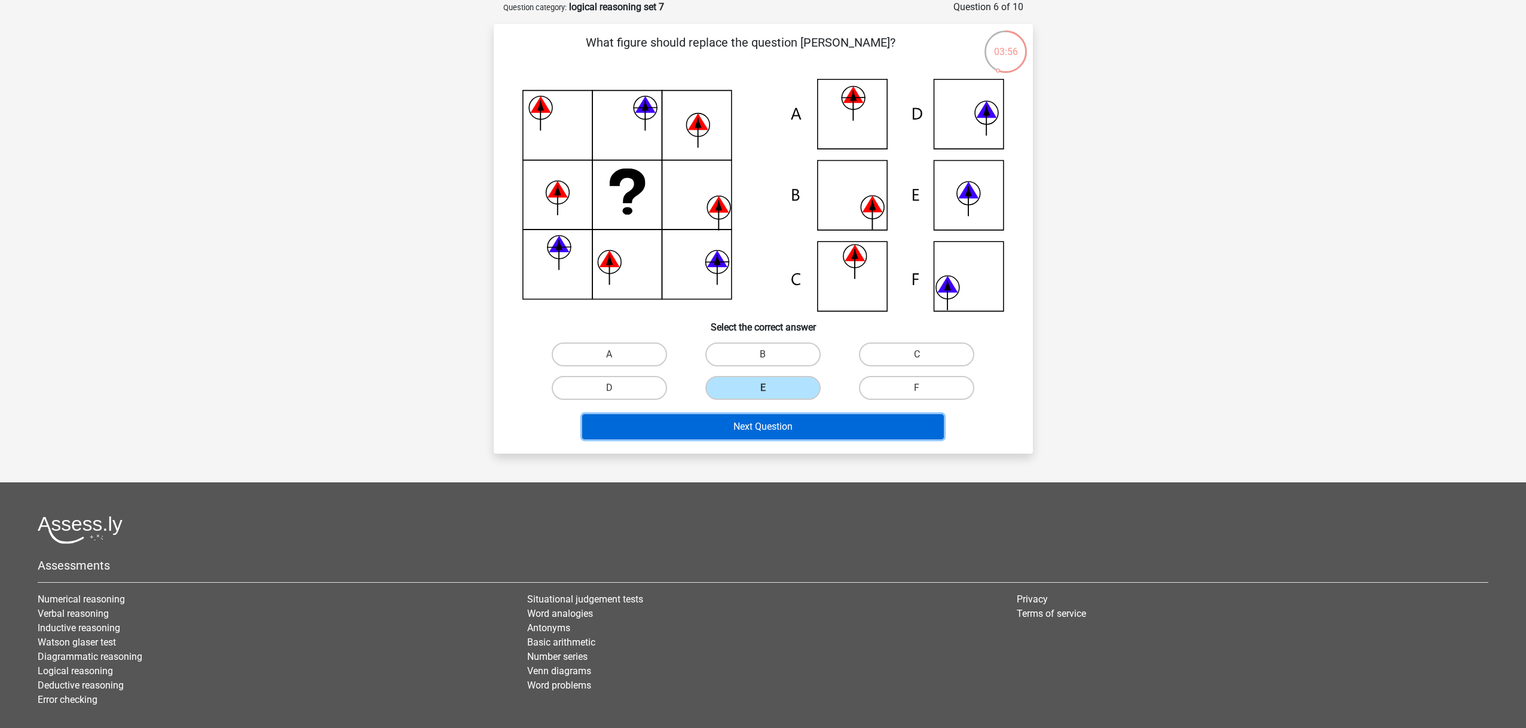
click at [786, 435] on button "Next Question" at bounding box center [763, 426] width 362 height 25
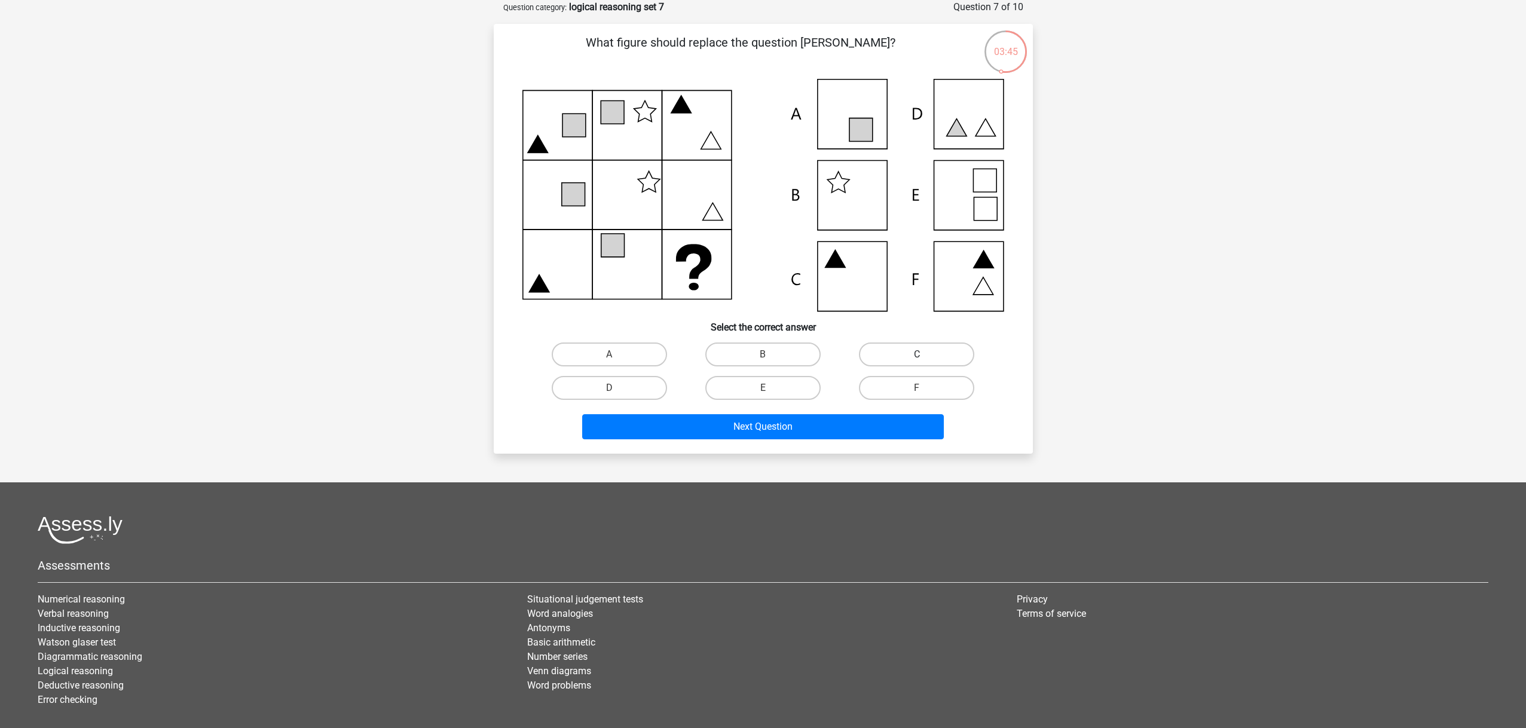
click at [942, 351] on label "C" at bounding box center [916, 355] width 115 height 24
click at [925, 355] on input "C" at bounding box center [921, 359] width 8 height 8
radio input "true"
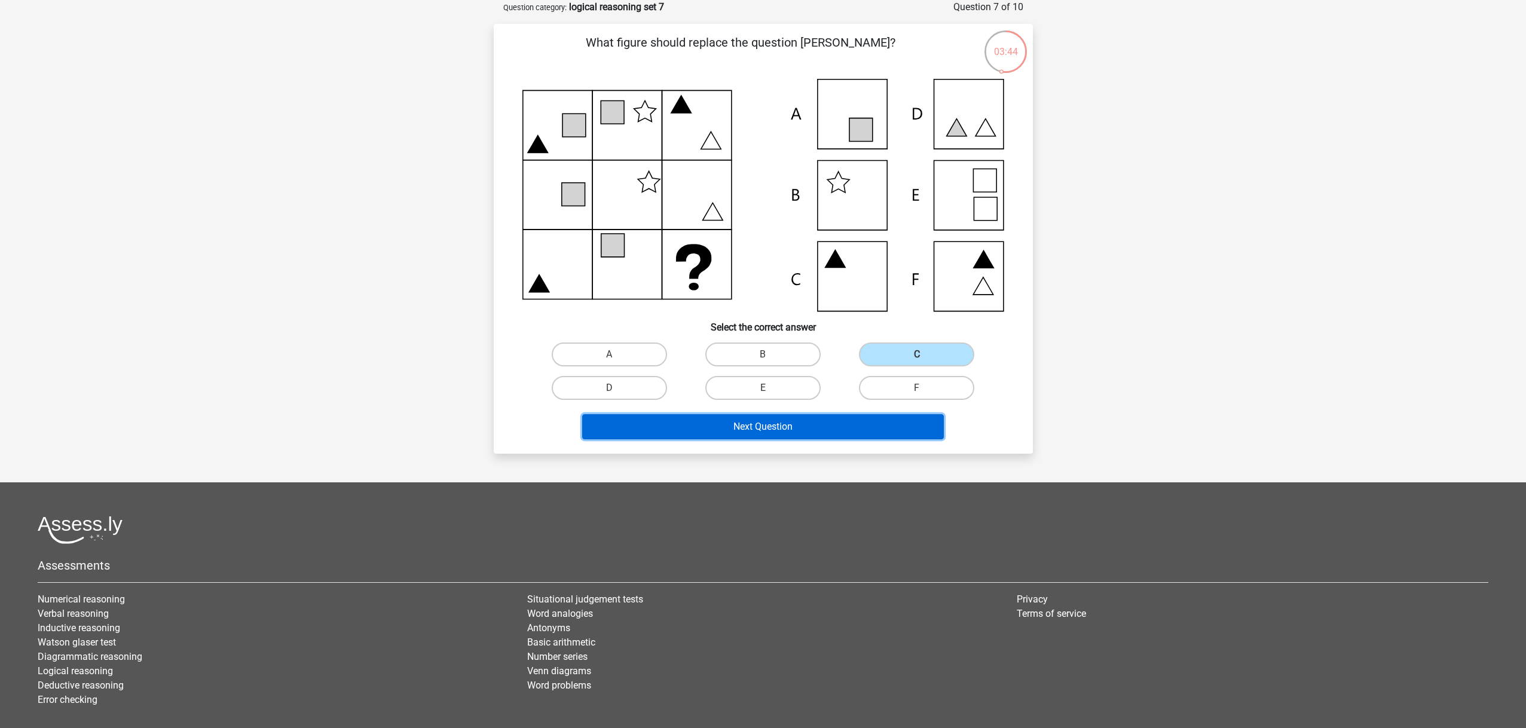
click at [831, 425] on button "Next Question" at bounding box center [763, 426] width 362 height 25
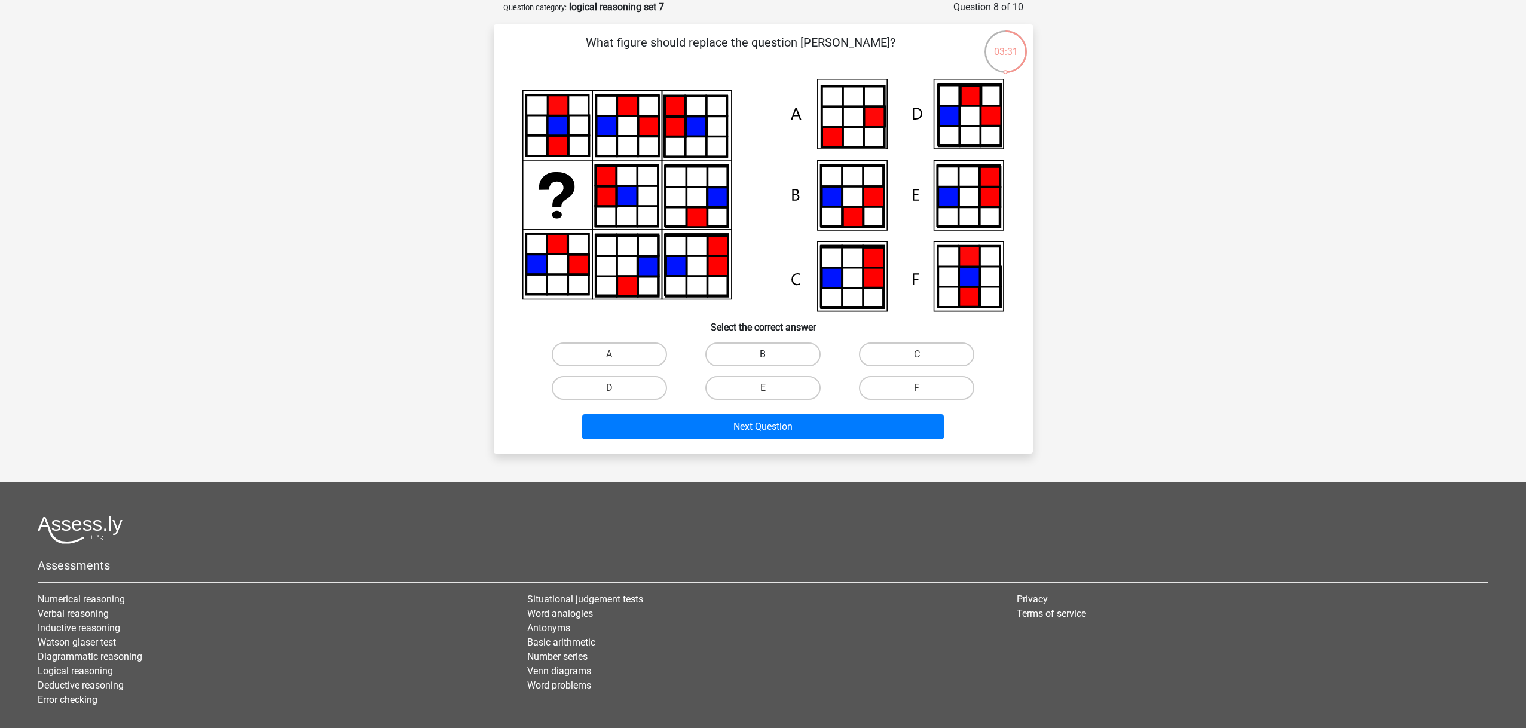
click at [796, 351] on label "B" at bounding box center [762, 355] width 115 height 24
click at [771, 355] on input "B" at bounding box center [767, 359] width 8 height 8
radio input "true"
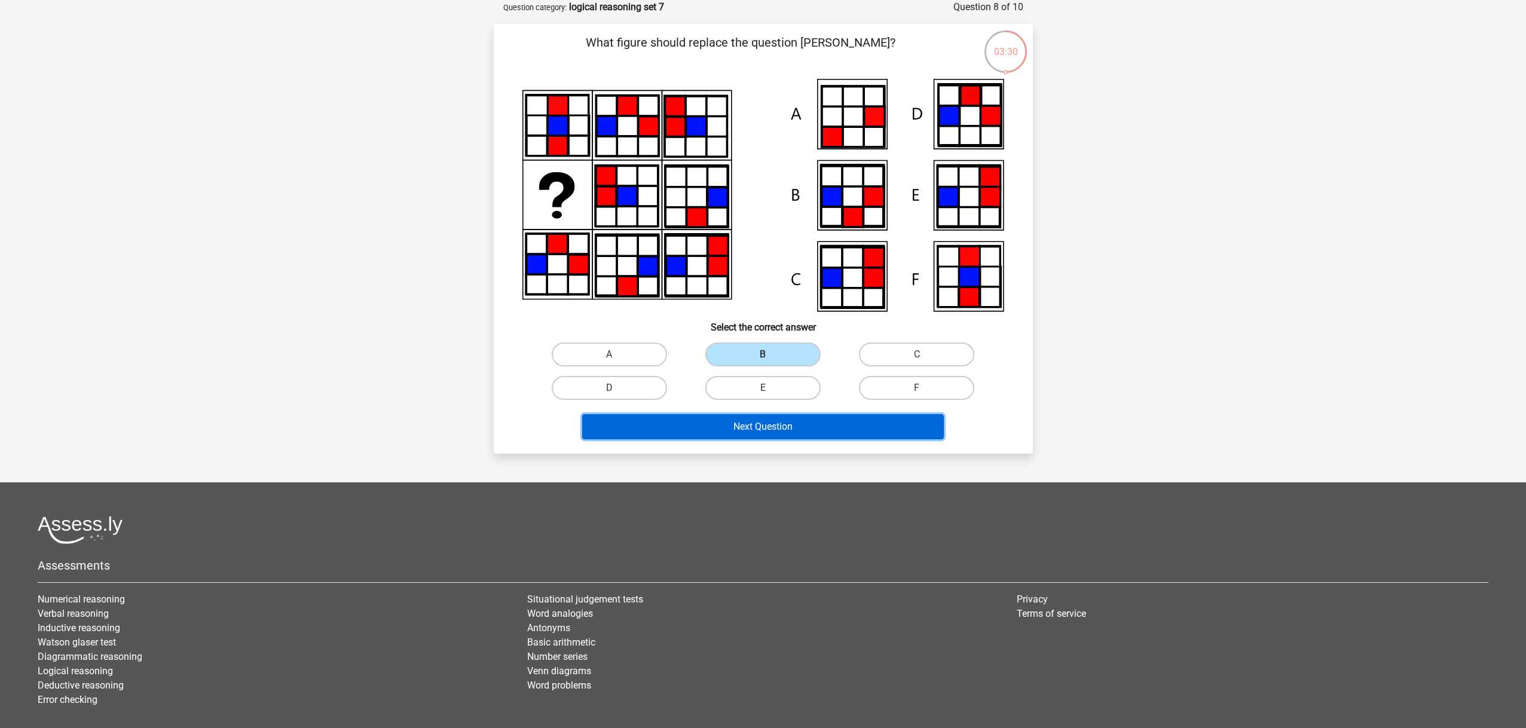
click at [825, 429] on button "Next Question" at bounding box center [763, 426] width 362 height 25
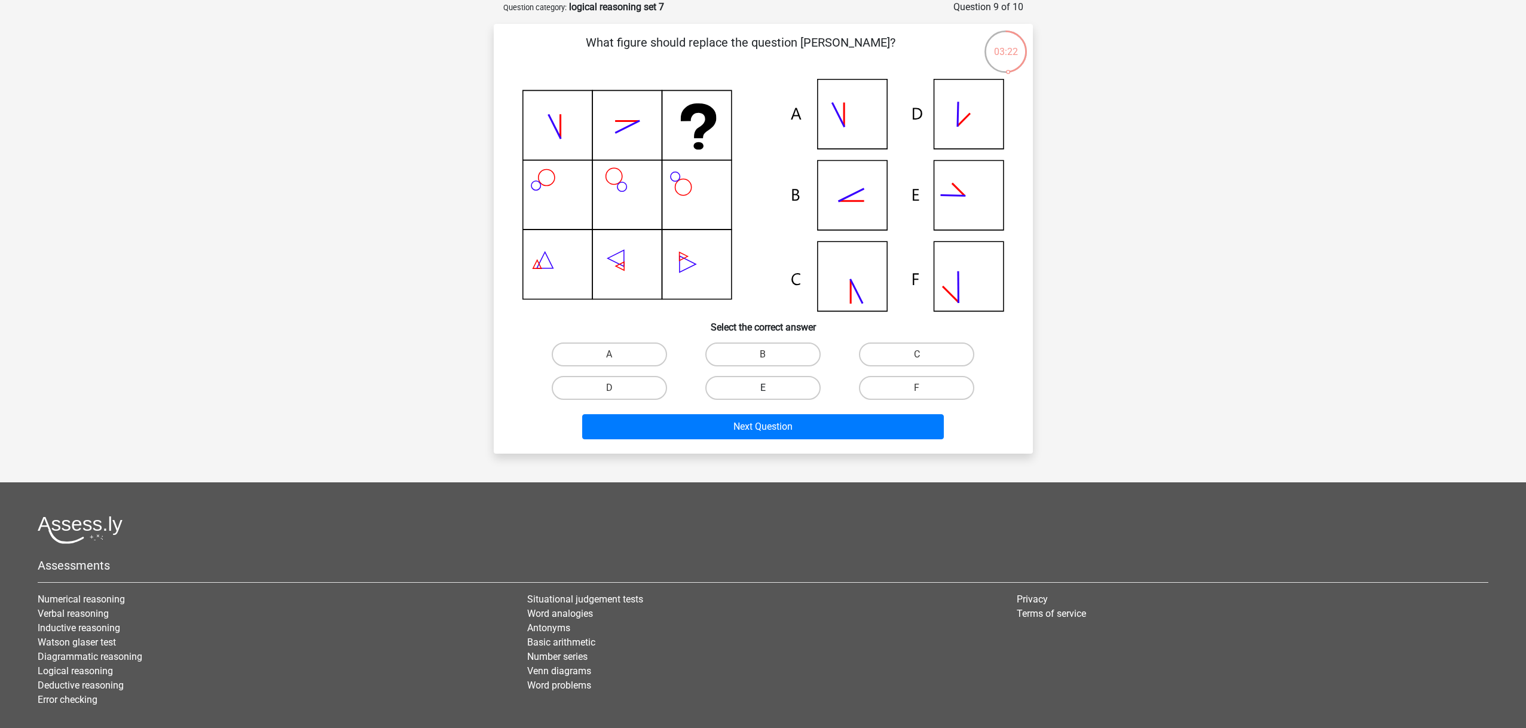
drag, startPoint x: 787, startPoint y: 355, endPoint x: 788, endPoint y: 384, distance: 29.3
click at [787, 355] on label "B" at bounding box center [762, 355] width 115 height 24
click at [771, 355] on input "B" at bounding box center [767, 359] width 8 height 8
radio input "true"
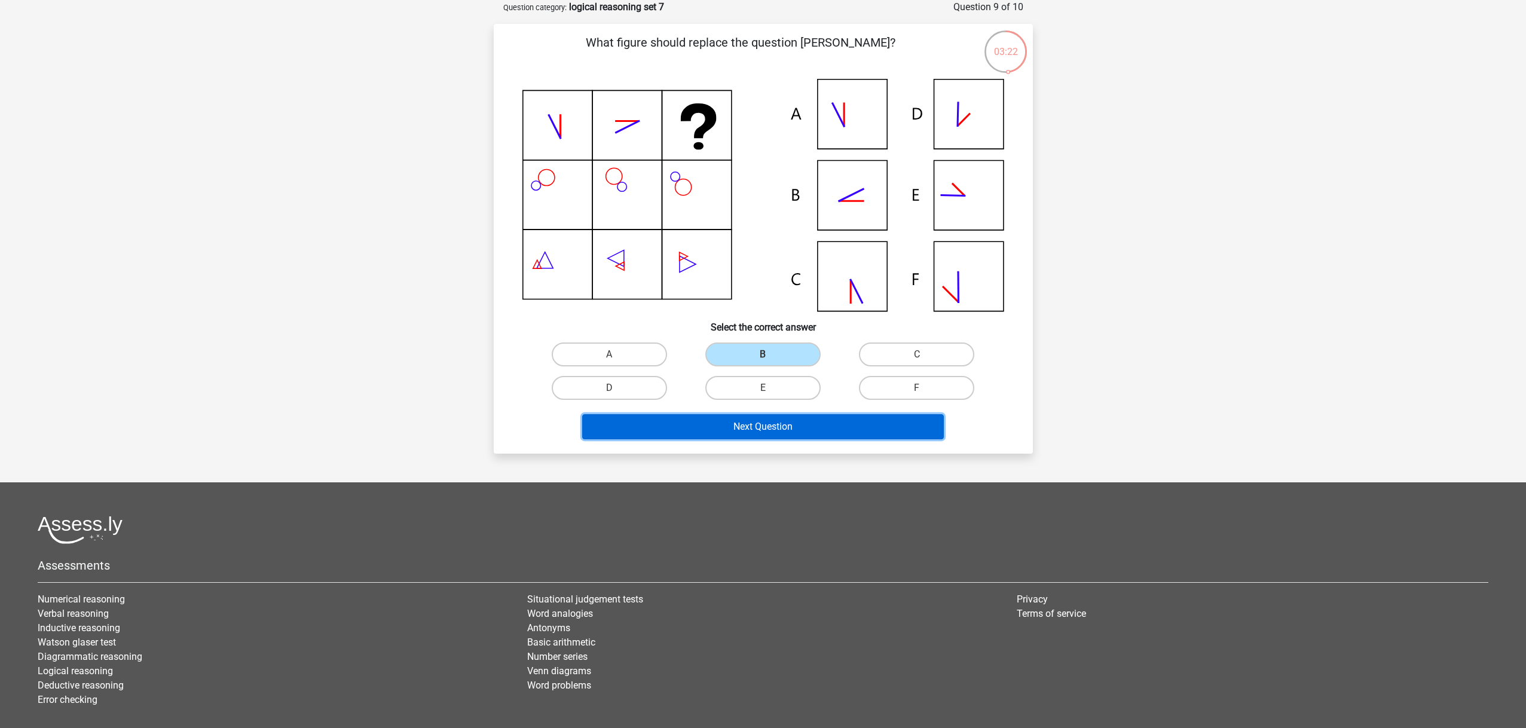
click at [789, 424] on button "Next Question" at bounding box center [763, 426] width 362 height 25
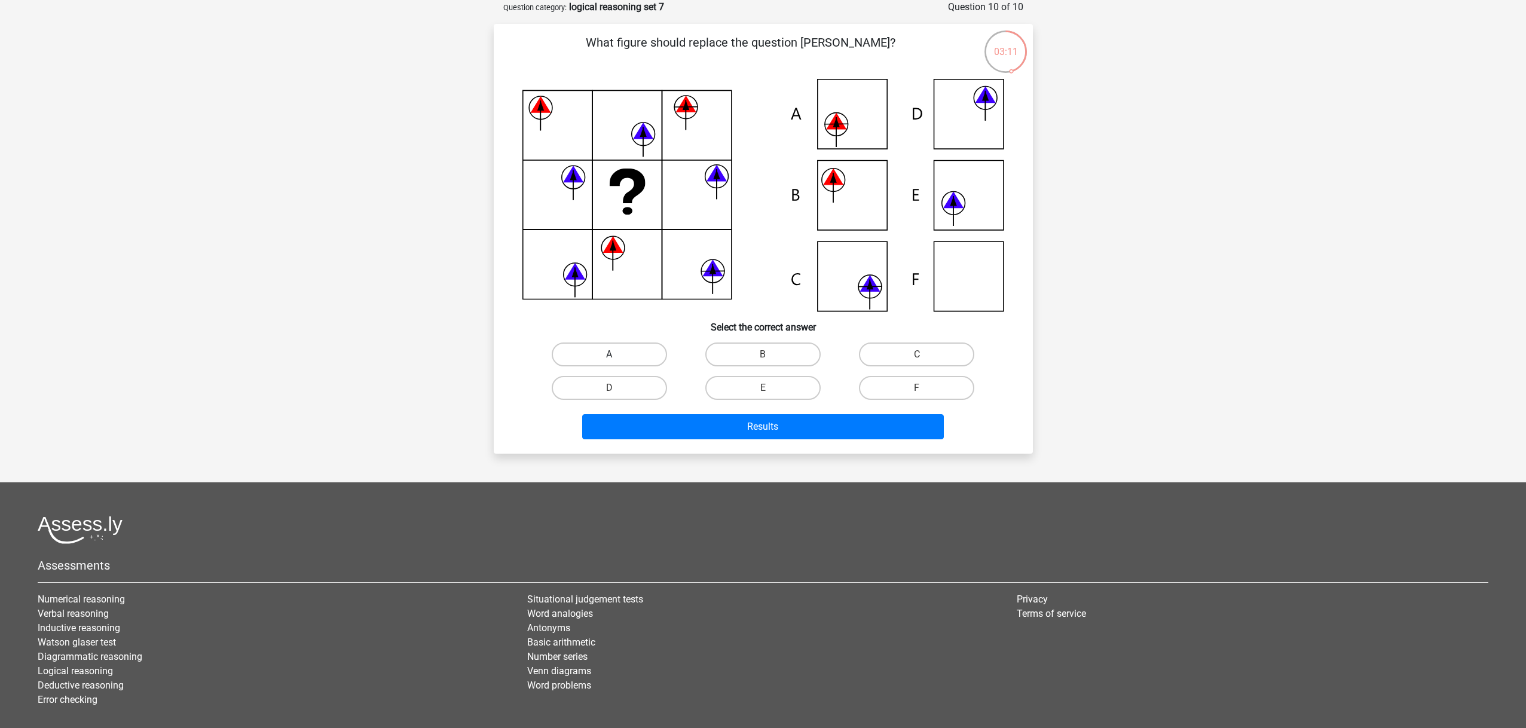
click at [634, 358] on label "A" at bounding box center [609, 355] width 115 height 24
click at [617, 358] on input "A" at bounding box center [613, 359] width 8 height 8
radio input "true"
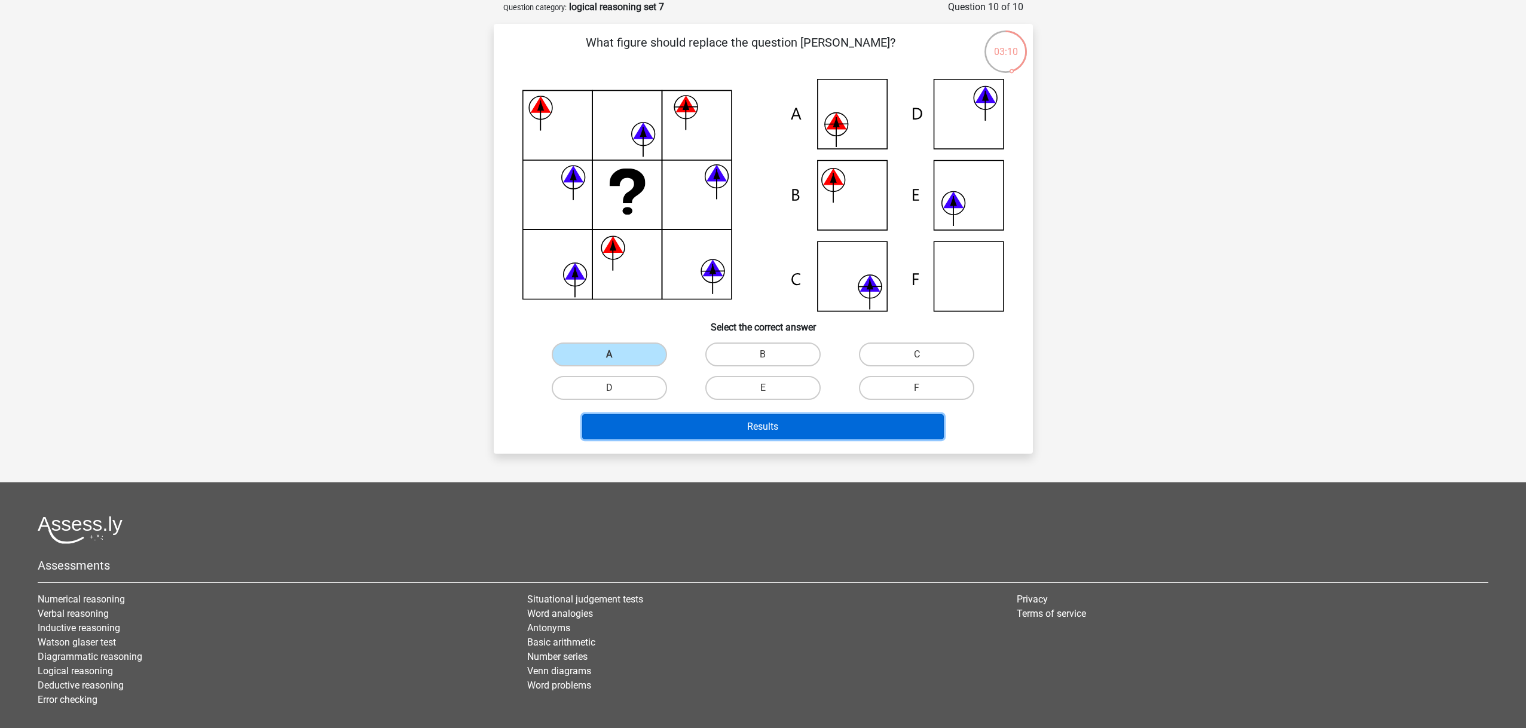
click at [743, 424] on button "Results" at bounding box center [763, 426] width 362 height 25
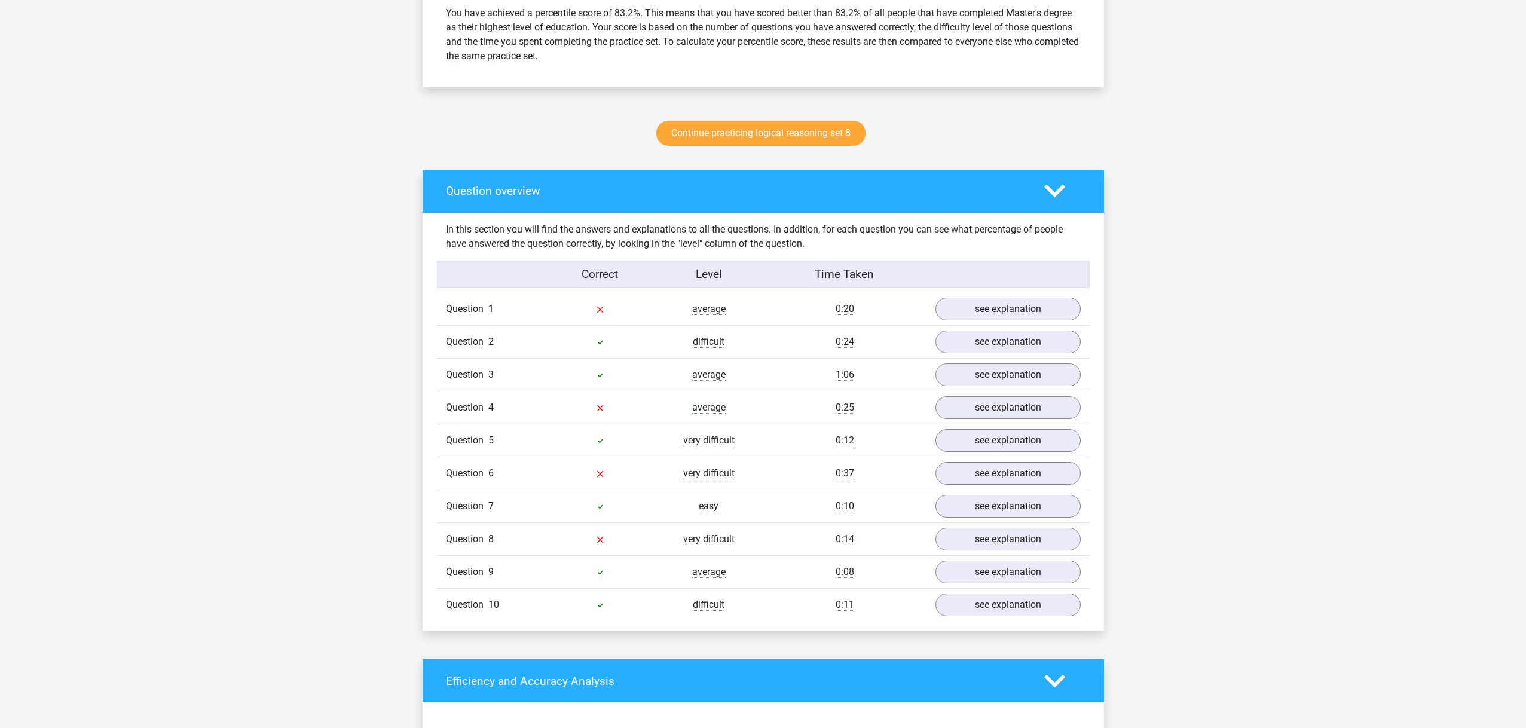
scroll to position [536, 0]
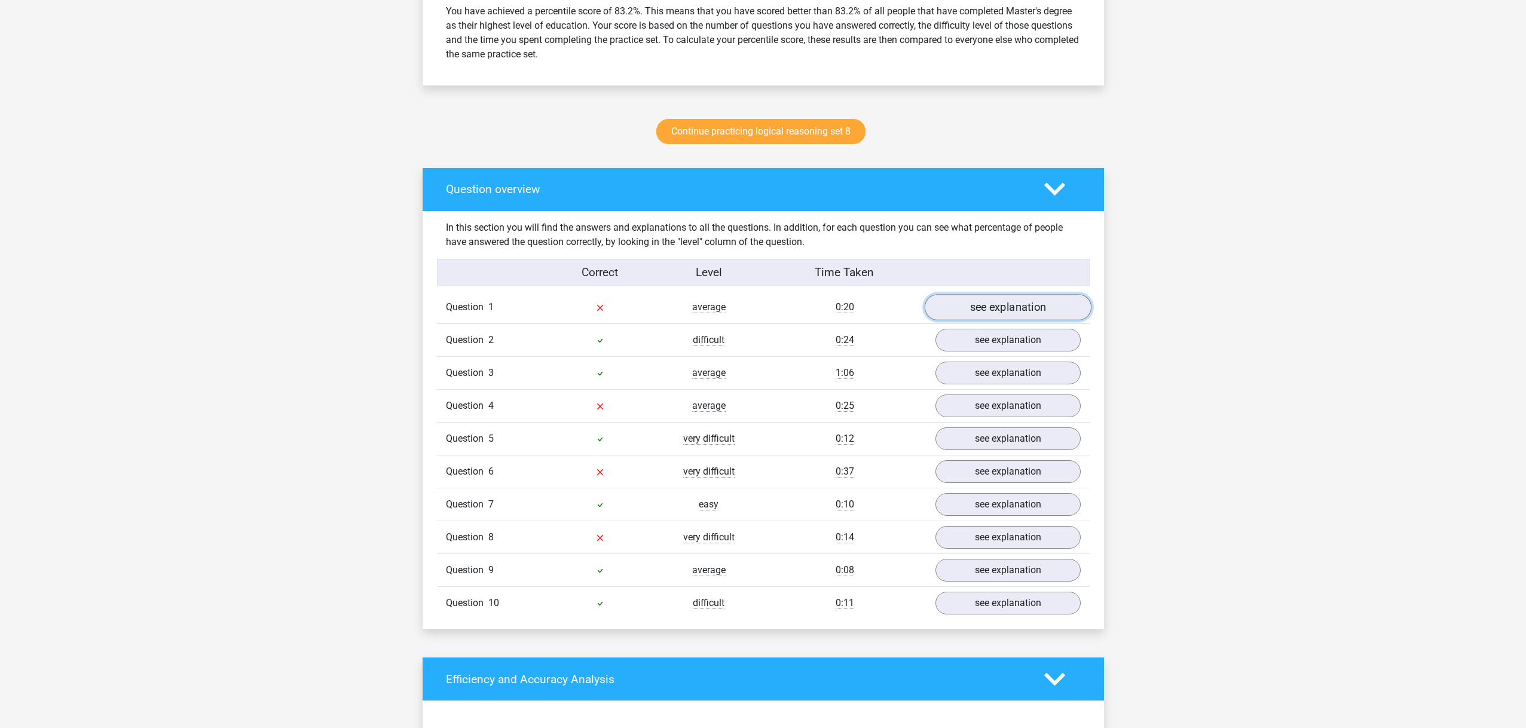
click at [997, 303] on link "see explanation" at bounding box center [1007, 307] width 167 height 26
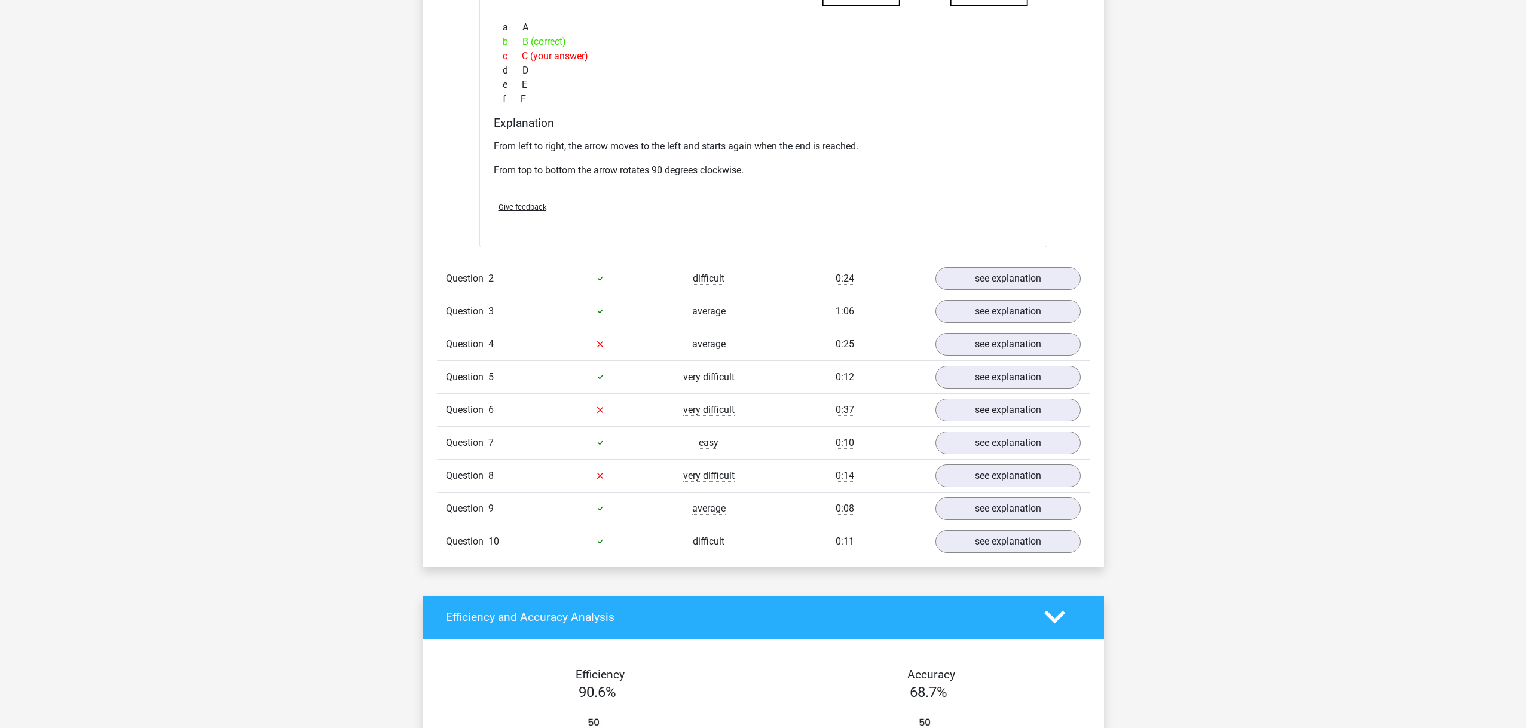
scroll to position [1153, 0]
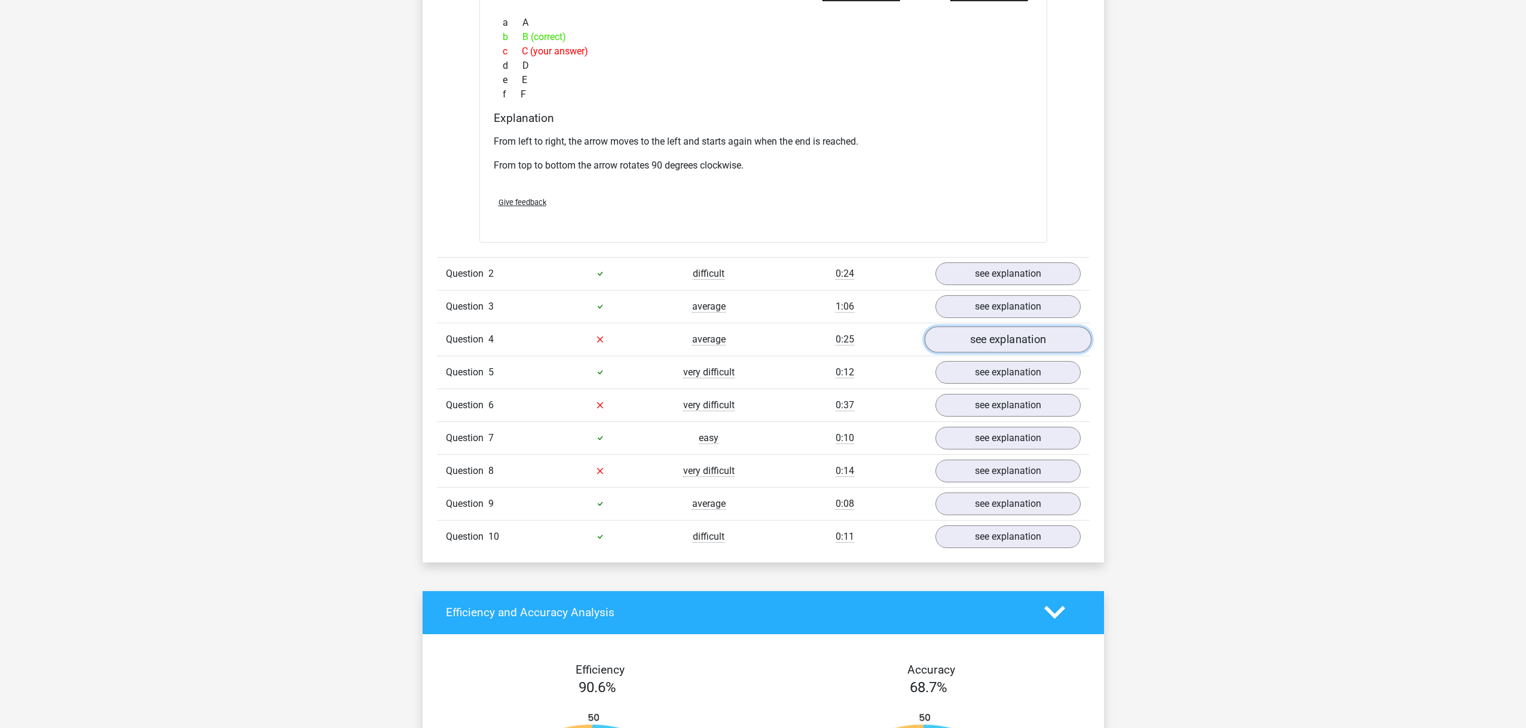
click at [1013, 336] on link "see explanation" at bounding box center [1007, 339] width 167 height 26
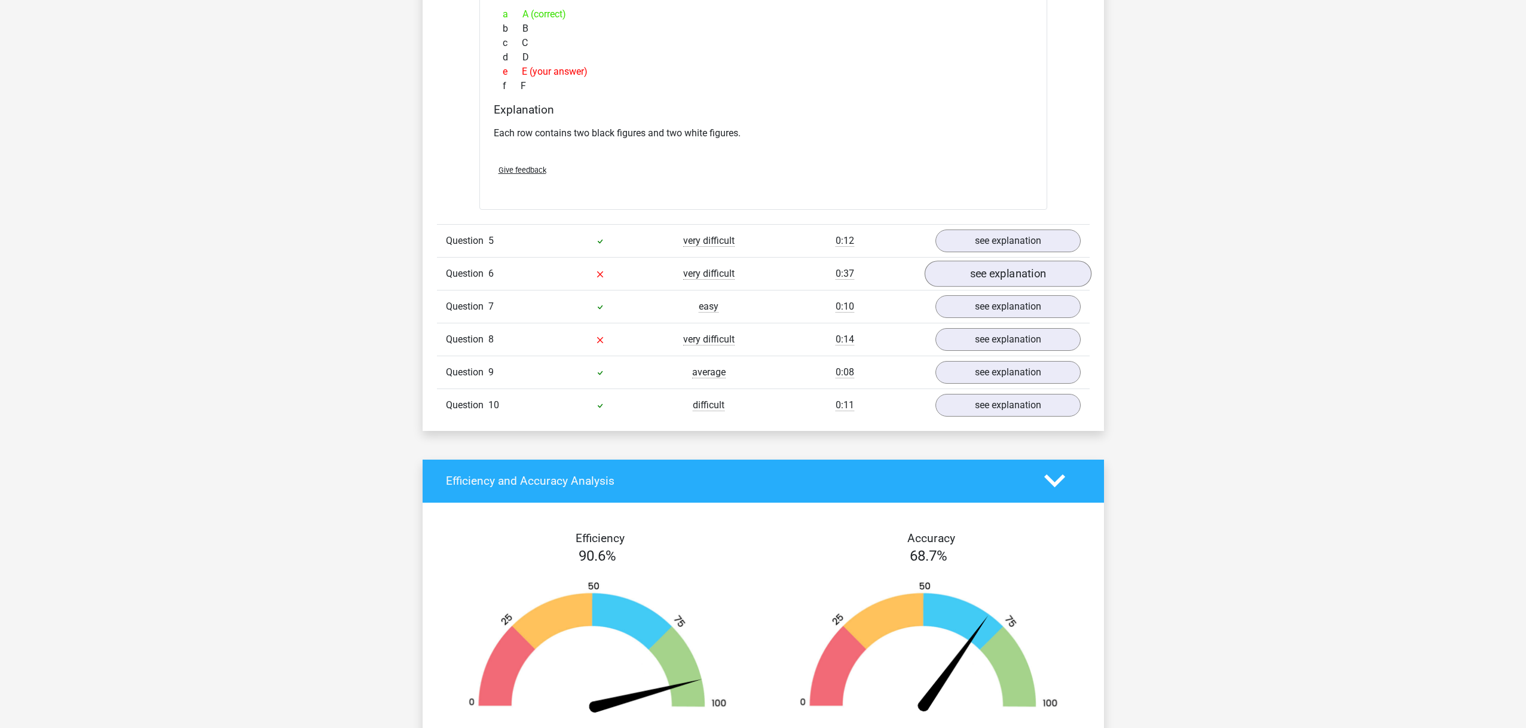
scroll to position [1813, 0]
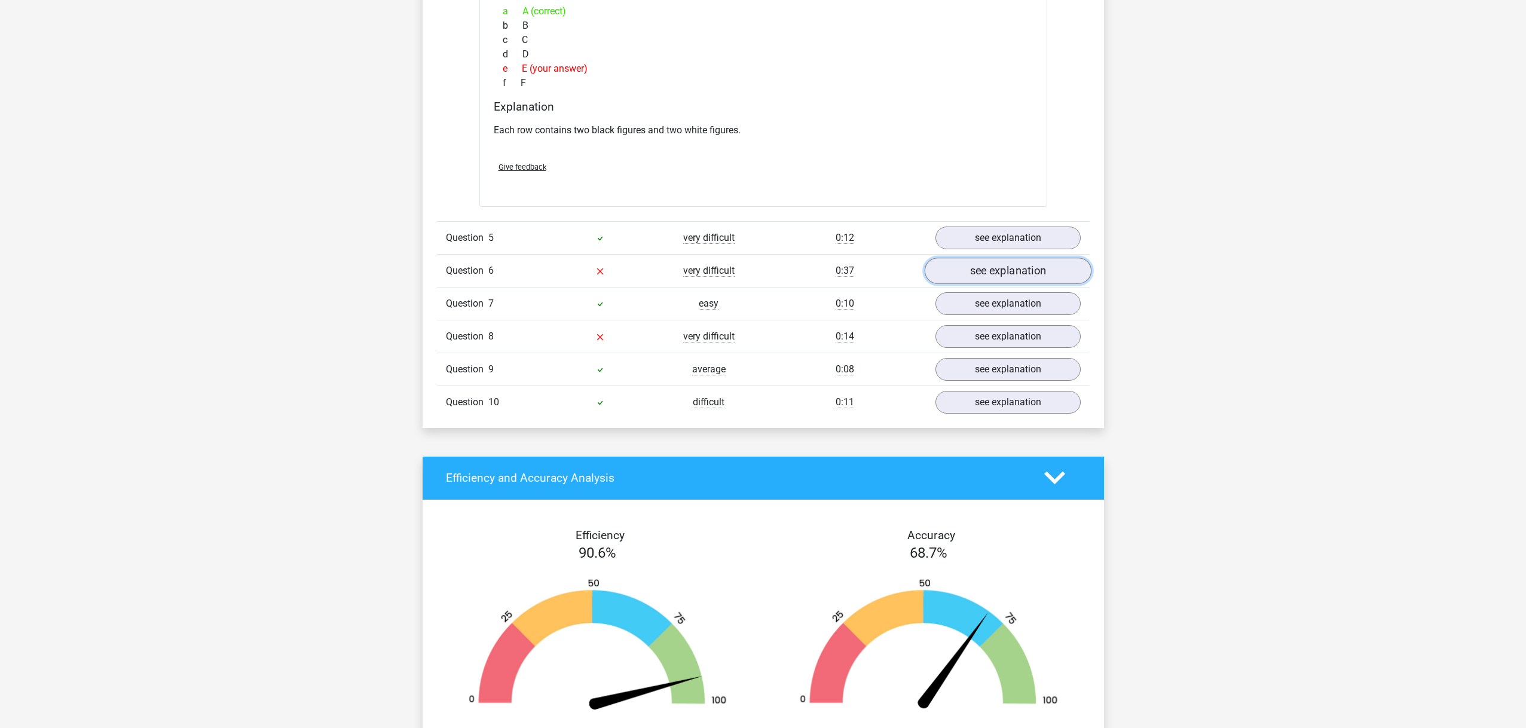
click at [995, 276] on link "see explanation" at bounding box center [1007, 271] width 167 height 26
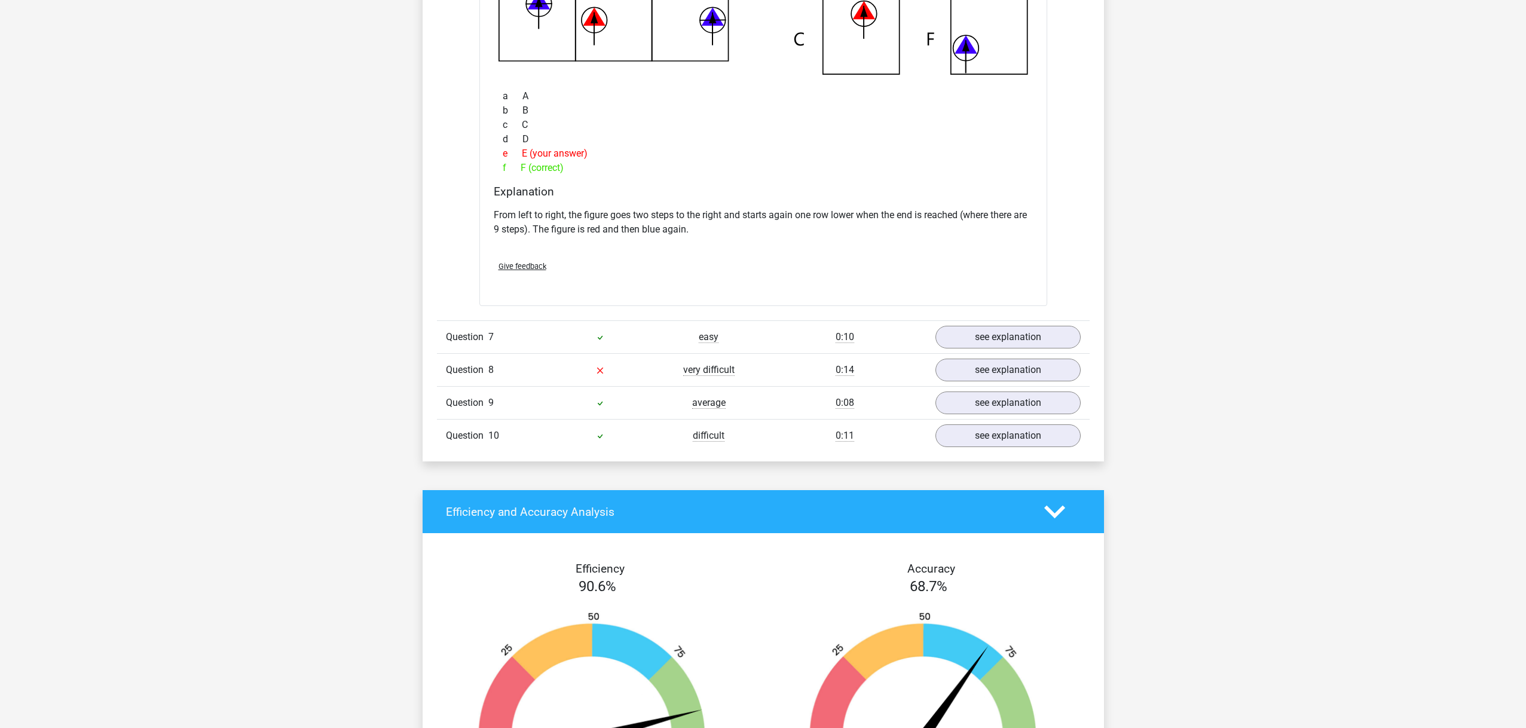
scroll to position [2346, 0]
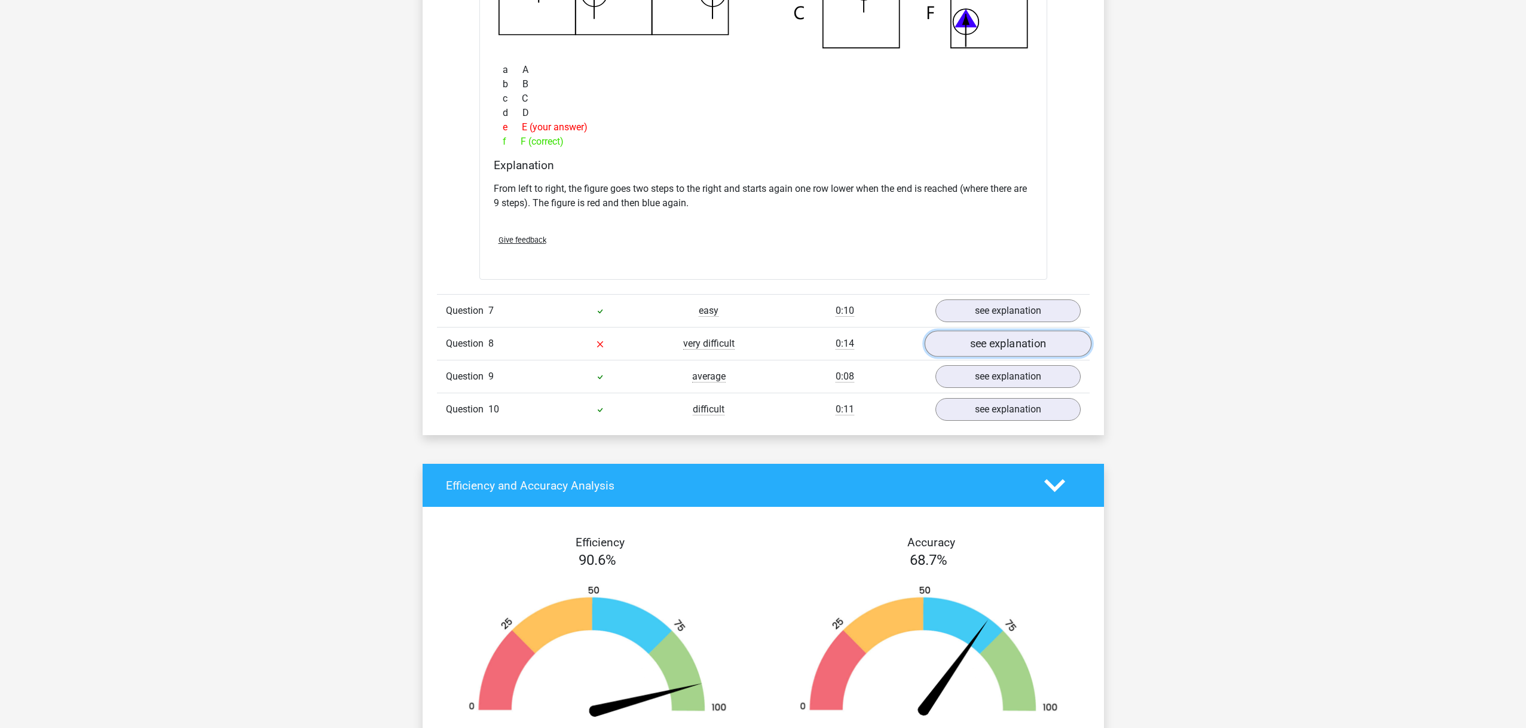
click at [957, 342] on link "see explanation" at bounding box center [1007, 344] width 167 height 26
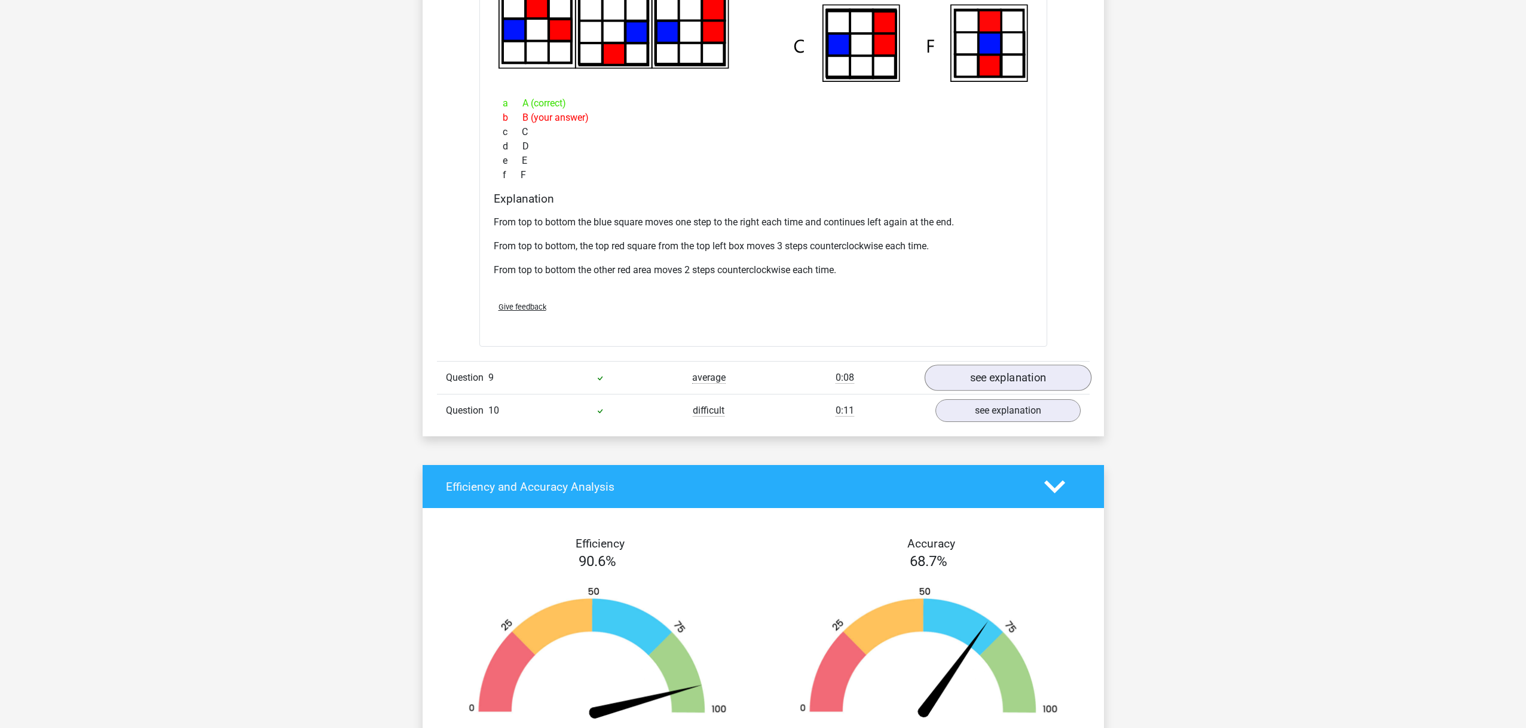
scroll to position [2922, 0]
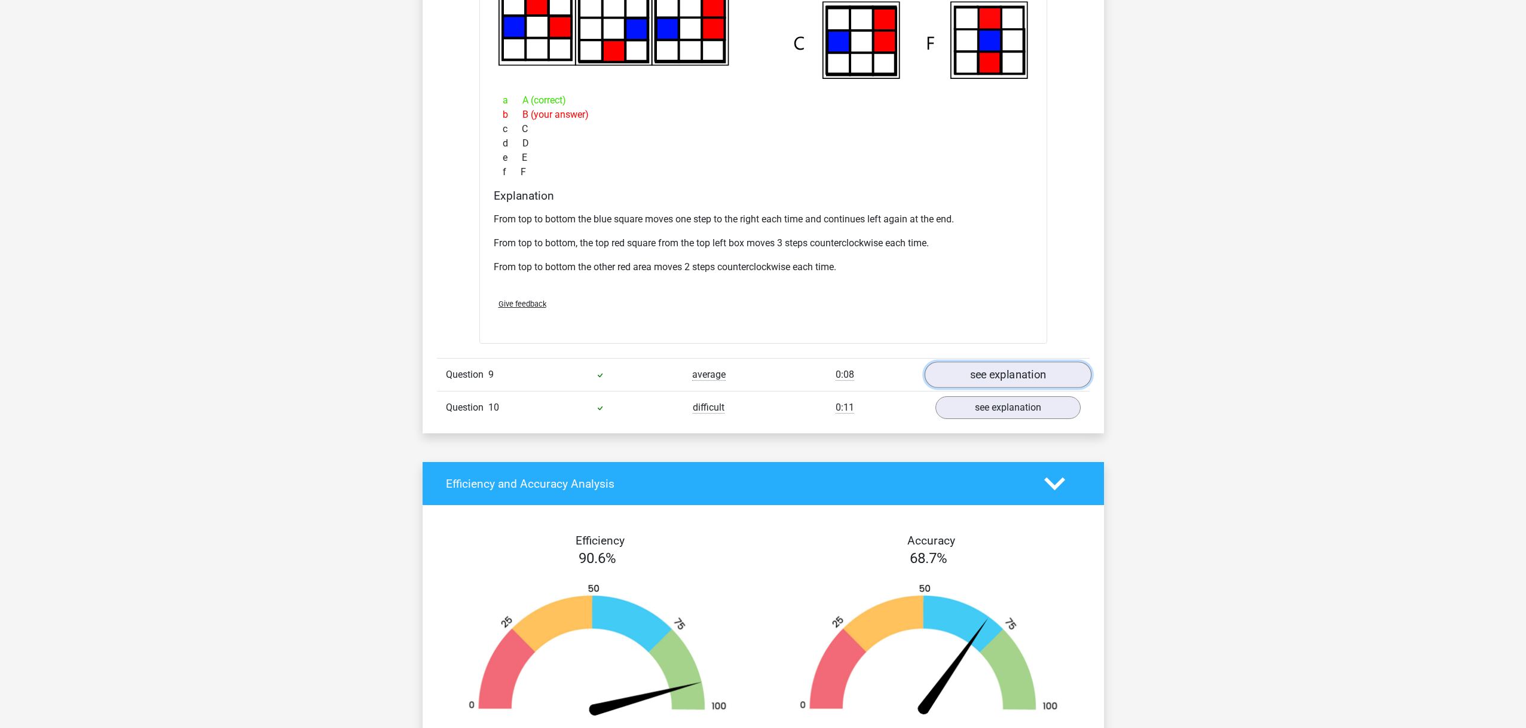
click at [956, 379] on link "see explanation" at bounding box center [1007, 375] width 167 height 26
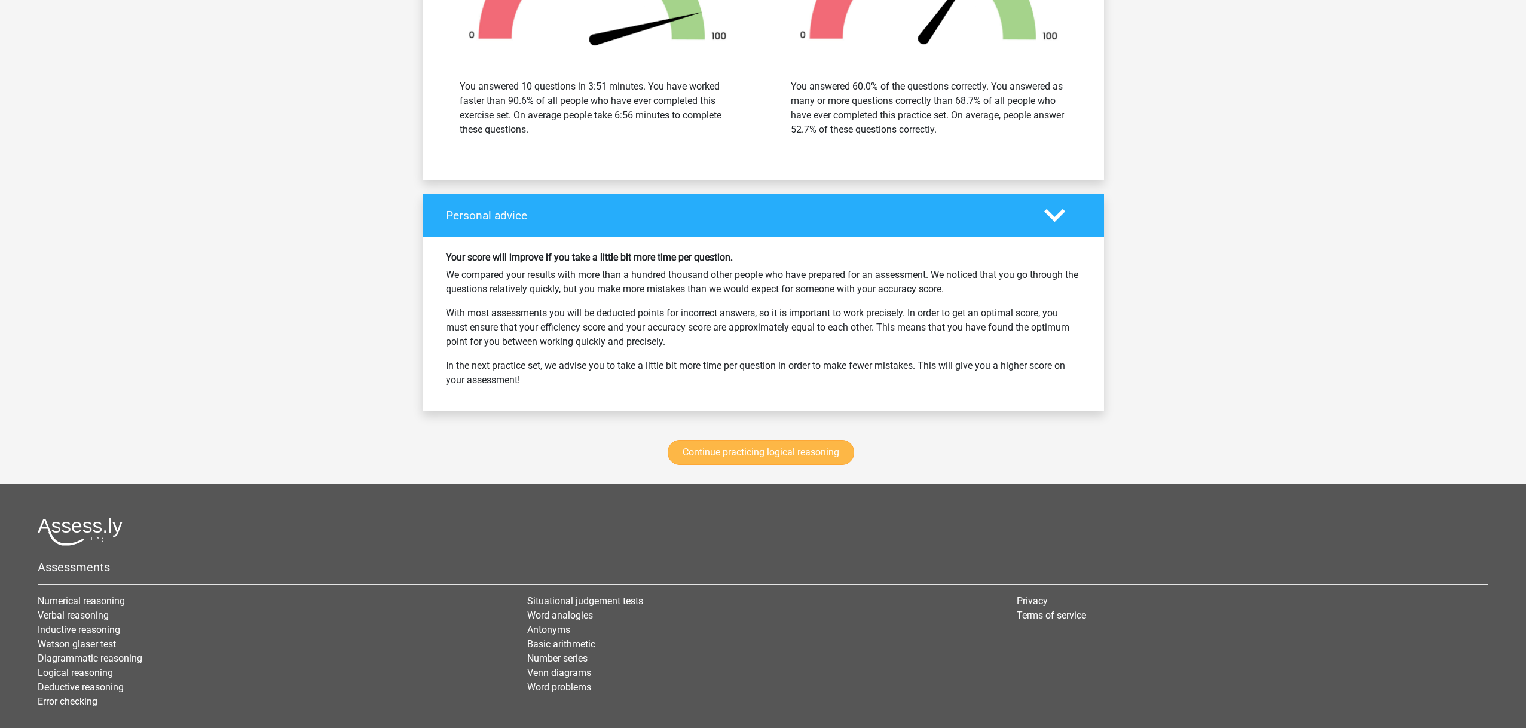
scroll to position [4119, 0]
click at [789, 448] on link "Continue practicing logical reasoning" at bounding box center [761, 451] width 187 height 25
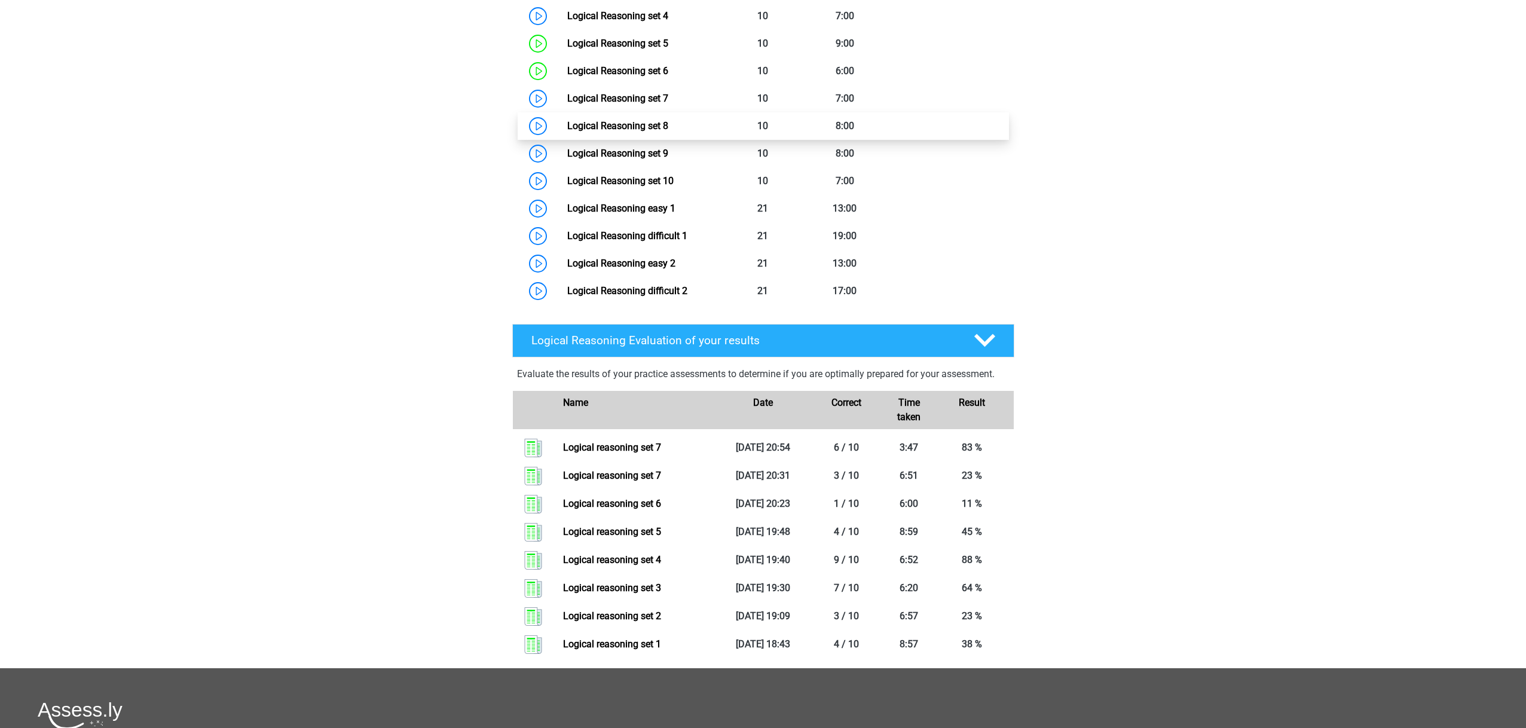
scroll to position [689, 0]
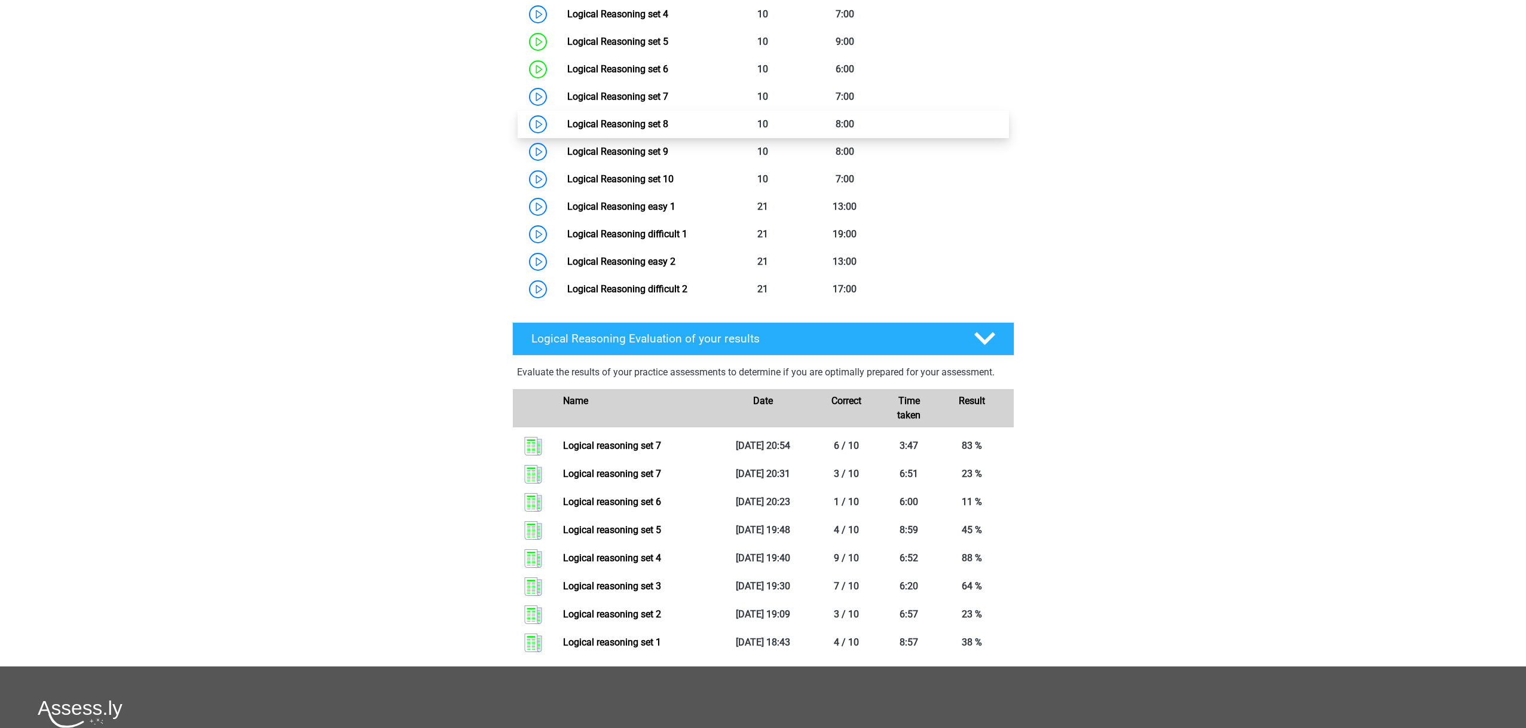
click at [625, 130] on link "Logical Reasoning set 8" at bounding box center [617, 123] width 101 height 11
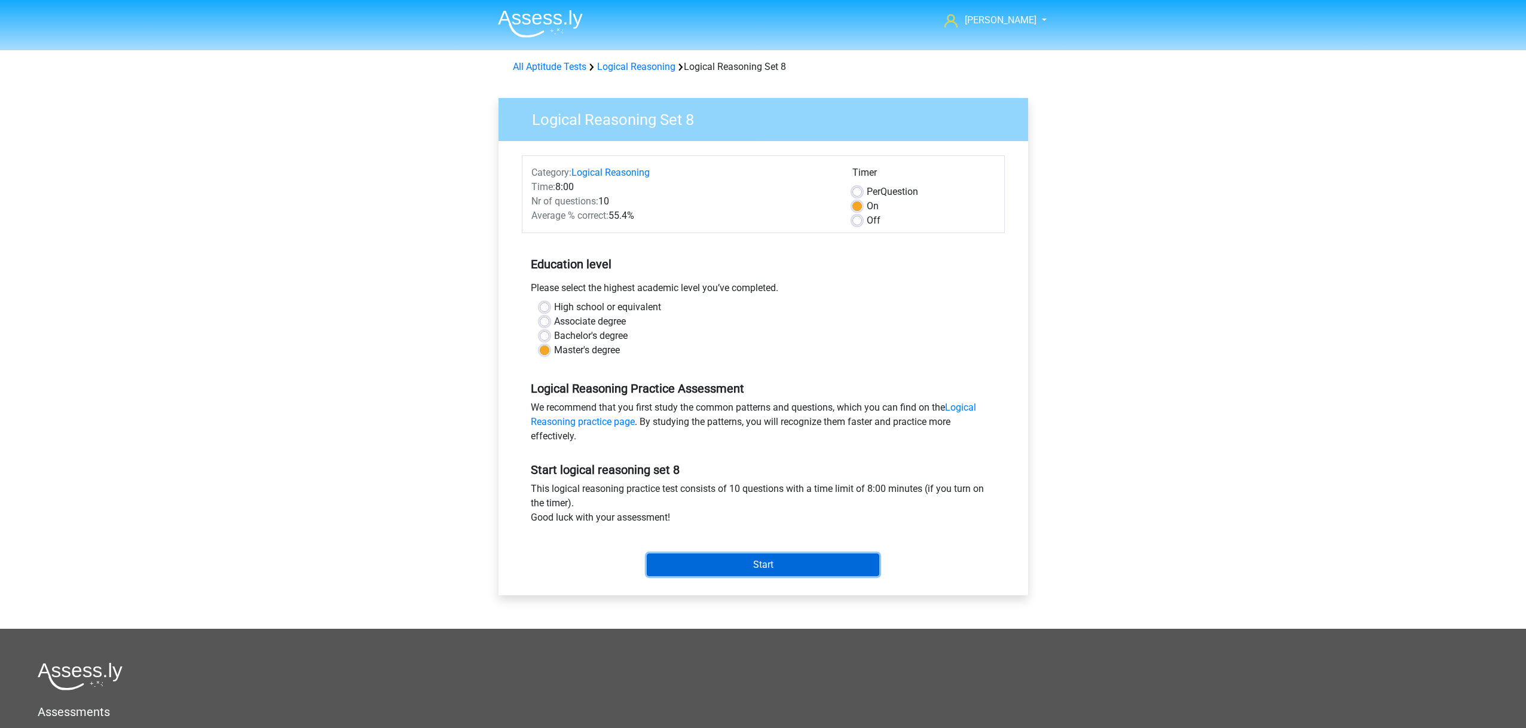
click at [680, 555] on input "Start" at bounding box center [763, 565] width 233 height 23
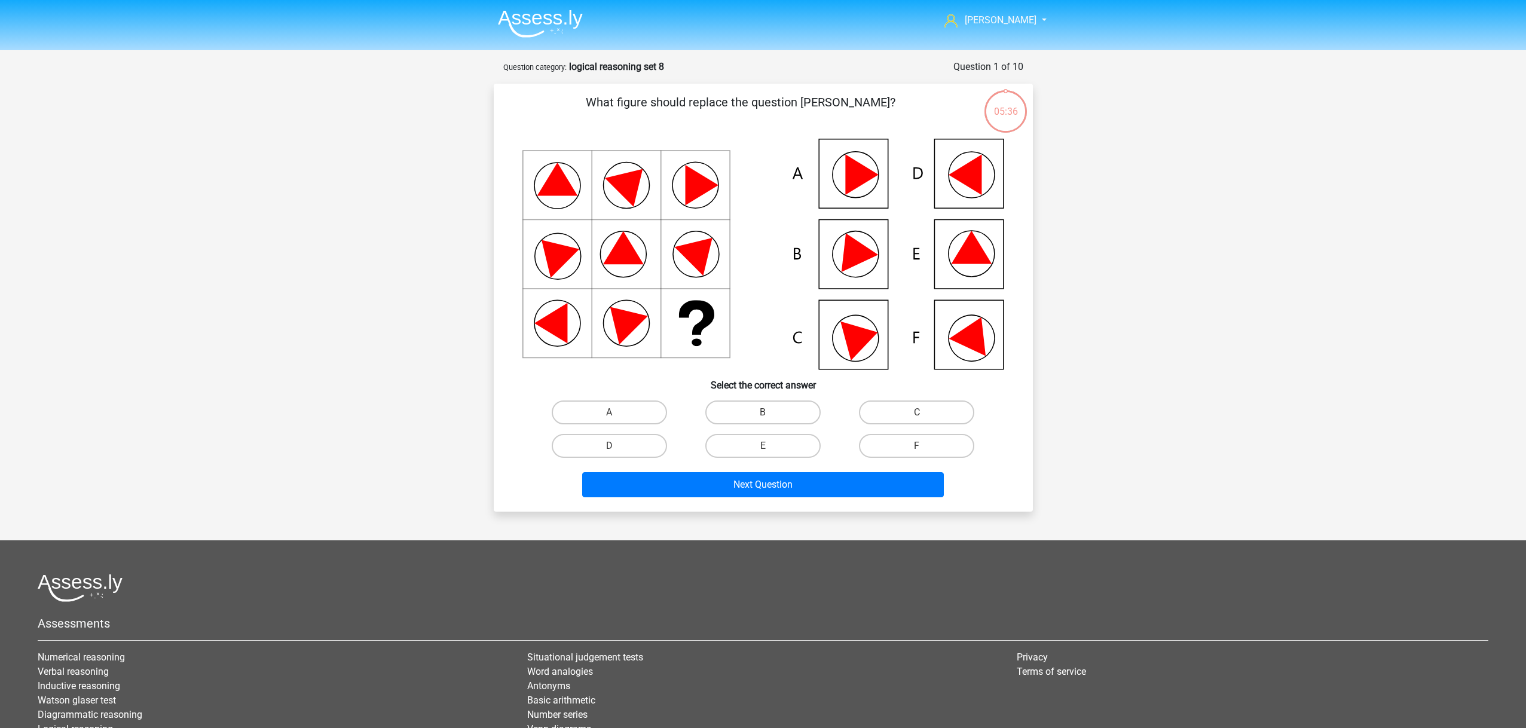
click at [921, 452] on input "F" at bounding box center [921, 450] width 8 height 8
radio input "true"
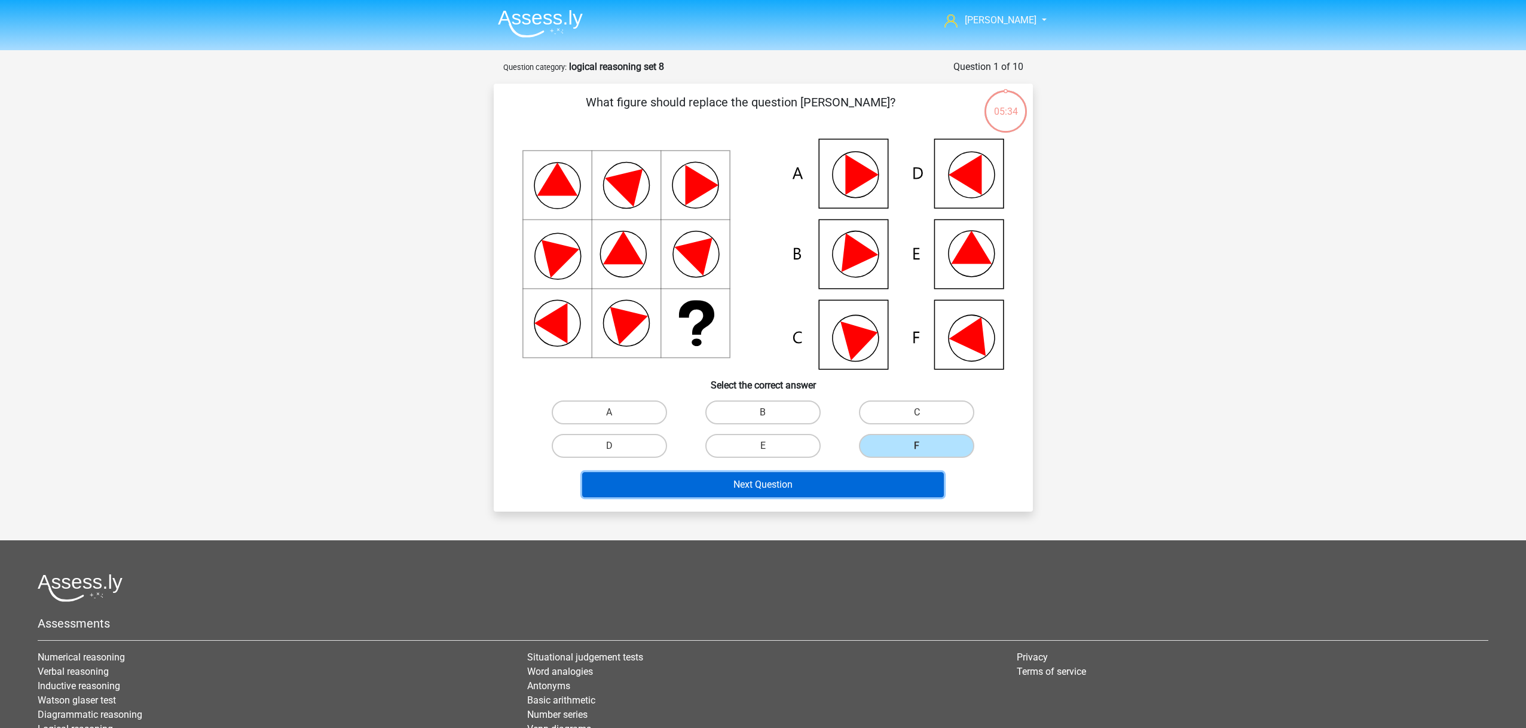
click at [815, 487] on button "Next Question" at bounding box center [763, 484] width 362 height 25
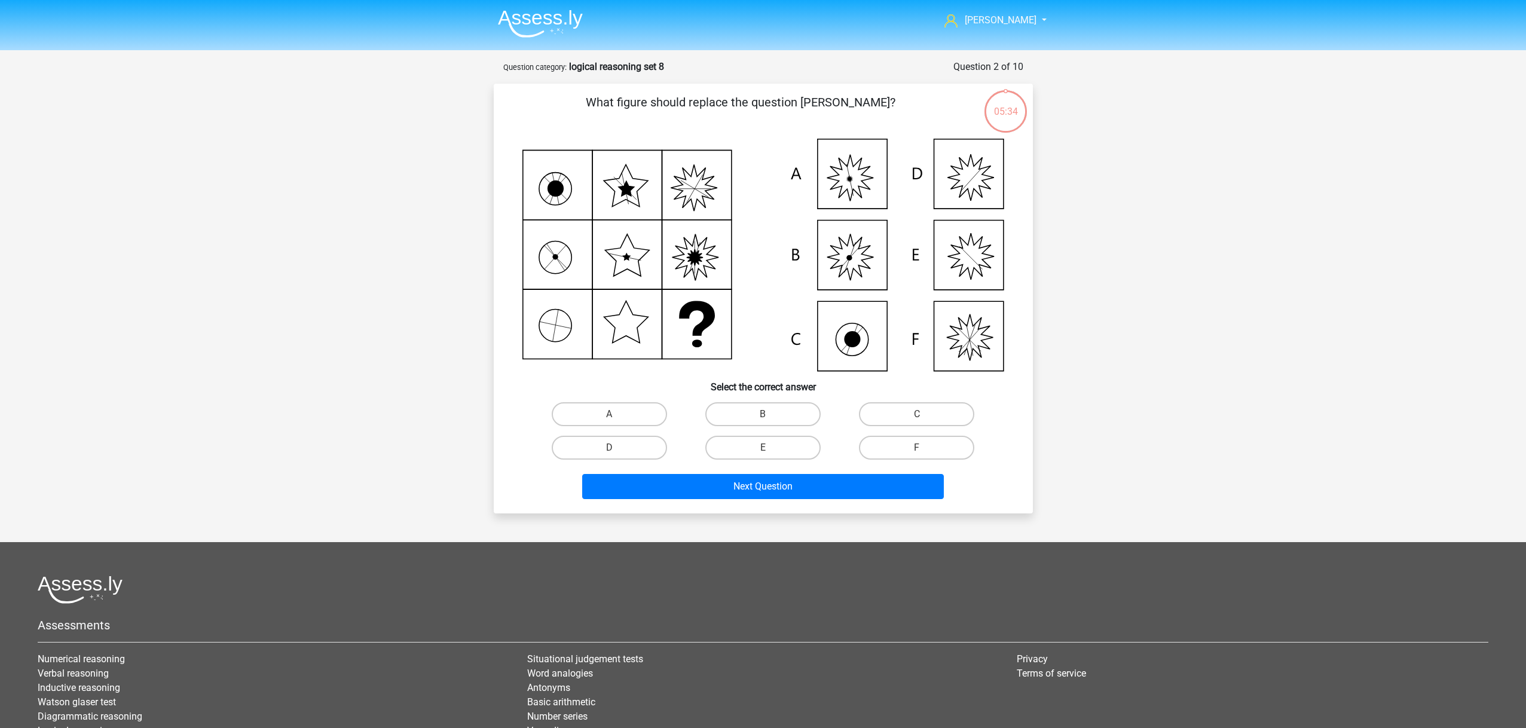
scroll to position [60, 0]
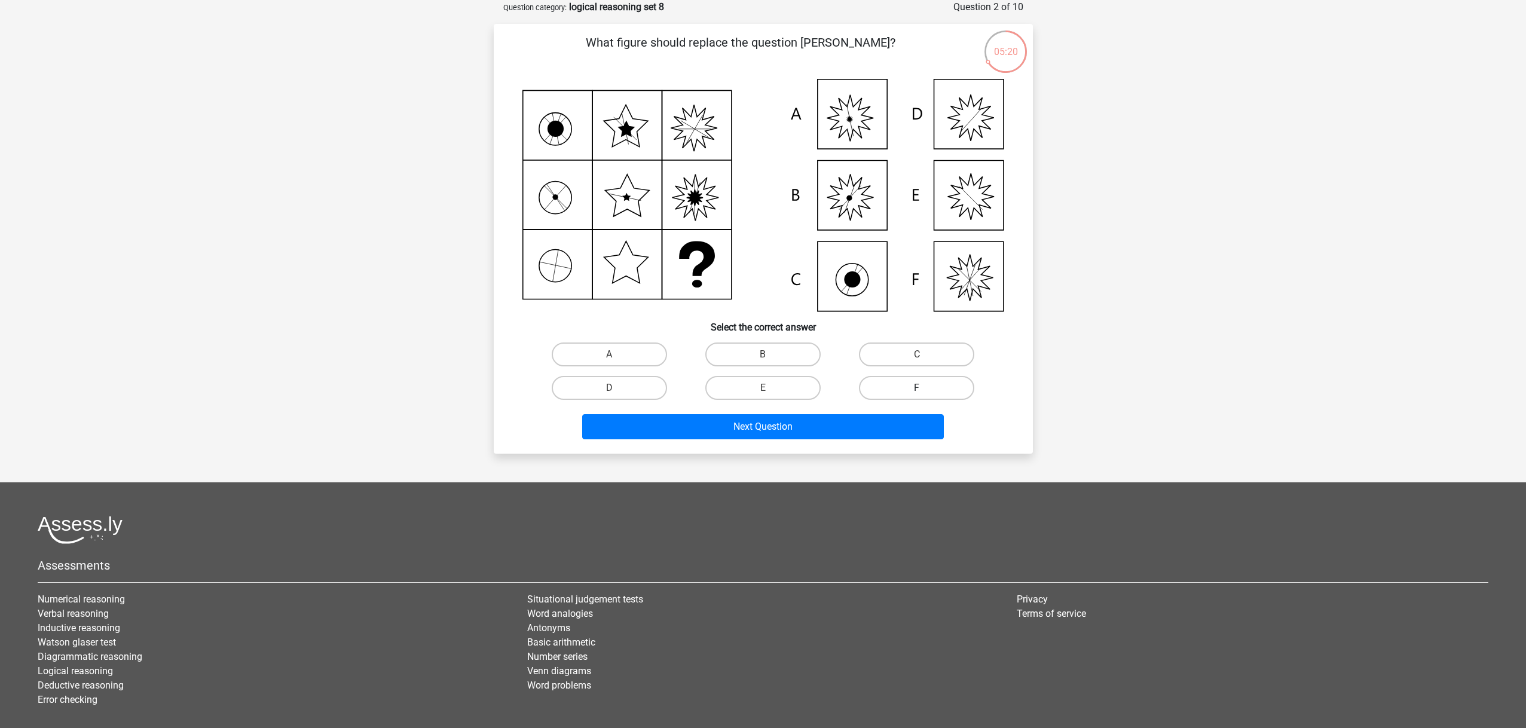
click at [905, 391] on label "F" at bounding box center [916, 388] width 115 height 24
click at [917, 391] on input "F" at bounding box center [921, 392] width 8 height 8
radio input "true"
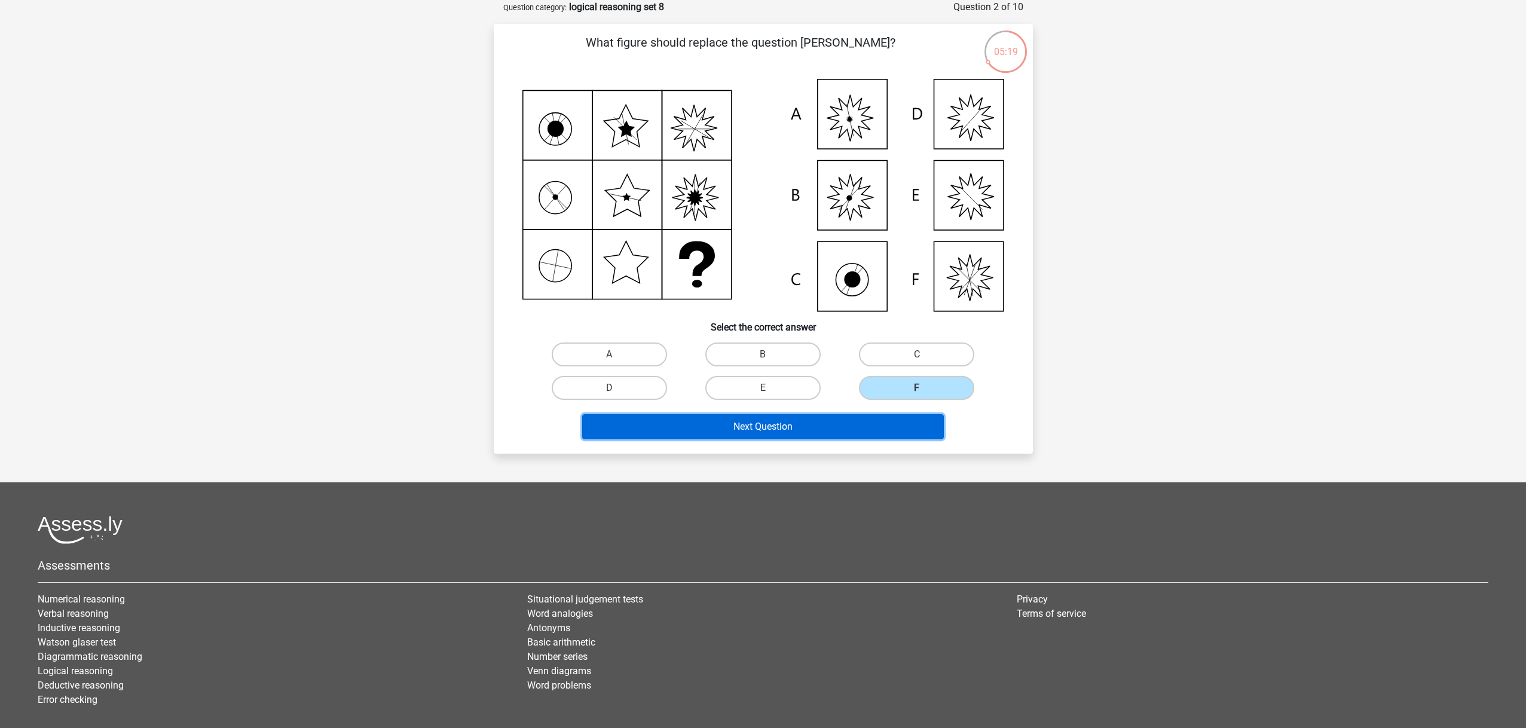
click at [817, 426] on button "Next Question" at bounding box center [763, 426] width 362 height 25
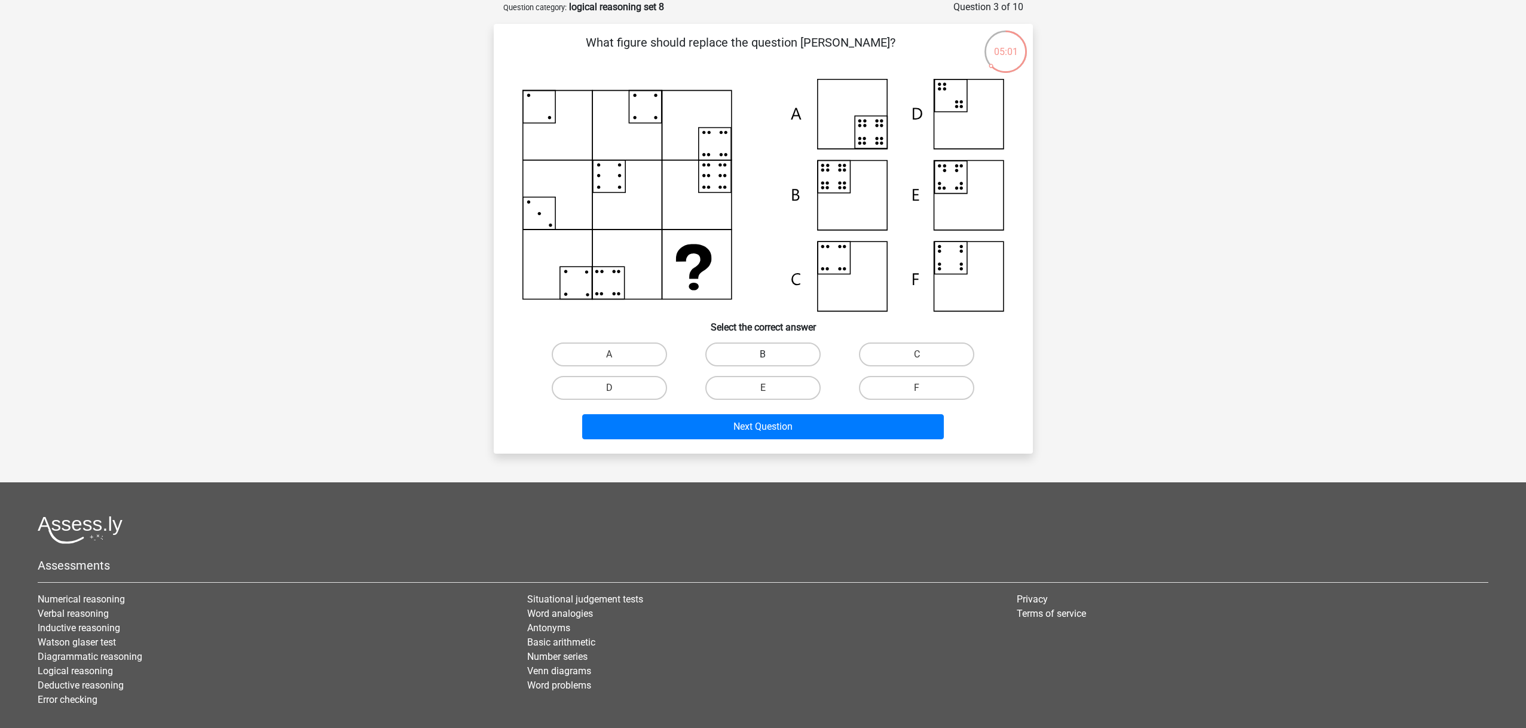
click at [744, 350] on label "B" at bounding box center [762, 355] width 115 height 24
click at [763, 355] on input "B" at bounding box center [767, 359] width 8 height 8
radio input "true"
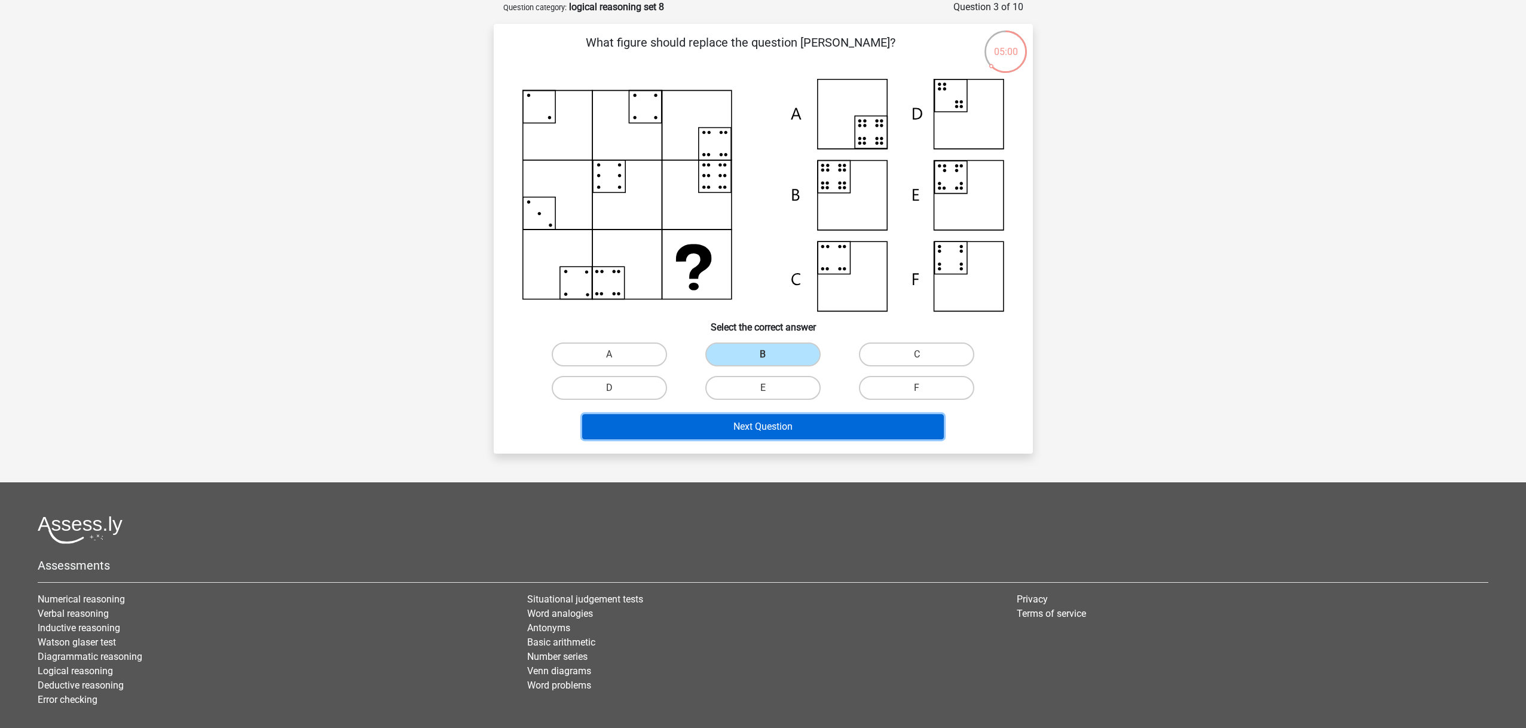
click at [777, 425] on button "Next Question" at bounding box center [763, 426] width 362 height 25
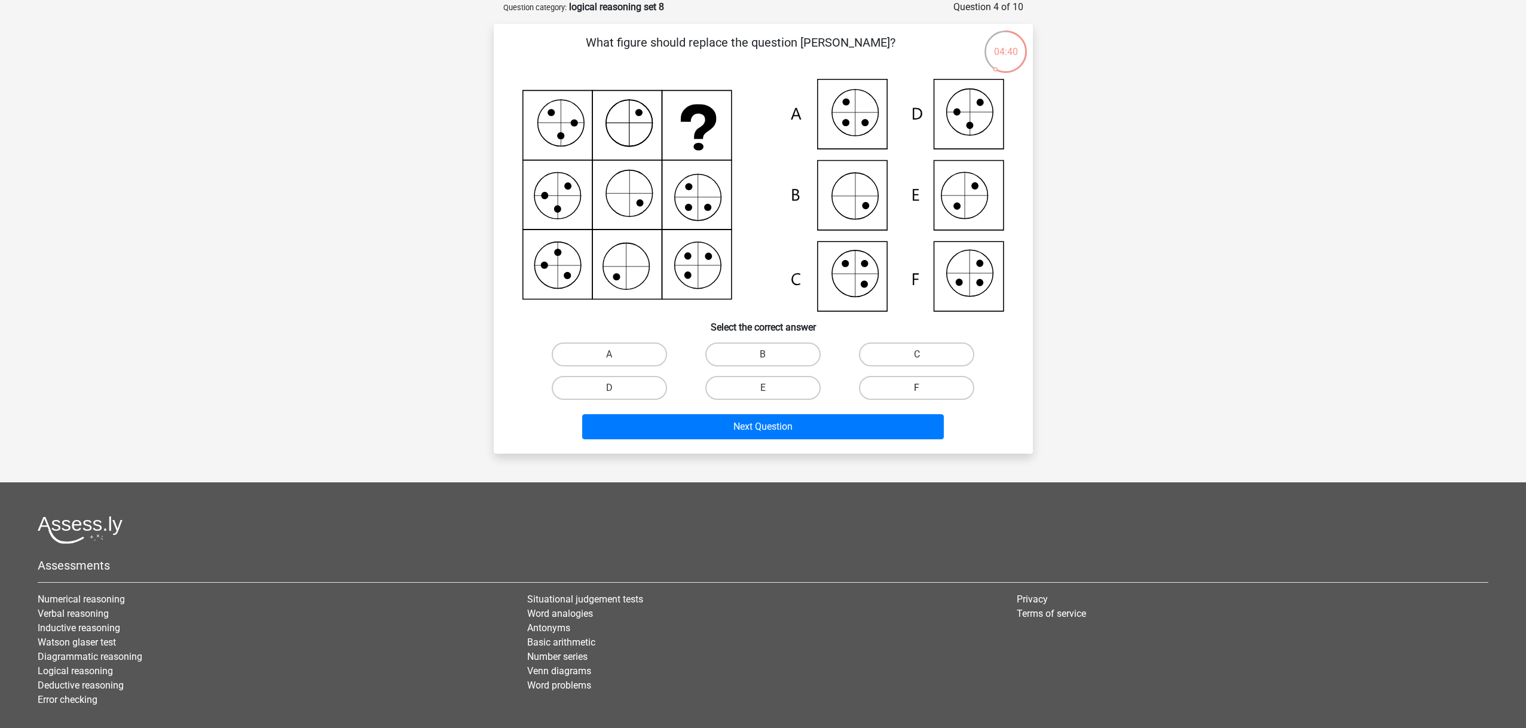
click at [939, 392] on label "F" at bounding box center [916, 388] width 115 height 24
click at [925, 392] on input "F" at bounding box center [921, 392] width 8 height 8
radio input "true"
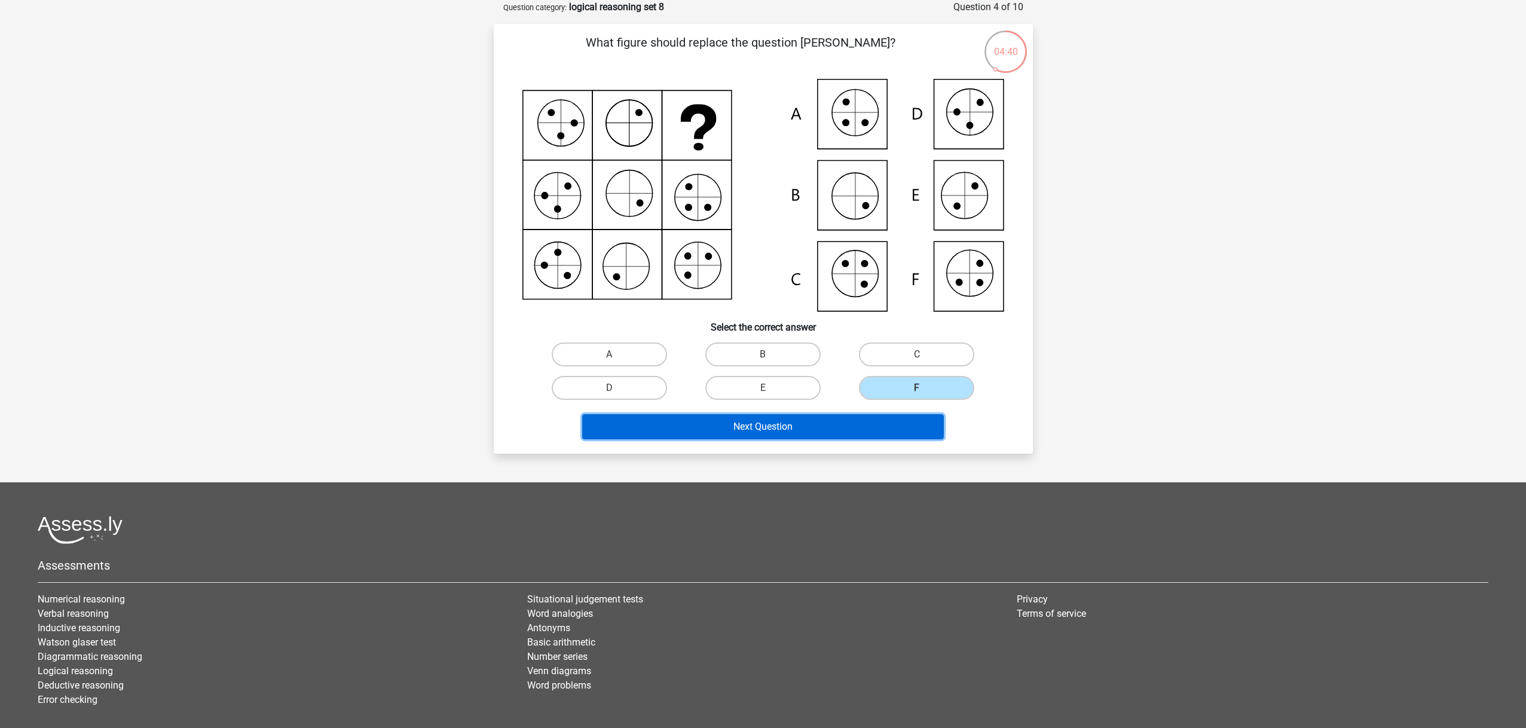
click at [862, 432] on button "Next Question" at bounding box center [763, 426] width 362 height 25
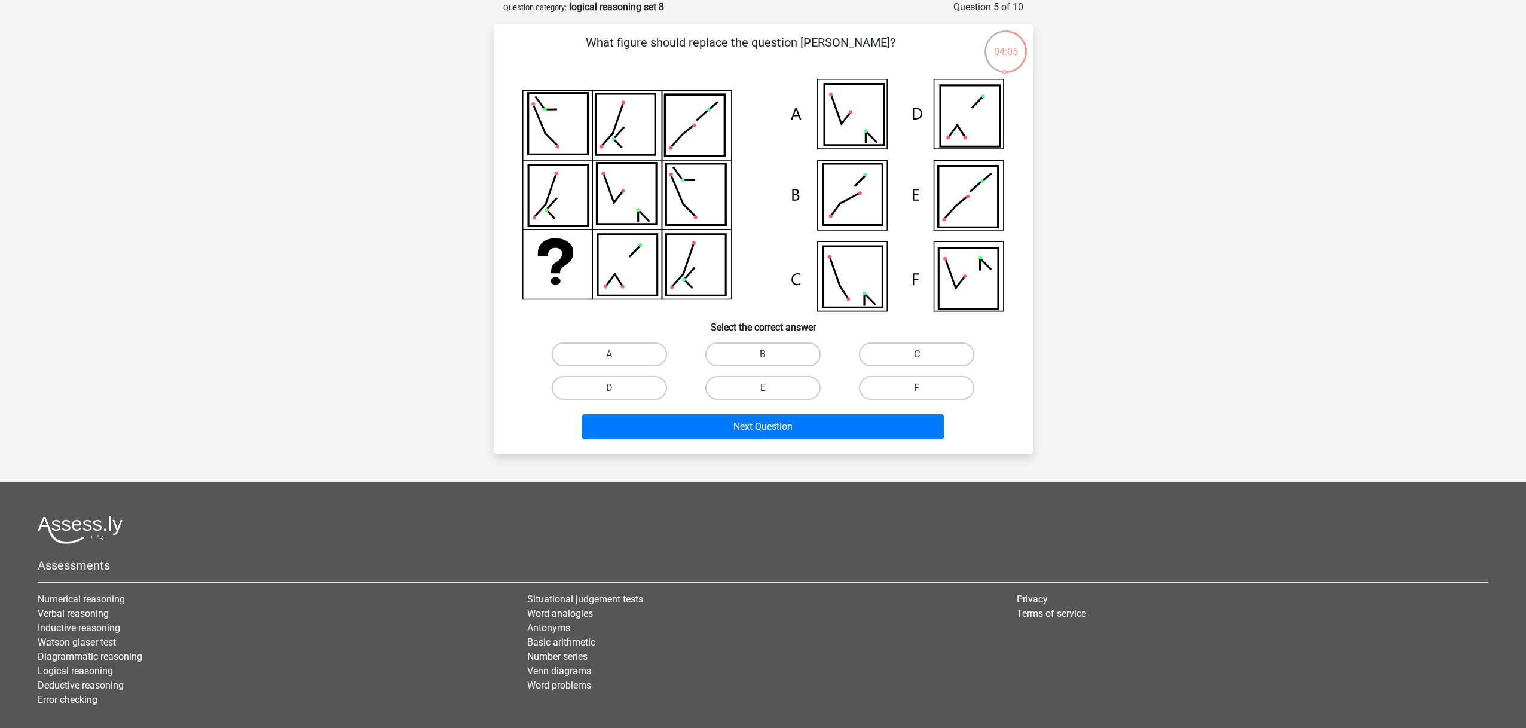
click at [919, 353] on label "C" at bounding box center [916, 355] width 115 height 24
click at [919, 355] on input "C" at bounding box center [921, 359] width 8 height 8
radio input "true"
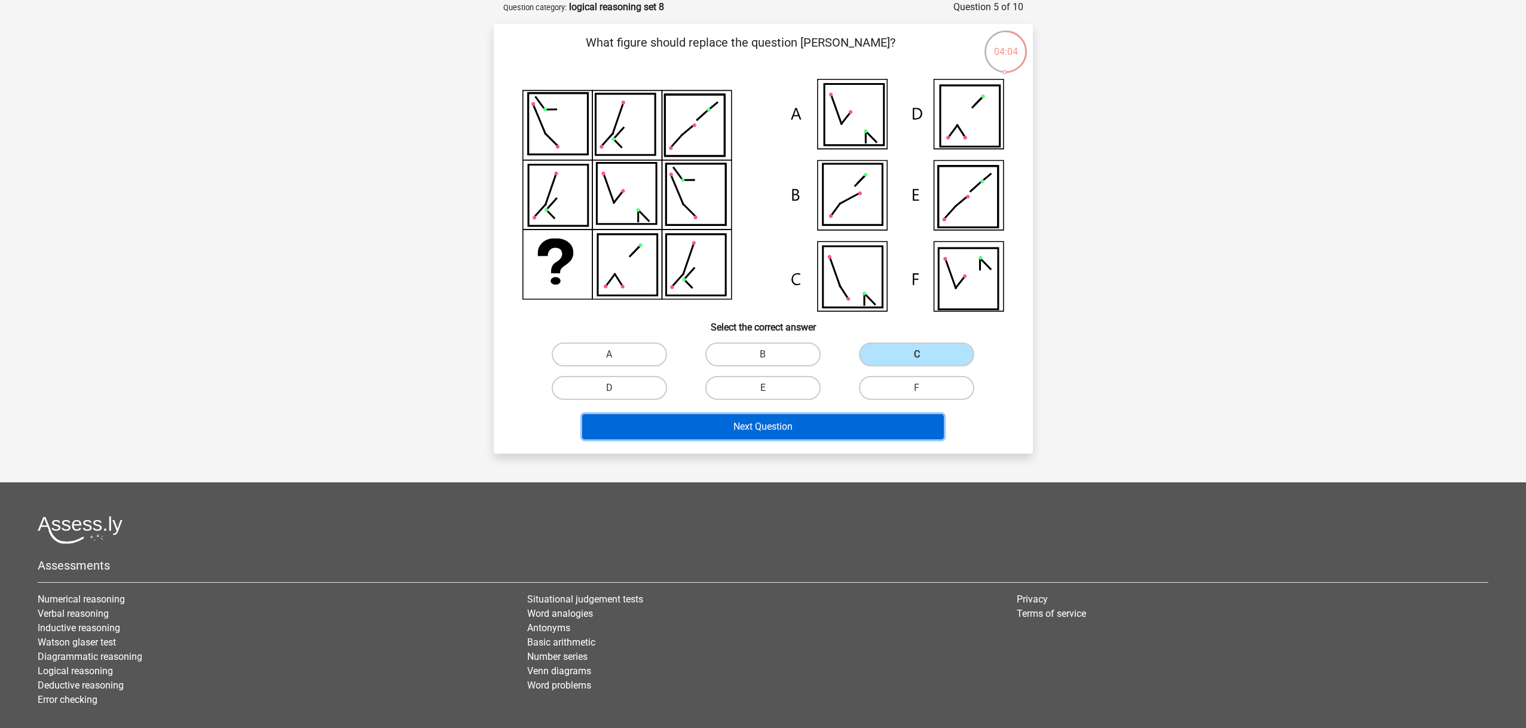
click at [861, 421] on button "Next Question" at bounding box center [763, 426] width 362 height 25
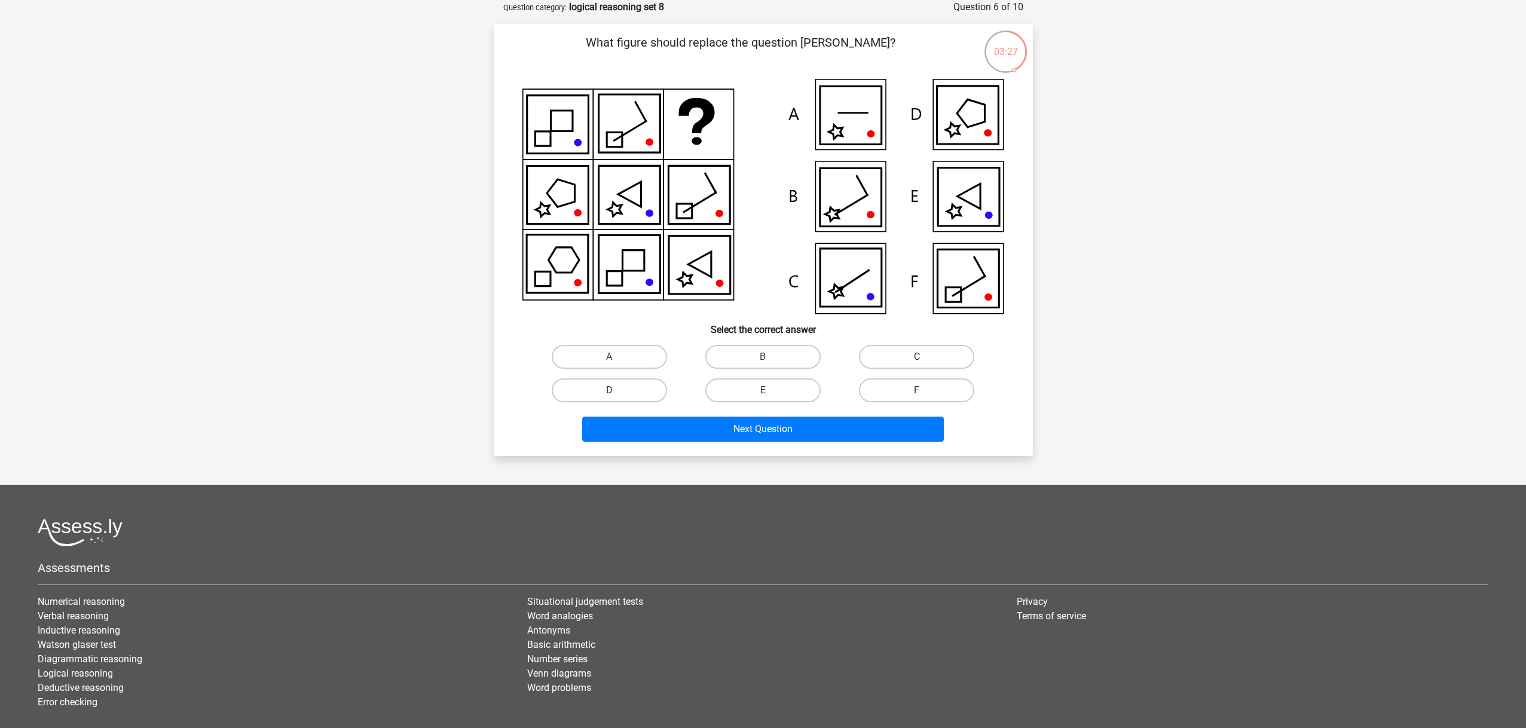
click at [600, 395] on label "D" at bounding box center [609, 390] width 115 height 24
click at [609, 395] on input "D" at bounding box center [613, 394] width 8 height 8
radio input "true"
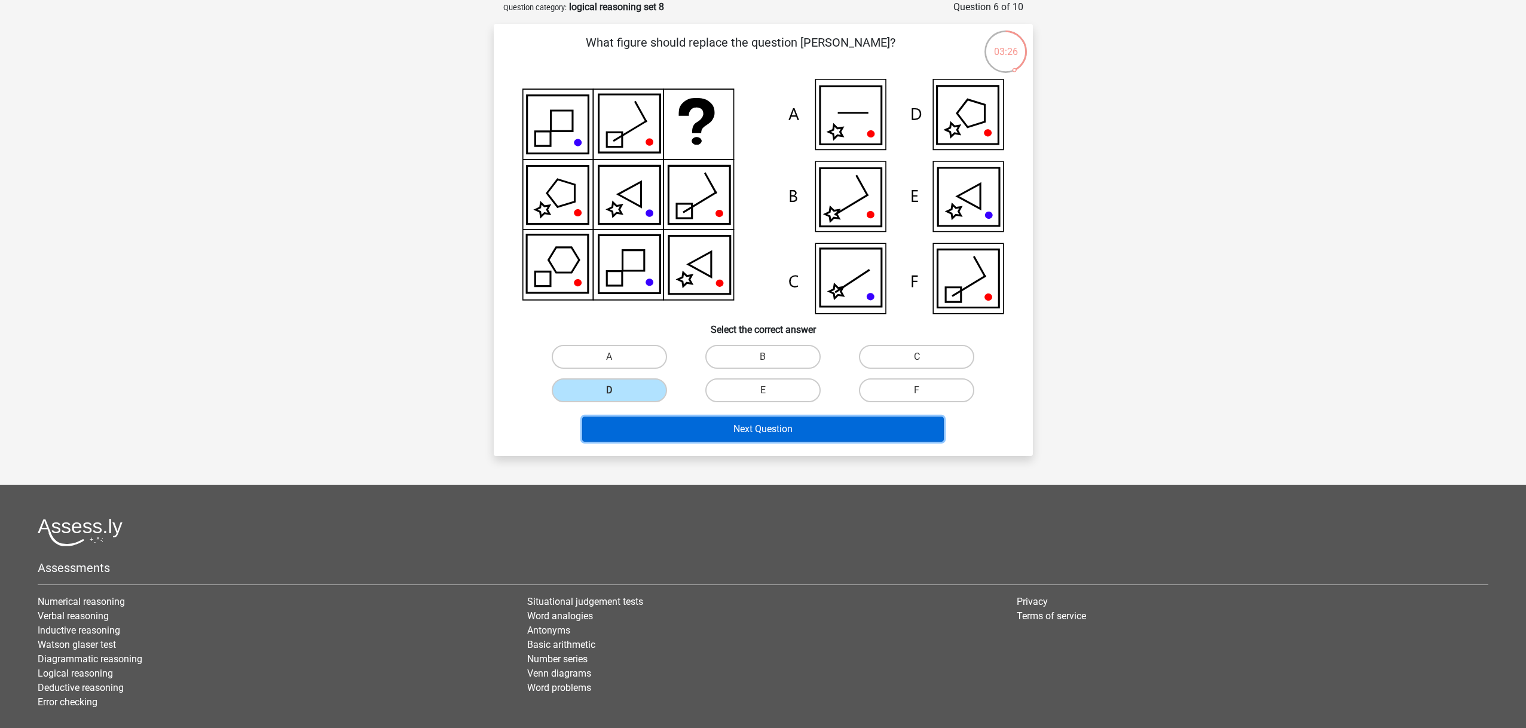
click at [728, 429] on button "Next Question" at bounding box center [763, 429] width 362 height 25
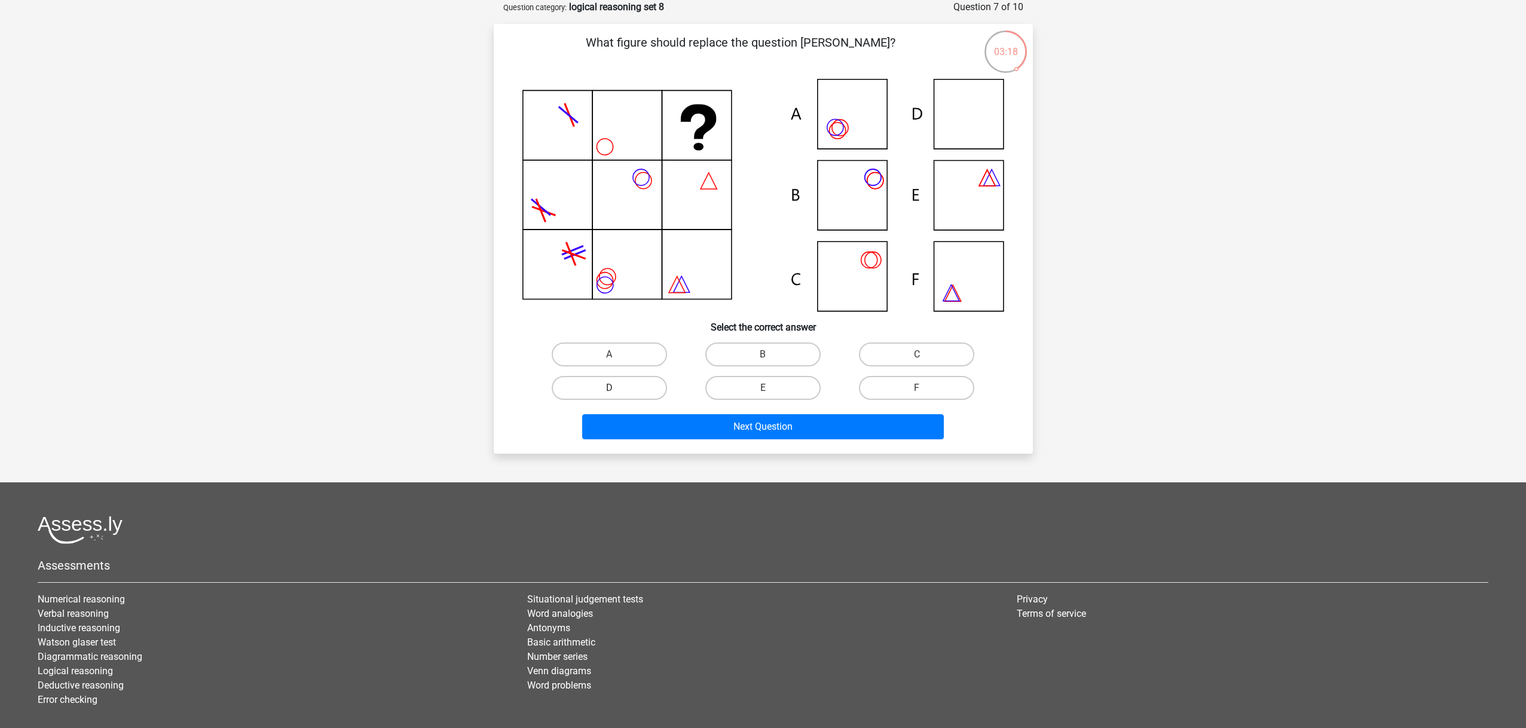
drag, startPoint x: 629, startPoint y: 387, endPoint x: 651, endPoint y: 390, distance: 22.4
click at [630, 387] on label "D" at bounding box center [609, 388] width 115 height 24
click at [617, 388] on input "D" at bounding box center [613, 392] width 8 height 8
radio input "true"
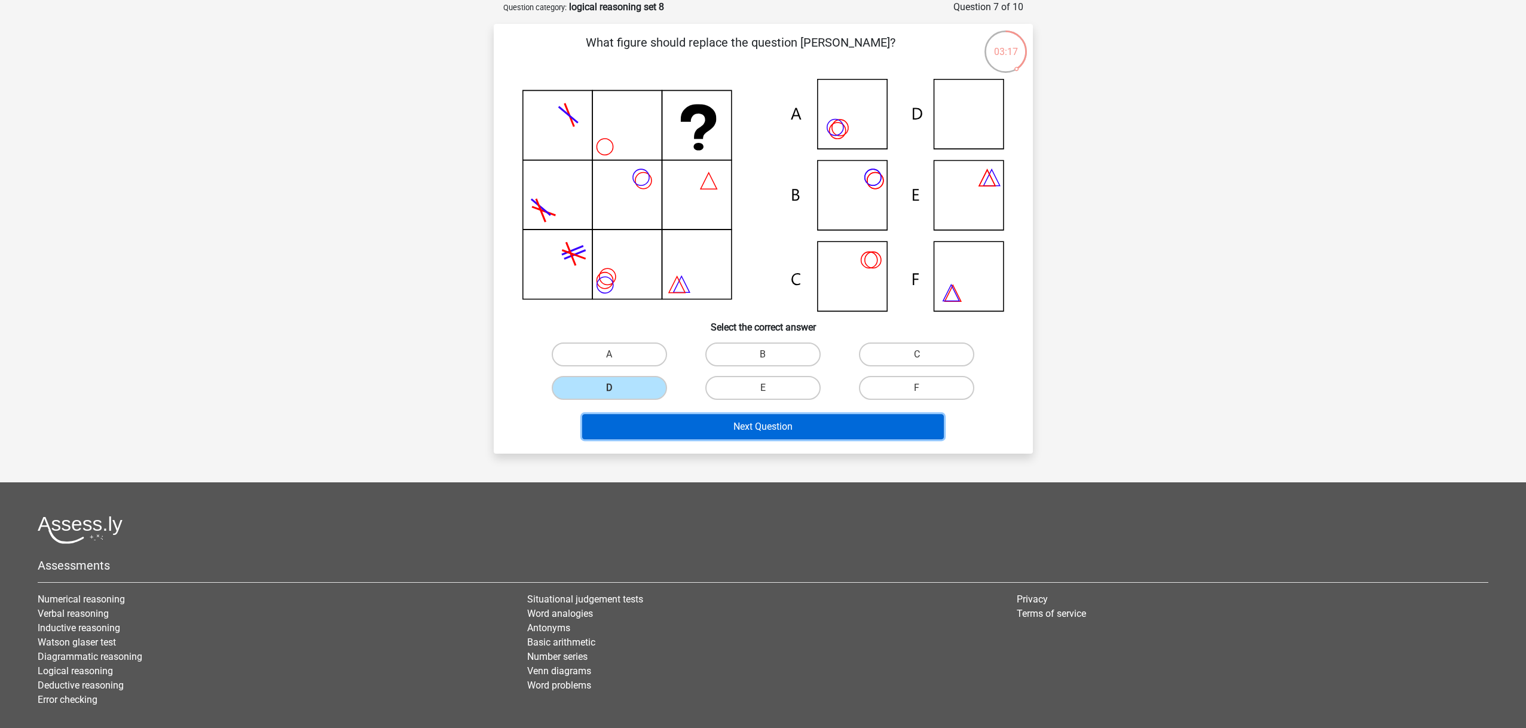
click at [759, 431] on button "Next Question" at bounding box center [763, 426] width 362 height 25
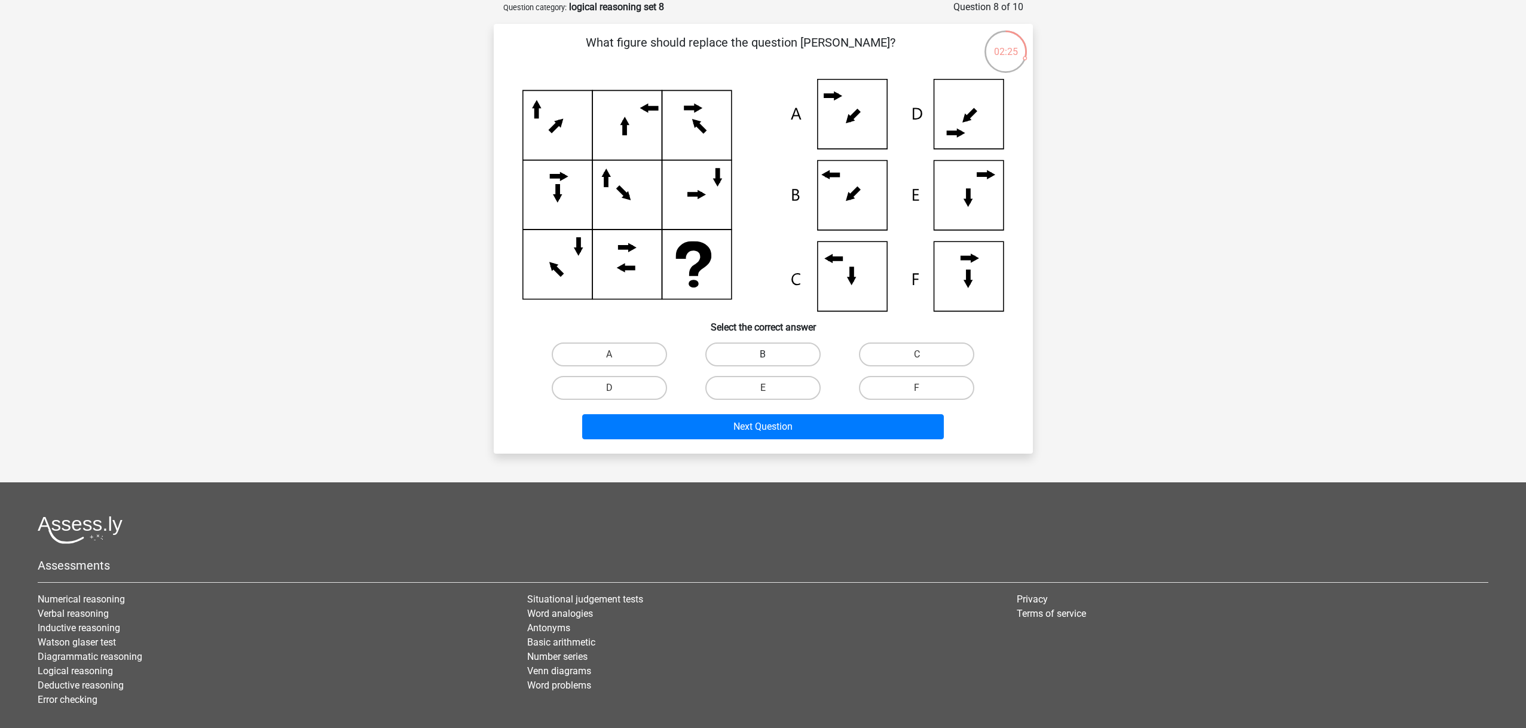
click at [746, 354] on label "B" at bounding box center [762, 355] width 115 height 24
click at [763, 355] on input "B" at bounding box center [767, 359] width 8 height 8
radio input "true"
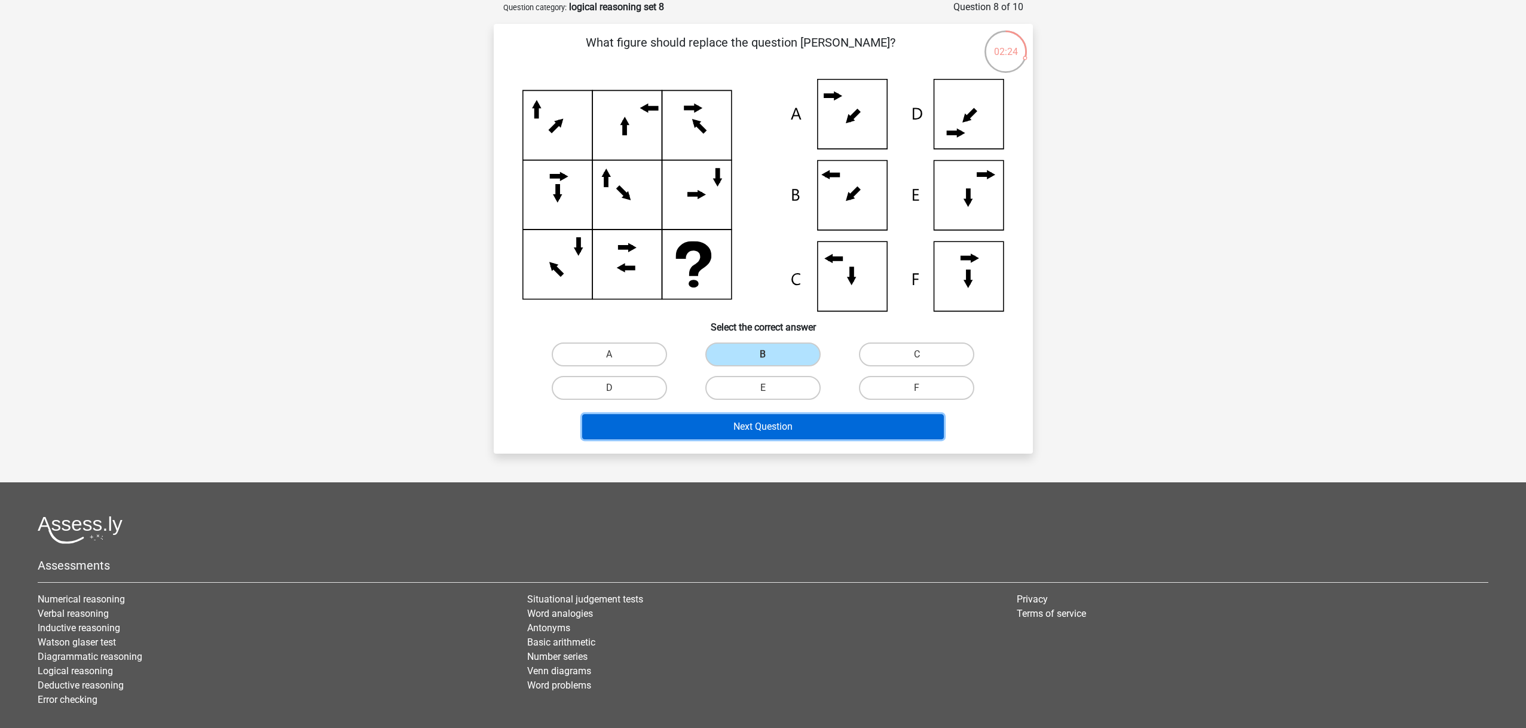
click at [714, 416] on button "Next Question" at bounding box center [763, 426] width 362 height 25
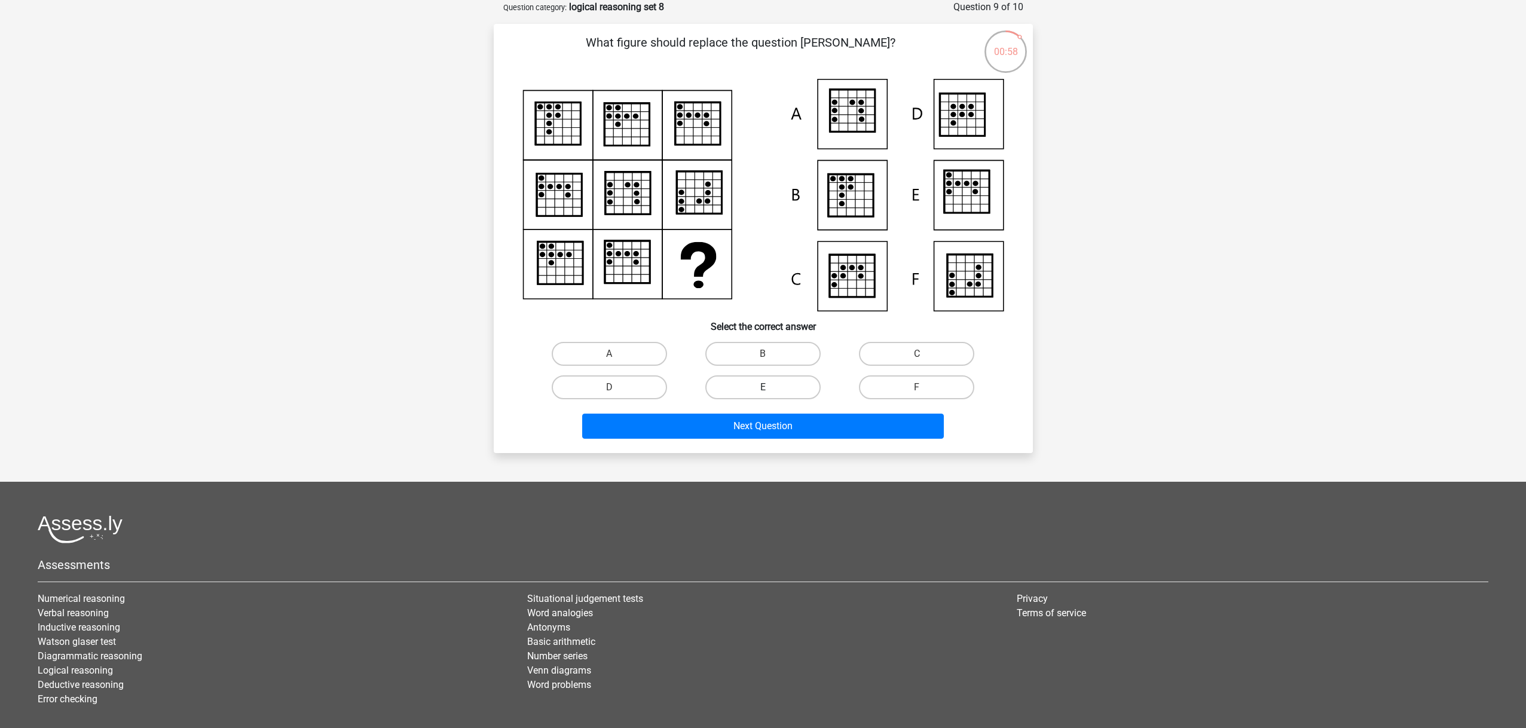
click at [759, 392] on label "E" at bounding box center [762, 387] width 115 height 24
click at [763, 392] on input "E" at bounding box center [767, 391] width 8 height 8
radio input "true"
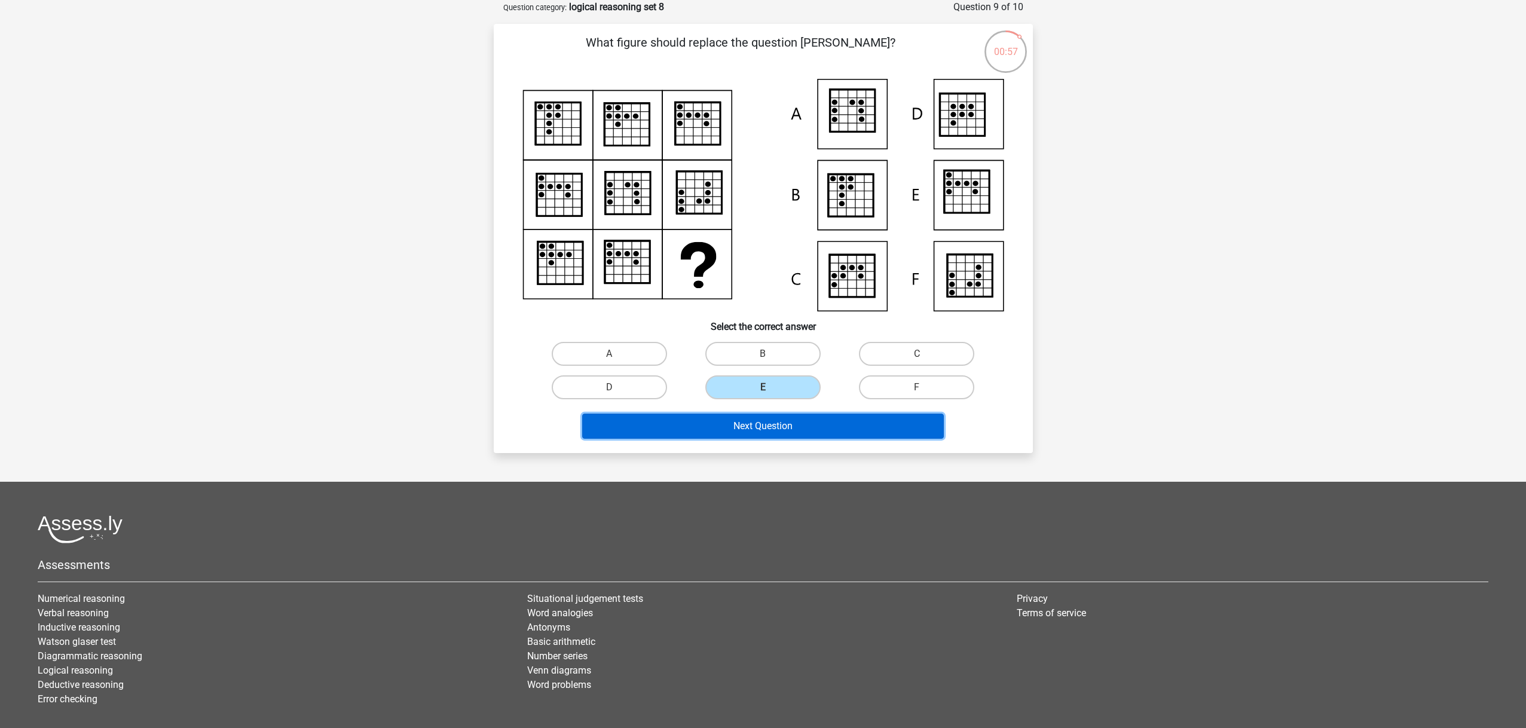
click at [758, 424] on button "Next Question" at bounding box center [763, 426] width 362 height 25
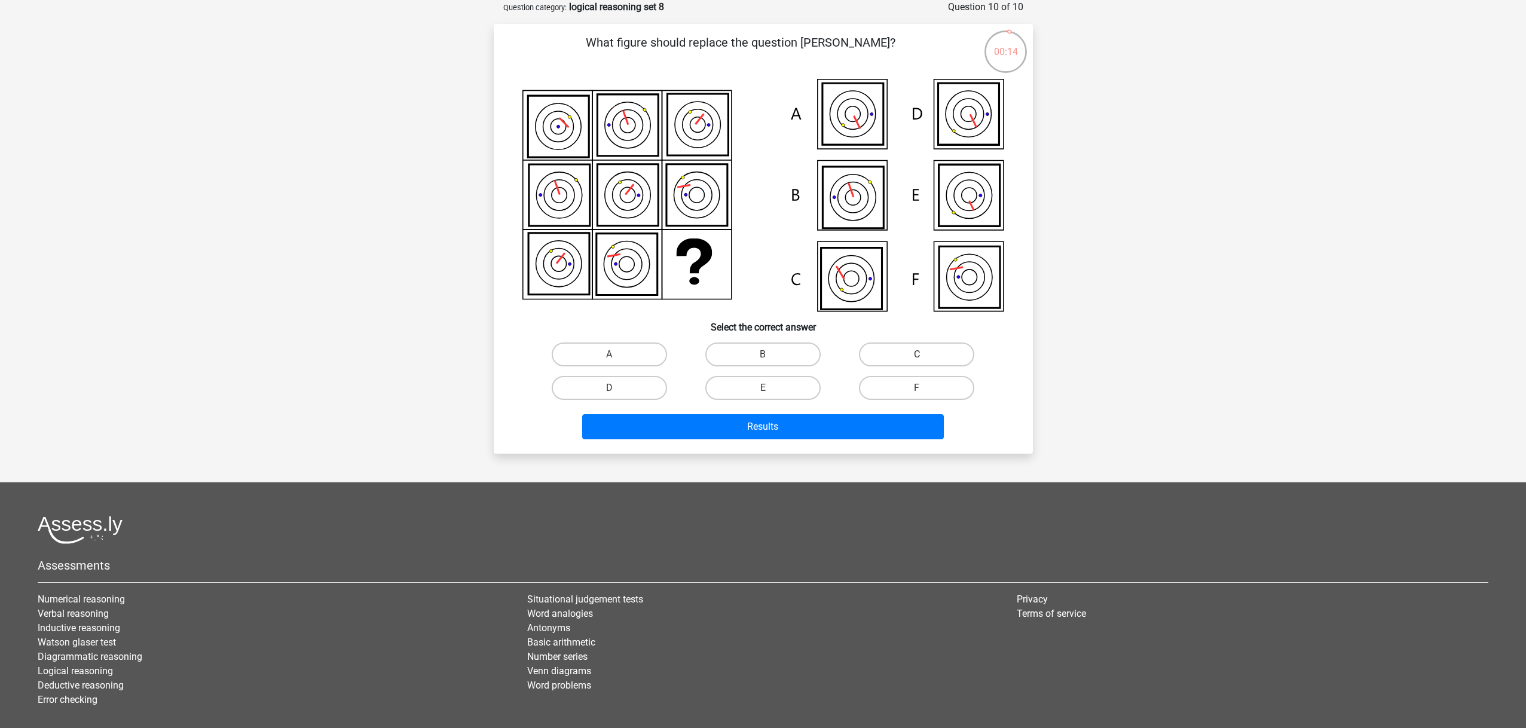
click at [890, 349] on label "C" at bounding box center [916, 355] width 115 height 24
click at [917, 355] on input "C" at bounding box center [921, 359] width 8 height 8
radio input "true"
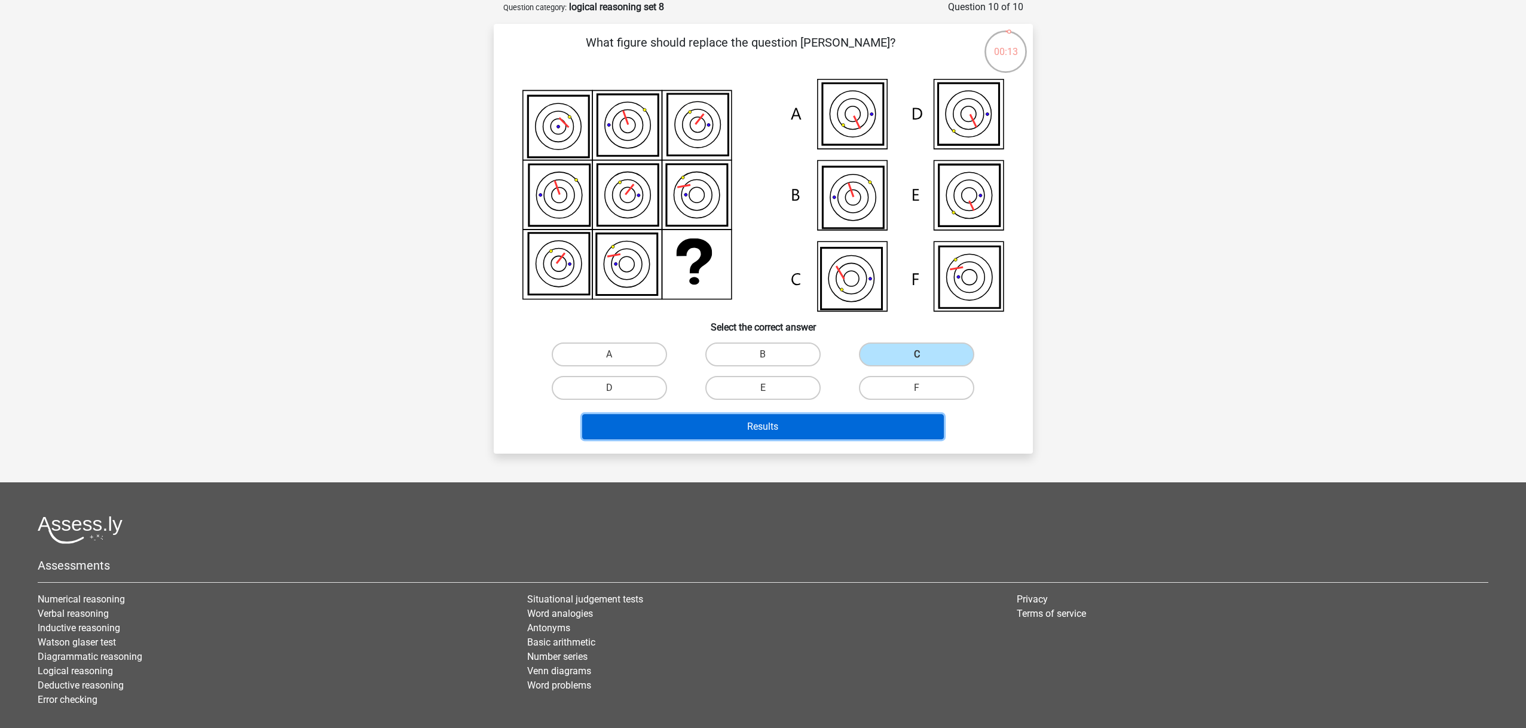
click at [783, 426] on button "Results" at bounding box center [763, 426] width 362 height 25
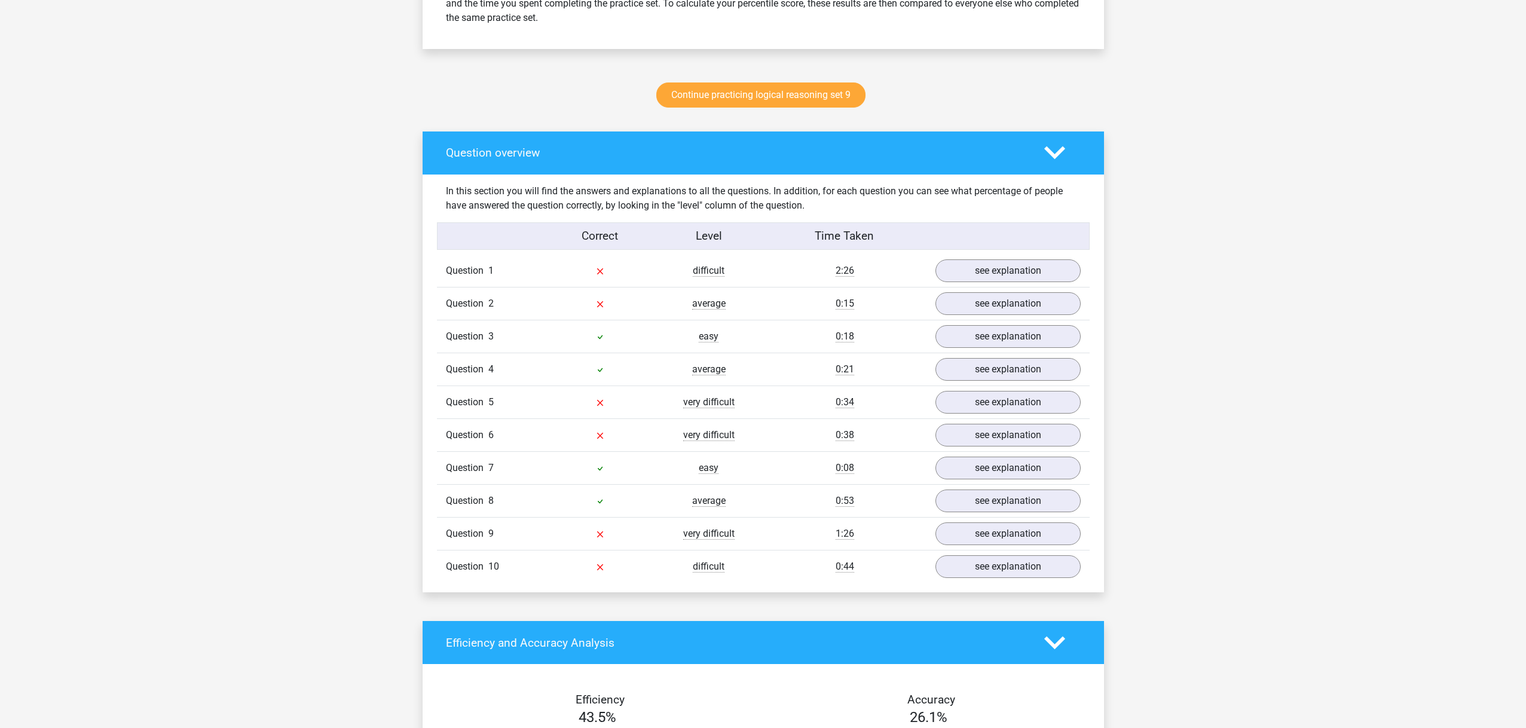
scroll to position [574, 0]
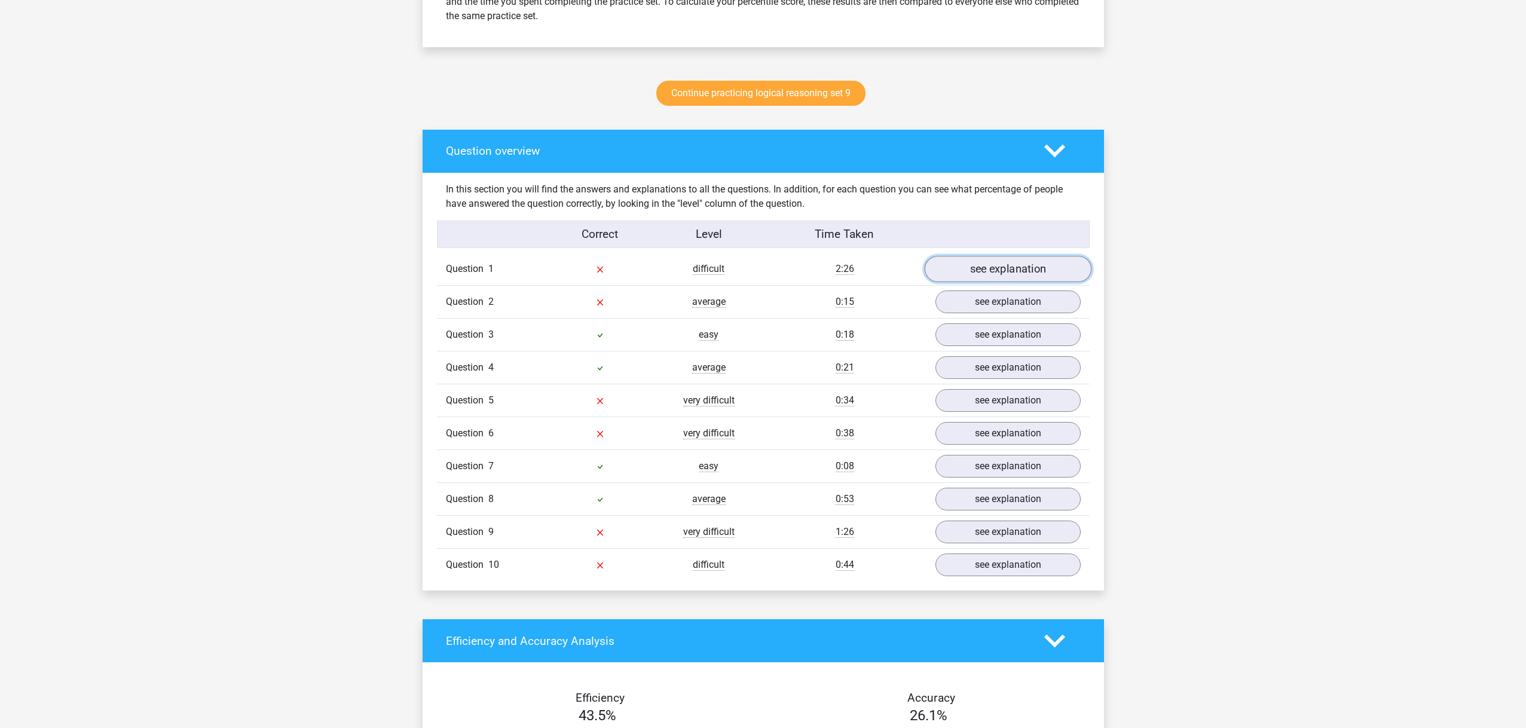
click at [976, 273] on link "see explanation" at bounding box center [1007, 269] width 167 height 26
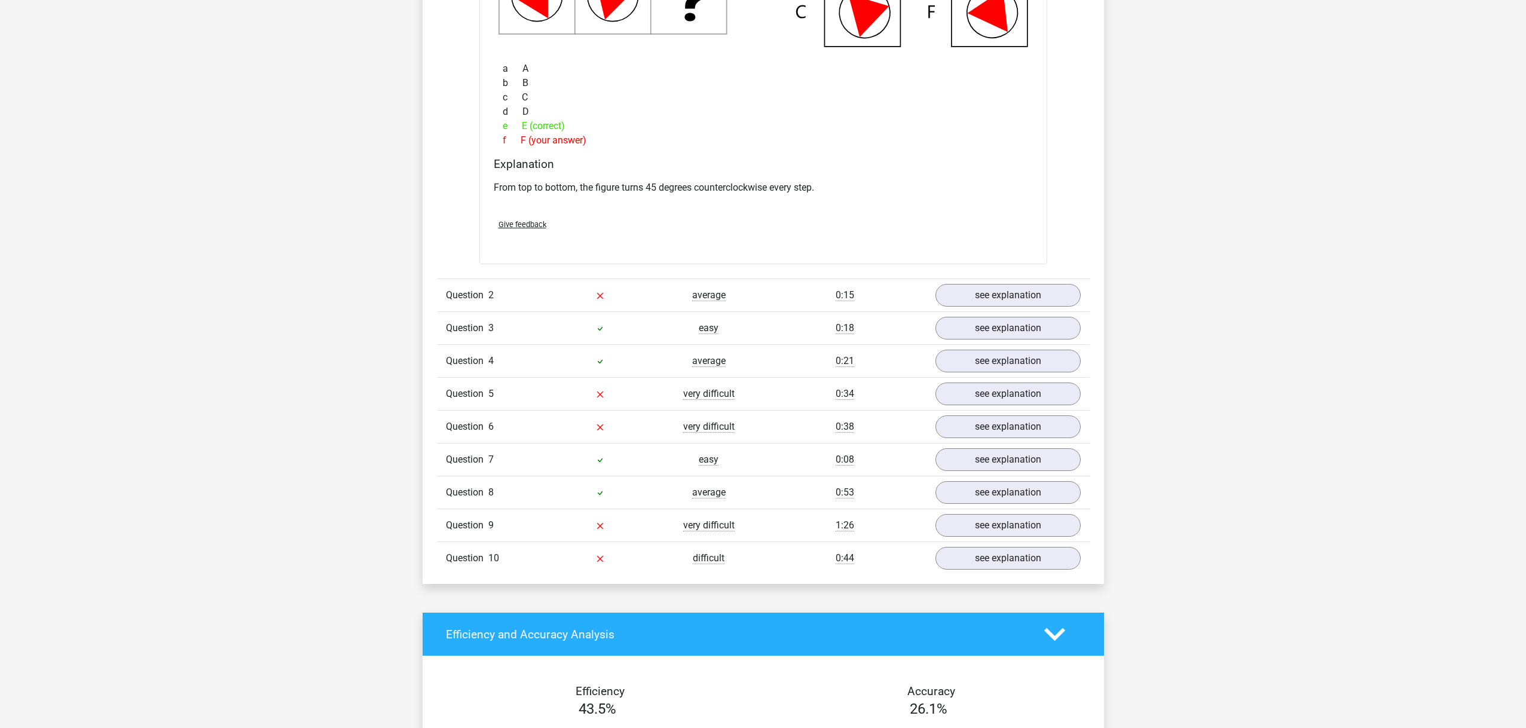
scroll to position [1111, 0]
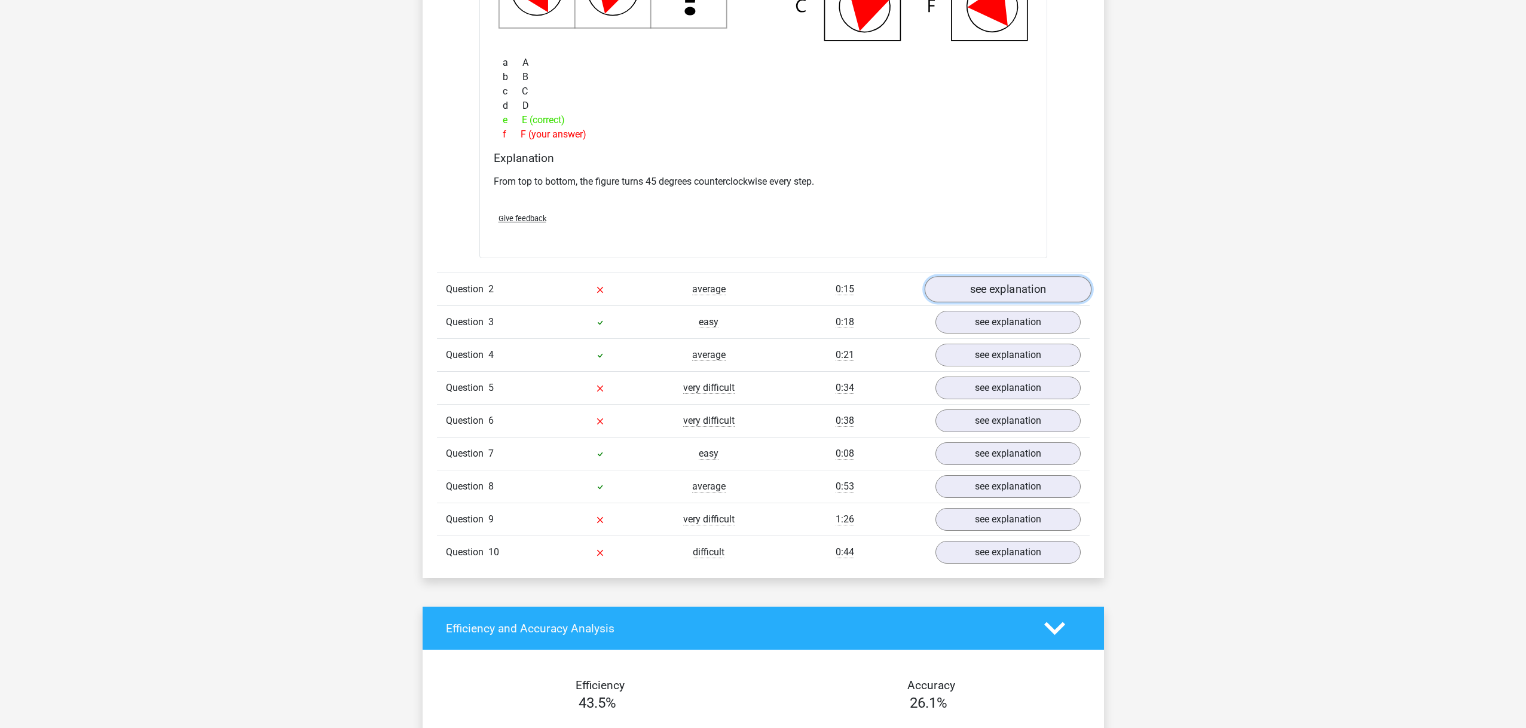
click at [950, 297] on link "see explanation" at bounding box center [1007, 289] width 167 height 26
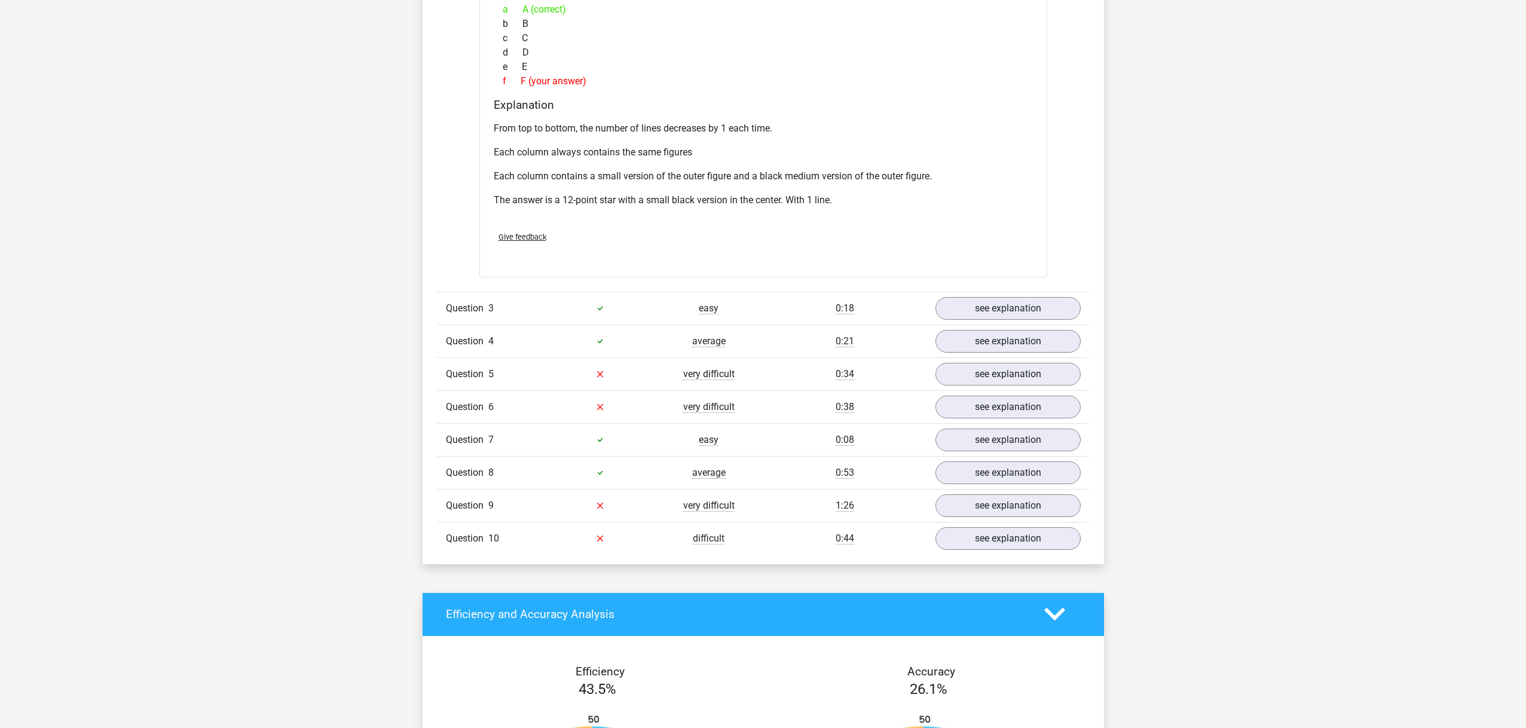
scroll to position [1726, 0]
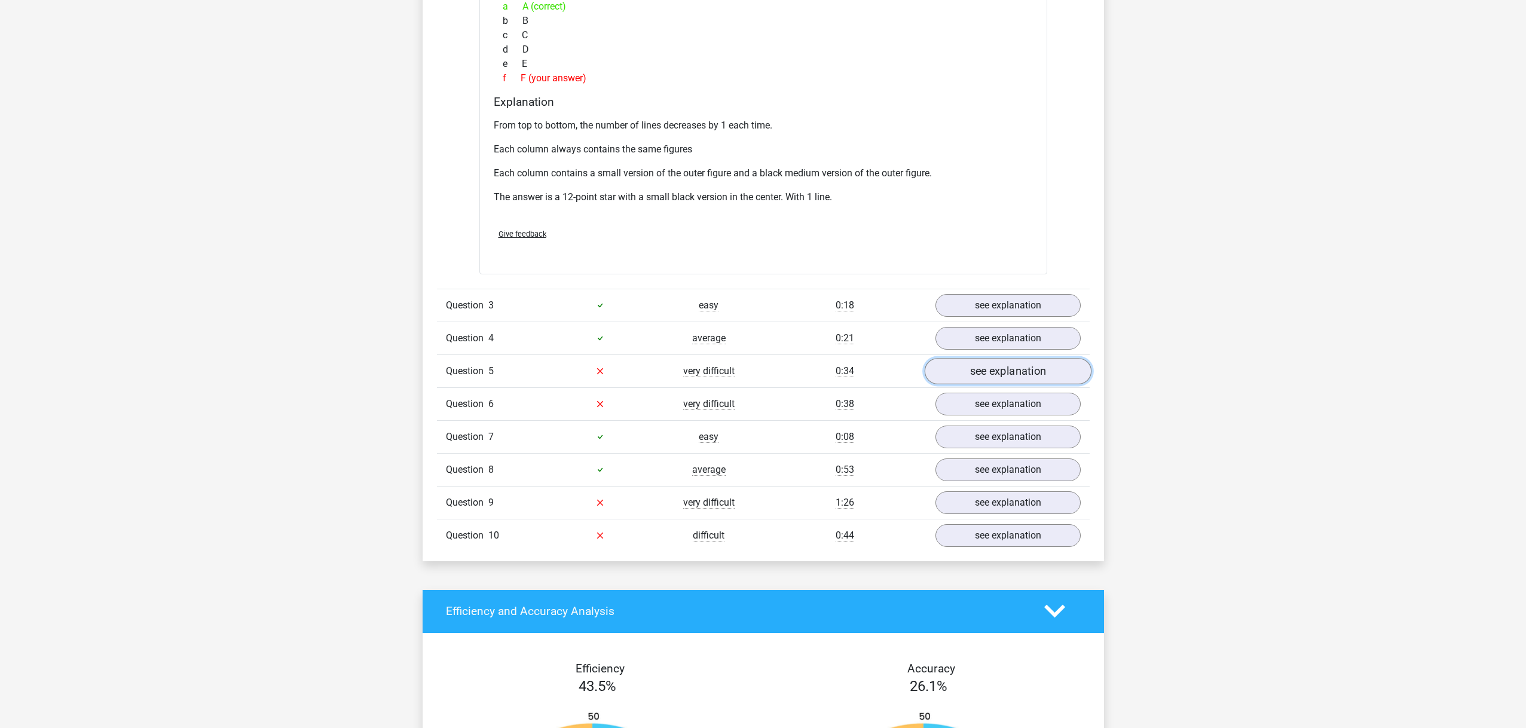
click at [972, 366] on link "see explanation" at bounding box center [1007, 371] width 167 height 26
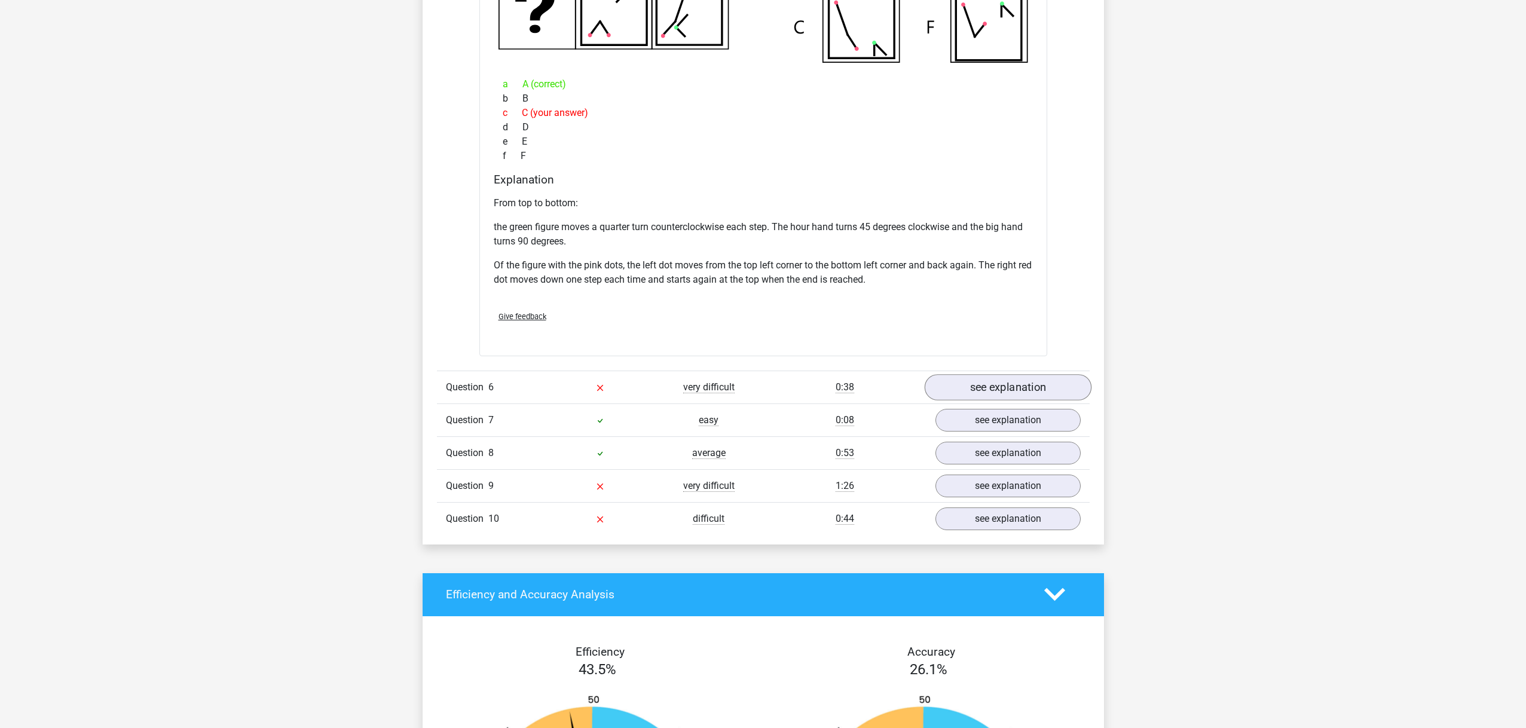
scroll to position [2343, 0]
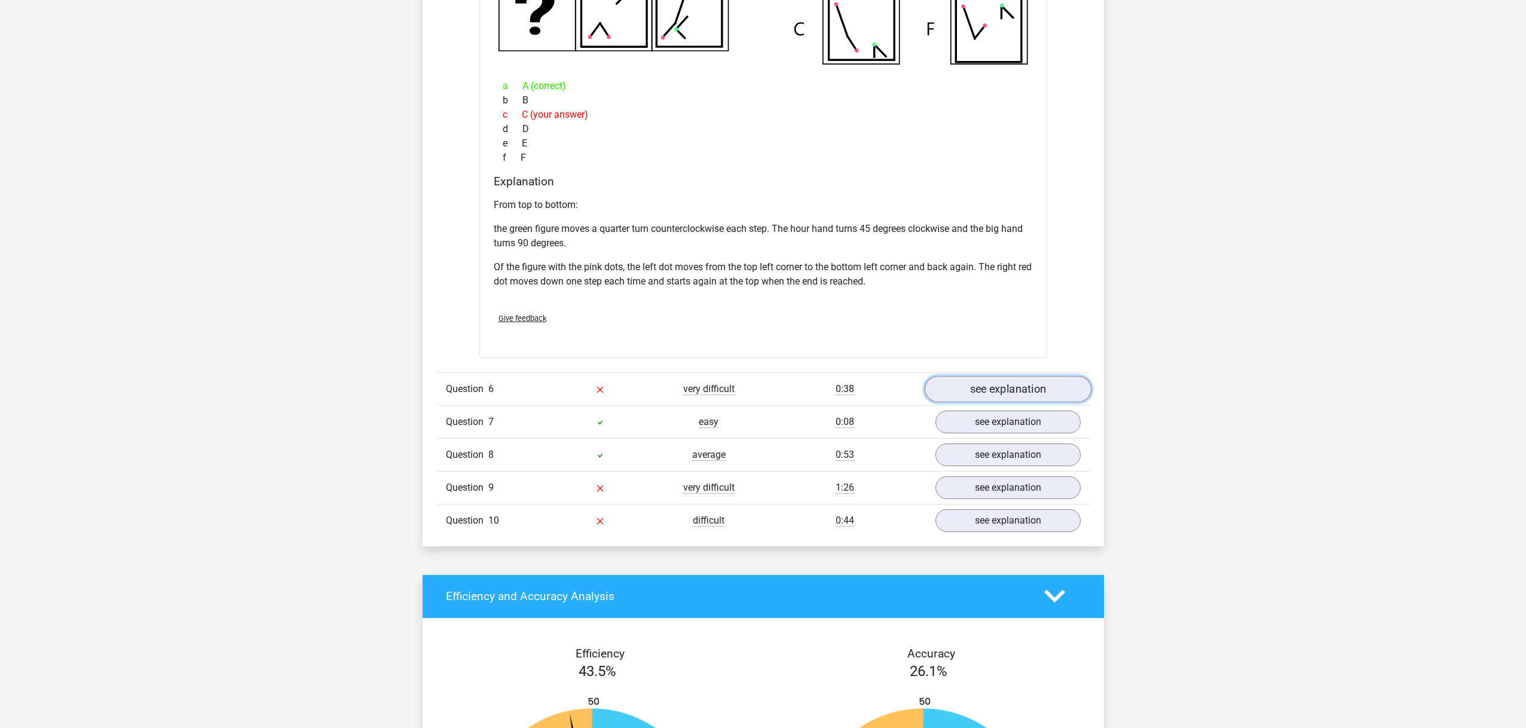
click at [993, 390] on link "see explanation" at bounding box center [1007, 389] width 167 height 26
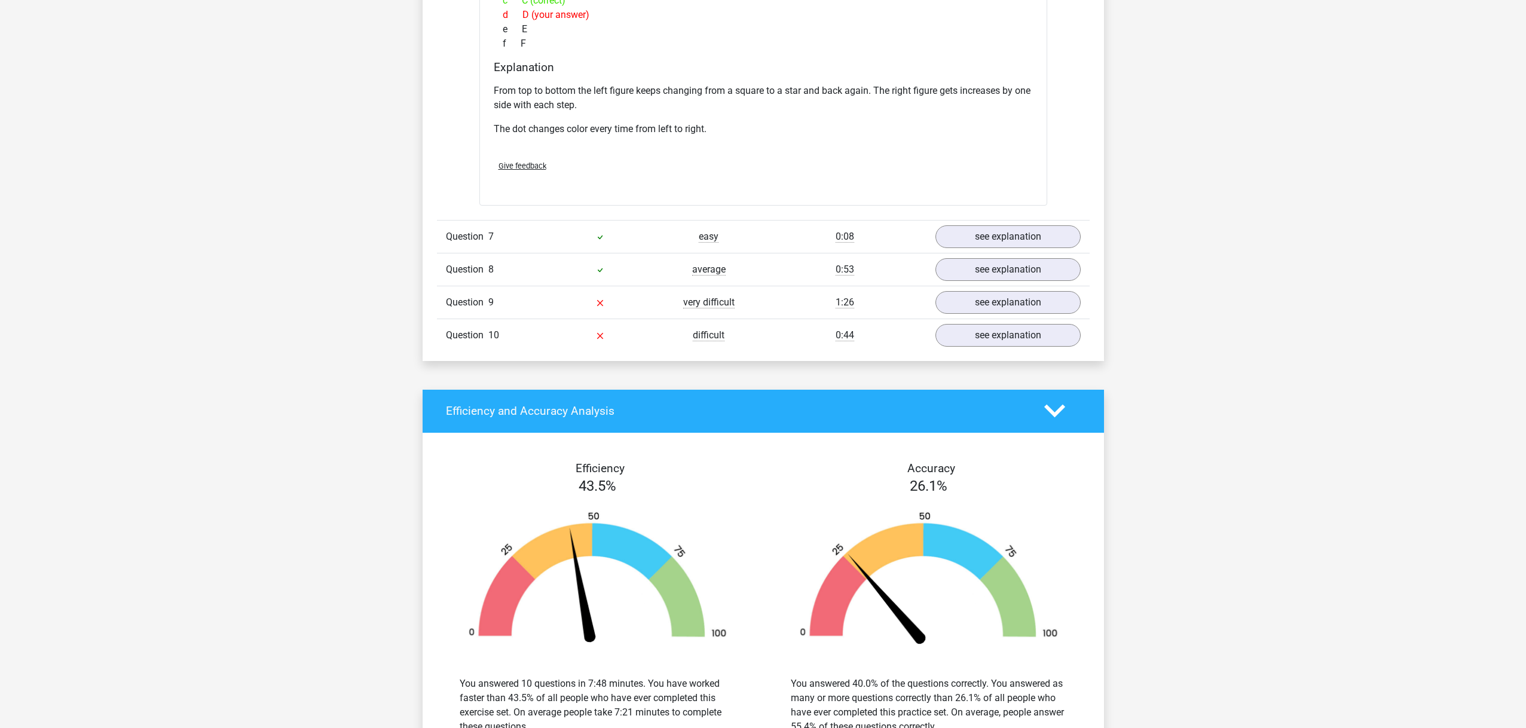
scroll to position [3105, 0]
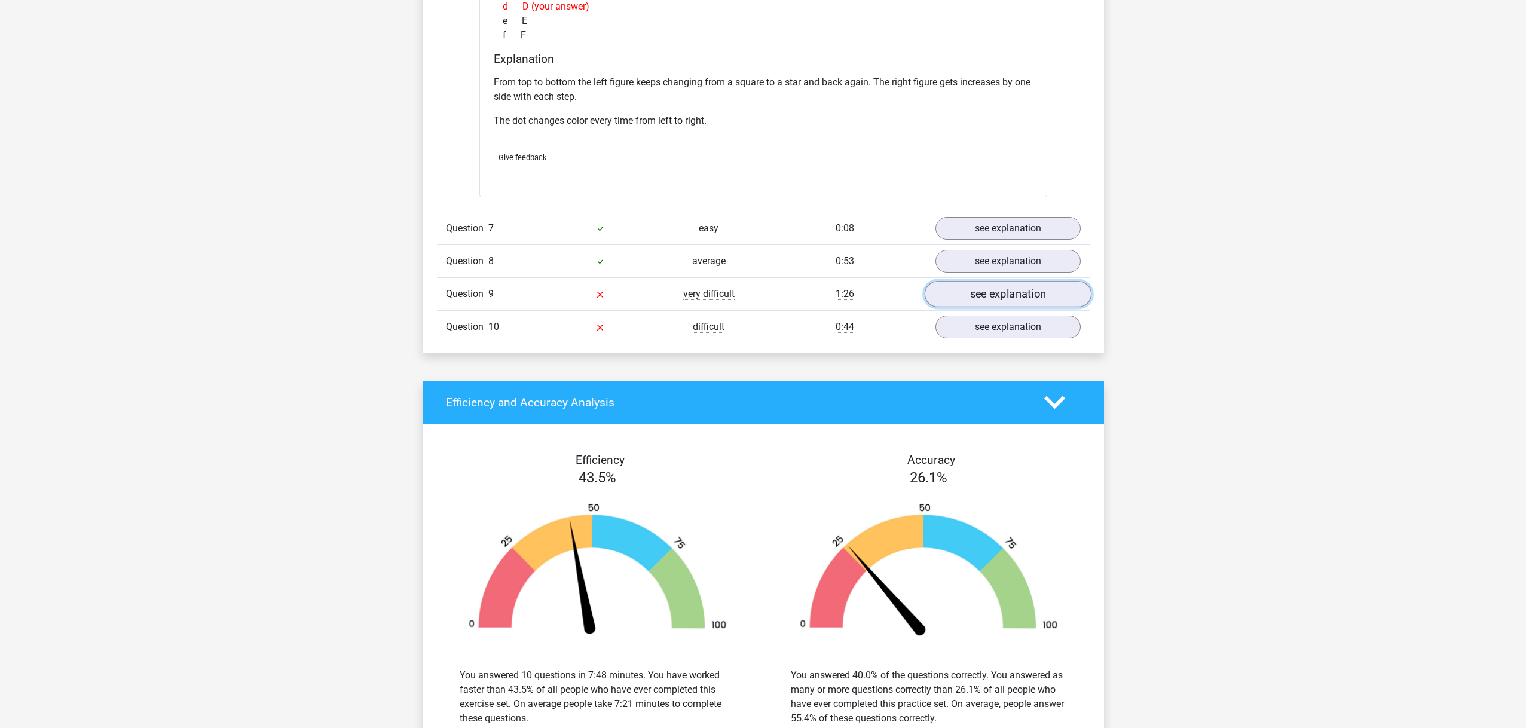
click at [978, 297] on link "see explanation" at bounding box center [1007, 294] width 167 height 26
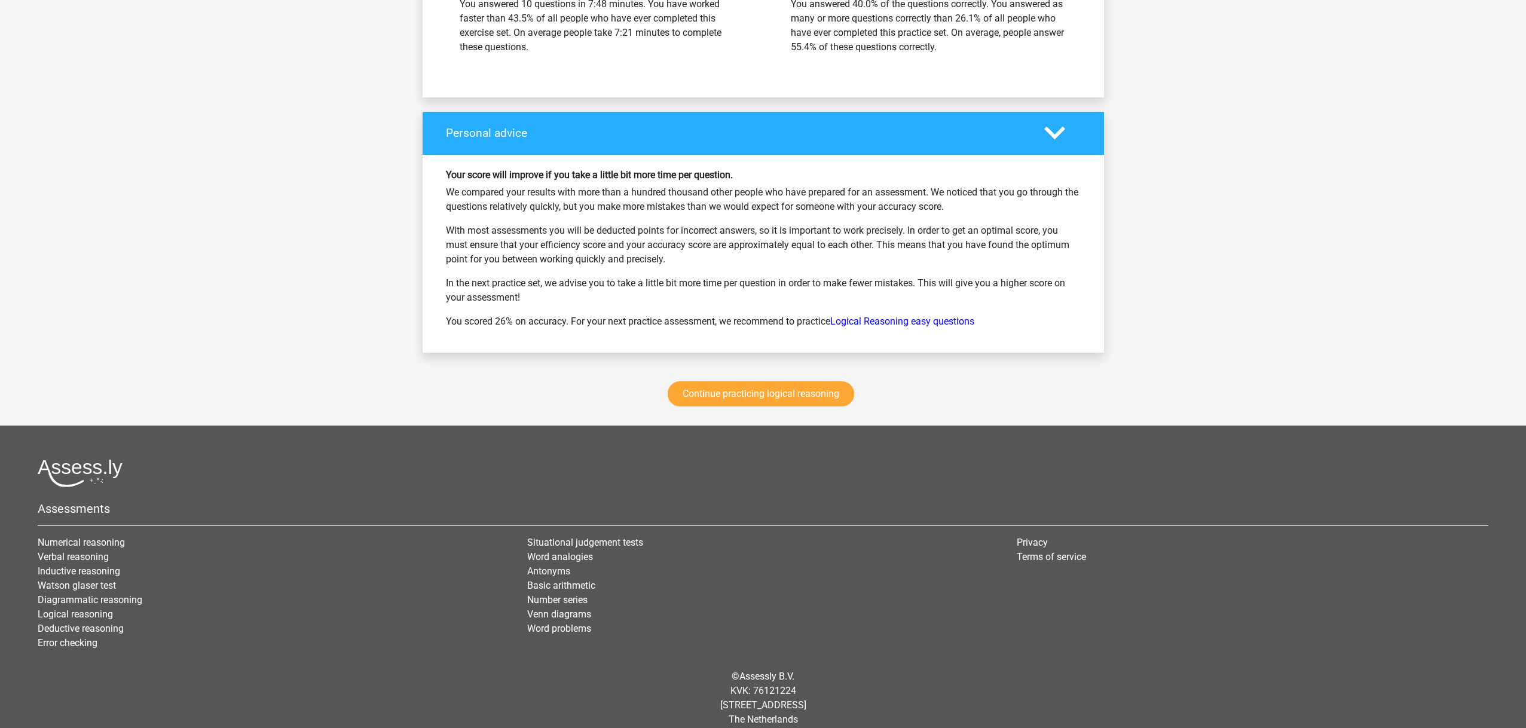
scroll to position [4339, 0]
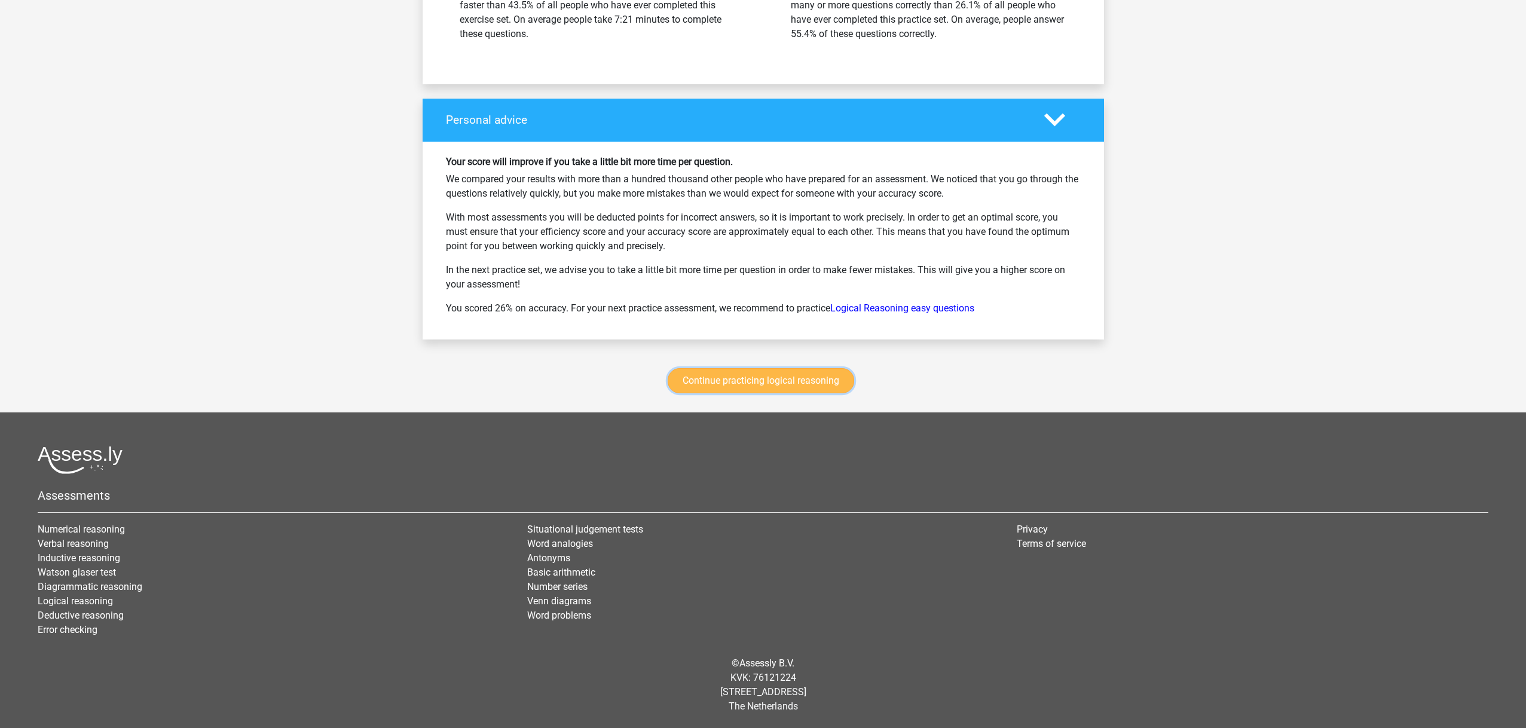
click at [777, 384] on link "Continue practicing logical reasoning" at bounding box center [761, 380] width 187 height 25
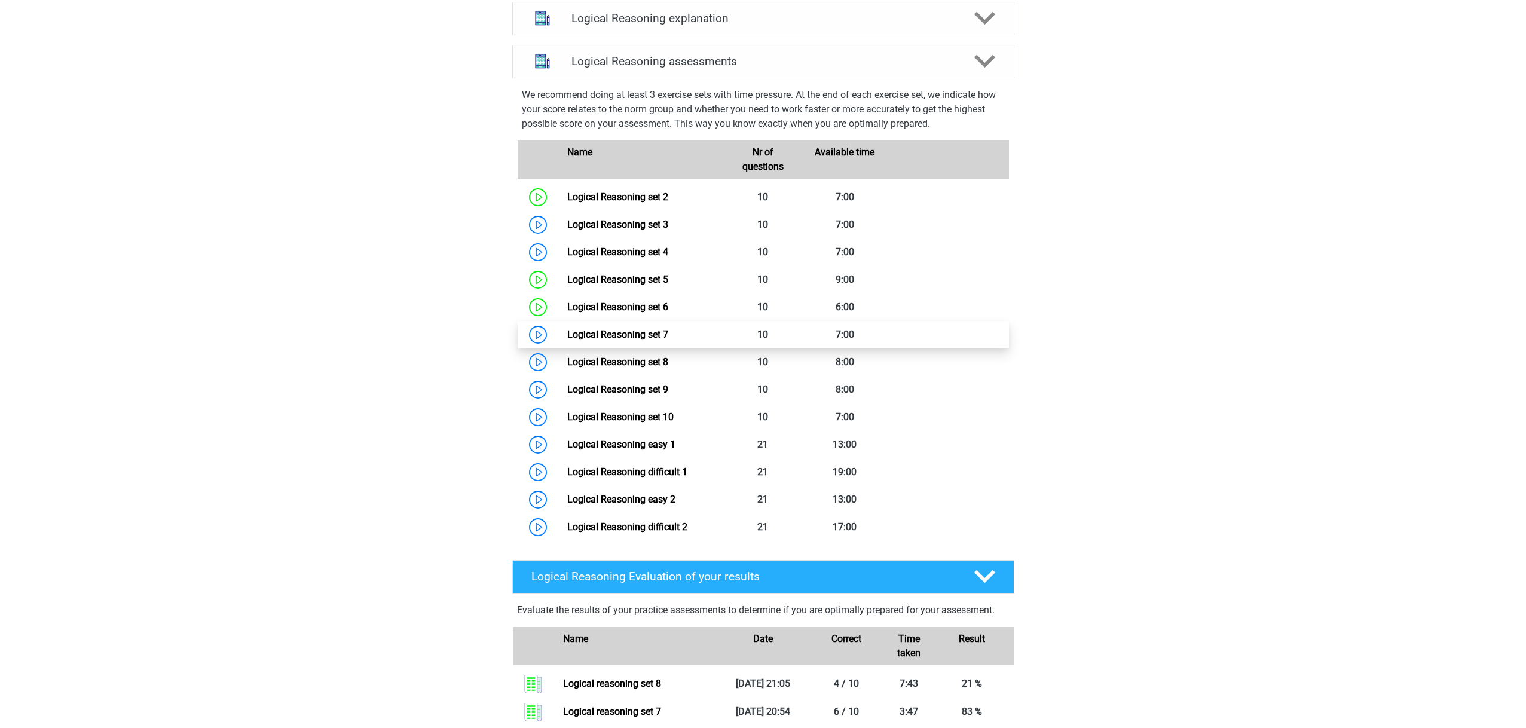
scroll to position [448, 0]
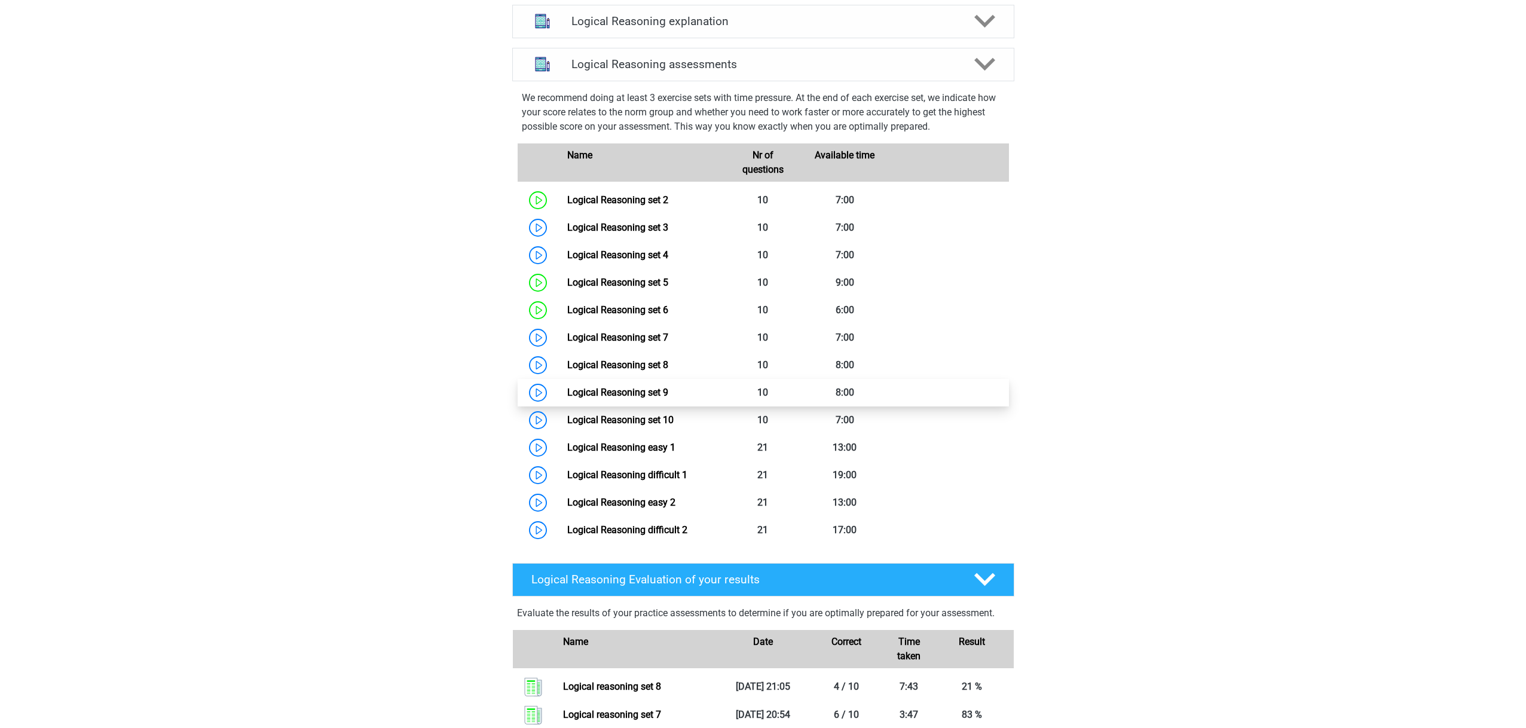
click at [634, 398] on link "Logical Reasoning set 9" at bounding box center [617, 392] width 101 height 11
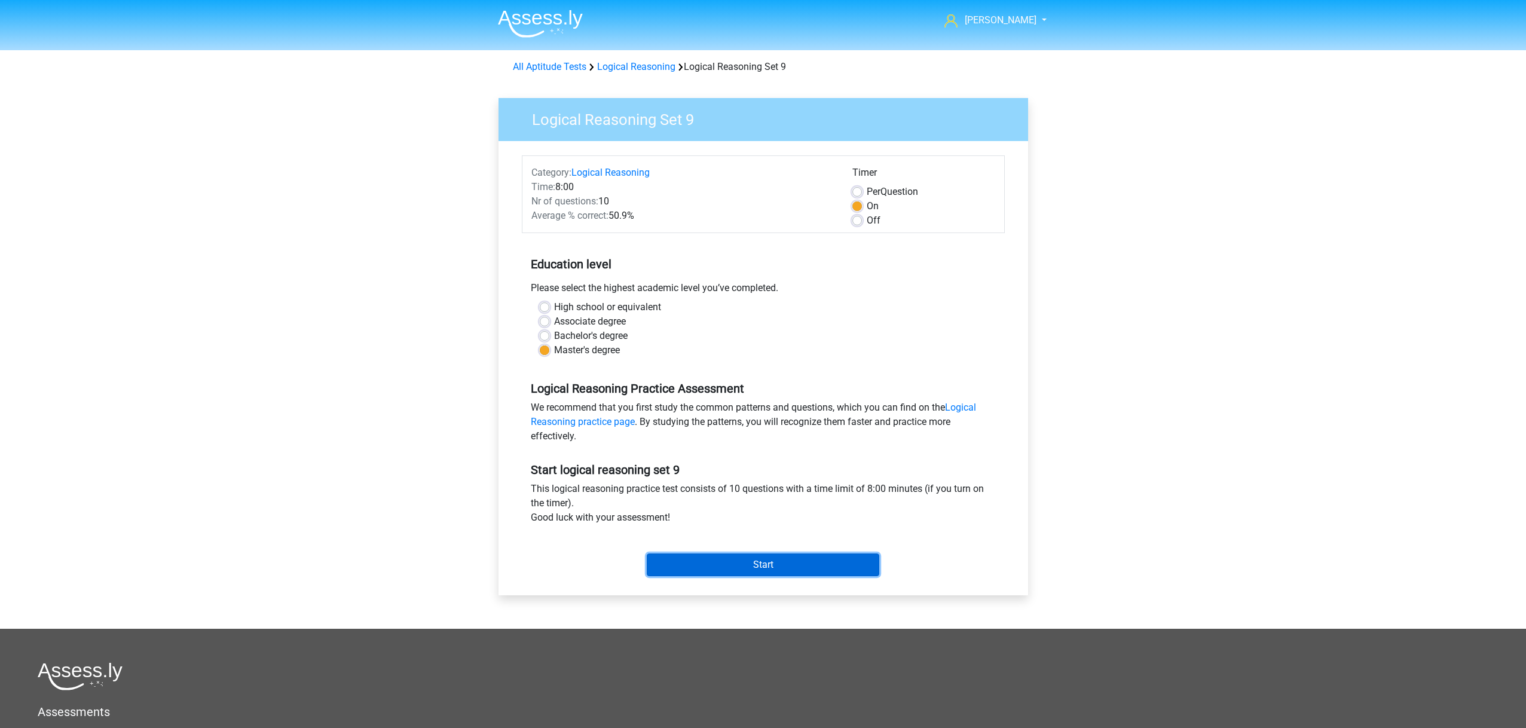
click at [711, 561] on input "Start" at bounding box center [763, 565] width 233 height 23
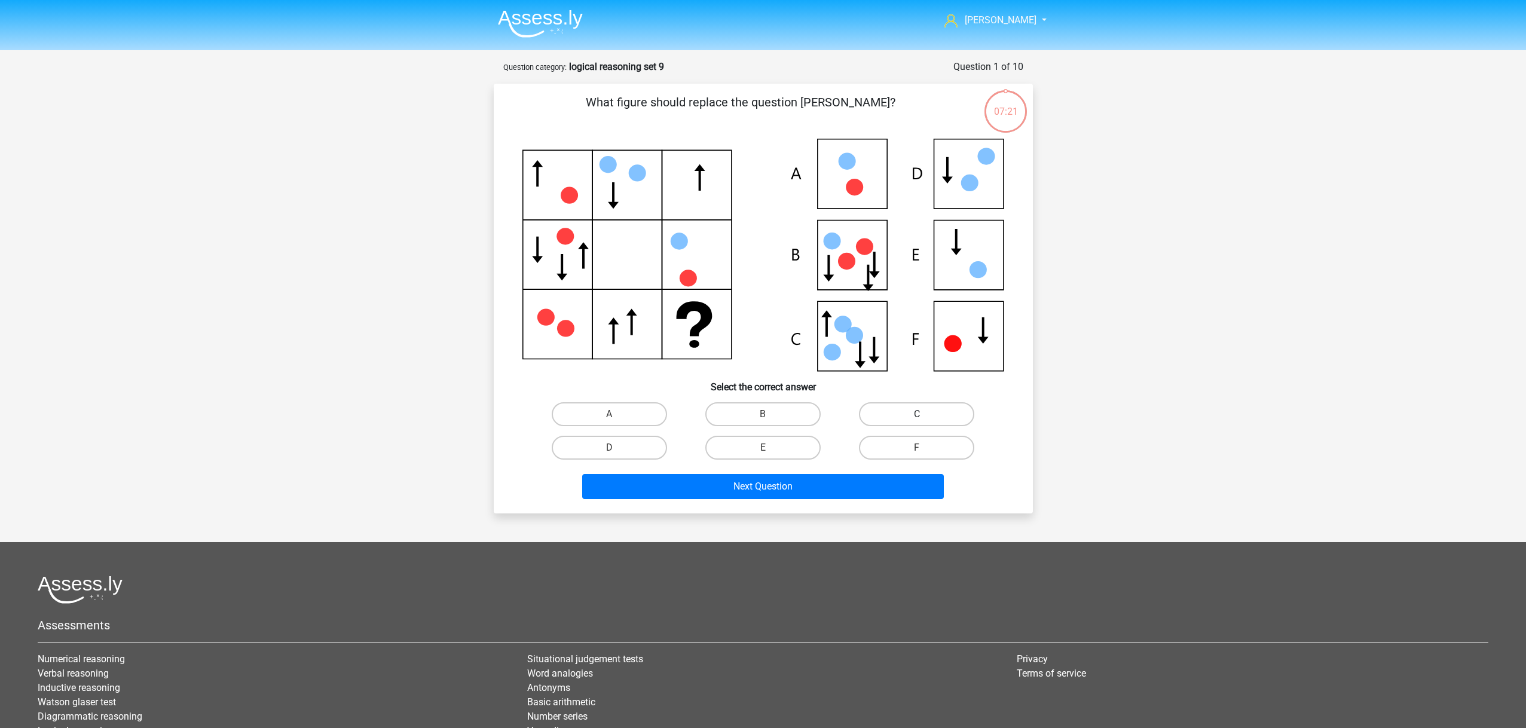
click at [906, 416] on label "C" at bounding box center [916, 414] width 115 height 24
click at [917, 416] on input "C" at bounding box center [921, 418] width 8 height 8
radio input "true"
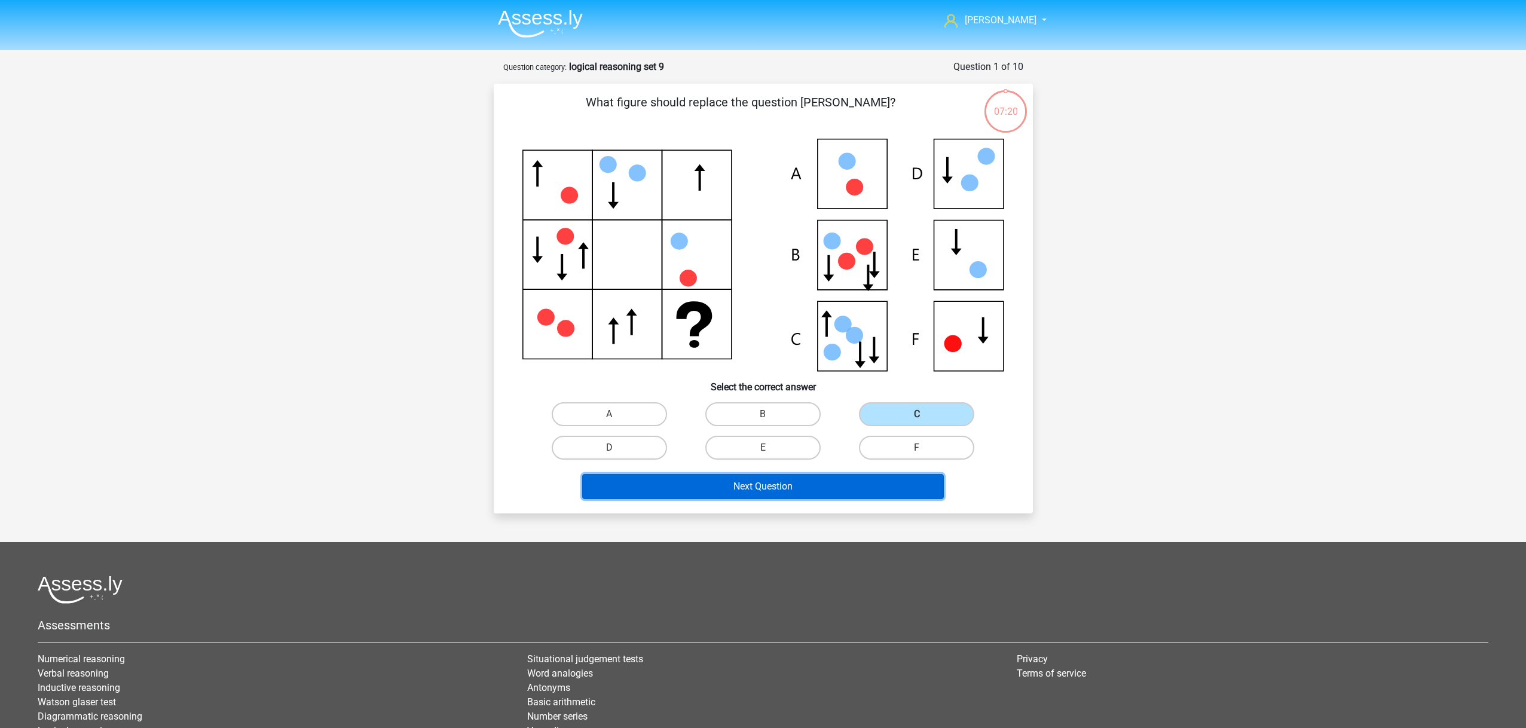
click at [800, 490] on button "Next Question" at bounding box center [763, 486] width 362 height 25
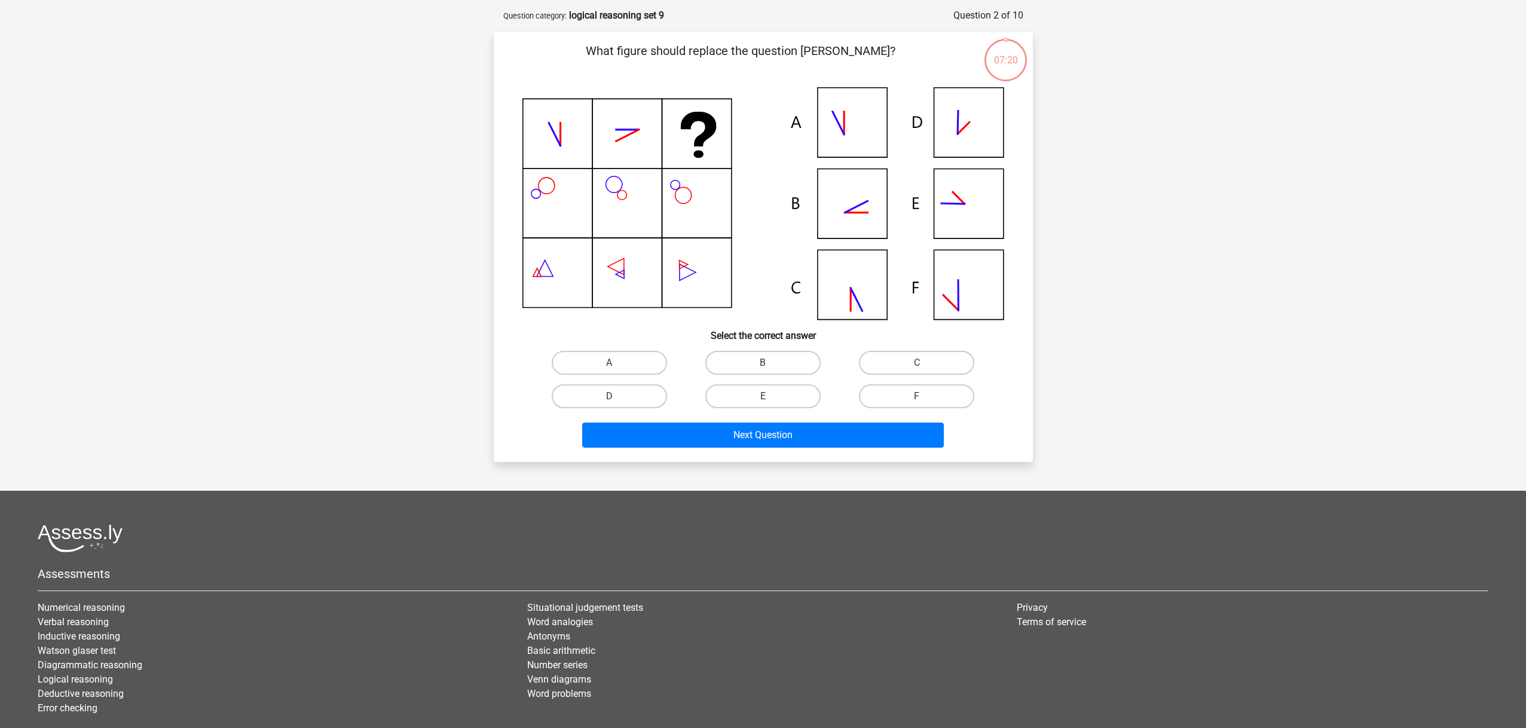
scroll to position [60, 0]
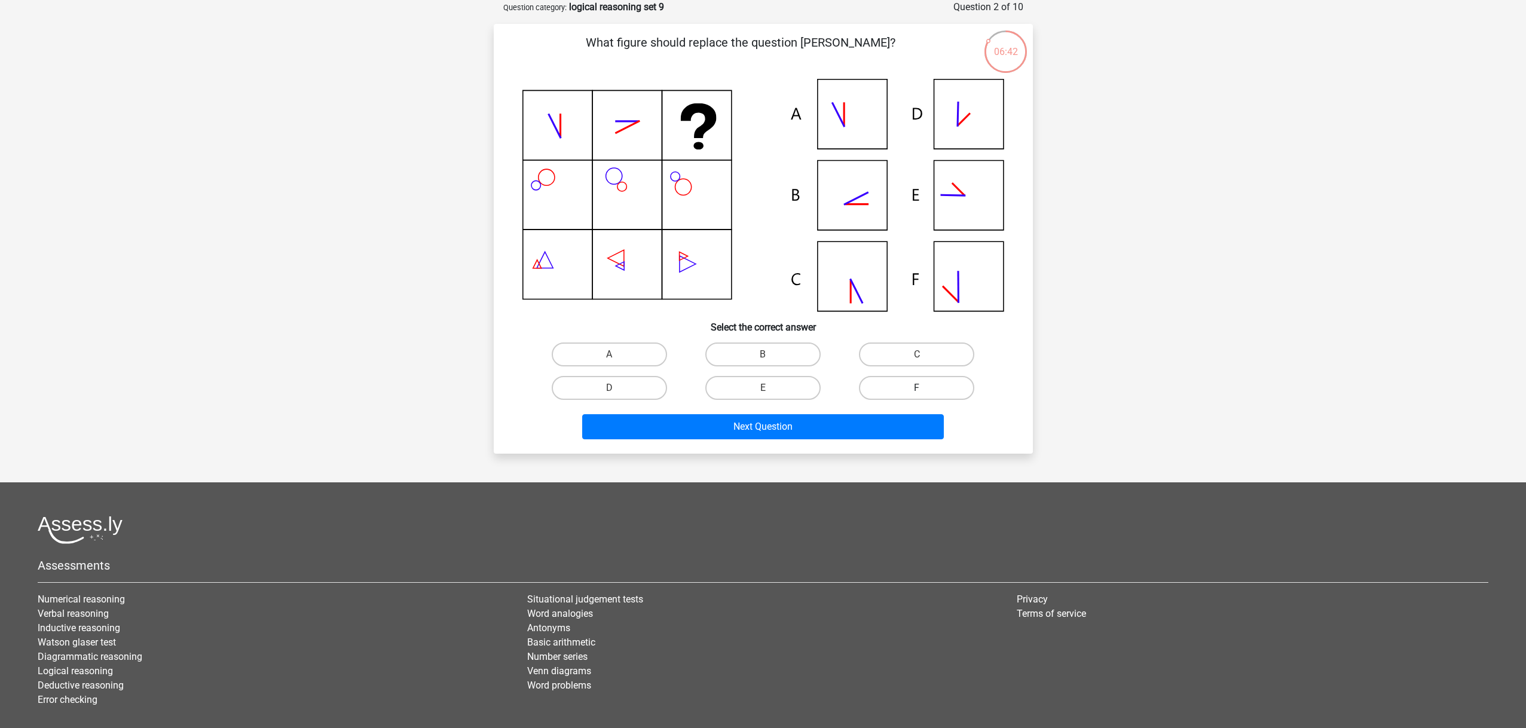
click at [900, 385] on label "F" at bounding box center [916, 388] width 115 height 24
click at [917, 388] on input "F" at bounding box center [921, 392] width 8 height 8
radio input "true"
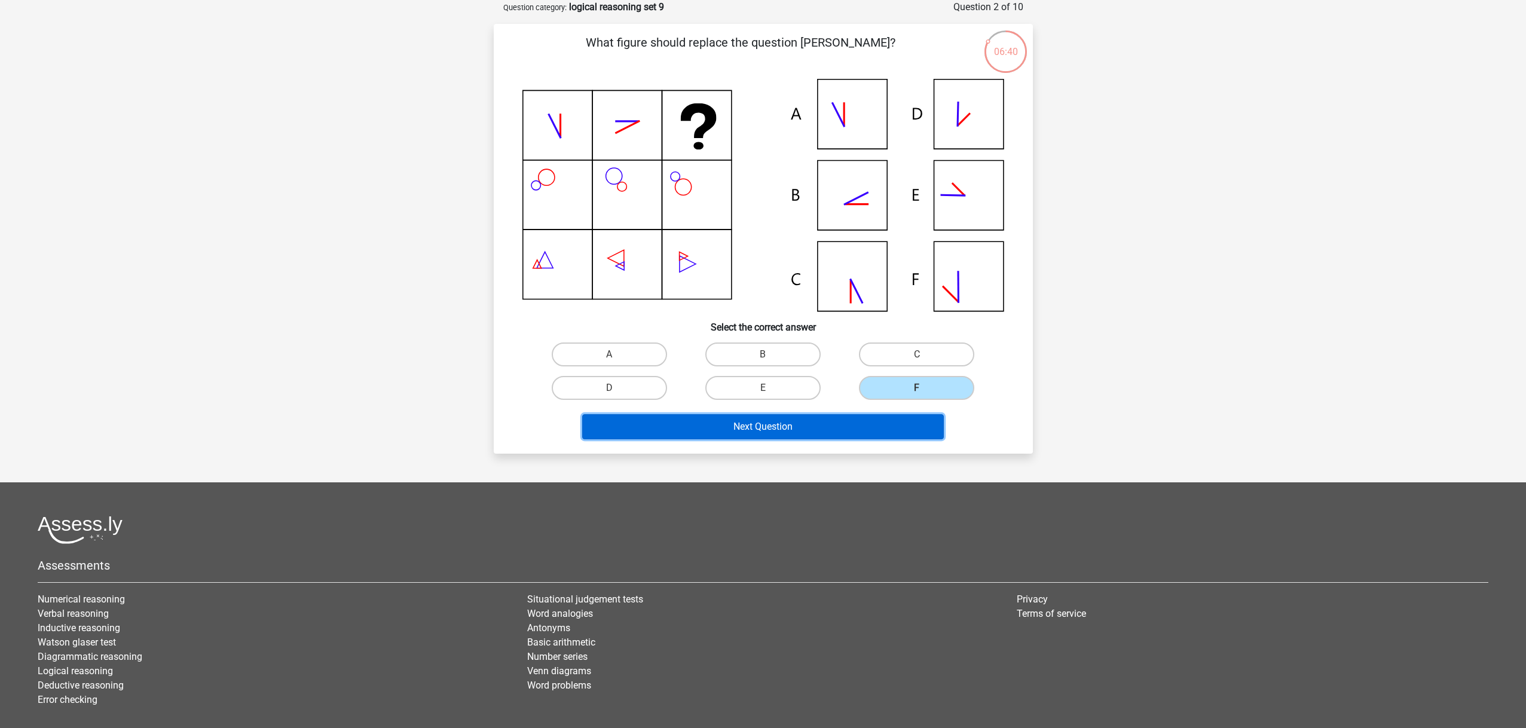
click at [844, 433] on button "Next Question" at bounding box center [763, 426] width 362 height 25
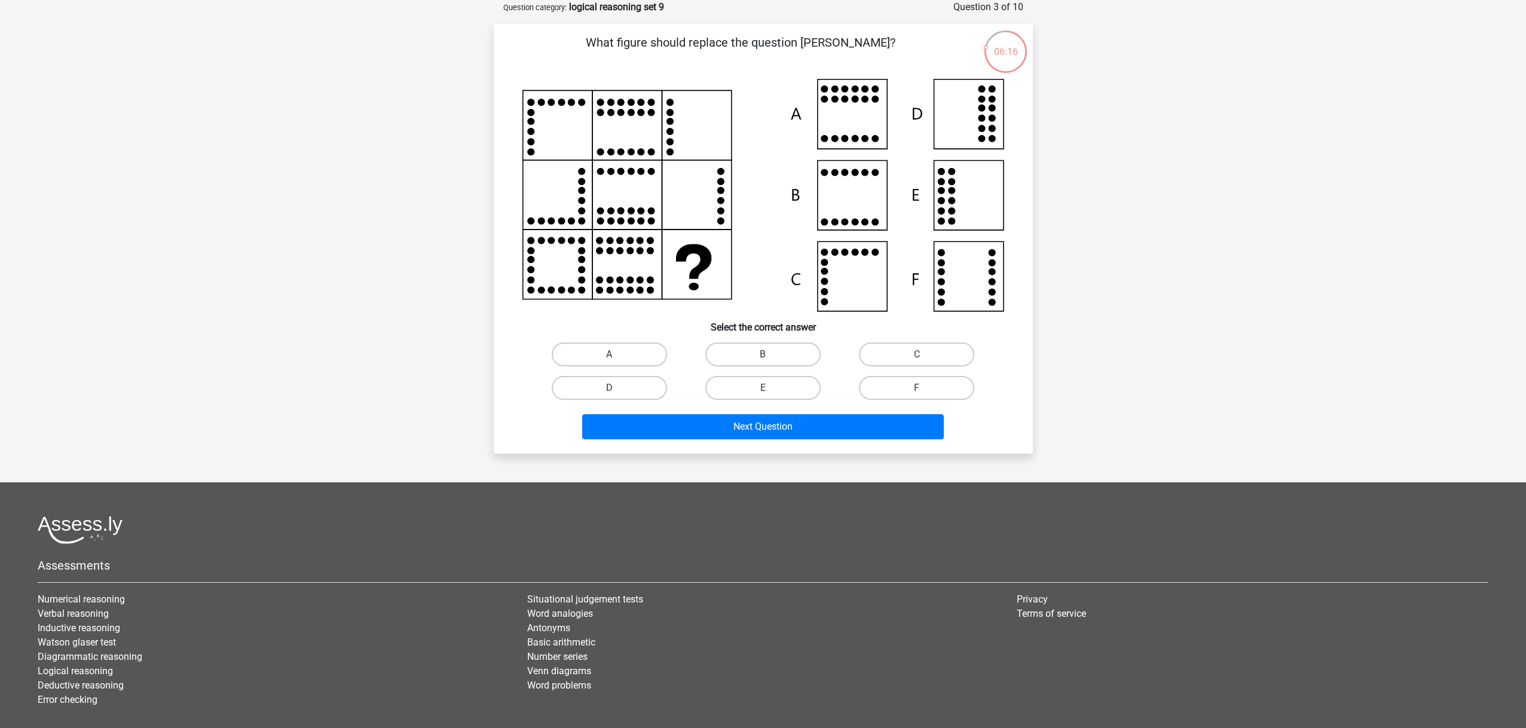
click at [921, 392] on input "F" at bounding box center [921, 392] width 8 height 8
radio input "true"
click at [837, 414] on div "Next Question" at bounding box center [763, 424] width 501 height 39
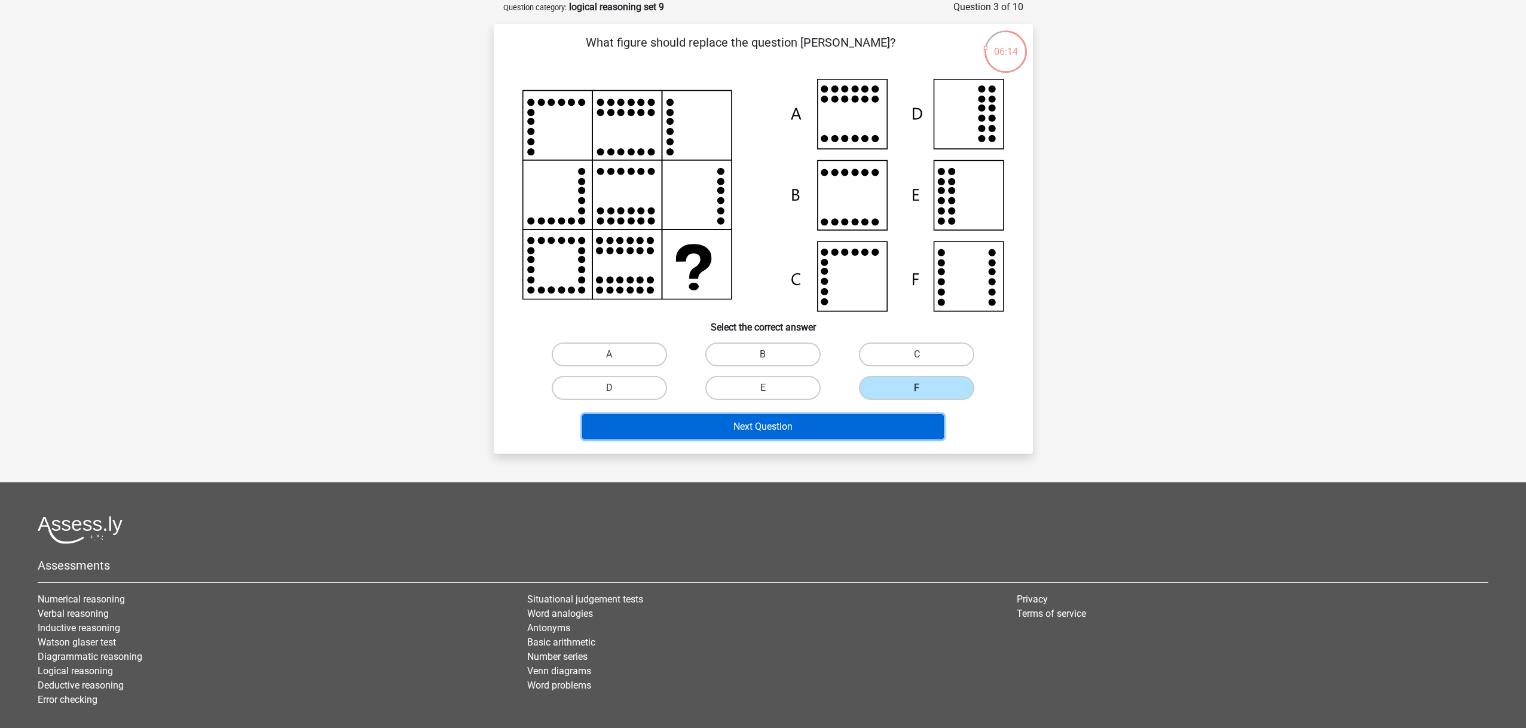
click at [833, 421] on button "Next Question" at bounding box center [763, 426] width 362 height 25
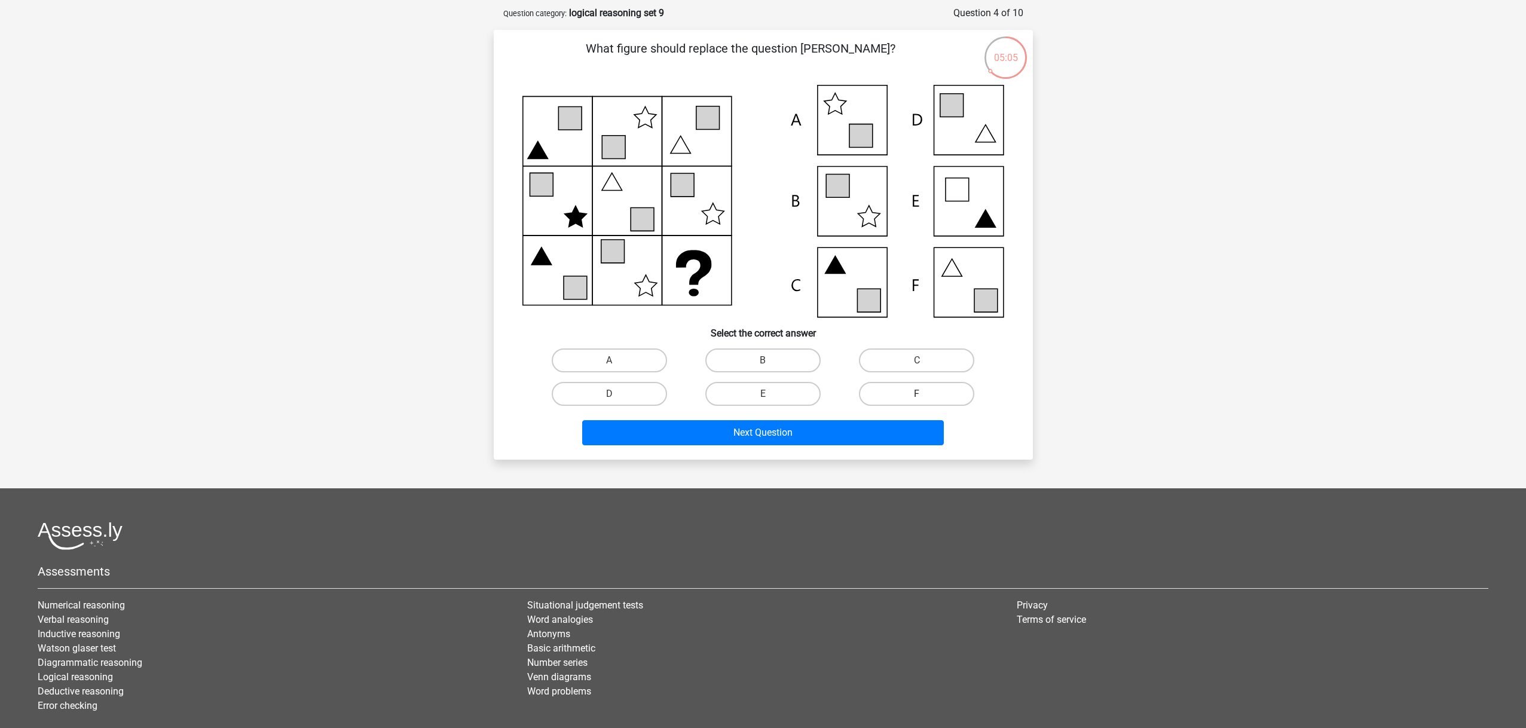
click at [916, 390] on label "F" at bounding box center [916, 394] width 115 height 24
click at [917, 394] on input "F" at bounding box center [921, 398] width 8 height 8
radio input "true"
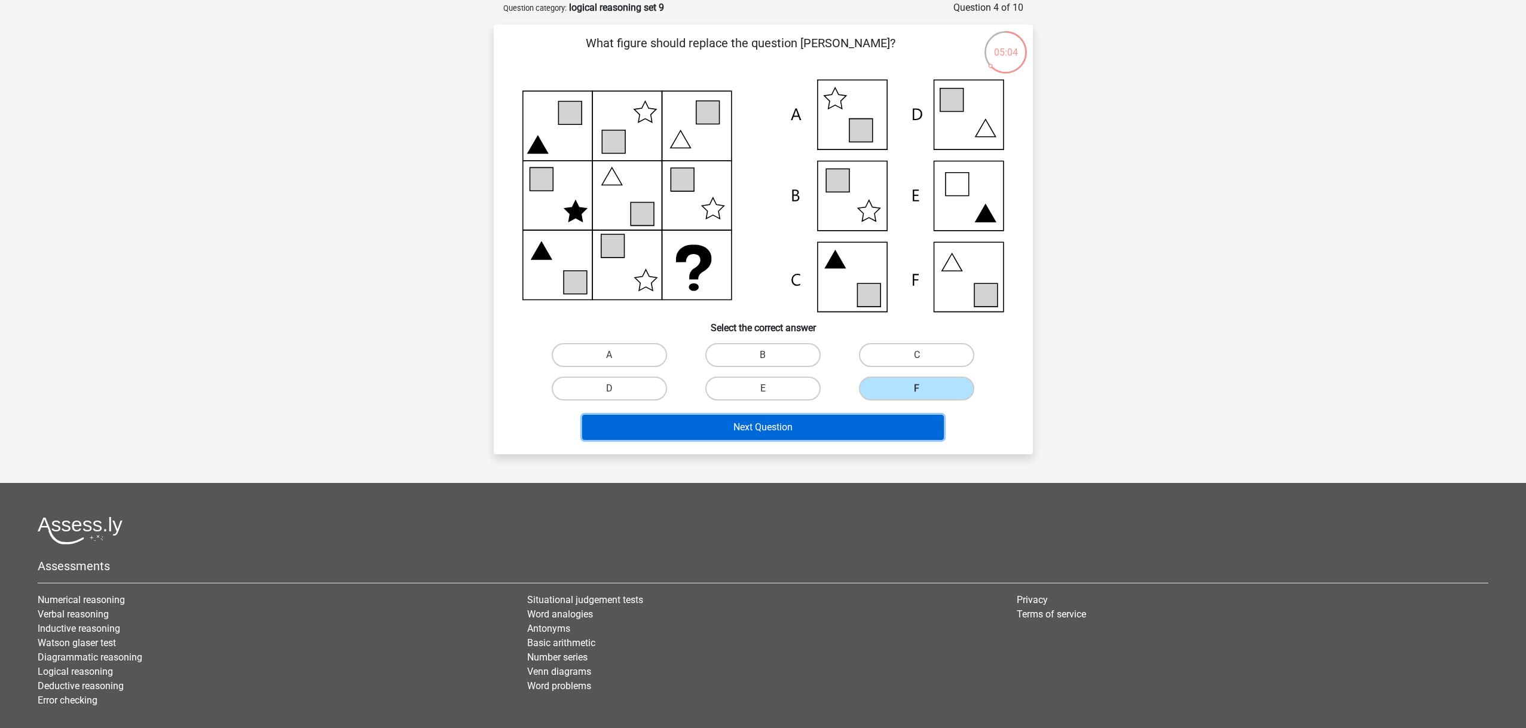
click at [853, 426] on button "Next Question" at bounding box center [763, 427] width 362 height 25
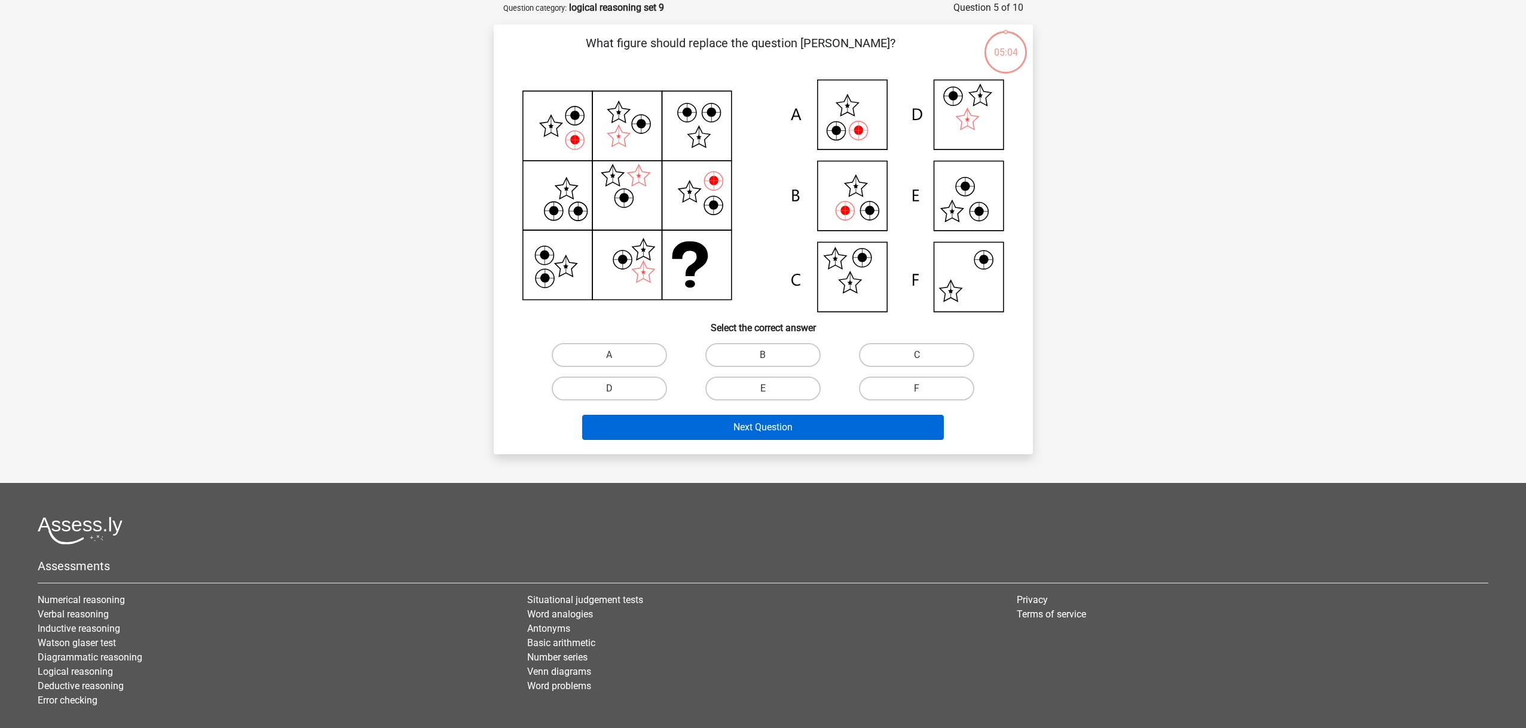
scroll to position [60, 0]
click at [606, 350] on label "A" at bounding box center [609, 355] width 115 height 24
click at [609, 355] on input "A" at bounding box center [613, 359] width 8 height 8
radio input "true"
click at [745, 432] on button "Next Question" at bounding box center [763, 426] width 362 height 25
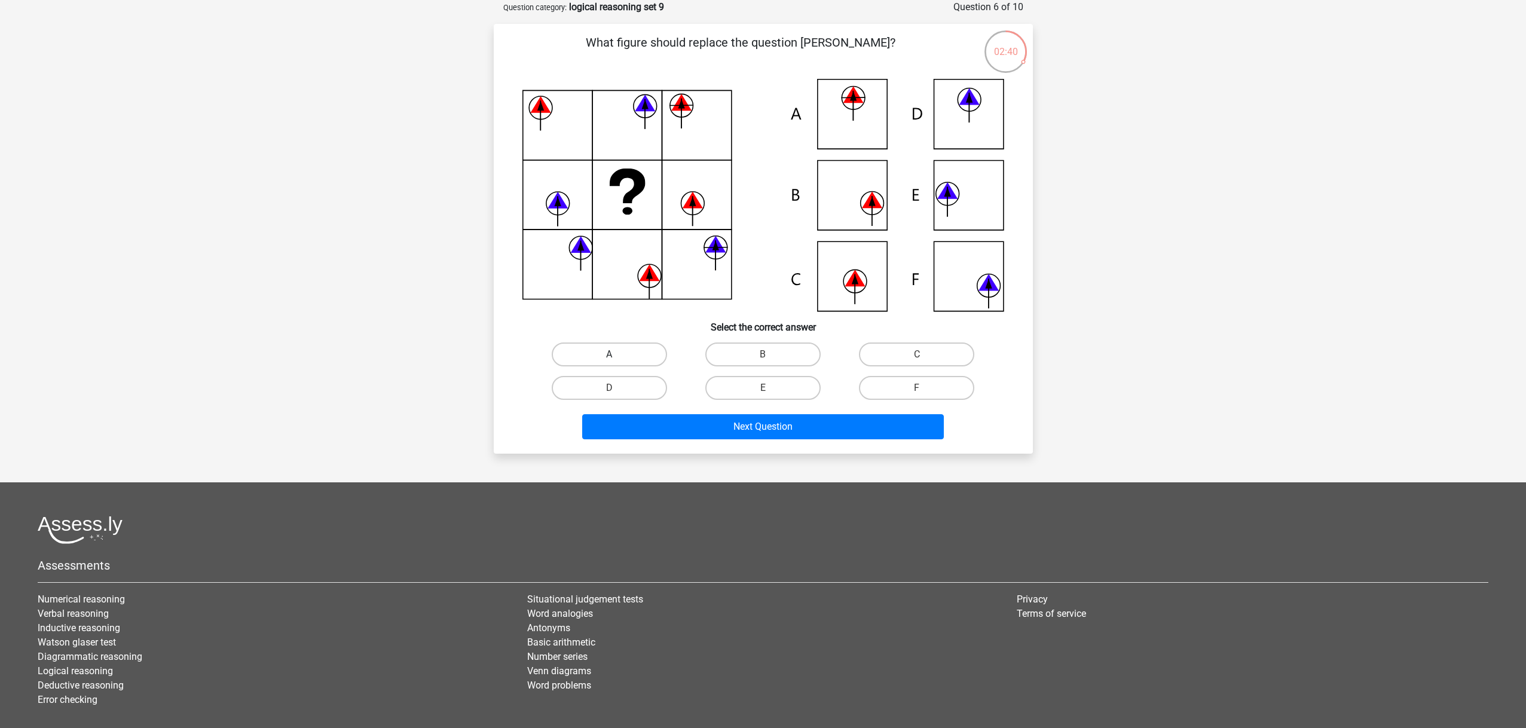
click at [622, 351] on label "A" at bounding box center [609, 355] width 115 height 24
click at [617, 355] on input "A" at bounding box center [613, 359] width 8 height 8
radio input "true"
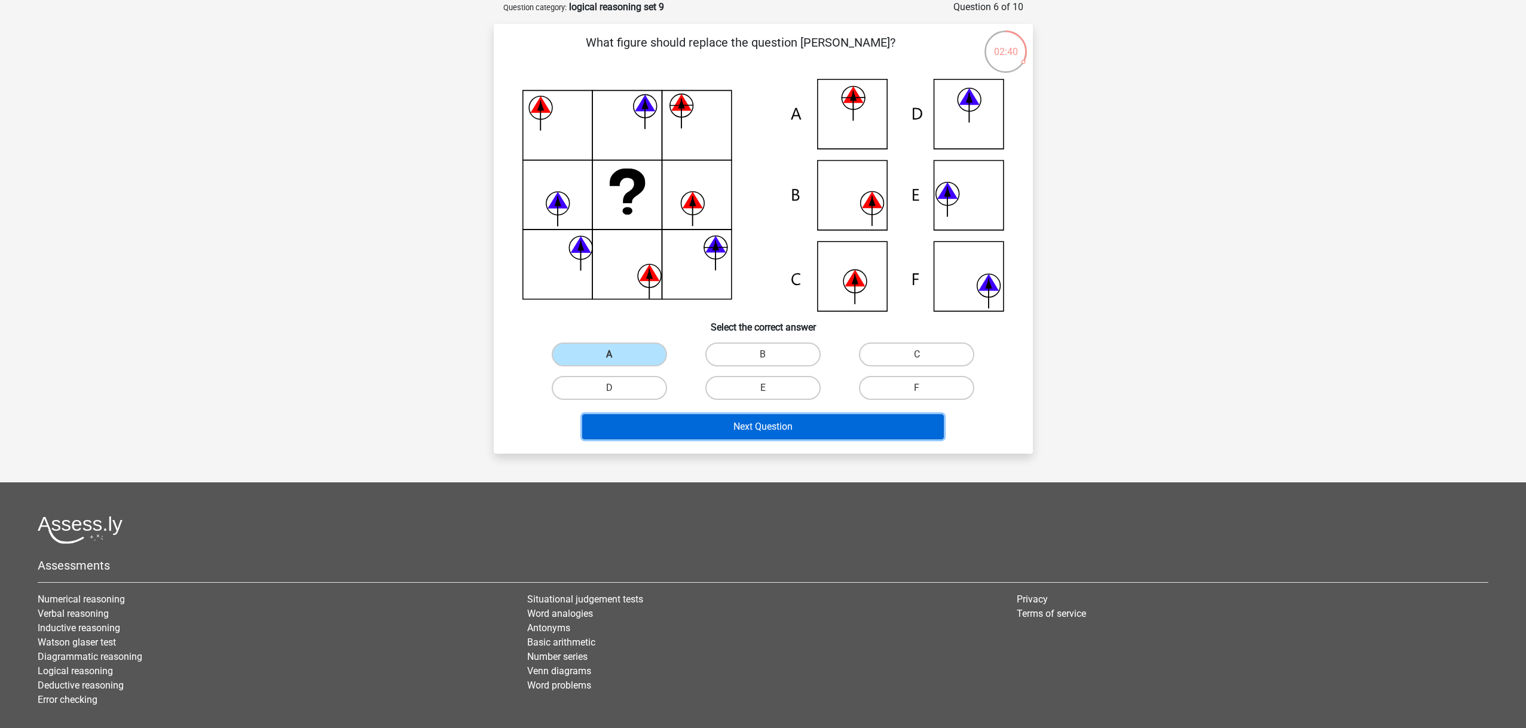
click at [692, 426] on button "Next Question" at bounding box center [763, 426] width 362 height 25
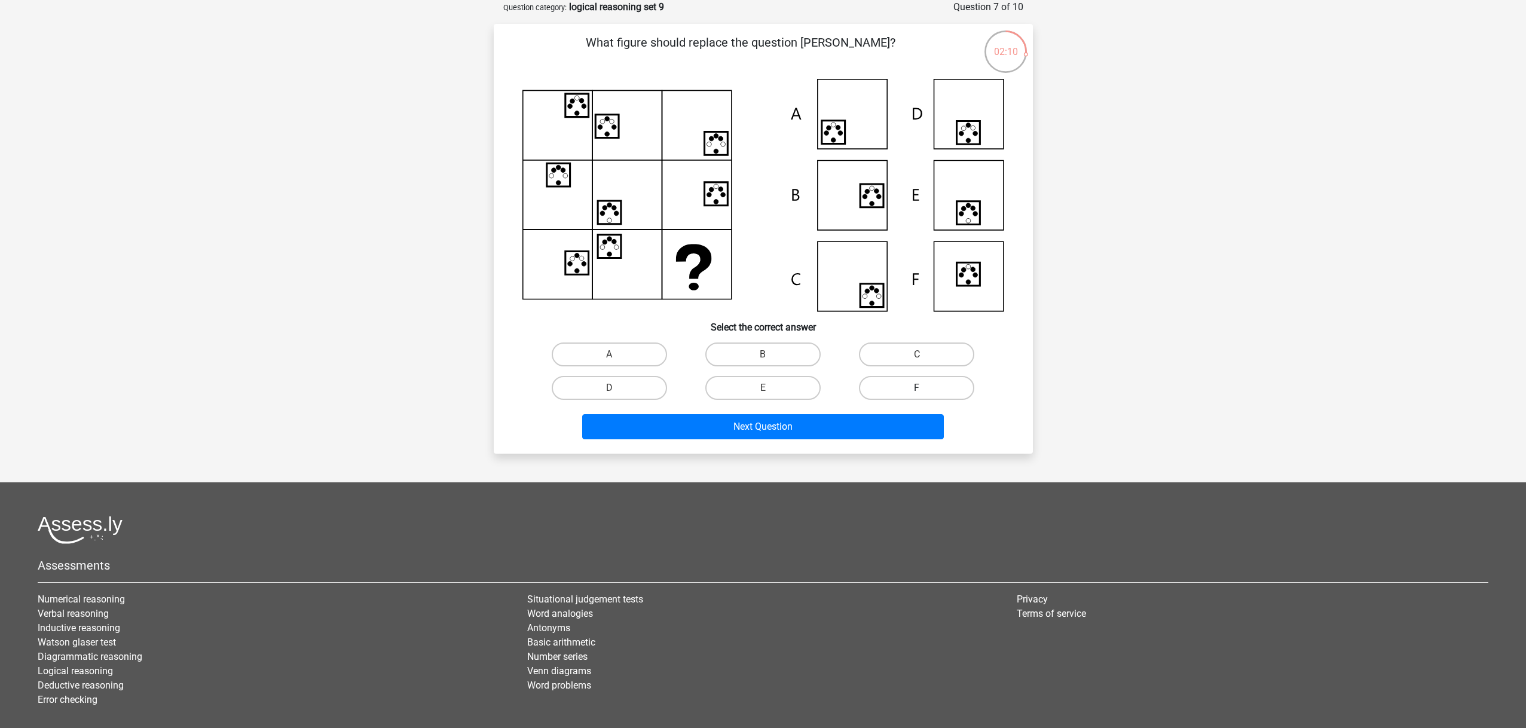
click at [889, 393] on label "F" at bounding box center [916, 388] width 115 height 24
click at [917, 393] on input "F" at bounding box center [921, 392] width 8 height 8
radio input "true"
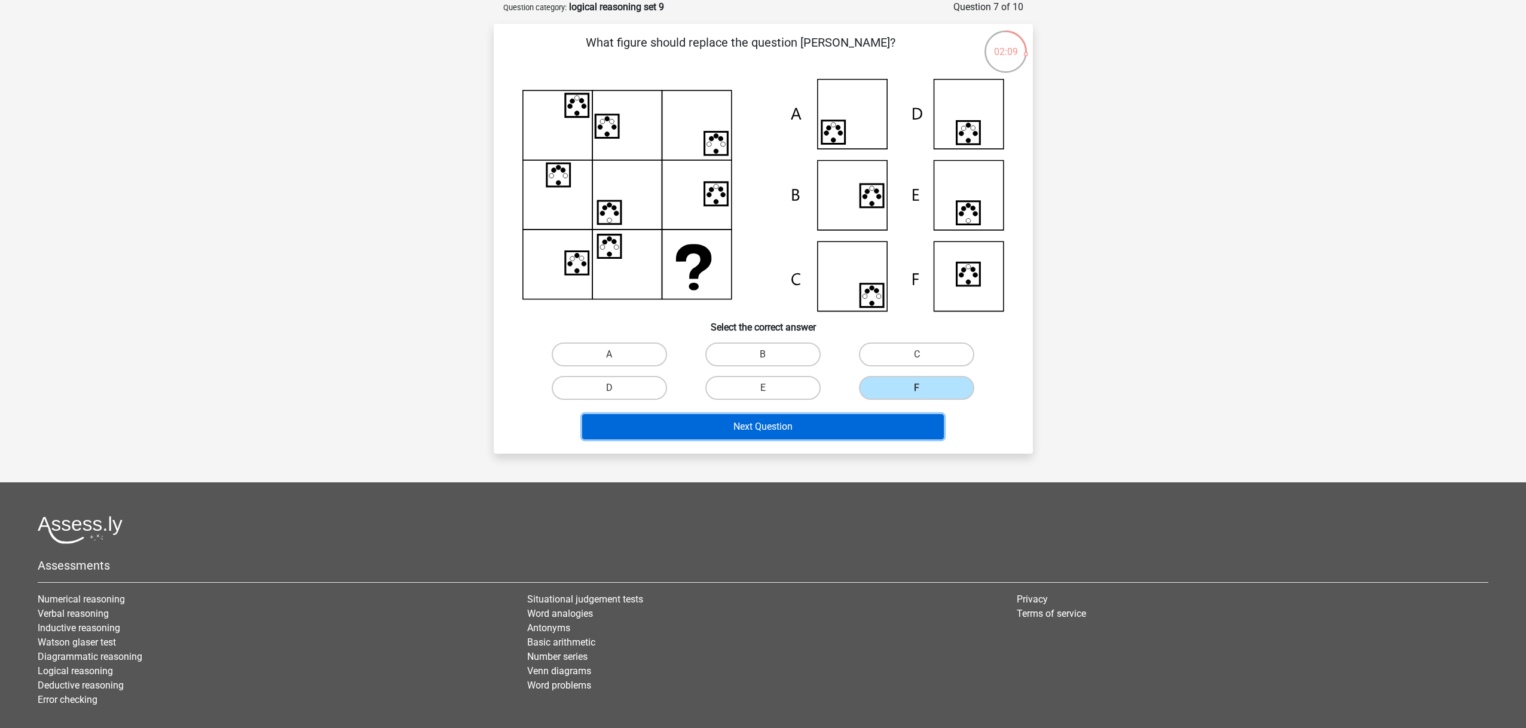
click at [830, 425] on button "Next Question" at bounding box center [763, 426] width 362 height 25
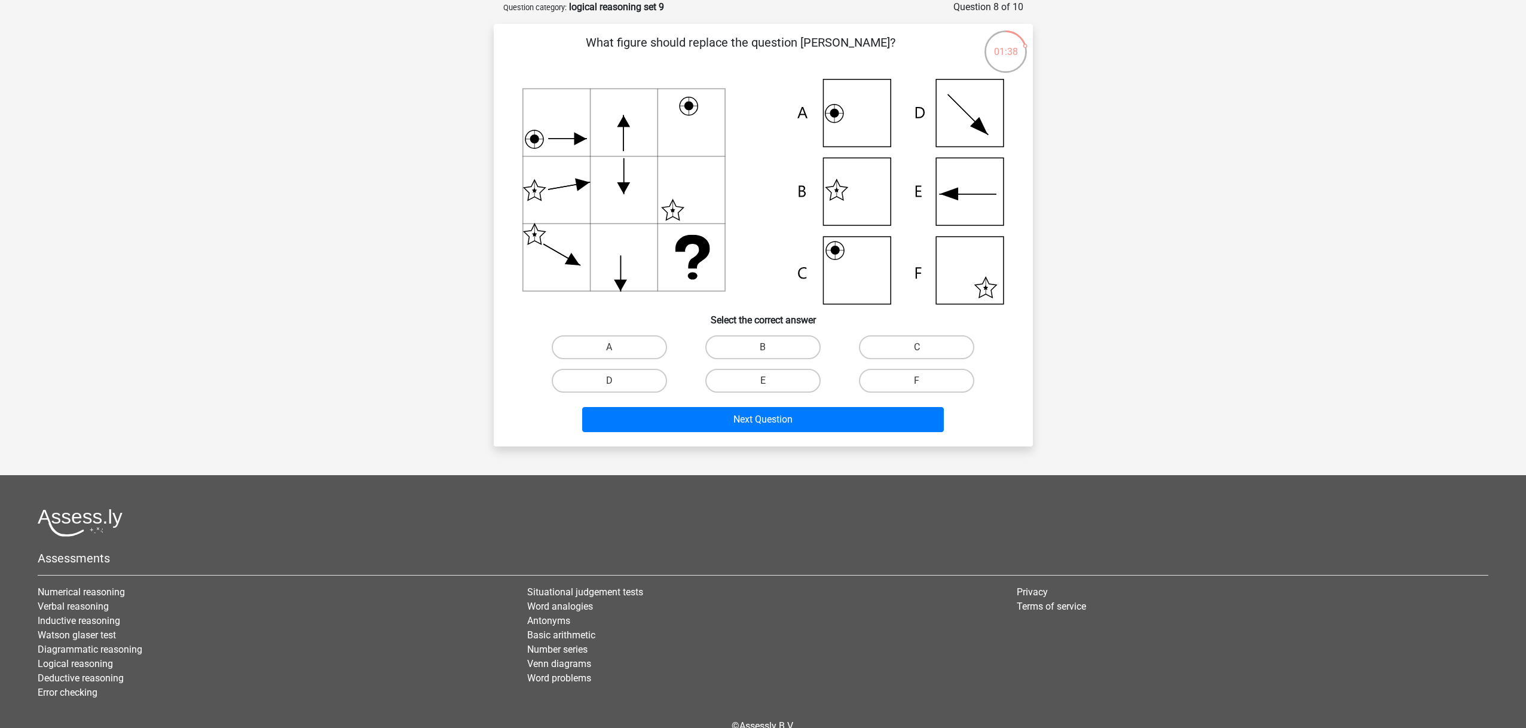
click at [768, 347] on input "B" at bounding box center [767, 351] width 8 height 8
radio input "true"
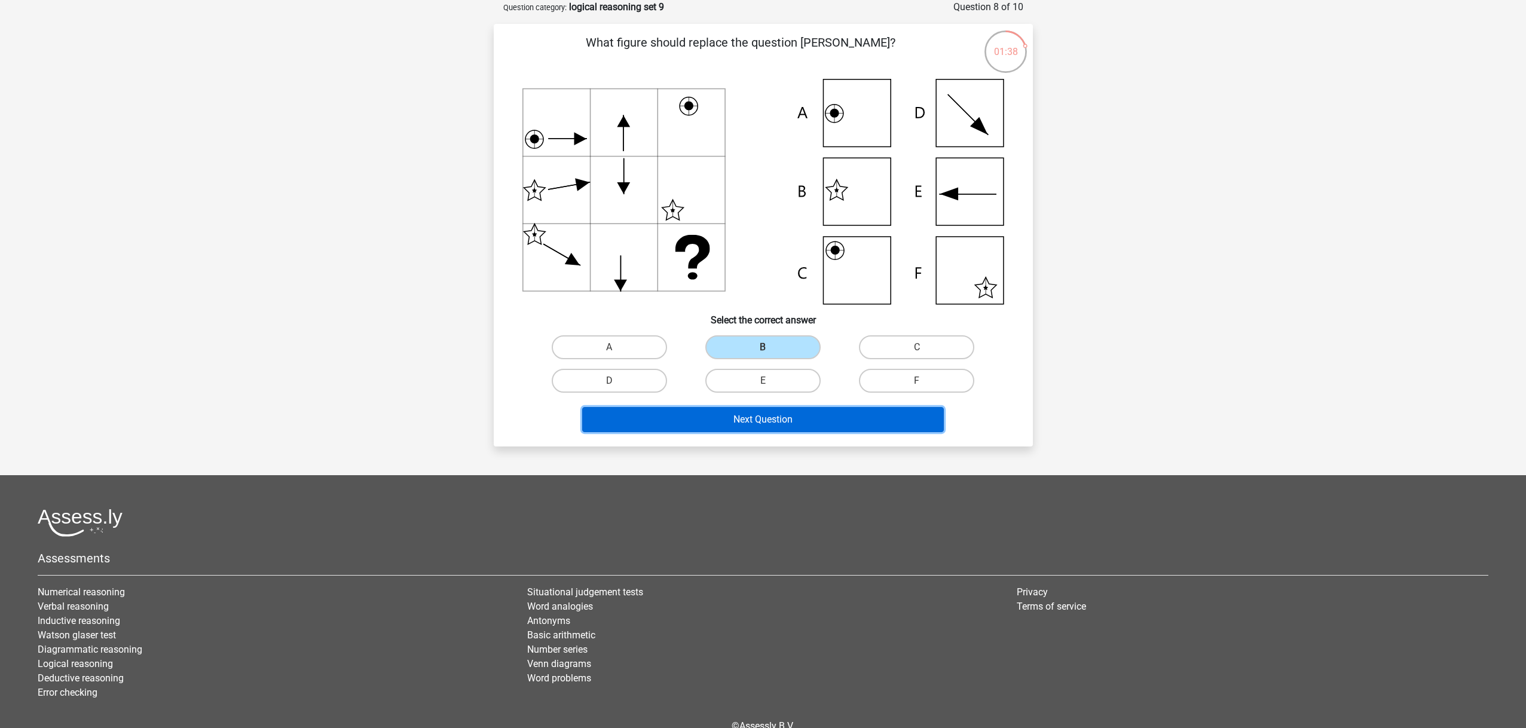
click at [793, 414] on button "Next Question" at bounding box center [763, 419] width 362 height 25
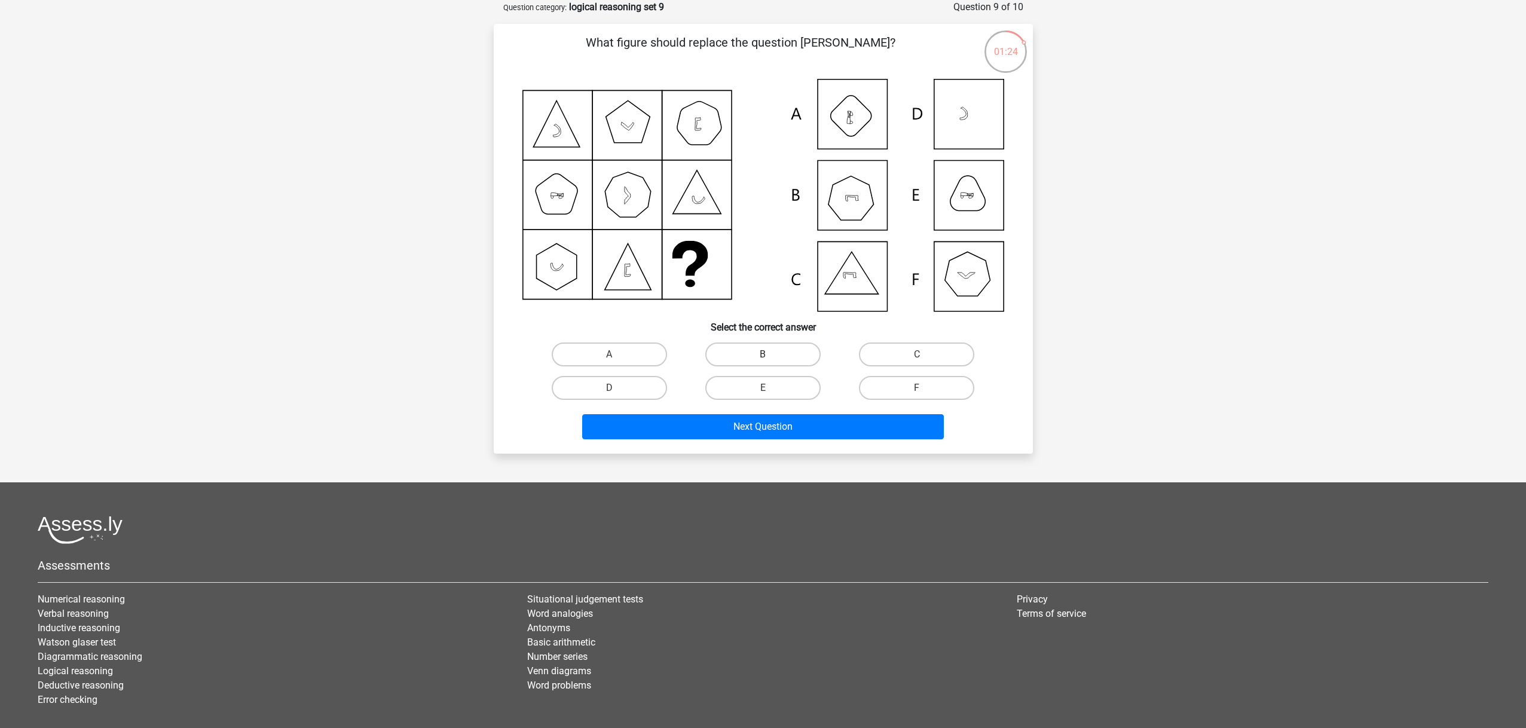
click at [793, 349] on label "B" at bounding box center [762, 355] width 115 height 24
click at [771, 355] on input "B" at bounding box center [767, 359] width 8 height 8
radio input "true"
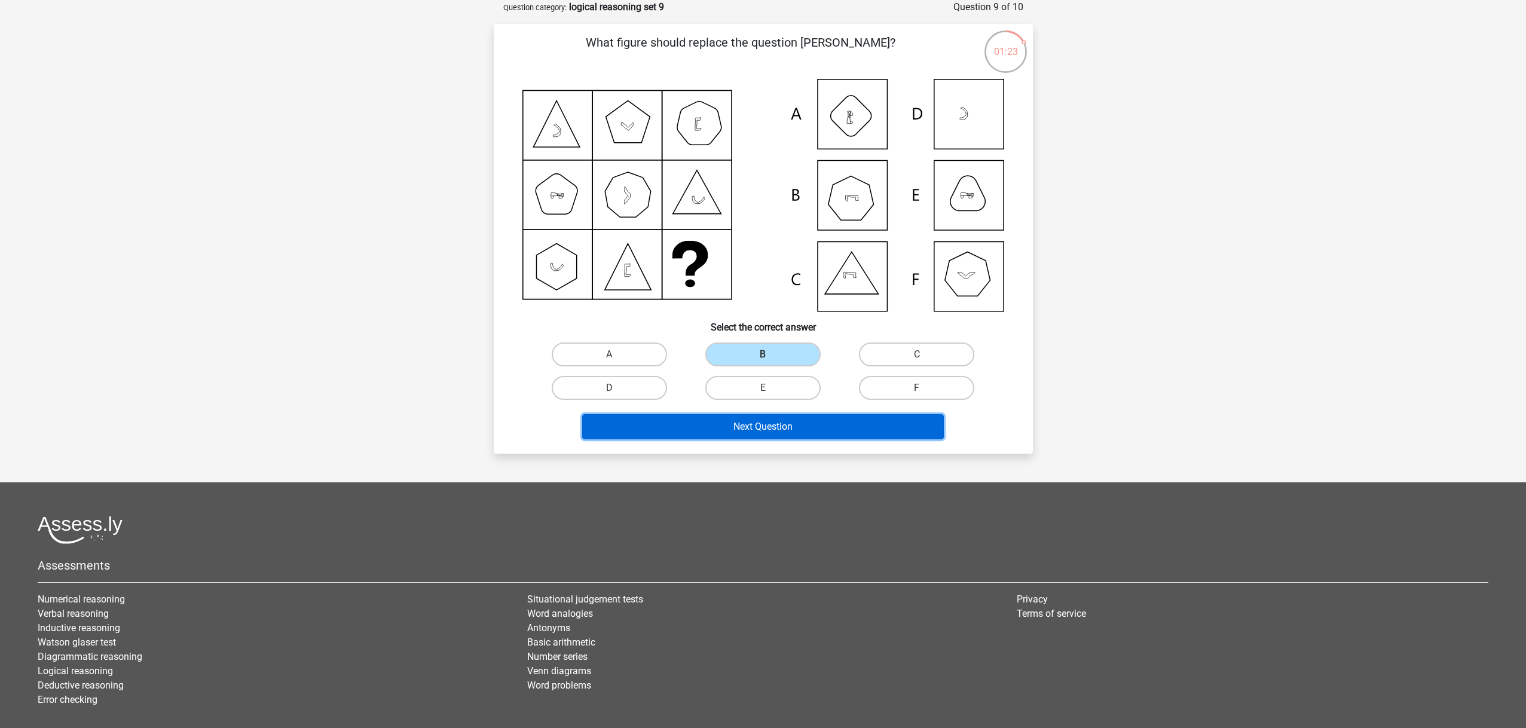
click at [818, 419] on button "Next Question" at bounding box center [763, 426] width 362 height 25
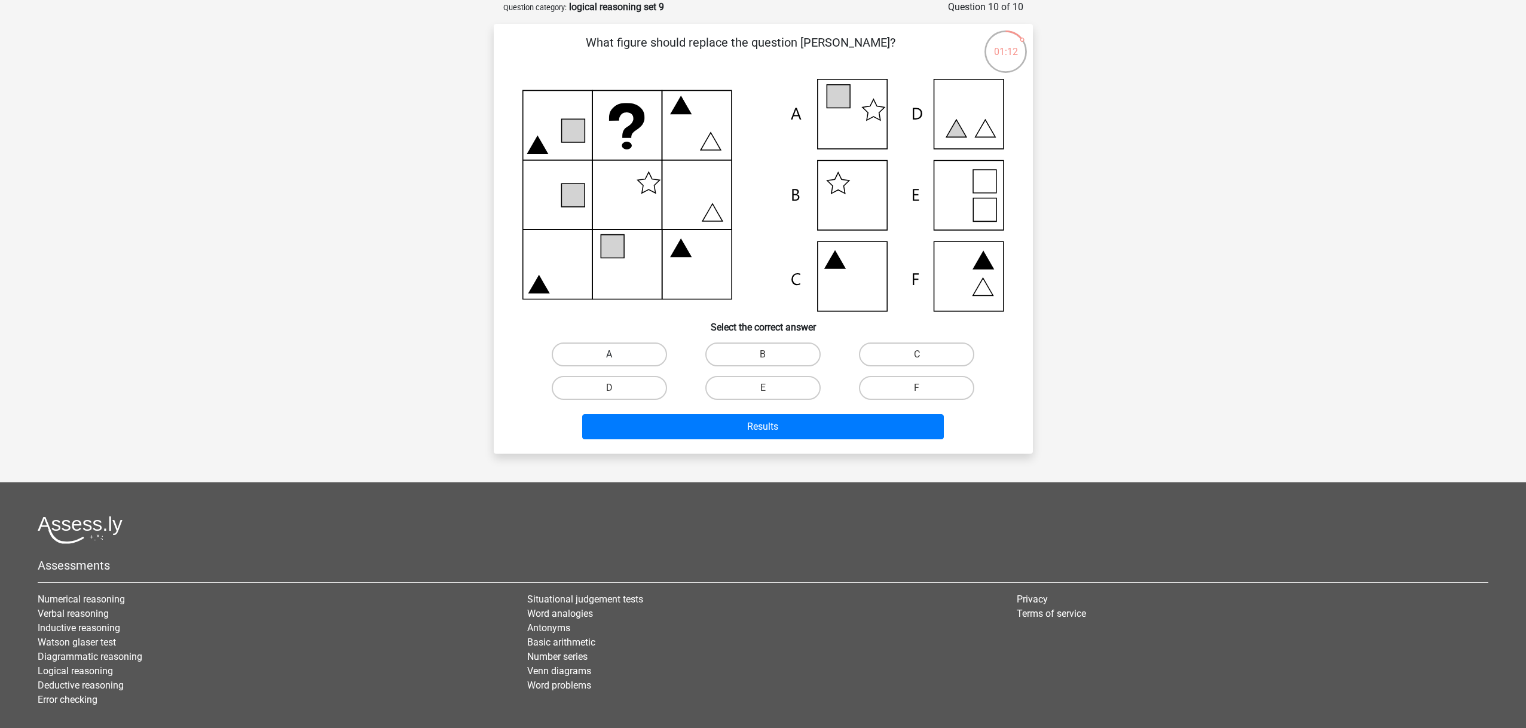
click at [617, 353] on label "A" at bounding box center [609, 355] width 115 height 24
click at [617, 355] on input "A" at bounding box center [613, 359] width 8 height 8
radio input "true"
click at [711, 450] on div "What figure should replace the question mark? Select the correct answer" at bounding box center [763, 239] width 539 height 430
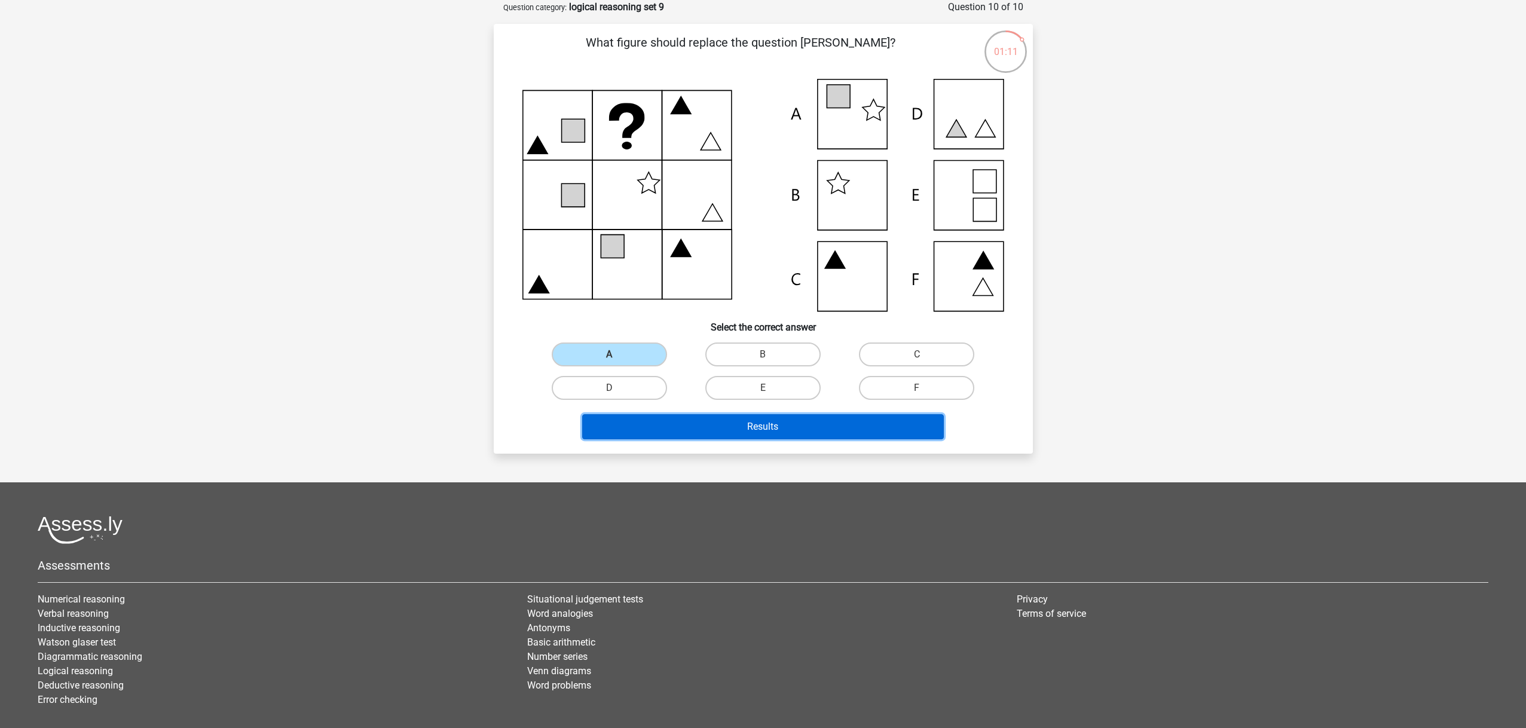
click at [709, 431] on button "Results" at bounding box center [763, 426] width 362 height 25
